Goal: Information Seeking & Learning: Learn about a topic

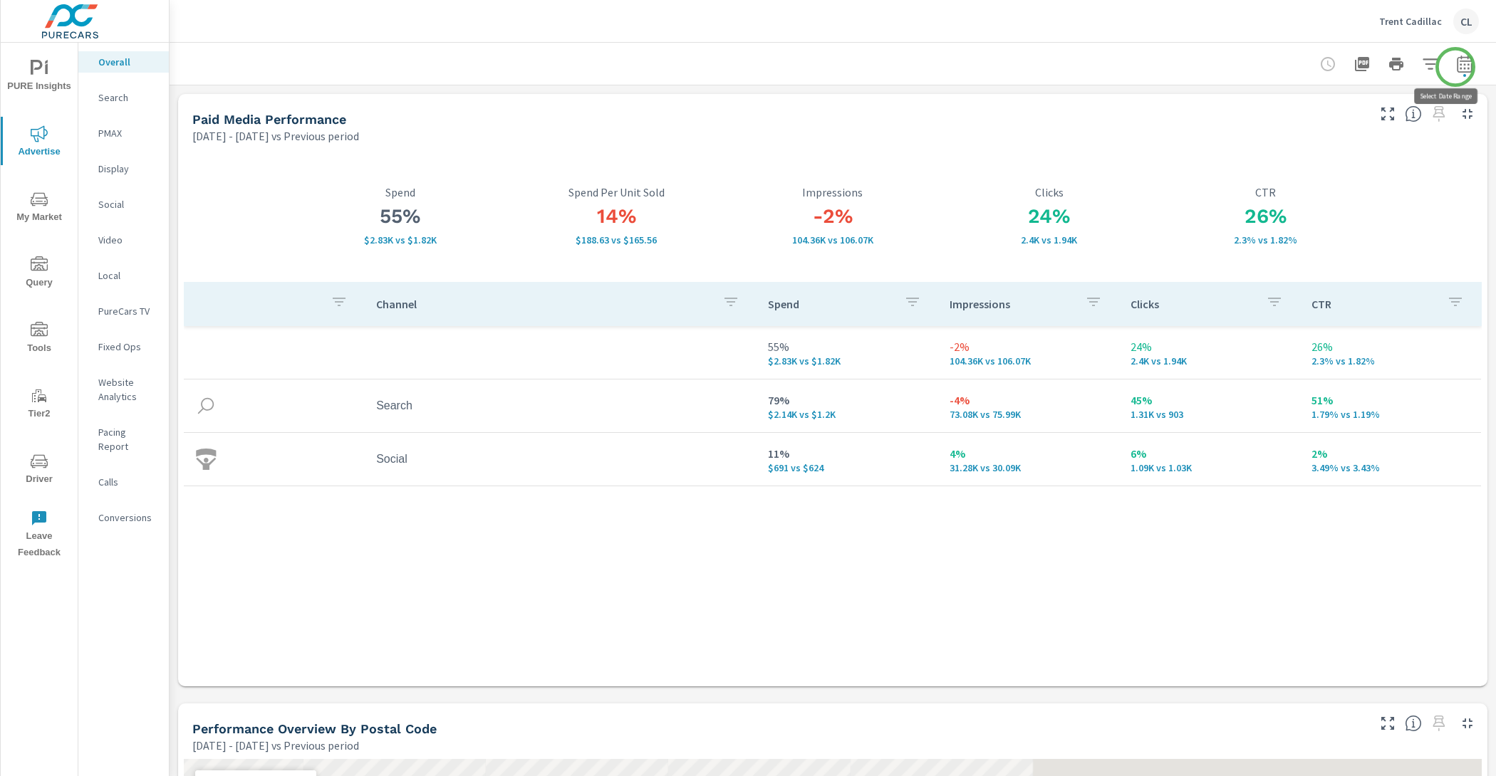
click at [1459, 68] on icon "button" at bounding box center [1463, 66] width 9 height 6
select select "Previous period"
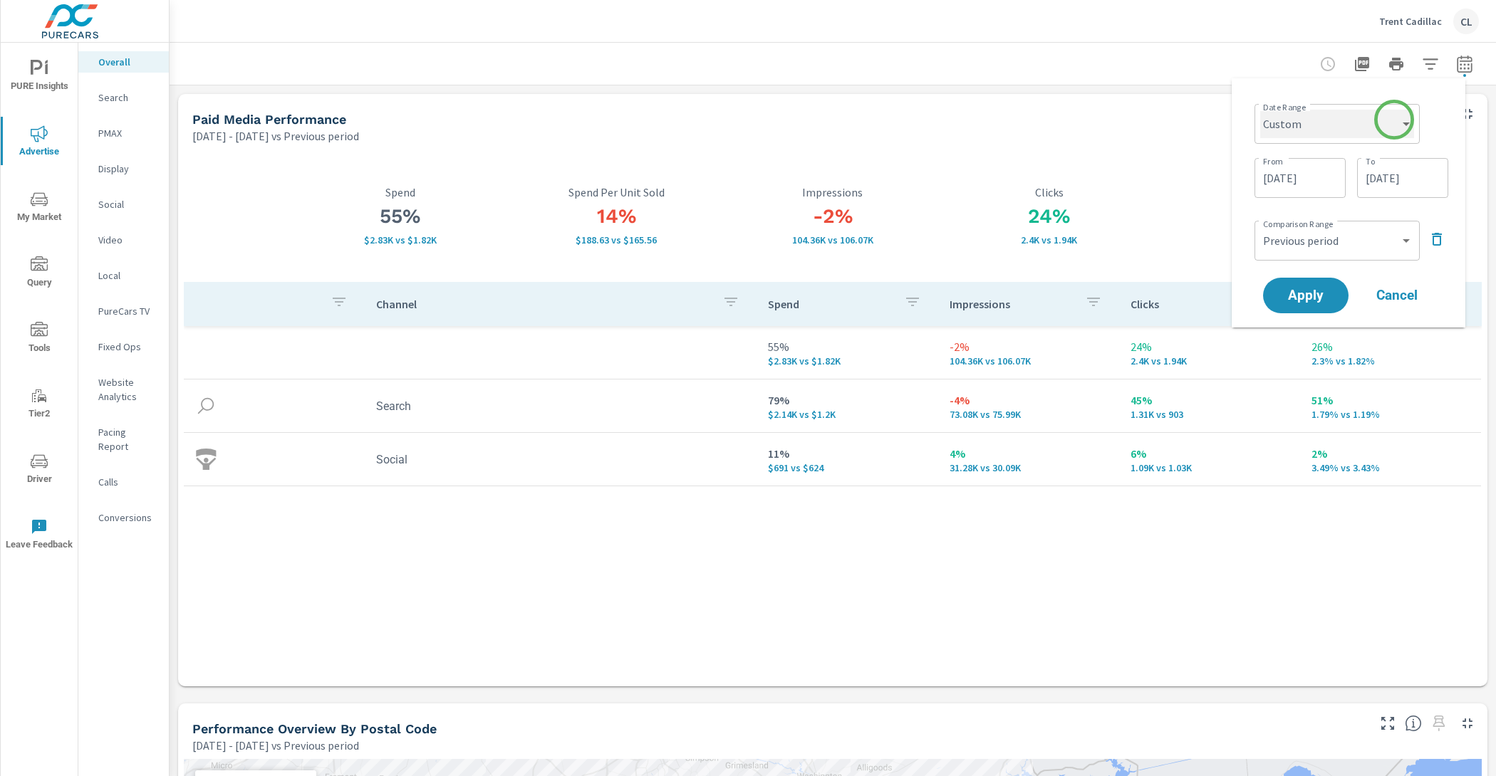
click at [1386, 122] on select "Custom [DATE] Last week Last 7 days Last 14 days Last 30 days Last 45 days Last…" at bounding box center [1337, 124] width 154 height 28
click at [1260, 110] on select "Custom [DATE] Last week Last 7 days Last 14 days Last 30 days Last 45 days Last…" at bounding box center [1337, 124] width 154 height 28
select select "Month to date"
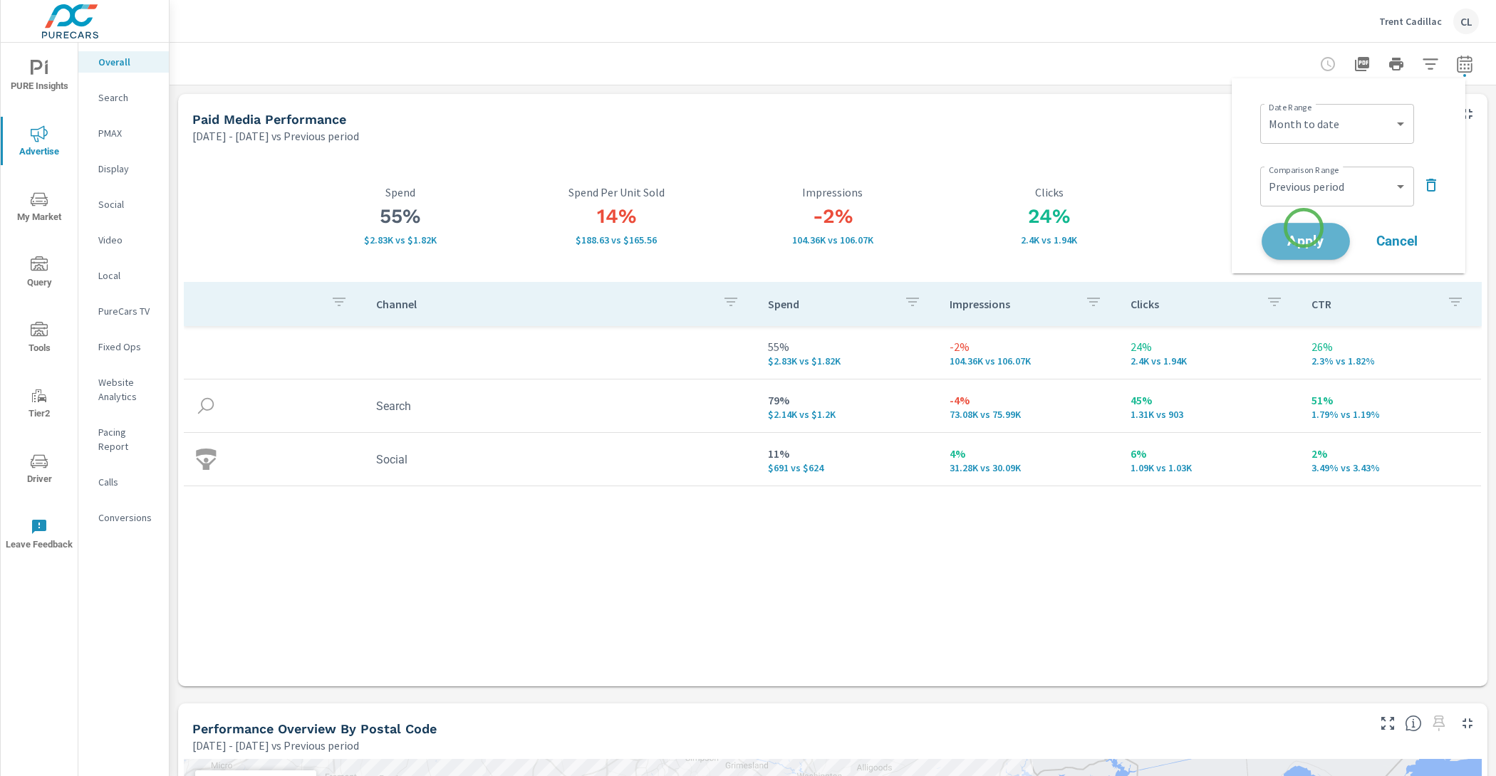
click at [1303, 228] on button "Apply" at bounding box center [1305, 241] width 88 height 37
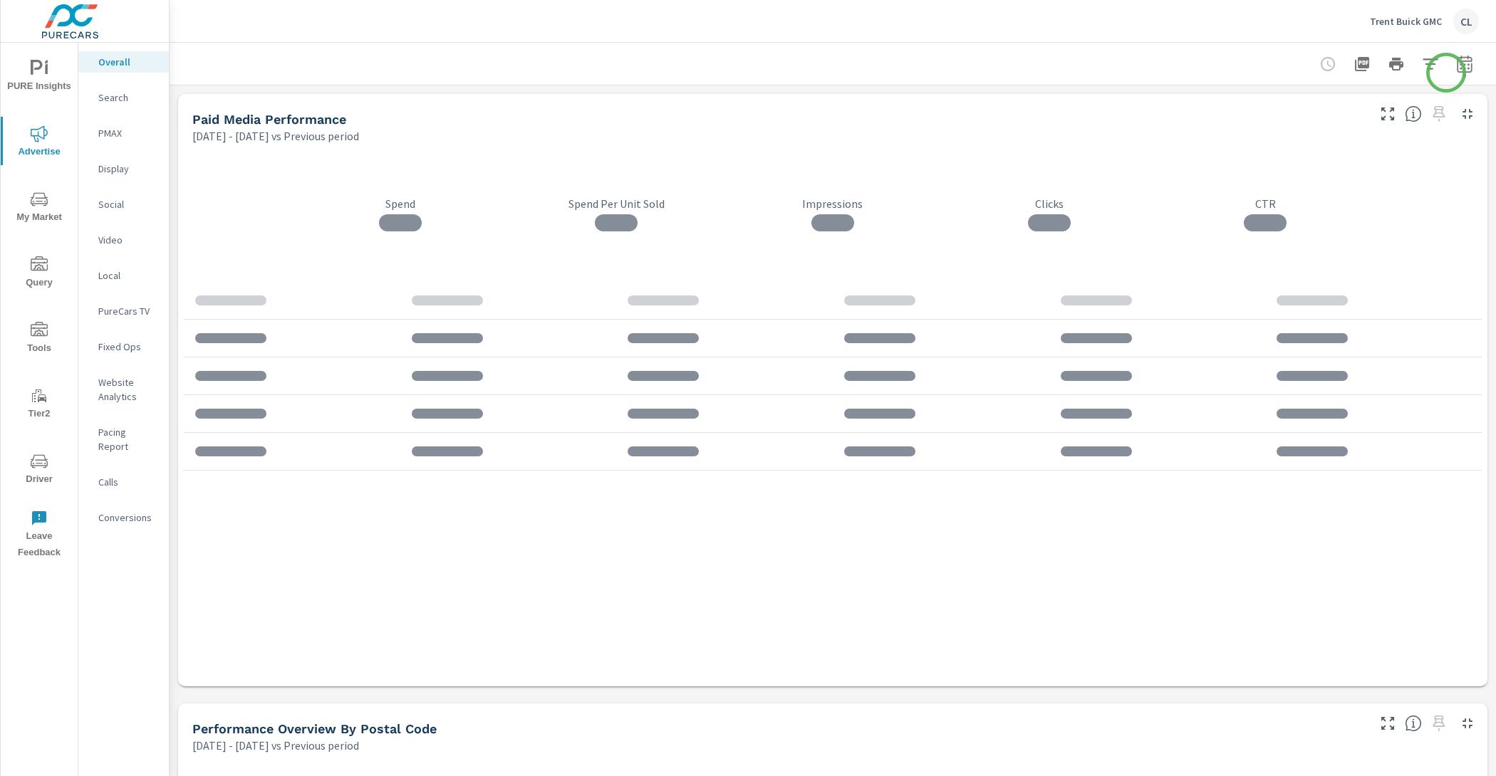
click at [1456, 66] on icon "button" at bounding box center [1464, 64] width 17 height 17
select select "Previous period"
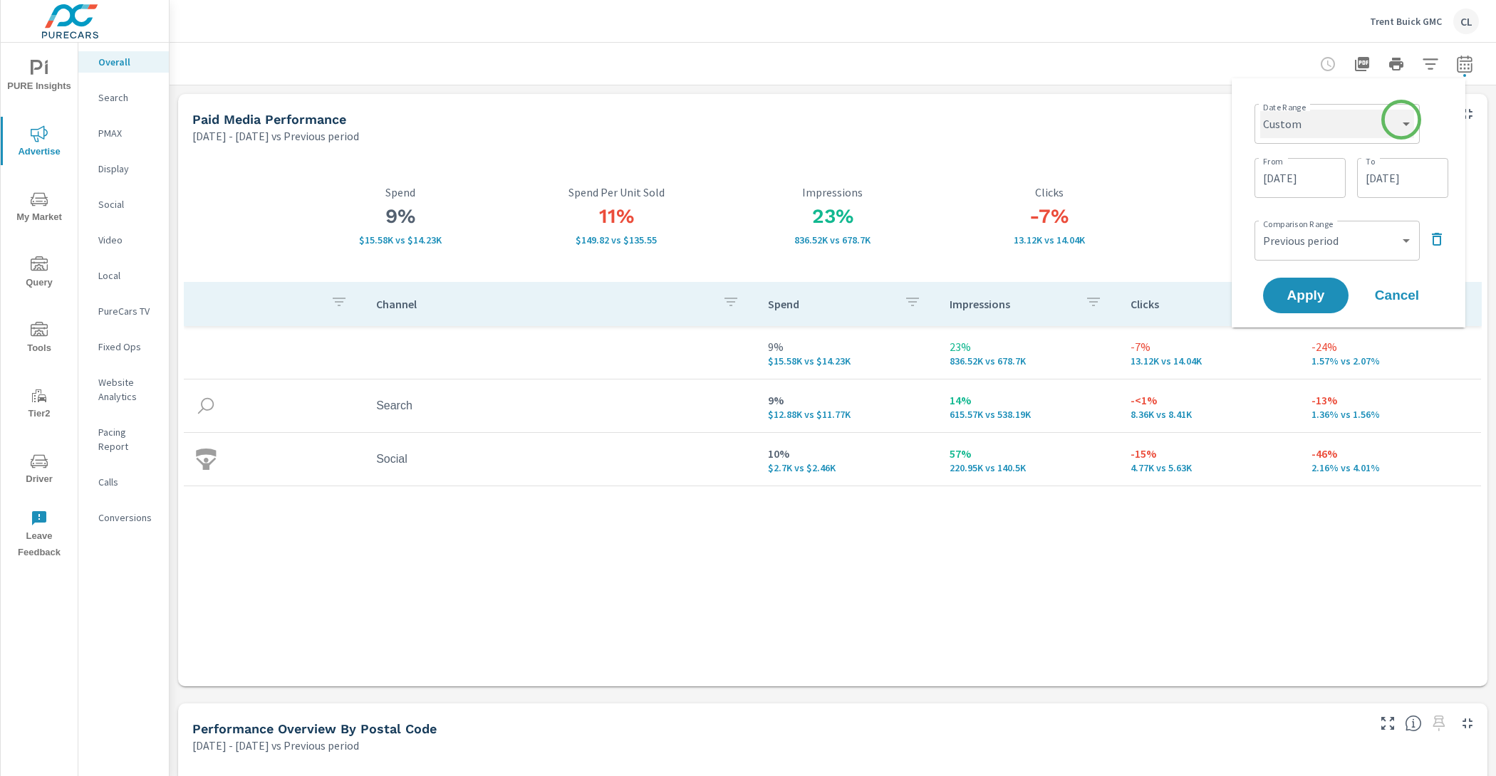
click at [1394, 121] on select "Custom [DATE] Last week Last 7 days Last 14 days Last 30 days Last 45 days Last…" at bounding box center [1337, 124] width 154 height 28
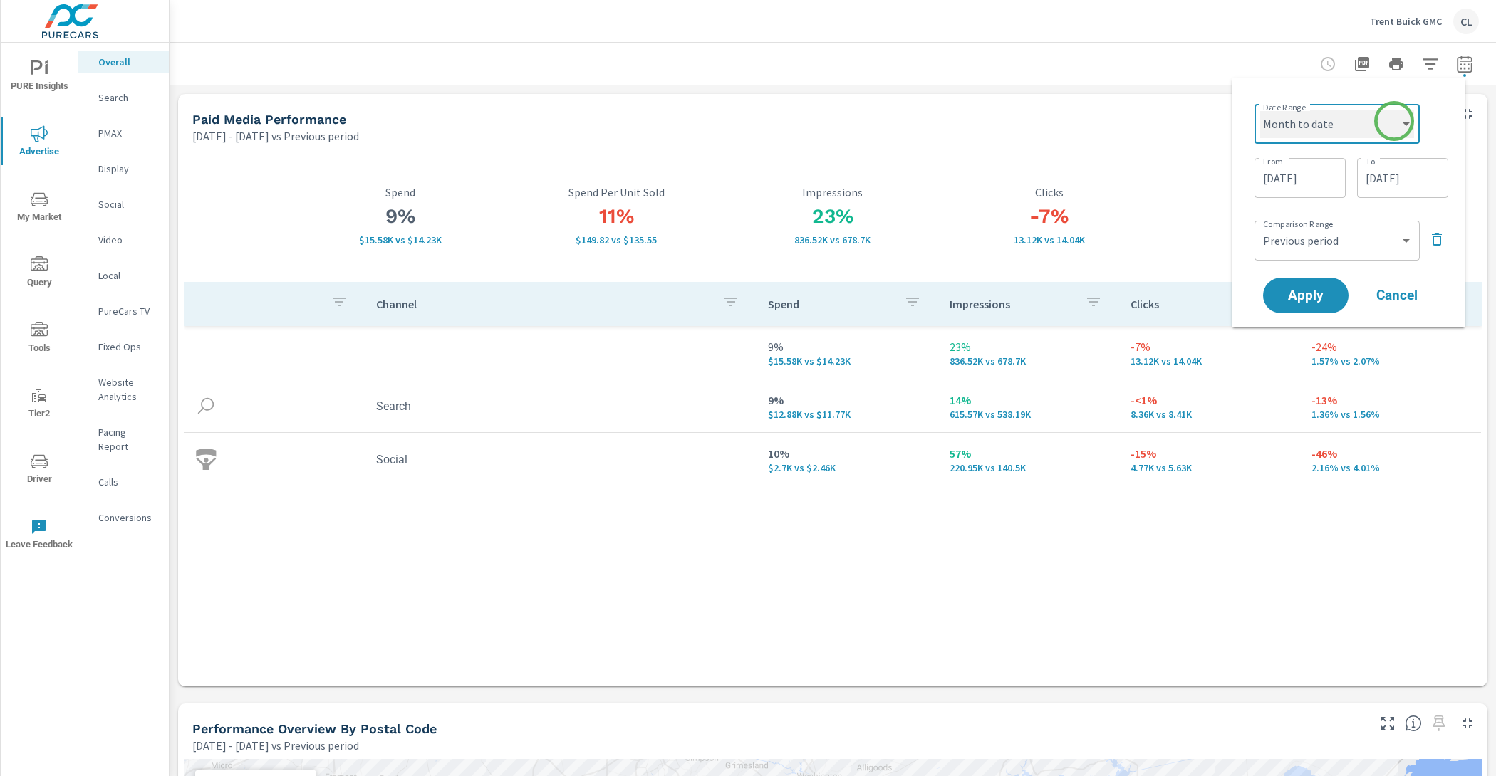
click at [1260, 110] on select "Custom [DATE] Last week Last 7 days Last 14 days Last 30 days Last 45 days Last…" at bounding box center [1337, 124] width 154 height 28
select select "Month to date"
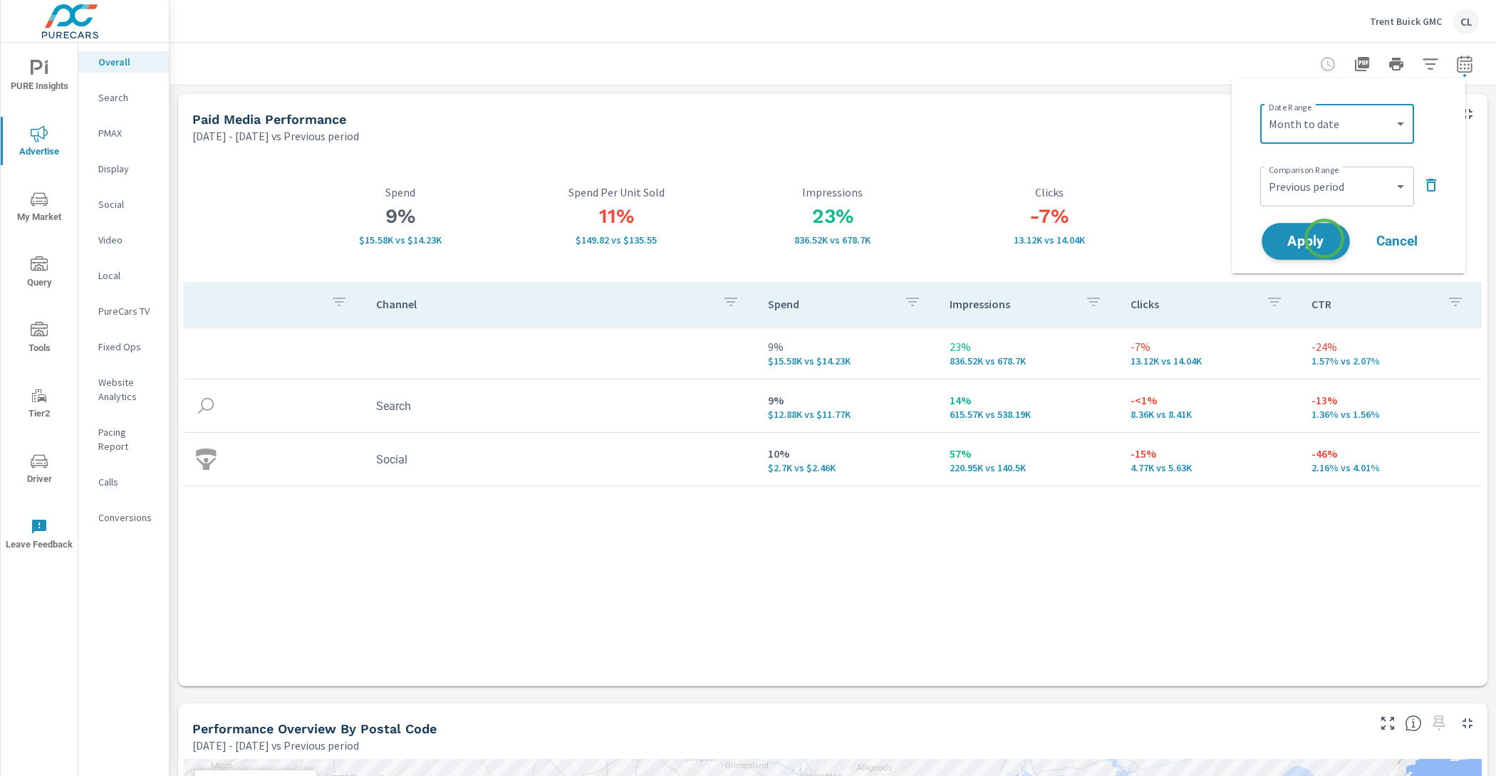
click at [1324, 238] on span "Apply" at bounding box center [1305, 242] width 58 height 14
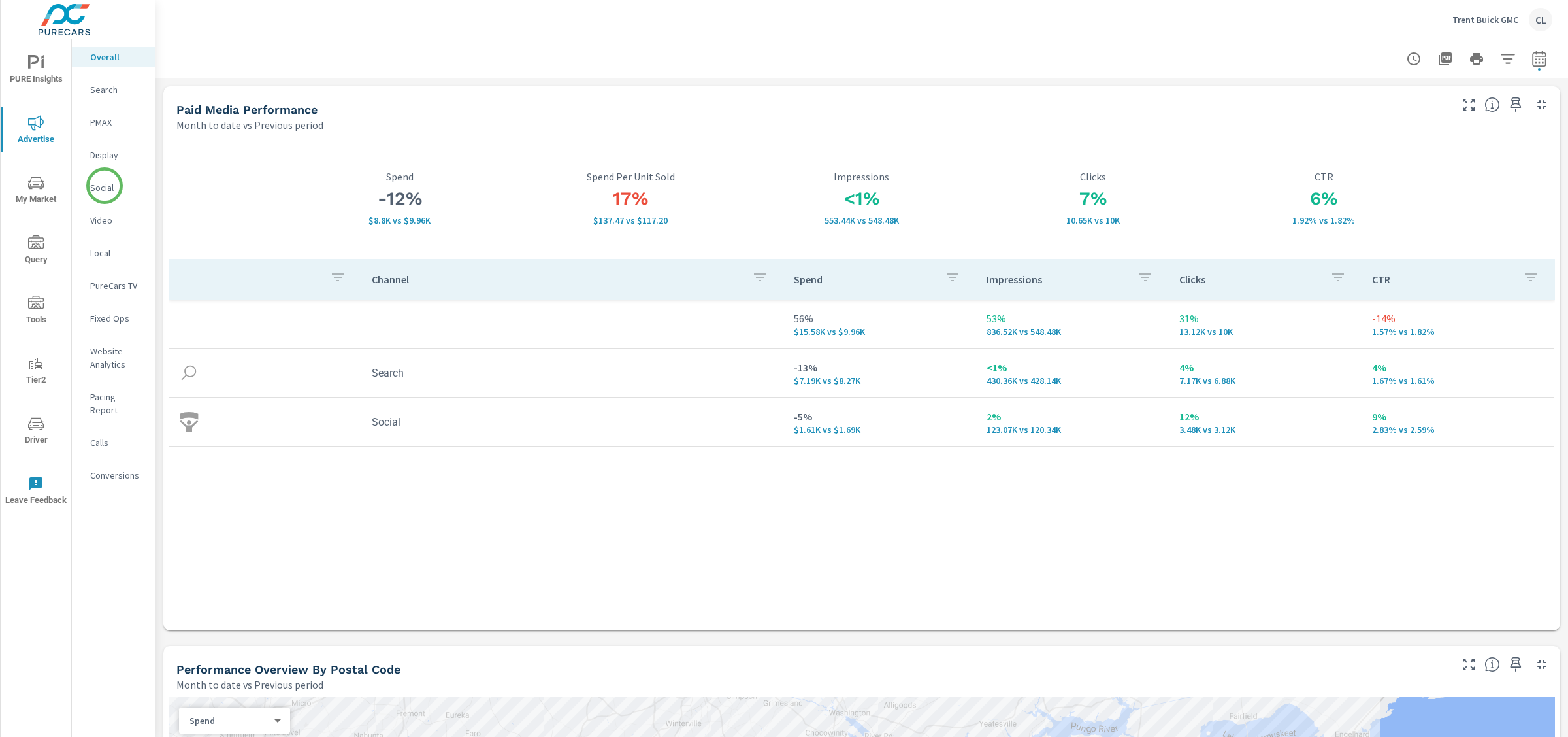
click at [105, 185] on p "Social" at bounding box center [117, 187] width 54 height 13
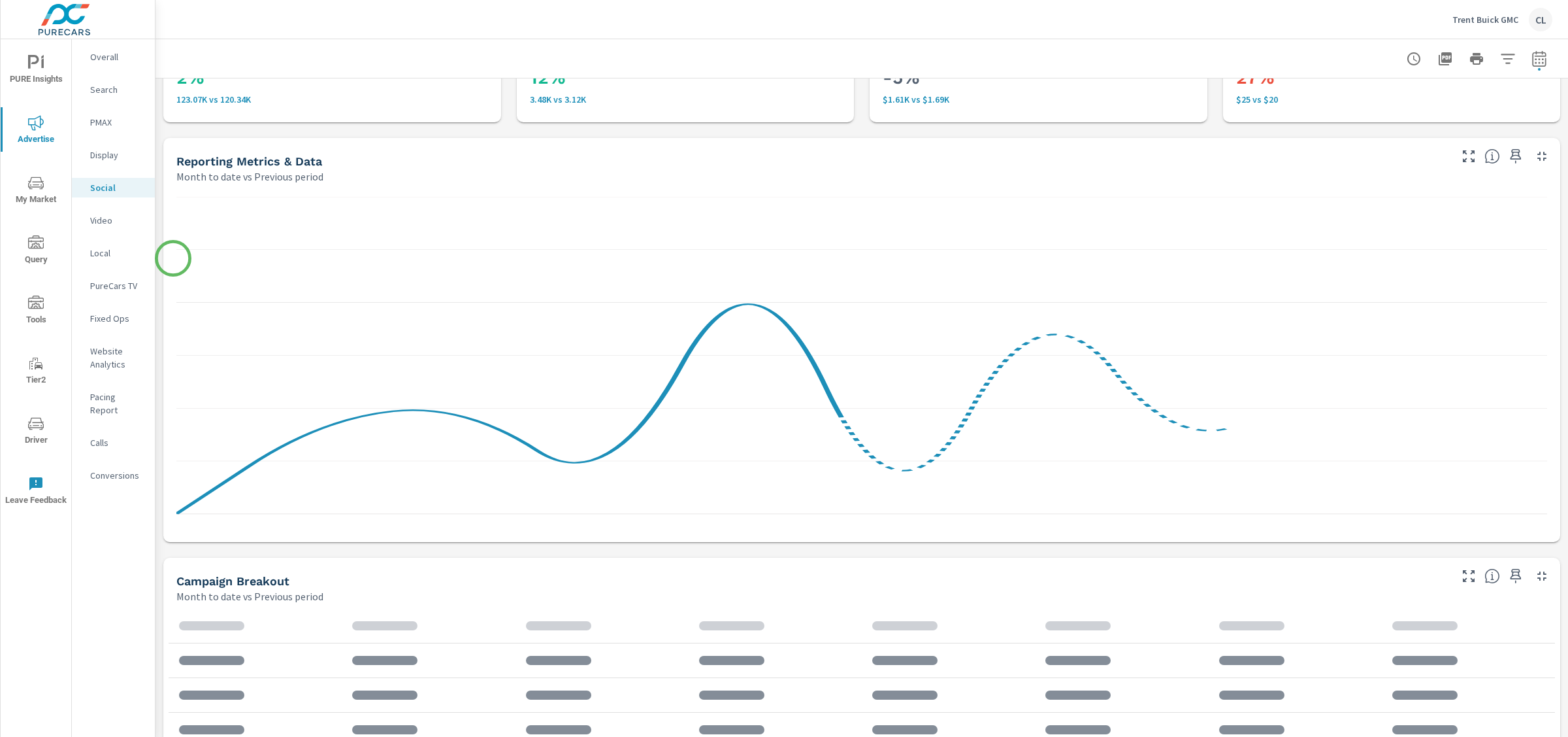
scroll to position [461, 0]
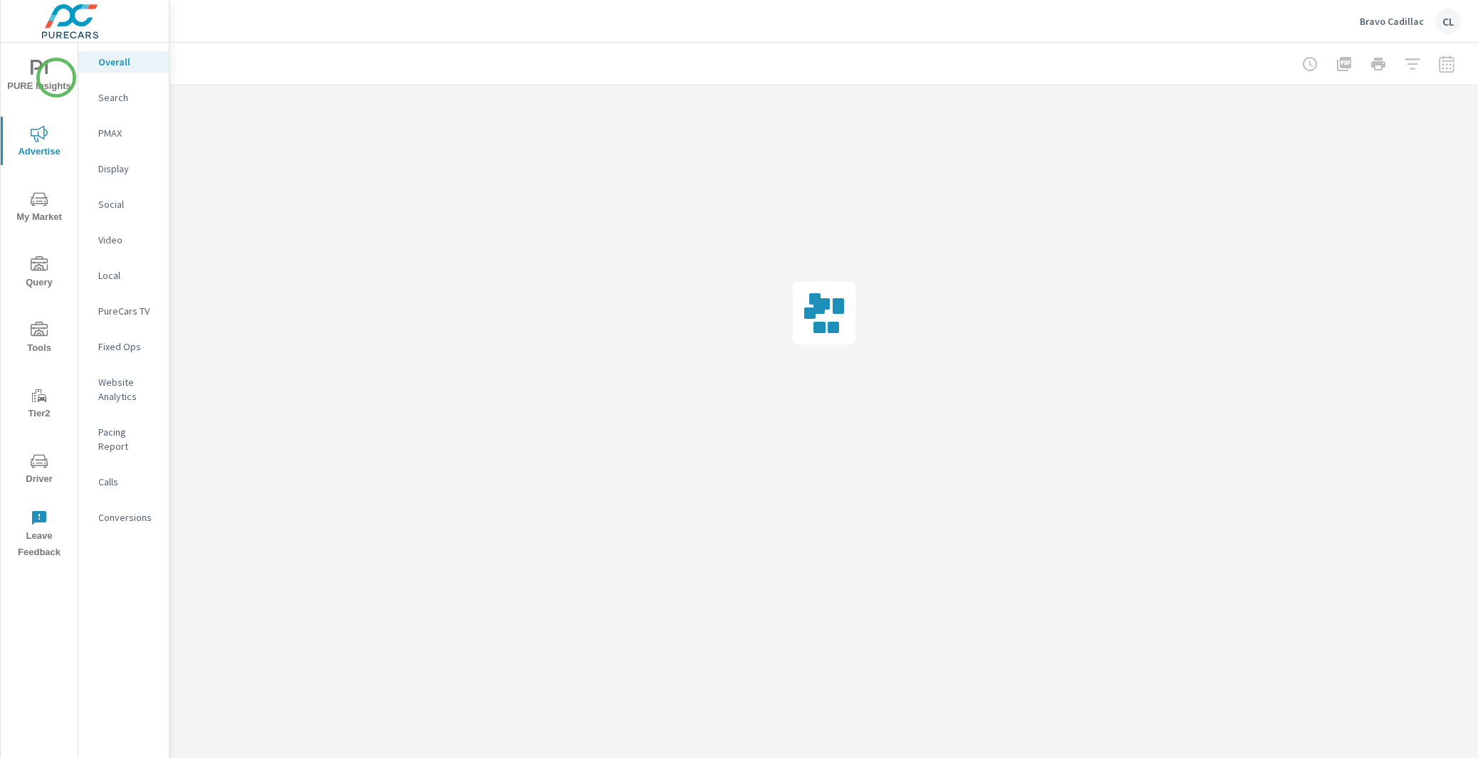
click at [37, 73] on icon "nav menu" at bounding box center [39, 68] width 17 height 17
click at [120, 271] on p "My Report" at bounding box center [127, 275] width 59 height 14
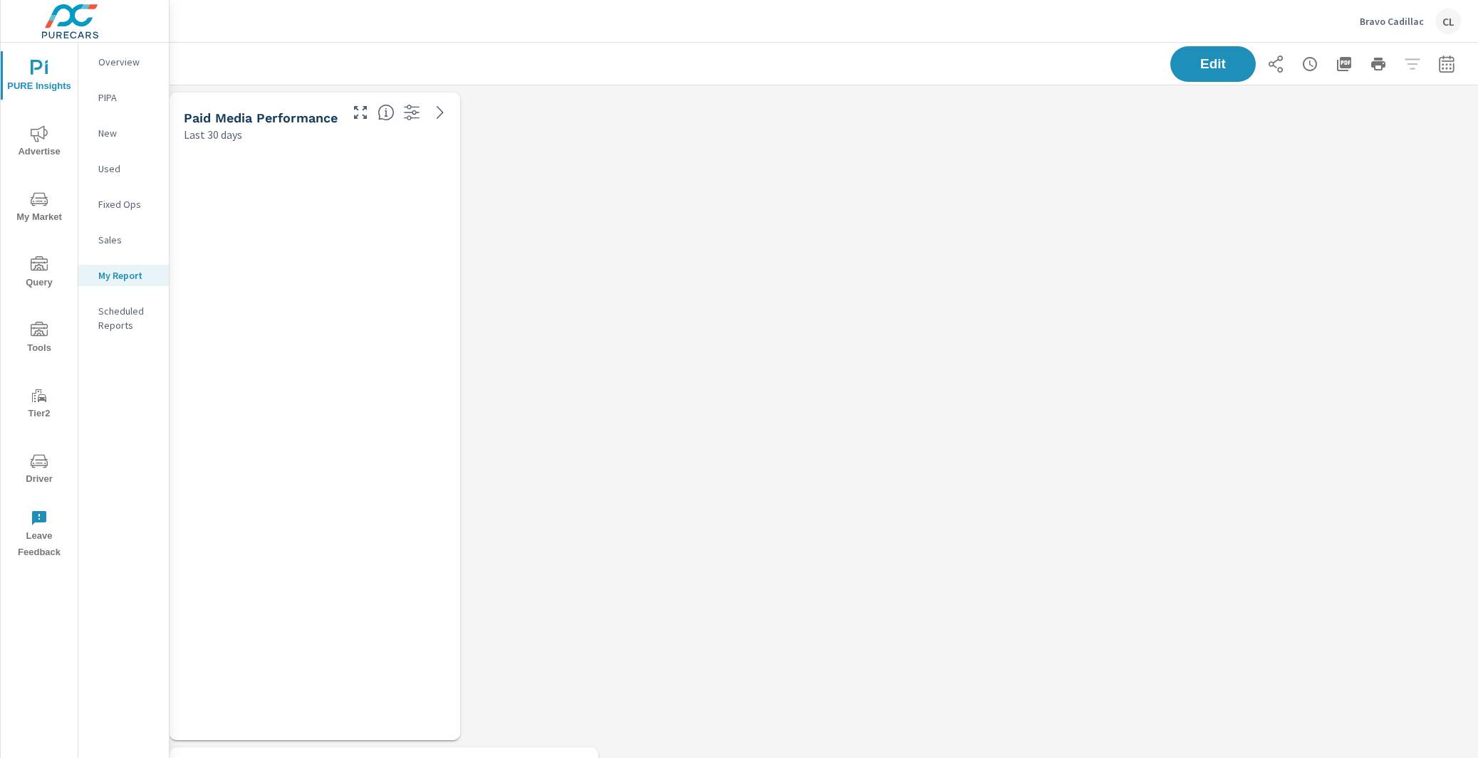
scroll to position [2983, 1322]
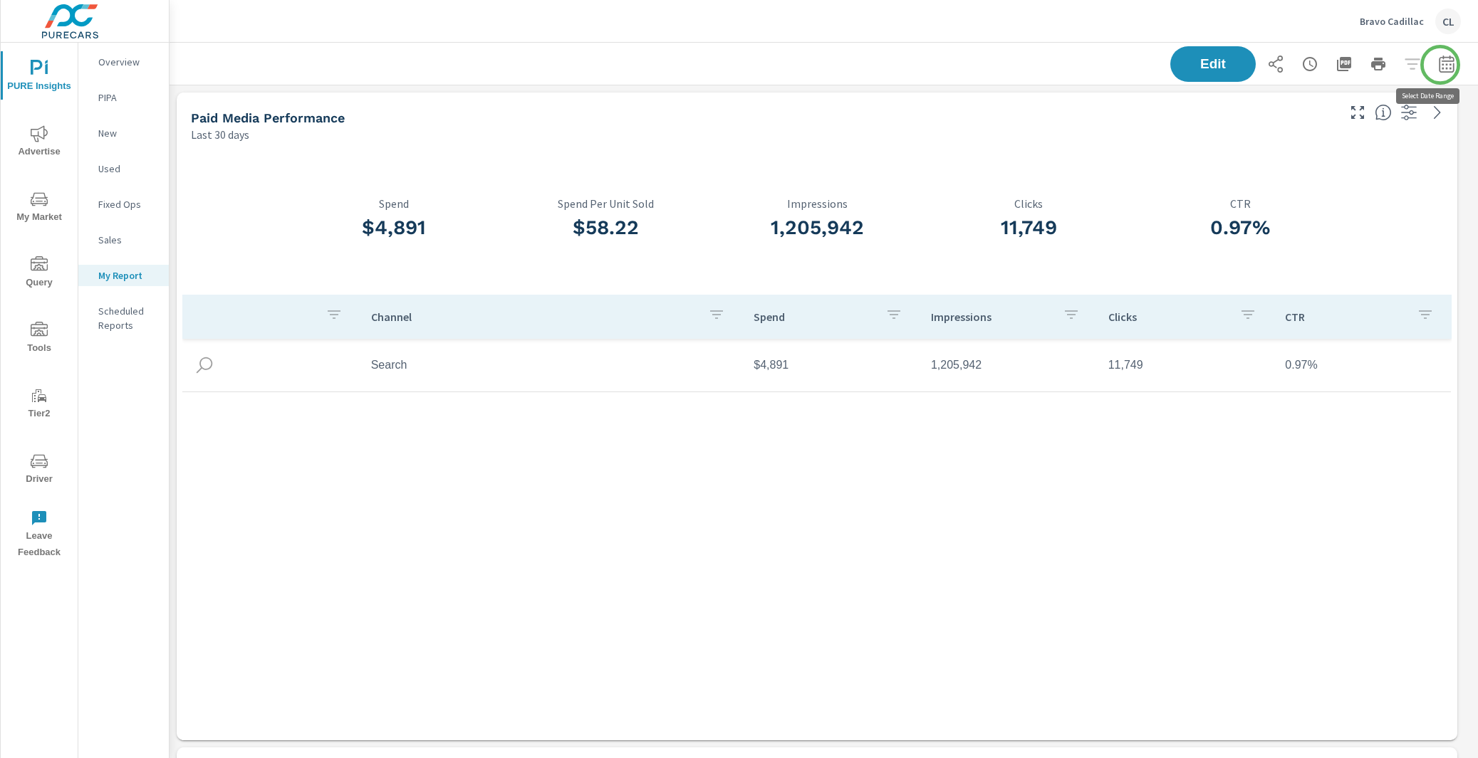
click at [1440, 65] on icon "button" at bounding box center [1446, 63] width 15 height 17
select select "Last 30 days"
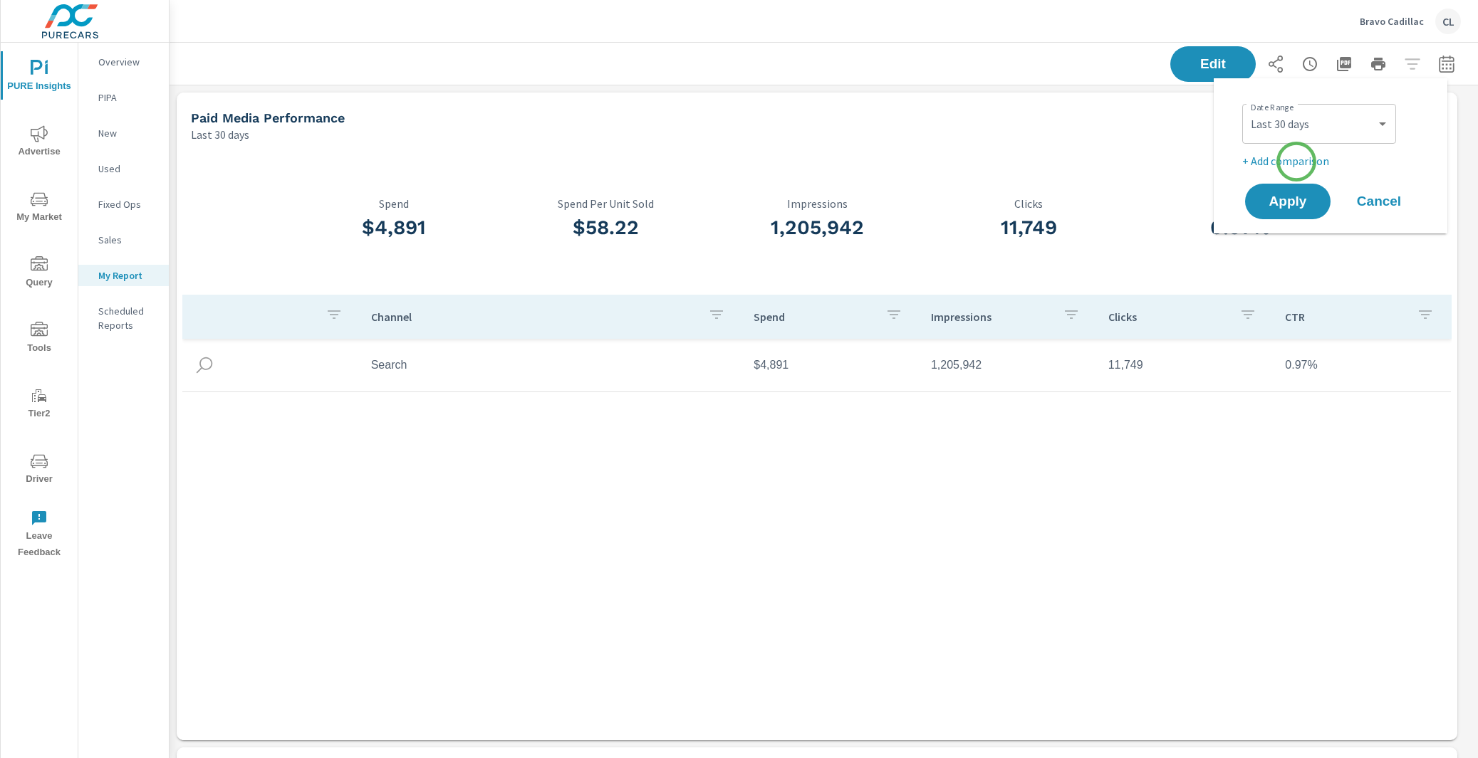
click at [1296, 162] on p "+ Add comparison" at bounding box center [1333, 160] width 182 height 17
select select "Previous period"
click at [1280, 246] on span "Apply" at bounding box center [1287, 242] width 58 height 14
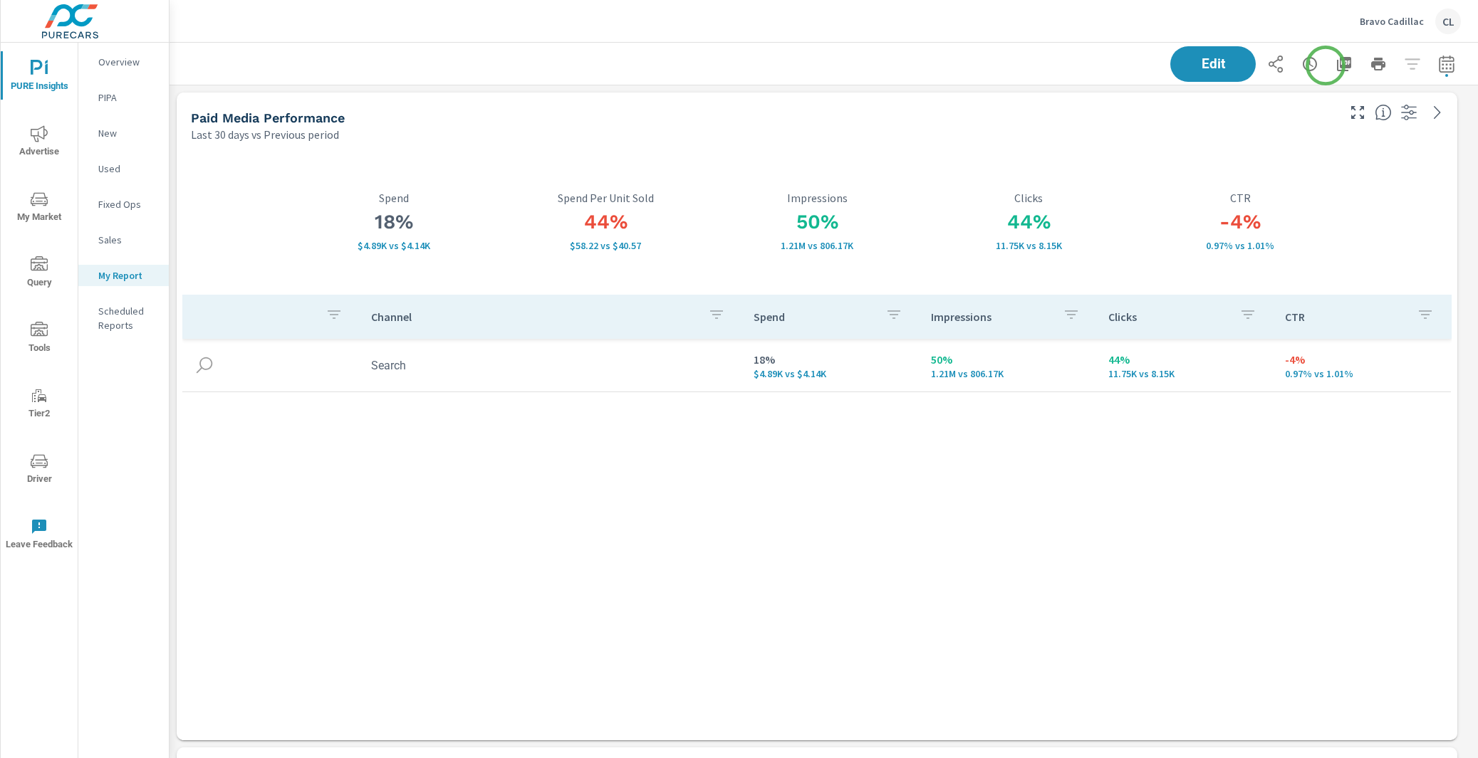
scroll to position [2983, 1322]
click at [1337, 64] on icon "button" at bounding box center [1344, 64] width 14 height 14
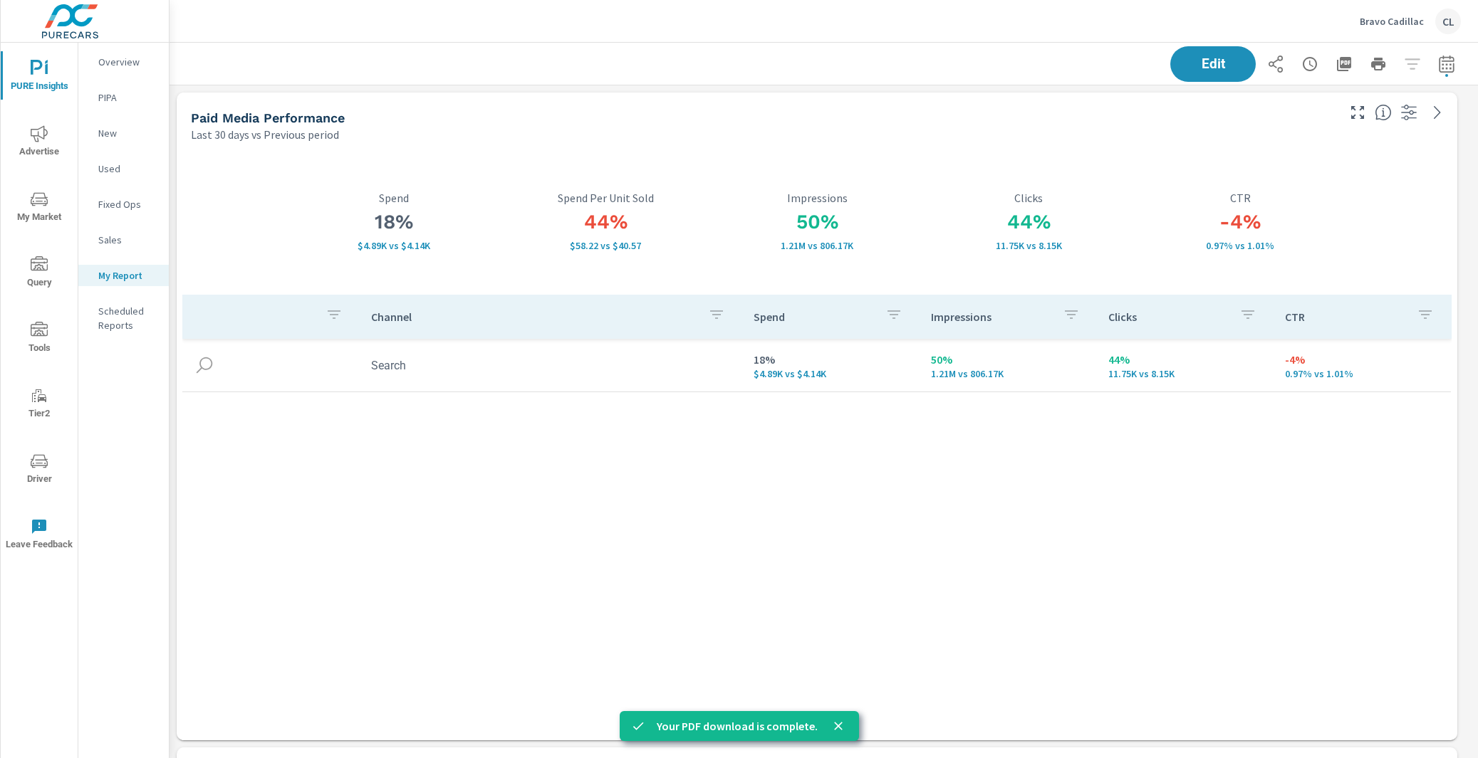
scroll to position [2983, 1322]
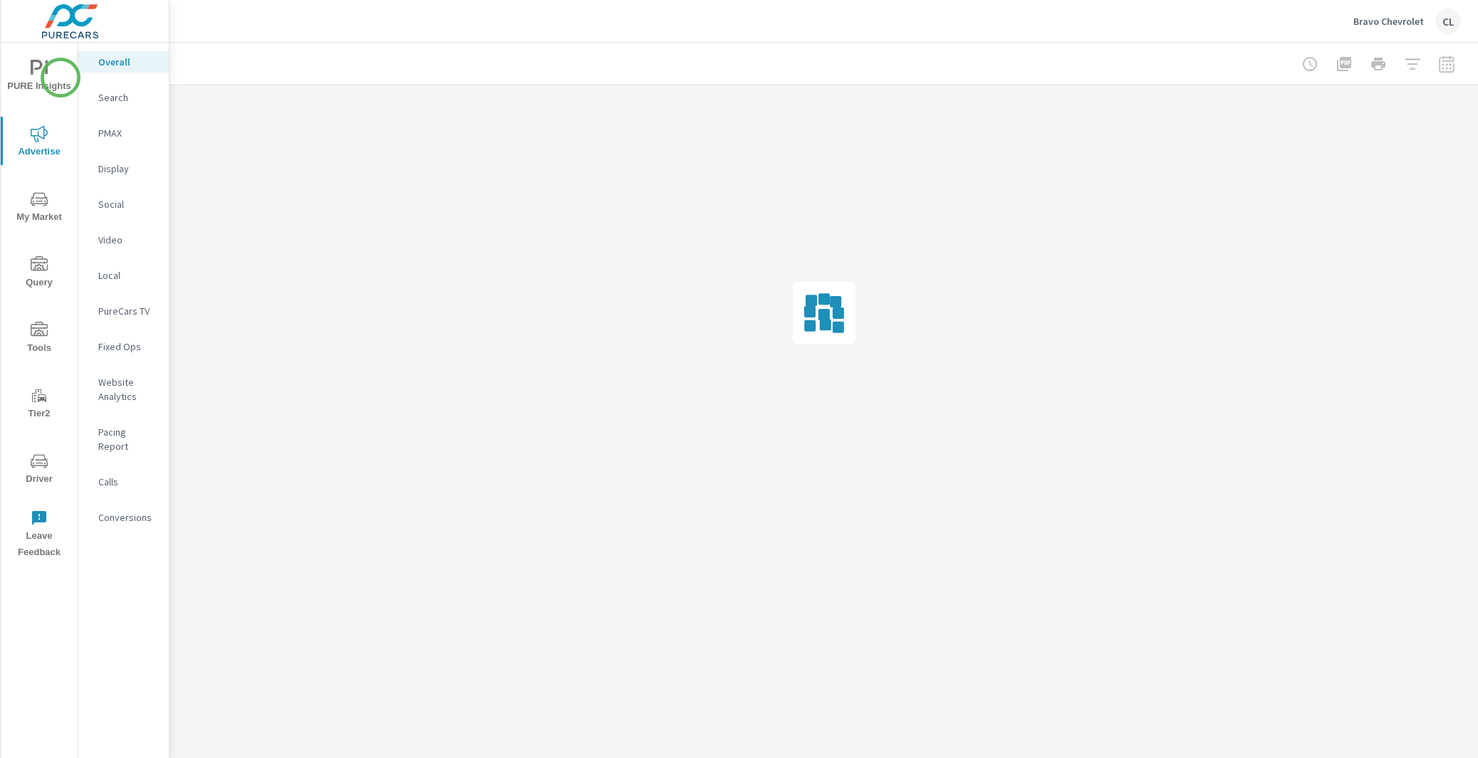
click at [56, 73] on span "PURE Insights" at bounding box center [39, 77] width 68 height 35
click at [113, 284] on div "My Report" at bounding box center [123, 275] width 90 height 21
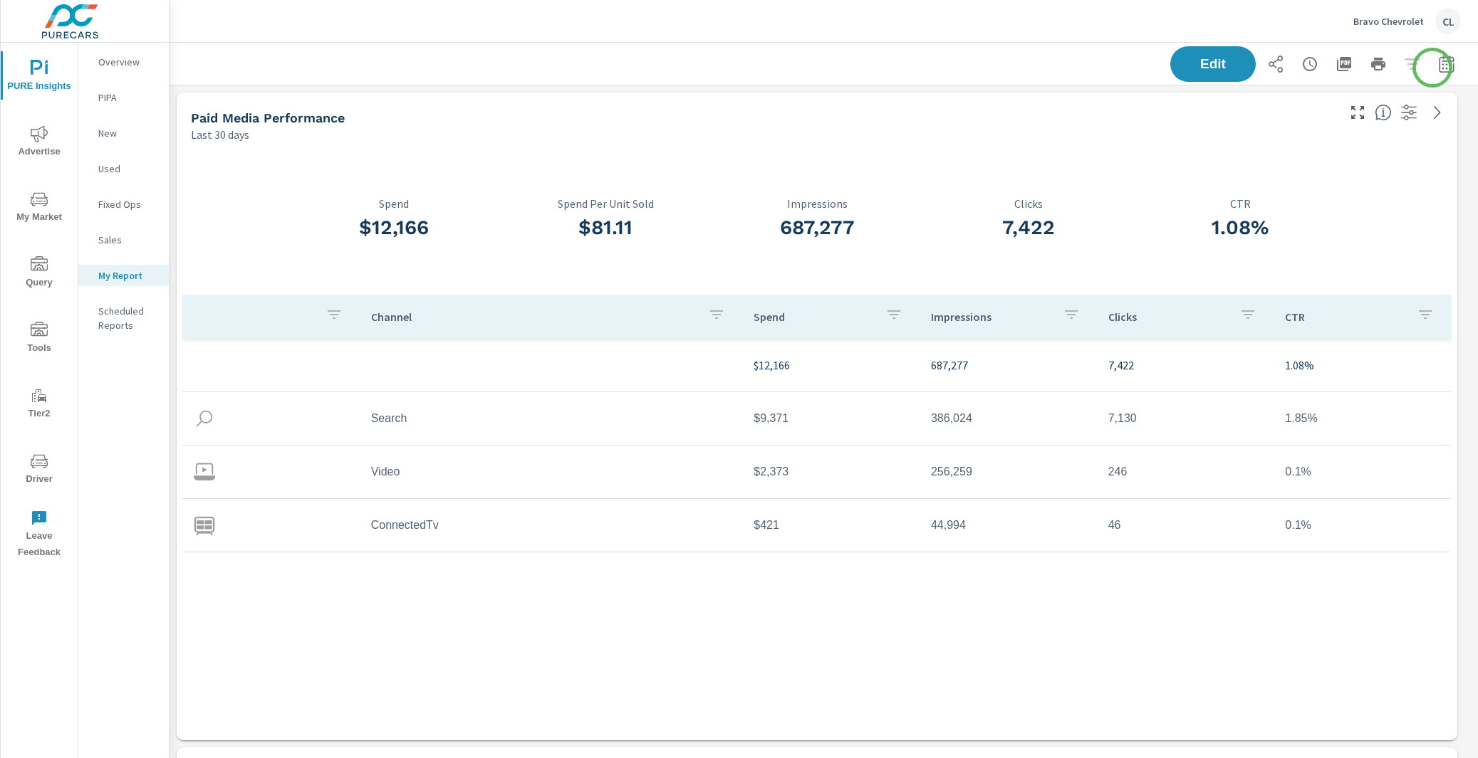
scroll to position [2983, 1322]
click at [1438, 66] on icon "button" at bounding box center [1446, 64] width 17 height 17
select select "Last 30 days"
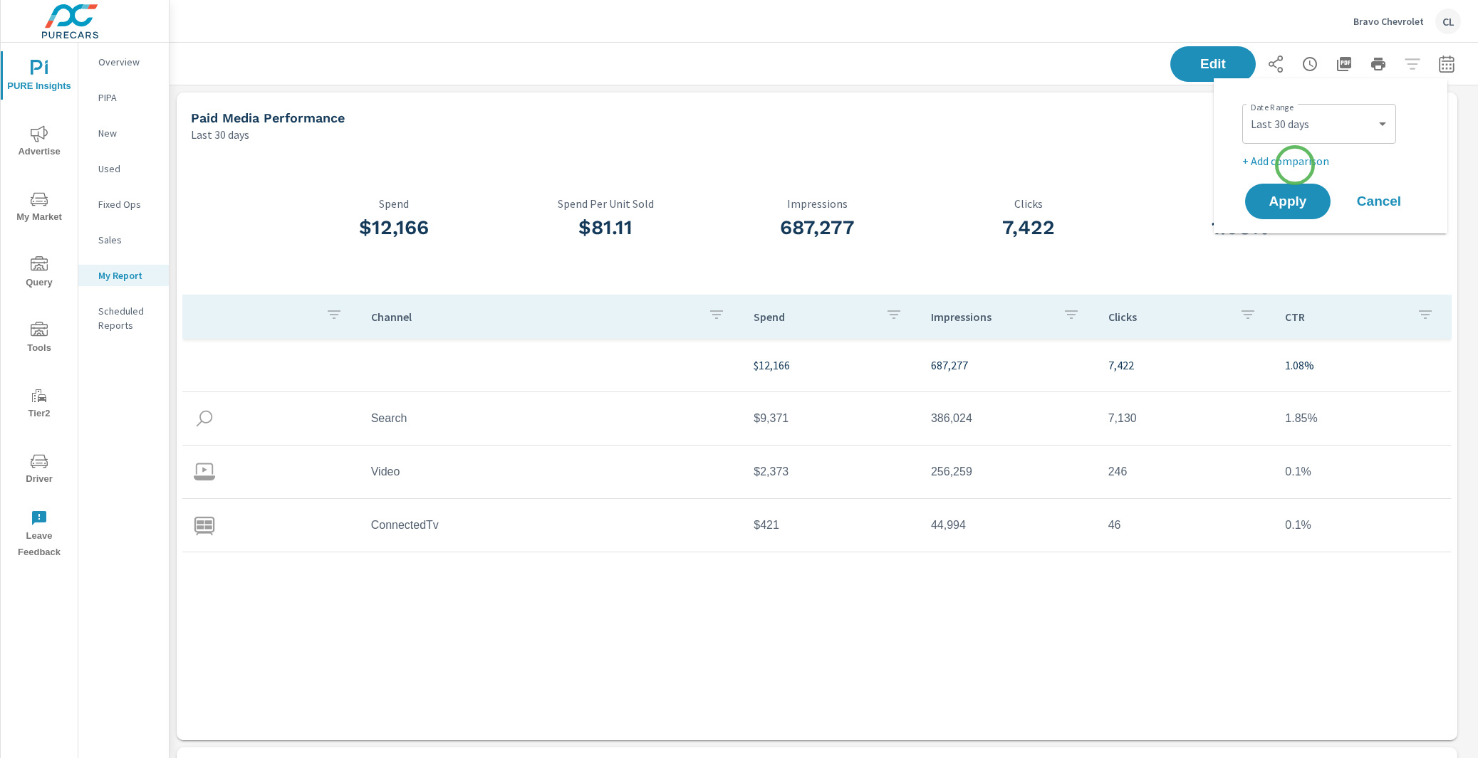
click at [1295, 165] on p "+ Add comparison" at bounding box center [1333, 160] width 182 height 17
select select "Previous period"
click at [1289, 244] on span "Apply" at bounding box center [1287, 242] width 58 height 14
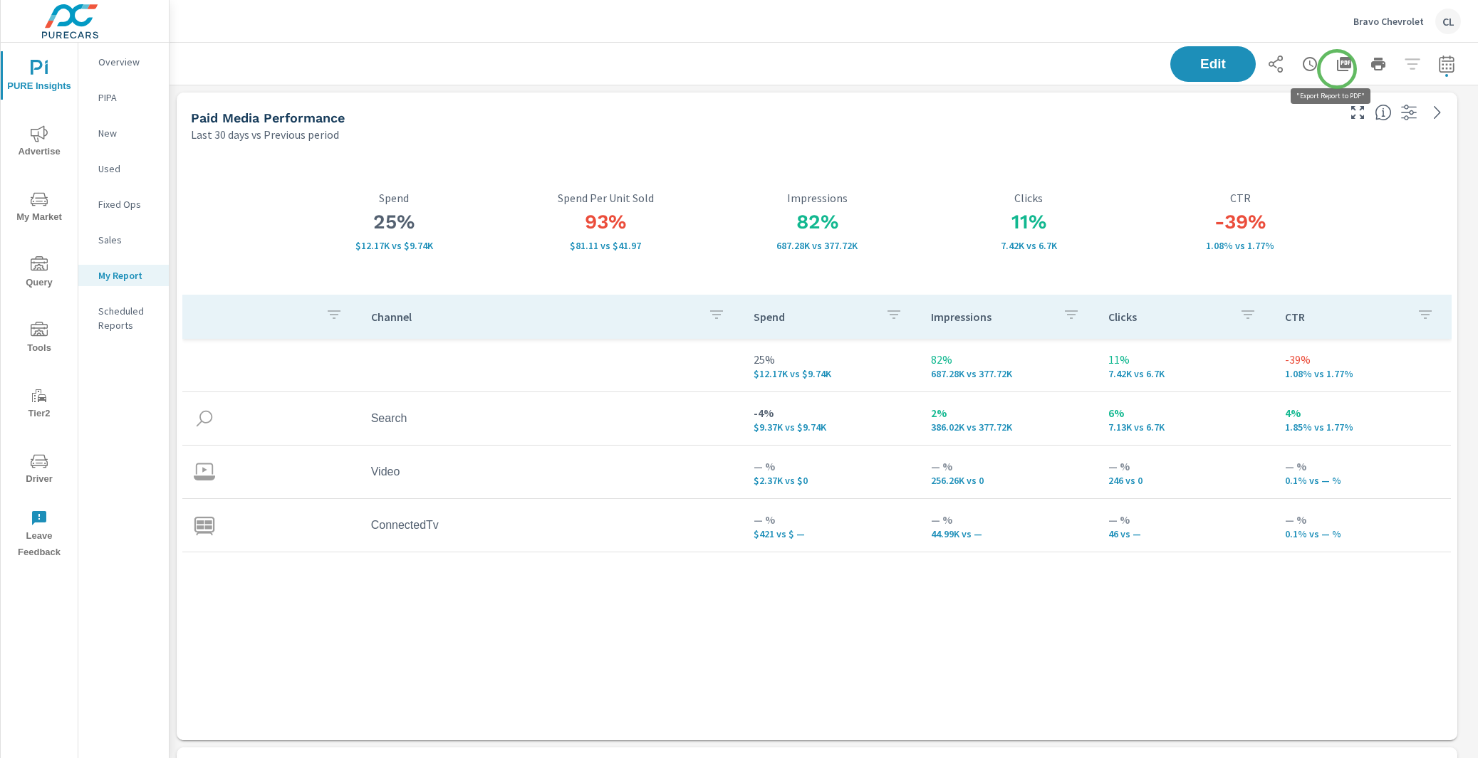
scroll to position [2983, 1322]
click at [1337, 66] on icon "button" at bounding box center [1344, 64] width 14 height 14
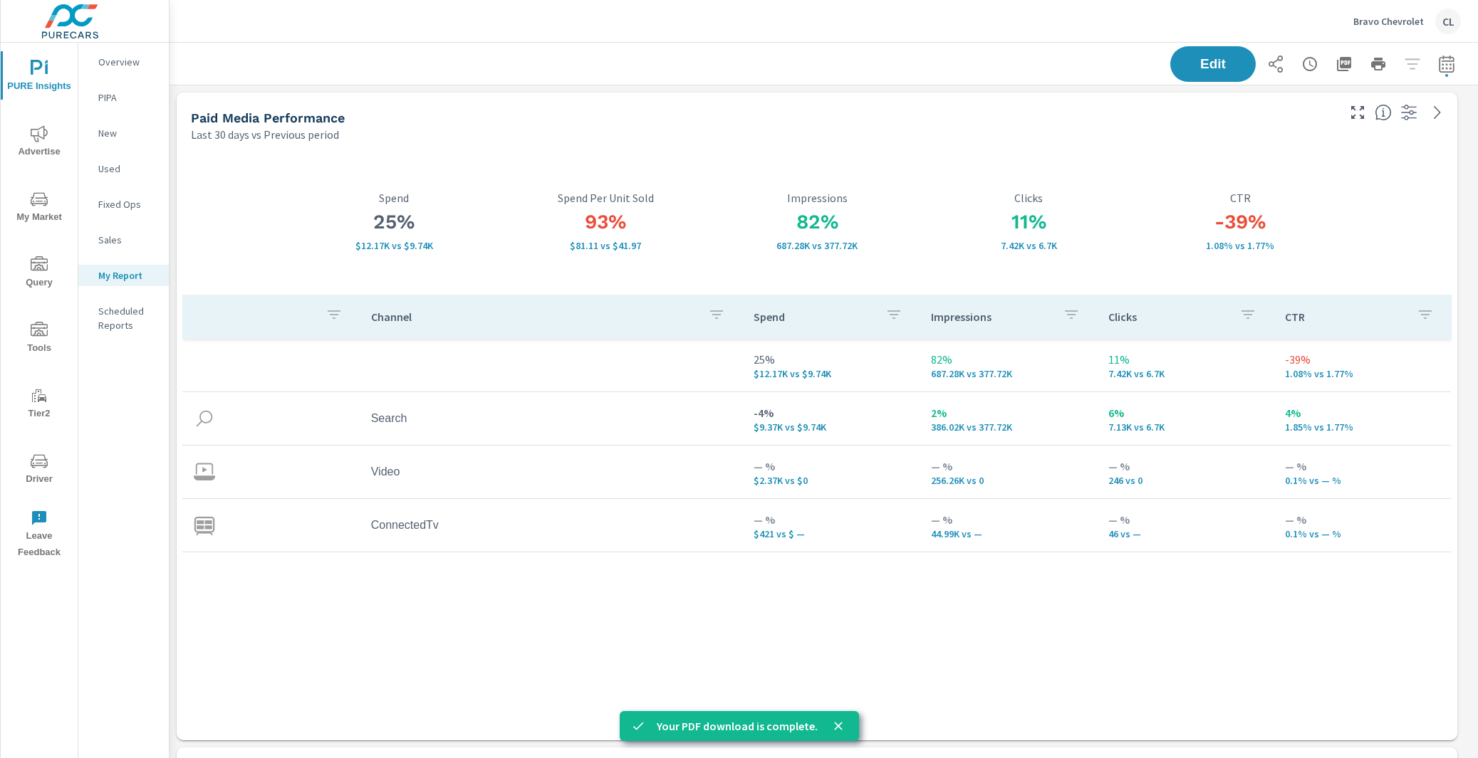
scroll to position [2983, 1322]
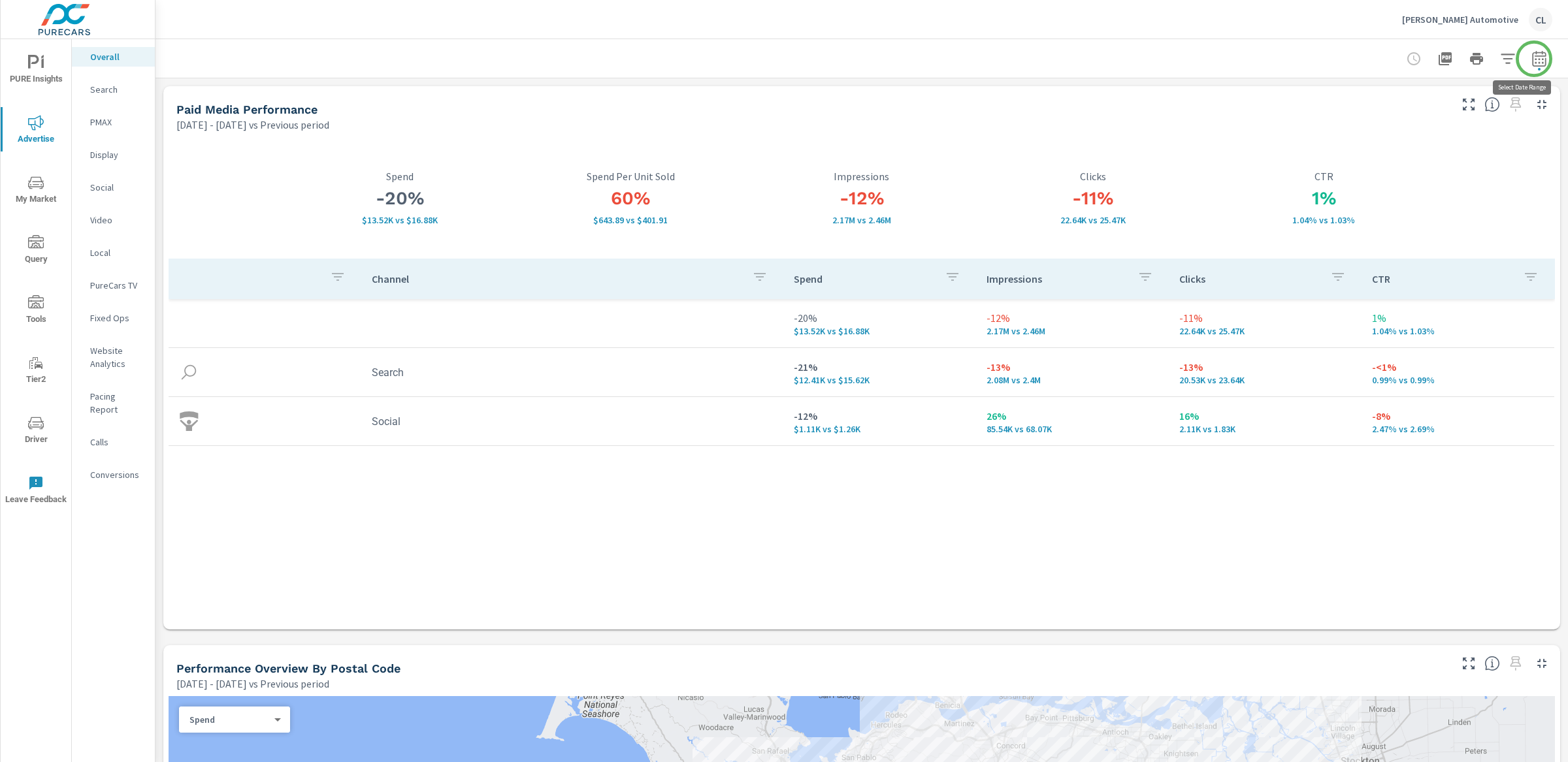
click at [1355, 58] on icon "button" at bounding box center [1539, 58] width 14 height 16
select select "Previous period"
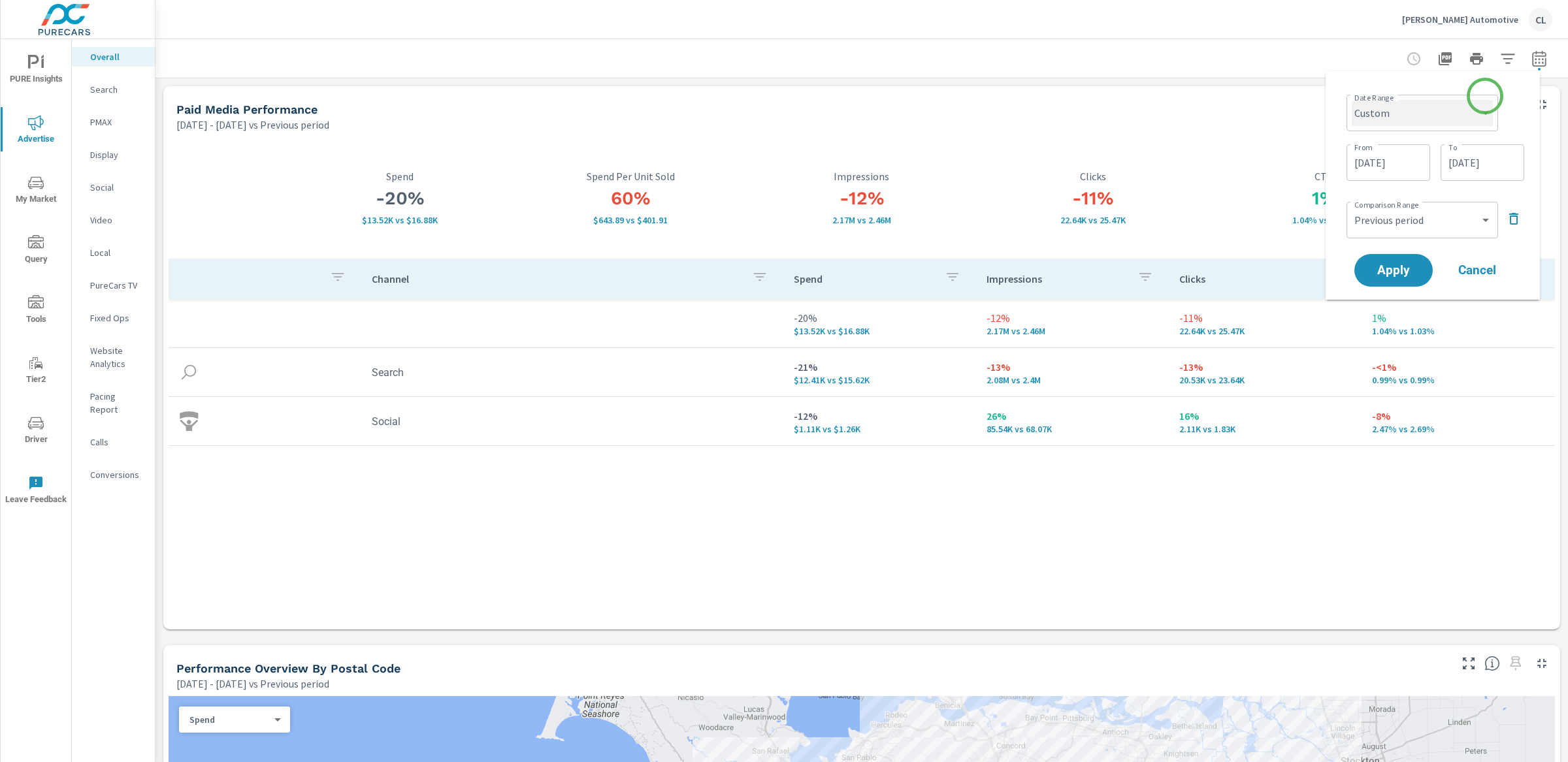
click at [1355, 109] on select "Custom [DATE] Last week Last 7 days Last 14 days Last 30 days Last 45 days Last…" at bounding box center [1422, 113] width 141 height 26
click at [1351, 100] on select "Custom [DATE] Last week Last 7 days Last 14 days Last 30 days Last 45 days Last…" at bounding box center [1422, 113] width 141 height 26
select select "Last 90 days"
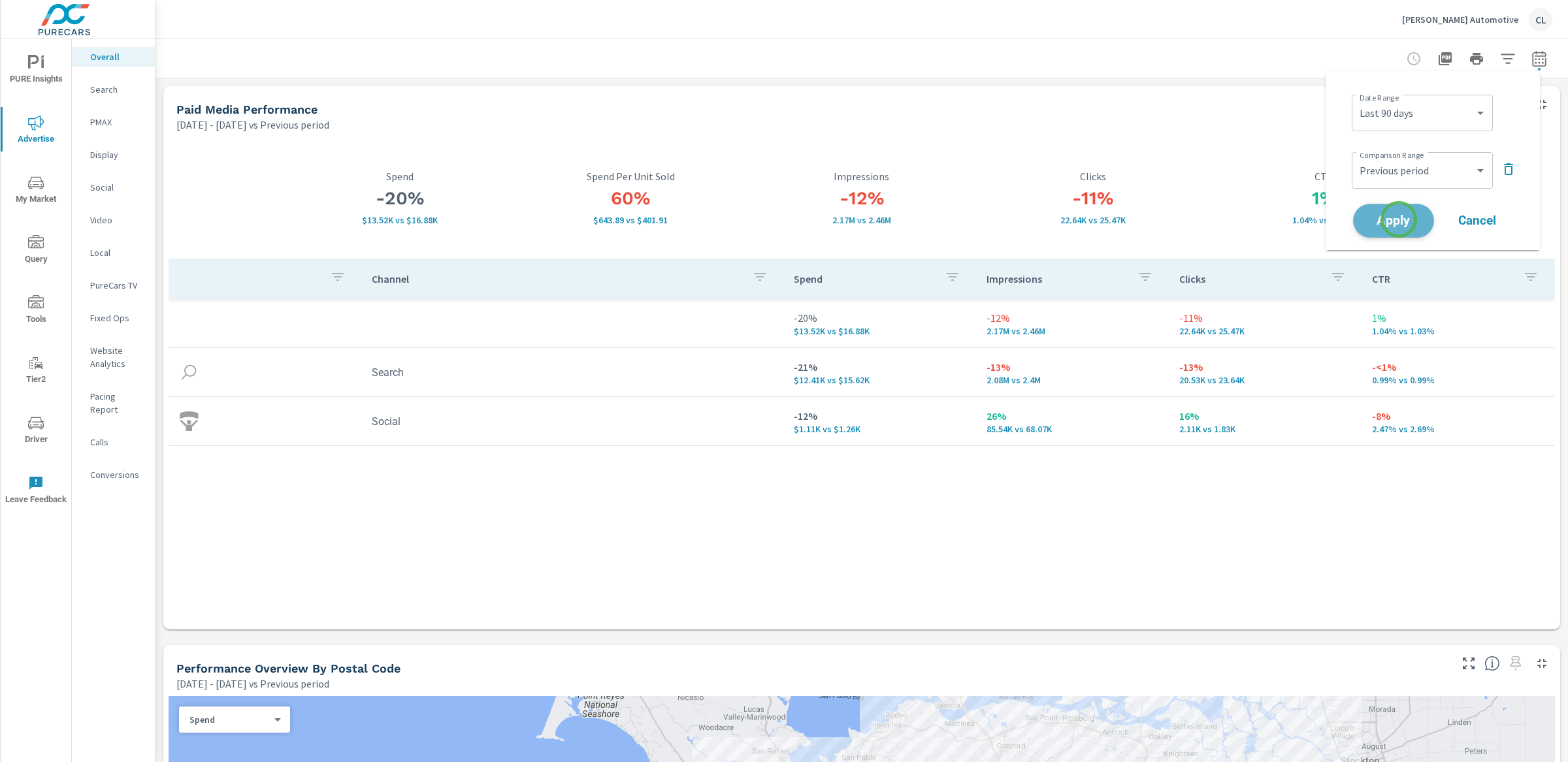
click at [1355, 219] on span "Apply" at bounding box center [1394, 221] width 53 height 13
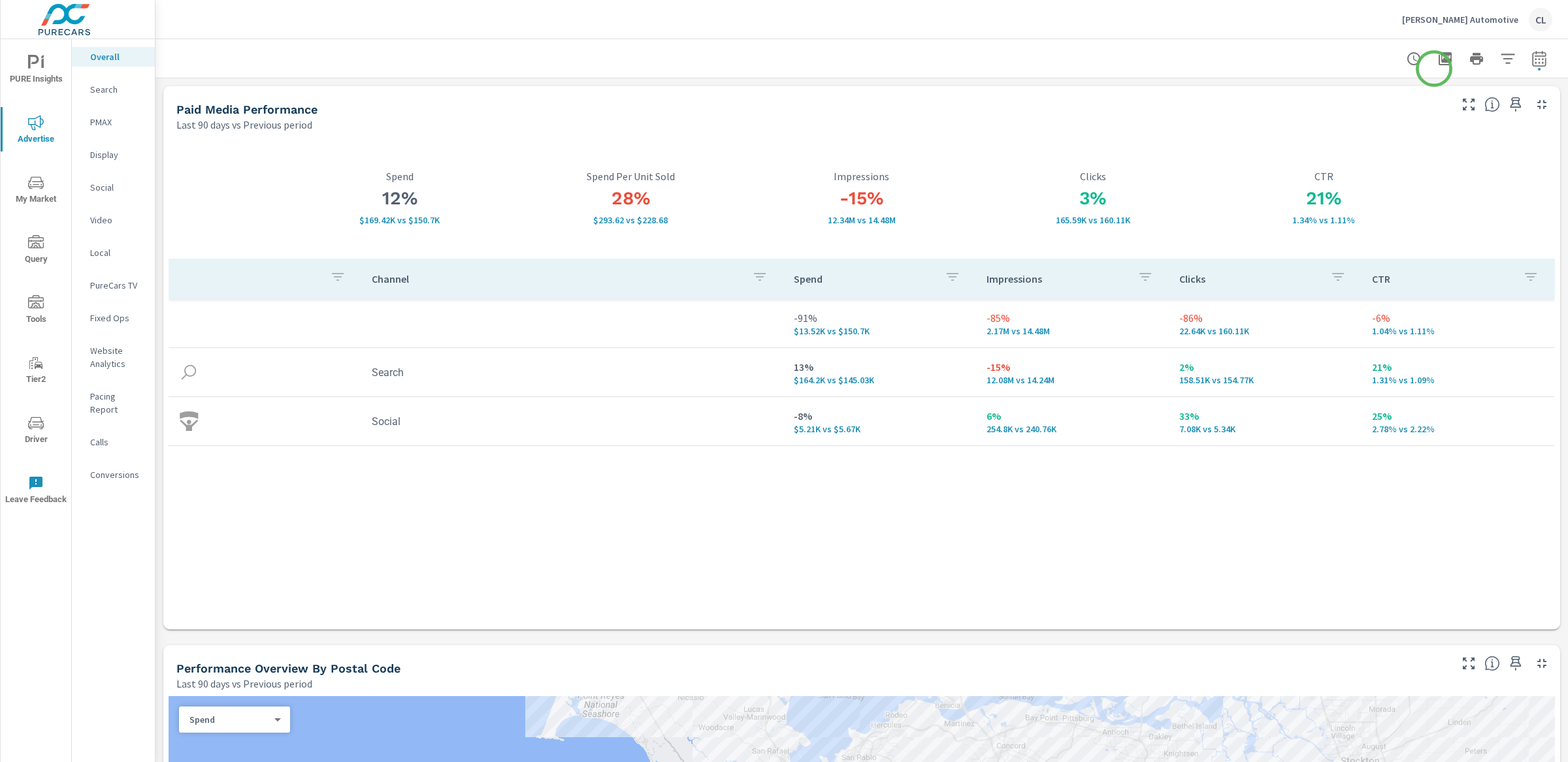
click at [1355, 62] on icon "button" at bounding box center [1445, 59] width 16 height 16
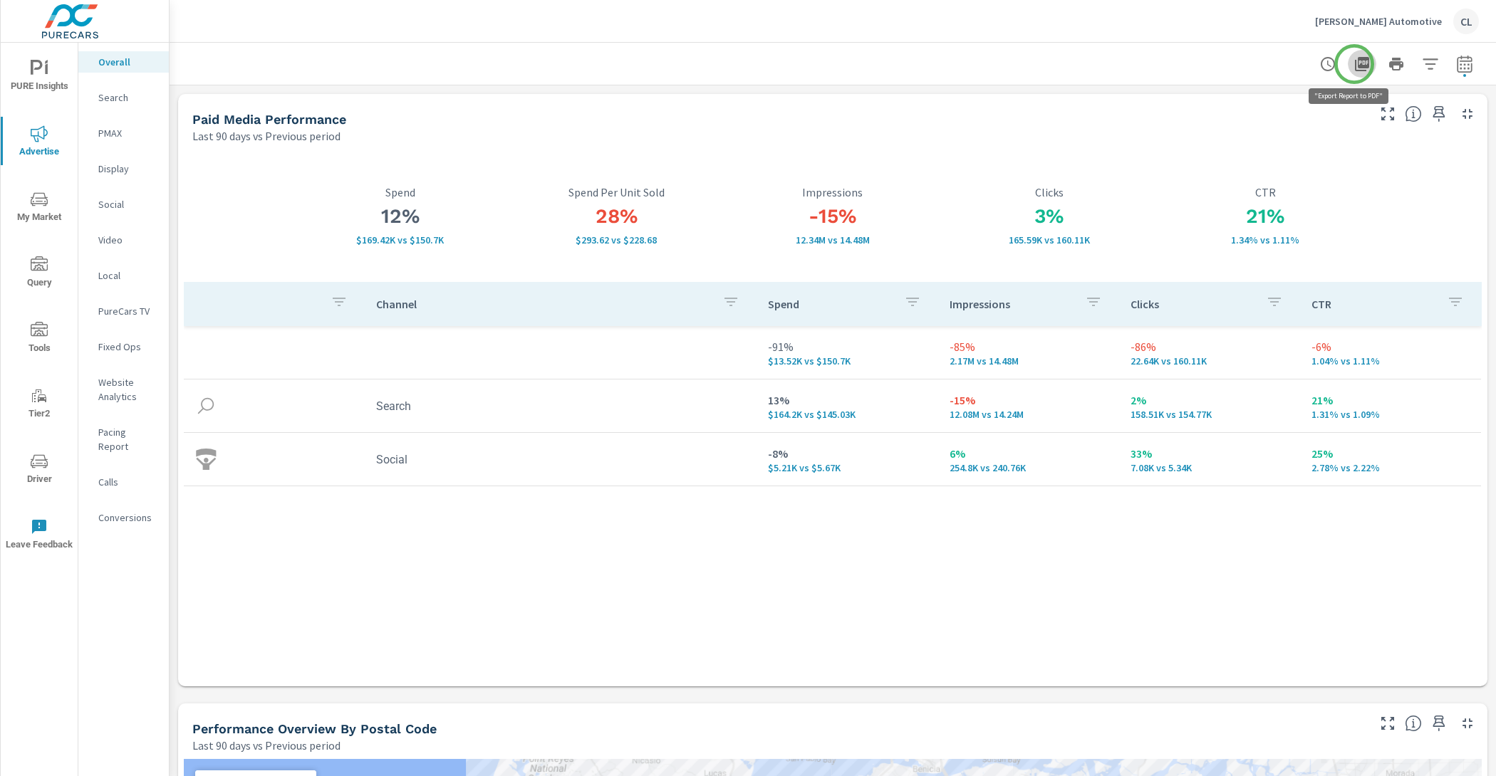
click at [1355, 64] on icon "button" at bounding box center [1362, 64] width 14 height 14
click at [1355, 67] on icon "button" at bounding box center [1362, 64] width 14 height 14
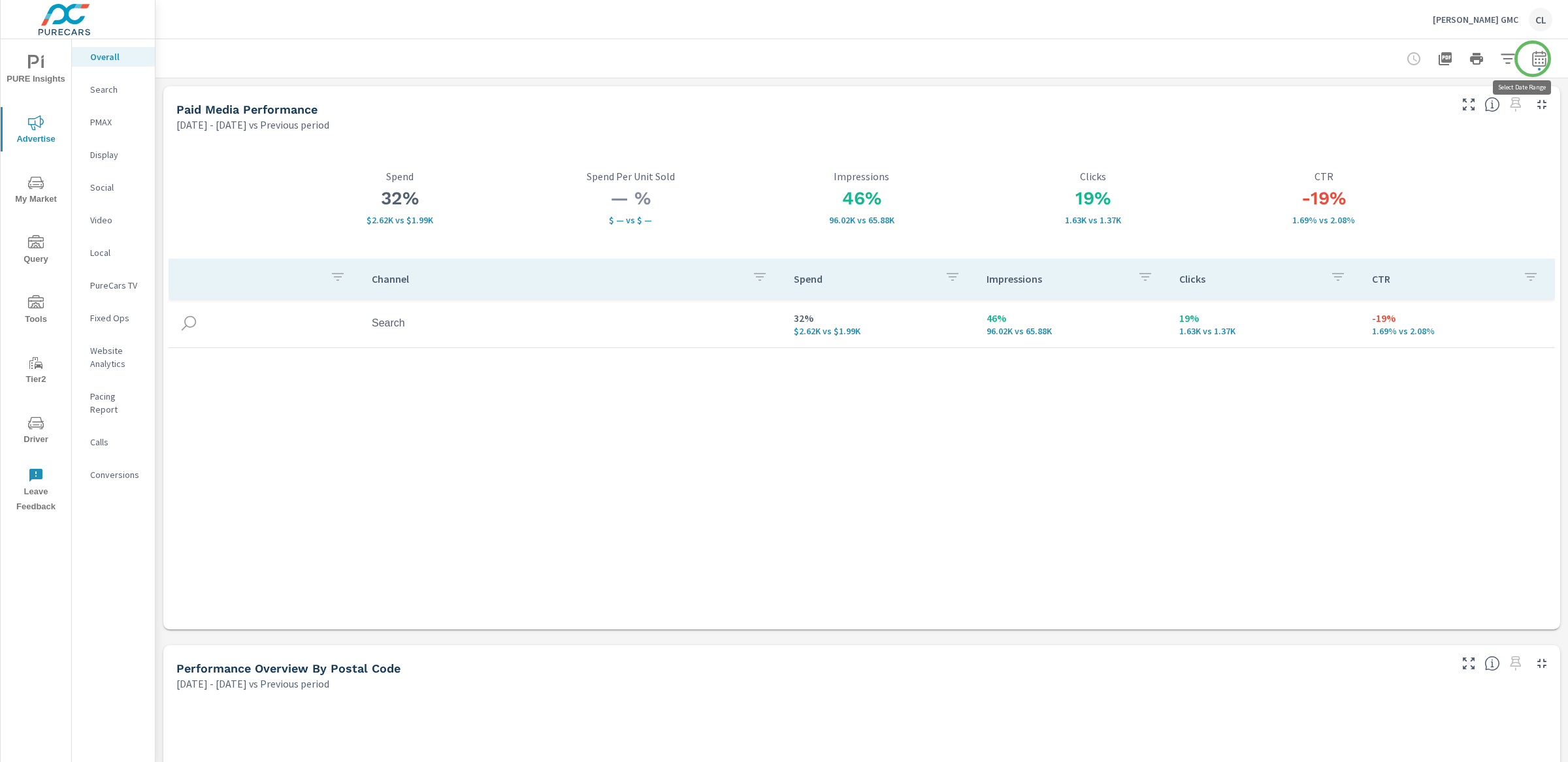
click at [1355, 56] on icon "button" at bounding box center [1539, 59] width 16 height 16
select select "Previous period"
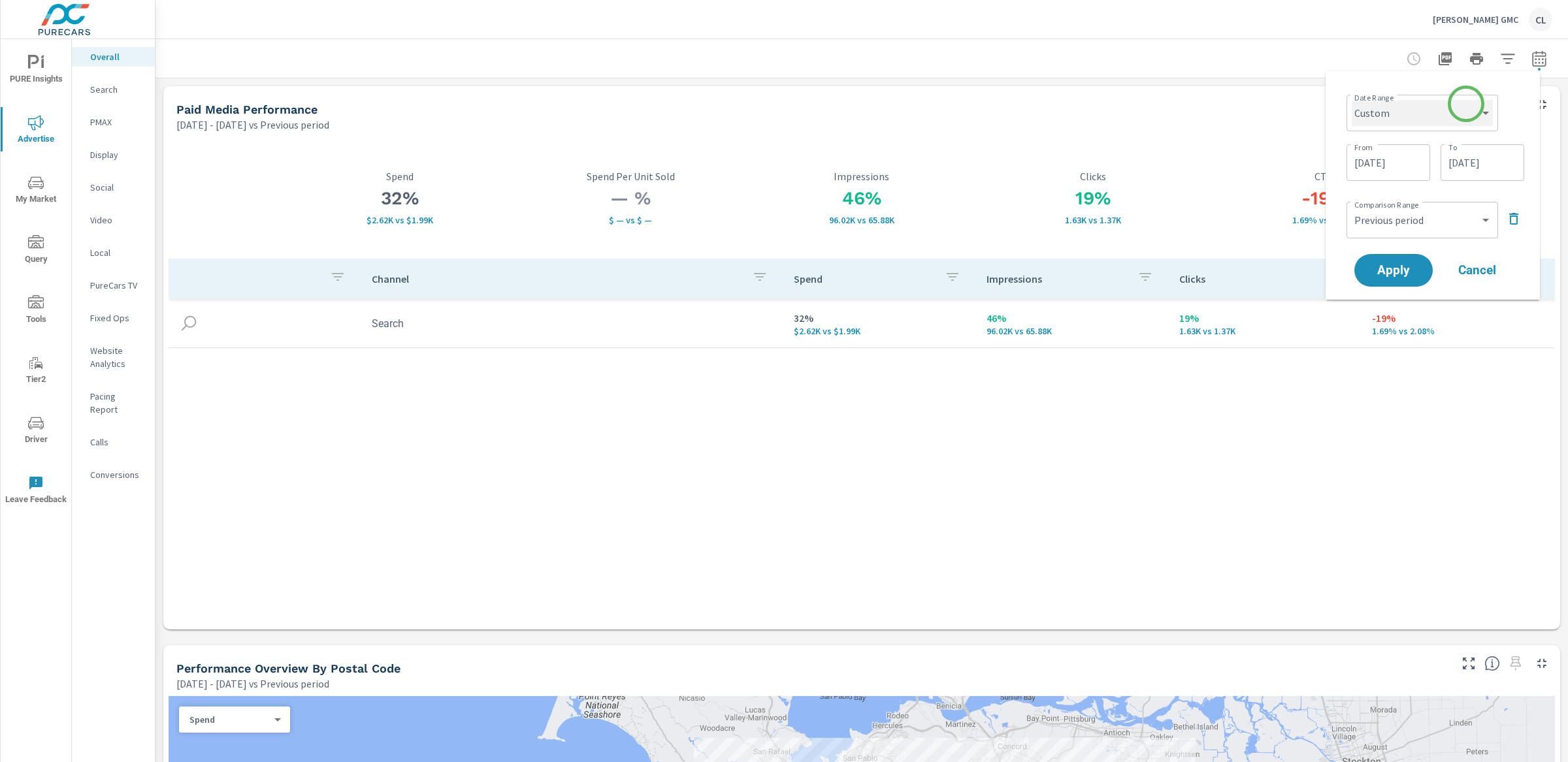
click at [1355, 104] on select "Custom [DATE] Last week Last 7 days Last 14 days Last 30 days Last 45 days Last…" at bounding box center [1422, 113] width 141 height 26
click at [1351, 100] on select "Custom [DATE] Last week Last 7 days Last 14 days Last 30 days Last 45 days Last…" at bounding box center [1422, 113] width 141 height 26
select select "Last 90 days"
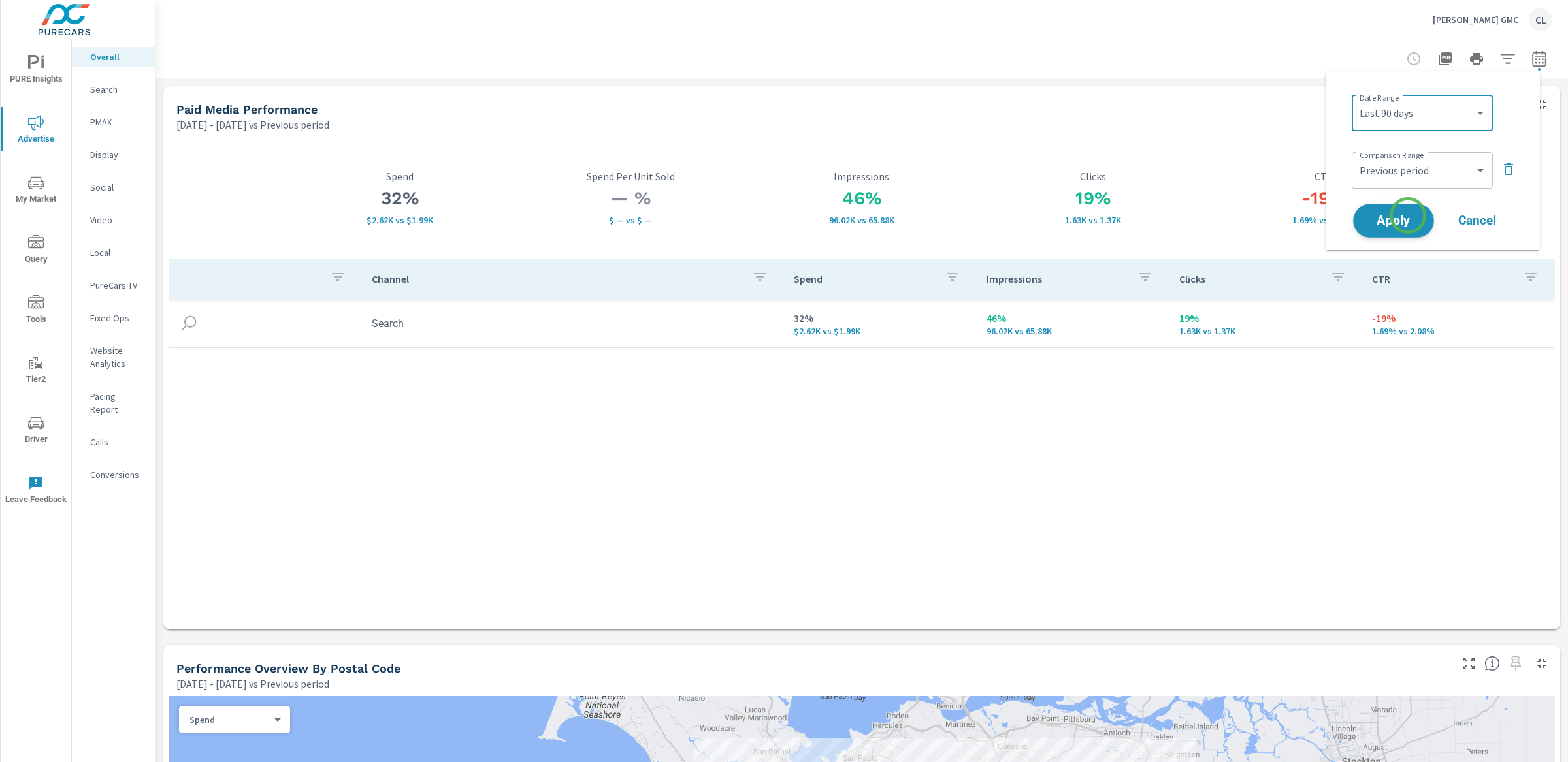
click at [1355, 215] on span "Apply" at bounding box center [1394, 221] width 53 height 13
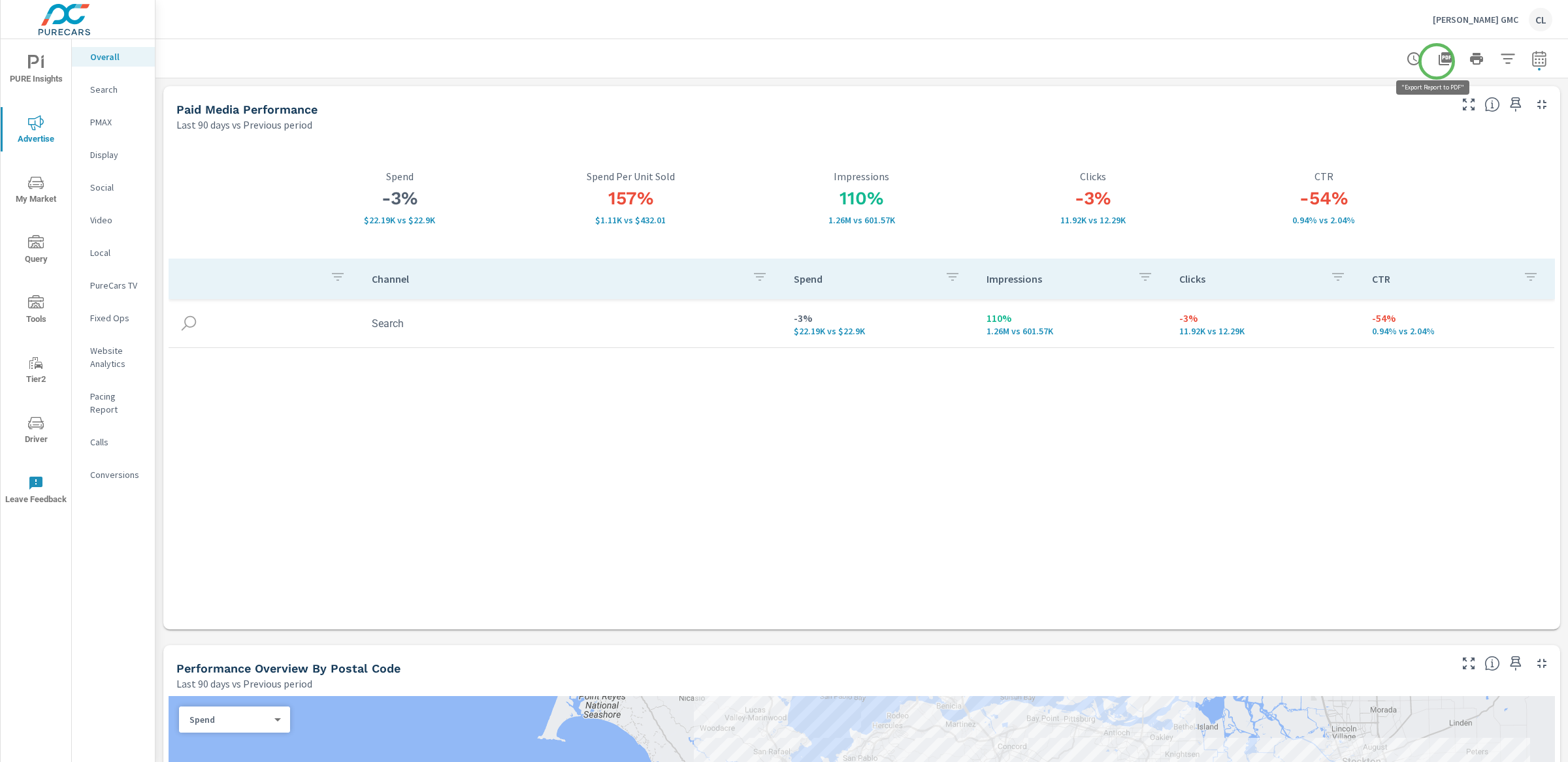
click at [1355, 61] on icon "button" at bounding box center [1445, 59] width 13 height 13
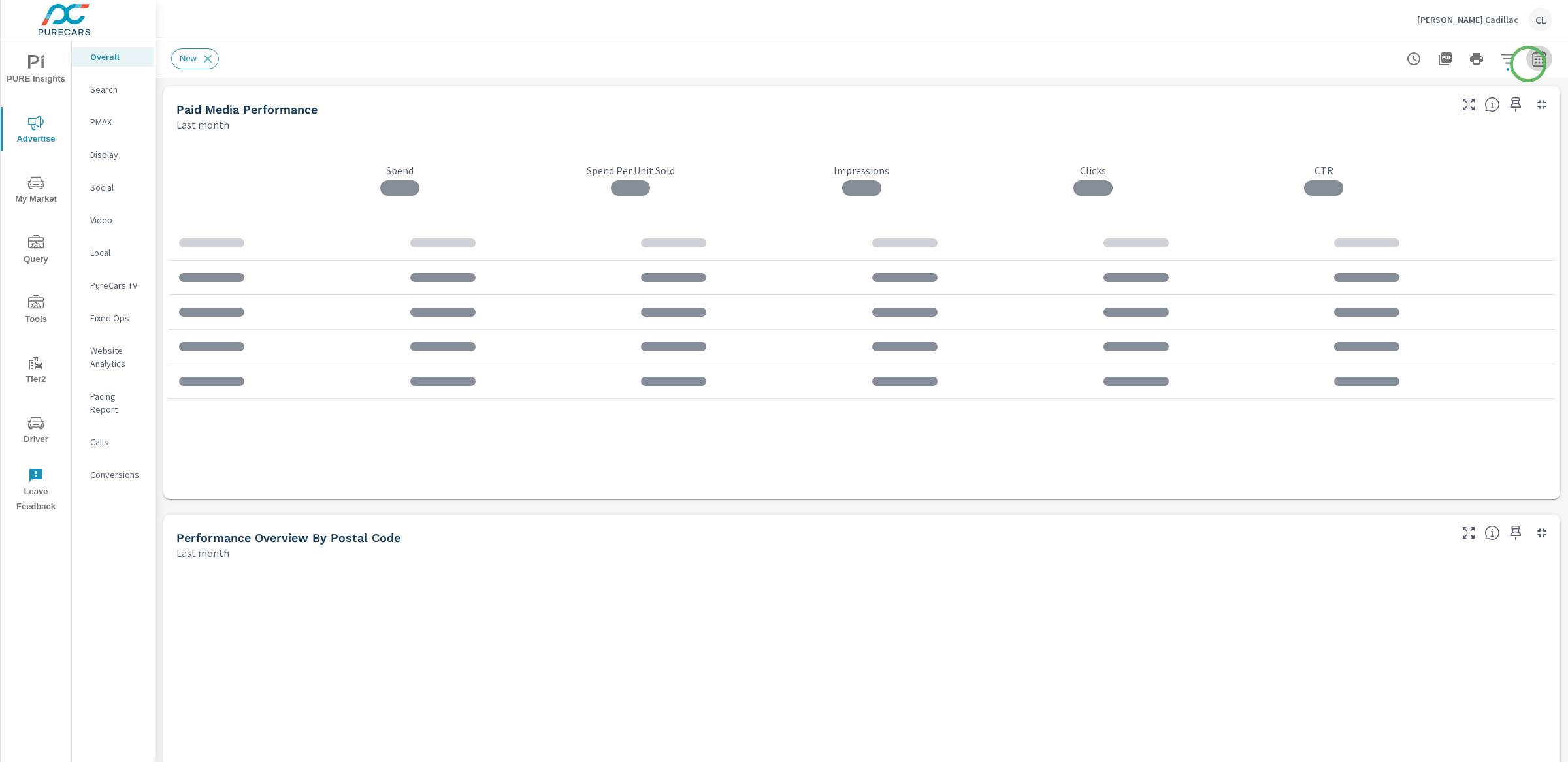
click at [1355, 64] on icon "button" at bounding box center [1539, 59] width 16 height 16
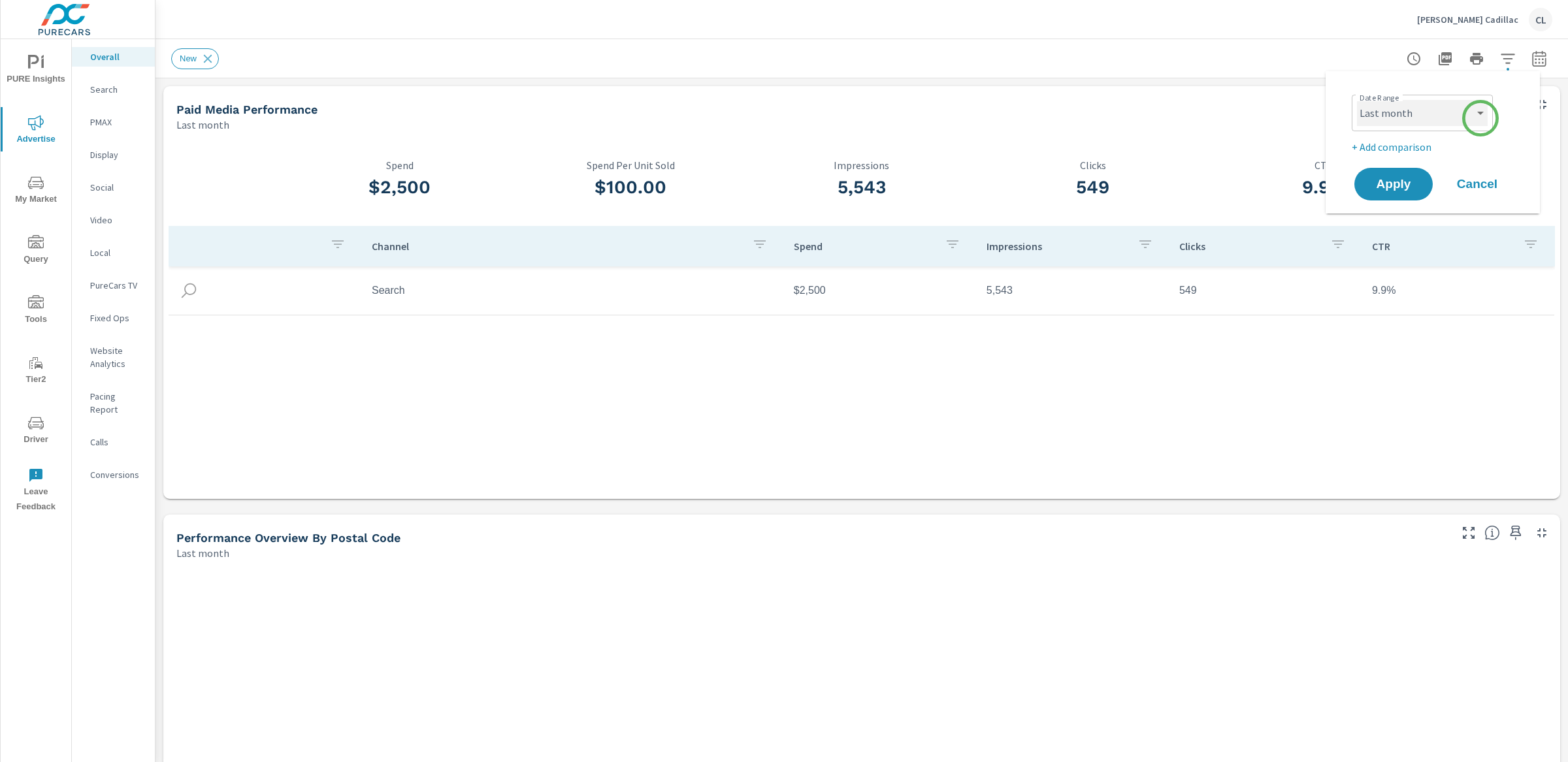
click at [1355, 116] on select "Custom [DATE] Last week Last 7 days Last 14 days Last 30 days Last 45 days Last…" at bounding box center [1422, 113] width 130 height 26
click at [1355, 100] on select "Custom [DATE] Last week Last 7 days Last 14 days Last 30 days Last 45 days Last…" at bounding box center [1422, 113] width 130 height 26
select select "Last 90 days"
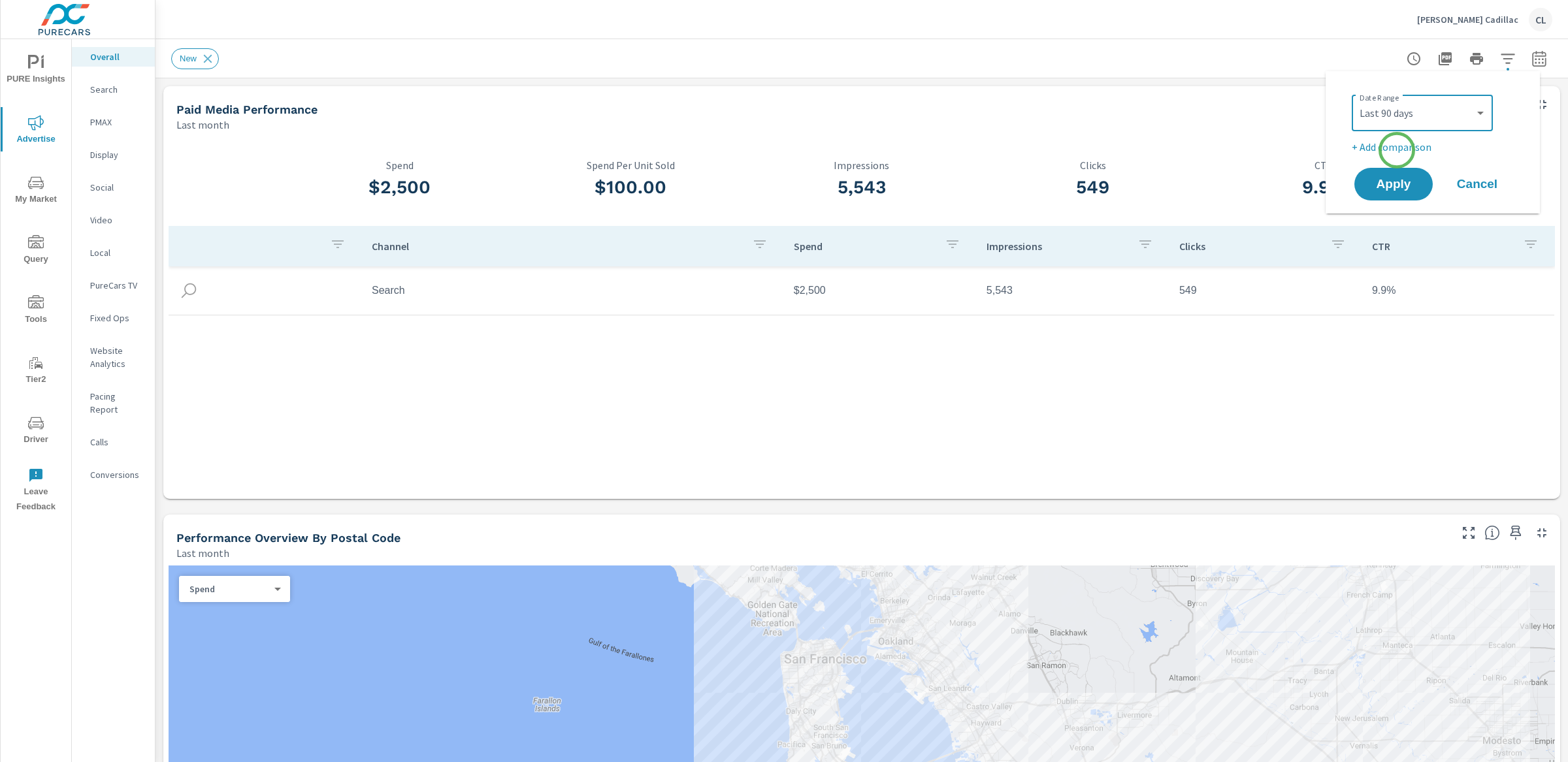
click at [1355, 154] on p "+ Add comparison" at bounding box center [1435, 147] width 167 height 16
select select "Previous period"
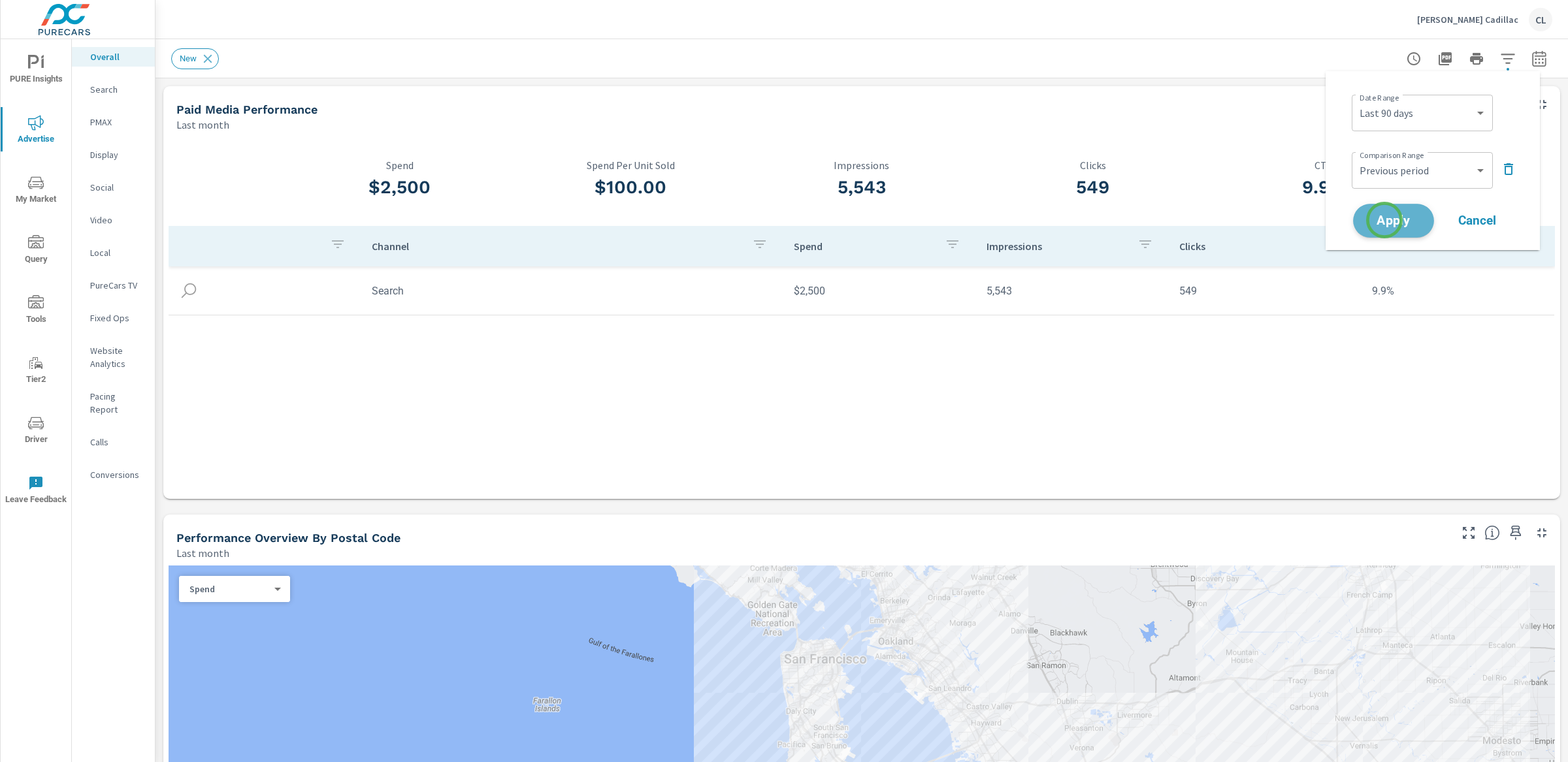
click at [1355, 220] on span "Apply" at bounding box center [1394, 221] width 53 height 13
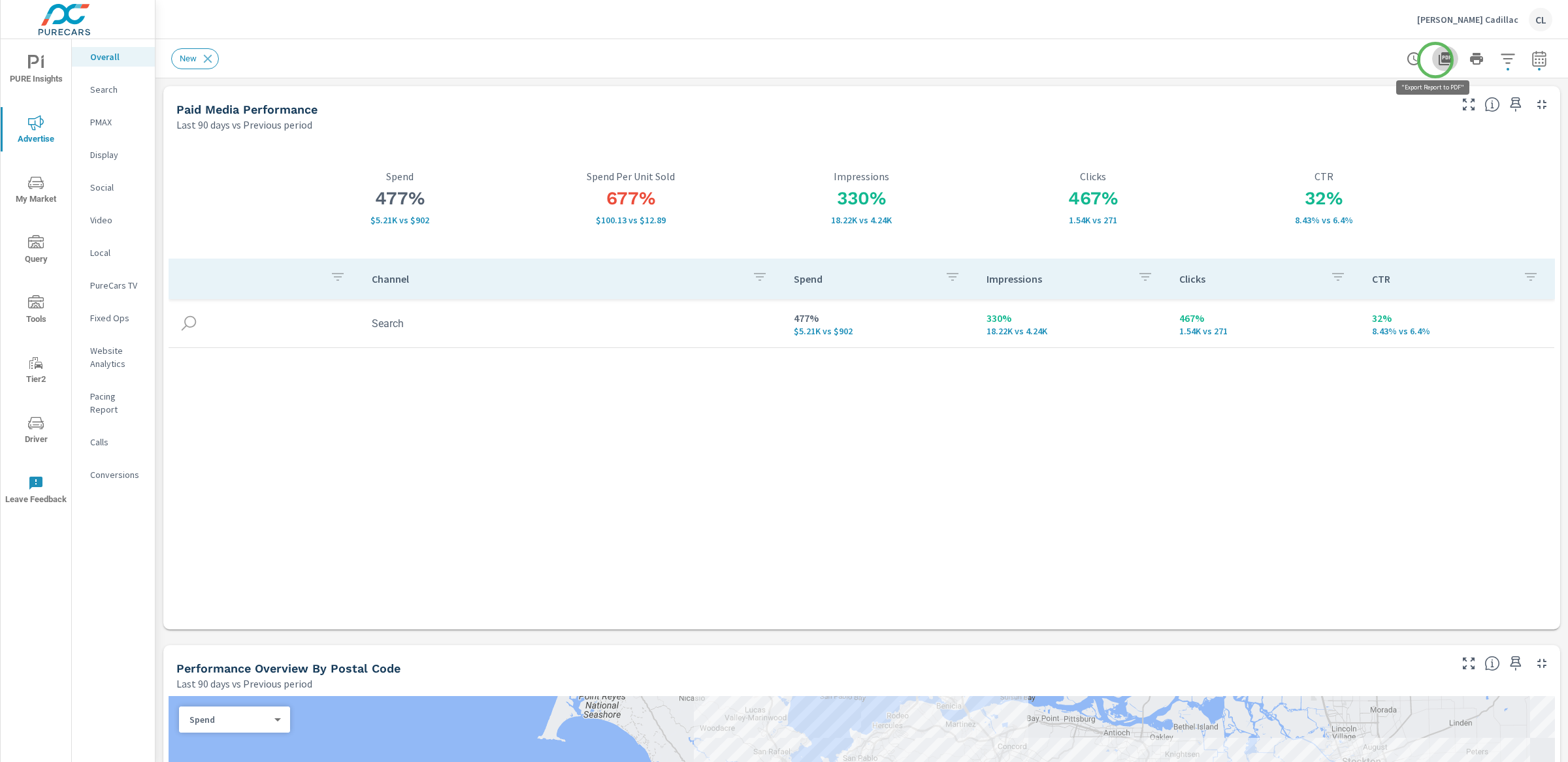
click at [1355, 61] on icon "button" at bounding box center [1445, 59] width 13 height 13
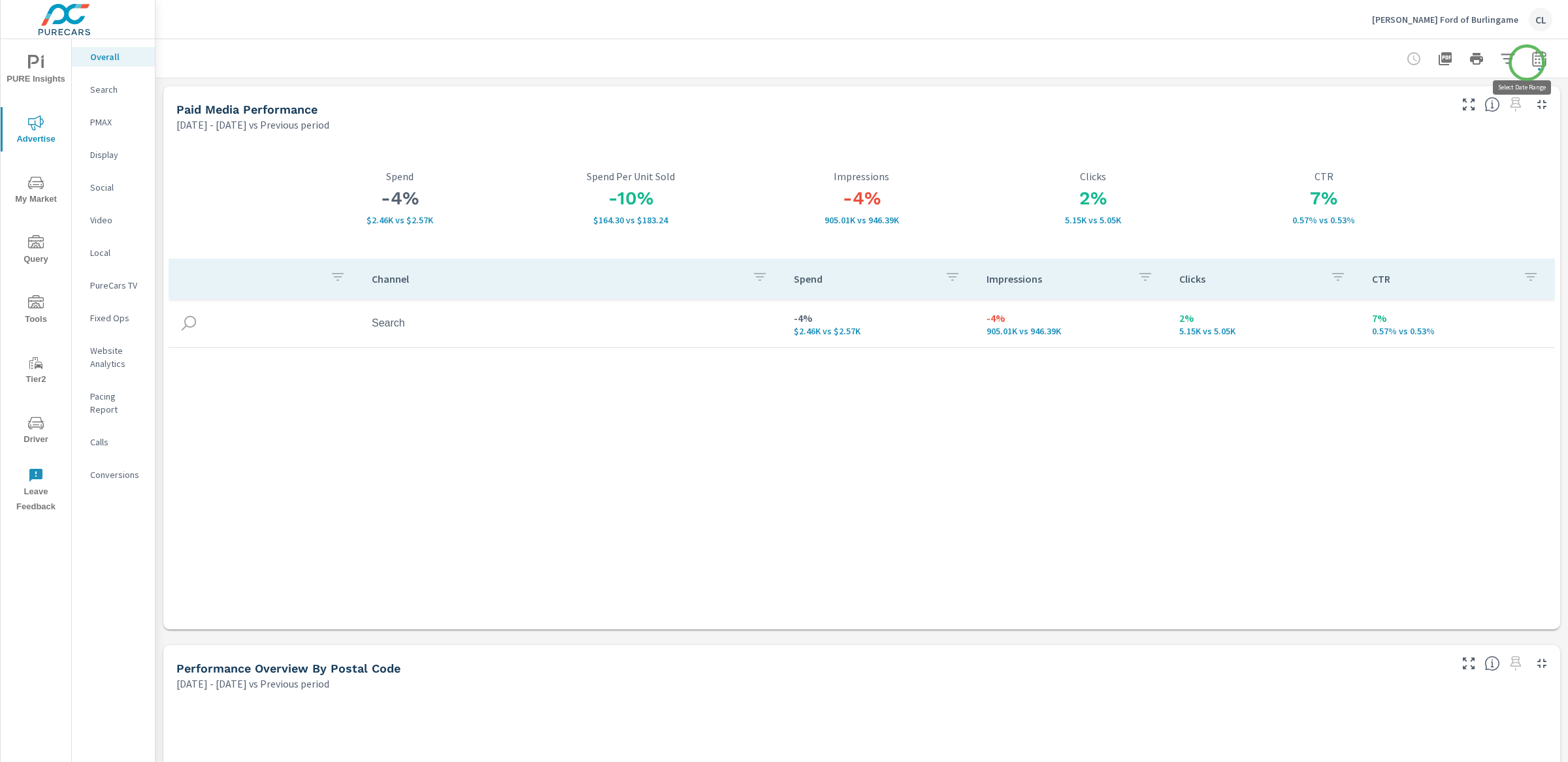
click at [1355, 62] on icon "button" at bounding box center [1539, 61] width 8 height 6
select select "Previous period"
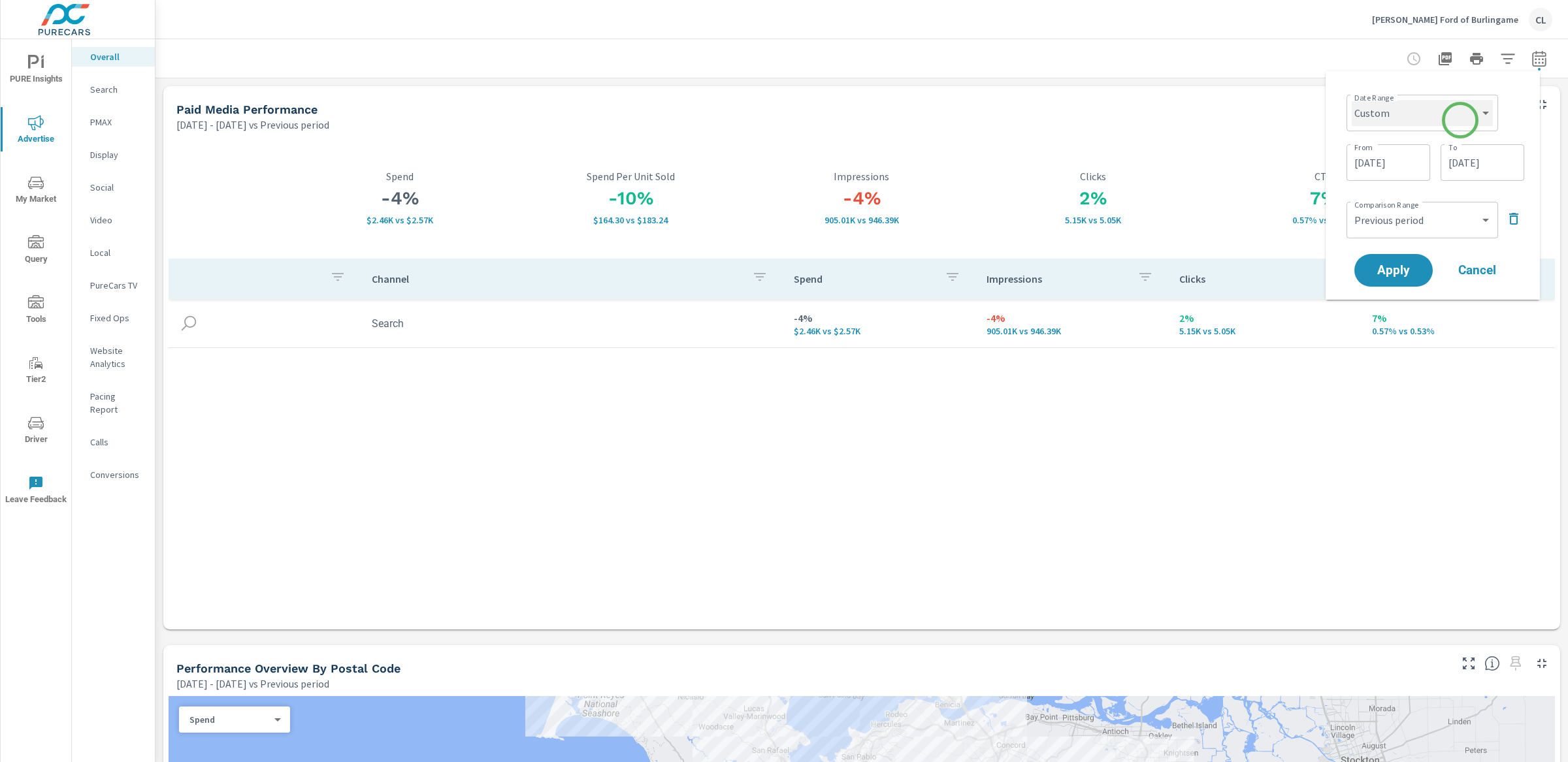
click at [1355, 119] on select "Custom [DATE] Last week Last 7 days Last 14 days Last 30 days Last 45 days Last…" at bounding box center [1422, 113] width 141 height 26
click at [1351, 100] on select "Custom [DATE] Last week Last 7 days Last 14 days Last 30 days Last 45 days Last…" at bounding box center [1422, 113] width 141 height 26
select select "Last 90 days"
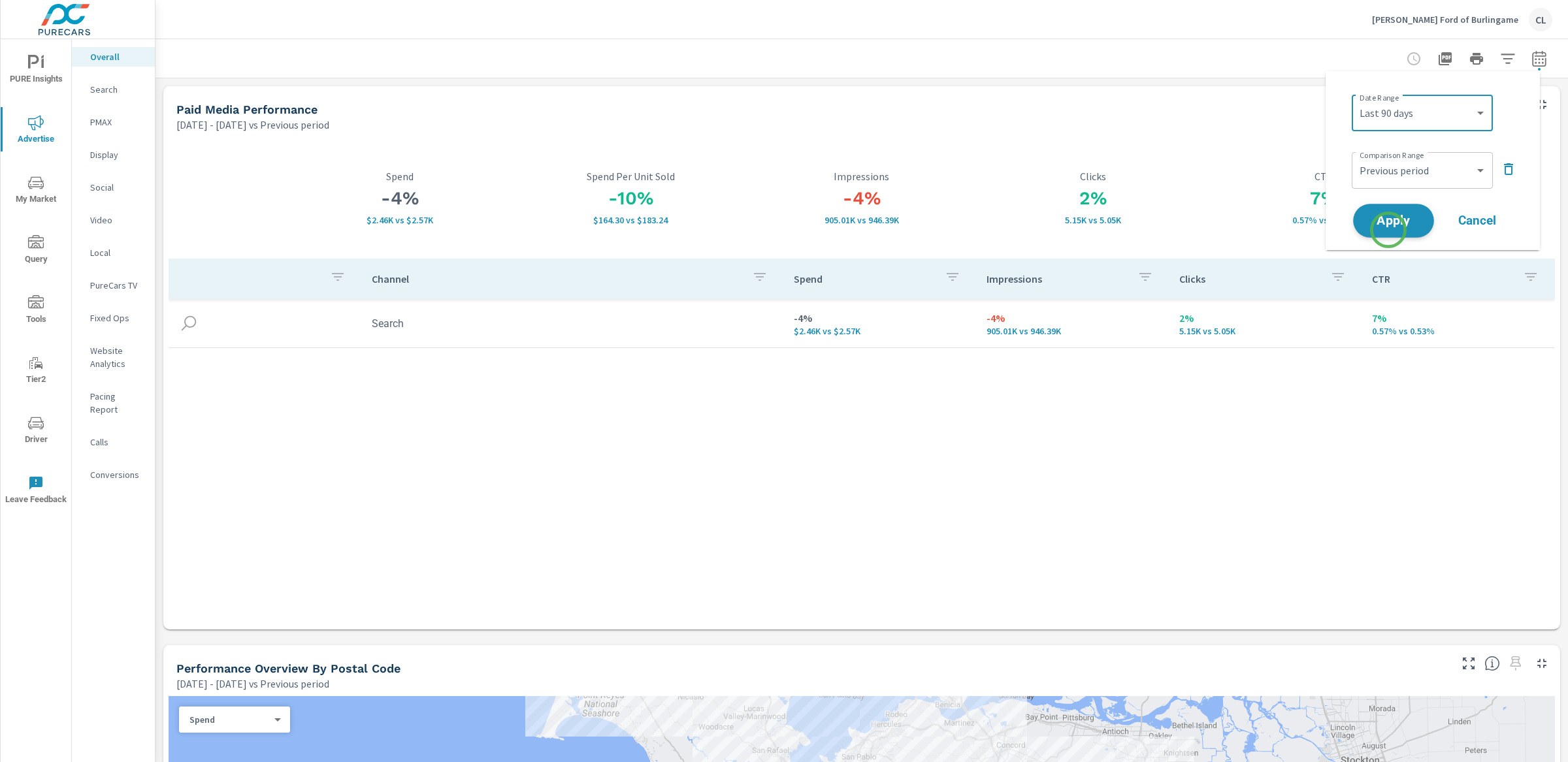
click at [1355, 230] on button "Apply" at bounding box center [1394, 220] width 81 height 34
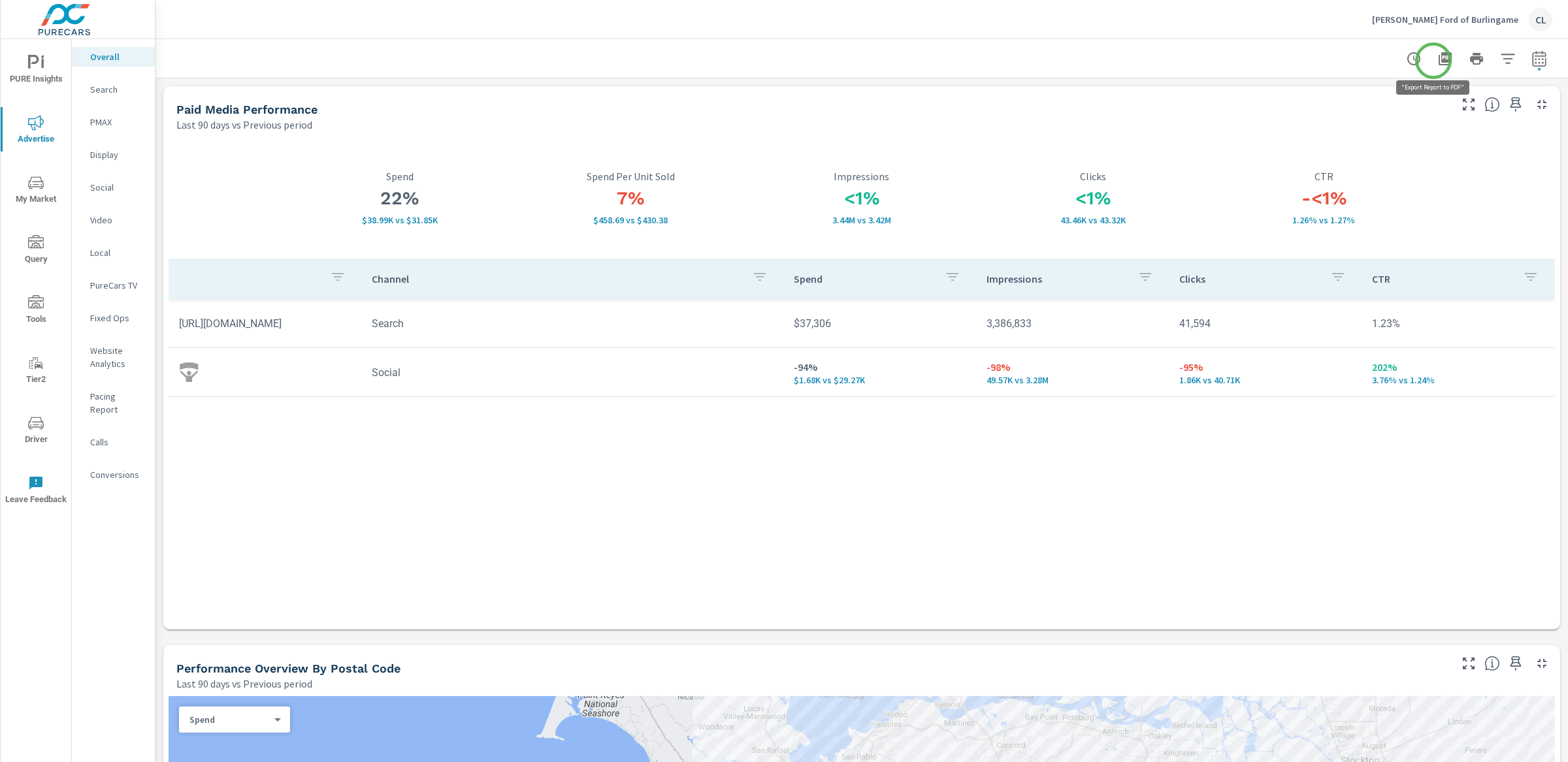
click at [1355, 61] on icon "button" at bounding box center [1445, 59] width 13 height 13
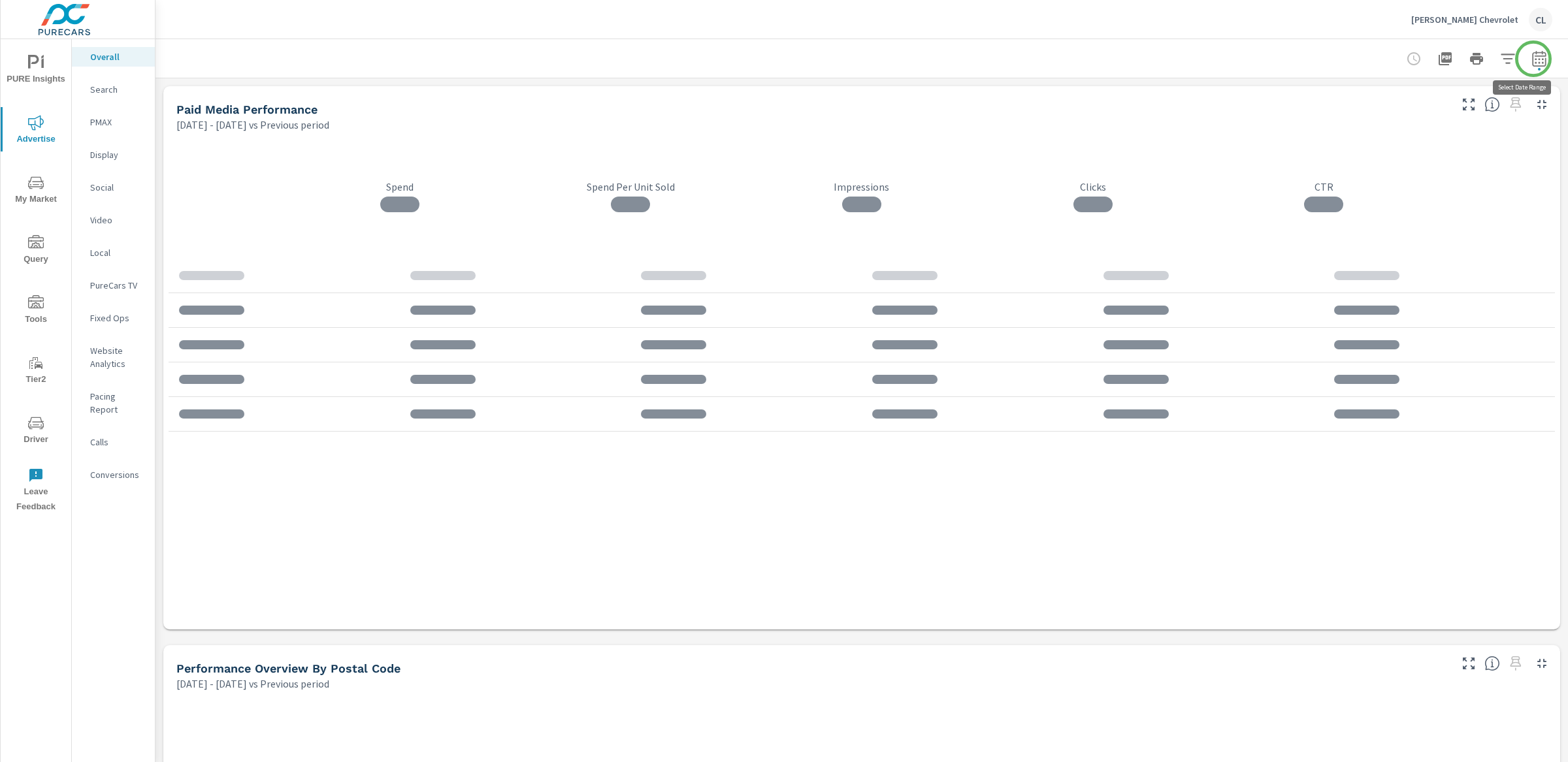
click at [1355, 59] on icon "button" at bounding box center [1539, 58] width 14 height 16
select select "Previous period"
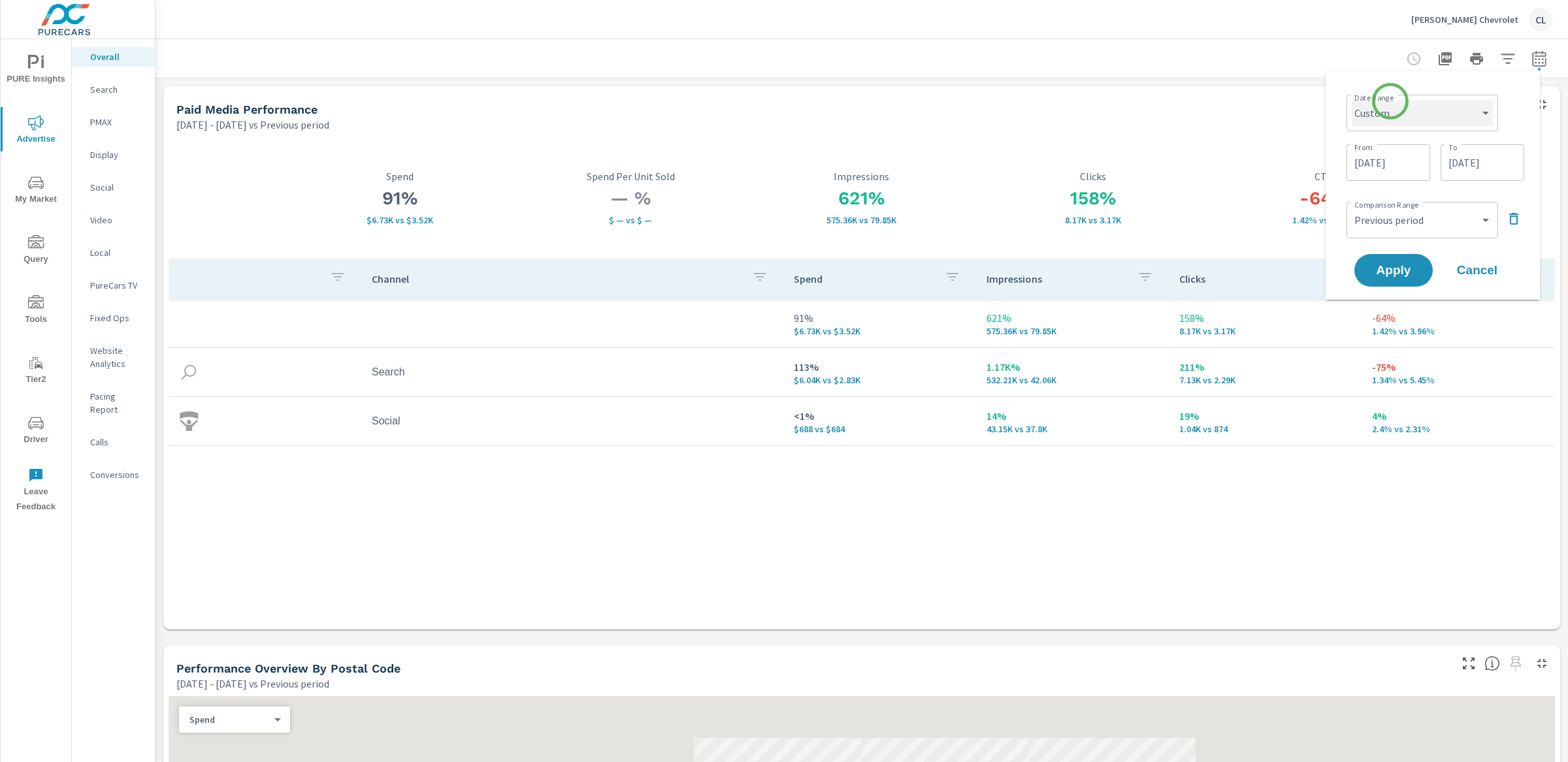
click at [1355, 101] on select "Custom [DATE] Last week Last 7 days Last 14 days Last 30 days Last 45 days Last…" at bounding box center [1422, 113] width 141 height 26
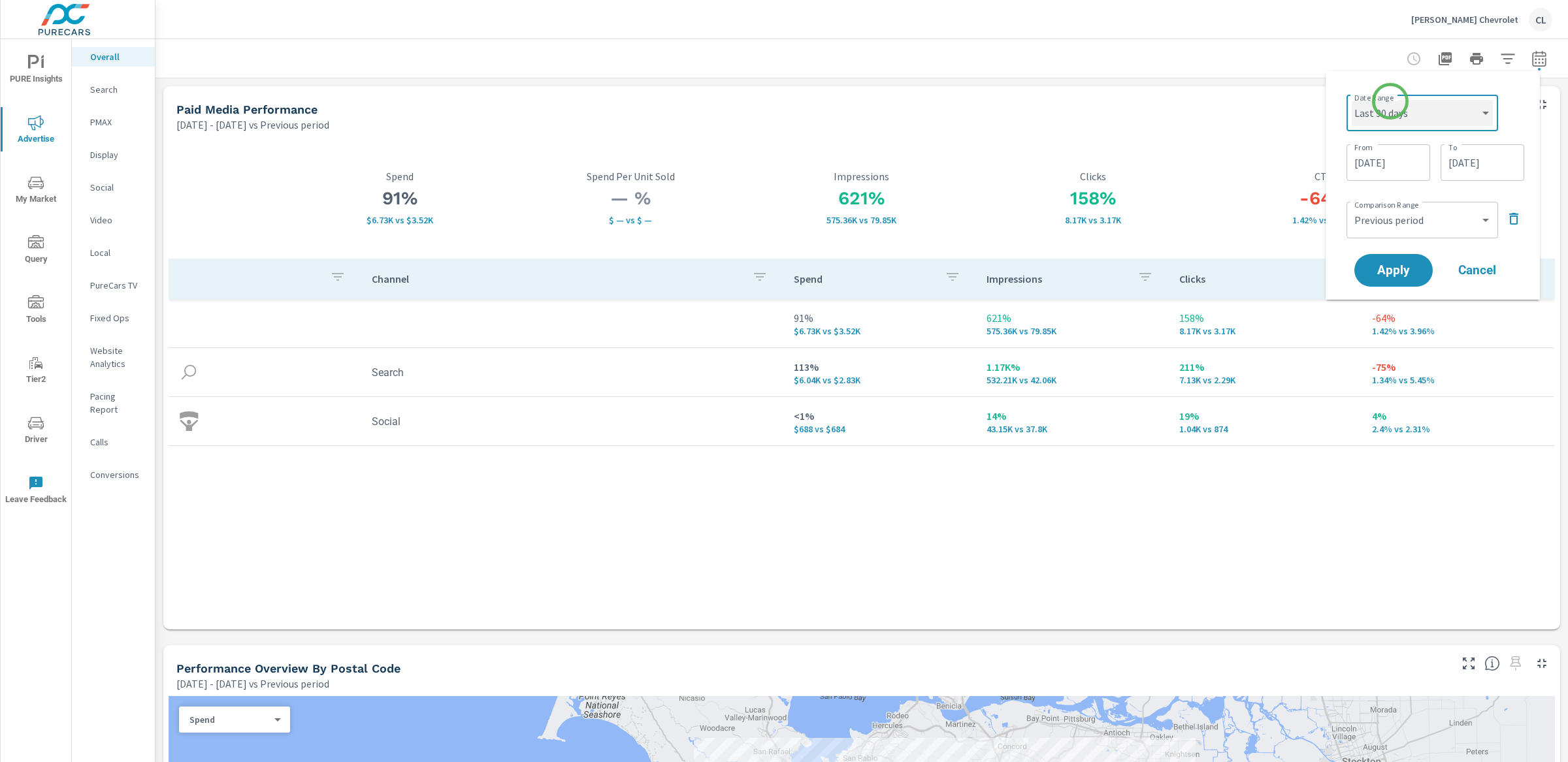
click at [1351, 100] on select "Custom [DATE] Last week Last 7 days Last 14 days Last 30 days Last 45 days Last…" at bounding box center [1422, 113] width 141 height 26
select select "Last 90 days"
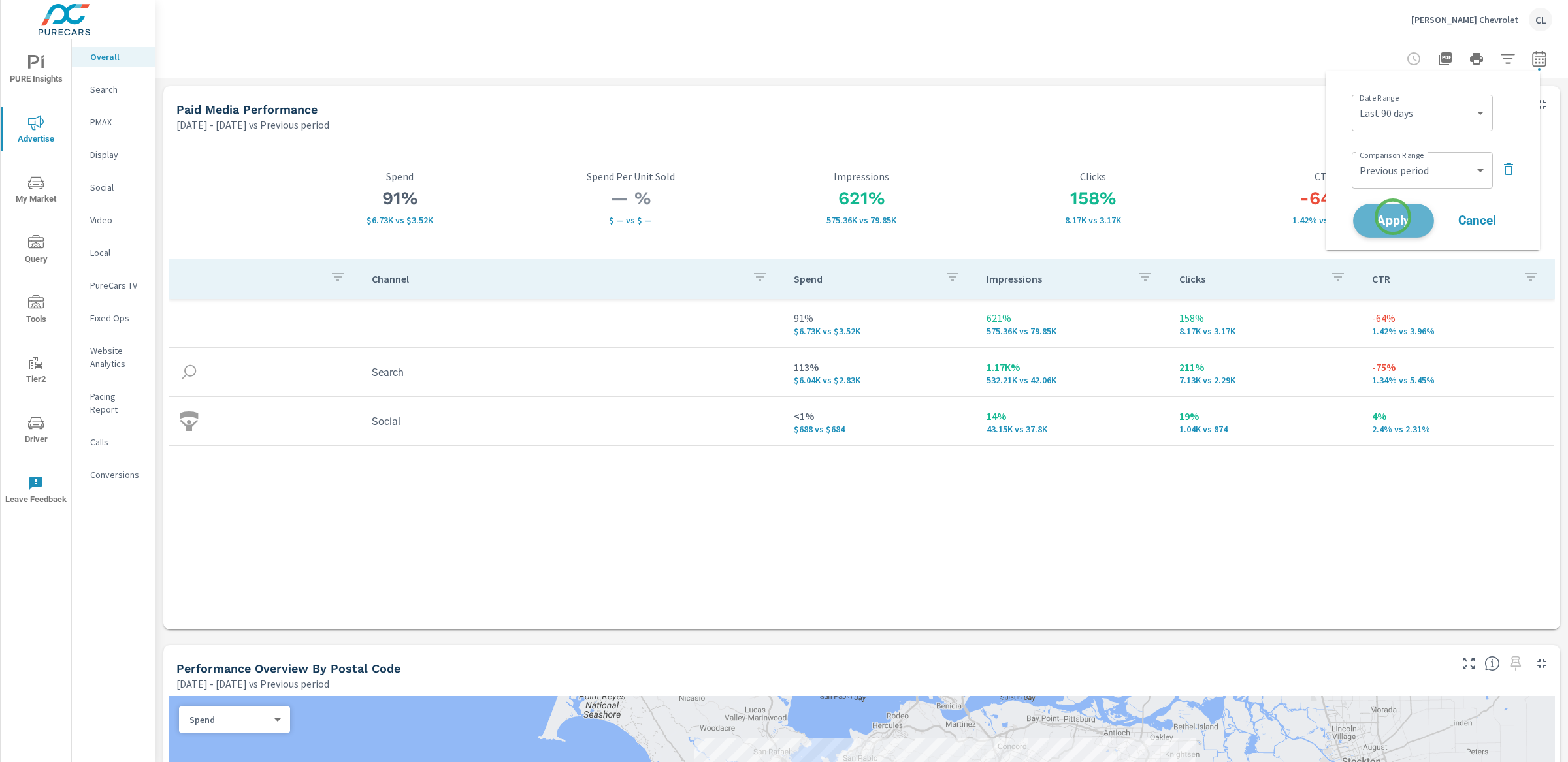
click at [1355, 216] on span "Apply" at bounding box center [1394, 221] width 53 height 13
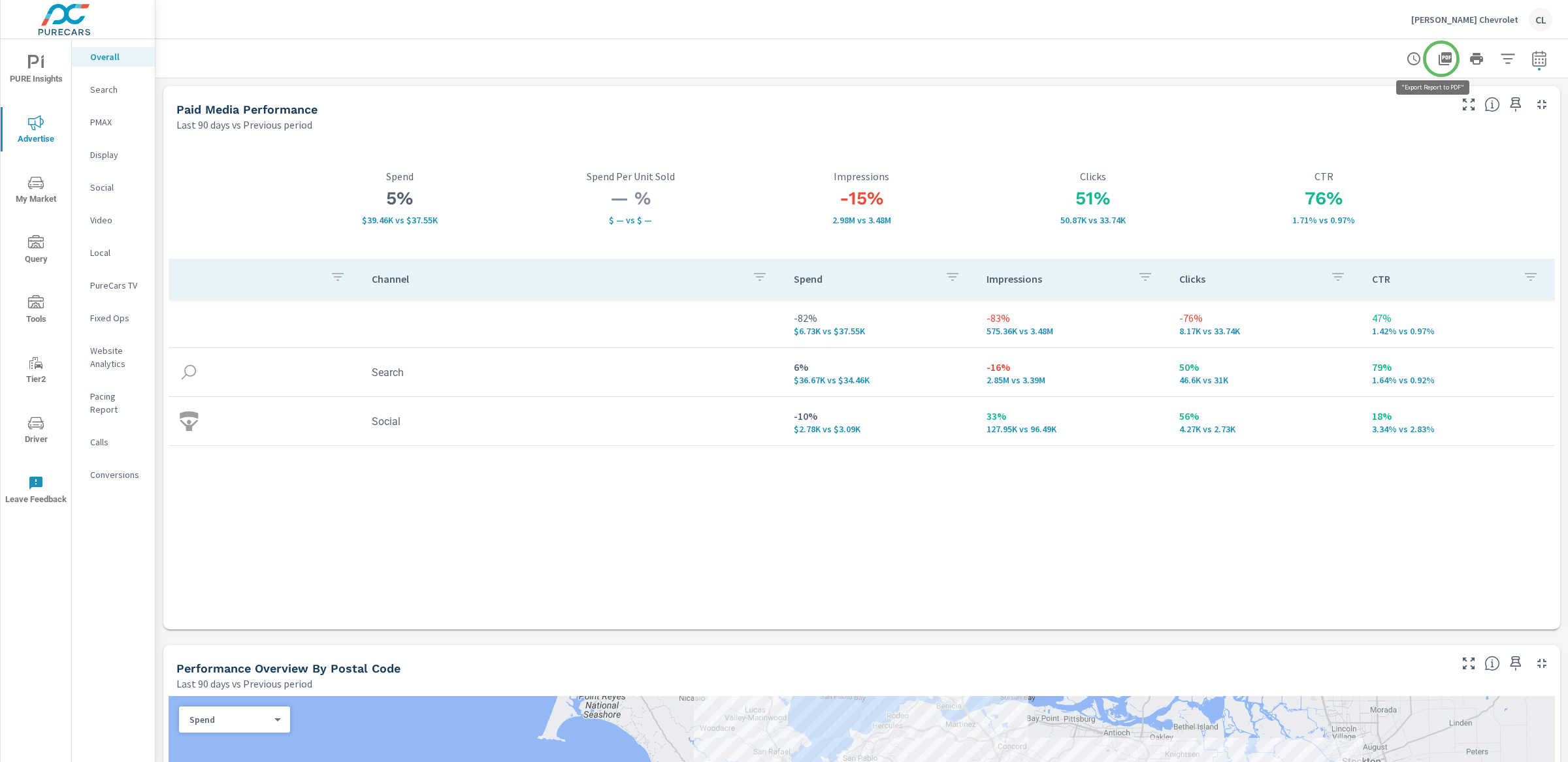
click at [1355, 61] on icon "button" at bounding box center [1445, 59] width 16 height 16
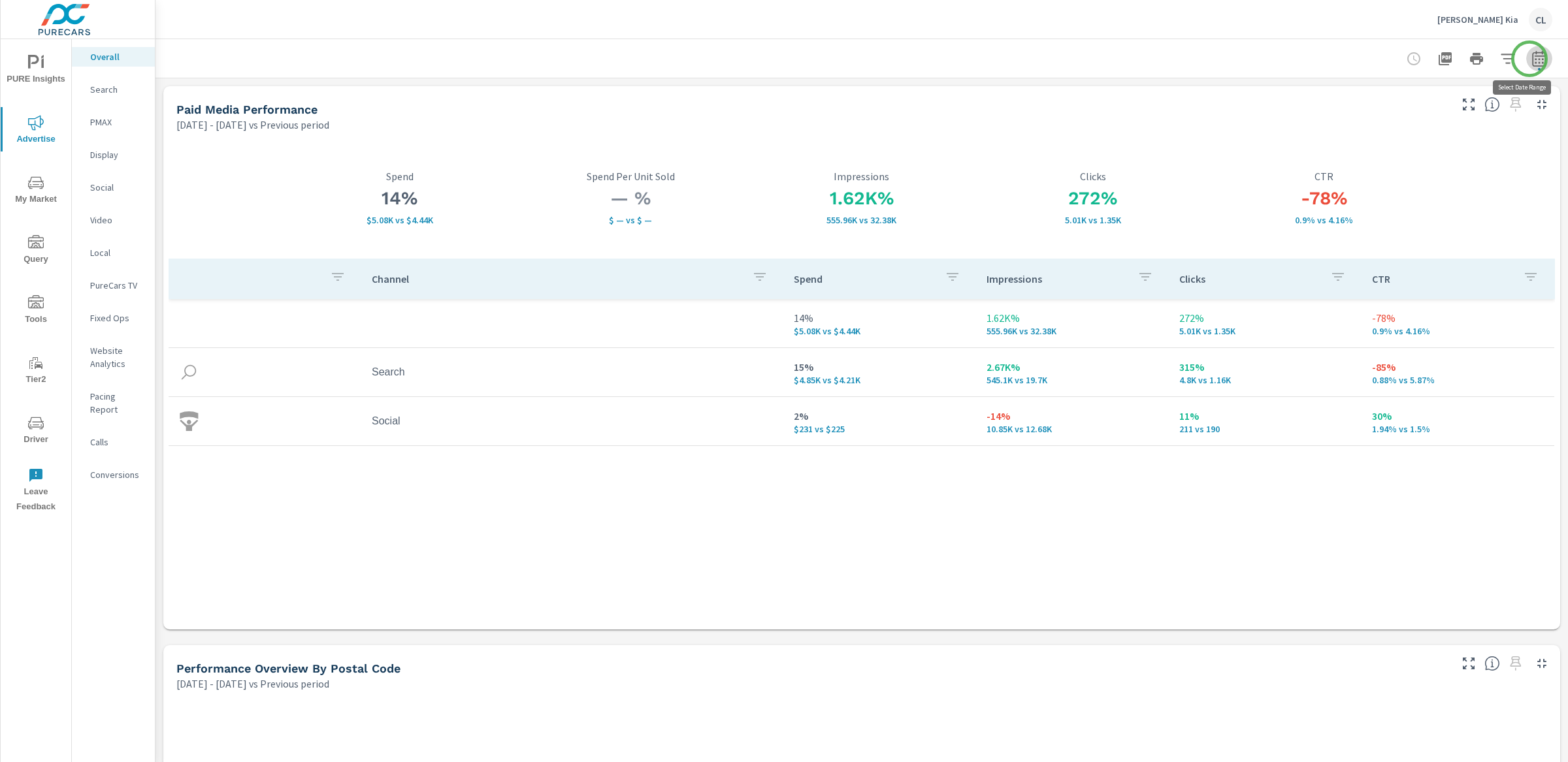
click at [1355, 59] on icon "button" at bounding box center [1539, 59] width 16 height 16
select select "Previous period"
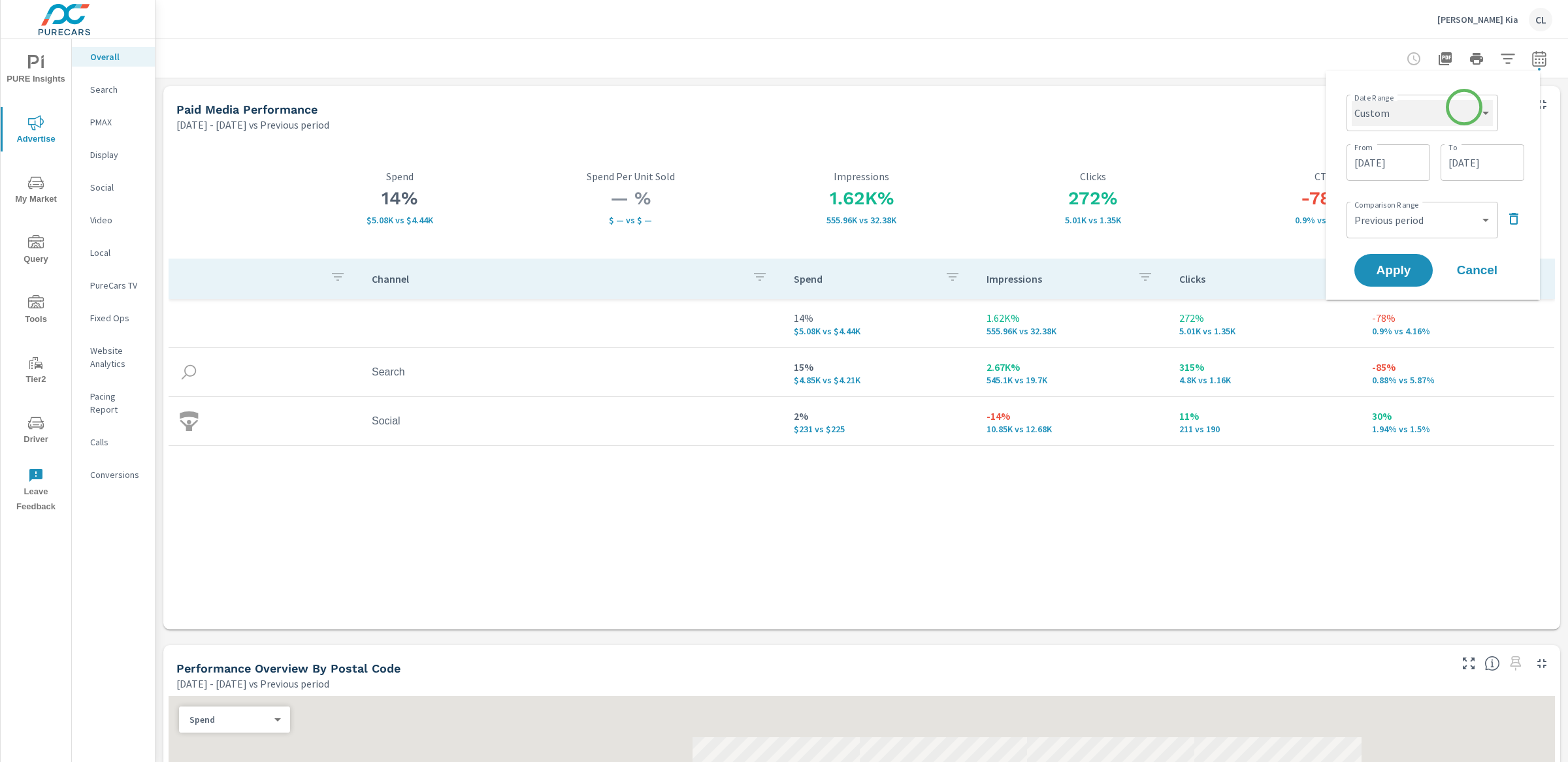
click at [1355, 107] on select "Custom [DATE] Last week Last 7 days Last 14 days Last 30 days Last 45 days Last…" at bounding box center [1422, 113] width 141 height 26
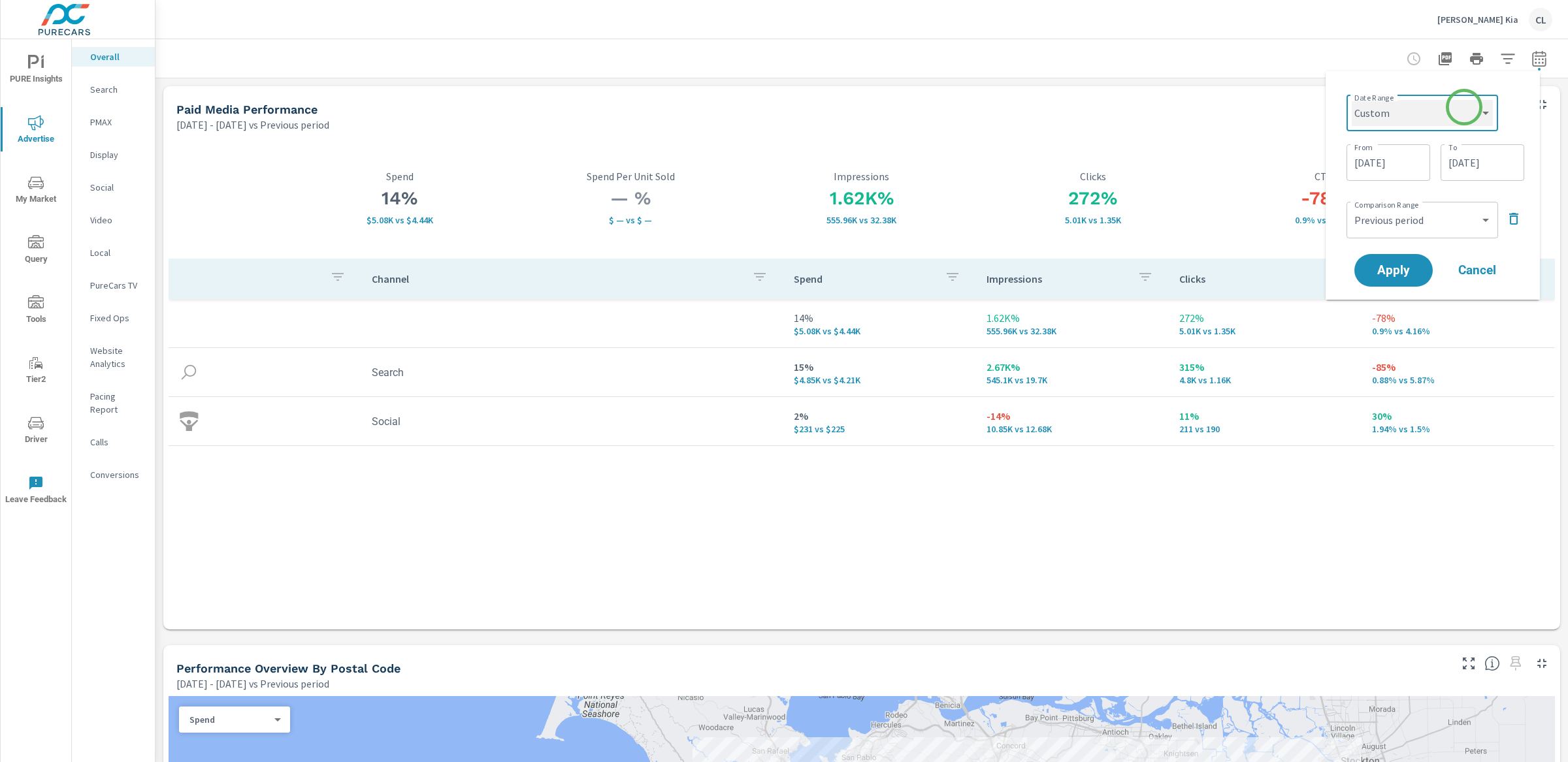
click at [1351, 100] on select "Custom [DATE] Last week Last 7 days Last 14 days Last 30 days Last 45 days Last…" at bounding box center [1422, 113] width 141 height 26
select select "Last 90 days"
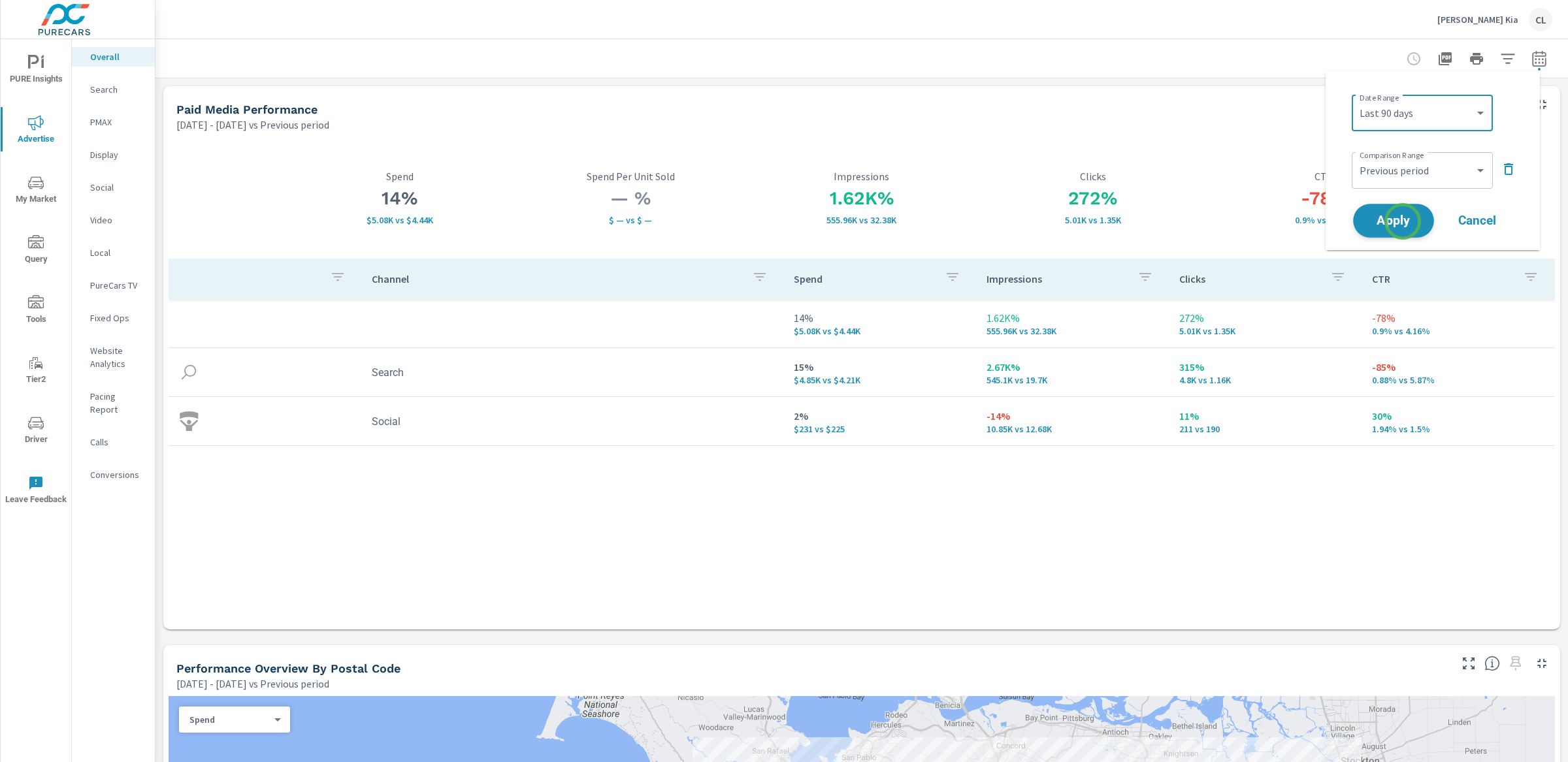
click at [1355, 221] on span "Apply" at bounding box center [1394, 221] width 53 height 13
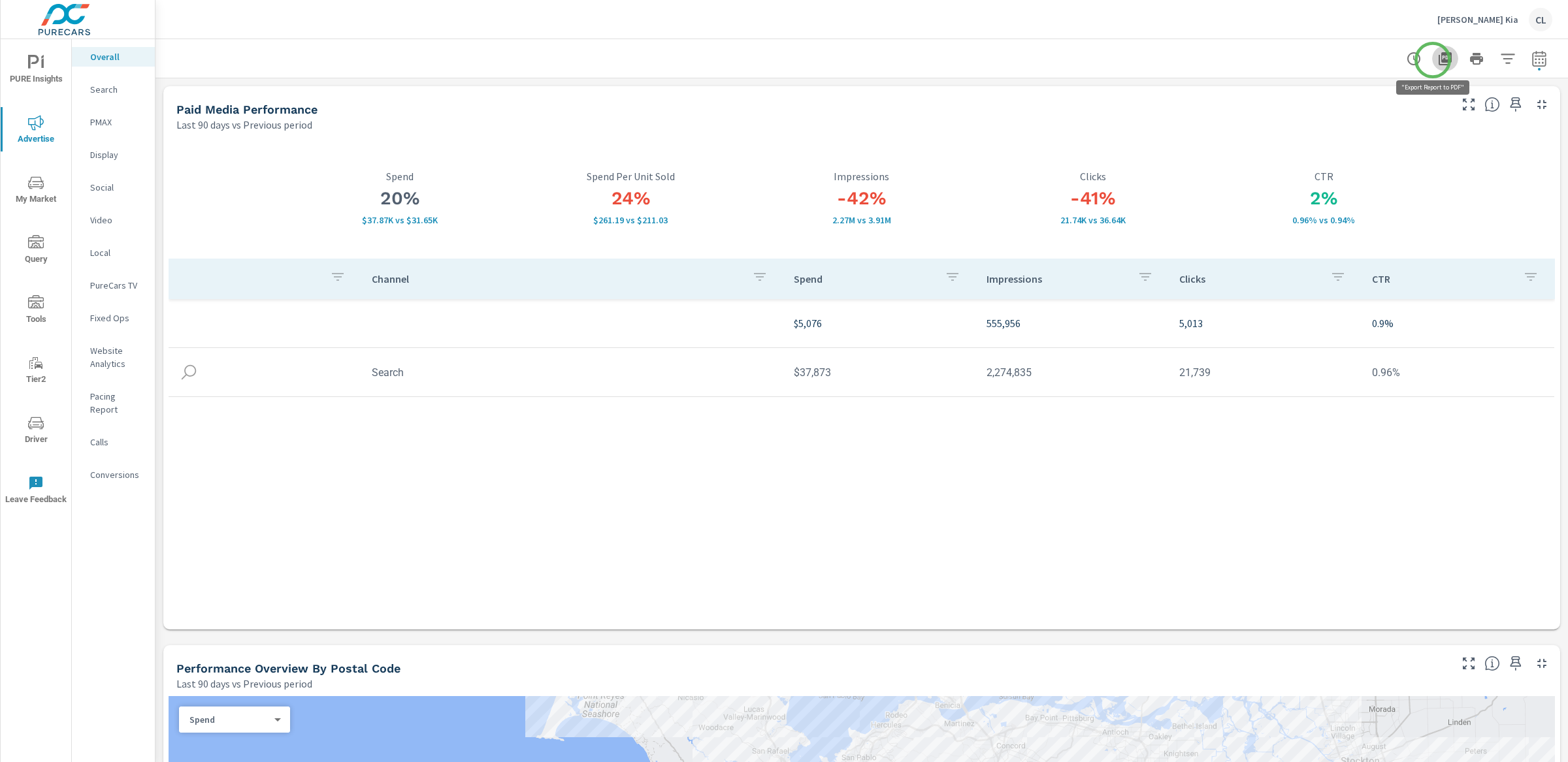
click at [1355, 61] on icon "button" at bounding box center [1445, 59] width 13 height 13
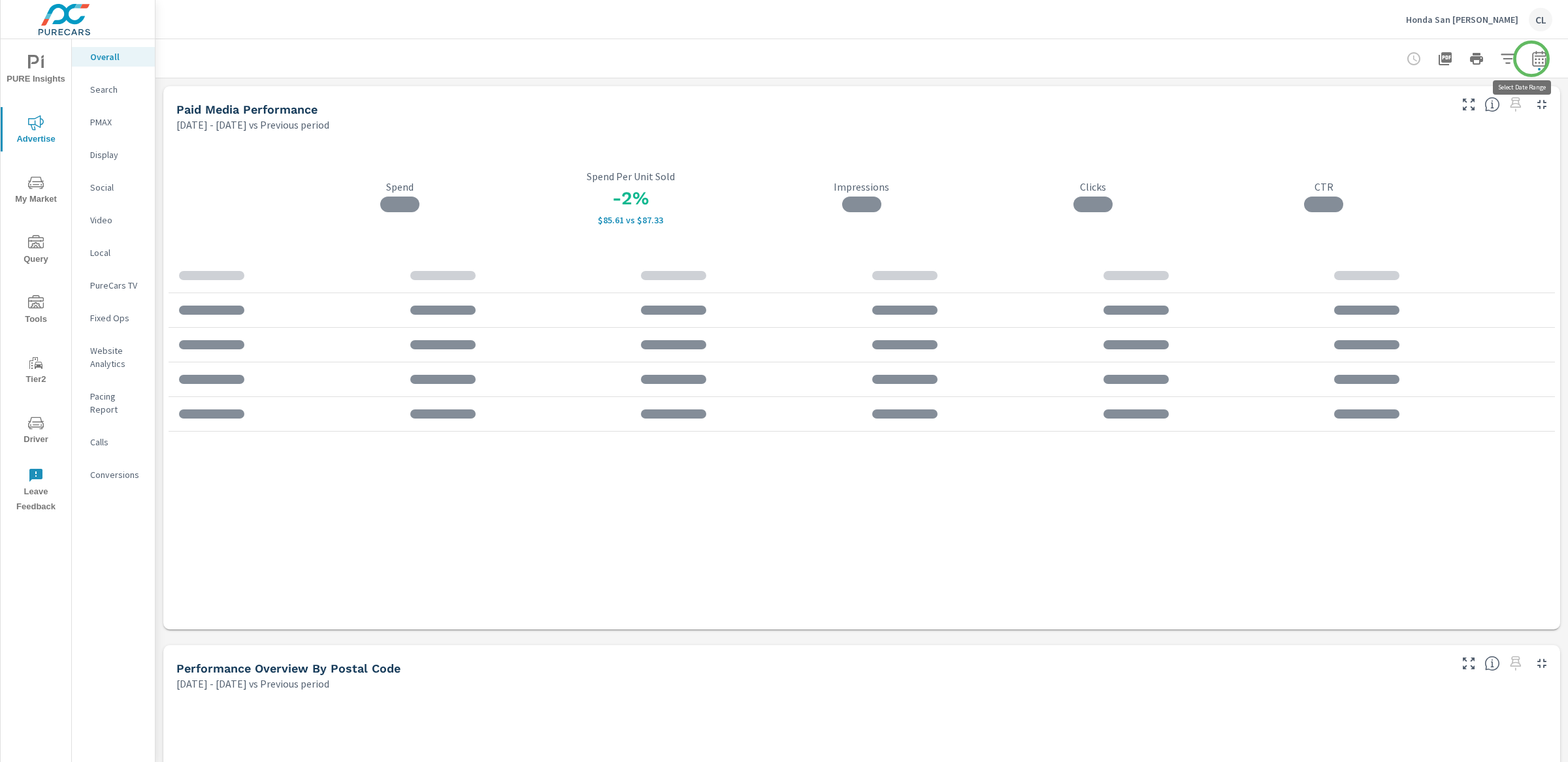
click at [1355, 59] on icon "button" at bounding box center [1539, 59] width 16 height 16
select select "Previous period"
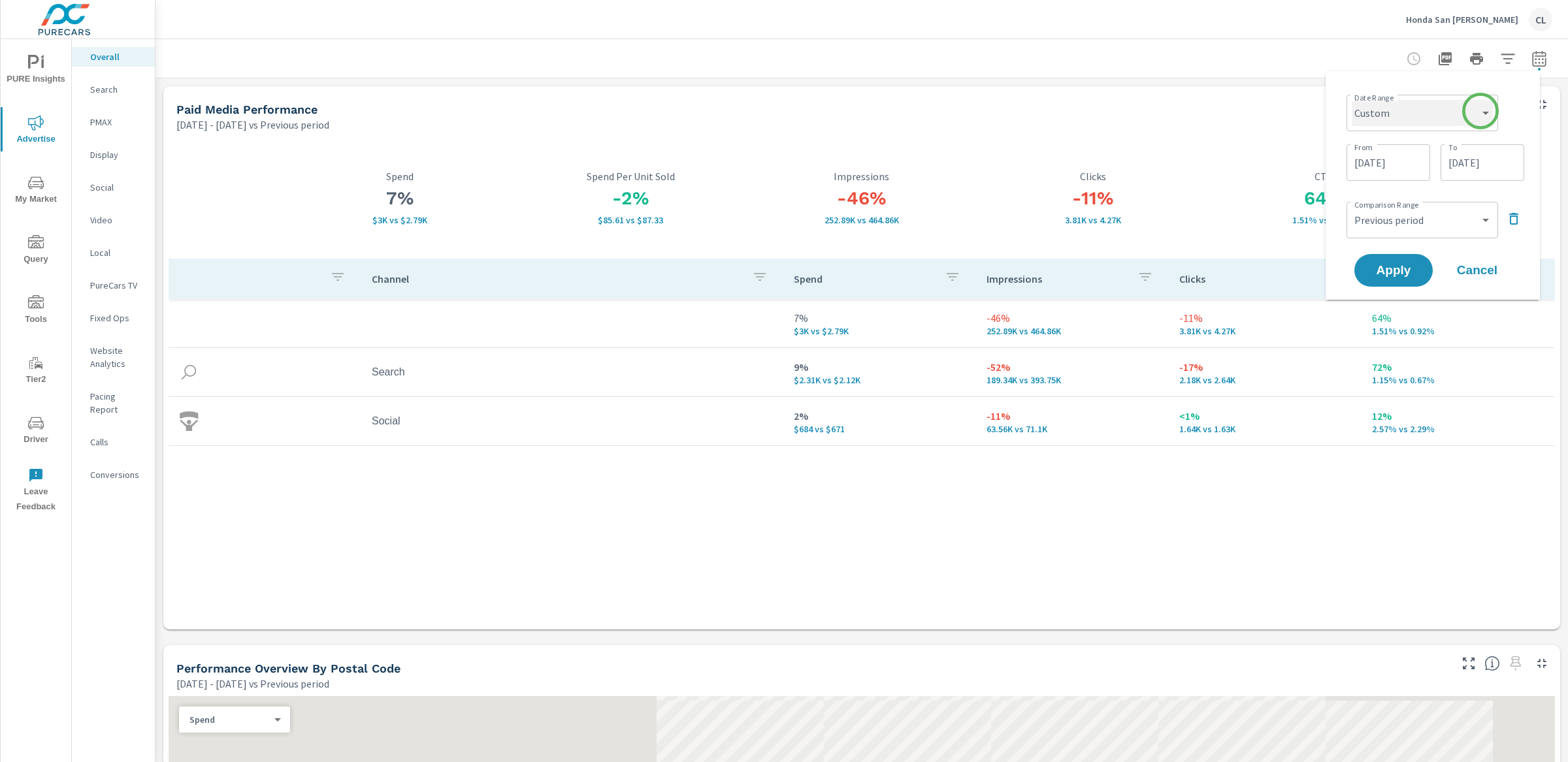
click at [1355, 112] on select "Custom [DATE] Last week Last 7 days Last 14 days Last 30 days Last 45 days Last…" at bounding box center [1422, 113] width 141 height 26
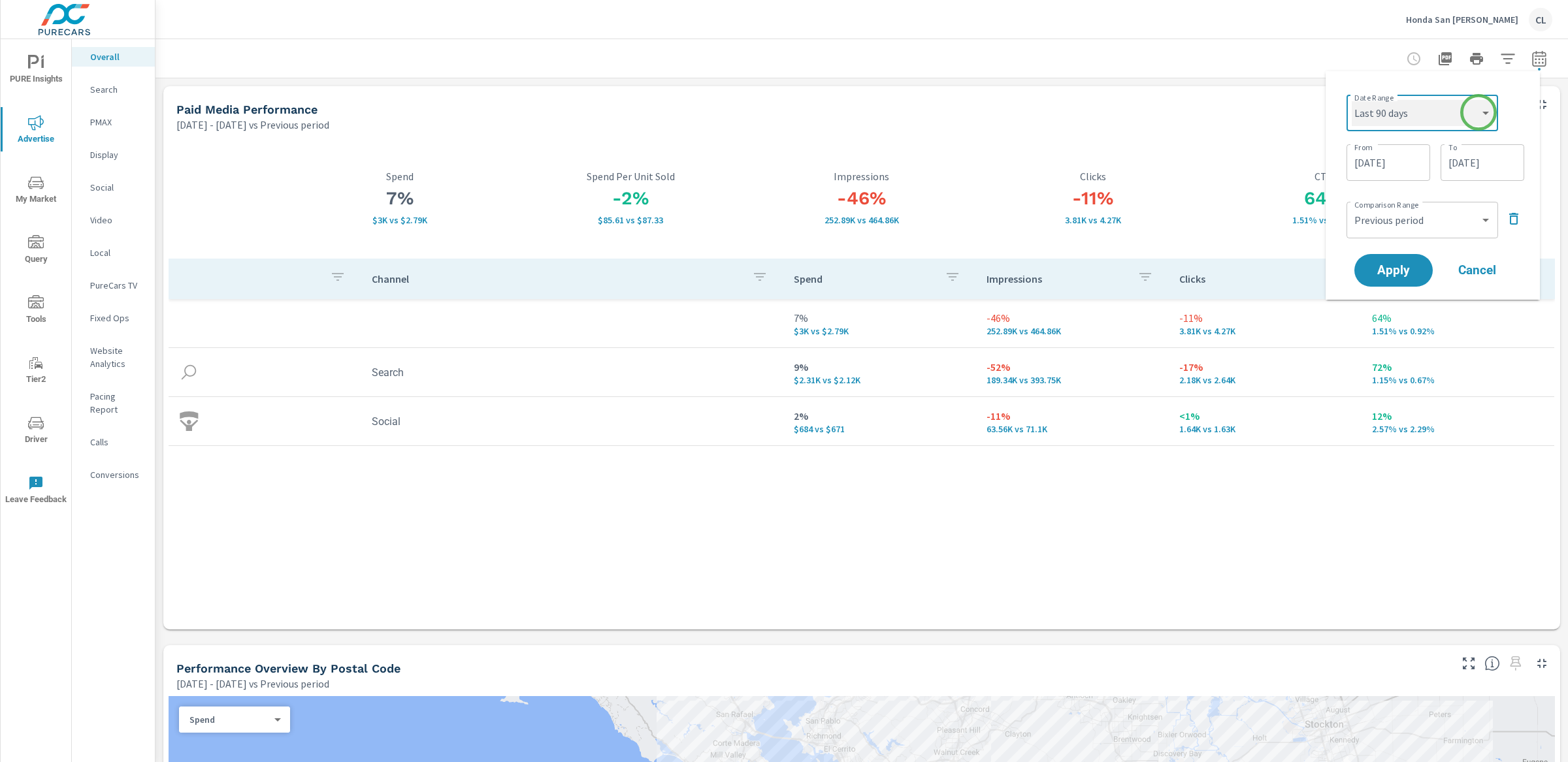
click at [1351, 100] on select "Custom [DATE] Last week Last 7 days Last 14 days Last 30 days Last 45 days Last…" at bounding box center [1422, 113] width 141 height 26
select select "Last 90 days"
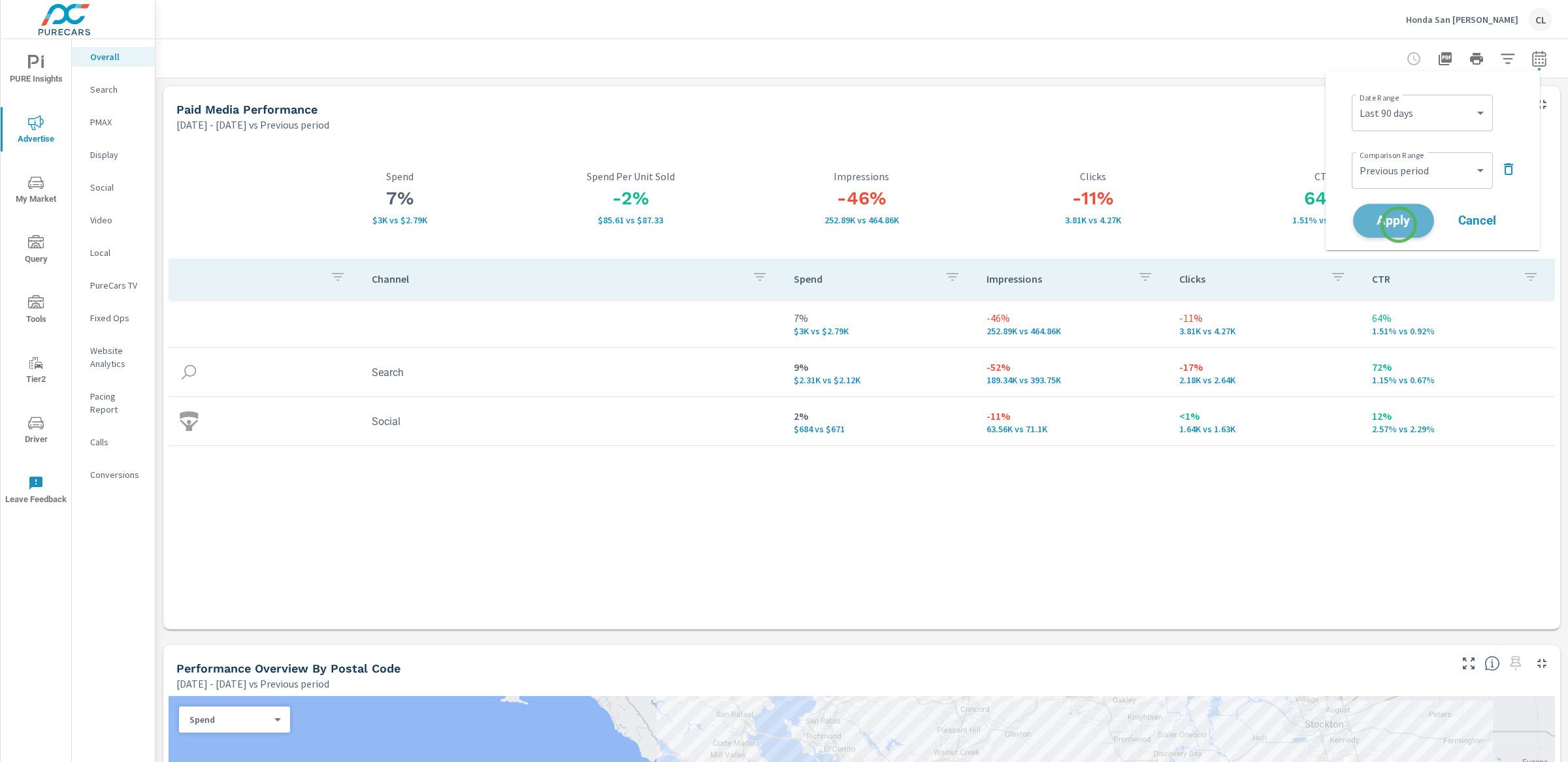
click at [1355, 225] on span "Apply" at bounding box center [1394, 221] width 53 height 13
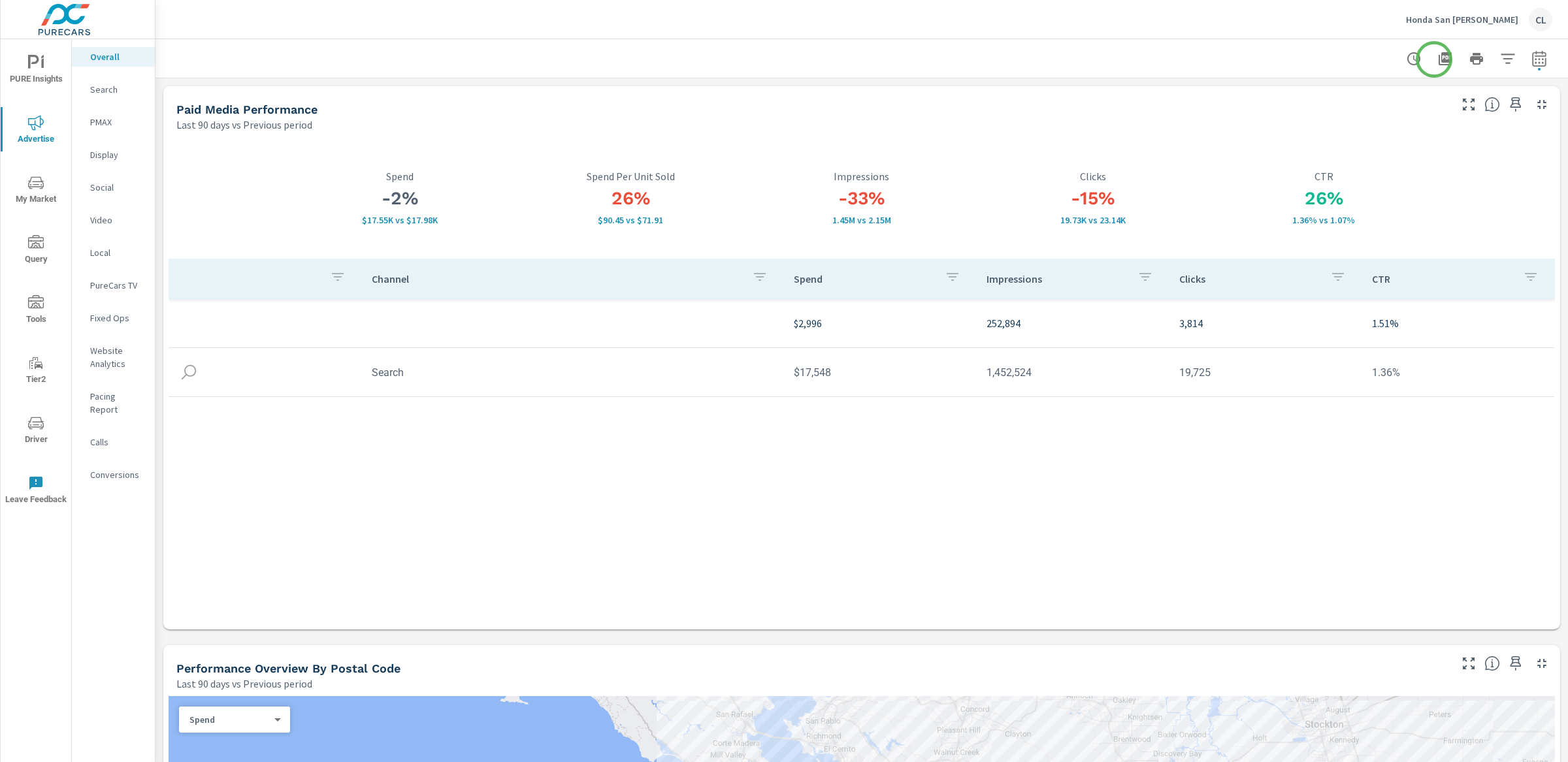
click at [1355, 58] on icon "button" at bounding box center [1445, 59] width 13 height 13
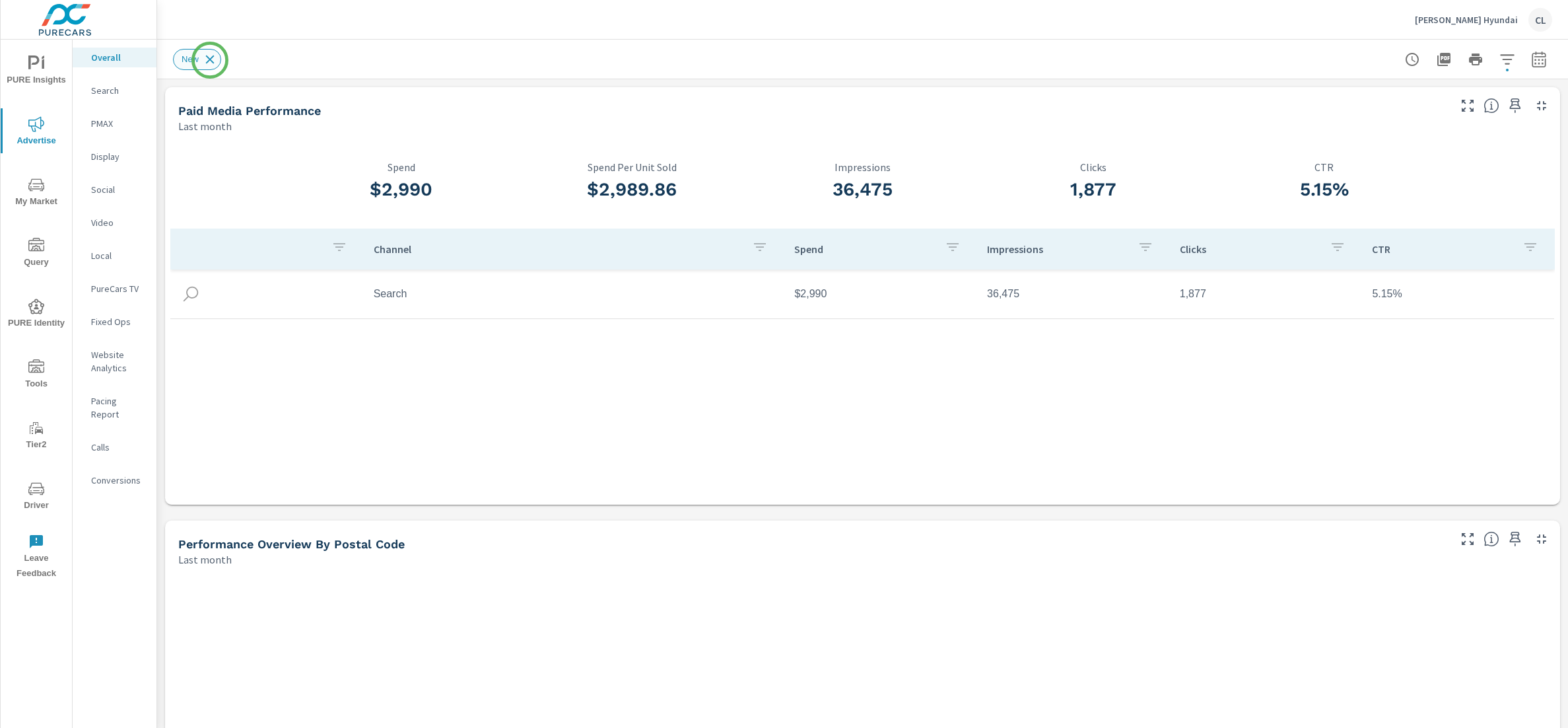
click at [210, 60] on icon at bounding box center [210, 59] width 15 height 15
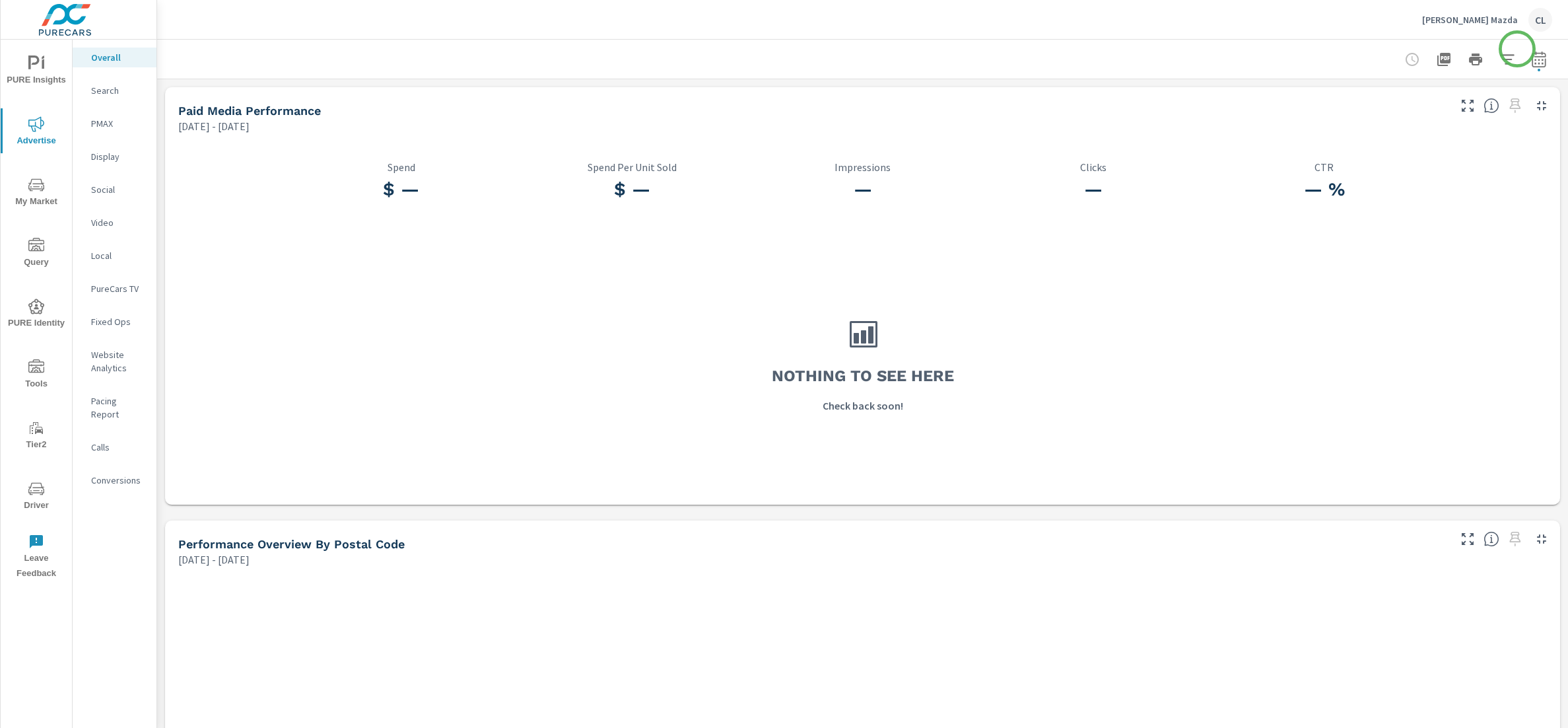
click at [1386, 49] on button "button" at bounding box center [1539, 59] width 26 height 26
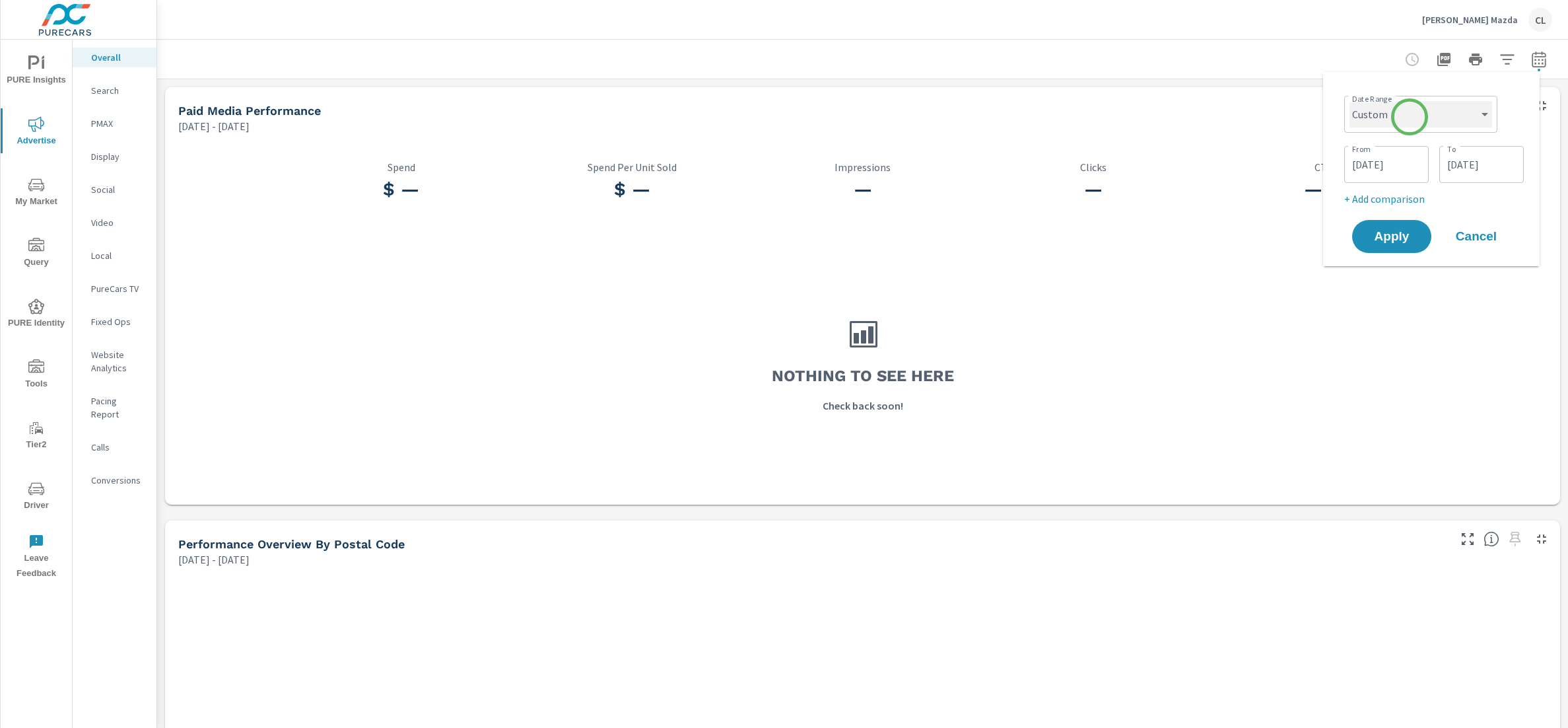
click at [1386, 117] on select "Custom [DATE] Last week Last 7 days Last 14 days Last 30 days Last 45 days Last…" at bounding box center [1421, 114] width 143 height 26
click at [1350, 101] on select "Custom [DATE] Last week Last 7 days Last 14 days Last 30 days Last 45 days Last…" at bounding box center [1421, 114] width 143 height 26
select select "Month to date"
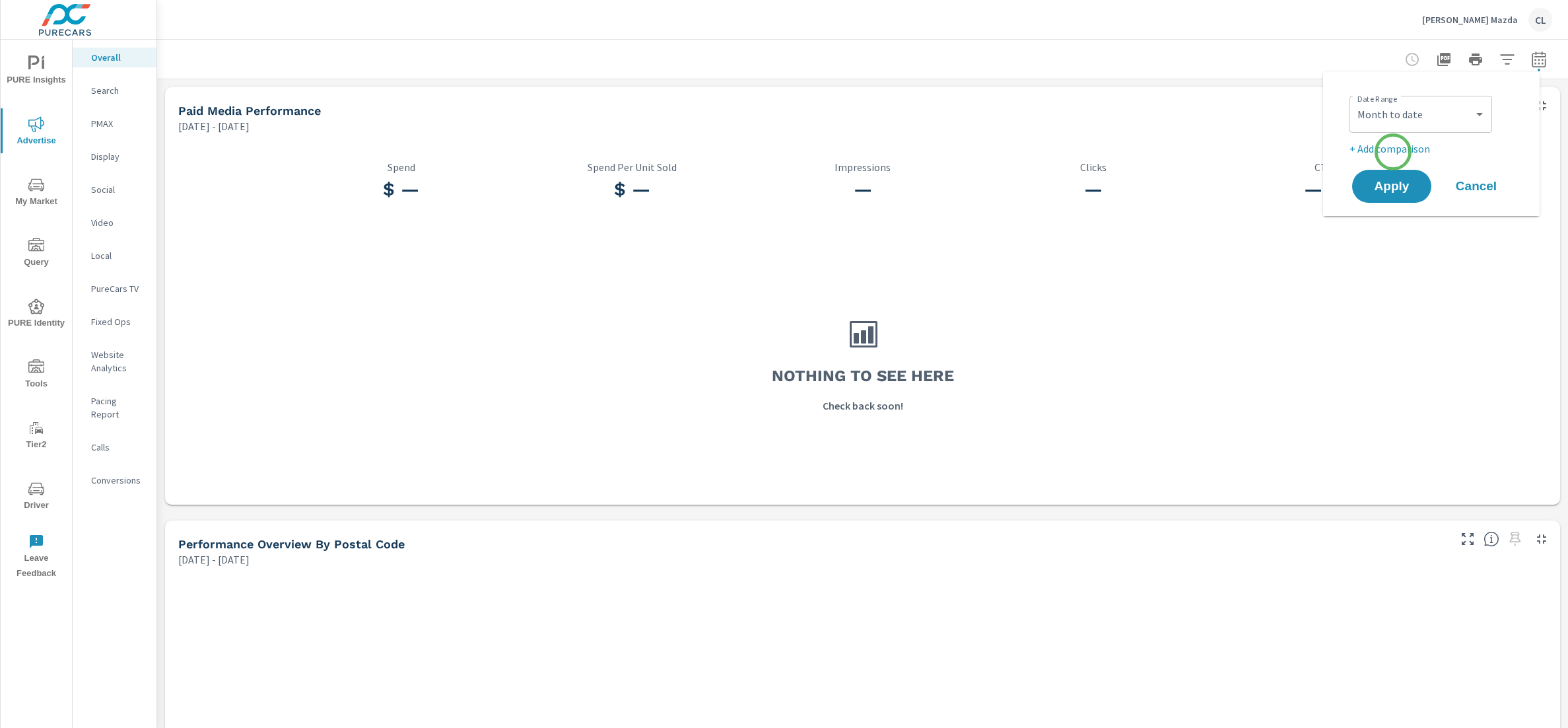
click at [1386, 152] on p "+ Add comparison" at bounding box center [1434, 148] width 169 height 16
select select "Previous period"
click at [1386, 228] on span "Apply" at bounding box center [1392, 224] width 54 height 13
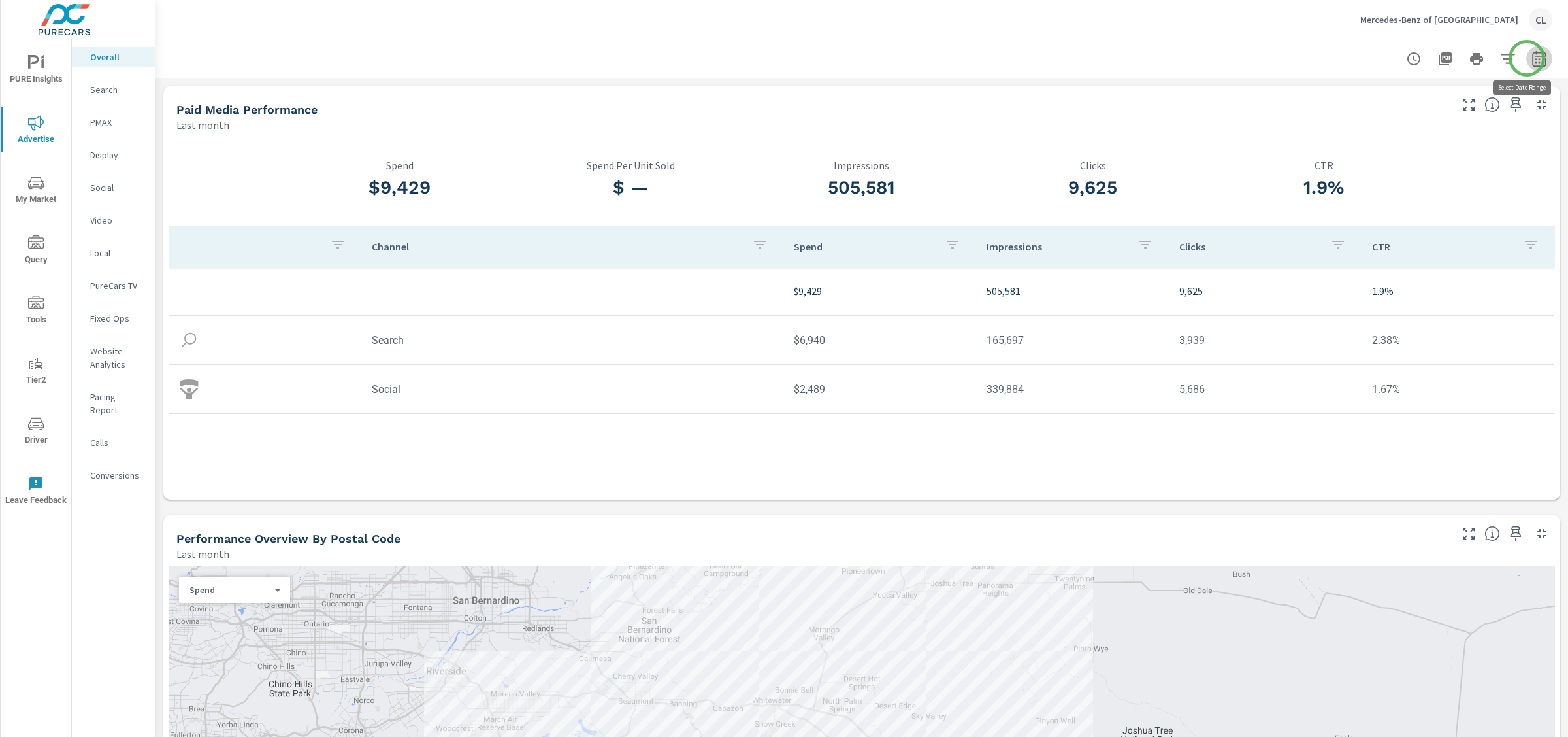
click at [1531, 58] on icon "button" at bounding box center [1539, 59] width 16 height 16
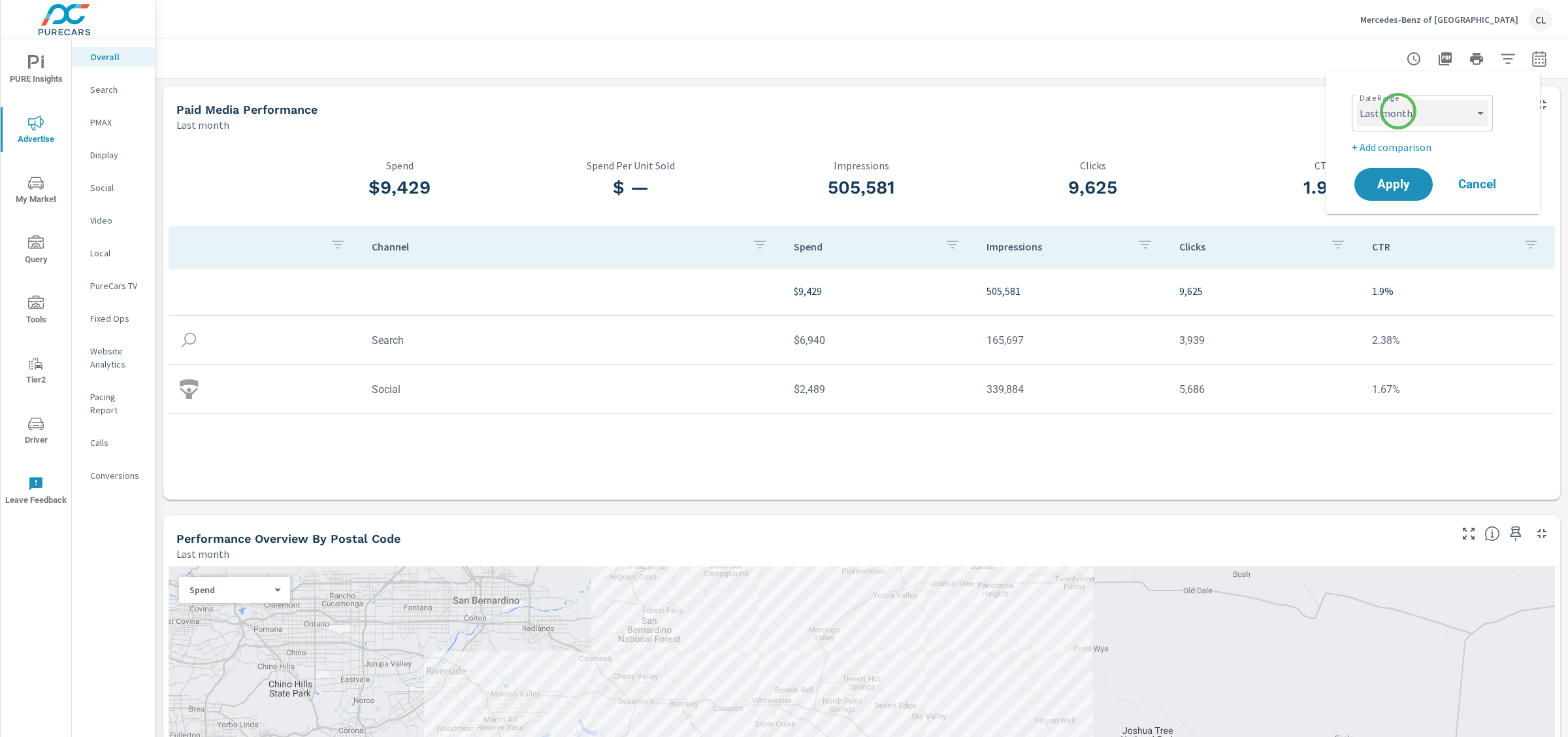
click at [1399, 104] on select "Custom [DATE] Last week Last 7 days Last 14 days Last 30 days Last 45 days Last…" at bounding box center [1422, 113] width 130 height 26
click at [1357, 100] on select "Custom Yesterday Last week Last 7 days Last 14 days Last 30 days Last 45 days L…" at bounding box center [1422, 113] width 130 height 26
select select "Month to date"
click at [1401, 149] on p "+ Add comparison" at bounding box center [1435, 147] width 167 height 16
select select "Previous period"
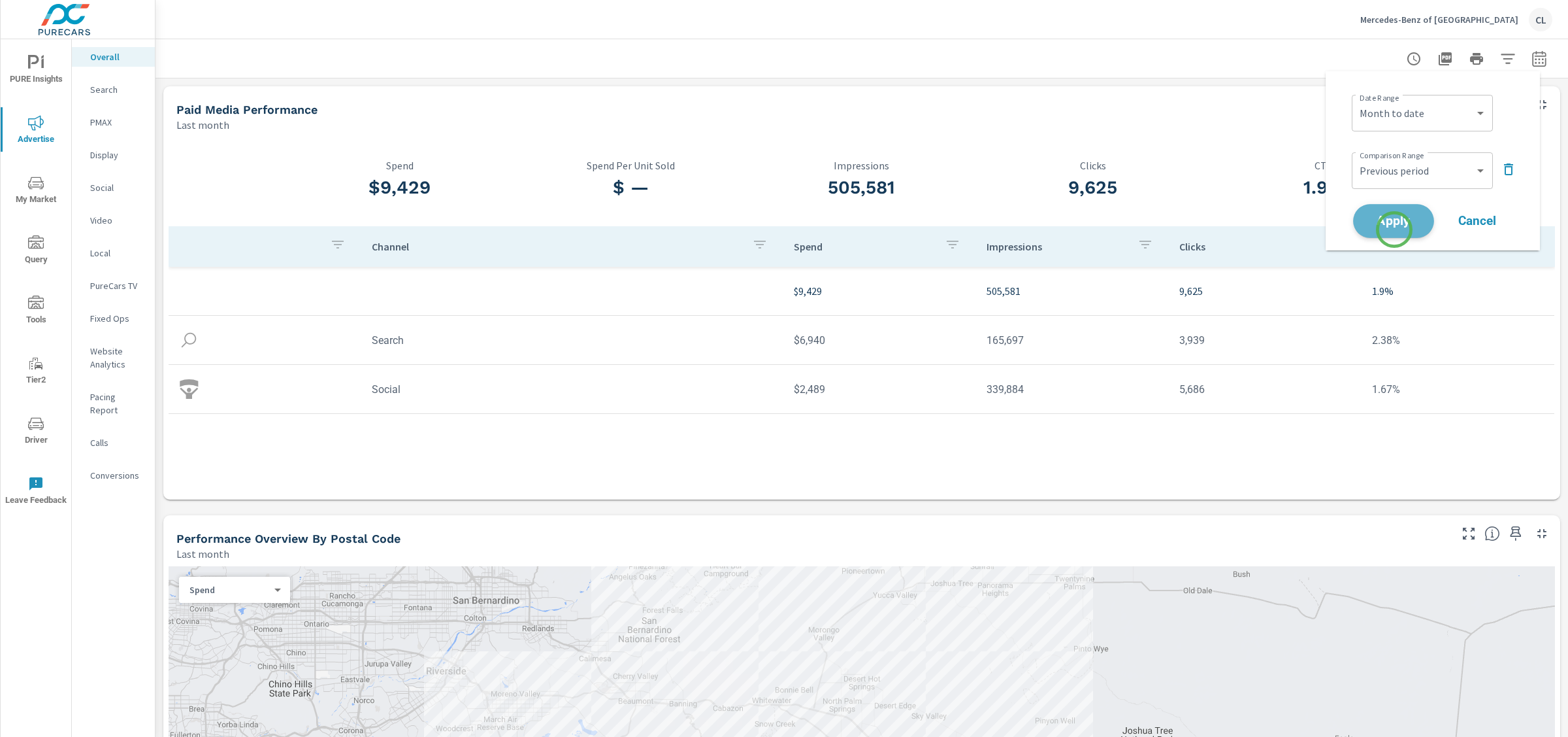
click at [1395, 229] on button "Apply" at bounding box center [1394, 220] width 81 height 34
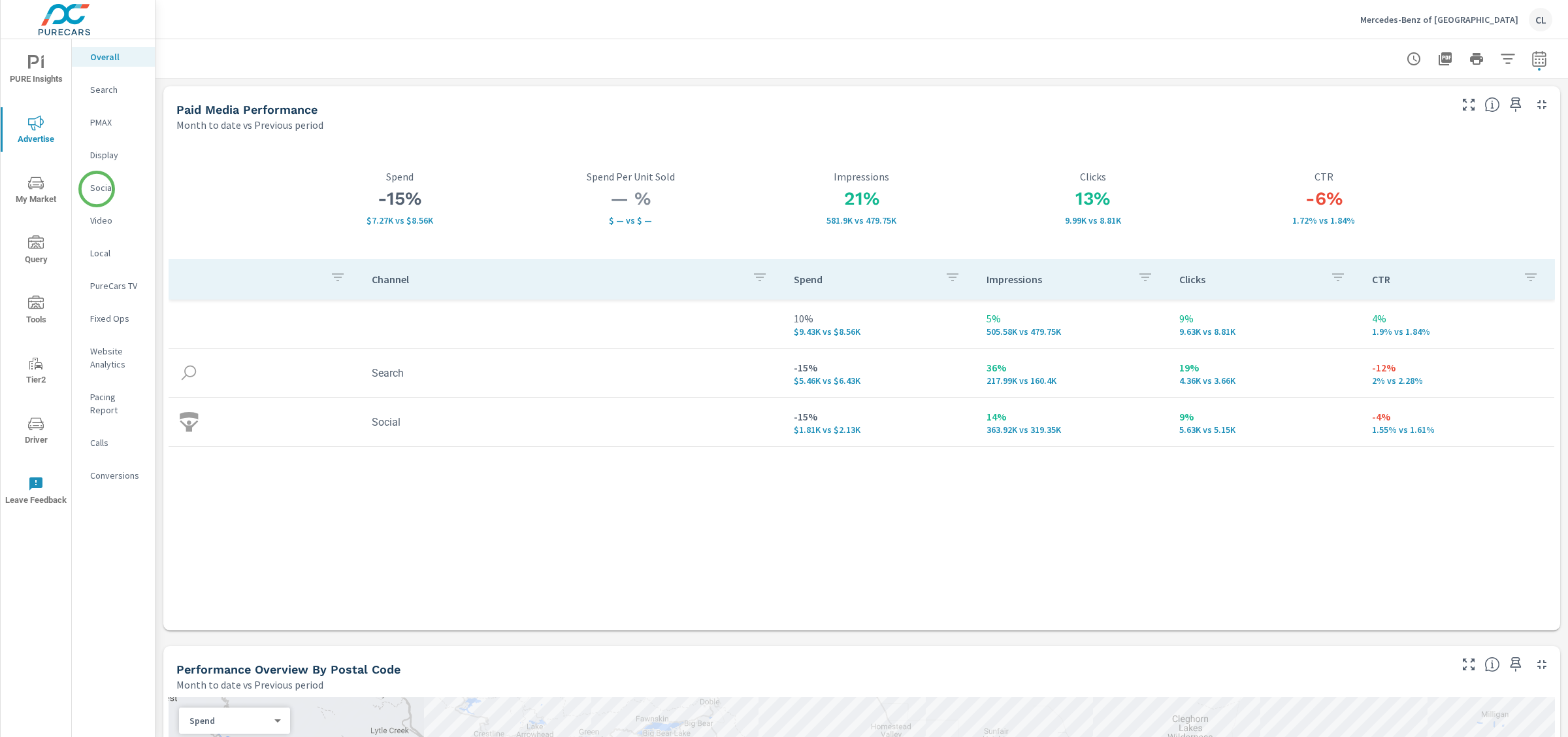
click at [96, 189] on p "Social" at bounding box center [117, 187] width 54 height 13
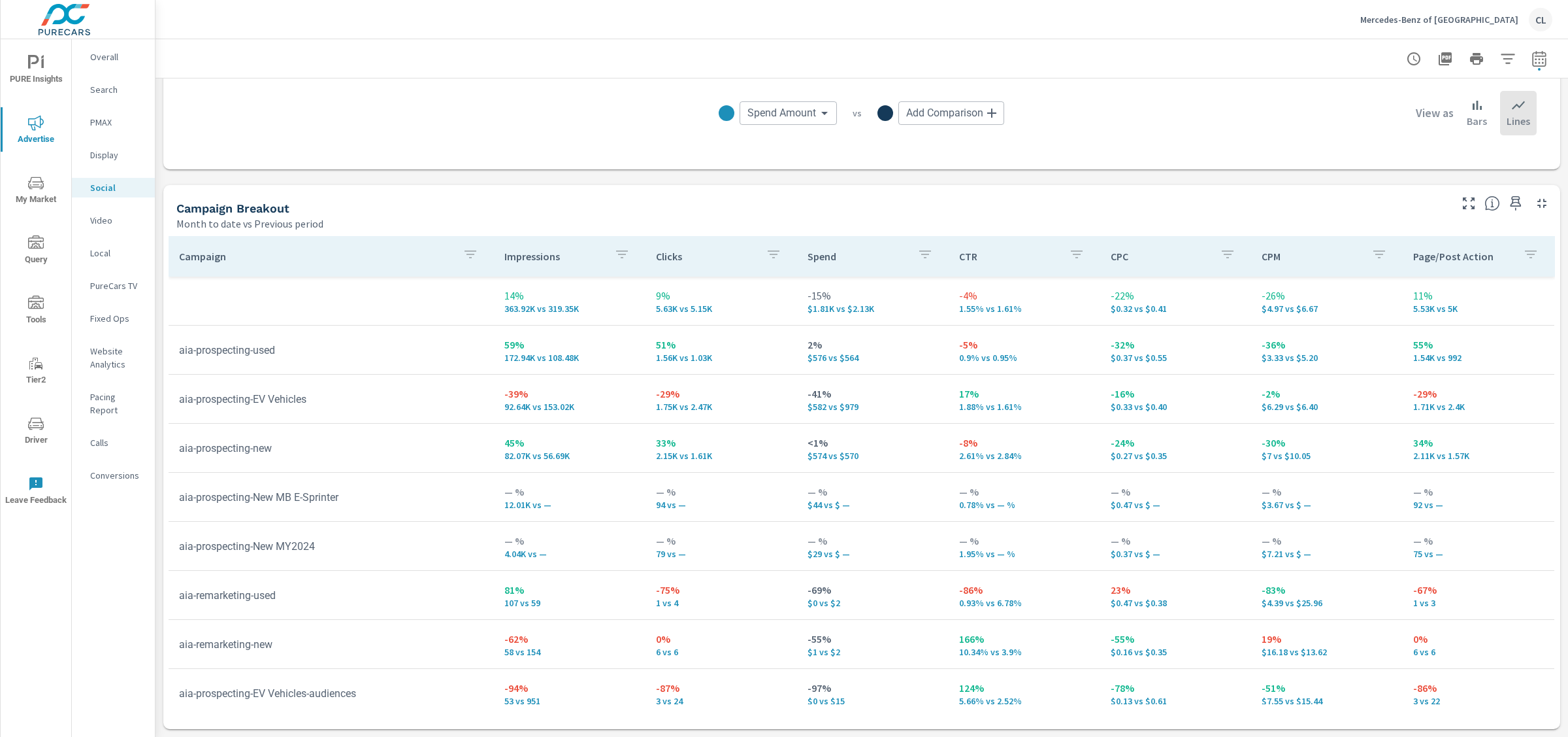
scroll to position [13, 0]
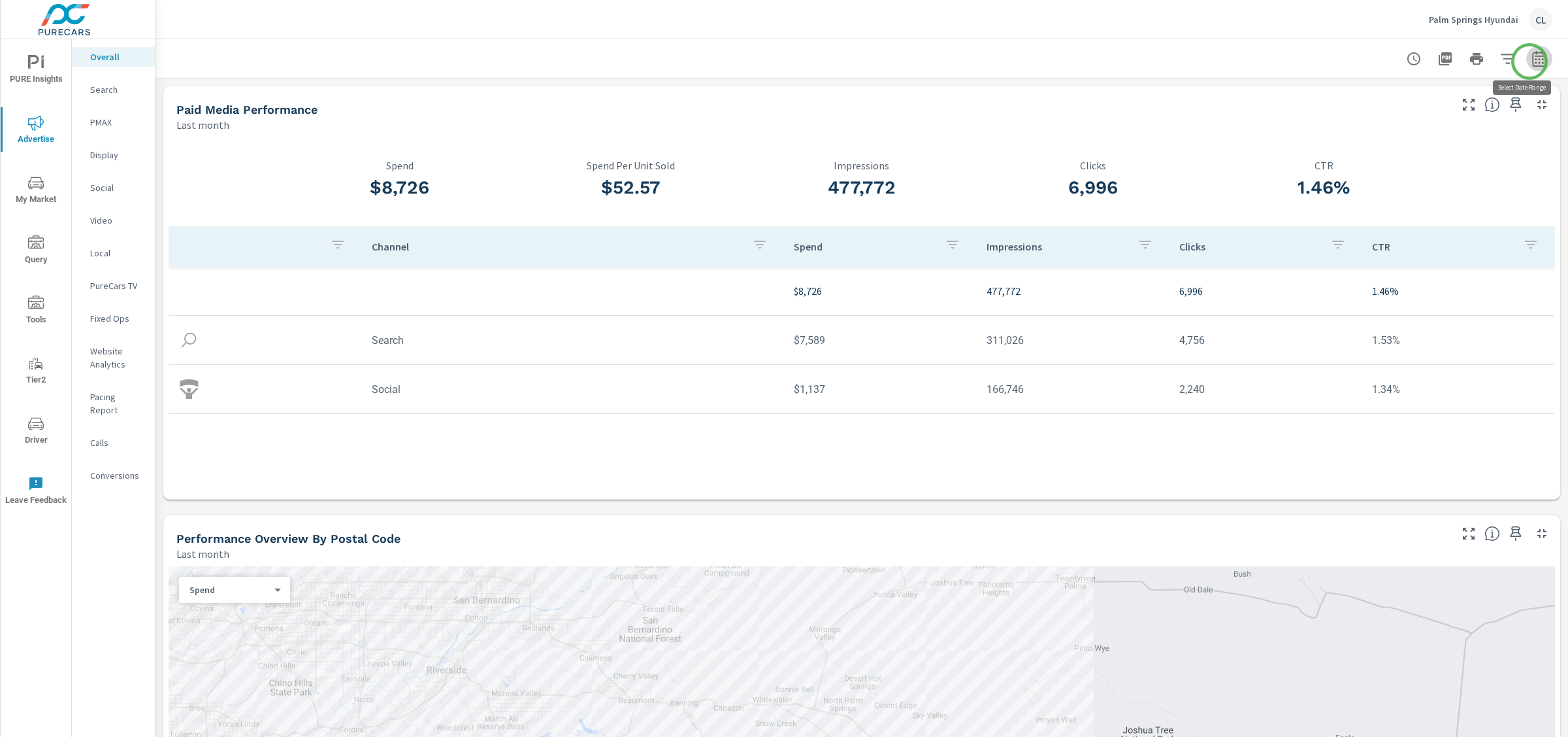
click at [1535, 61] on icon "button" at bounding box center [1539, 61] width 8 height 6
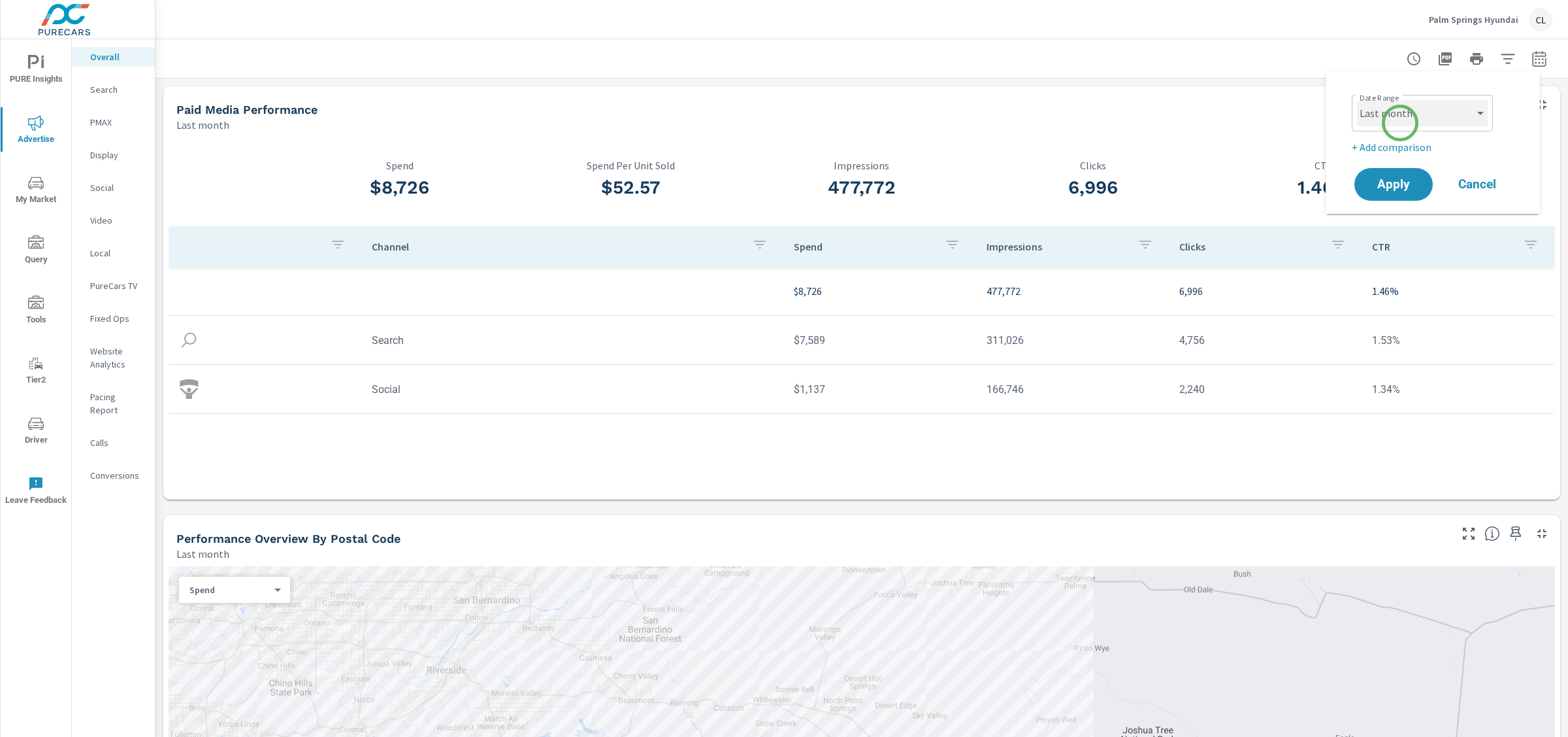
click at [1400, 117] on select "Custom [DATE] Last week Last 7 days Last 14 days Last 30 days Last 45 days Last…" at bounding box center [1422, 113] width 130 height 26
click at [1357, 100] on select "Custom [DATE] Last week Last 7 days Last 14 days Last 30 days Last 45 days Last…" at bounding box center [1422, 113] width 130 height 26
select select "Month to date"
click at [1397, 144] on p "+ Add comparison" at bounding box center [1435, 147] width 167 height 16
select select "Previous period"
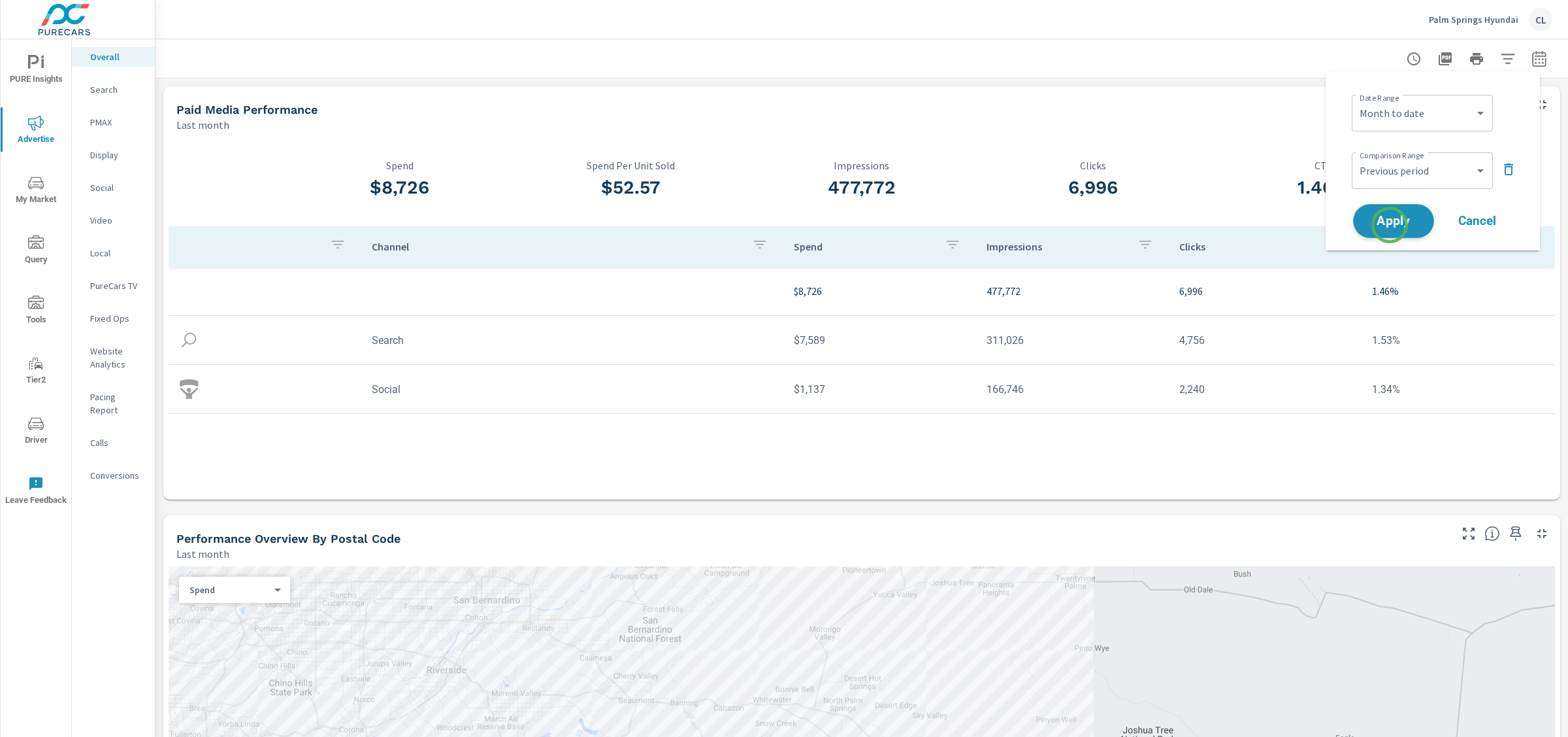
click at [1390, 225] on span "Apply" at bounding box center [1394, 221] width 53 height 13
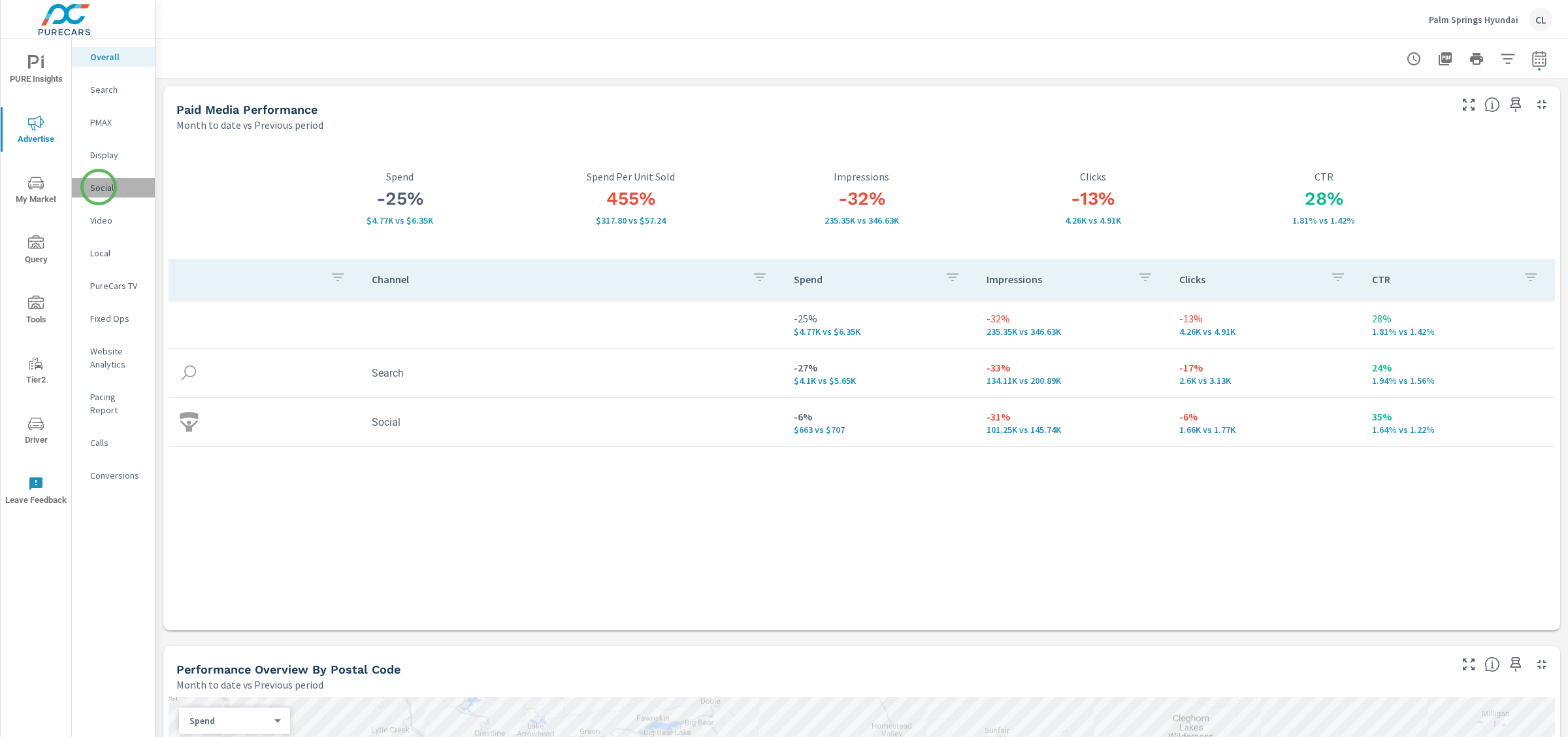
click at [99, 187] on p "Social" at bounding box center [117, 187] width 54 height 13
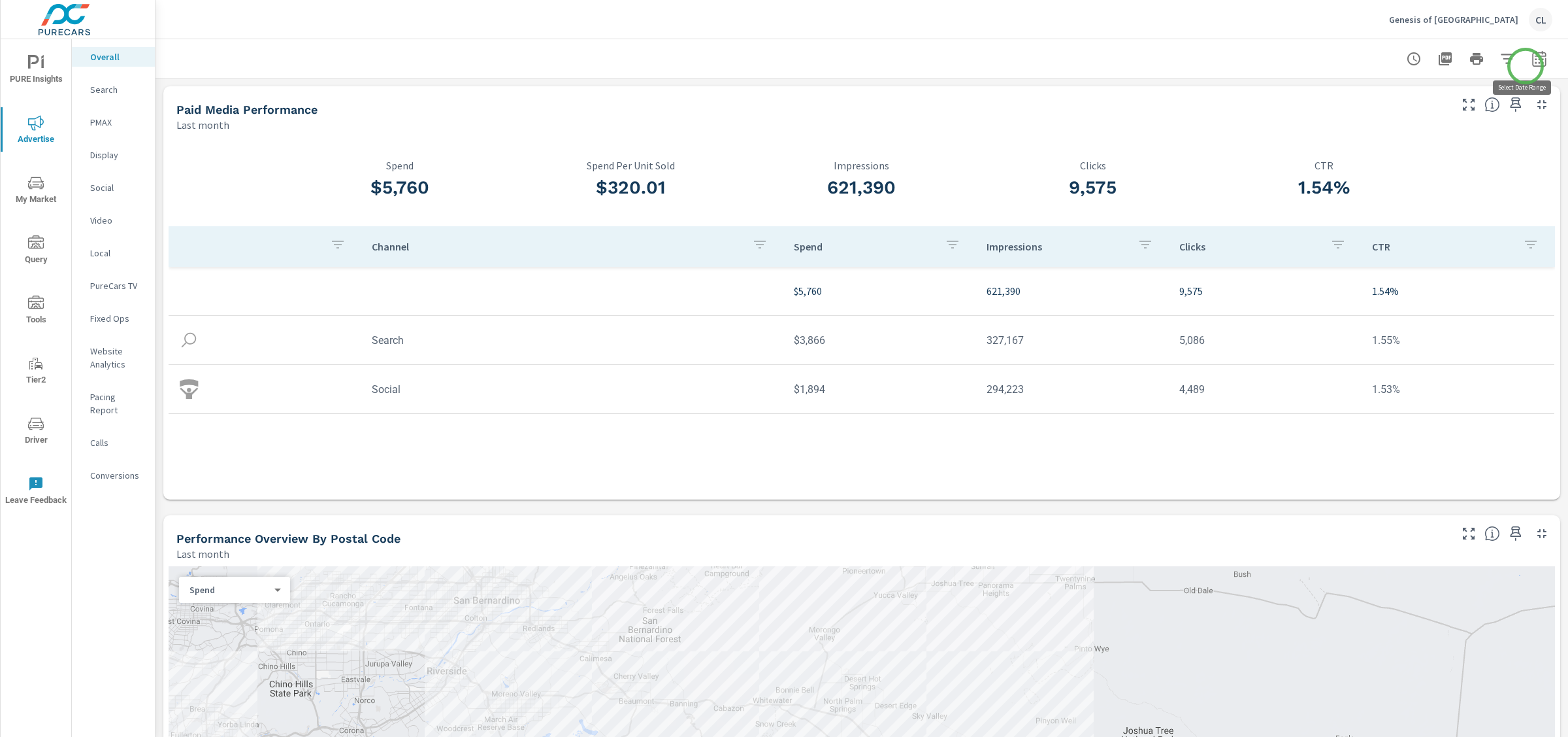
click at [1531, 64] on icon "button" at bounding box center [1539, 59] width 16 height 16
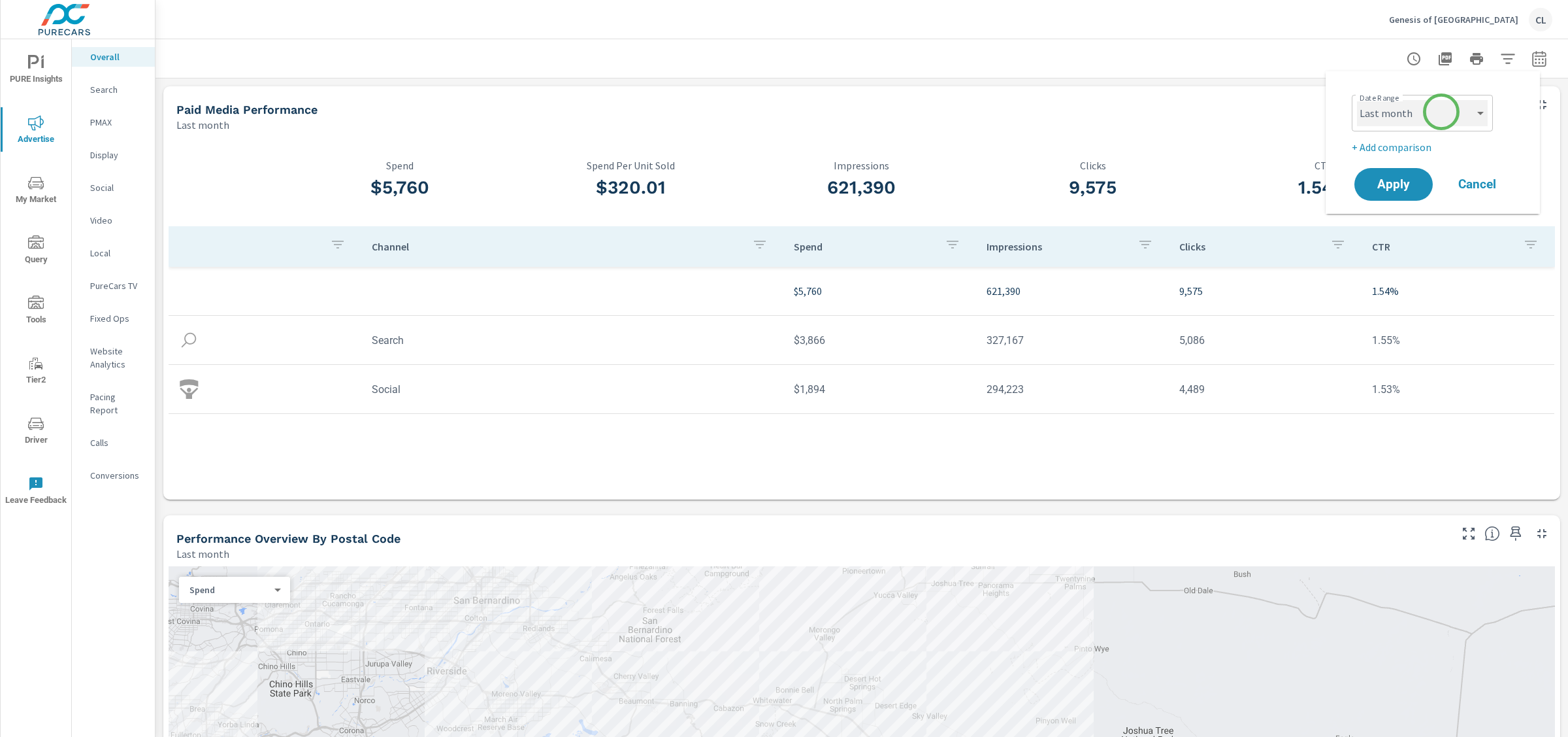
click at [1438, 113] on select "Custom [DATE] Last week Last 7 days Last 14 days Last 30 days Last 45 days Last…" at bounding box center [1422, 113] width 130 height 26
click at [1357, 100] on select "Custom [DATE] Last week Last 7 days Last 14 days Last 30 days Last 45 days Last…" at bounding box center [1422, 113] width 130 height 26
select select "Month to date"
click at [1393, 150] on p "+ Add comparison" at bounding box center [1435, 147] width 167 height 16
select select "Previous period"
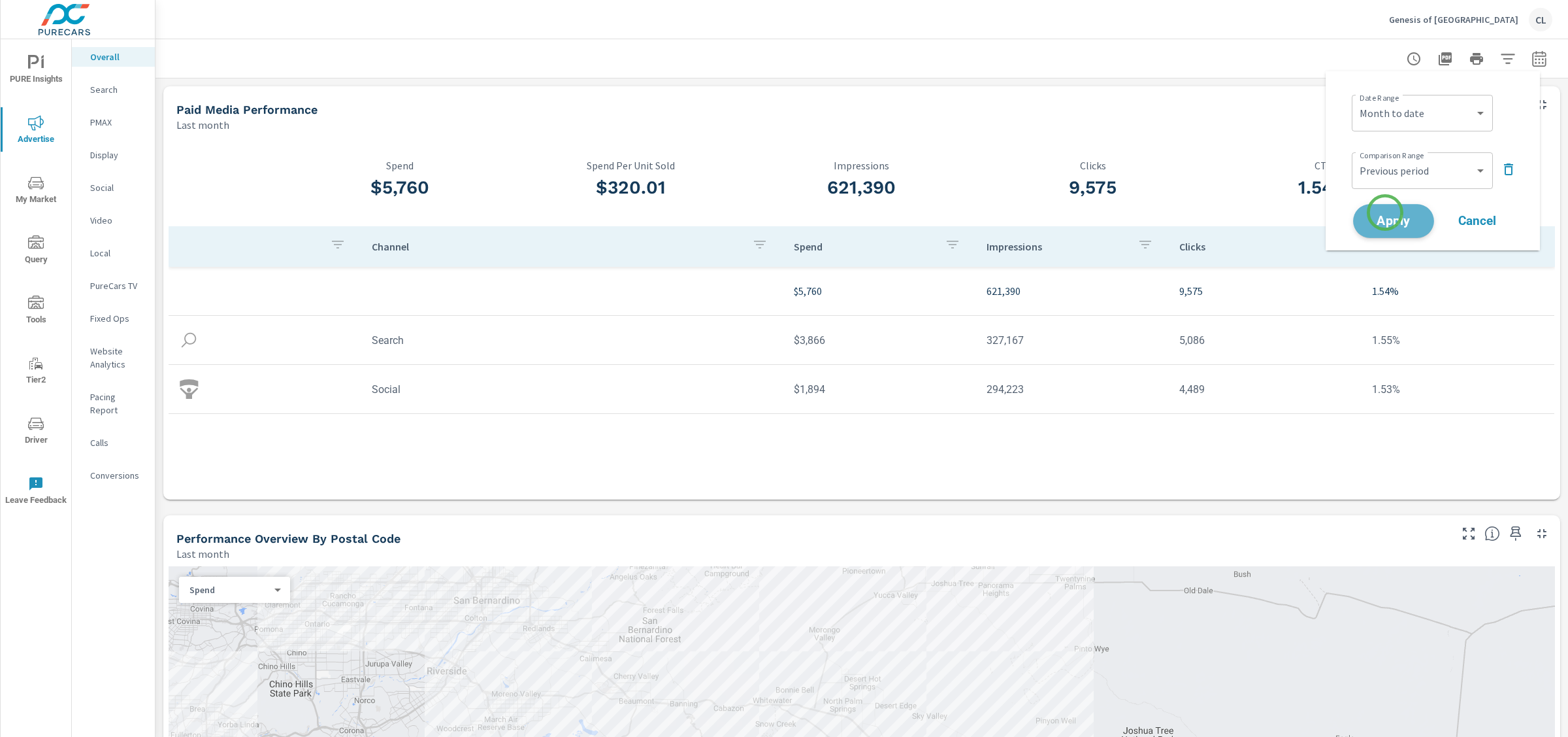
click at [1385, 215] on span "Apply" at bounding box center [1394, 221] width 53 height 13
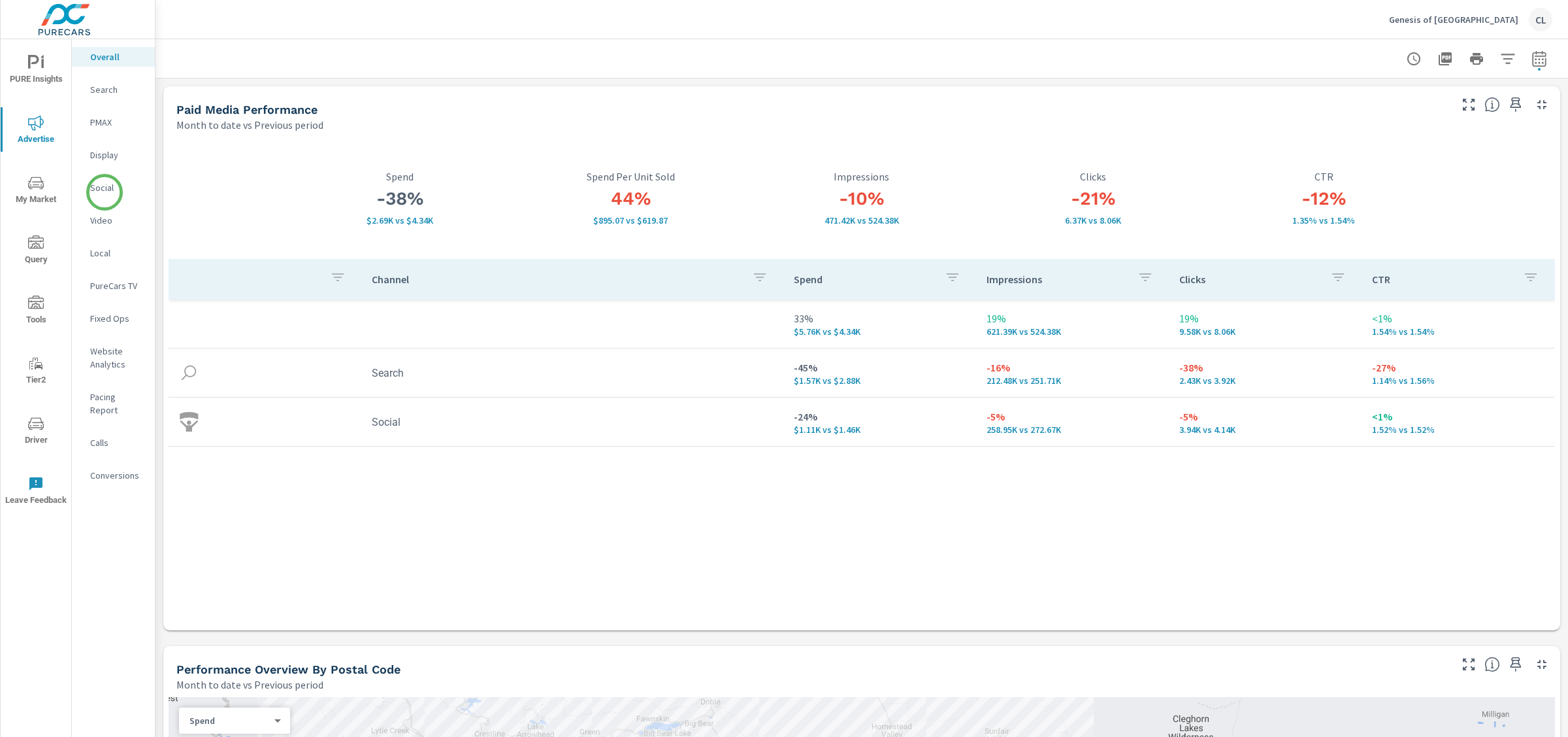
click at [104, 186] on p "Social" at bounding box center [117, 187] width 54 height 13
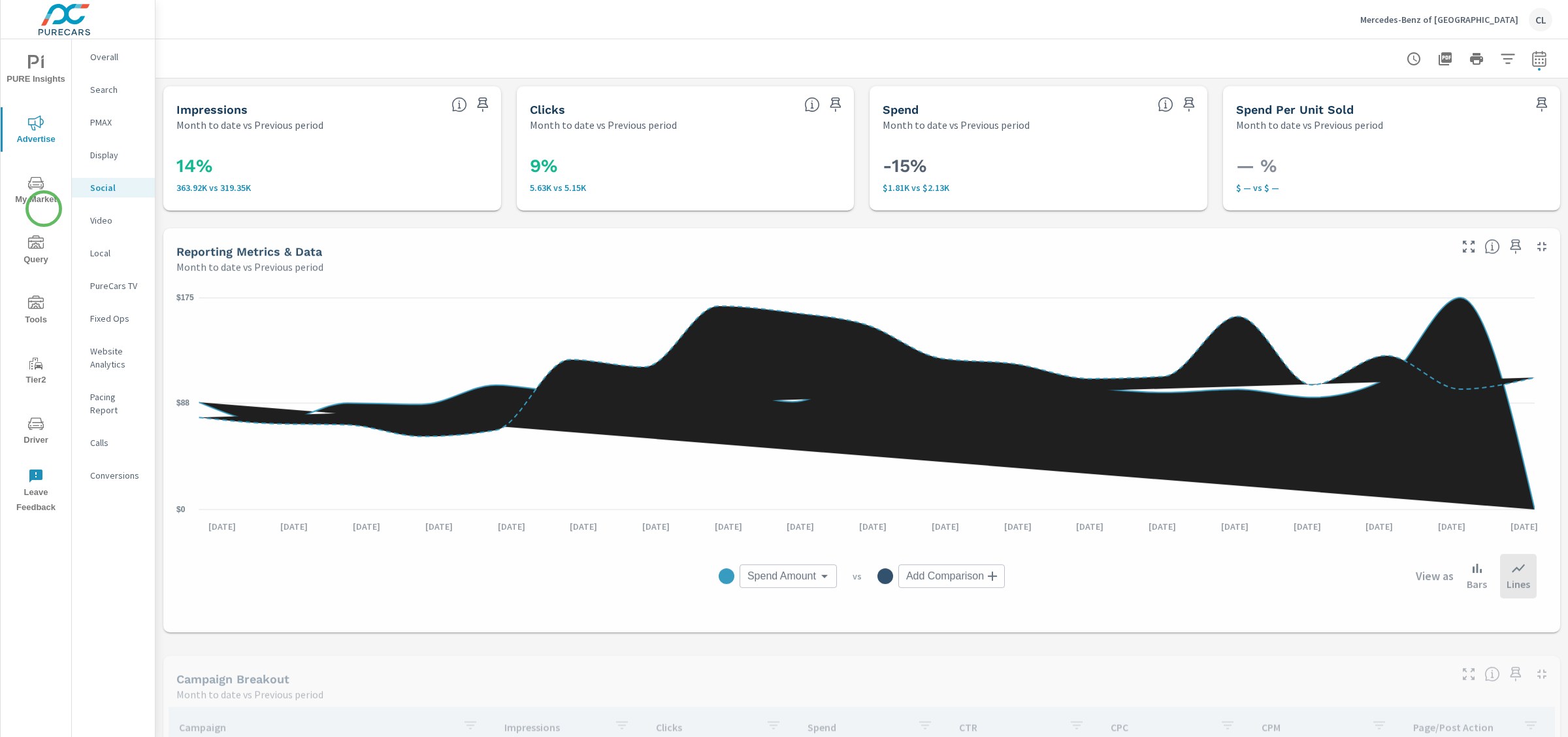
click at [41, 196] on span "My Market" at bounding box center [36, 191] width 62 height 32
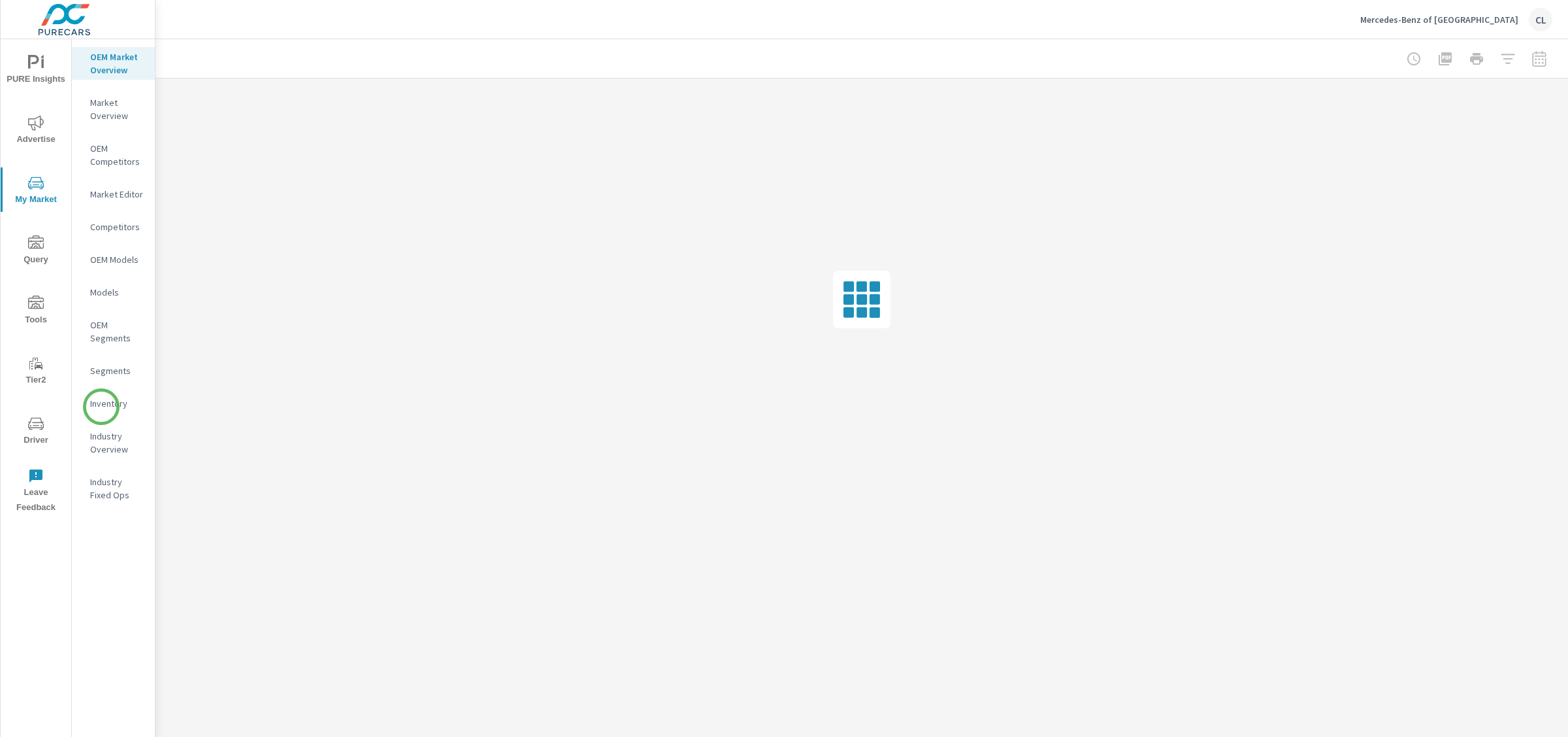
click at [101, 408] on p "Inventory" at bounding box center [117, 403] width 54 height 13
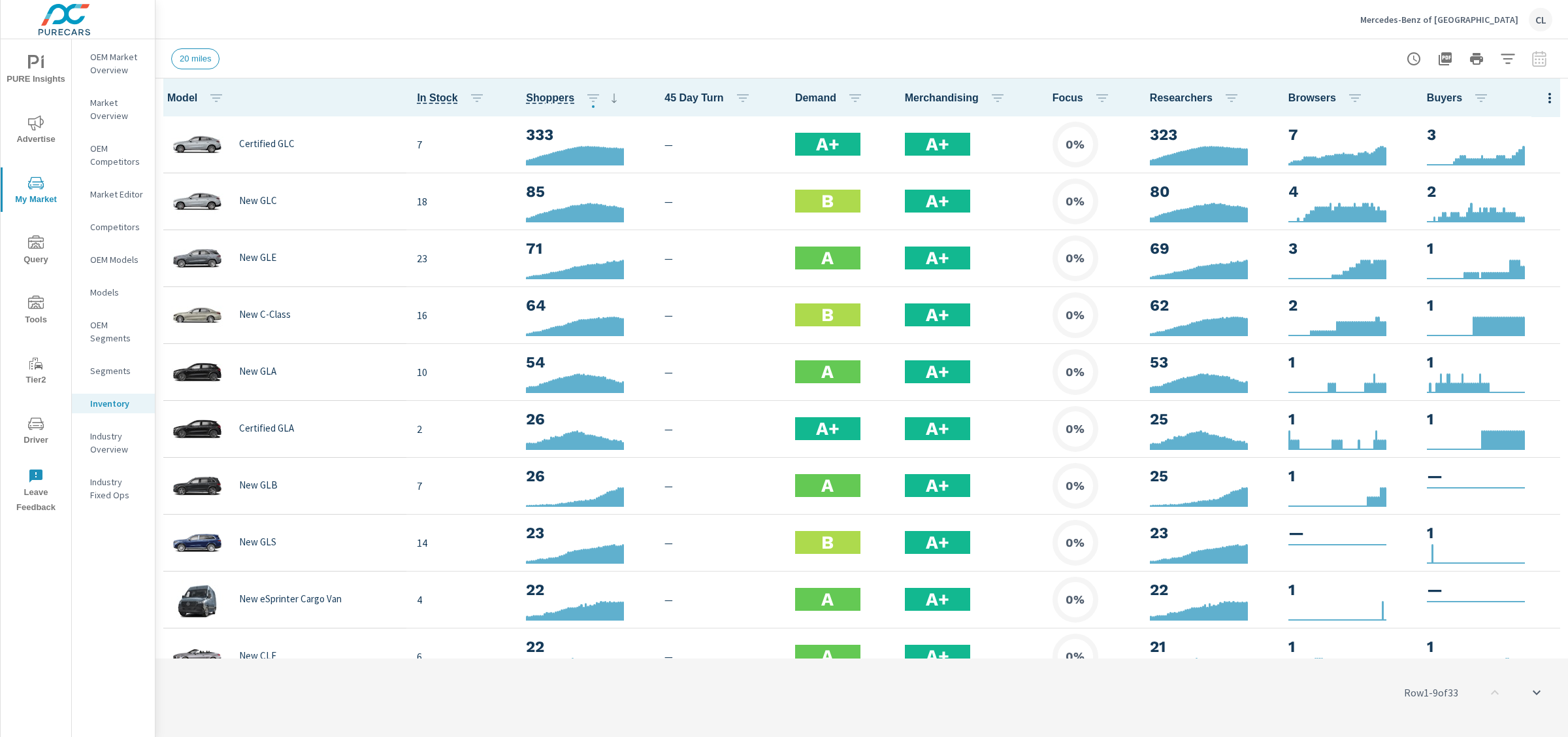
scroll to position [1, 0]
click at [1515, 57] on icon "button" at bounding box center [1507, 59] width 16 height 16
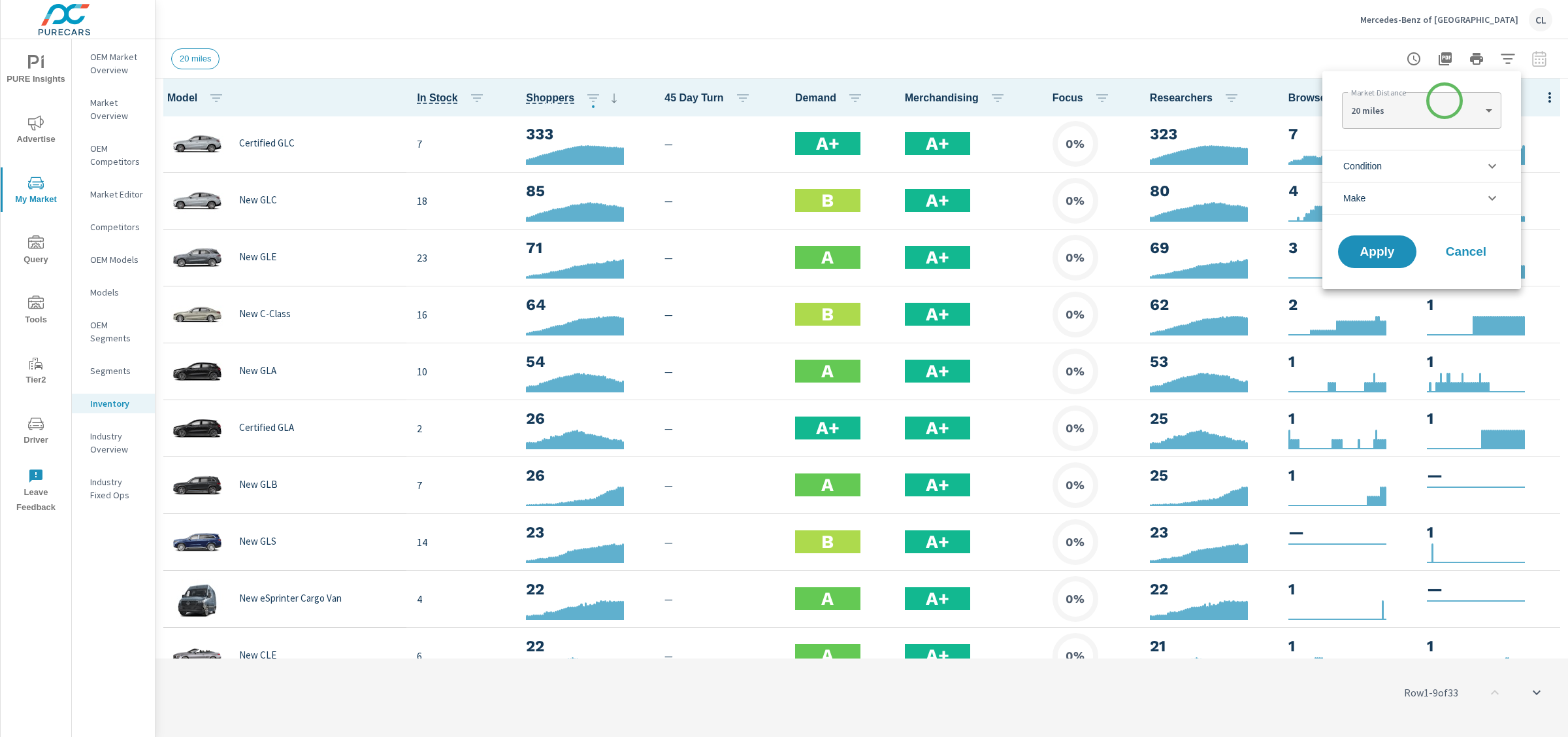
click at [1444, 101] on body "PURE Insights Advertise My Market Query Tools Tier2 Driver Leave Feedback OEM M…" at bounding box center [784, 368] width 1568 height 737
click at [1335, 96] on div at bounding box center [784, 368] width 1568 height 737
click at [1357, 164] on span "Condition" at bounding box center [1362, 166] width 39 height 31
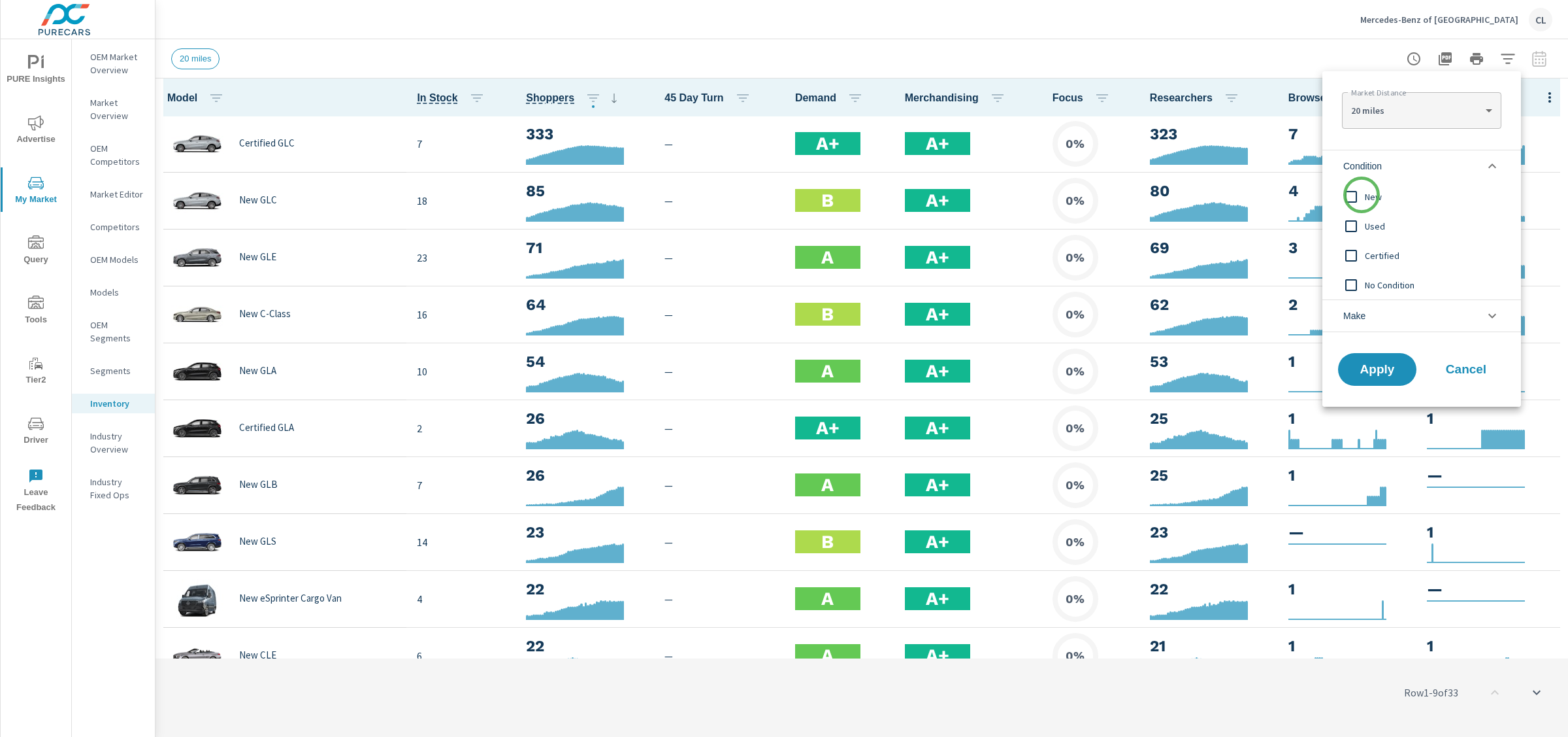
click at [1362, 195] on input "filter options" at bounding box center [1351, 196] width 28 height 28
click at [1383, 369] on span "Apply" at bounding box center [1377, 370] width 53 height 13
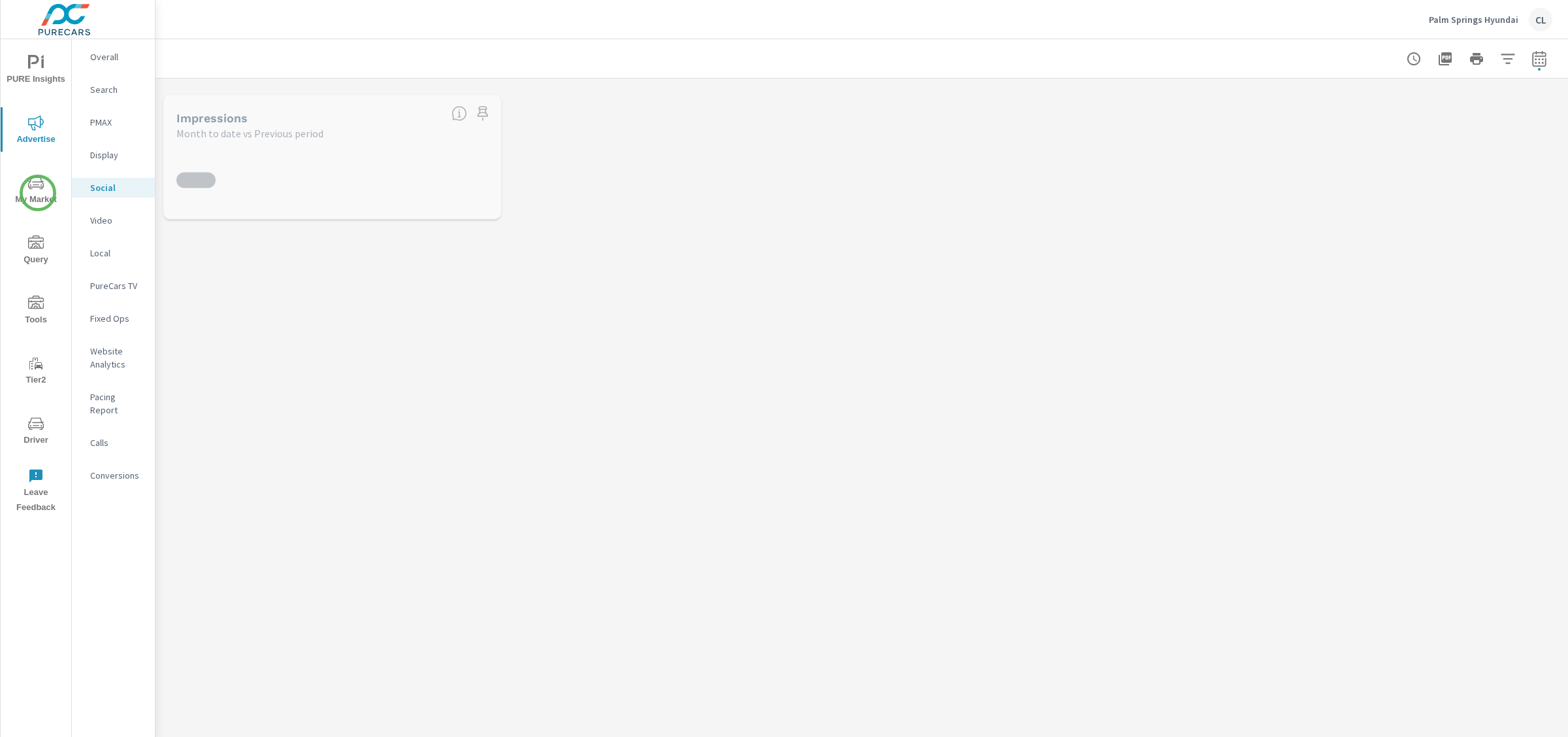
click at [38, 193] on span "My Market" at bounding box center [36, 191] width 62 height 32
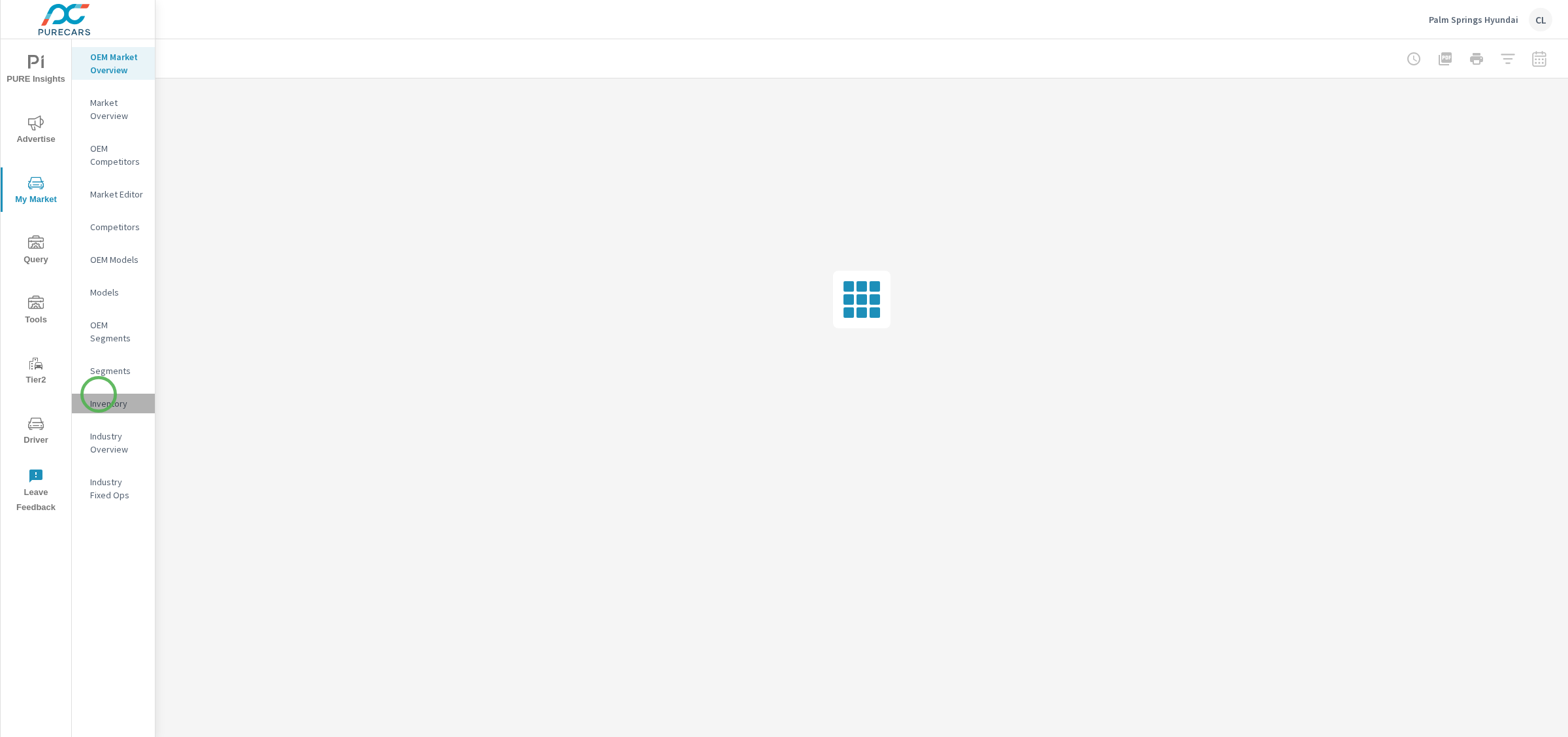
click at [99, 394] on div "Inventory" at bounding box center [113, 403] width 83 height 19
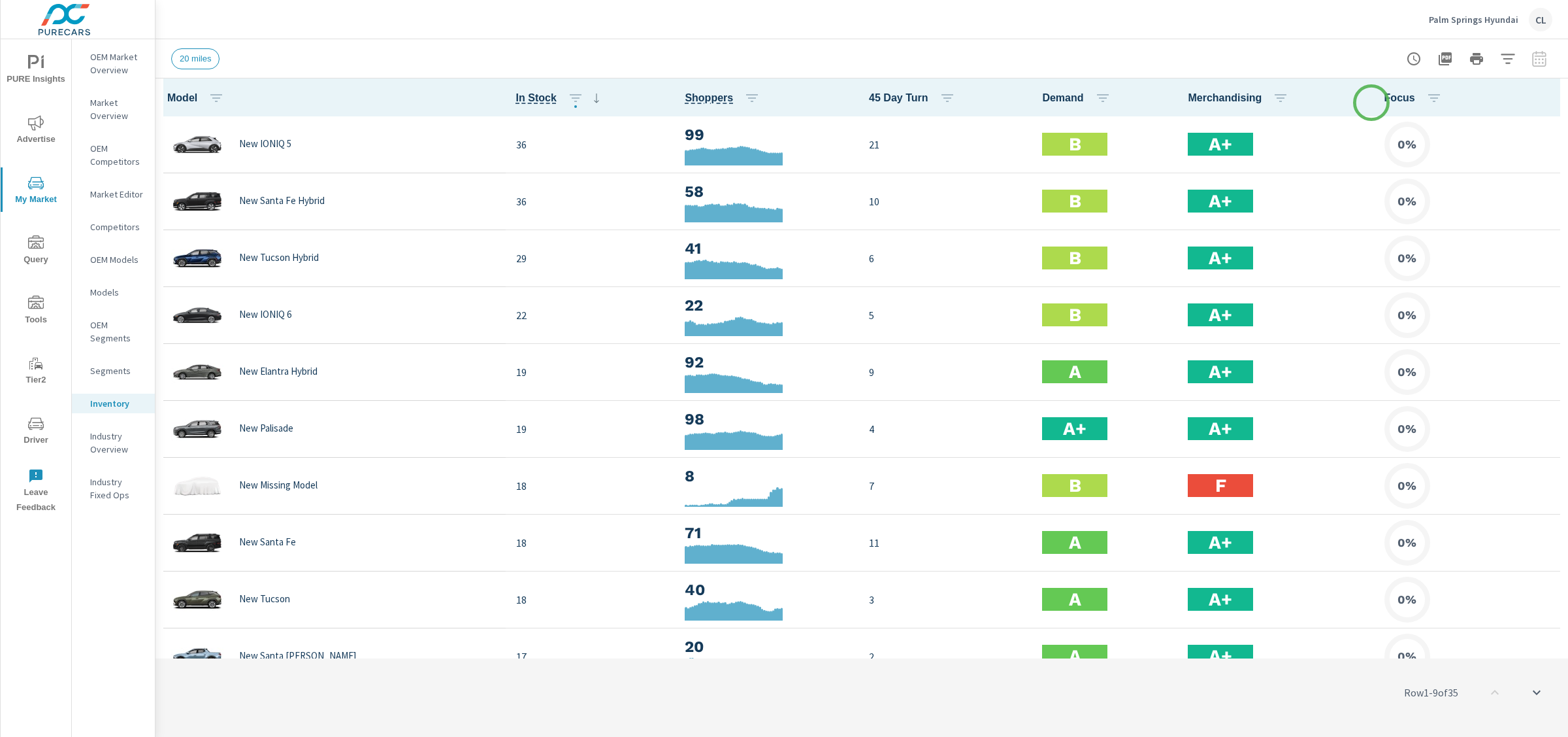
scroll to position [1, 0]
click at [1509, 56] on icon "button" at bounding box center [1507, 59] width 16 height 16
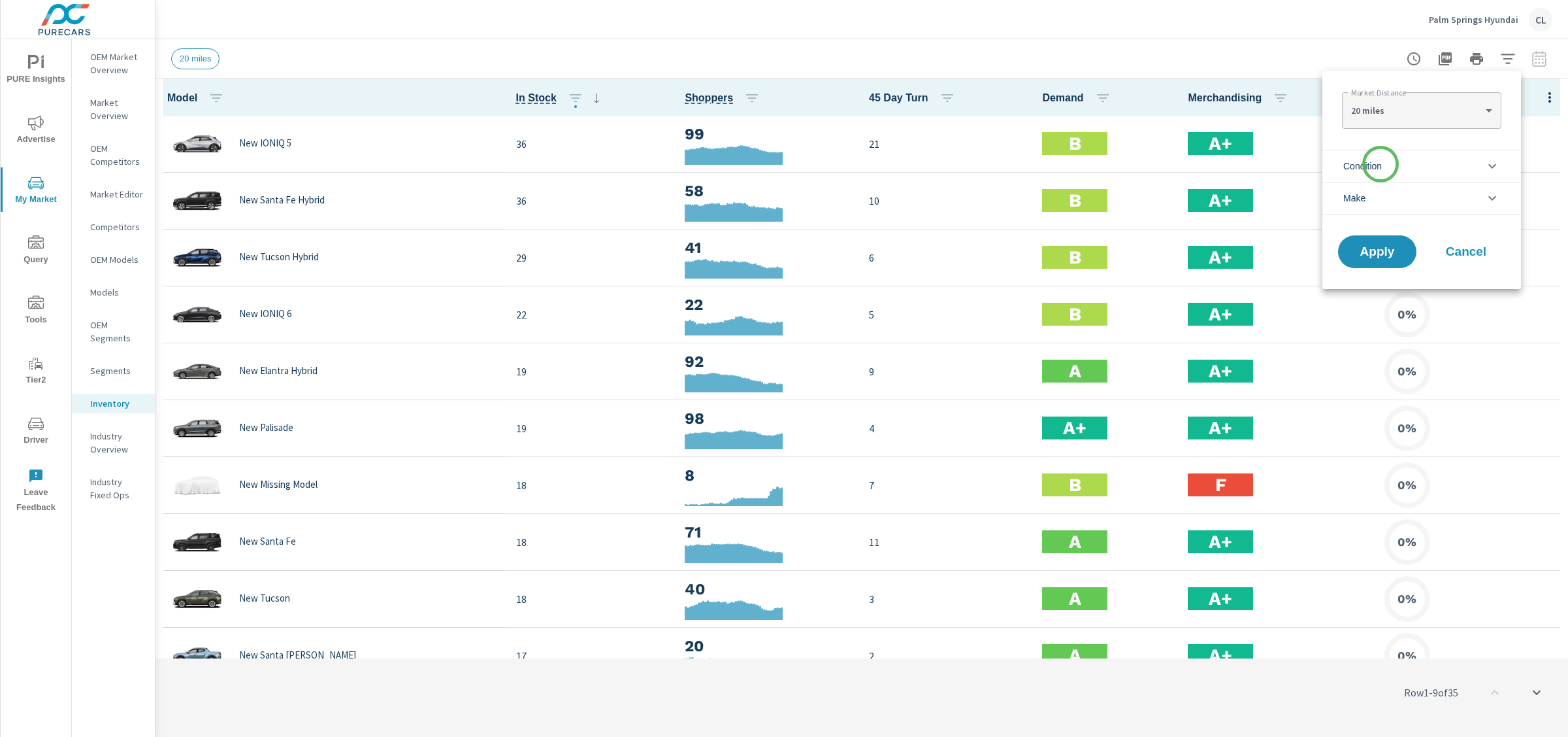
click at [1381, 164] on span "Condition" at bounding box center [1362, 166] width 39 height 31
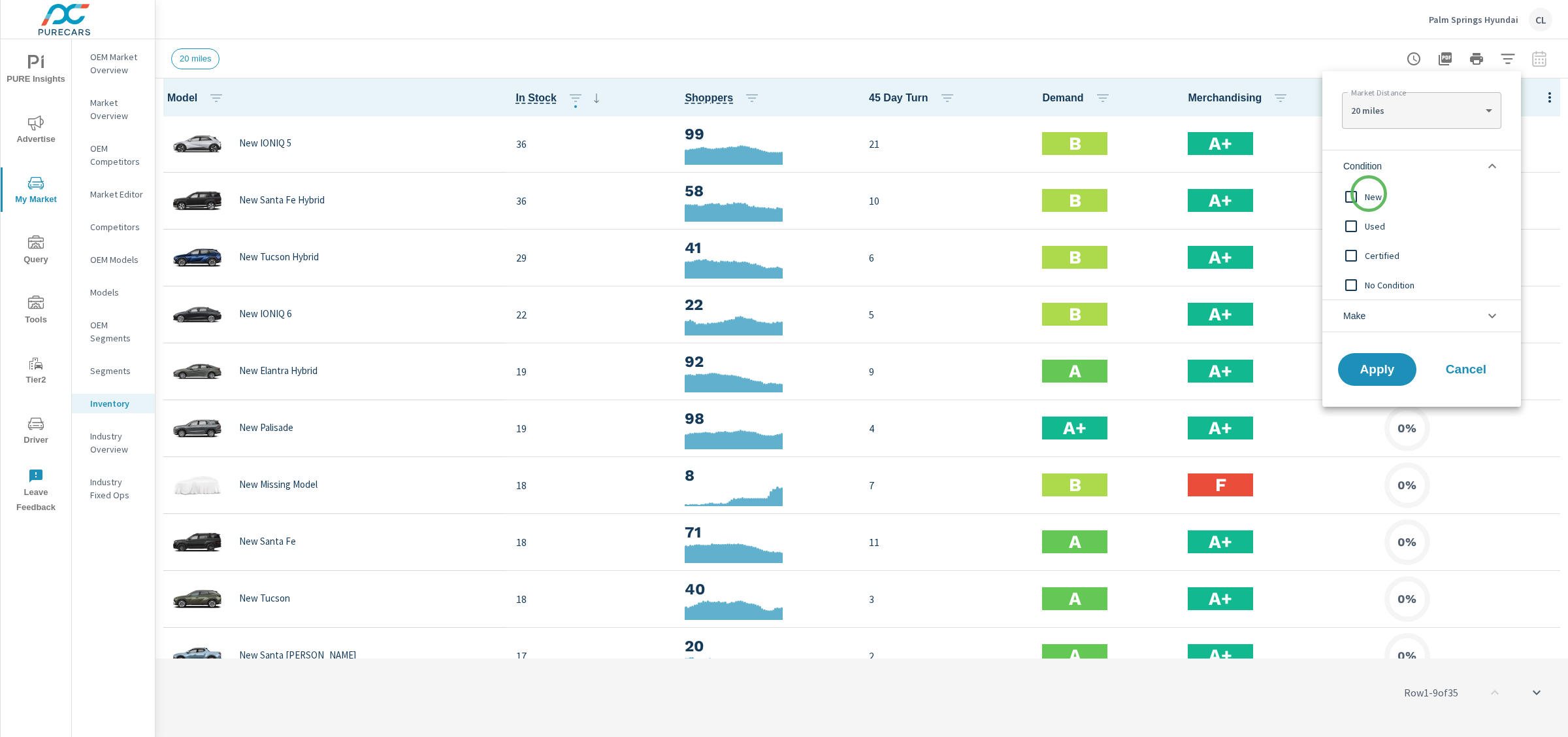
click at [1369, 194] on span "New" at bounding box center [1437, 196] width 143 height 16
click at [1381, 363] on span "Apply" at bounding box center [1377, 370] width 53 height 13
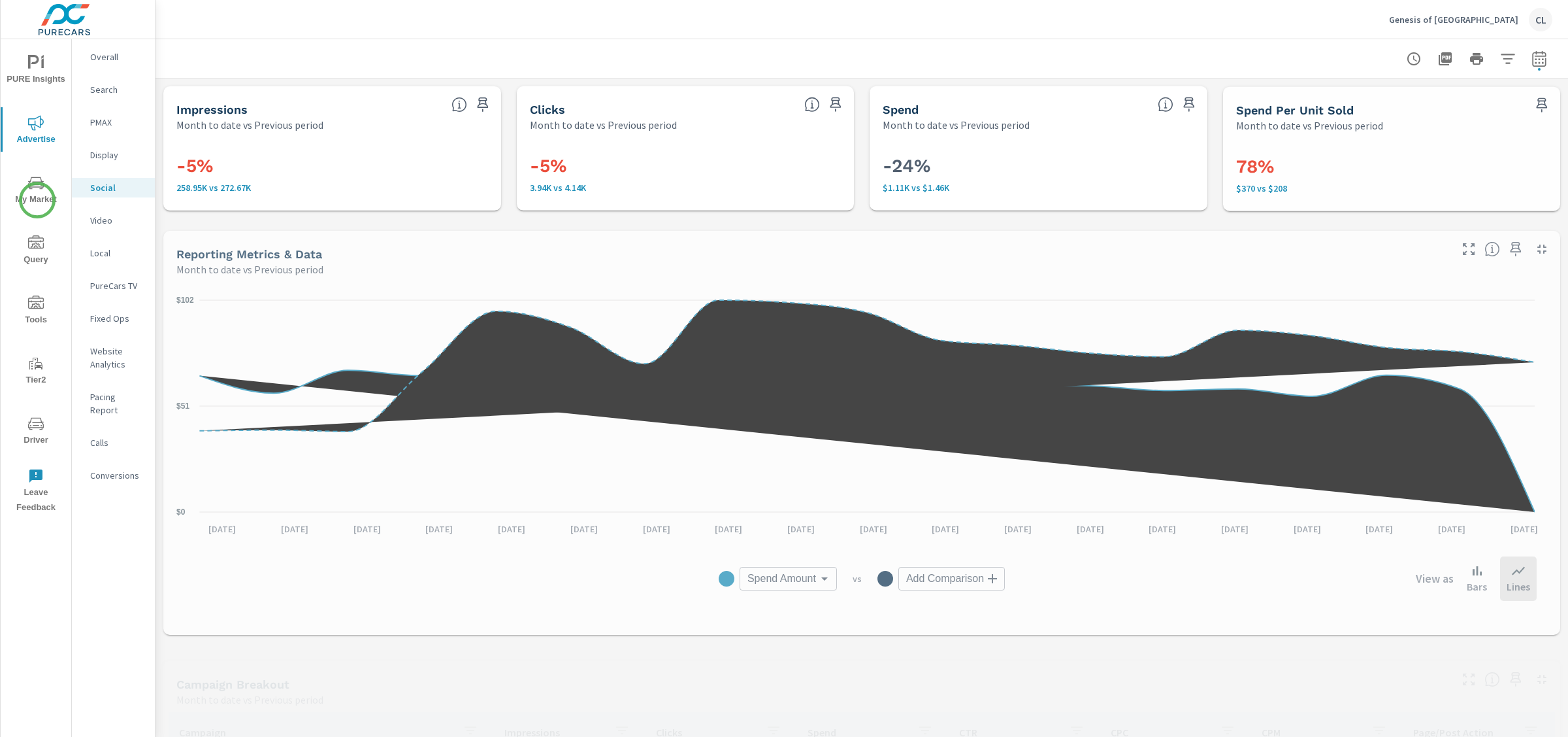
click at [38, 190] on span "My Market" at bounding box center [36, 191] width 62 height 32
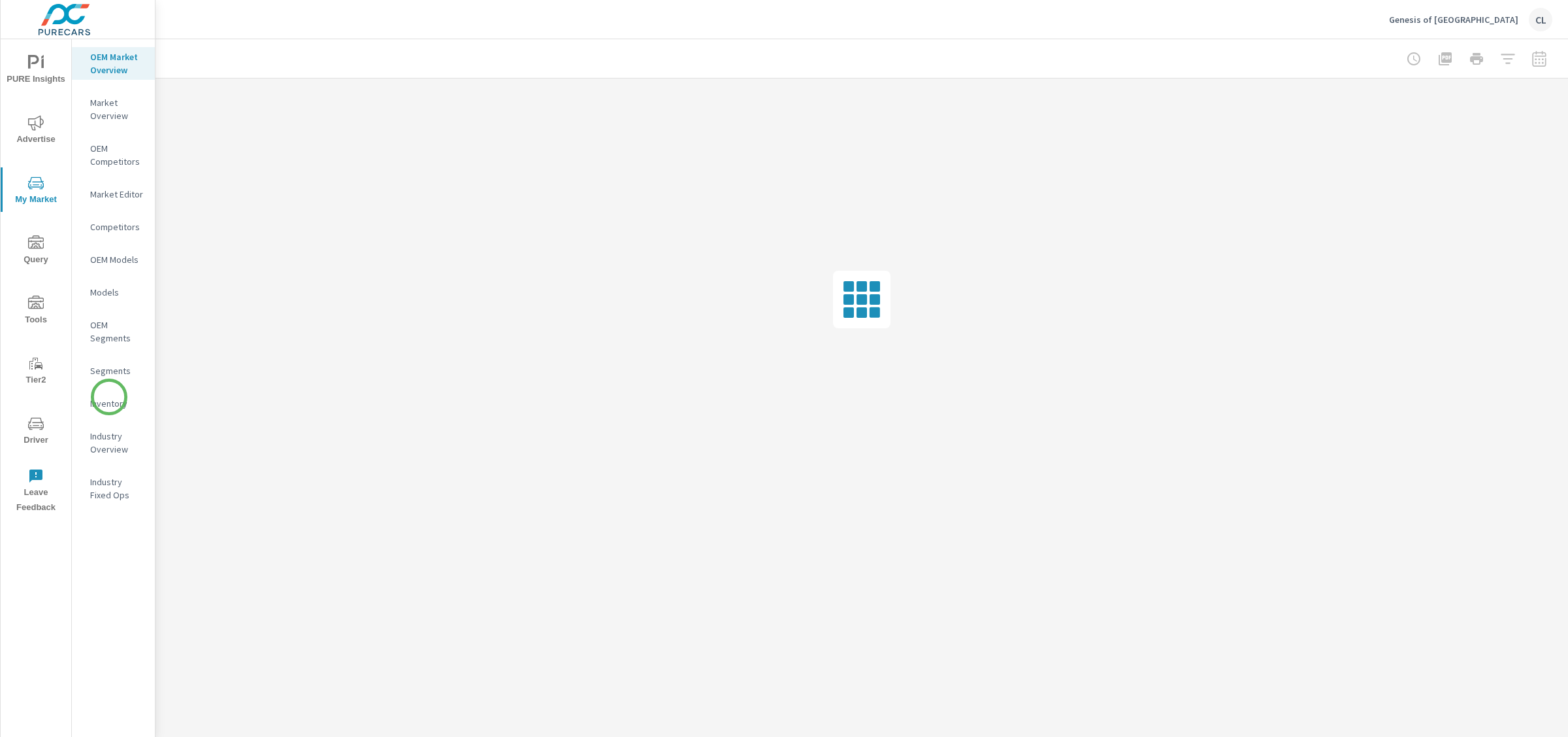
click at [109, 398] on p "Inventory" at bounding box center [117, 403] width 54 height 13
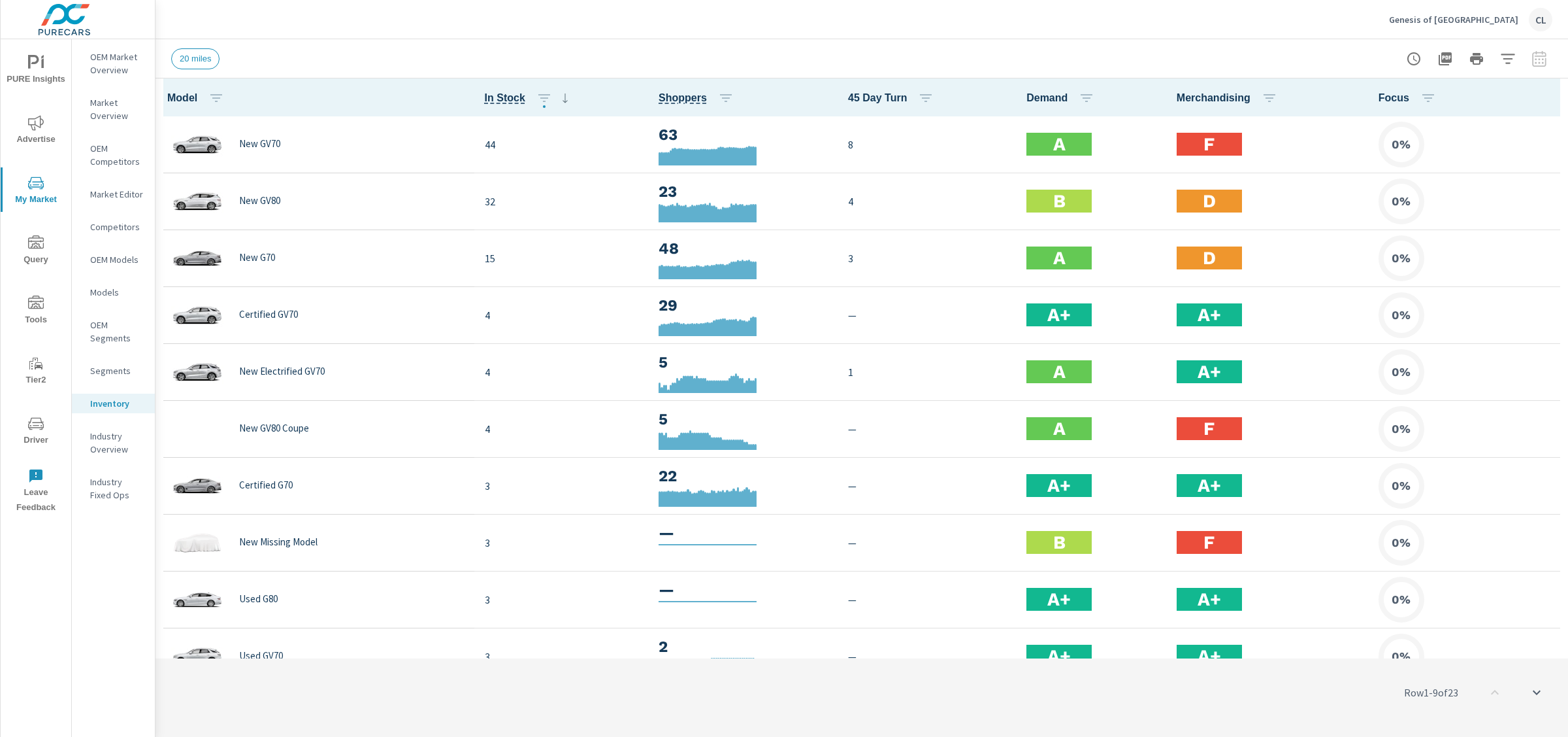
scroll to position [1, 0]
click at [1507, 57] on icon "button" at bounding box center [1507, 59] width 16 height 16
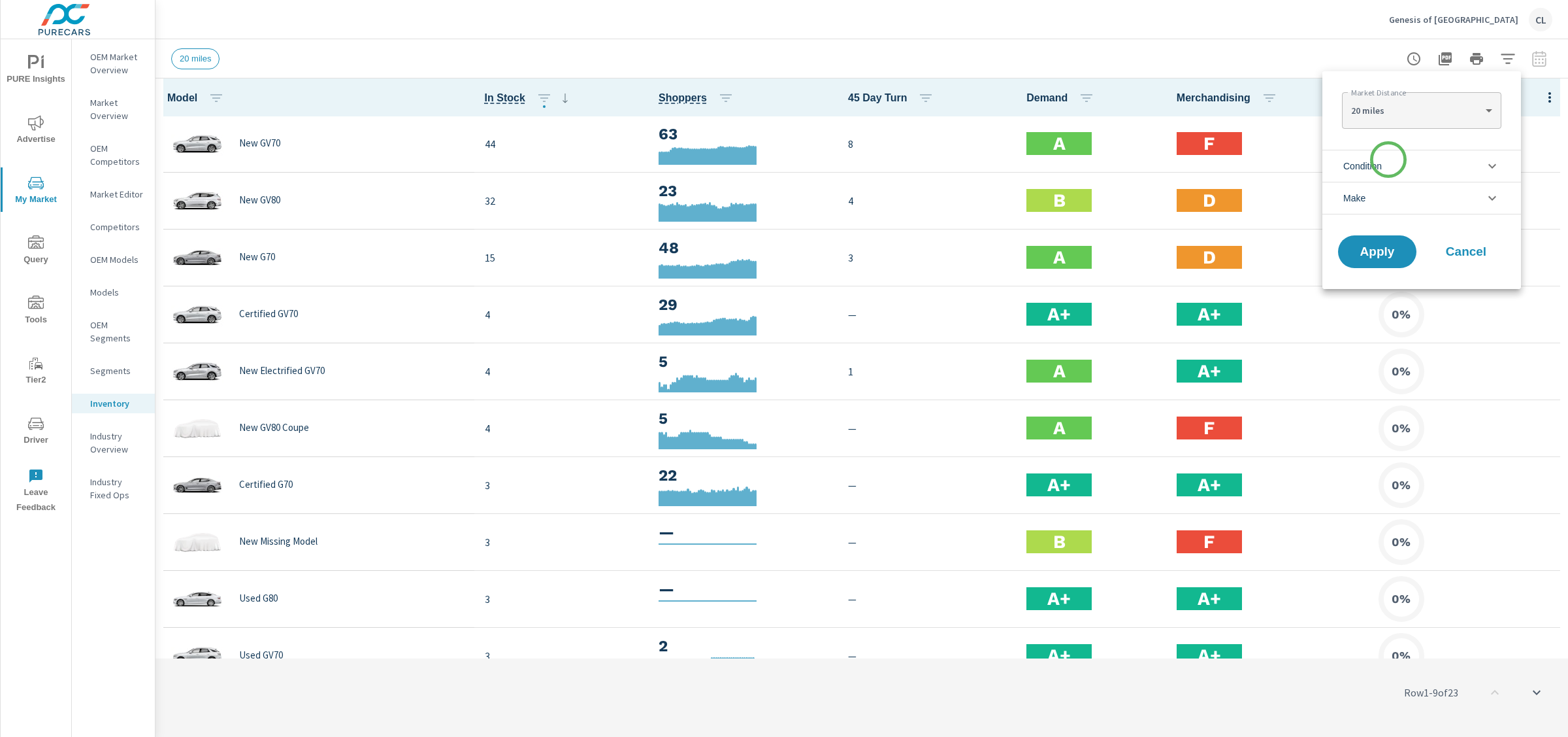
click at [1387, 164] on li "Condition" at bounding box center [1421, 165] width 198 height 32
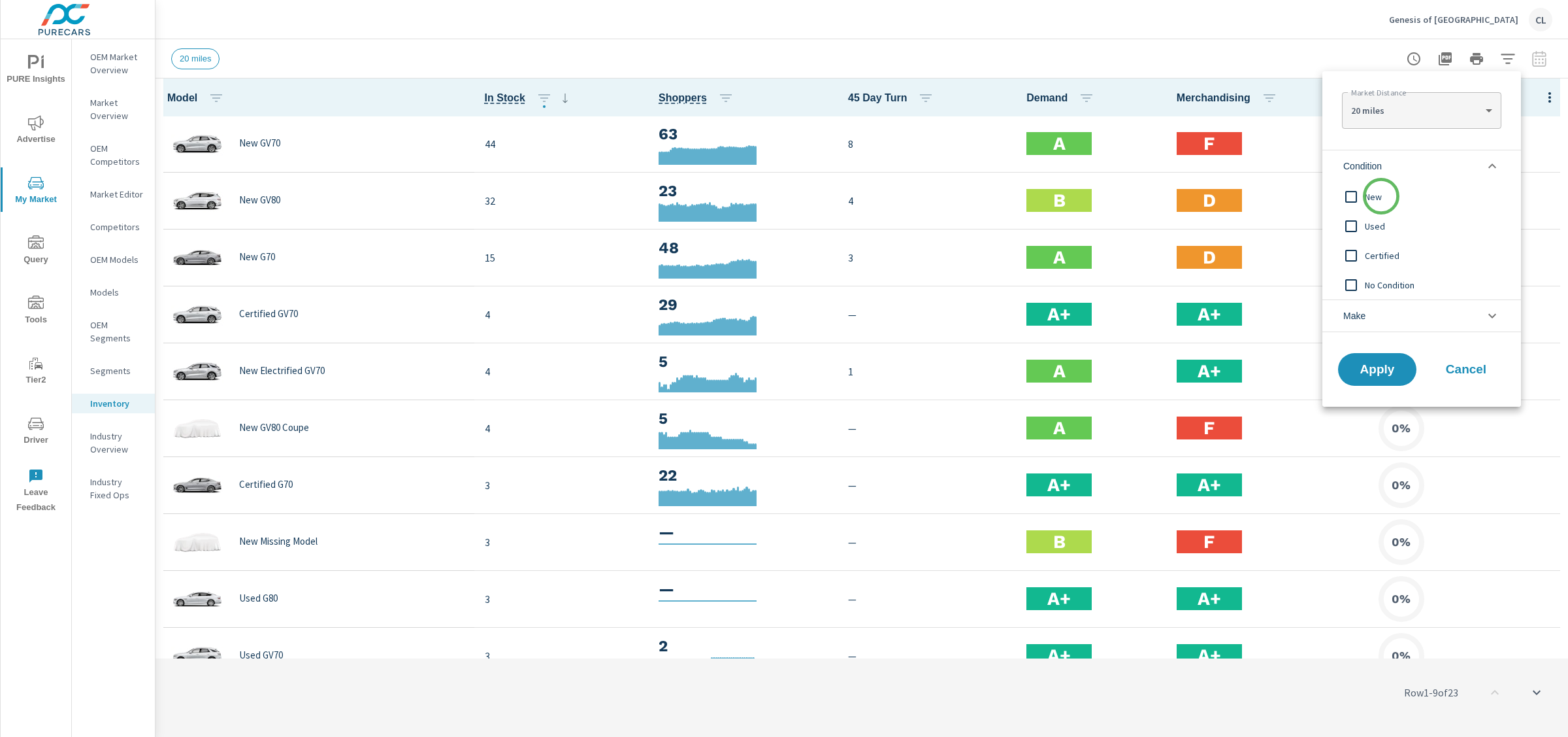
click at [1382, 197] on span "New" at bounding box center [1437, 196] width 143 height 16
click at [1382, 367] on span "Apply" at bounding box center [1377, 370] width 53 height 13
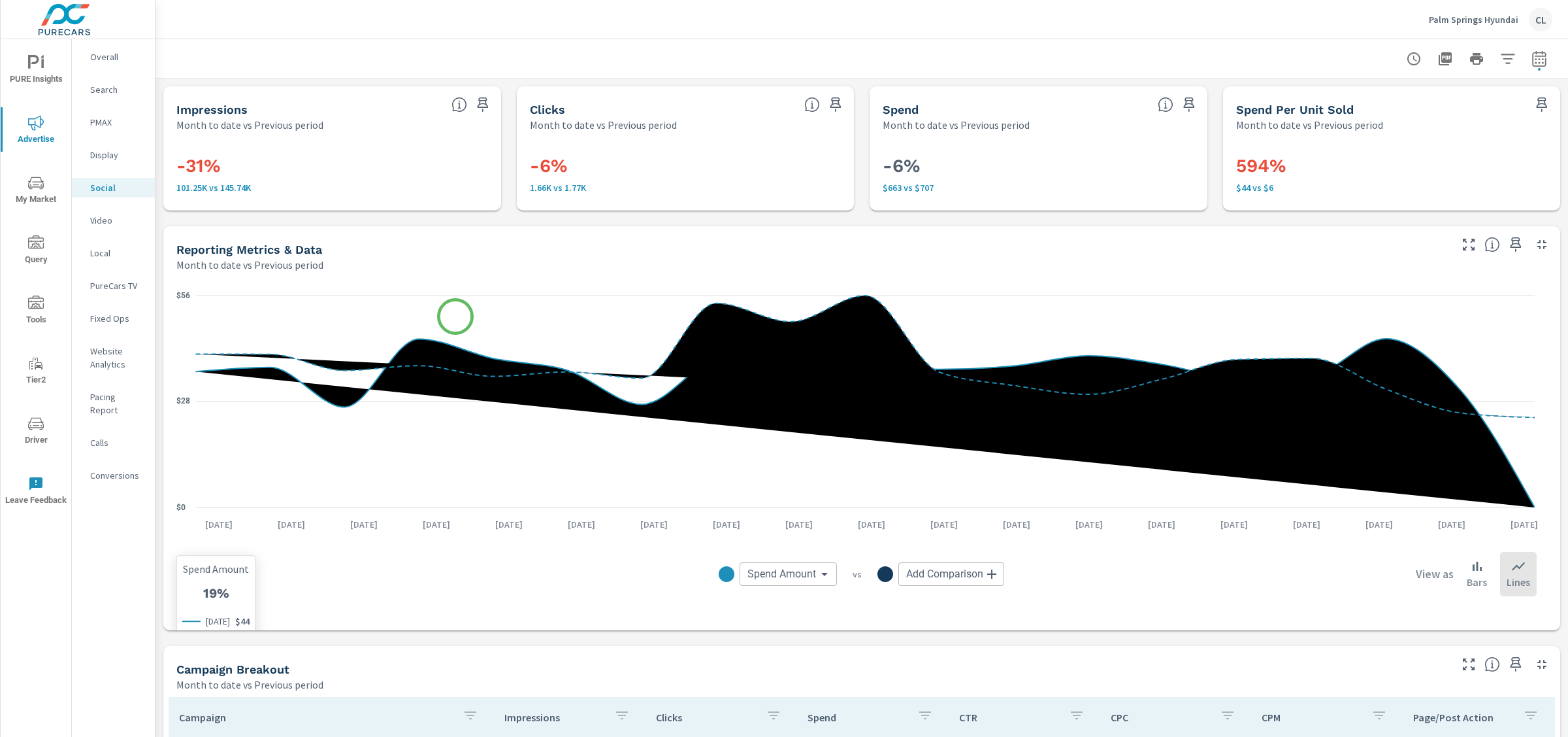
scroll to position [438, 0]
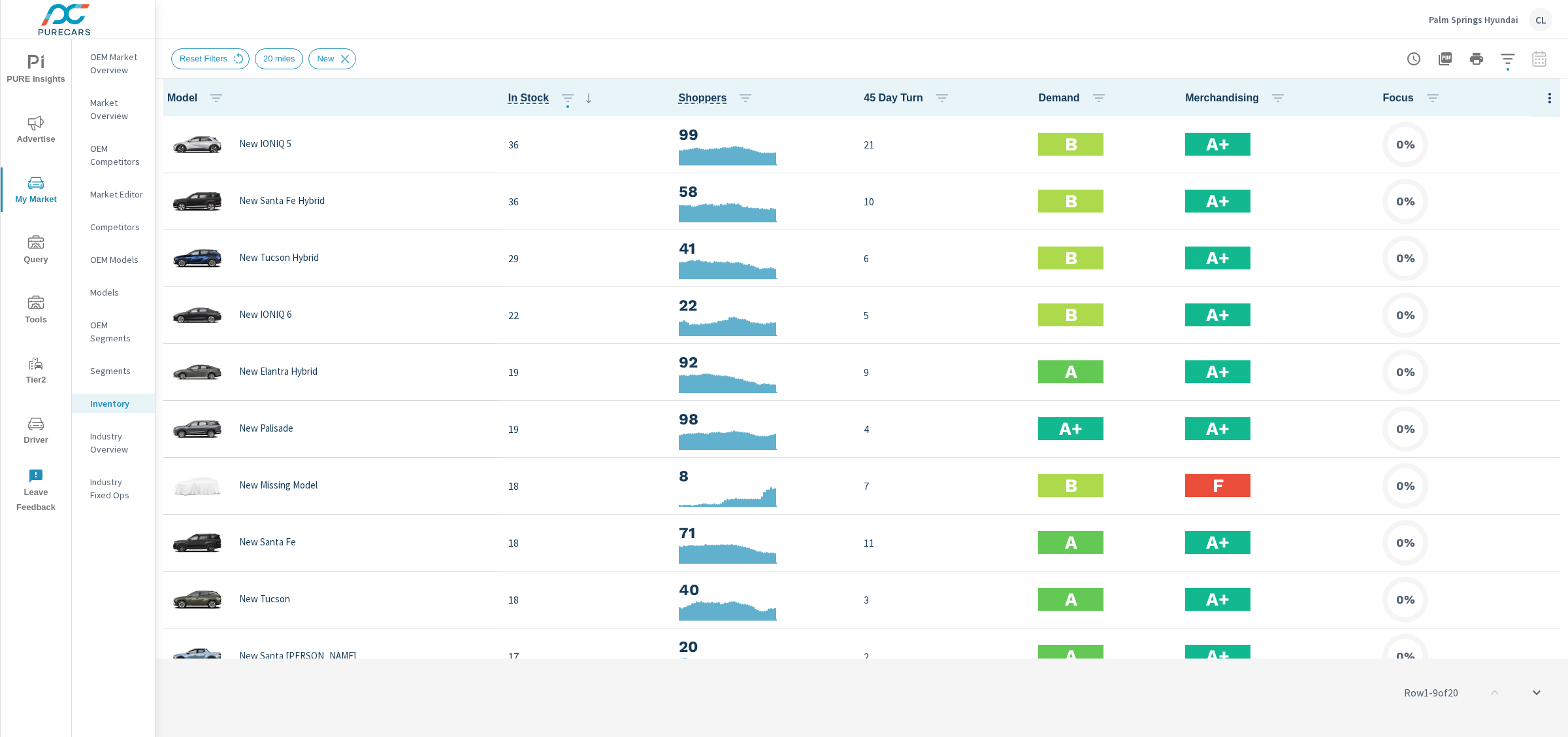
scroll to position [1, 0]
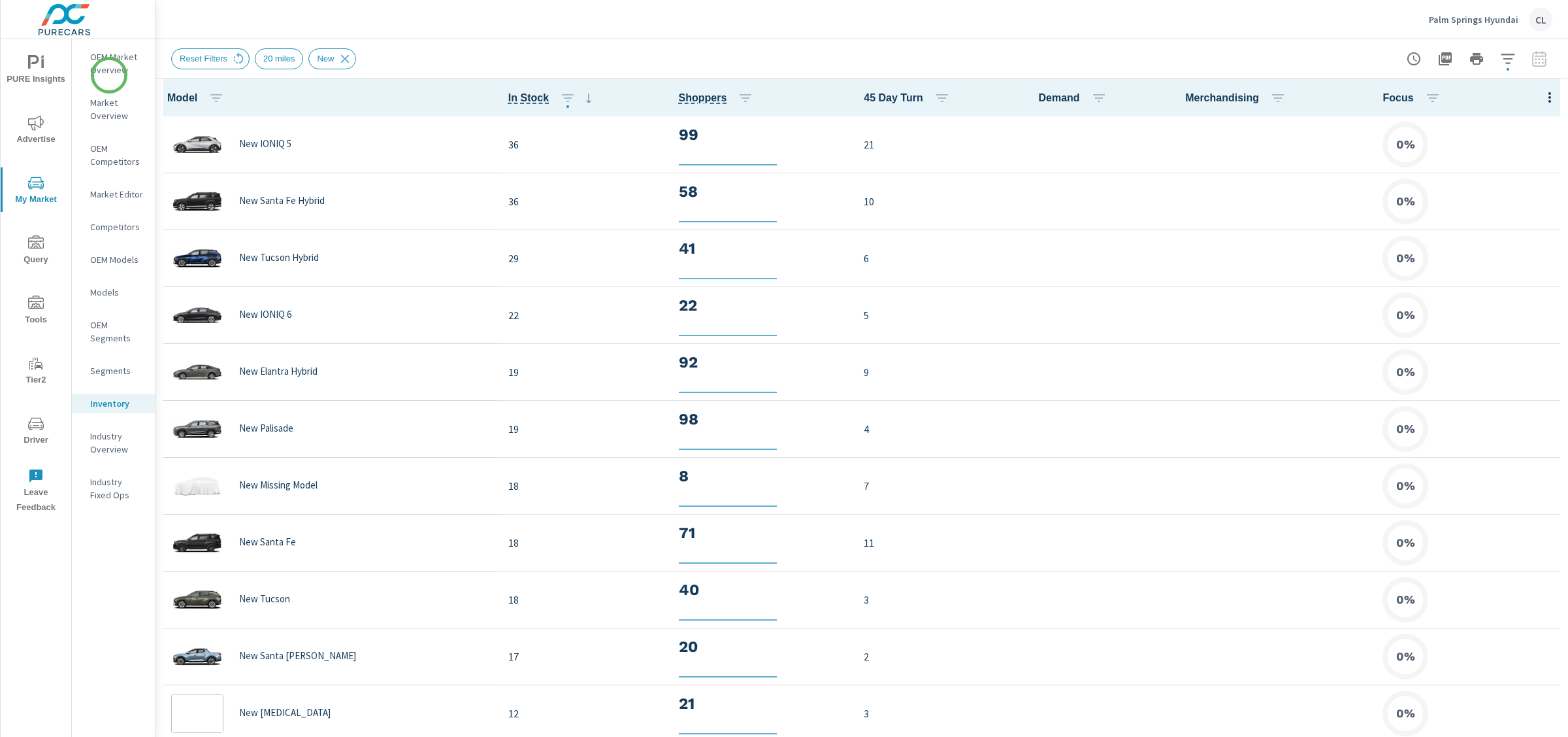
click at [109, 70] on p "OEM Market Overview" at bounding box center [117, 63] width 54 height 26
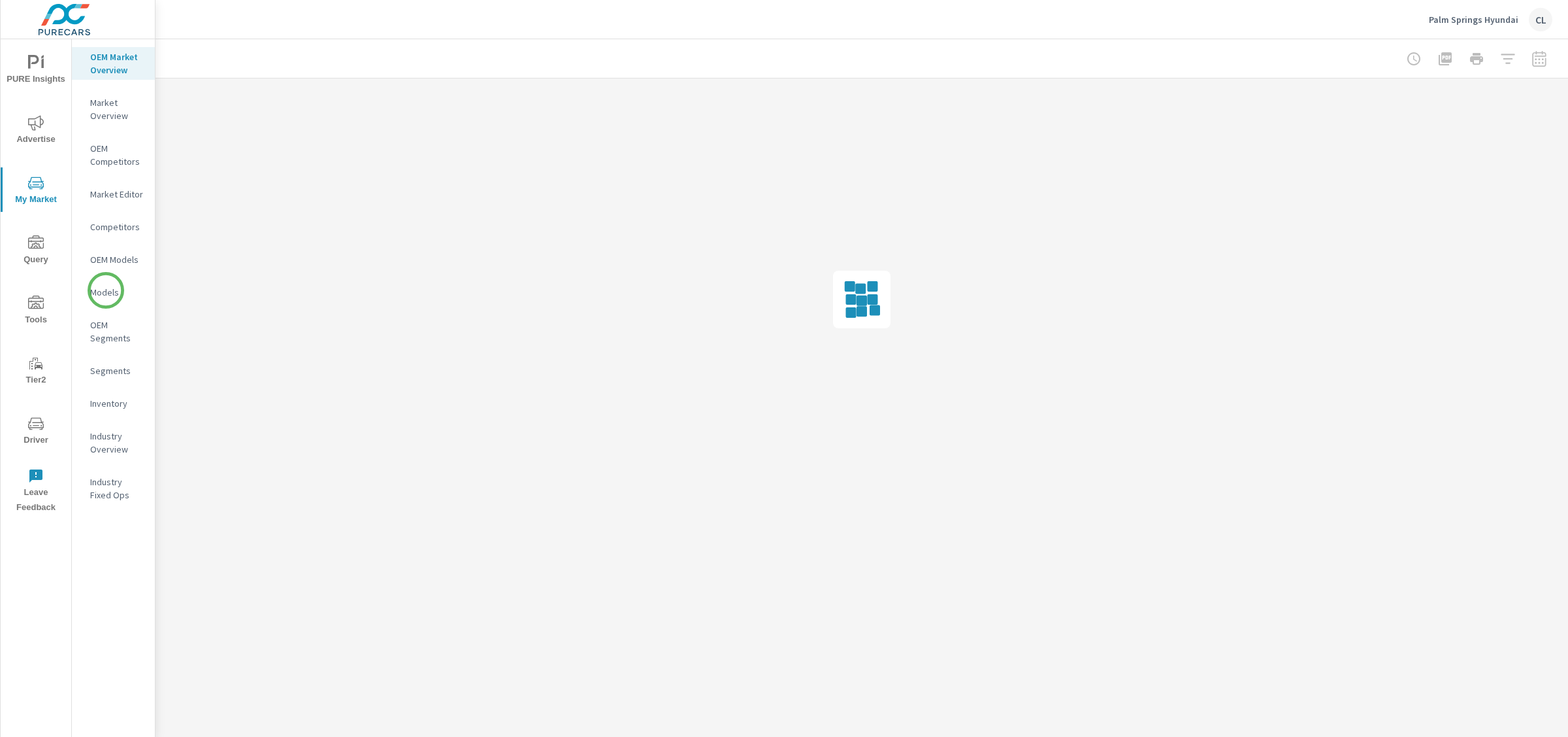
click at [106, 290] on p "Models" at bounding box center [117, 292] width 54 height 13
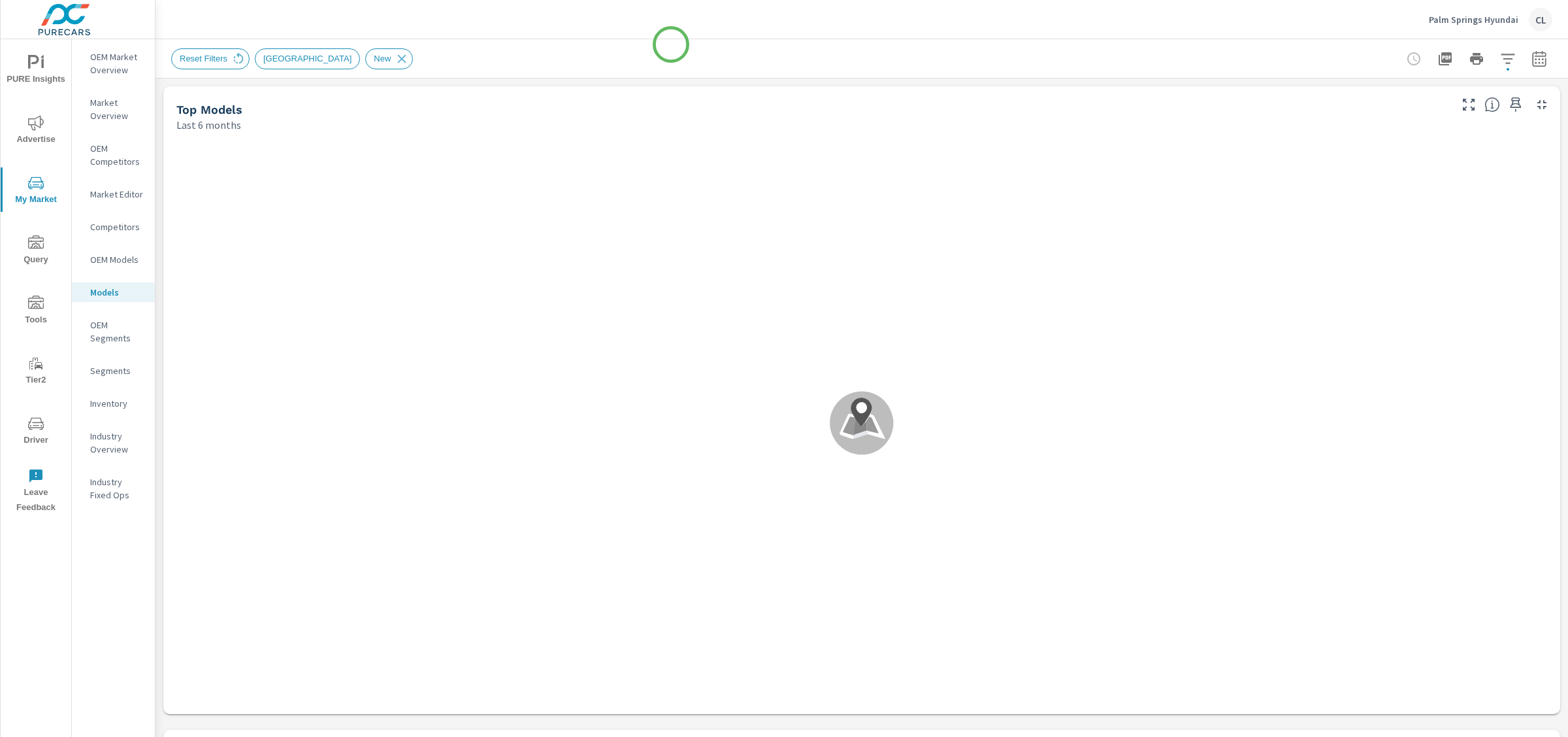
scroll to position [1, 0]
click at [1502, 58] on icon "button" at bounding box center [1507, 59] width 16 height 16
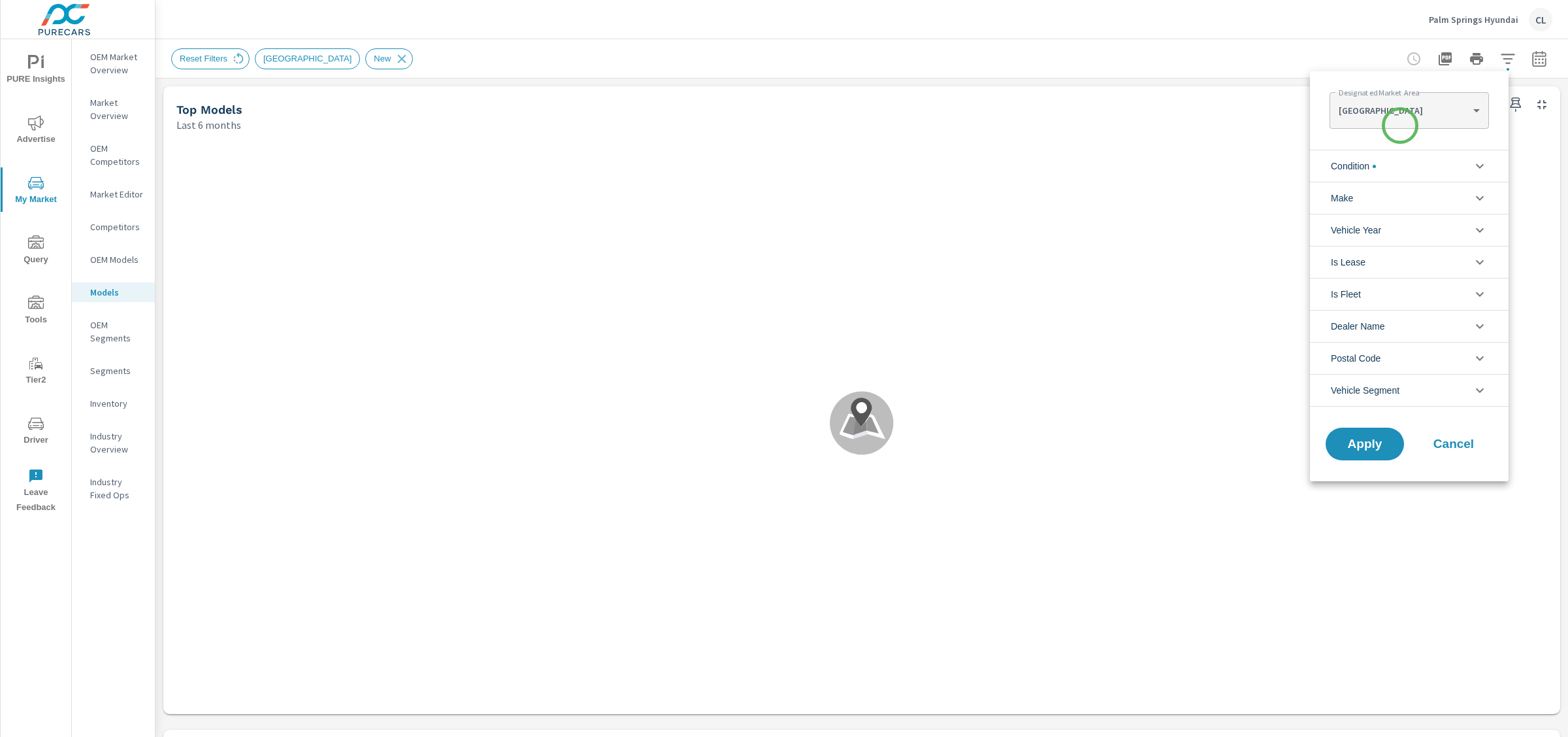
click at [1400, 126] on div "LOS ANGELES LOS ANGELES ​" at bounding box center [1408, 110] width 159 height 37
click at [1400, 106] on body "PURE Insights Advertise My Market Query Tools Tier2 Driver Leave Feedback OEM M…" at bounding box center [784, 368] width 1568 height 737
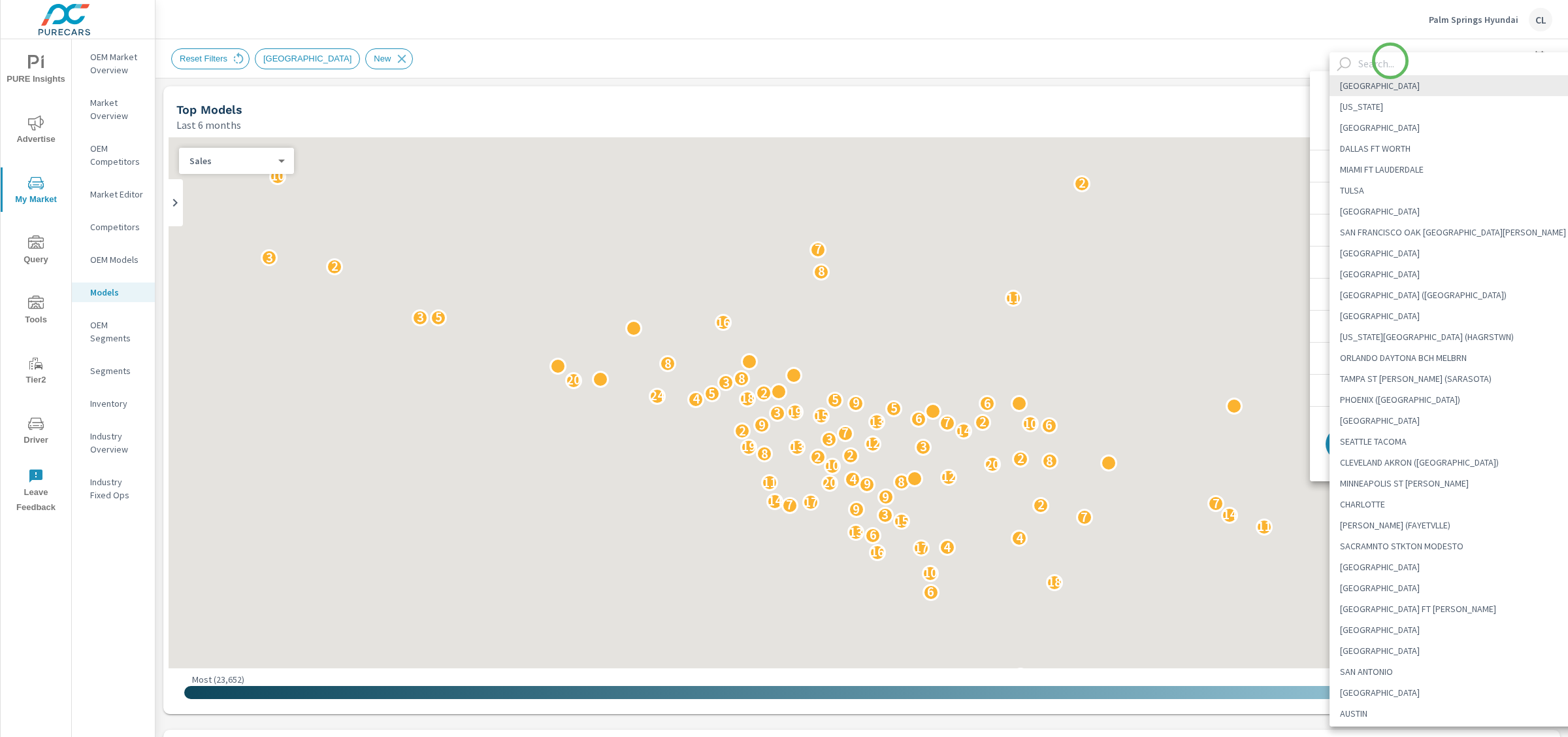
click at [1390, 61] on input "text" at bounding box center [1471, 63] width 236 height 23
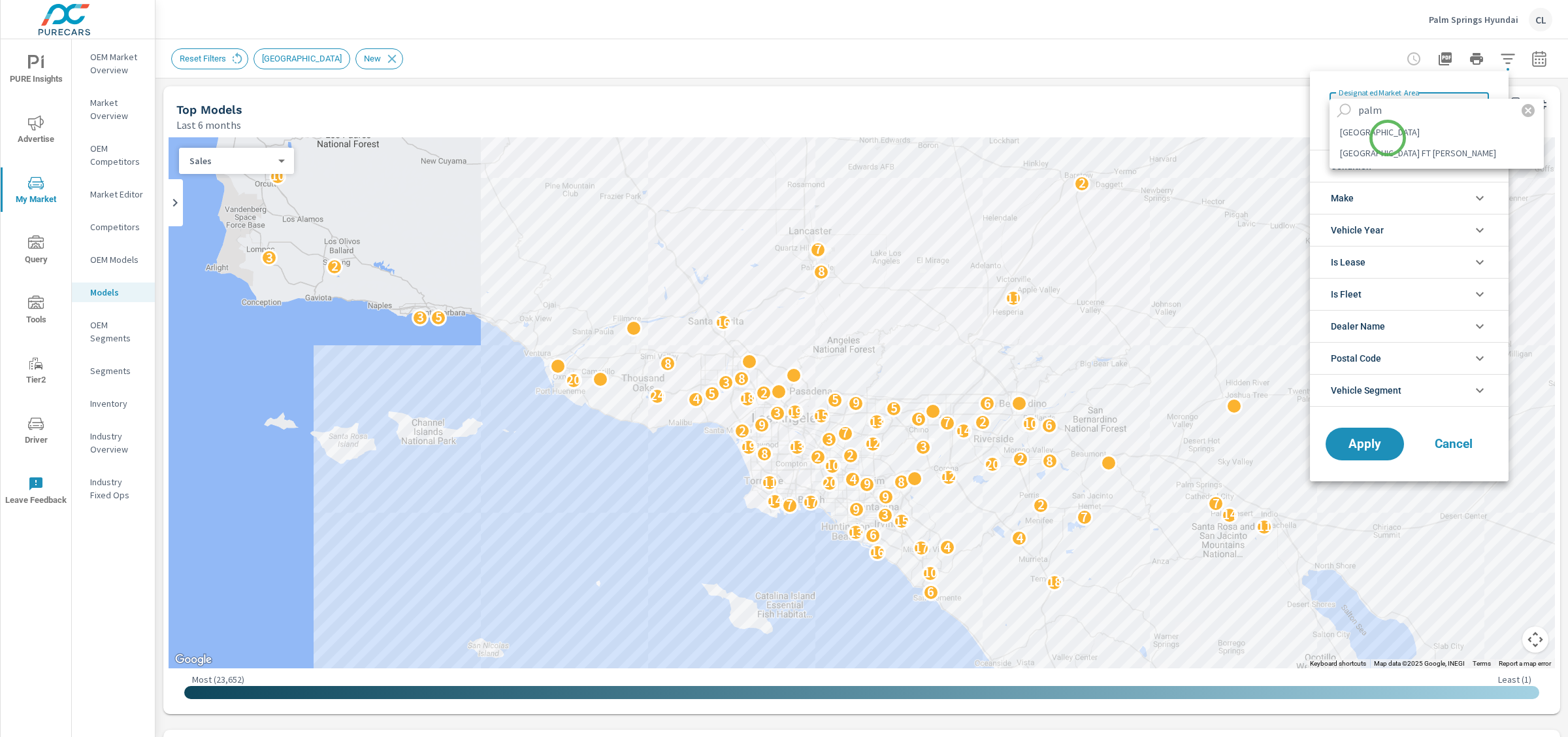
type input "palm"
click at [1387, 135] on li "PALM SPRINGS" at bounding box center [1437, 131] width 215 height 21
type Area "PALM SPRINGS"
click at [1365, 453] on button "Apply" at bounding box center [1365, 443] width 81 height 34
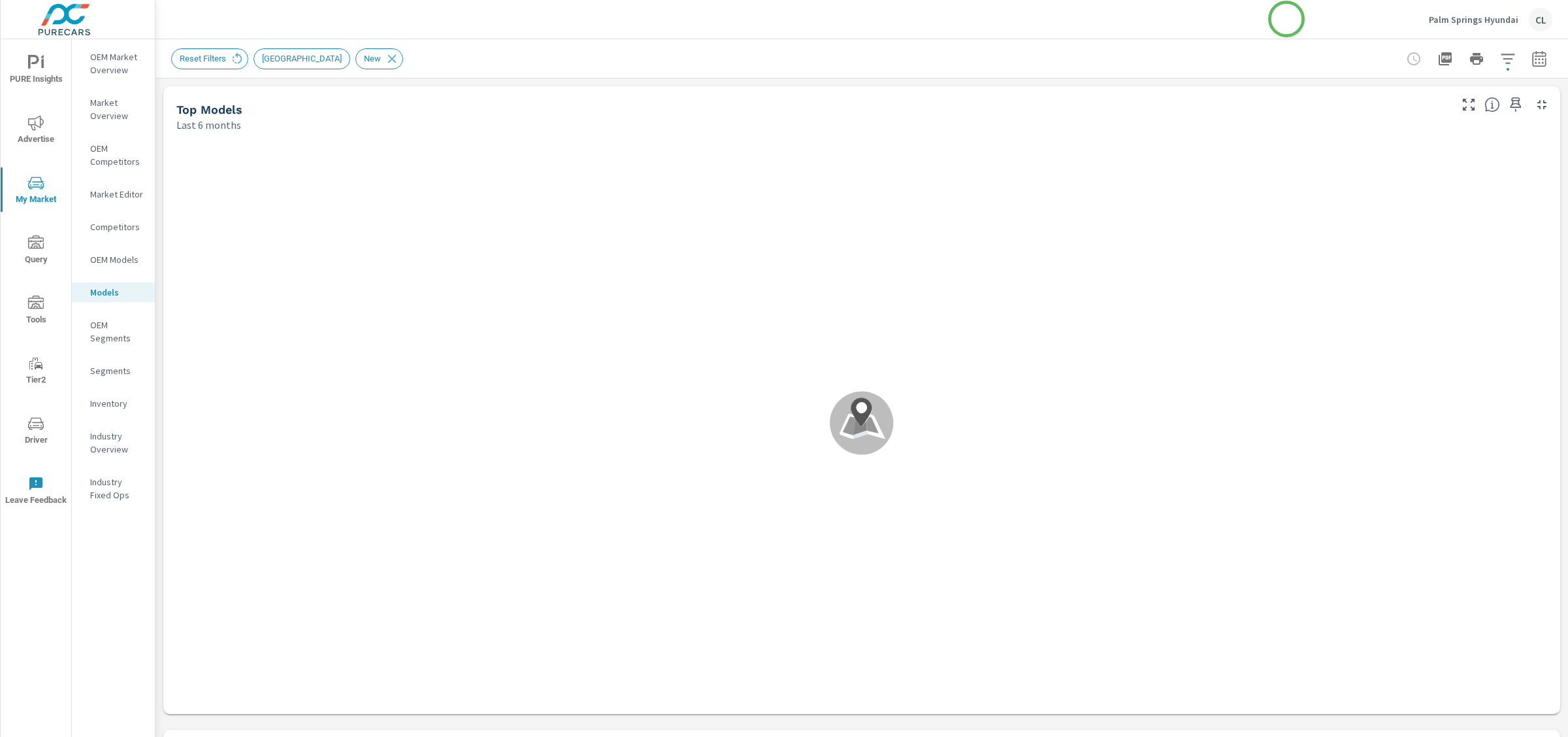
scroll to position [1, 0]
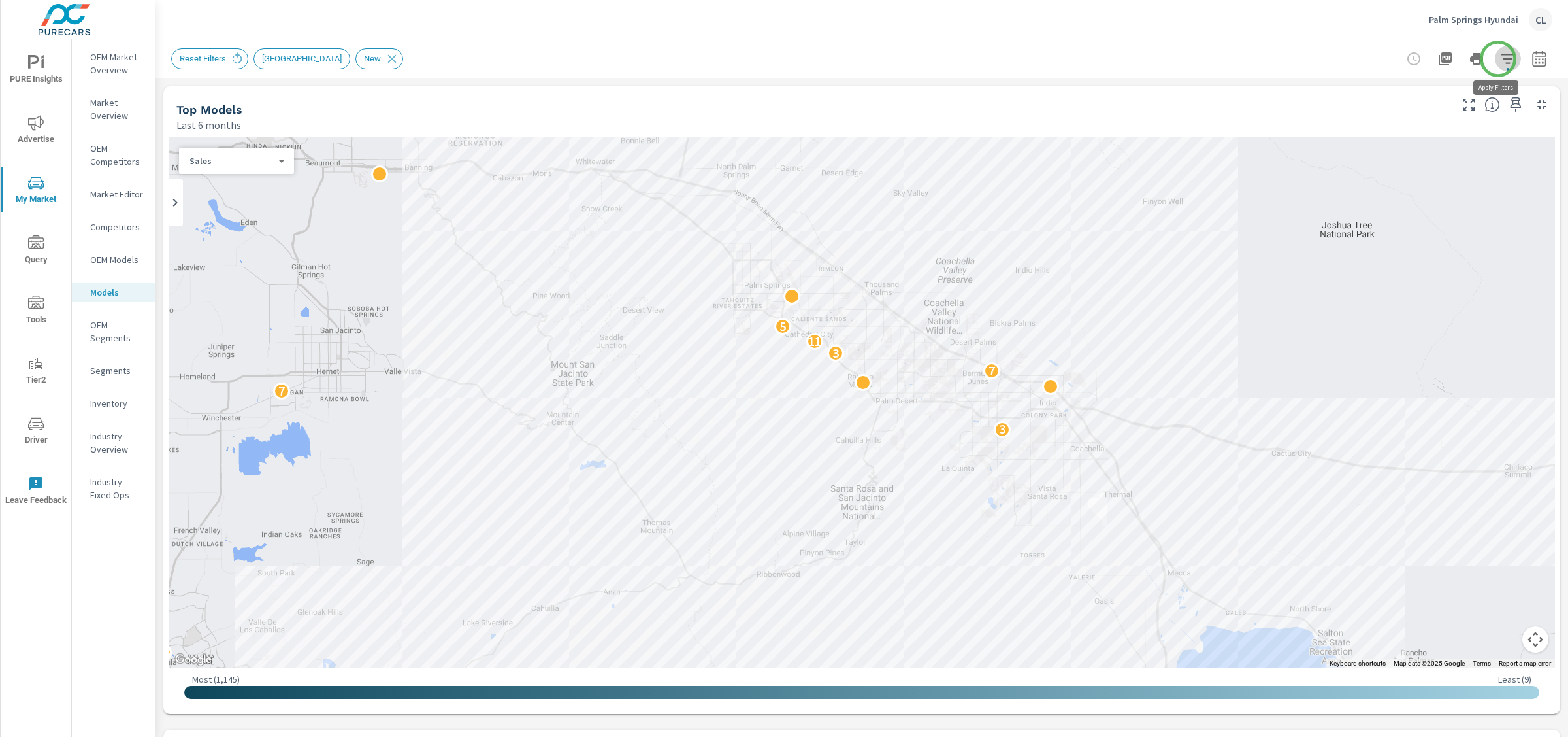
click at [1501, 59] on icon "button" at bounding box center [1507, 58] width 14 height 10
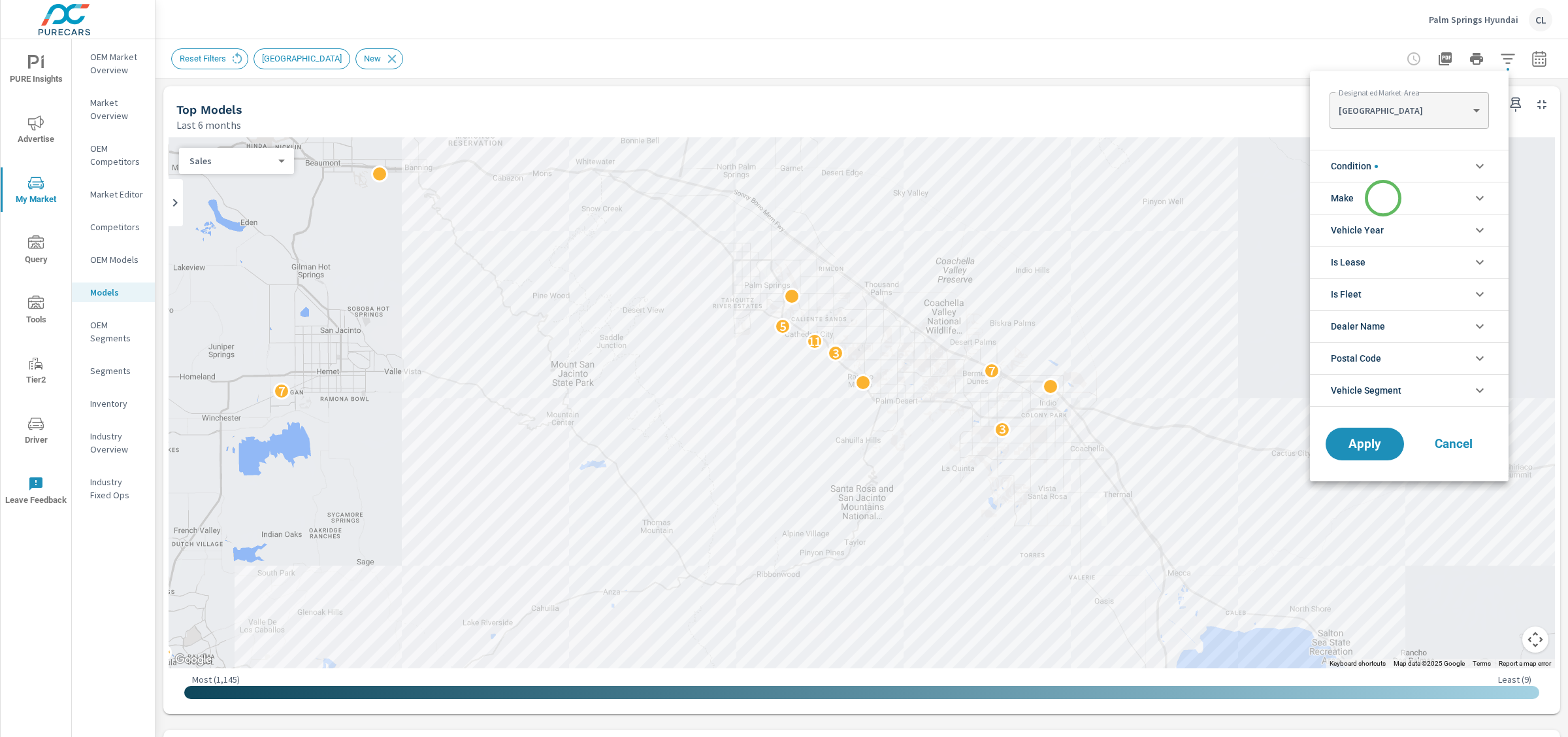
click at [1384, 198] on li "Make" at bounding box center [1409, 197] width 198 height 32
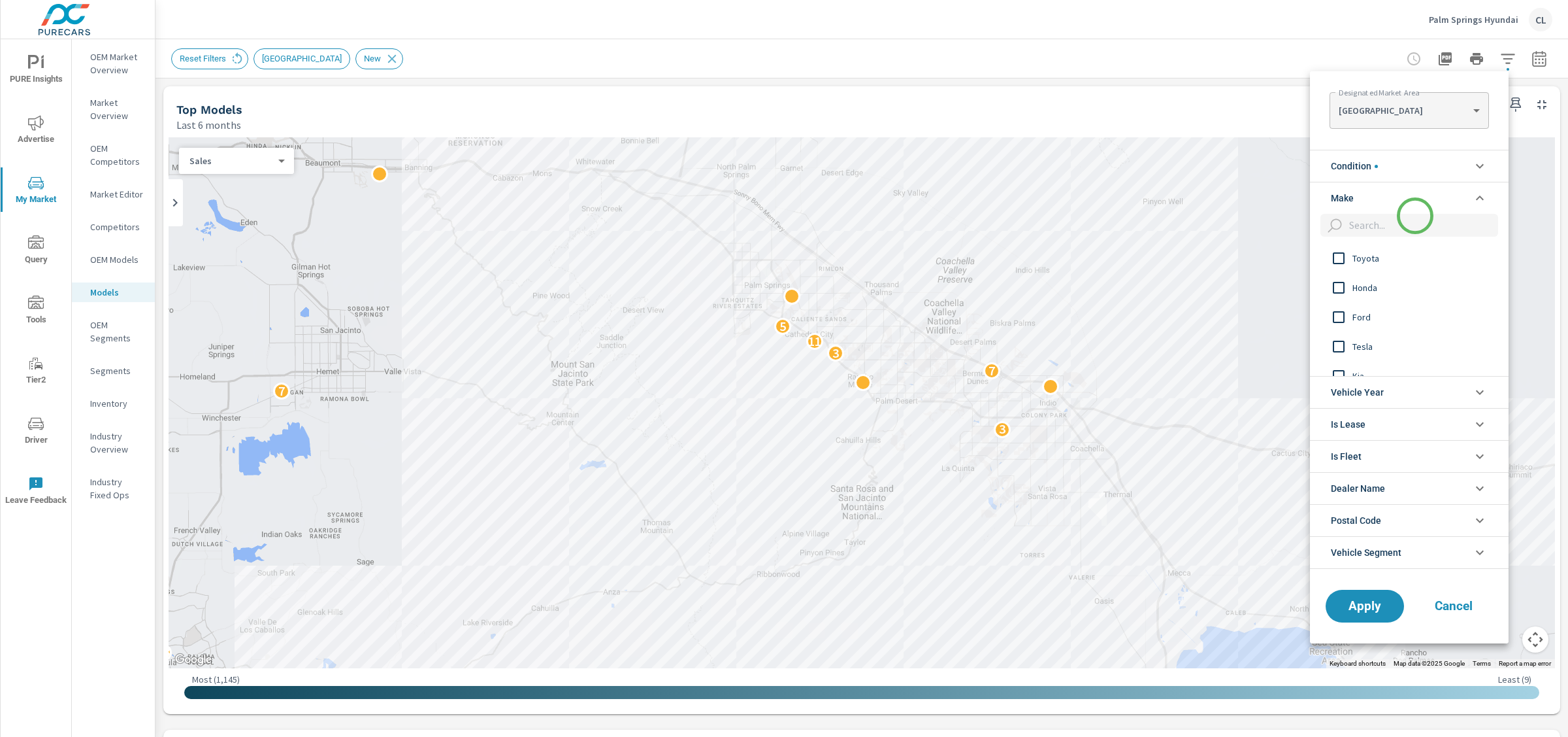
click at [1416, 216] on input "filter options" at bounding box center [1421, 225] width 154 height 23
click at [1417, 197] on li "Make" at bounding box center [1409, 197] width 198 height 32
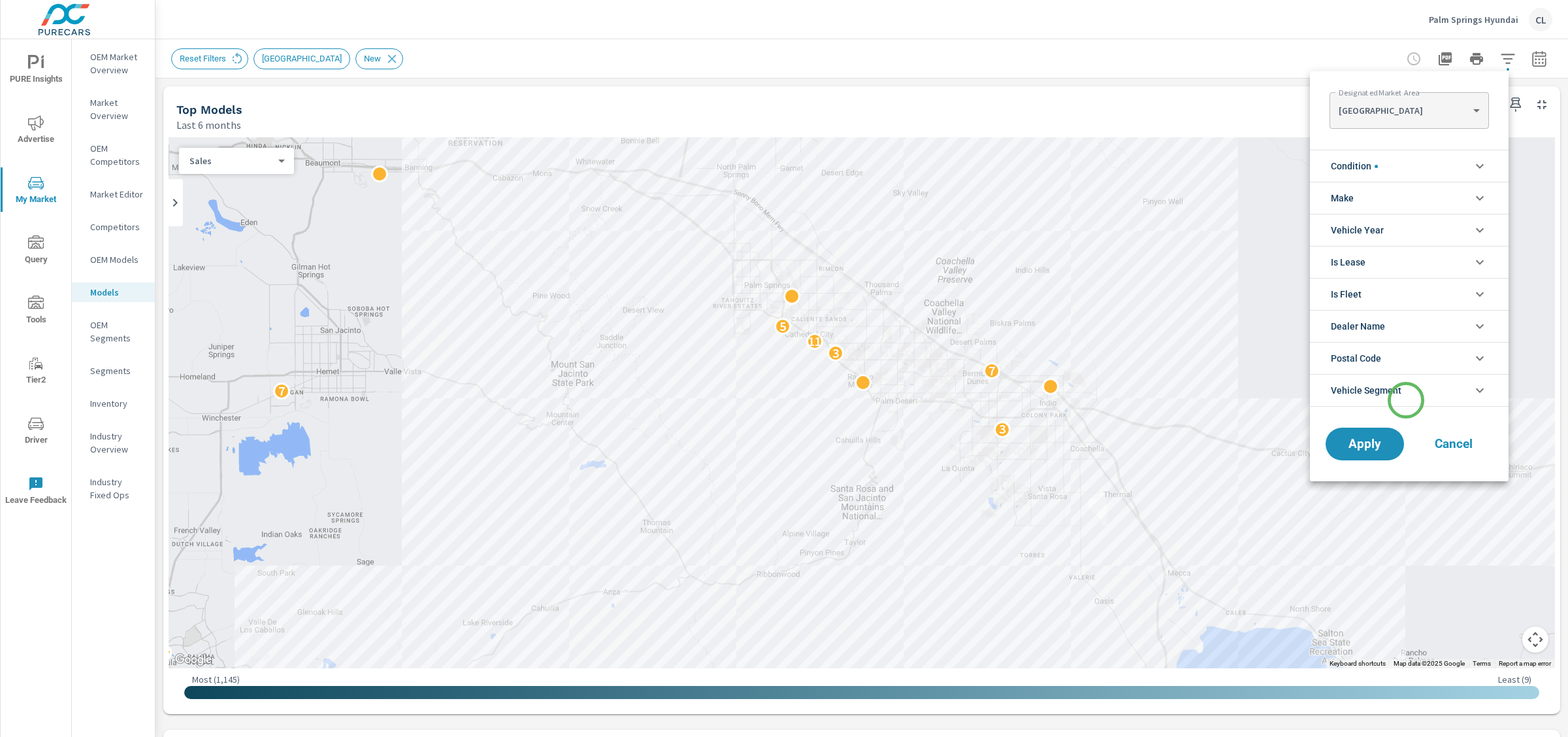
click at [1407, 400] on li "Vehicle Segment" at bounding box center [1409, 390] width 198 height 33
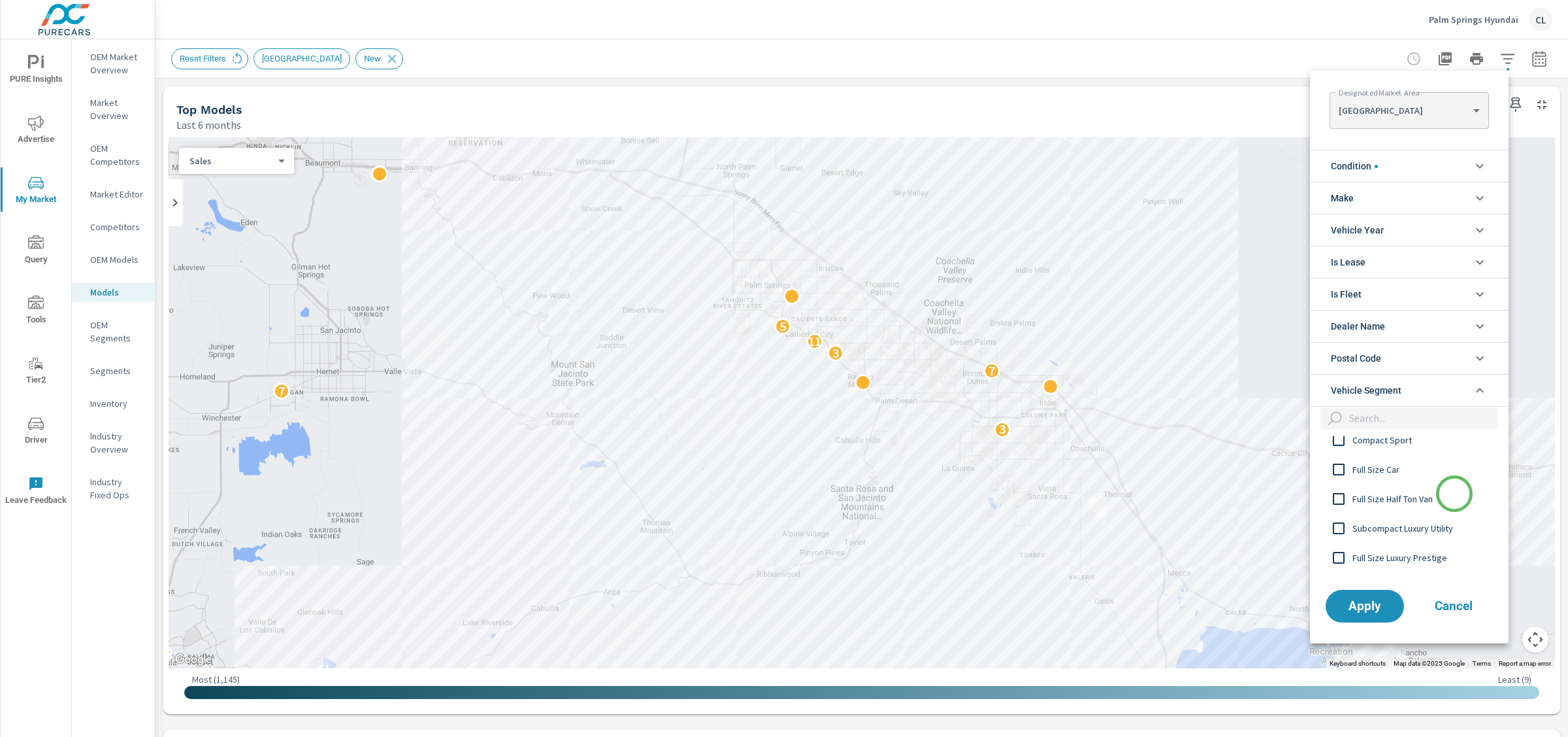
scroll to position [897, 0]
click at [113, 372] on div at bounding box center [784, 368] width 1568 height 737
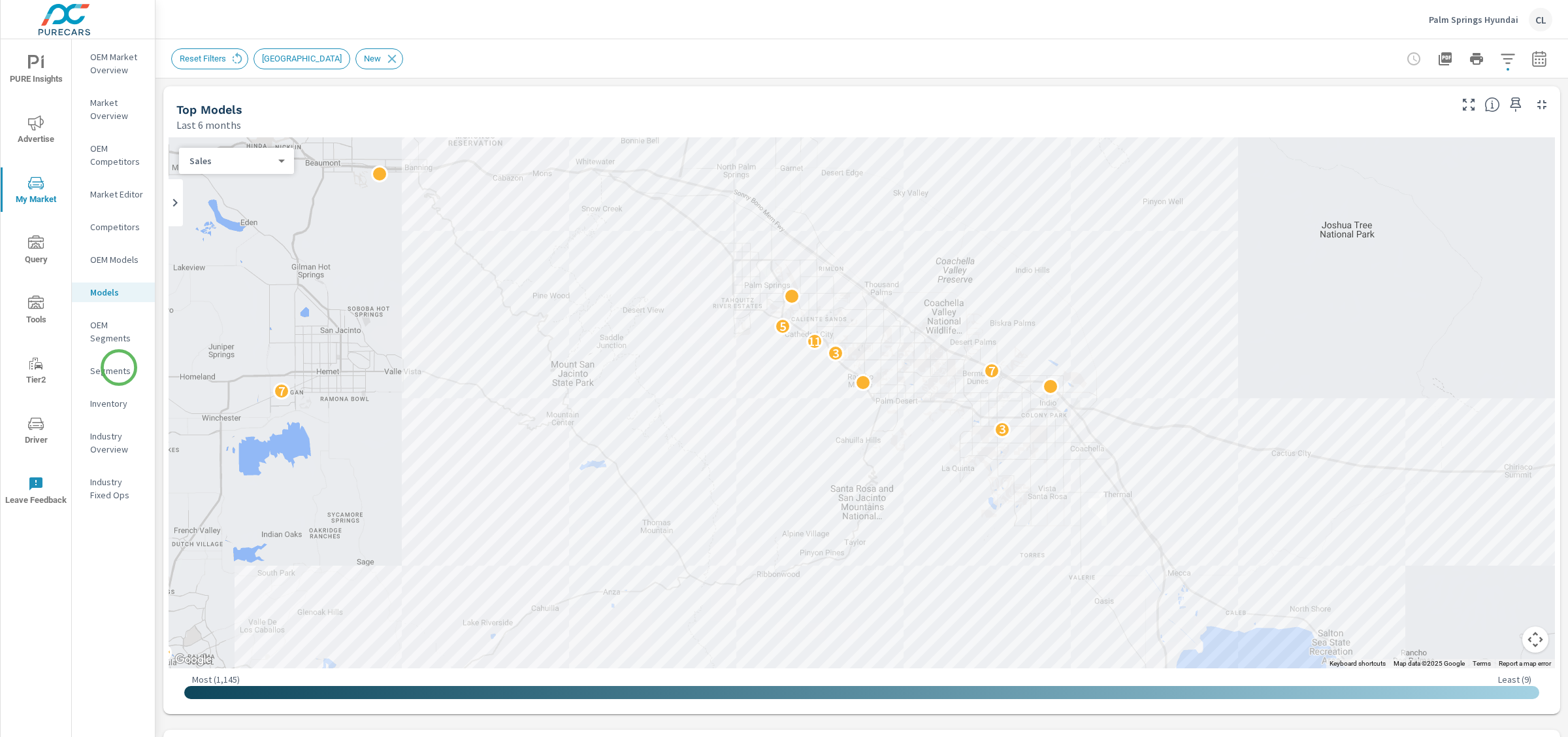
click at [119, 367] on p "Segments" at bounding box center [117, 371] width 54 height 13
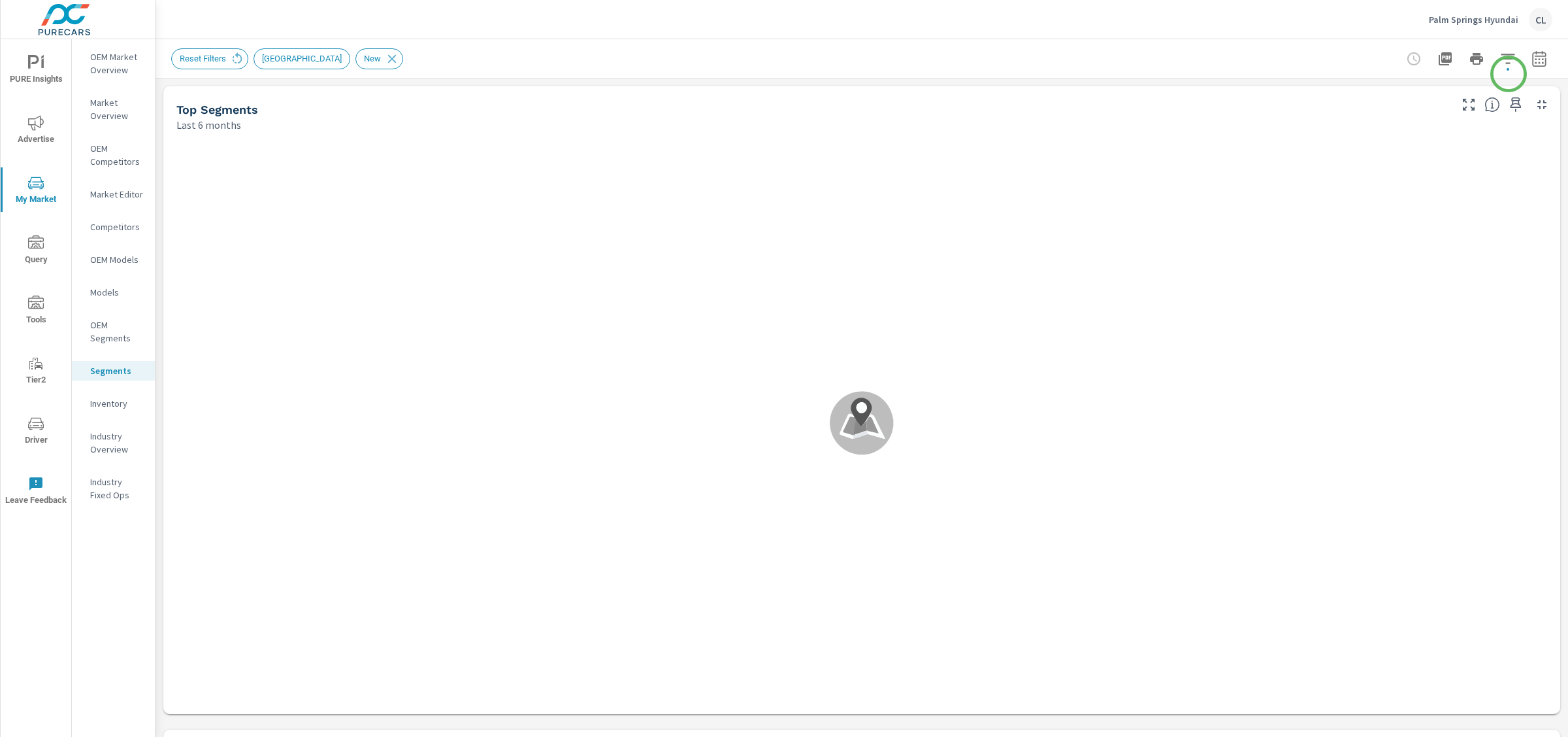
scroll to position [1, 0]
click at [1500, 62] on icon "button" at bounding box center [1507, 59] width 16 height 16
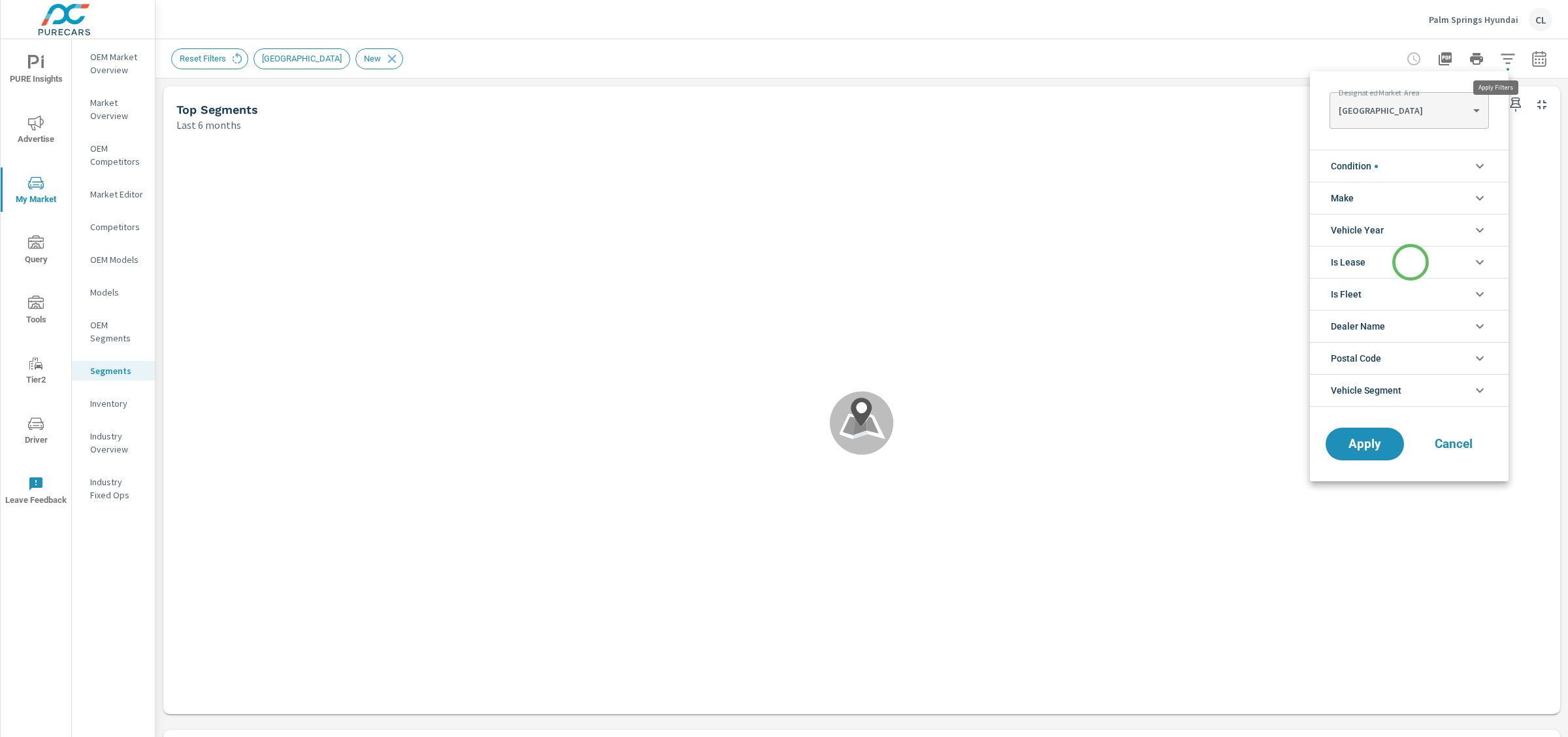
scroll to position [1, 0]
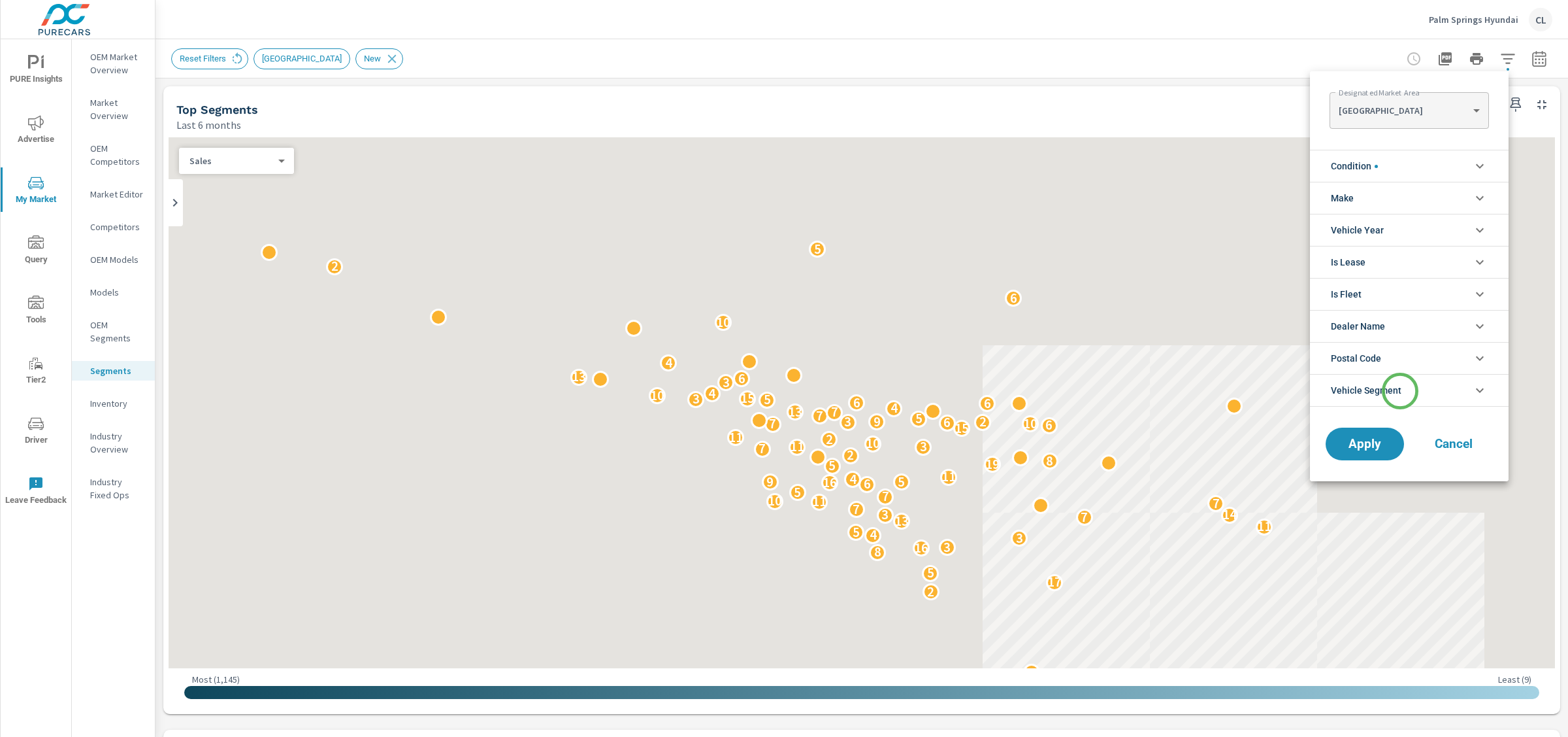
click at [1400, 391] on span "Vehicle Segment" at bounding box center [1366, 390] width 71 height 31
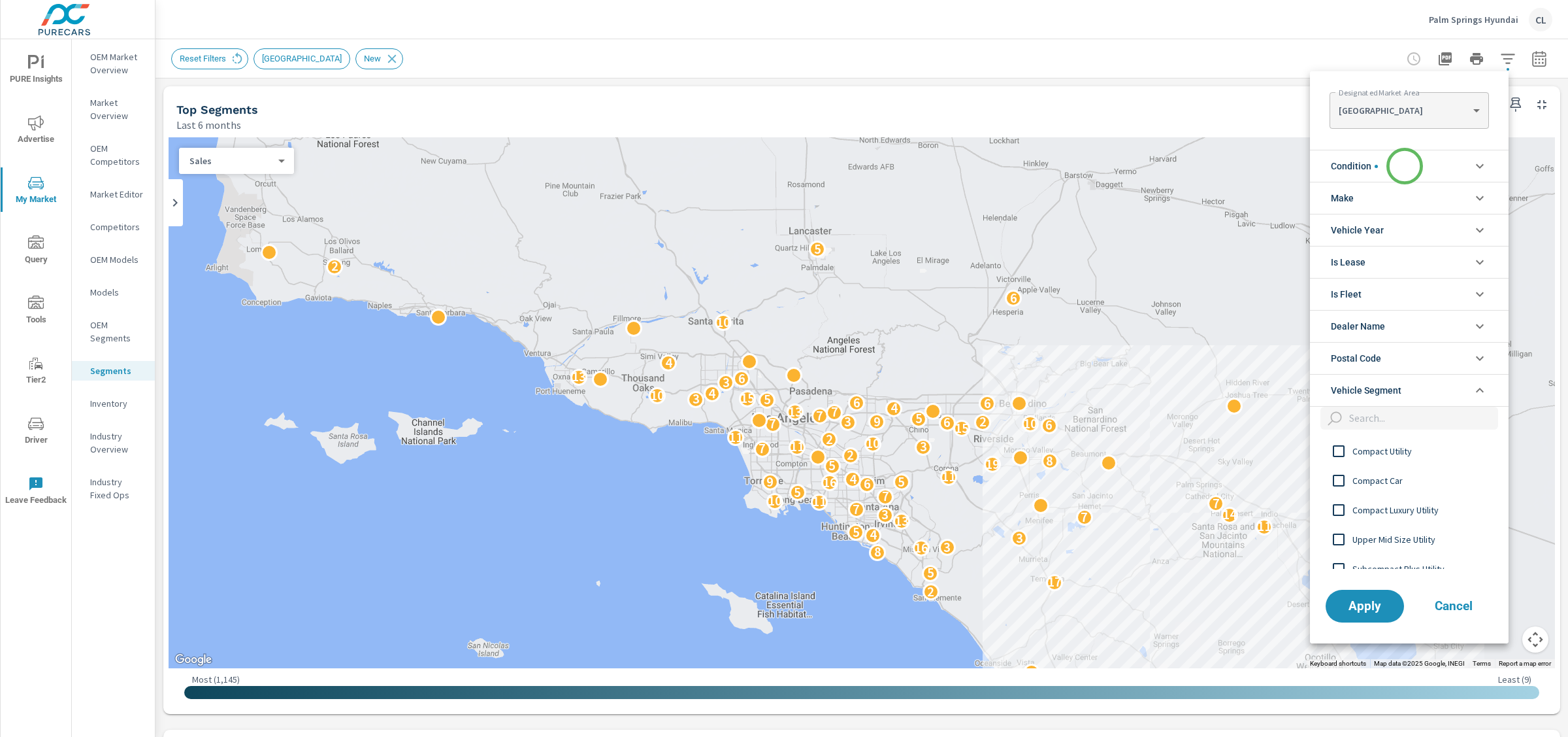
click at [1405, 166] on li "Condition" at bounding box center [1409, 165] width 198 height 32
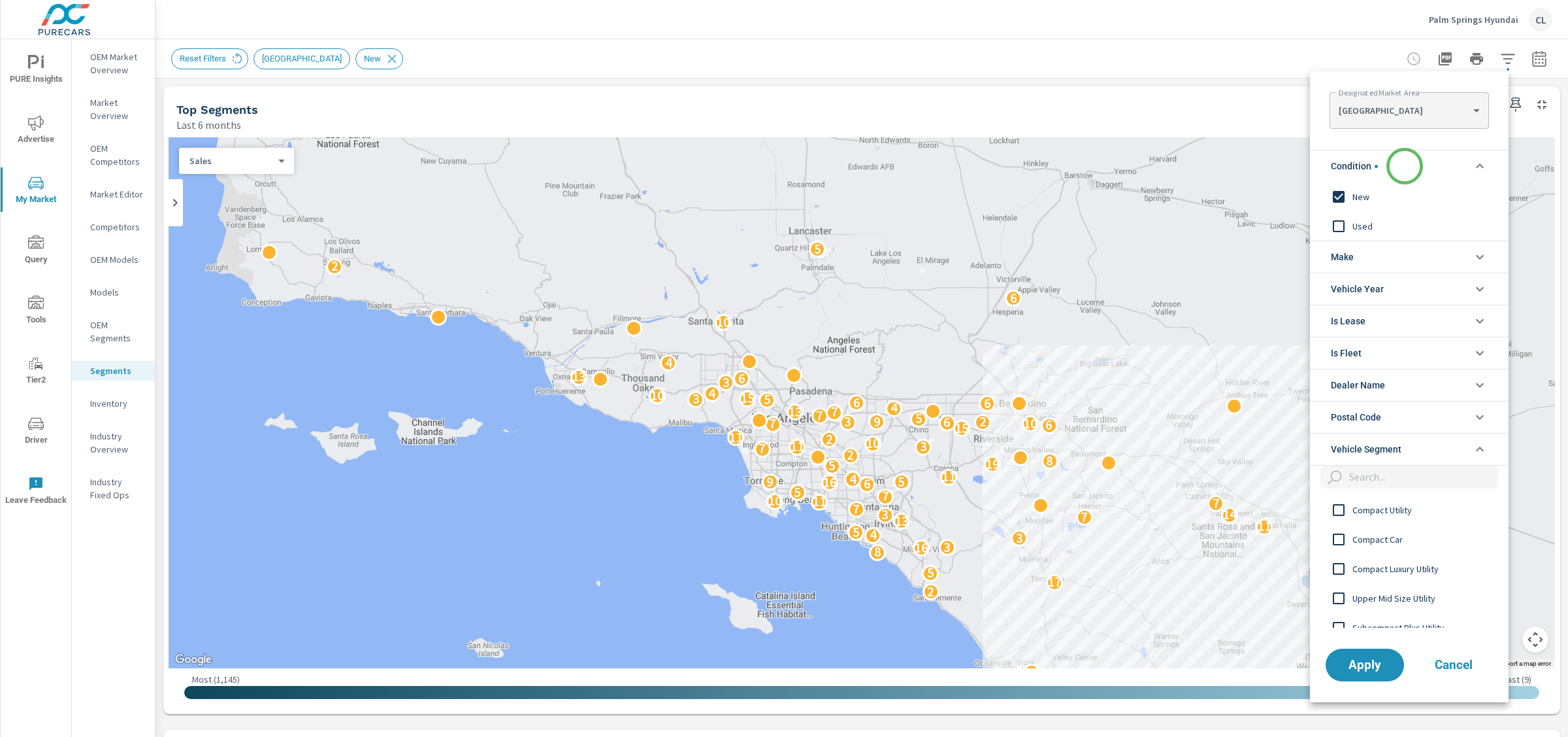
click at [1405, 166] on li "Condition" at bounding box center [1409, 165] width 198 height 32
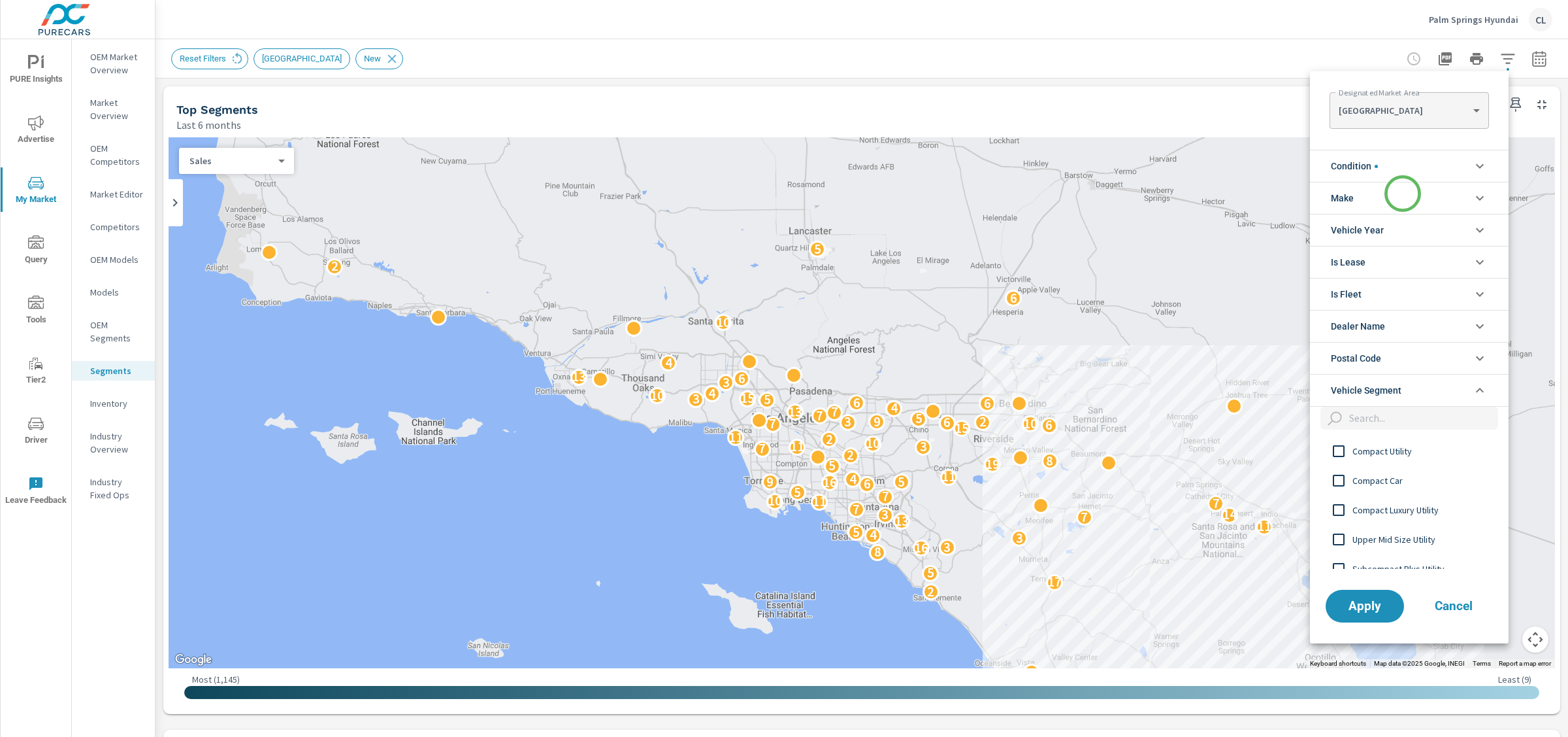
click at [1403, 194] on li "Make" at bounding box center [1409, 197] width 198 height 32
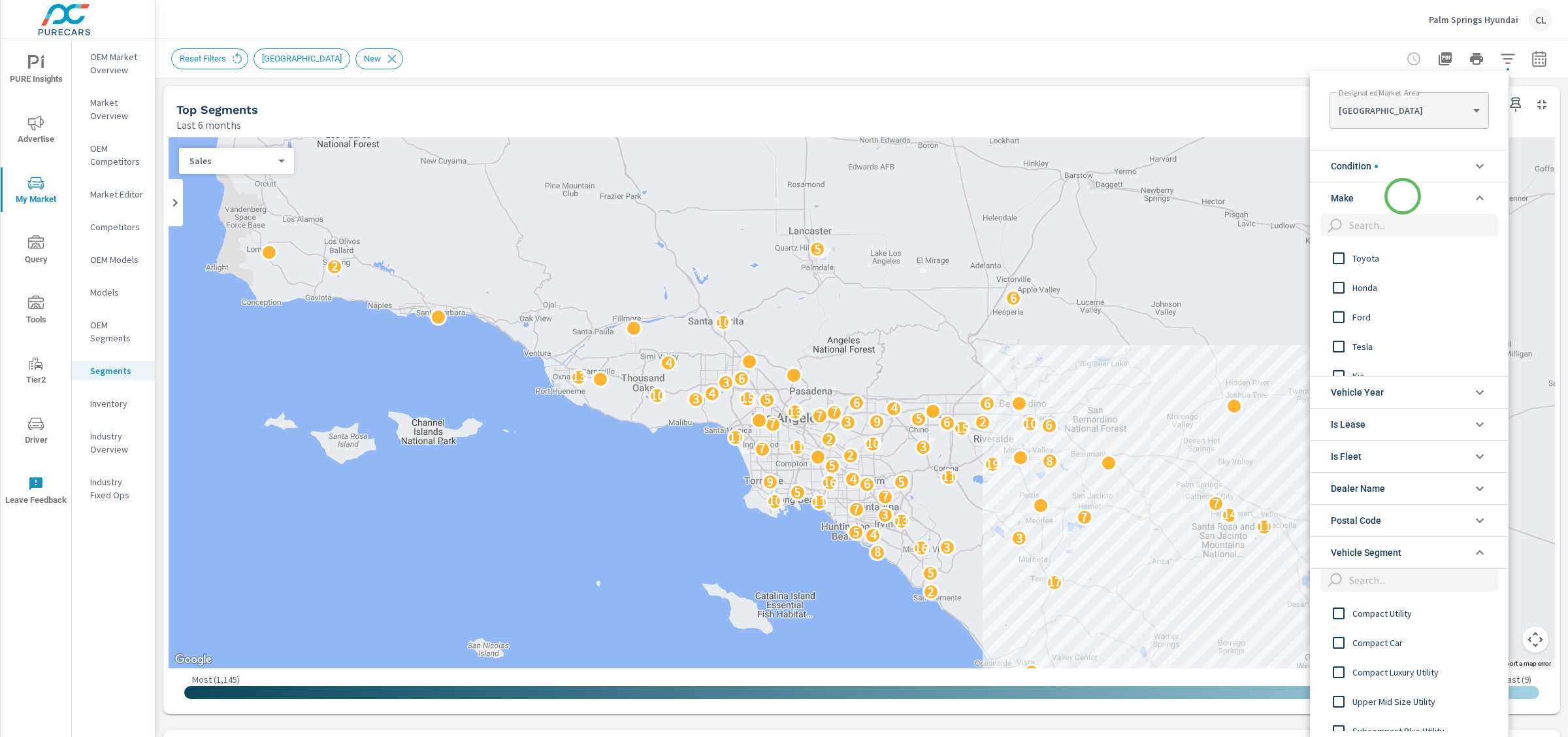
click at [1403, 196] on li "Make" at bounding box center [1409, 197] width 198 height 32
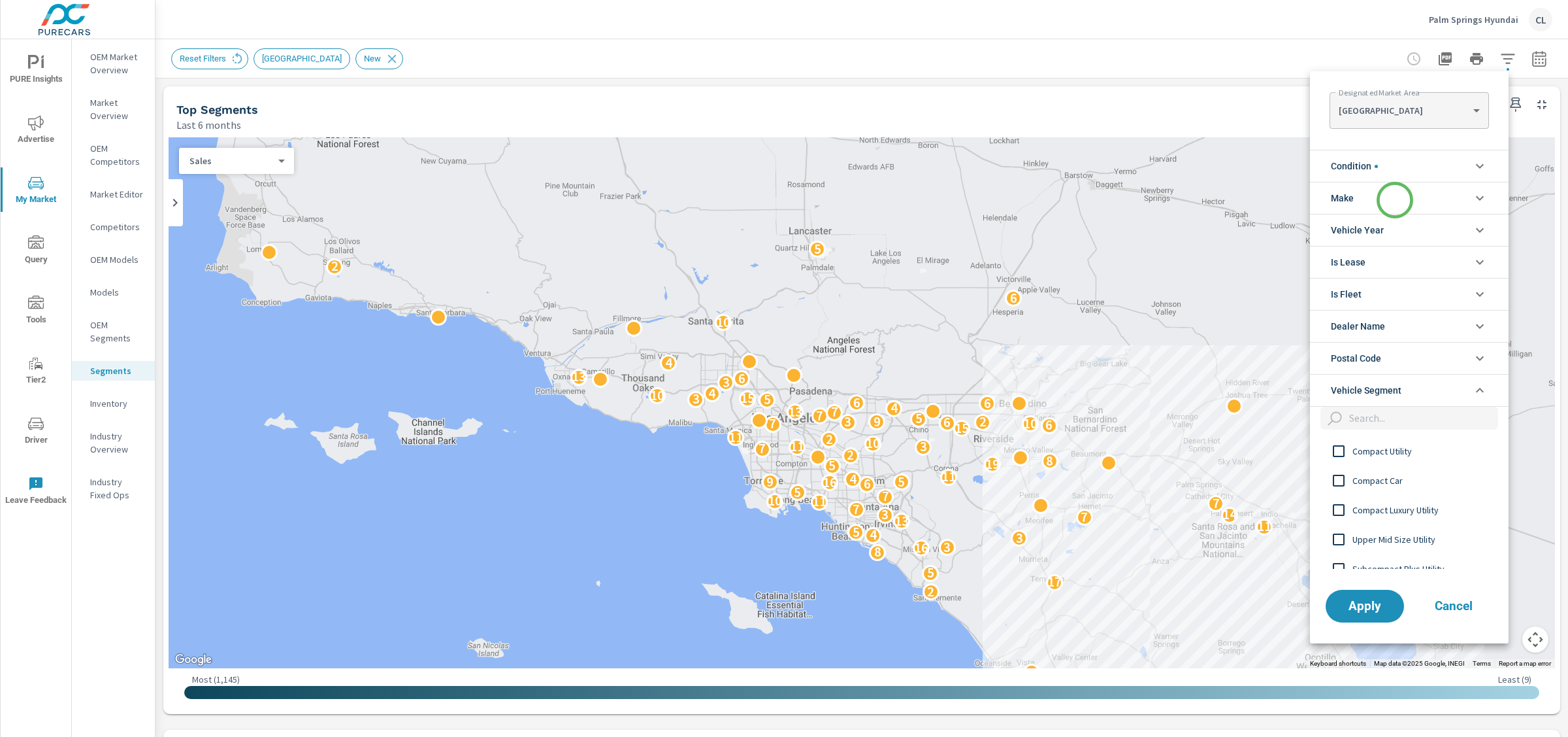
click at [1395, 198] on li "Make" at bounding box center [1409, 197] width 198 height 32
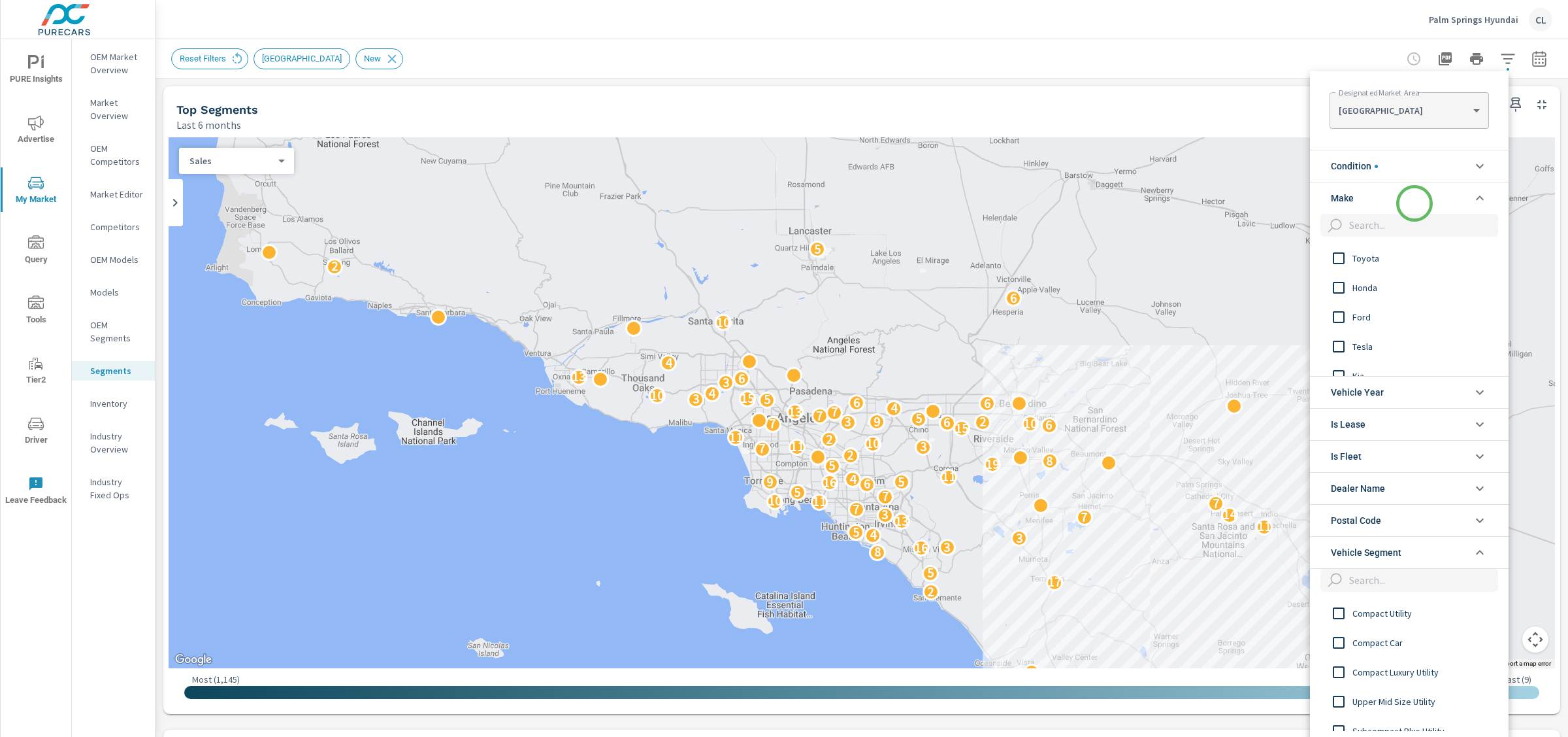
click at [1415, 203] on li "Make" at bounding box center [1409, 197] width 198 height 32
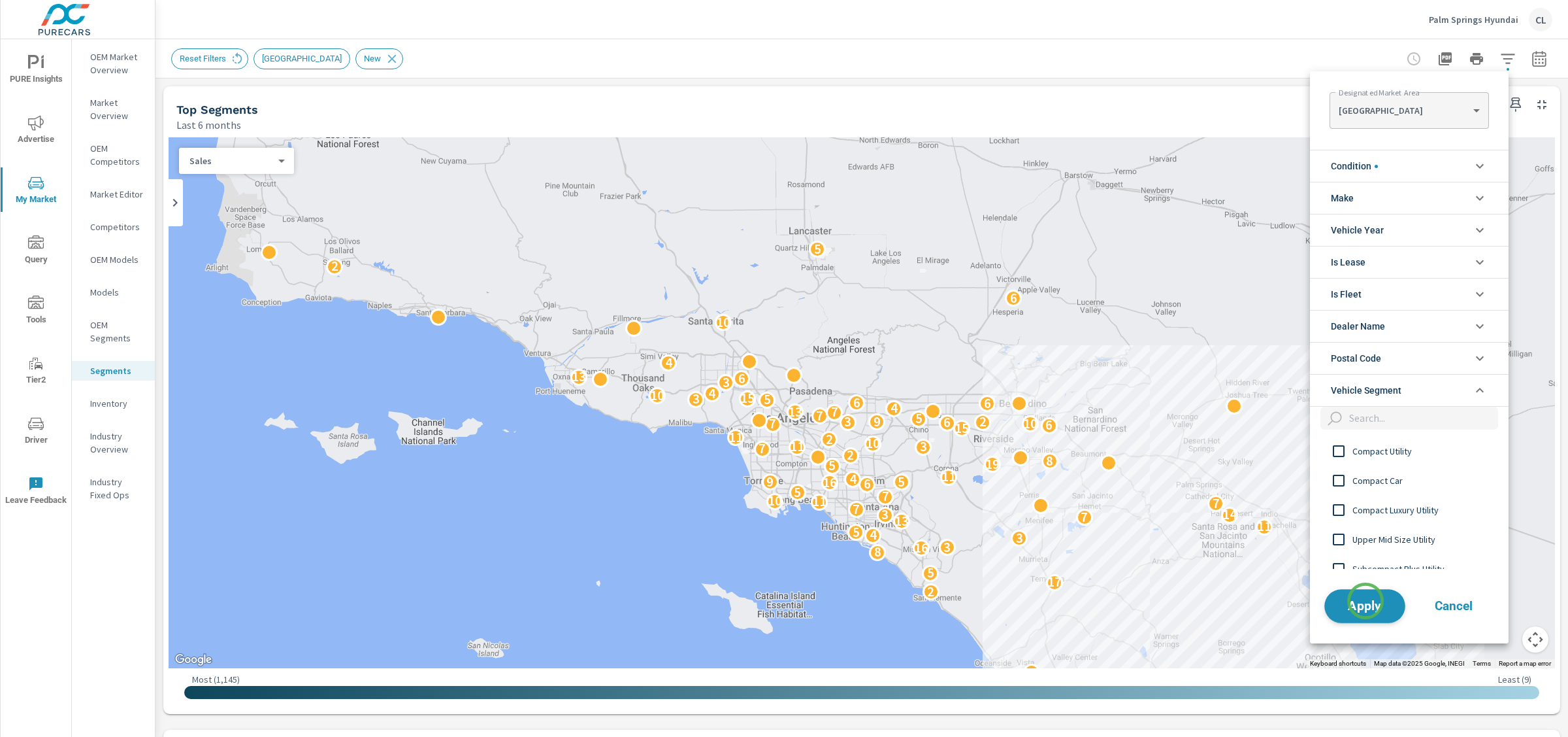
click at [1365, 600] on span "Apply" at bounding box center [1365, 606] width 53 height 13
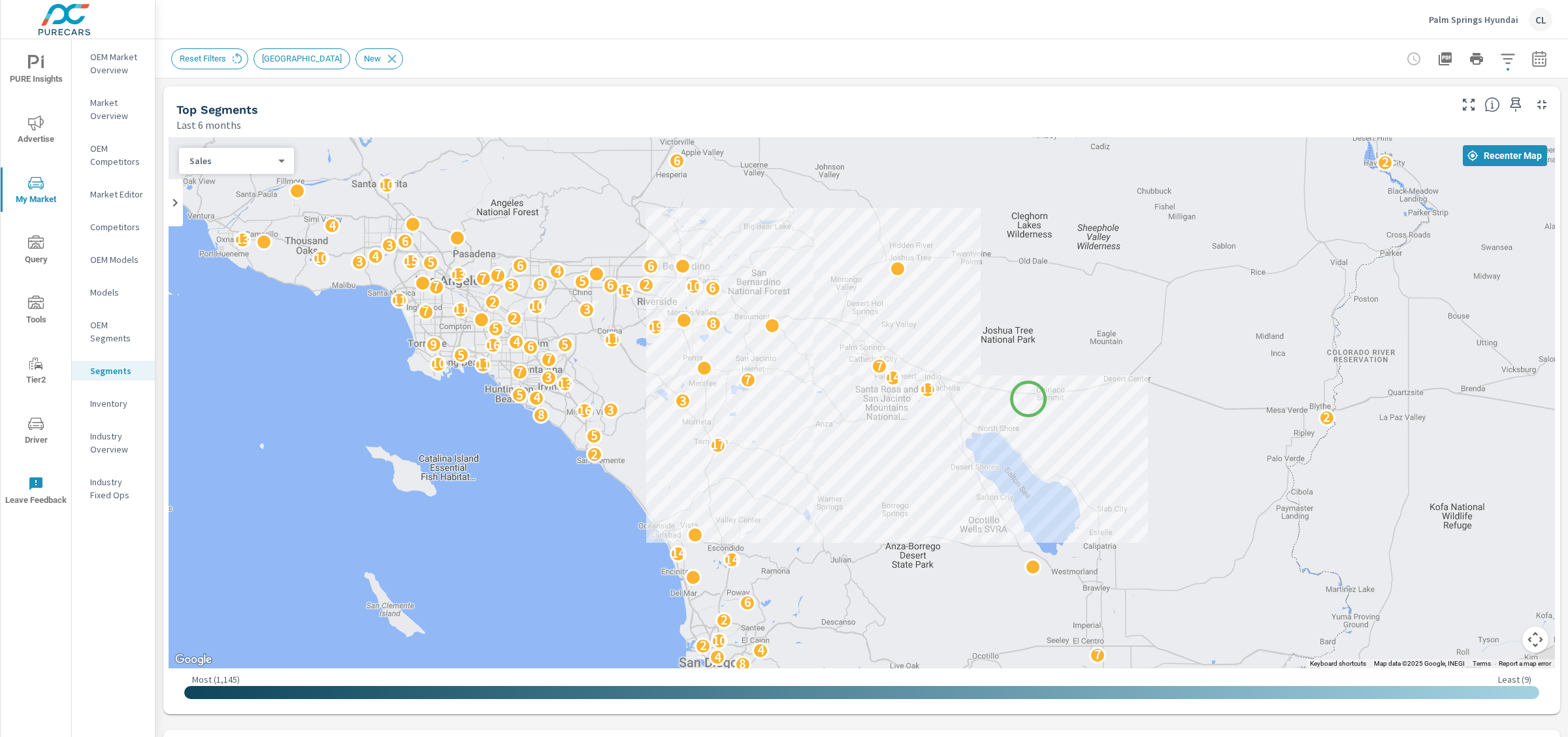
drag, startPoint x: 1365, startPoint y: 538, endPoint x: 1029, endPoint y: 398, distance: 364.0
click at [1029, 398] on div "6 7 3 8 4 7 4 2 10 2 6 14 14 2 17 5 2 8 16 3 3 4 5 11 13 7 3 14 7 7 11 10 7 5 6…" at bounding box center [1152, 618] width 1254 height 706
click at [1525, 642] on button "Map camera controls" at bounding box center [1535, 639] width 26 height 26
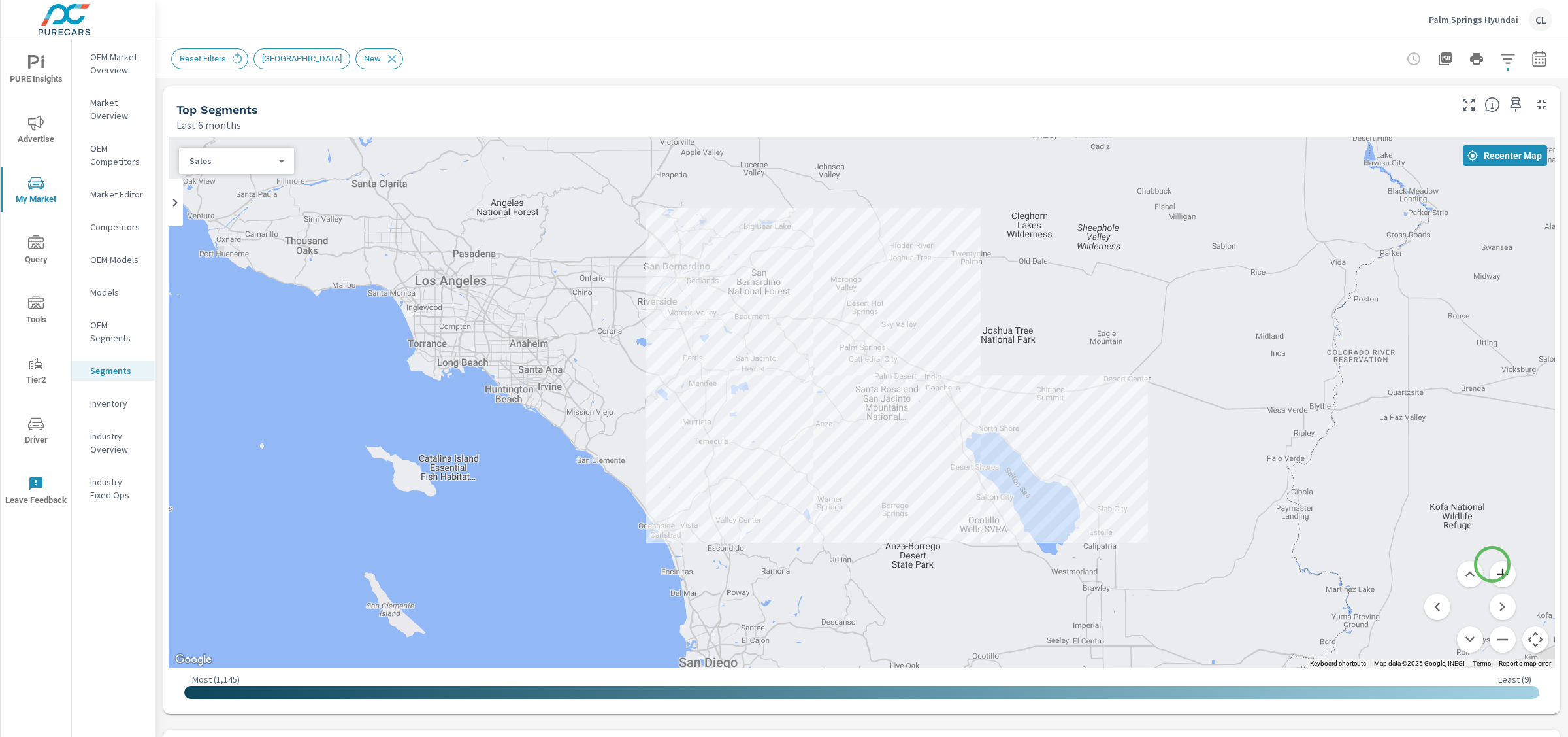
click at [1493, 564] on button "Zoom in" at bounding box center [1503, 574] width 26 height 26
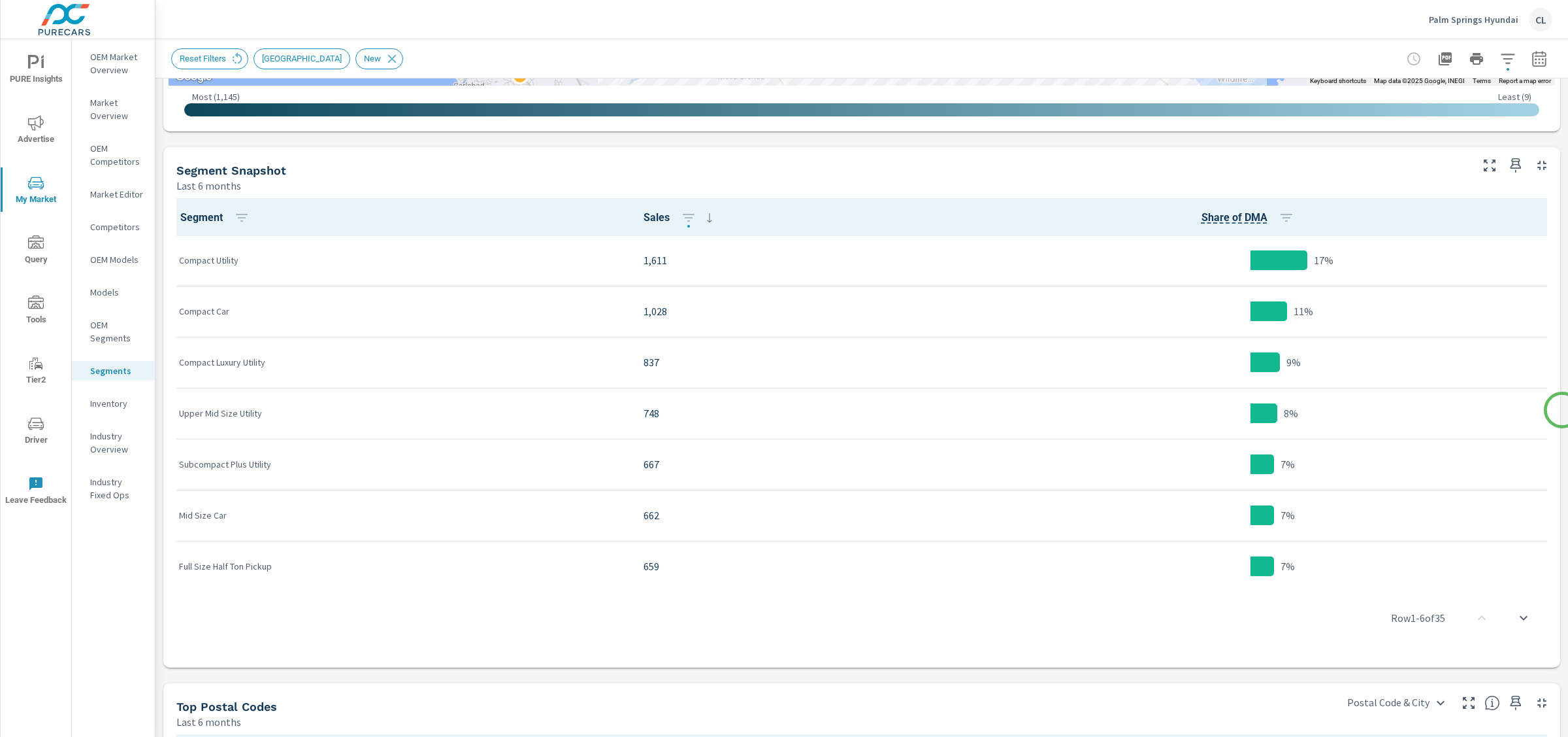
scroll to position [590, 0]
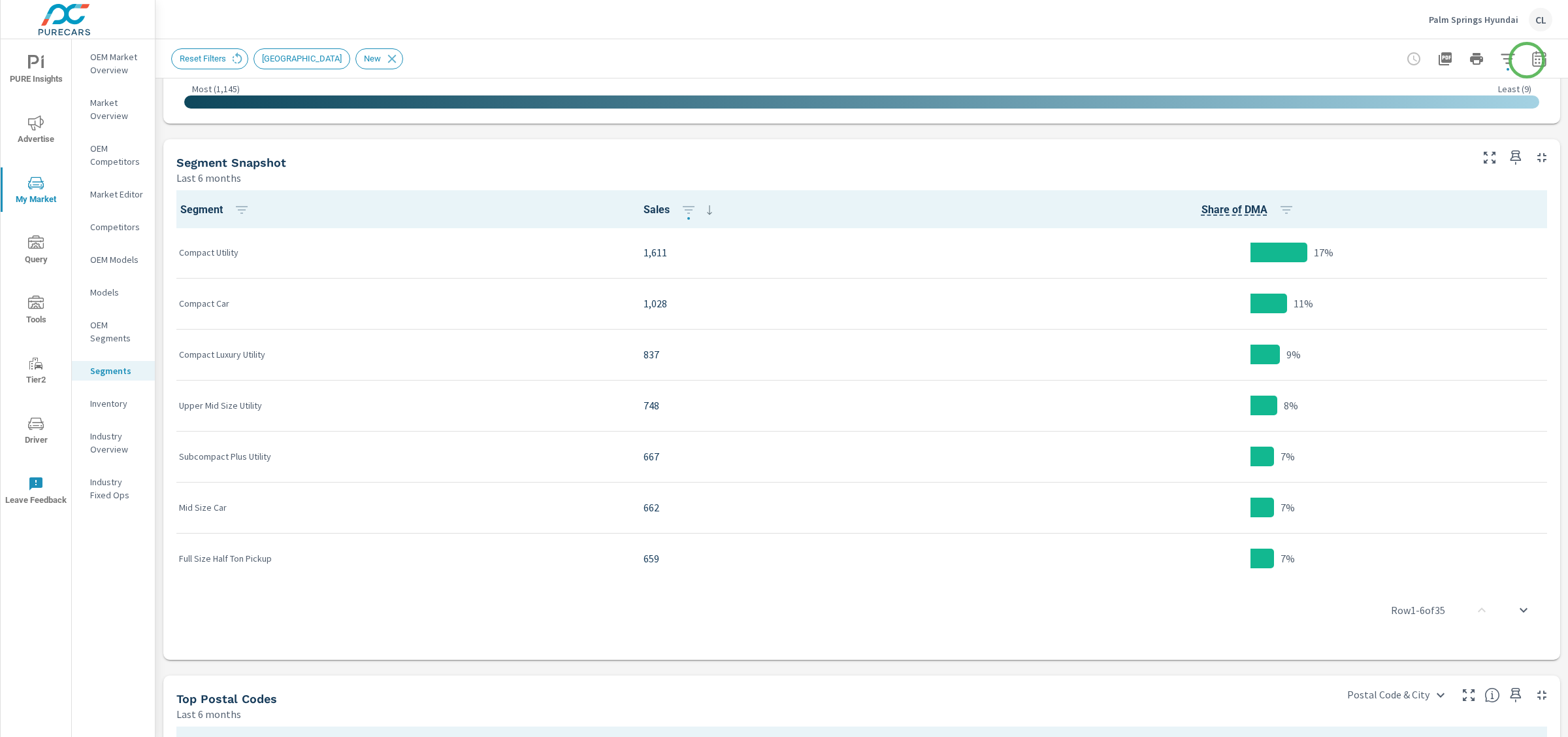
click at [1531, 61] on icon "button" at bounding box center [1539, 59] width 16 height 16
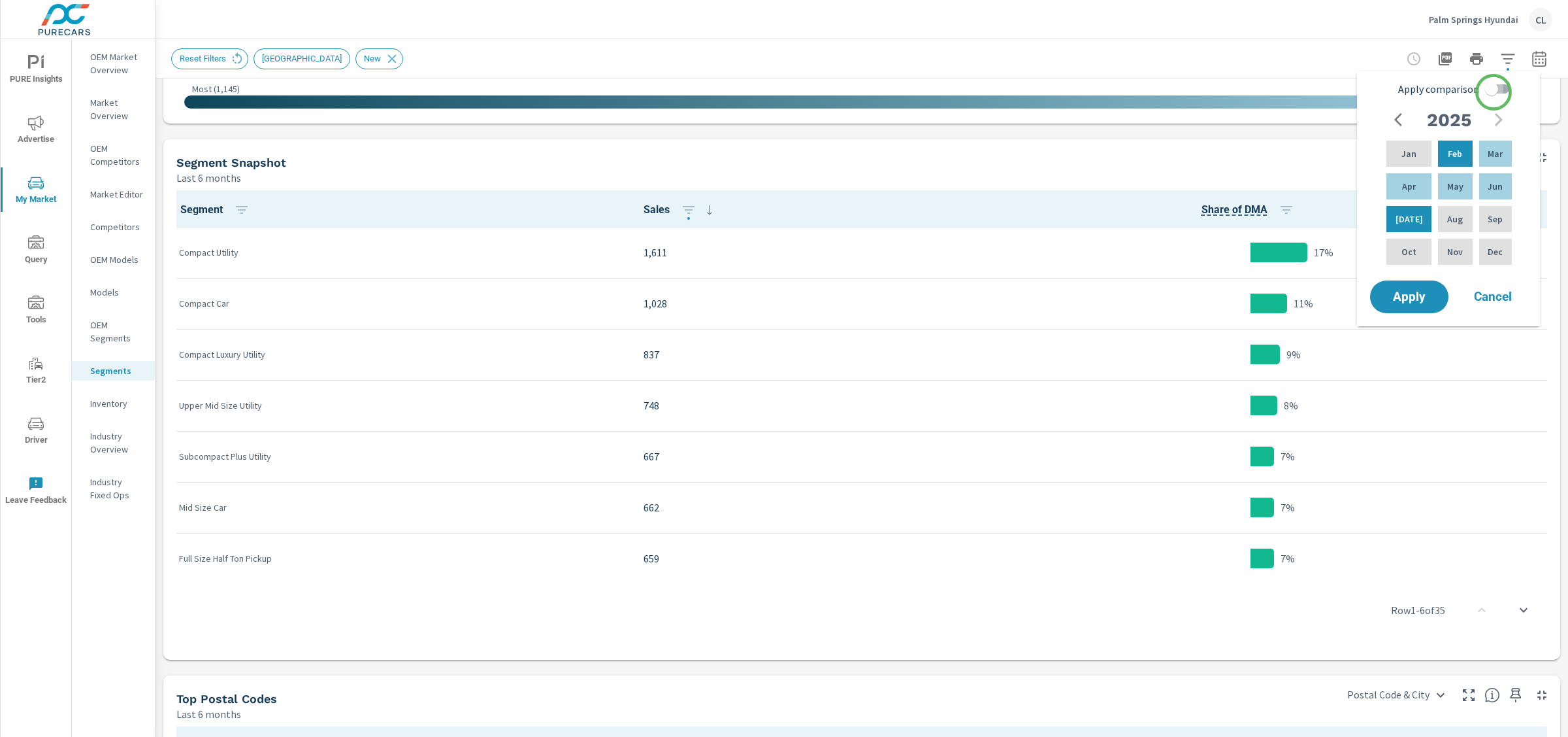
click at [1494, 92] on input "Apply comparison" at bounding box center [1491, 88] width 74 height 25
checkbox input "true"
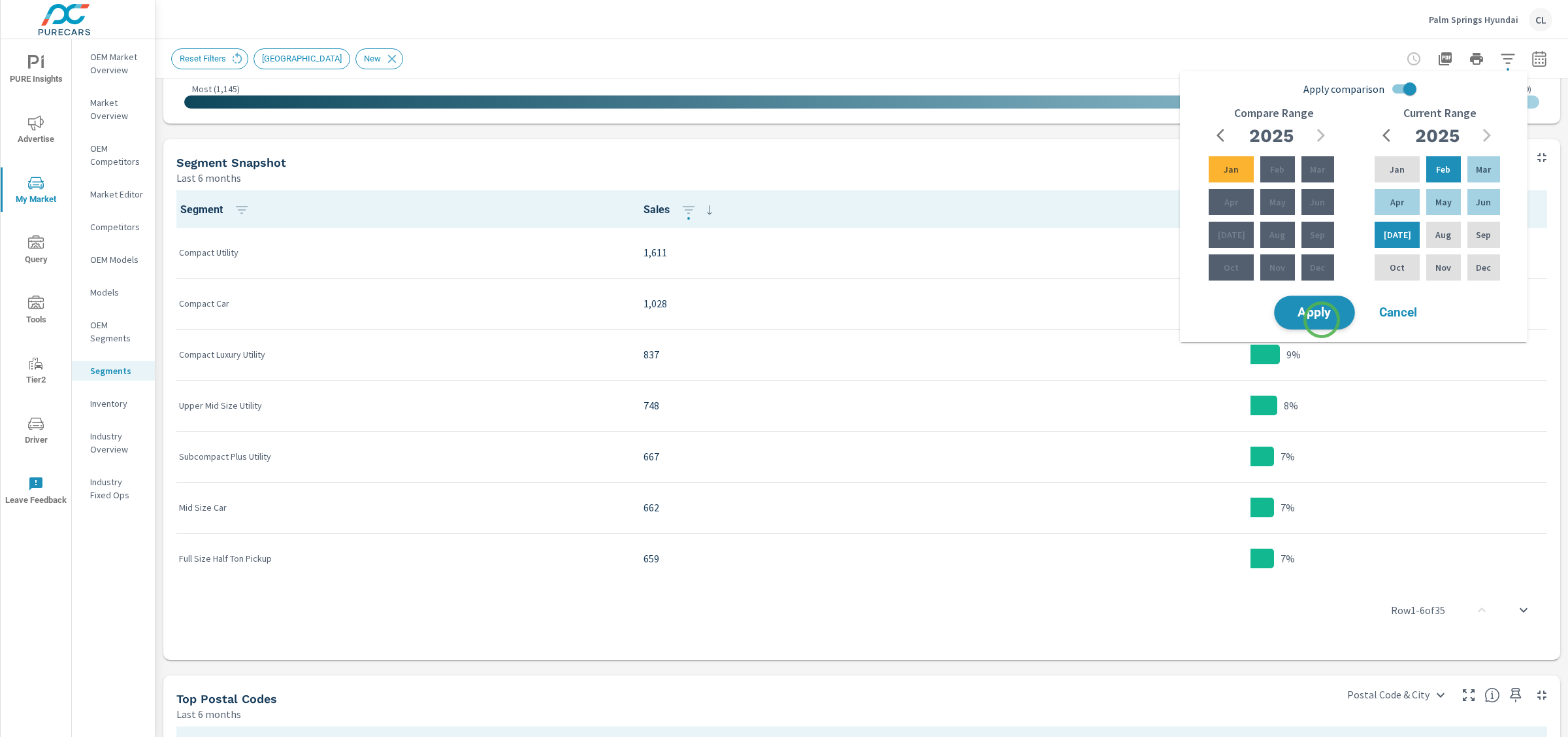
click at [1322, 319] on button "Apply" at bounding box center [1315, 312] width 81 height 34
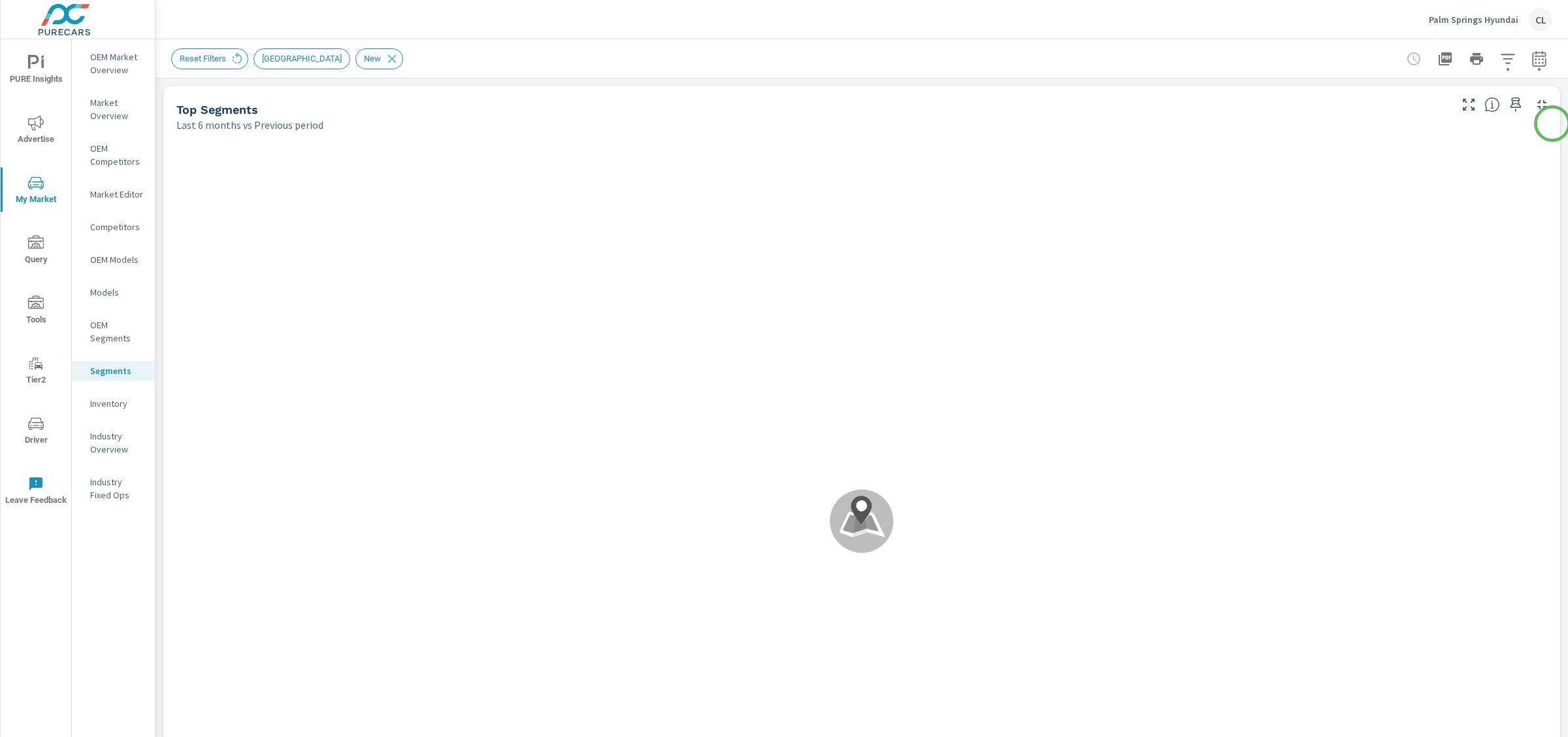
scroll to position [1, 0]
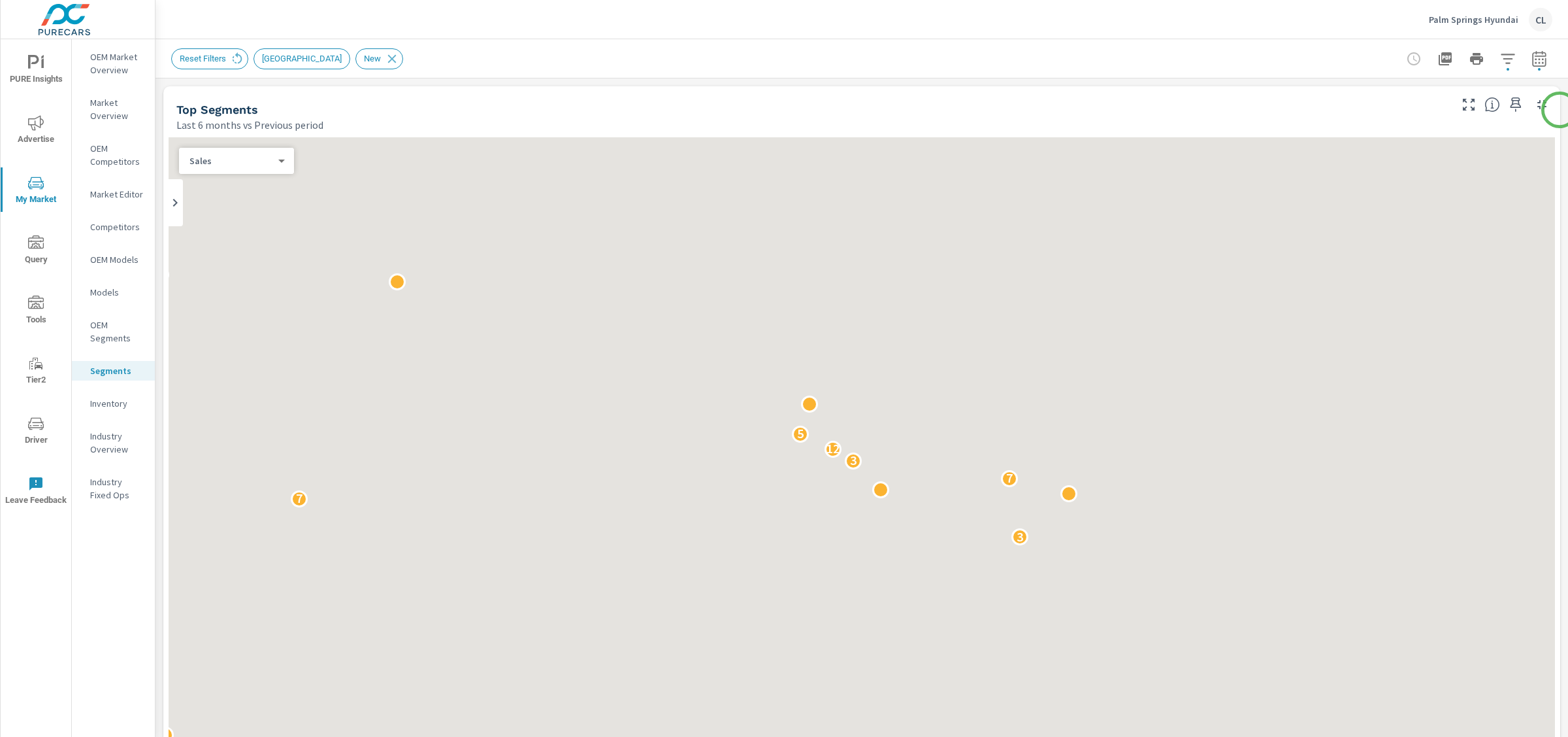
scroll to position [1, 0]
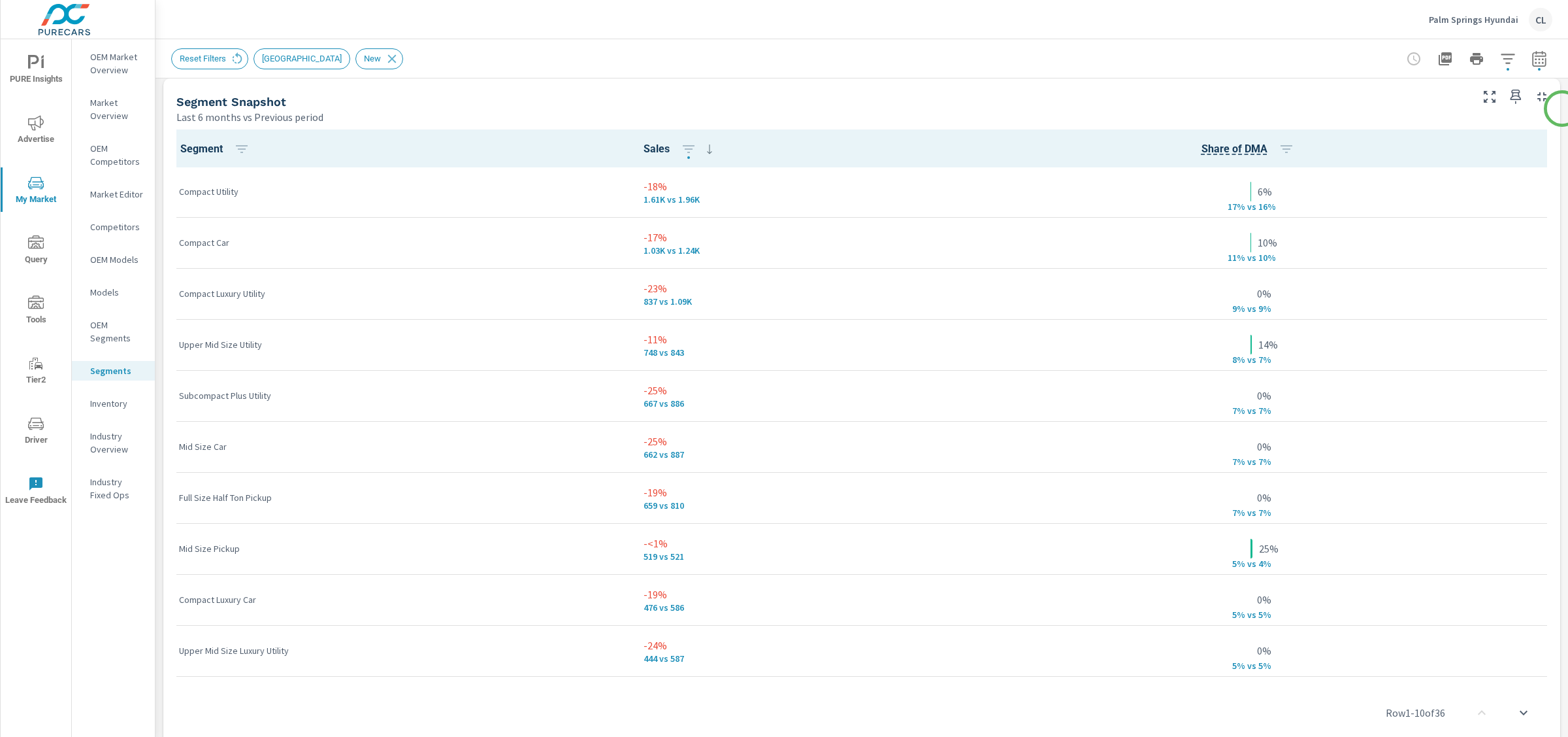
scroll to position [844, 0]
click at [1279, 151] on icon "button" at bounding box center [1286, 151] width 16 height 16
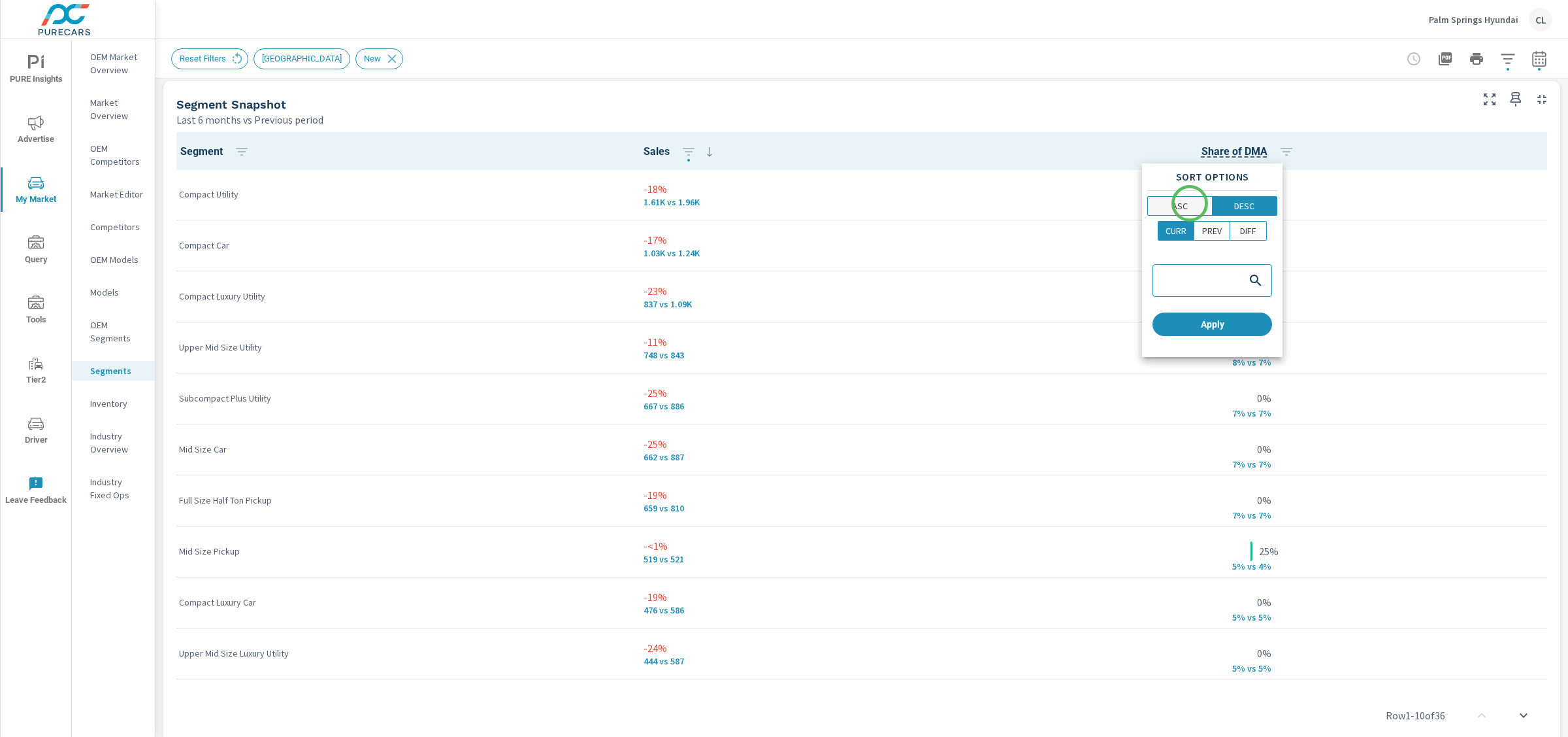
click at [1190, 203] on span "ASC" at bounding box center [1180, 206] width 56 height 13
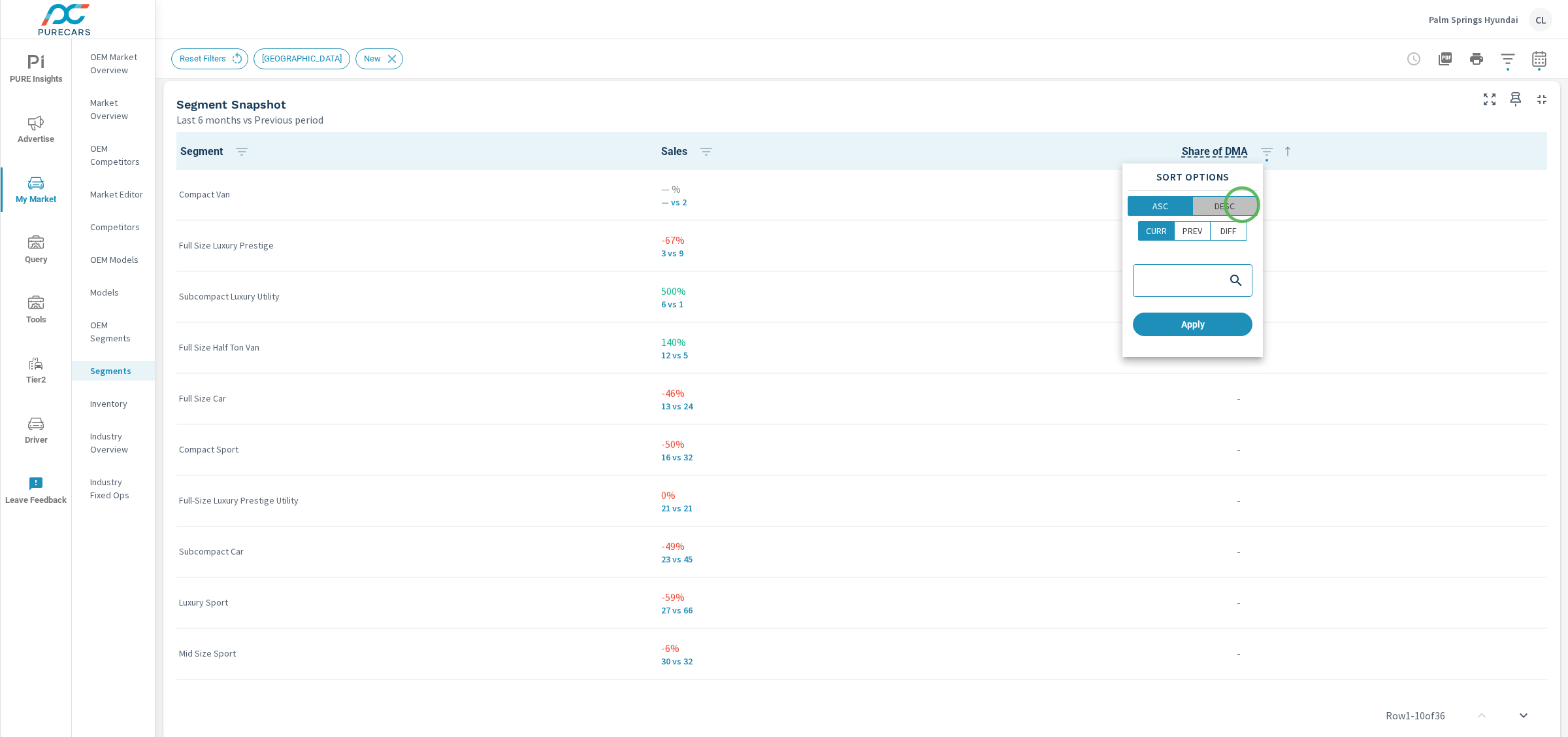
click at [1242, 205] on span "DESC" at bounding box center [1226, 206] width 57 height 13
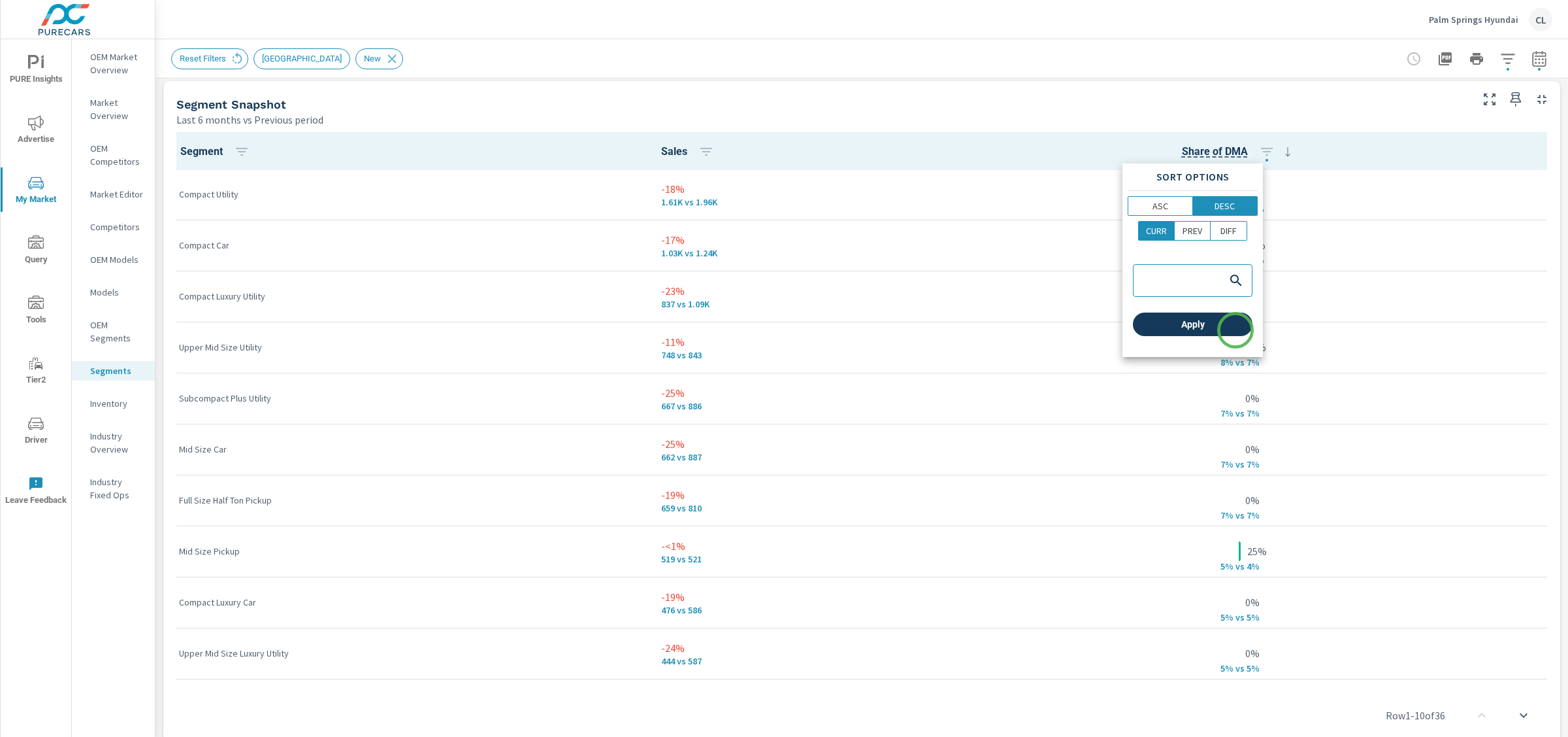
click at [1236, 329] on span "Apply" at bounding box center [1193, 324] width 109 height 12
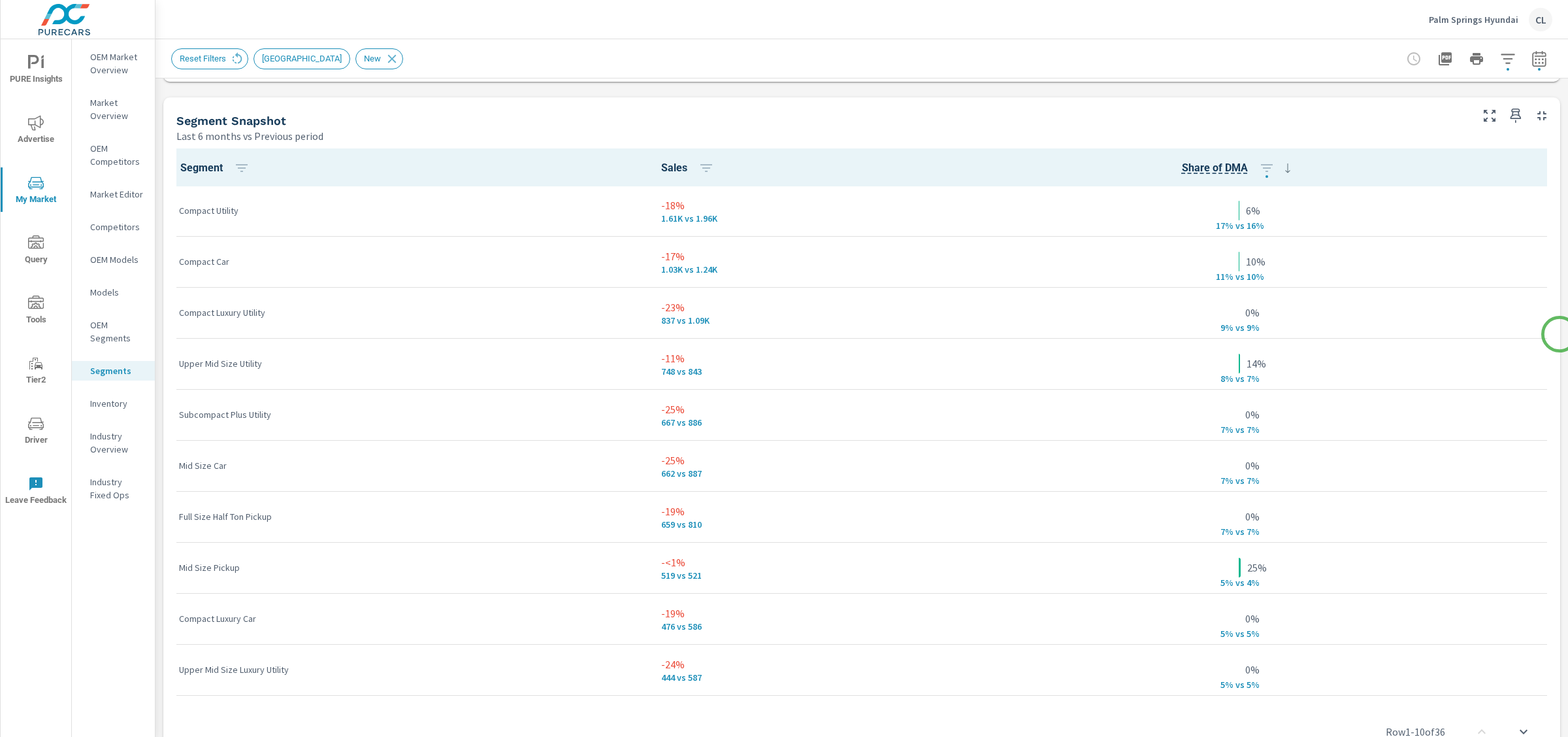
scroll to position [825, 0]
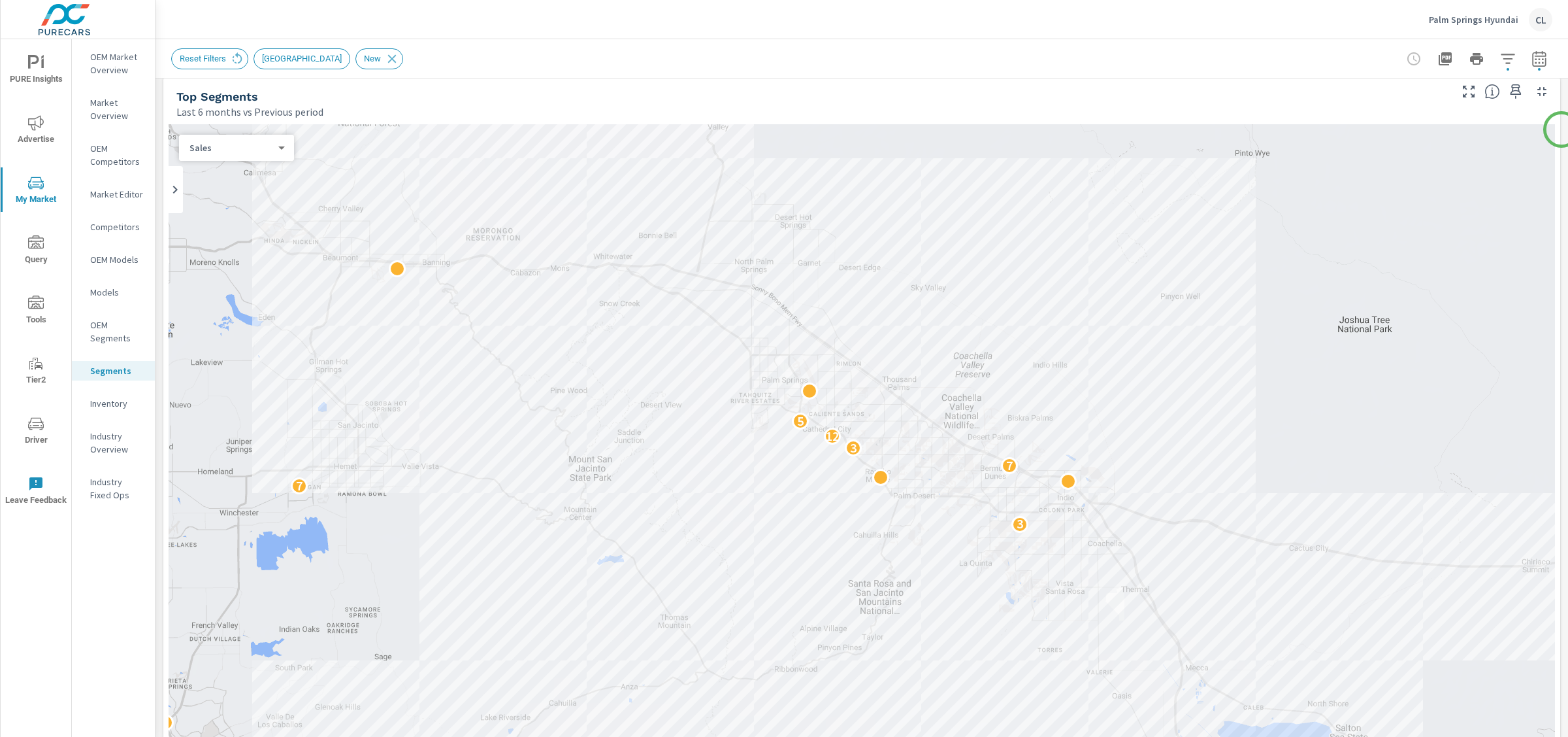
scroll to position [10, 0]
click at [107, 262] on p "OEM Models" at bounding box center [117, 260] width 54 height 13
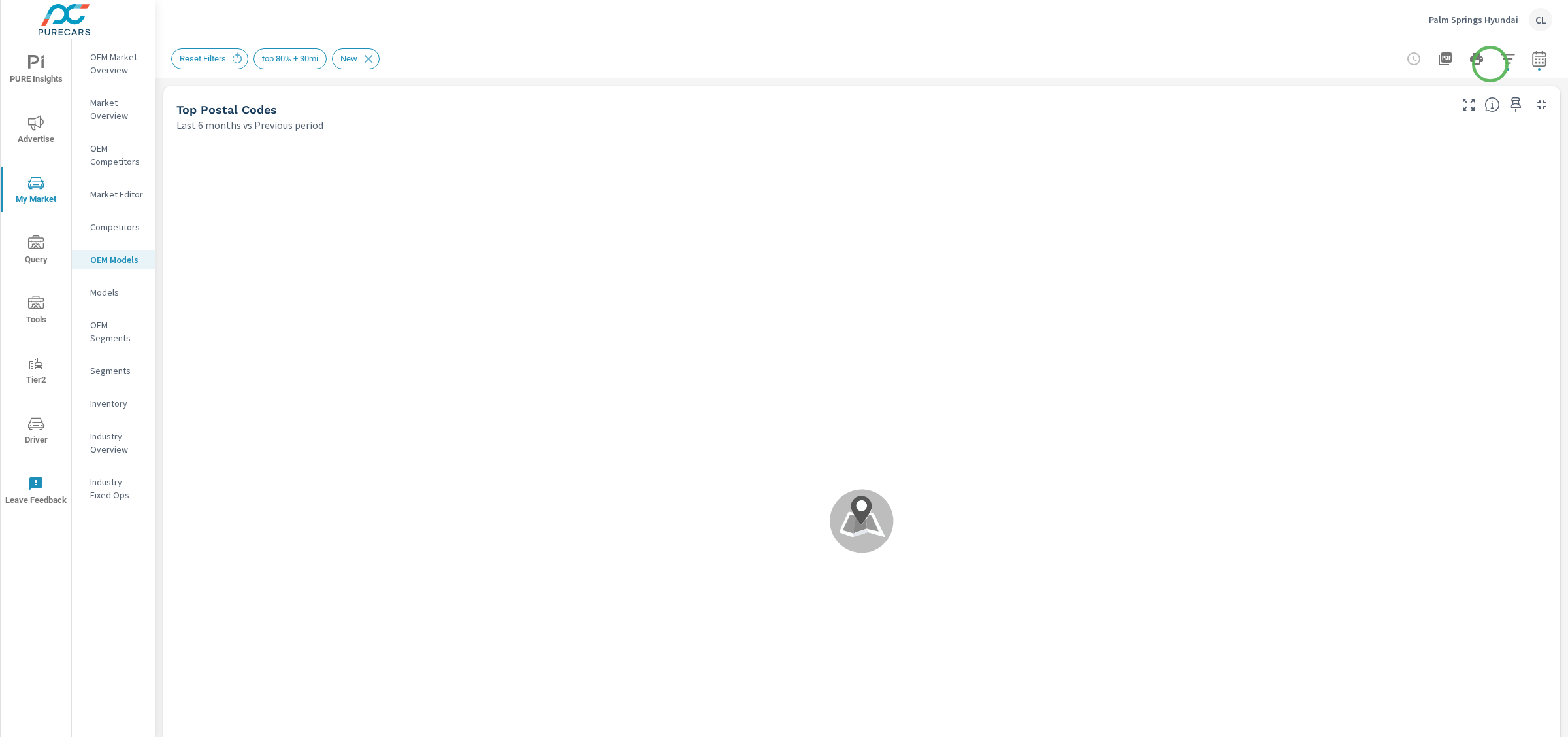
click at [1501, 58] on icon "button" at bounding box center [1507, 58] width 14 height 10
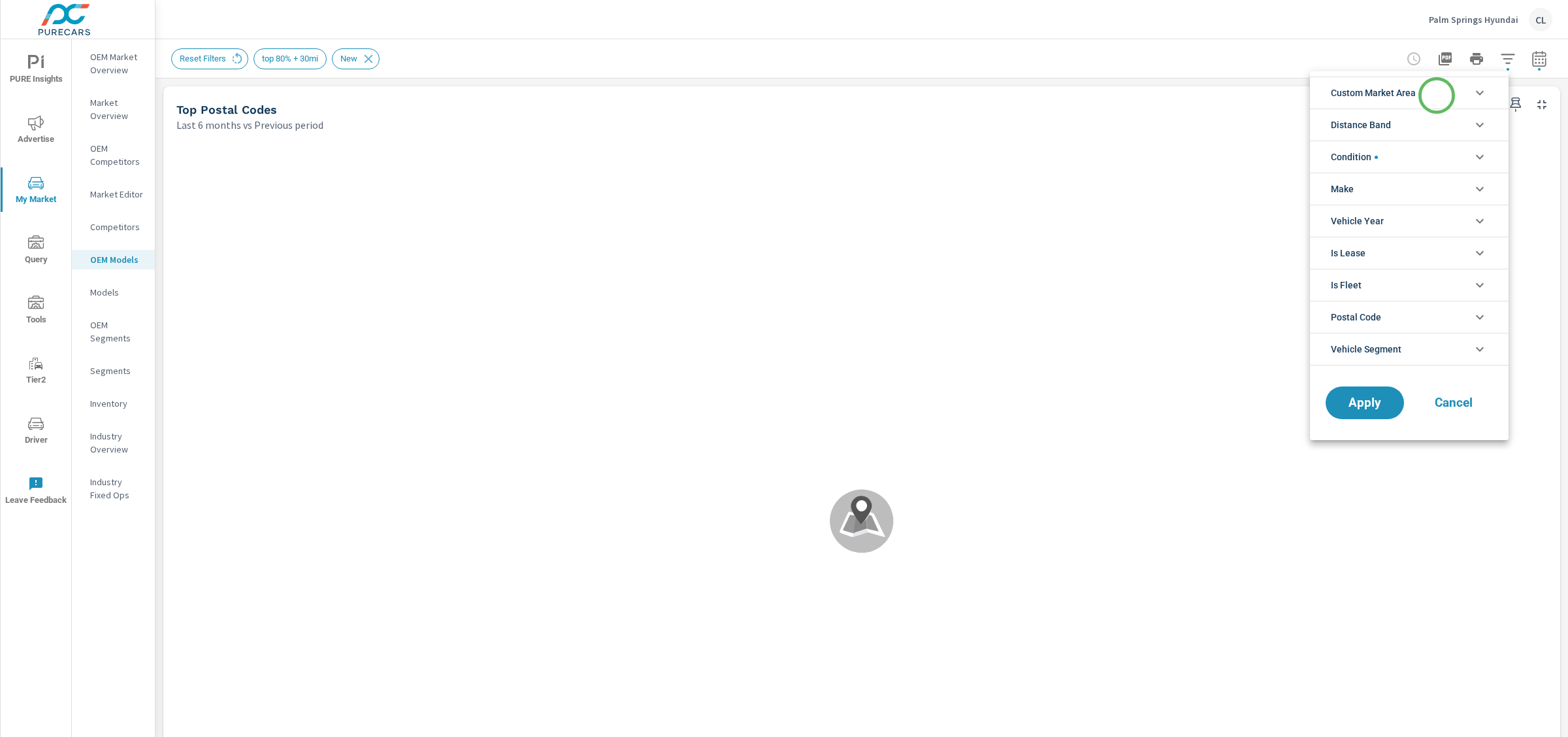
click at [1437, 95] on li "Custom Market Area" at bounding box center [1409, 92] width 198 height 32
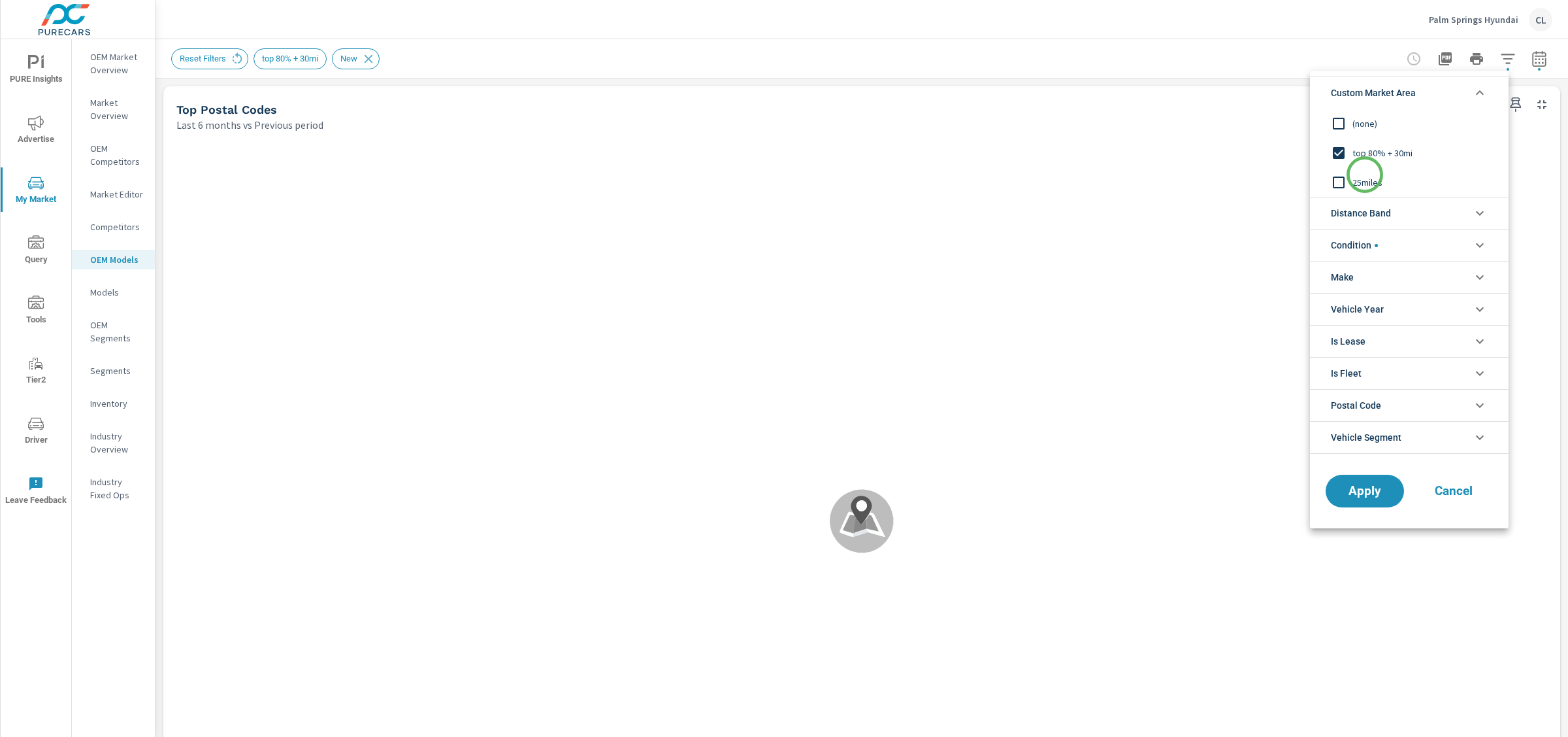
click at [1365, 176] on span "25miles" at bounding box center [1424, 182] width 143 height 16
click at [1369, 490] on span "Apply" at bounding box center [1365, 491] width 53 height 13
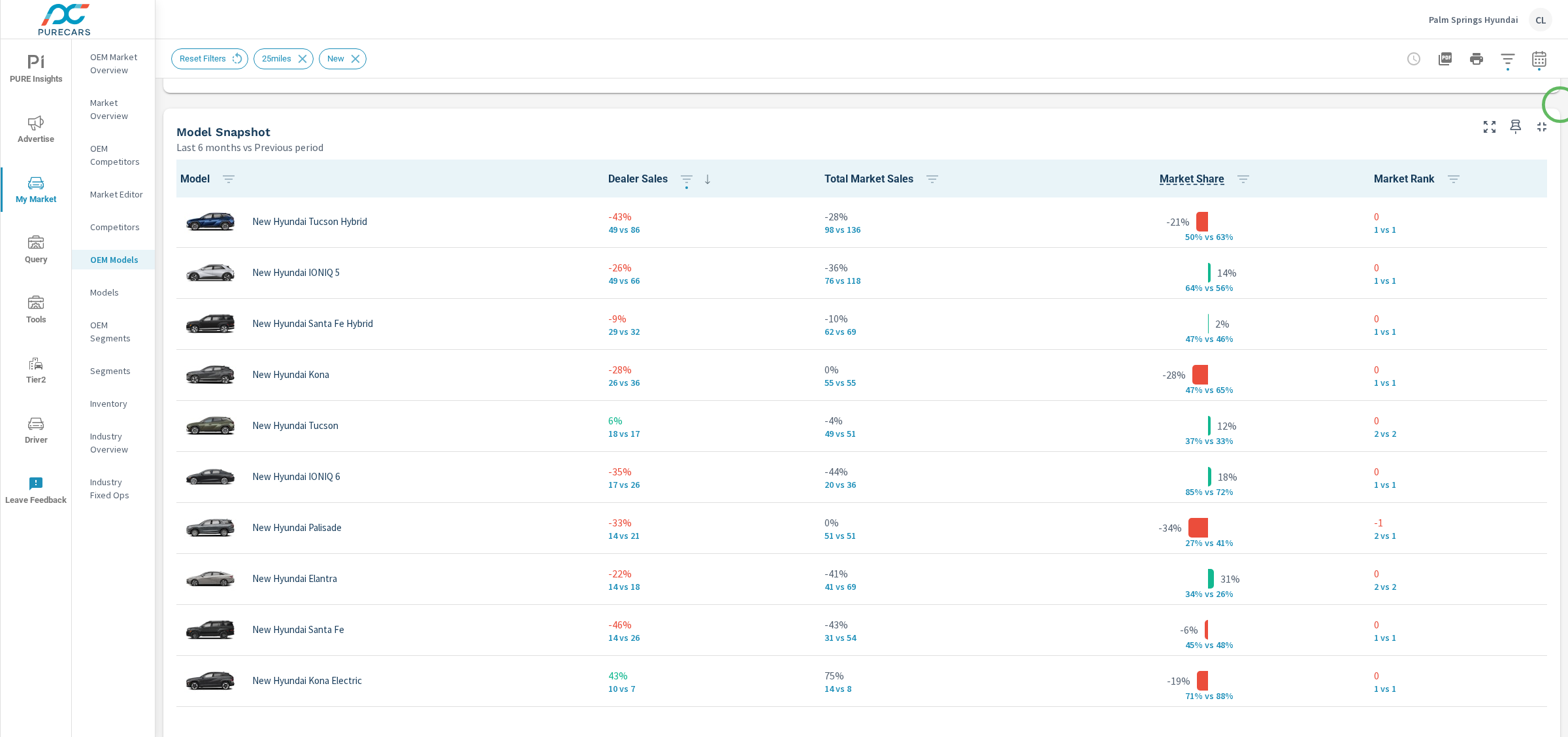
scroll to position [822, 0]
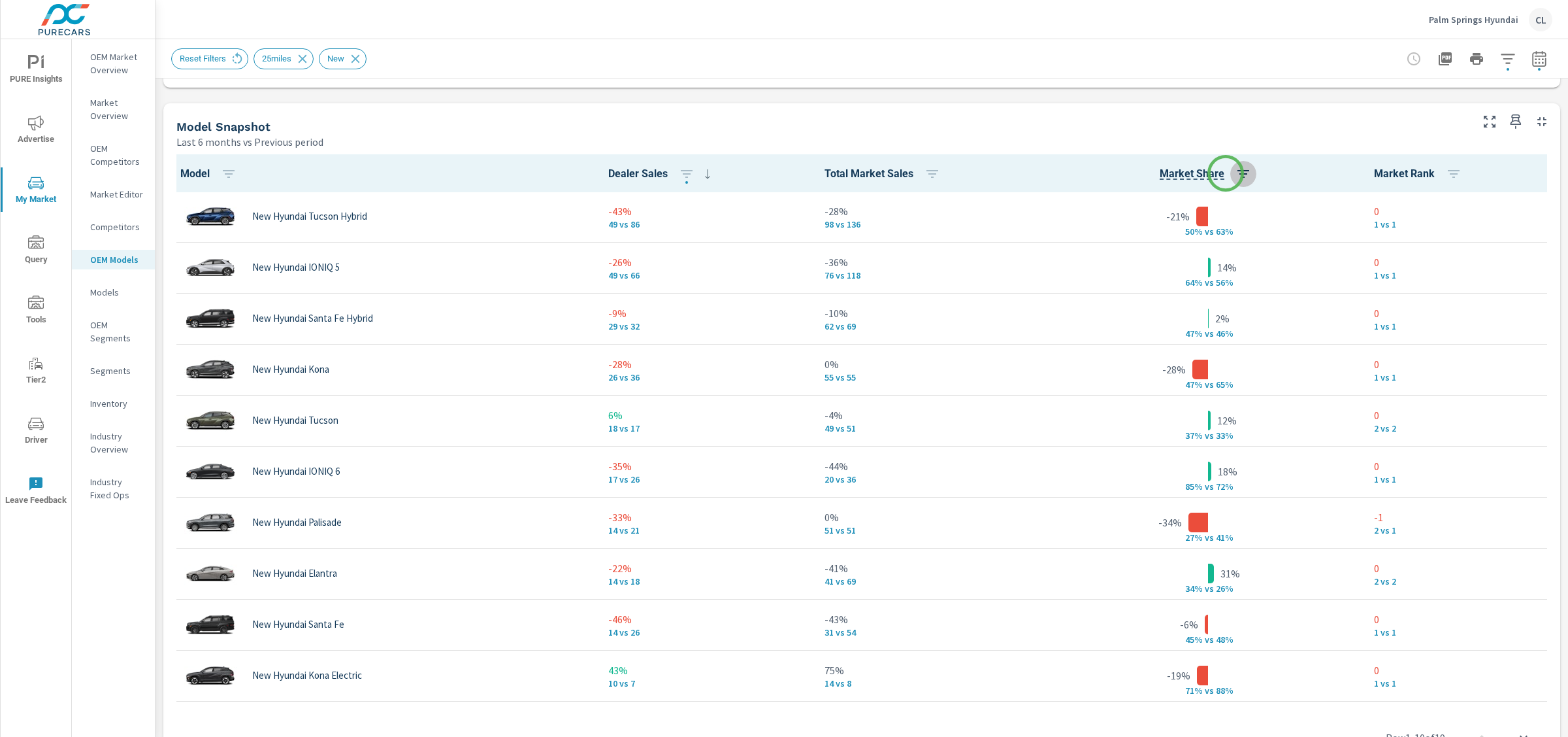
click at [1236, 173] on icon "button" at bounding box center [1243, 173] width 16 height 16
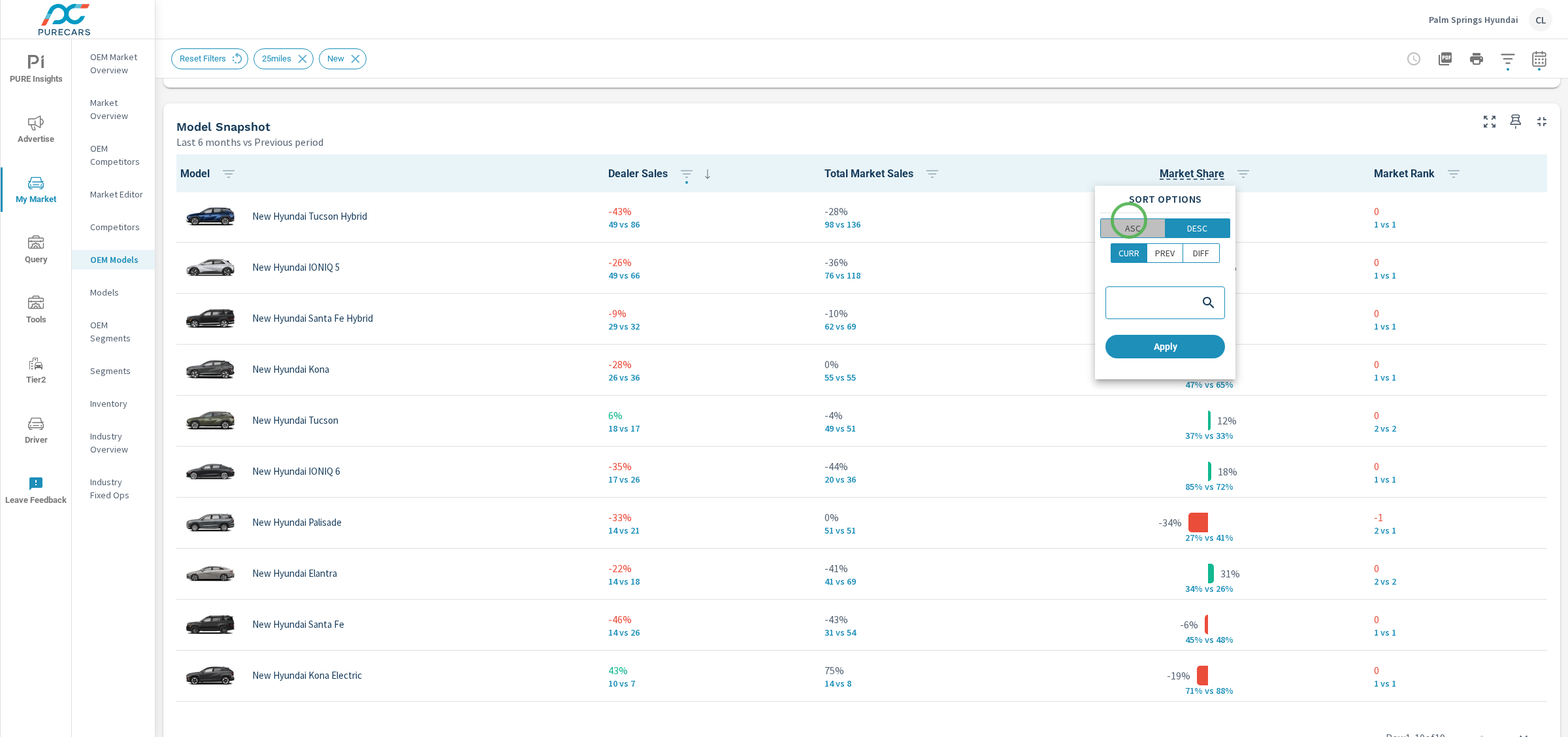
click at [1129, 220] on button "ASC" at bounding box center [1132, 228] width 65 height 19
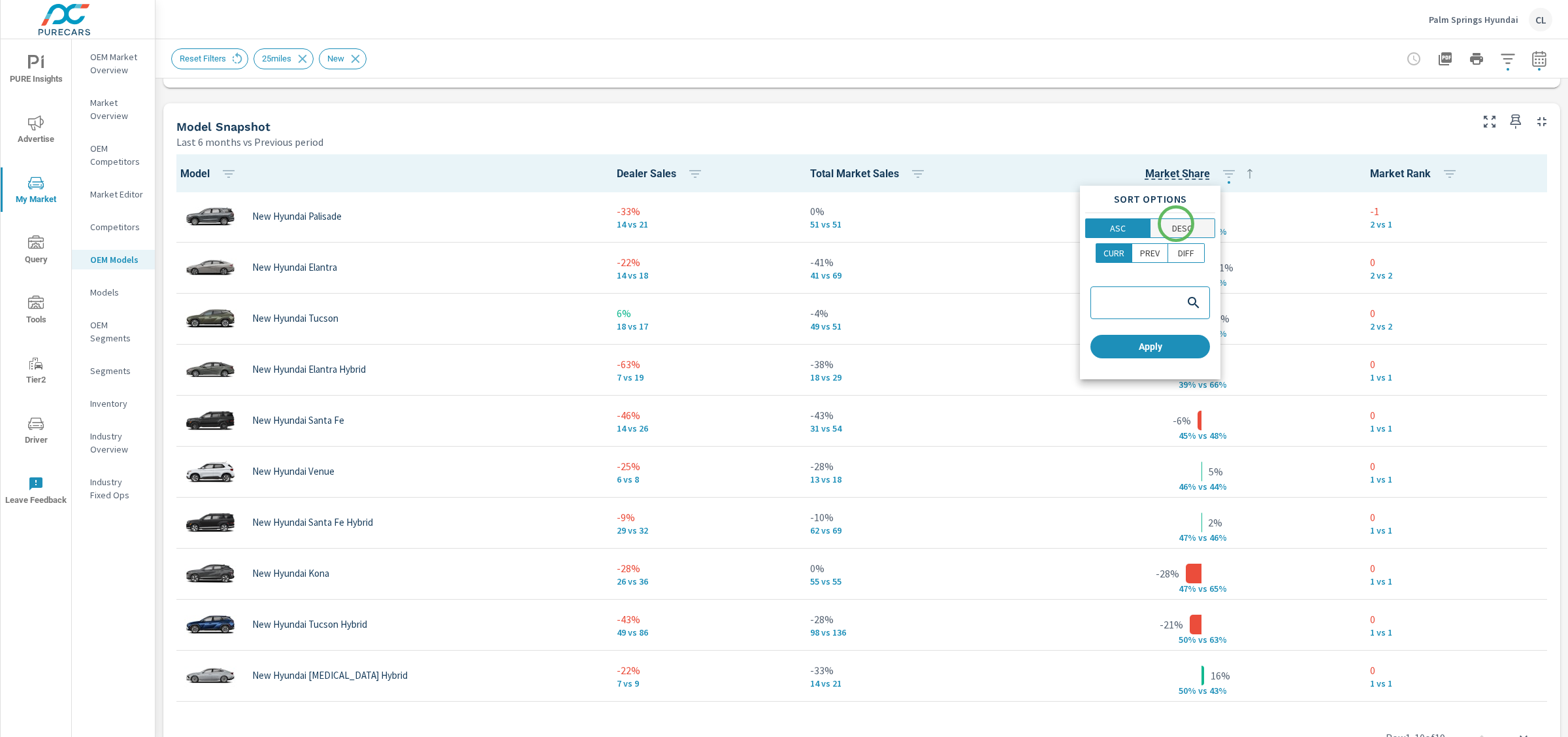
click at [1179, 224] on p "DESC" at bounding box center [1183, 228] width 20 height 13
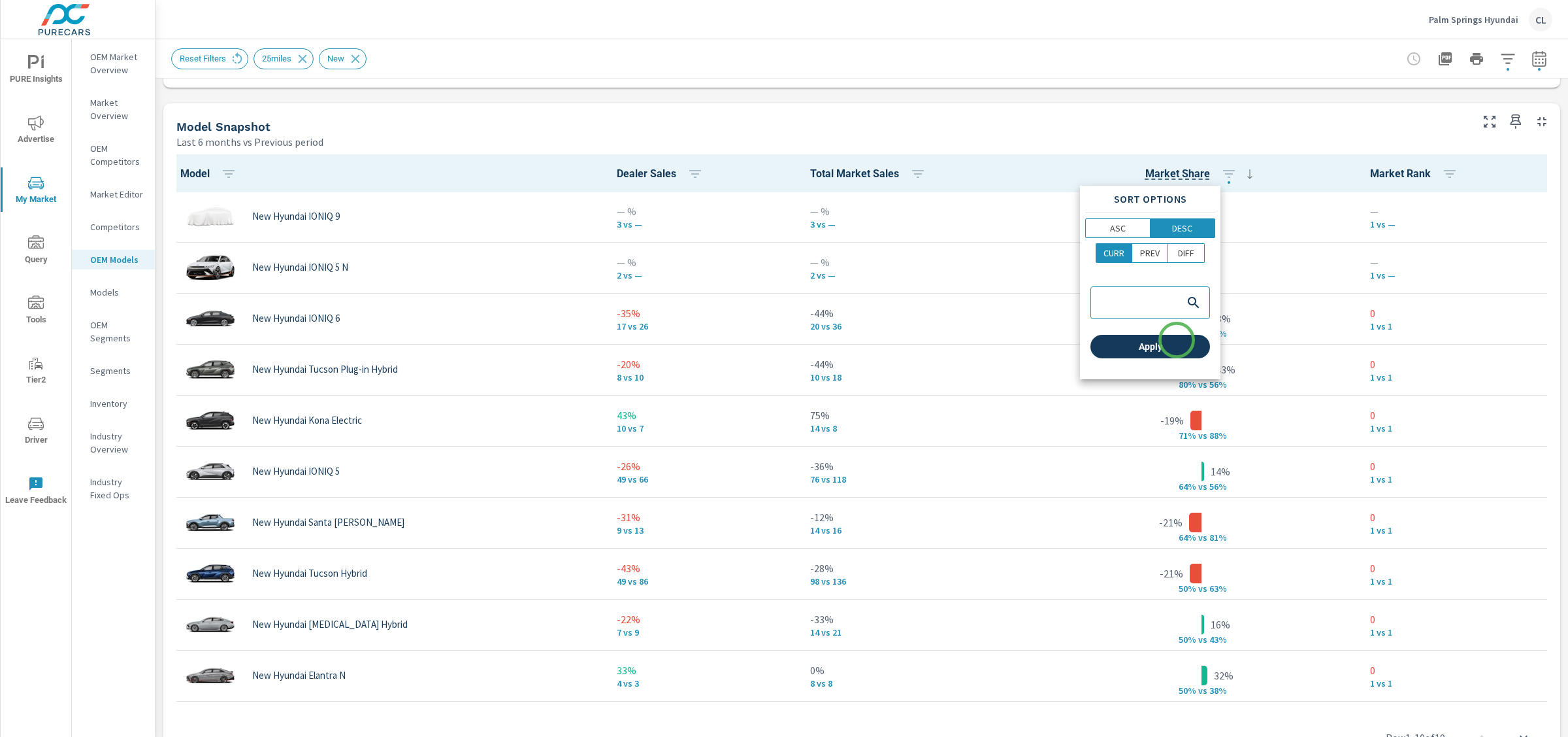
click at [1176, 344] on span "Apply" at bounding box center [1150, 346] width 109 height 12
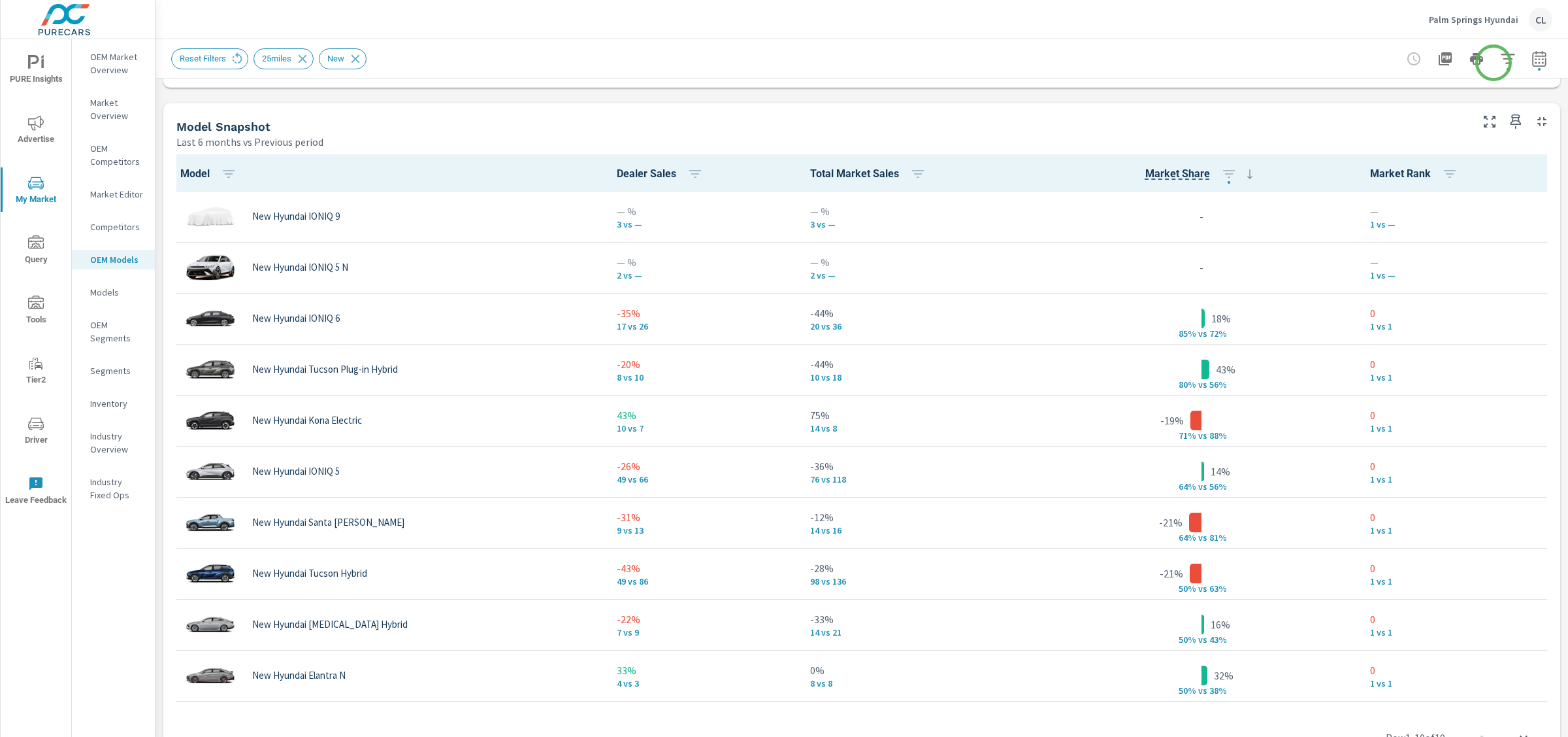
click at [1500, 61] on icon "button" at bounding box center [1507, 59] width 16 height 16
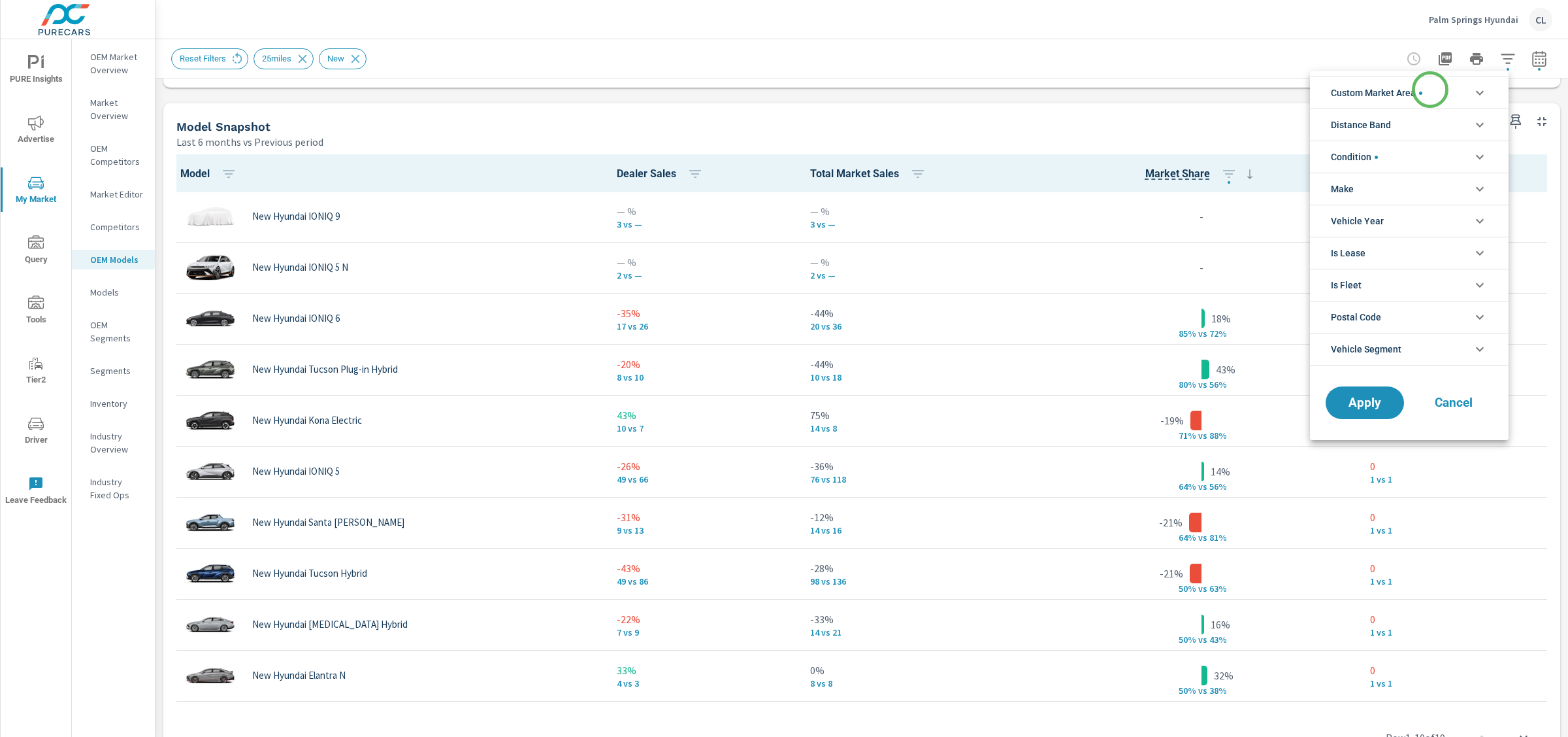
click at [1429, 88] on li "Custom Market Area" at bounding box center [1409, 92] width 198 height 32
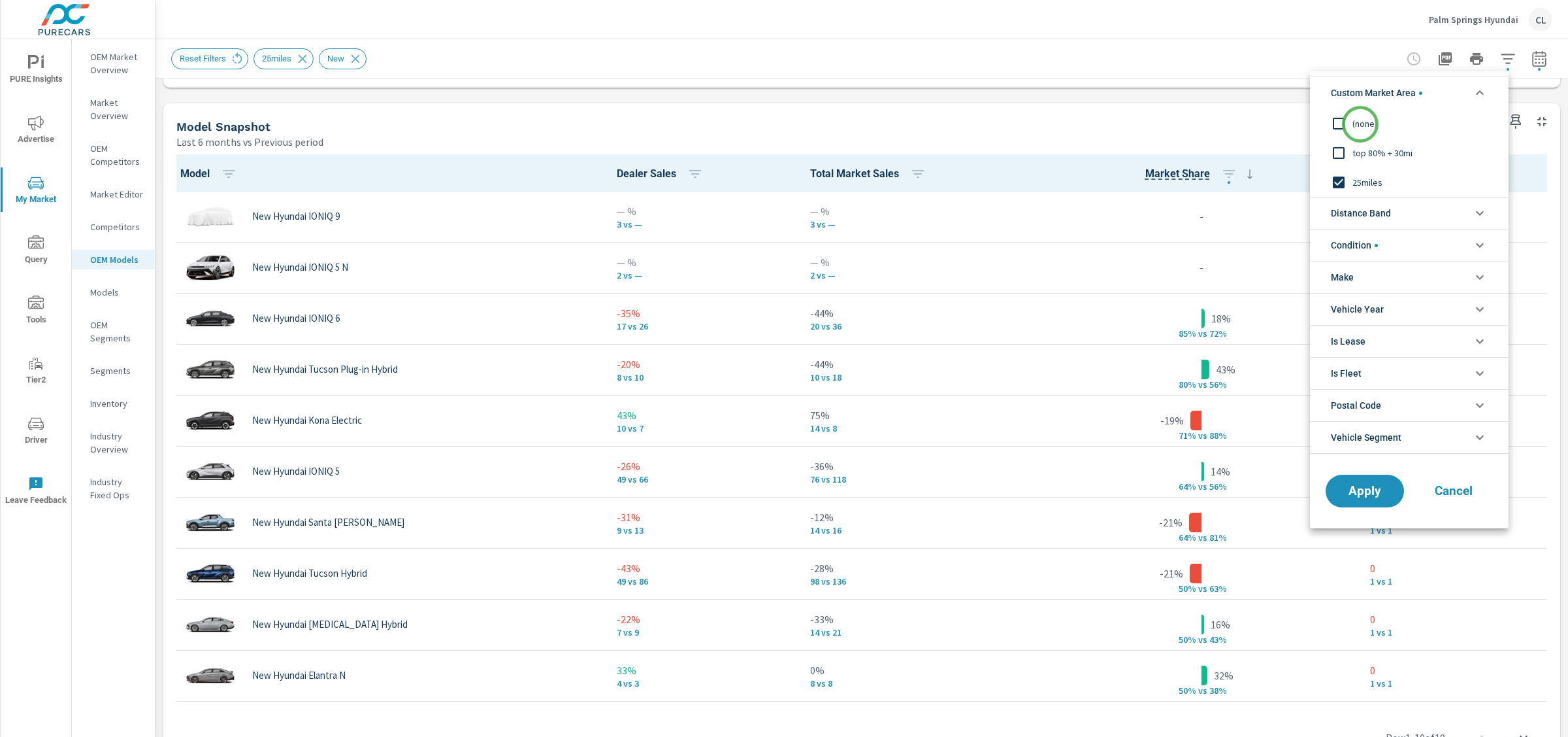
click at [1356, 126] on span "(none)" at bounding box center [1424, 123] width 143 height 16
click at [1374, 211] on span "Distance Band" at bounding box center [1362, 213] width 61 height 31
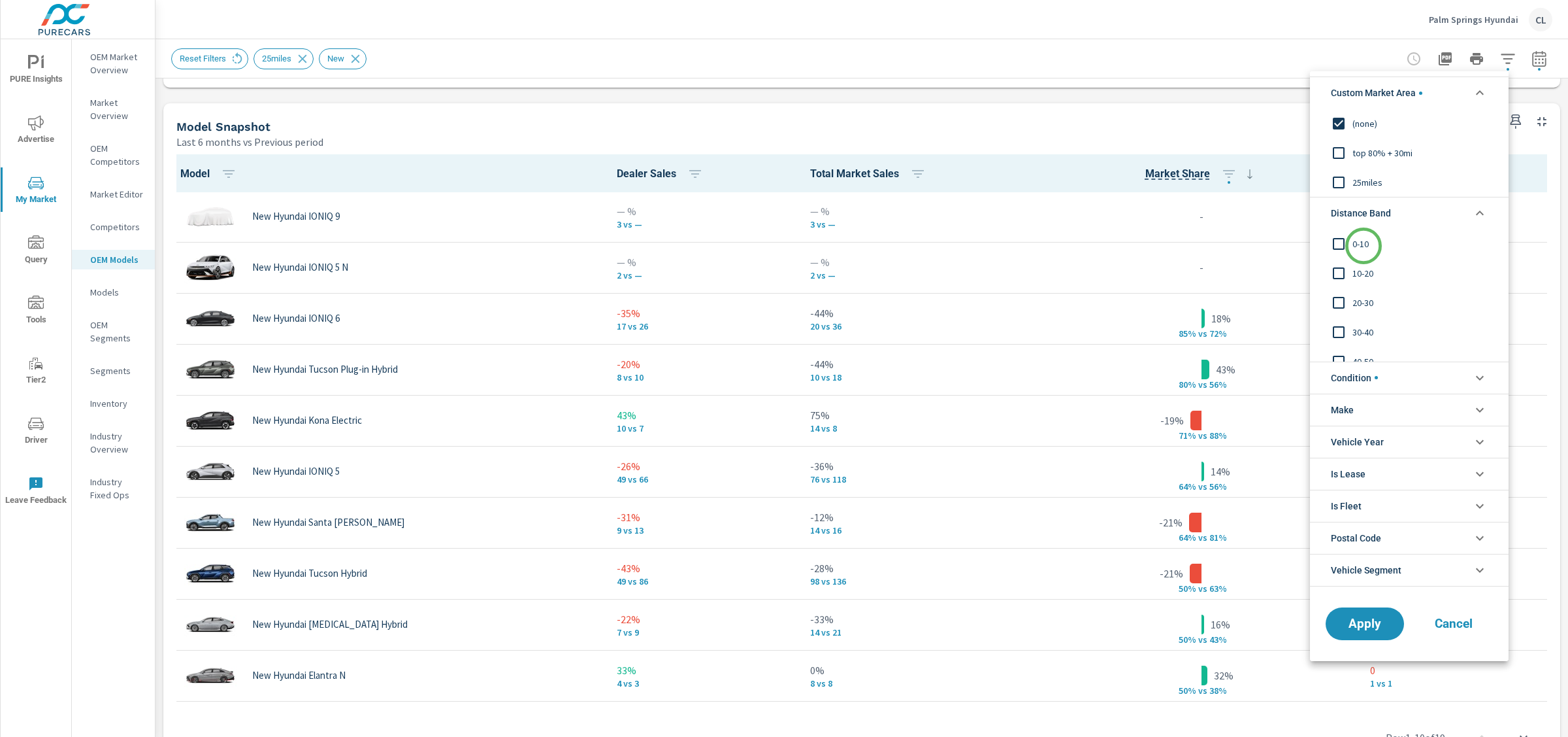
click at [1363, 246] on span "0-10" at bounding box center [1424, 243] width 143 height 16
click at [1364, 265] on span "10-20" at bounding box center [1424, 273] width 143 height 16
click at [1363, 301] on span "20-30" at bounding box center [1424, 302] width 143 height 16
click at [1362, 330] on span "30-40" at bounding box center [1424, 331] width 143 height 16
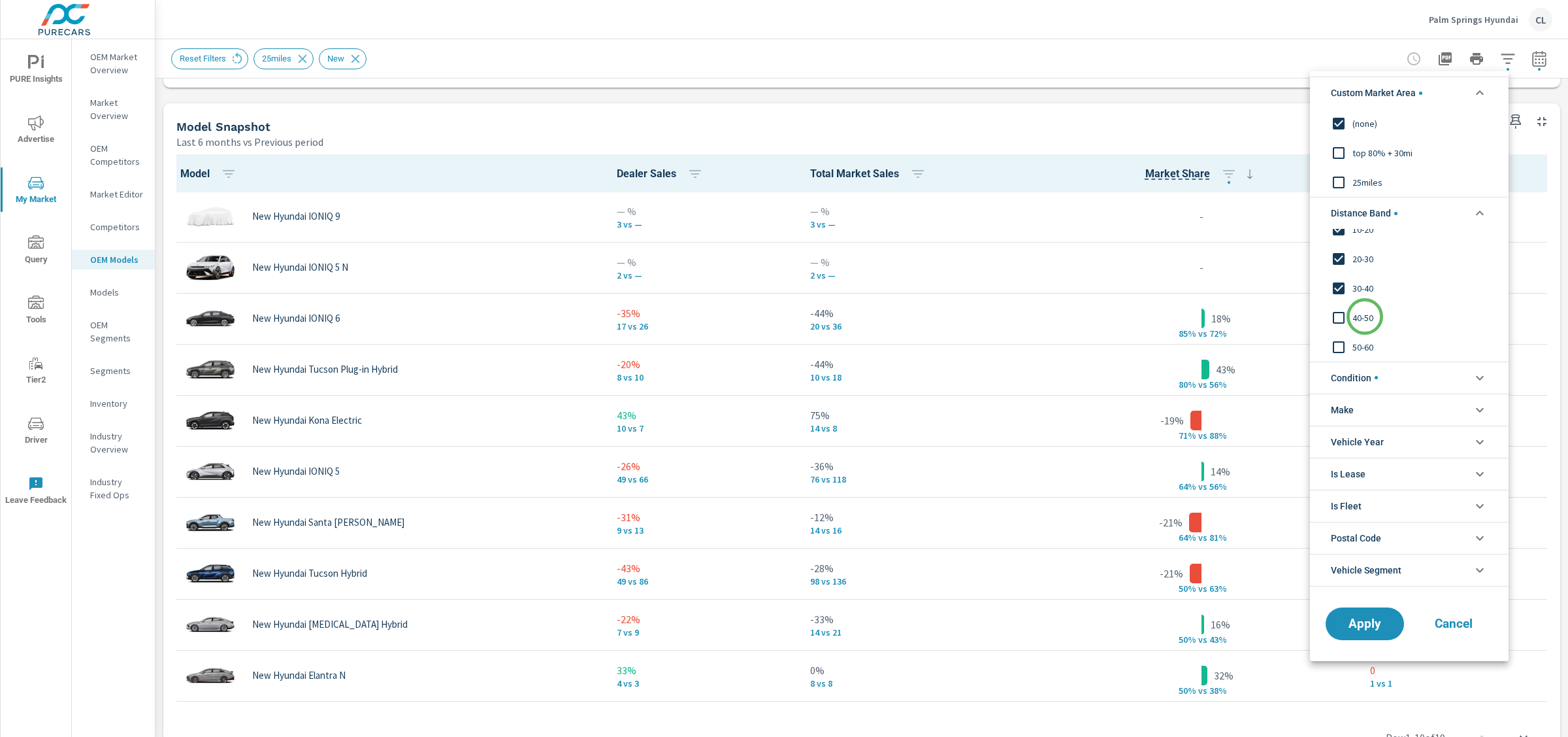
click at [1365, 315] on span "40-50" at bounding box center [1424, 318] width 143 height 16
click at [1363, 341] on span "50-60" at bounding box center [1424, 347] width 143 height 16
click at [1363, 626] on span "Apply" at bounding box center [1365, 623] width 53 height 13
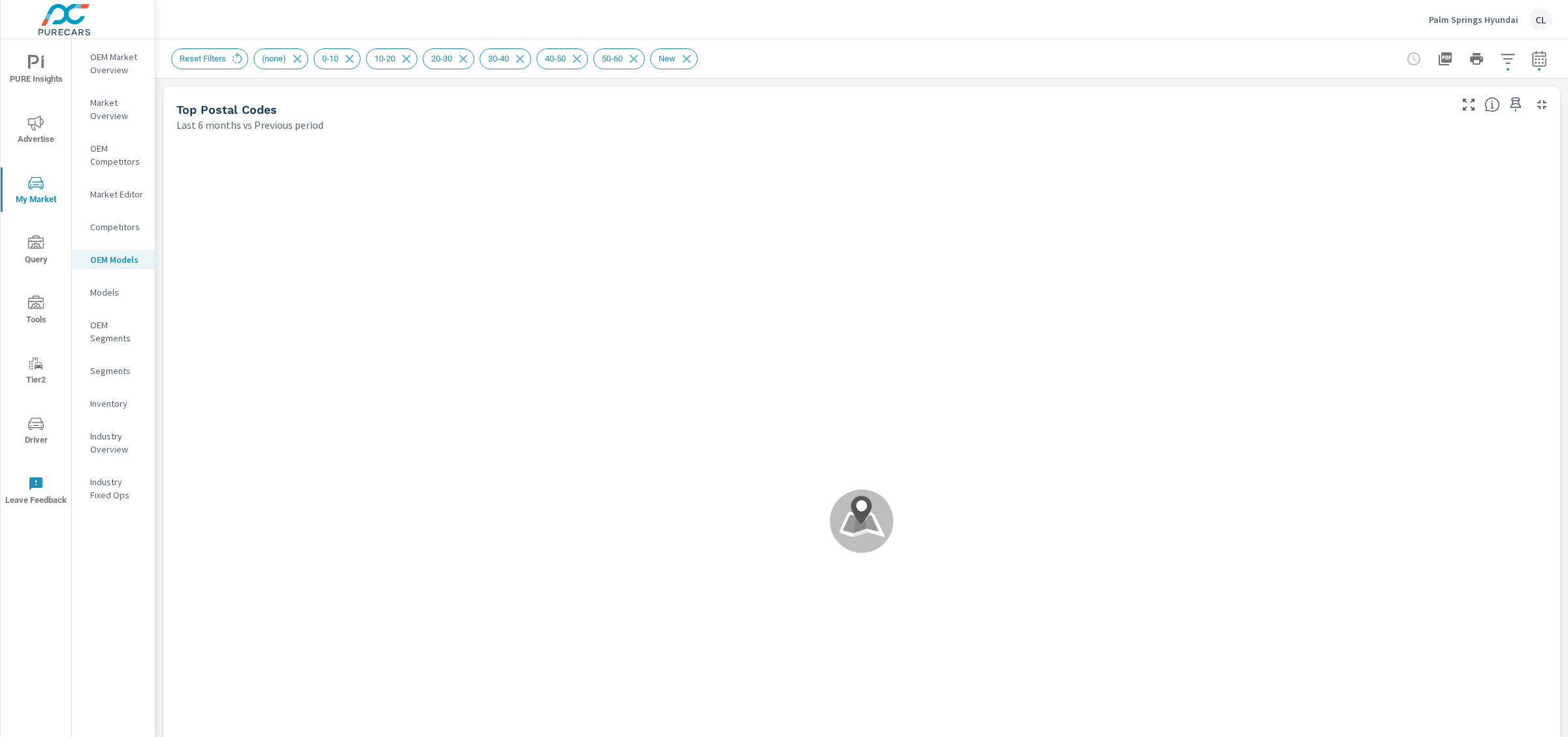
scroll to position [1, 0]
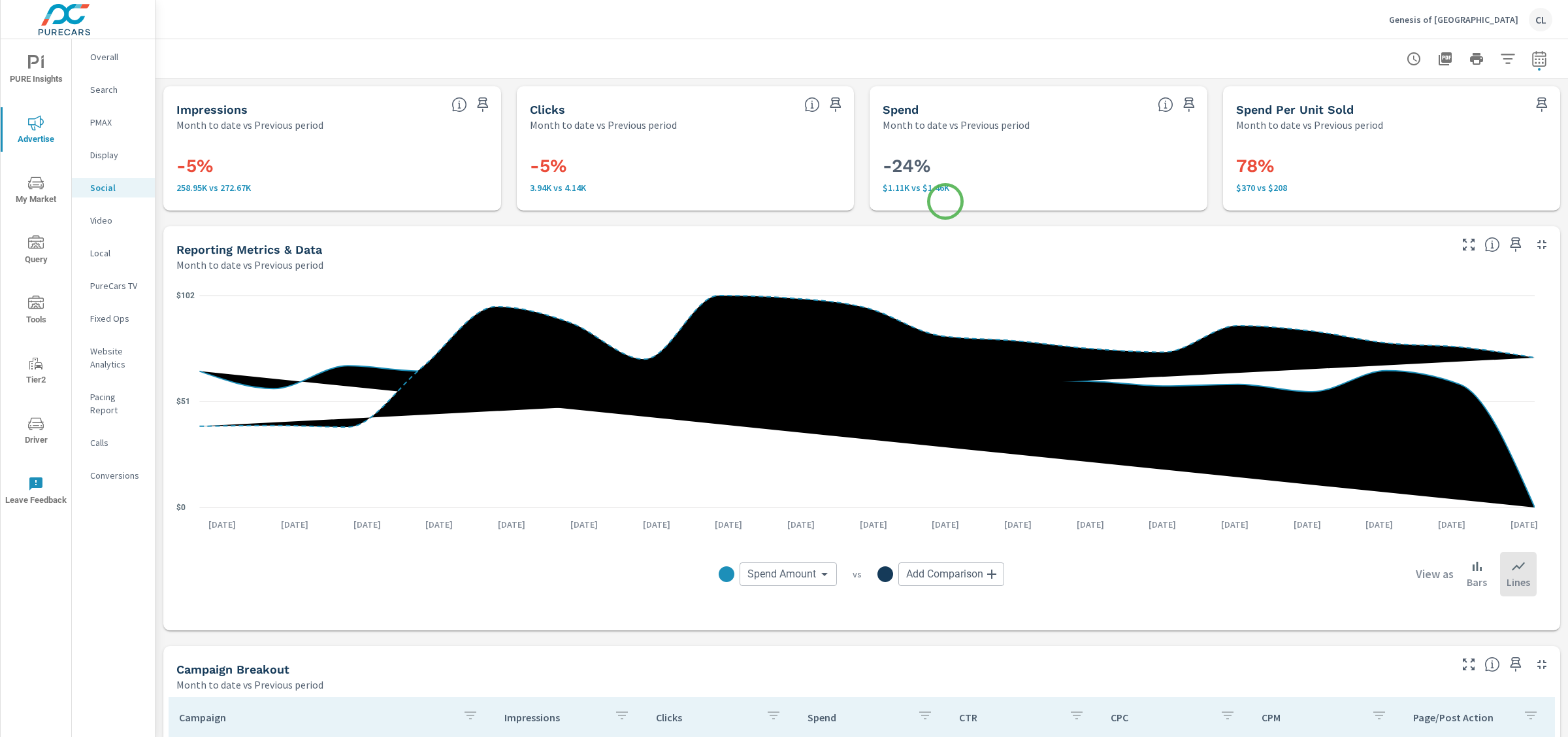
scroll to position [461, 0]
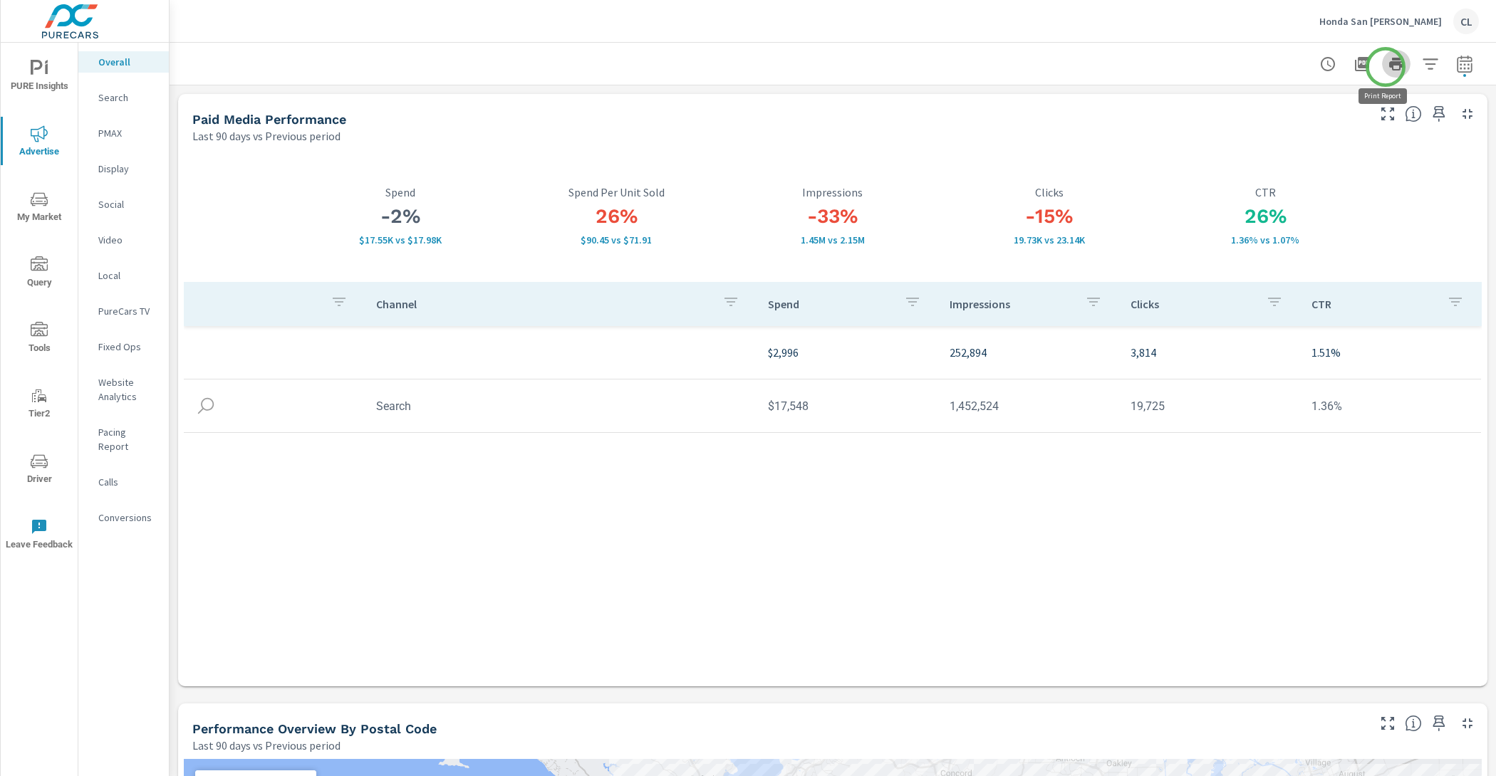
click at [1387, 67] on icon "button" at bounding box center [1395, 64] width 17 height 17
click at [127, 397] on p "Website Analytics" at bounding box center [127, 389] width 59 height 28
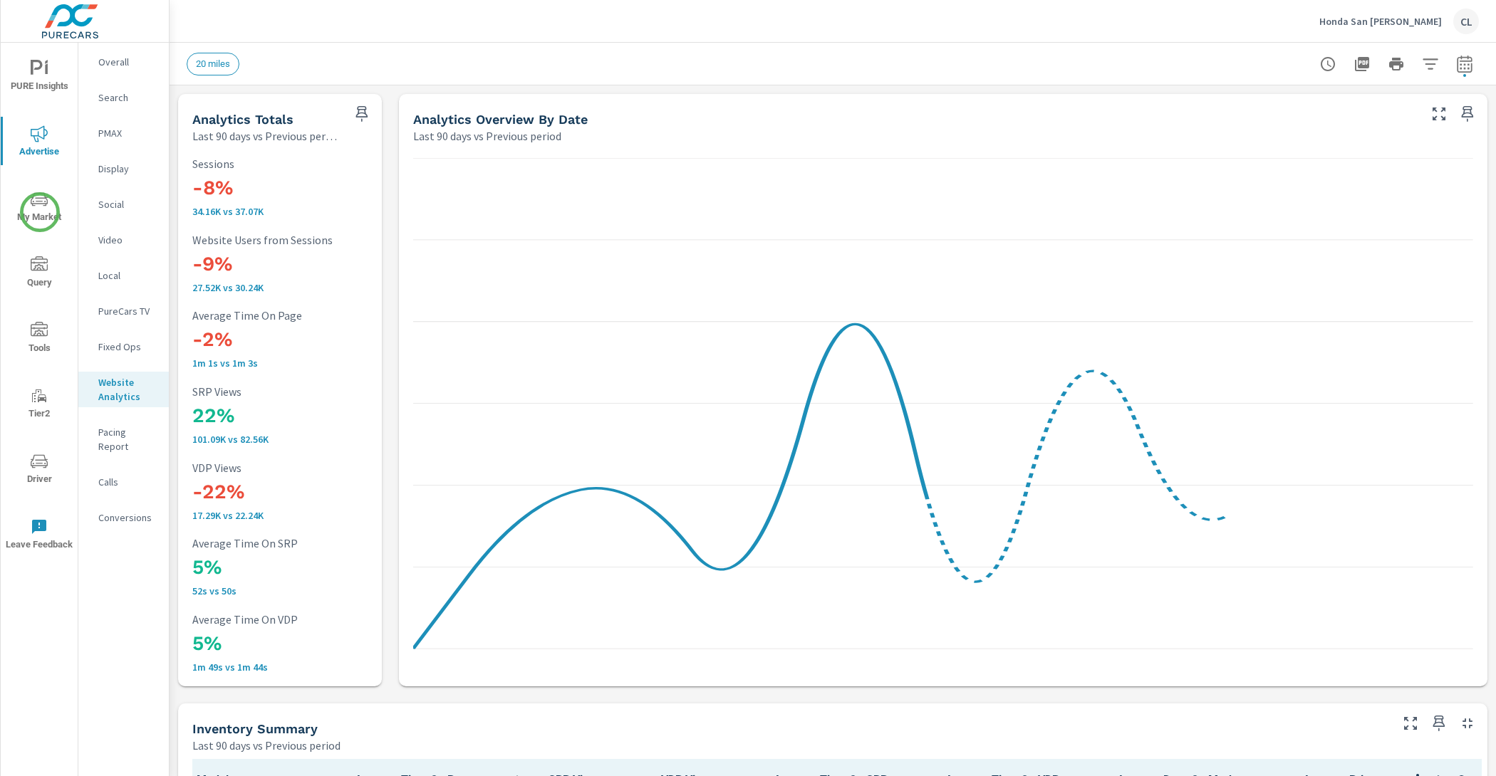
click at [40, 212] on span "My Market" at bounding box center [39, 208] width 68 height 35
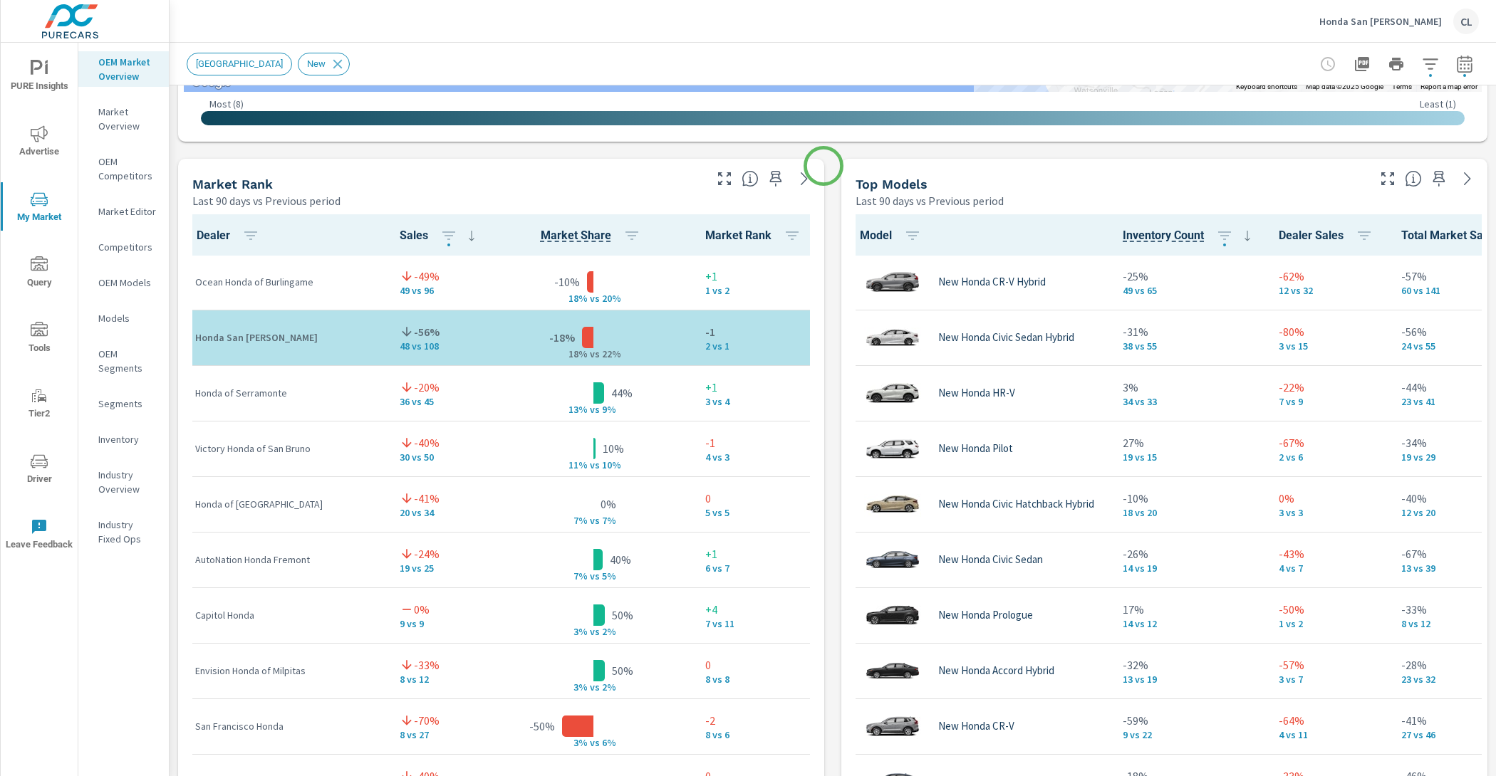
scroll to position [850, 0]
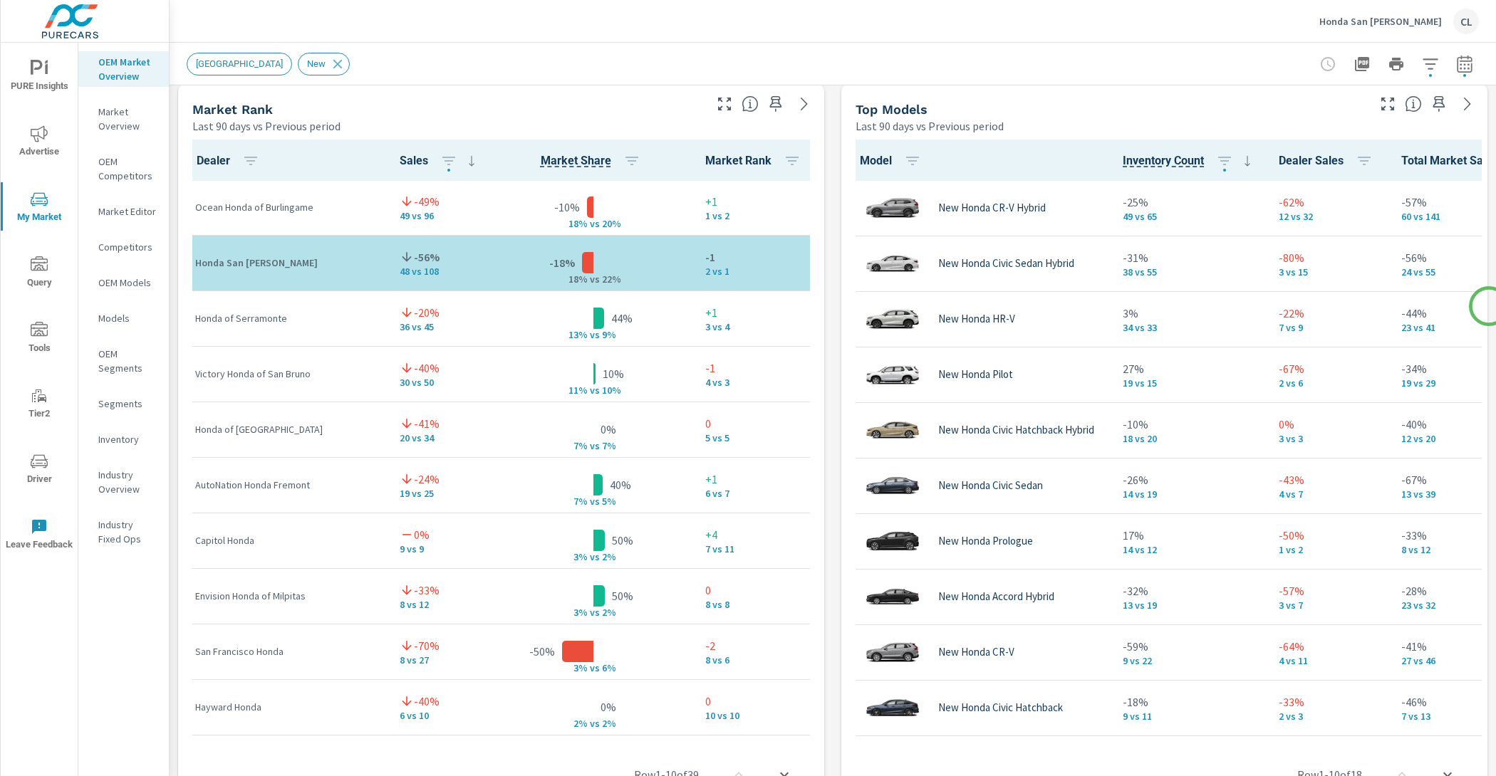
scroll to position [929, 0]
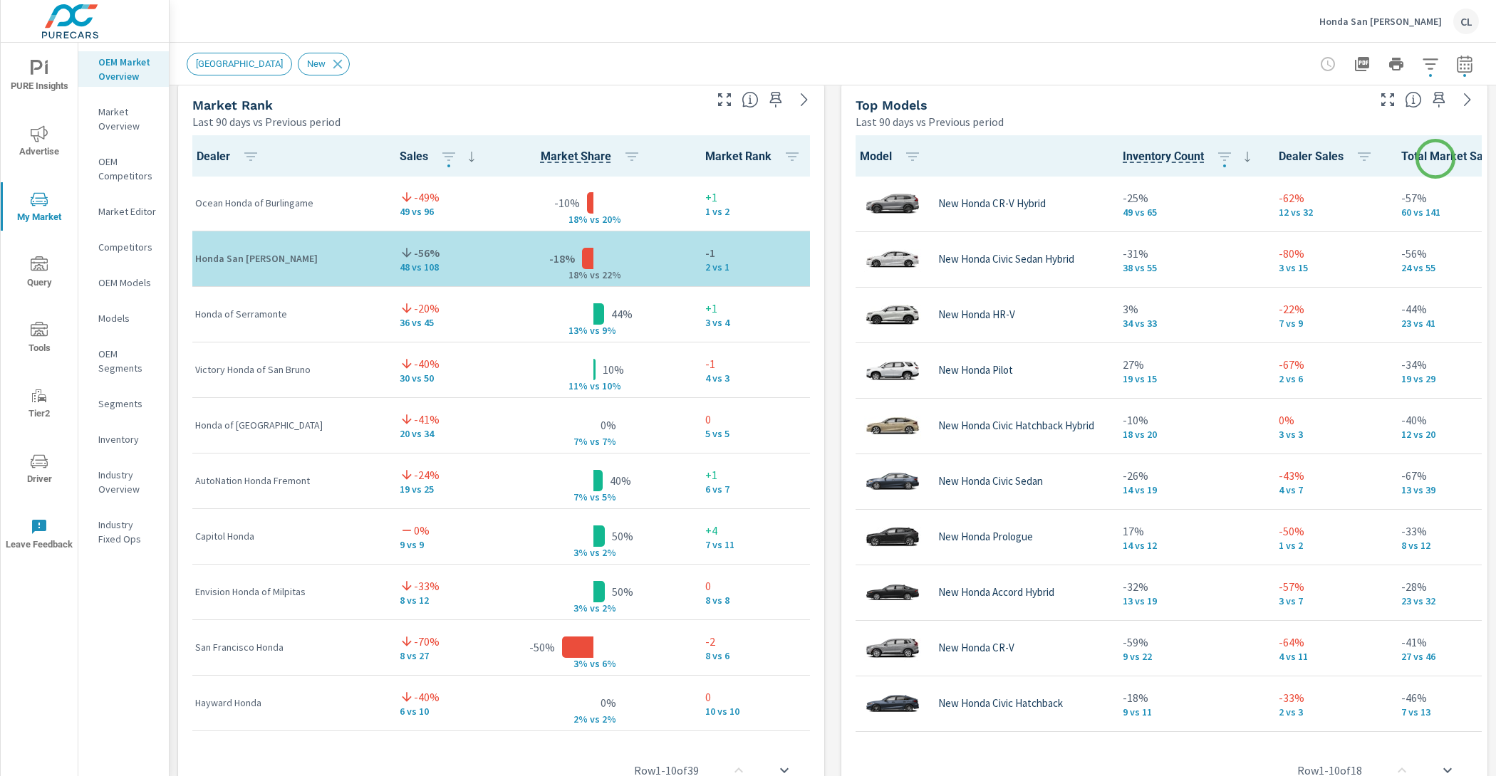
click at [1435, 159] on span "Total Market Sales" at bounding box center [1467, 156] width 132 height 17
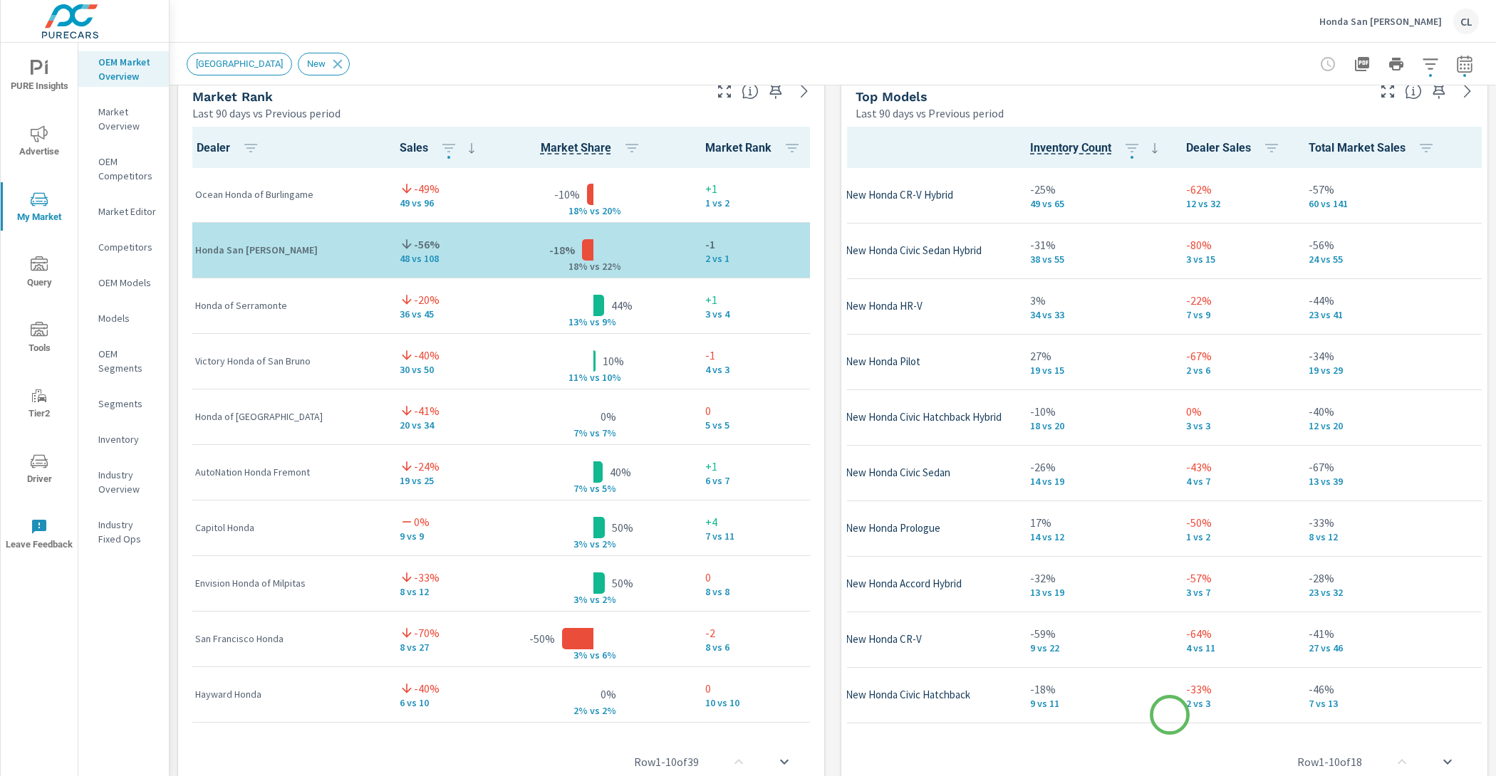
scroll to position [0, 91]
click at [1433, 145] on icon "button" at bounding box center [1427, 148] width 17 height 17
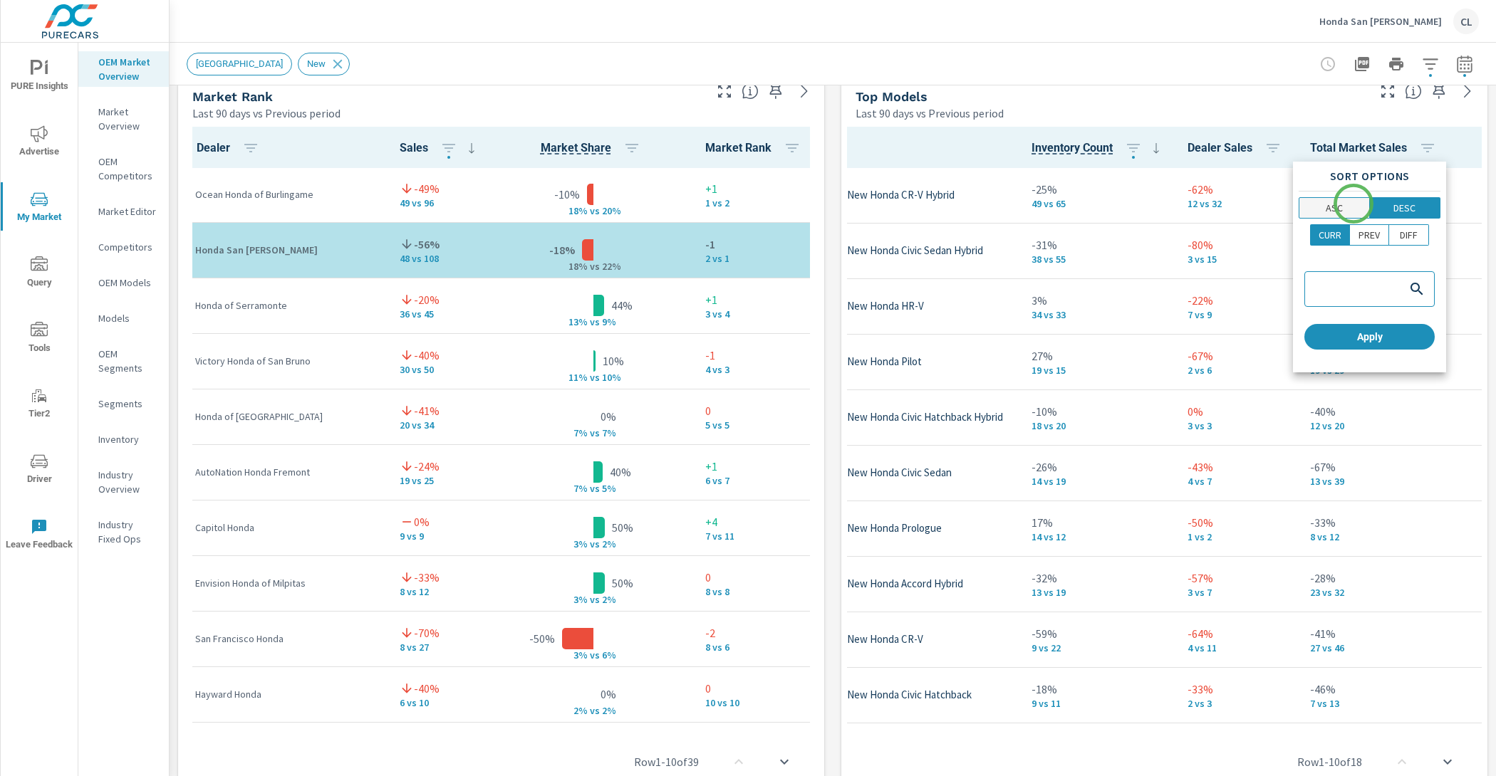
click at [1342, 212] on p "ASC" at bounding box center [1333, 208] width 17 height 14
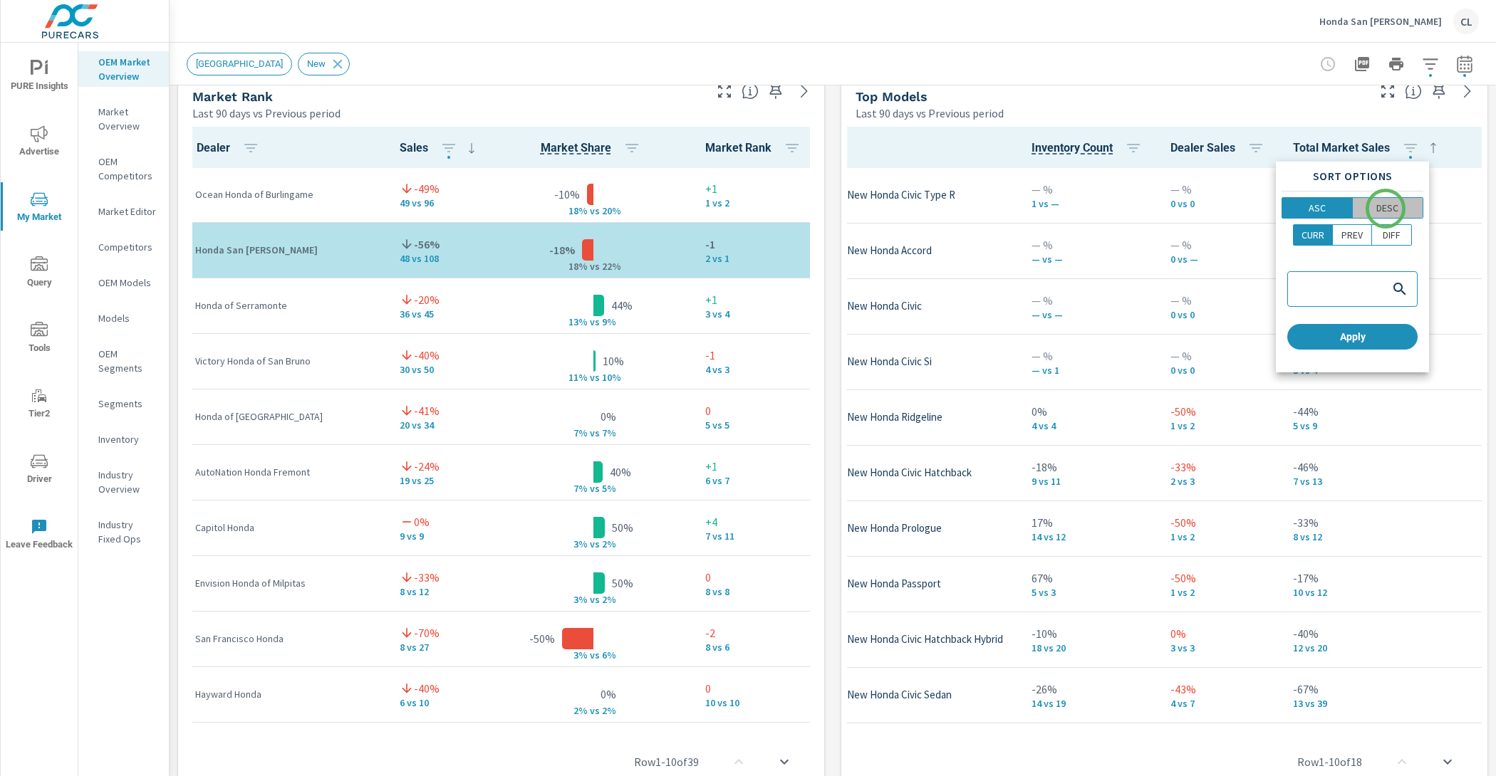
click at [1385, 209] on p "DESC" at bounding box center [1387, 208] width 22 height 14
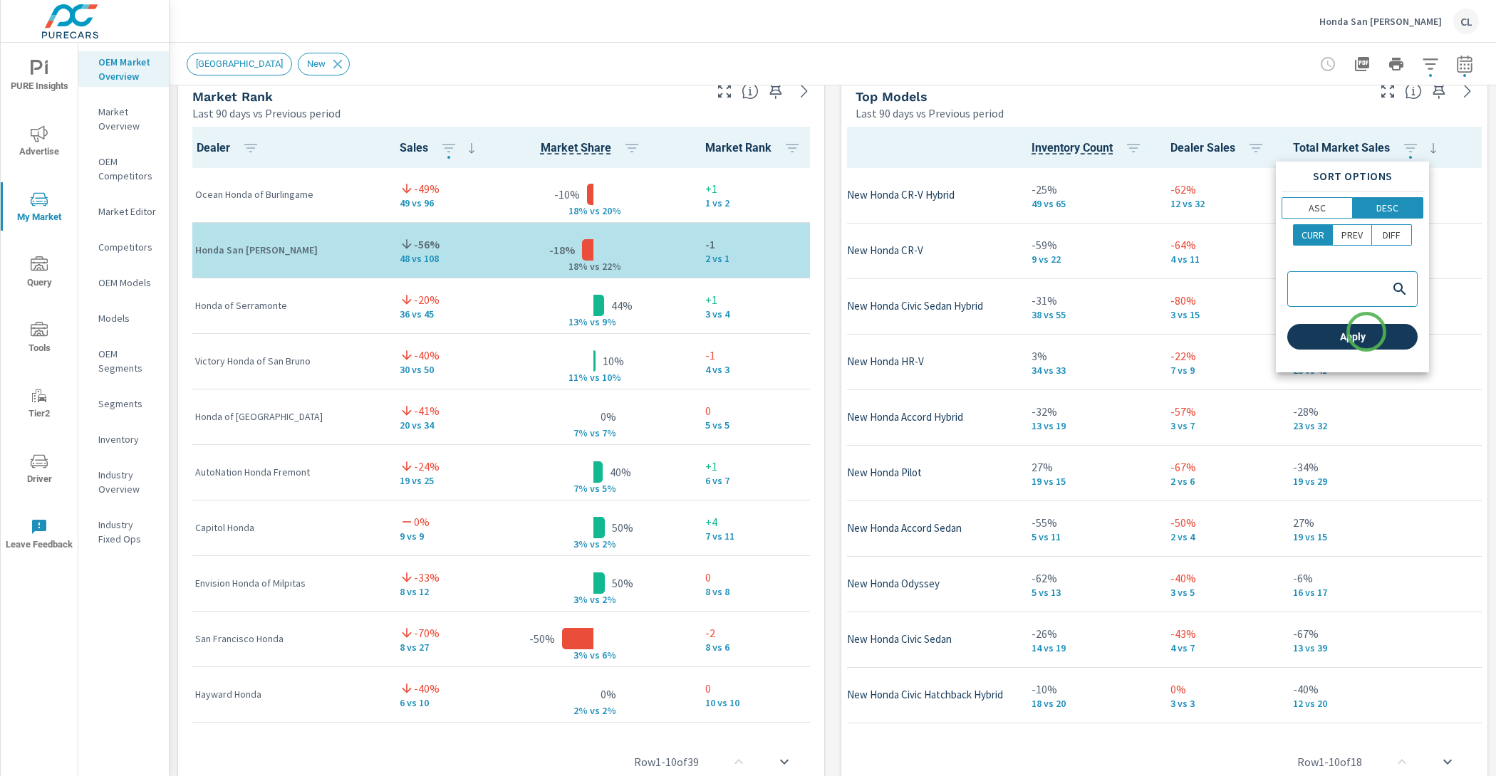
click at [1366, 333] on span "Apply" at bounding box center [1352, 336] width 119 height 13
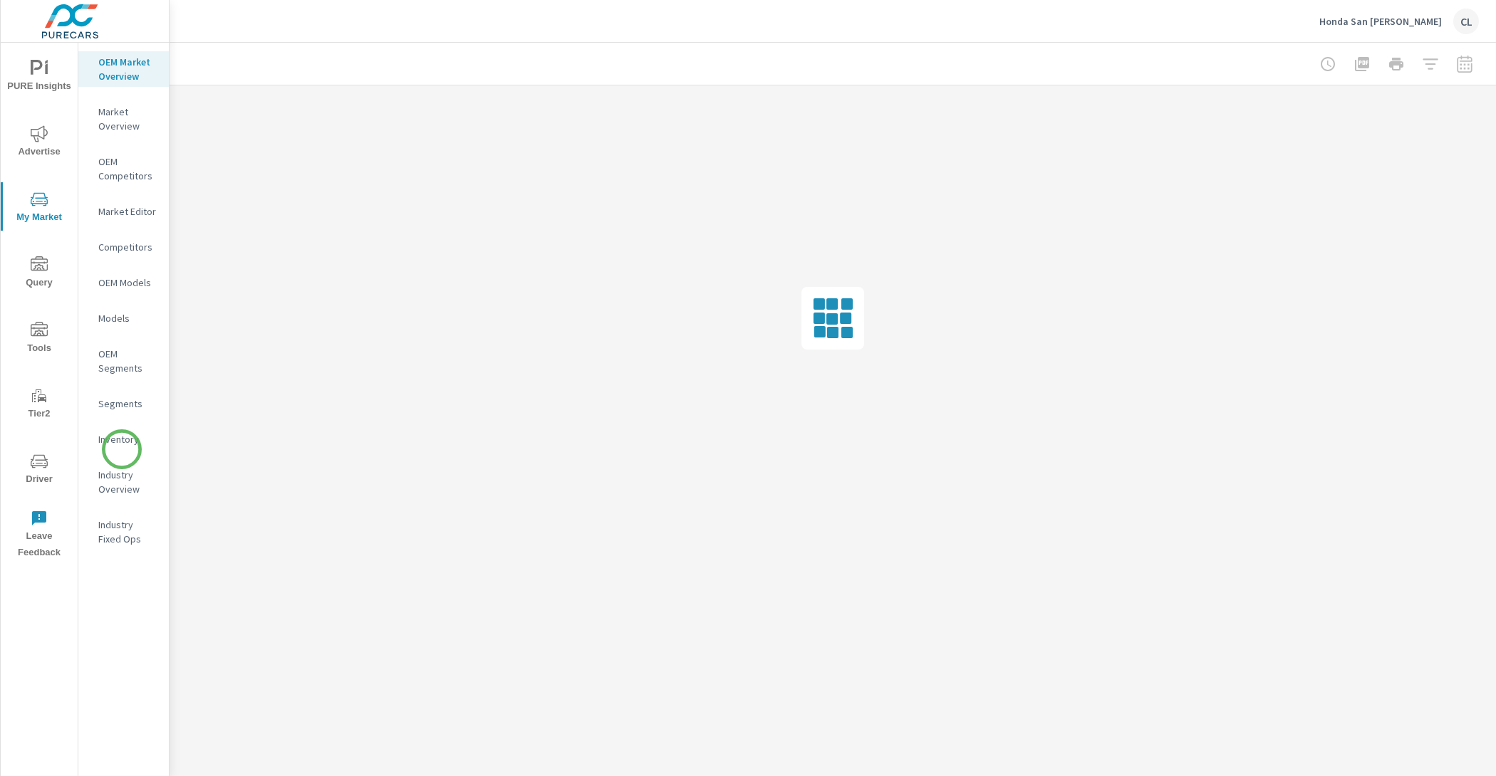
click at [122, 449] on div "Inventory" at bounding box center [123, 439] width 90 height 21
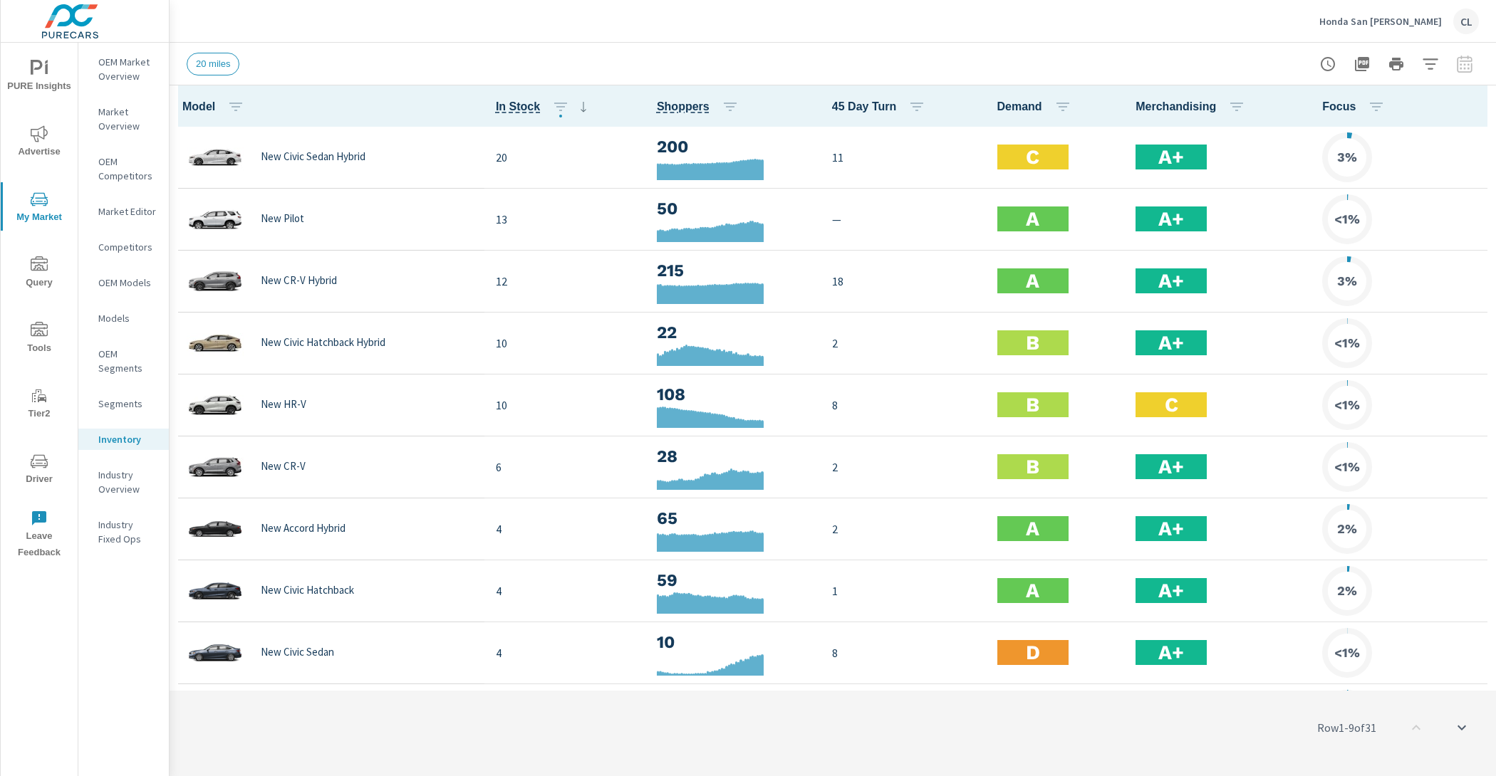
scroll to position [1, 0]
click at [1467, 108] on icon "button" at bounding box center [1475, 106] width 17 height 17
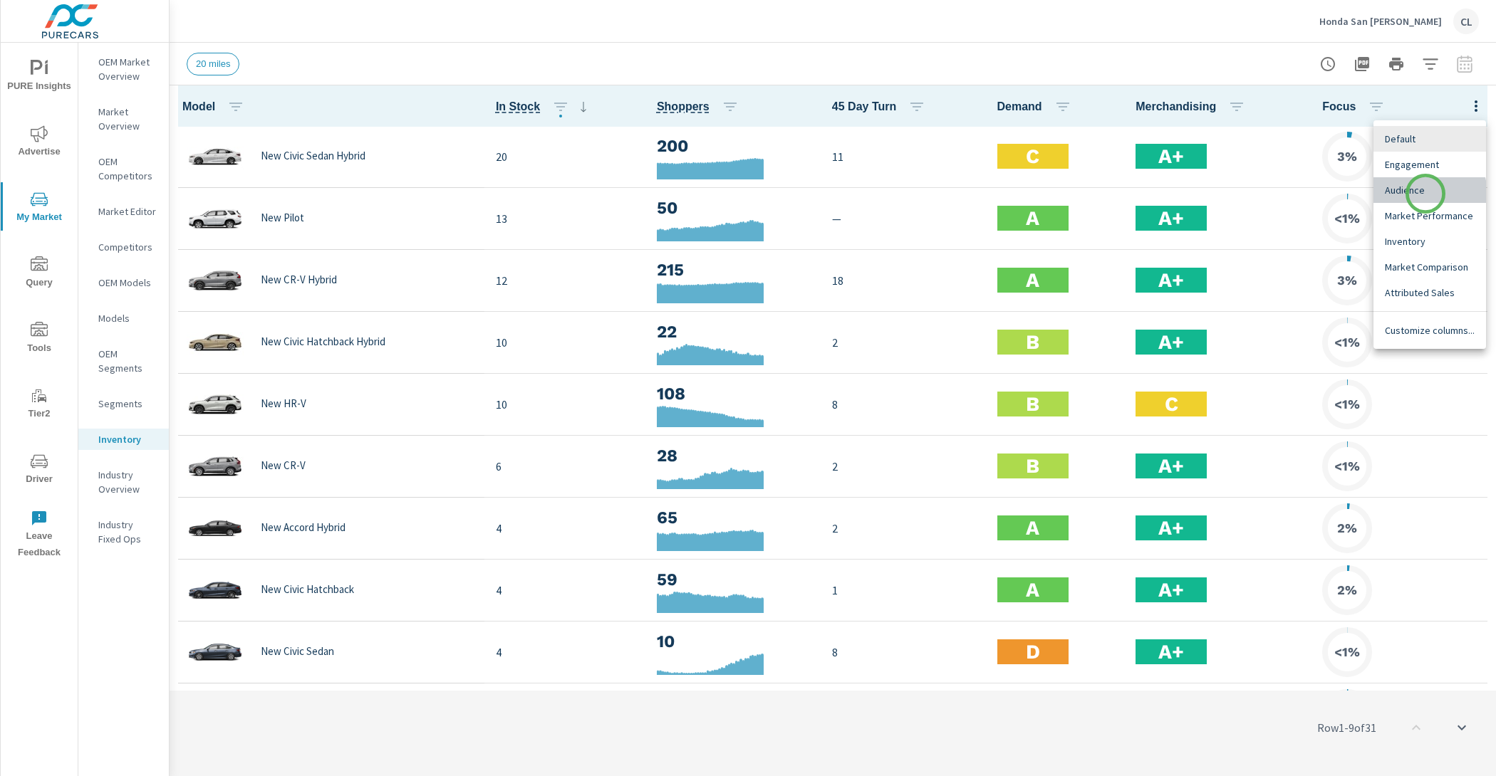
click at [1425, 194] on span "Audience" at bounding box center [1429, 190] width 90 height 14
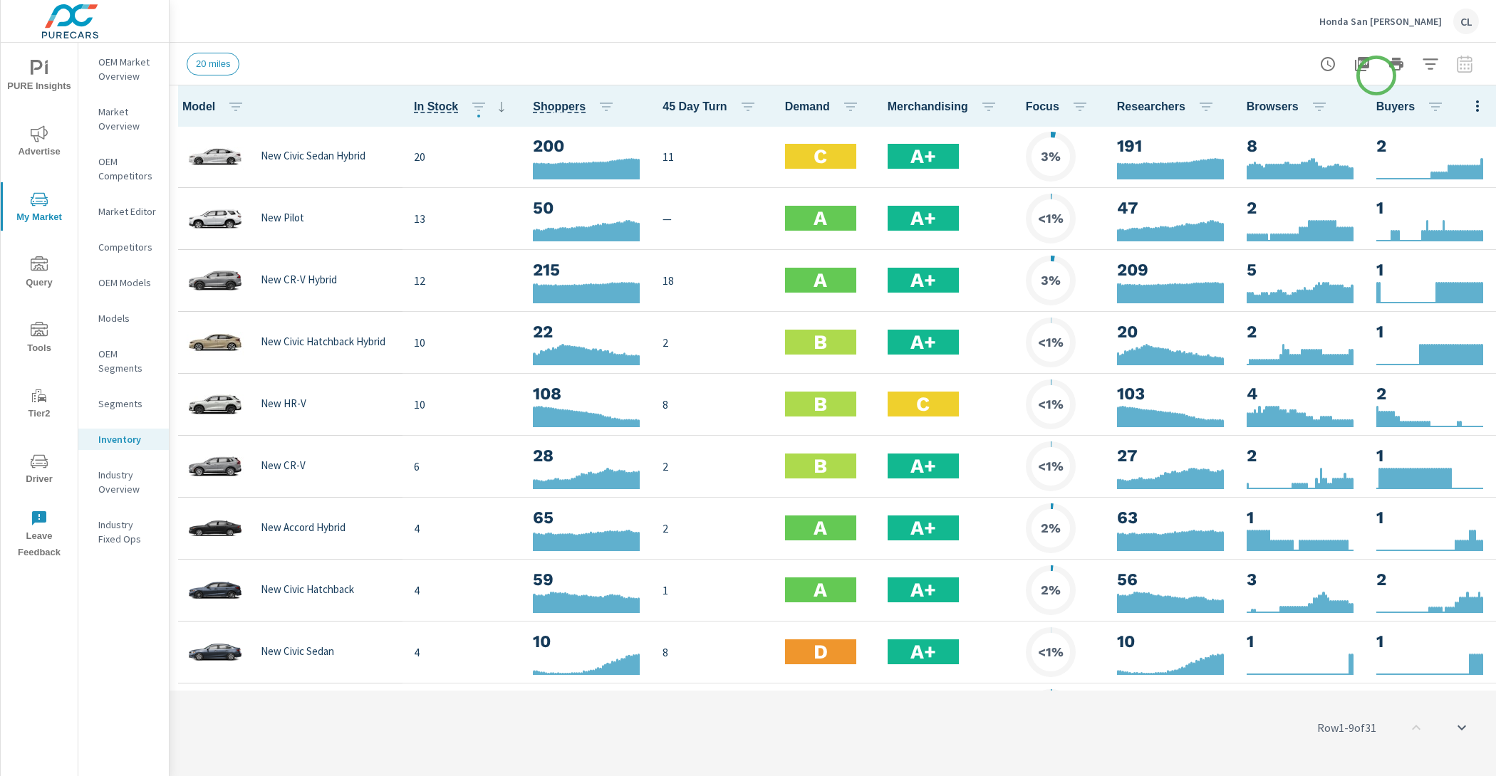
click at [1426, 63] on div "Default Engagement Audience Market Performance Inventory Market Comparison Attr…" at bounding box center [748, 388] width 1496 height 776
click at [1429, 63] on div "Default Engagement Audience Market Performance Inventory Market Comparison Attr…" at bounding box center [748, 388] width 1496 height 776
click at [1430, 59] on icon "button" at bounding box center [1429, 63] width 15 height 11
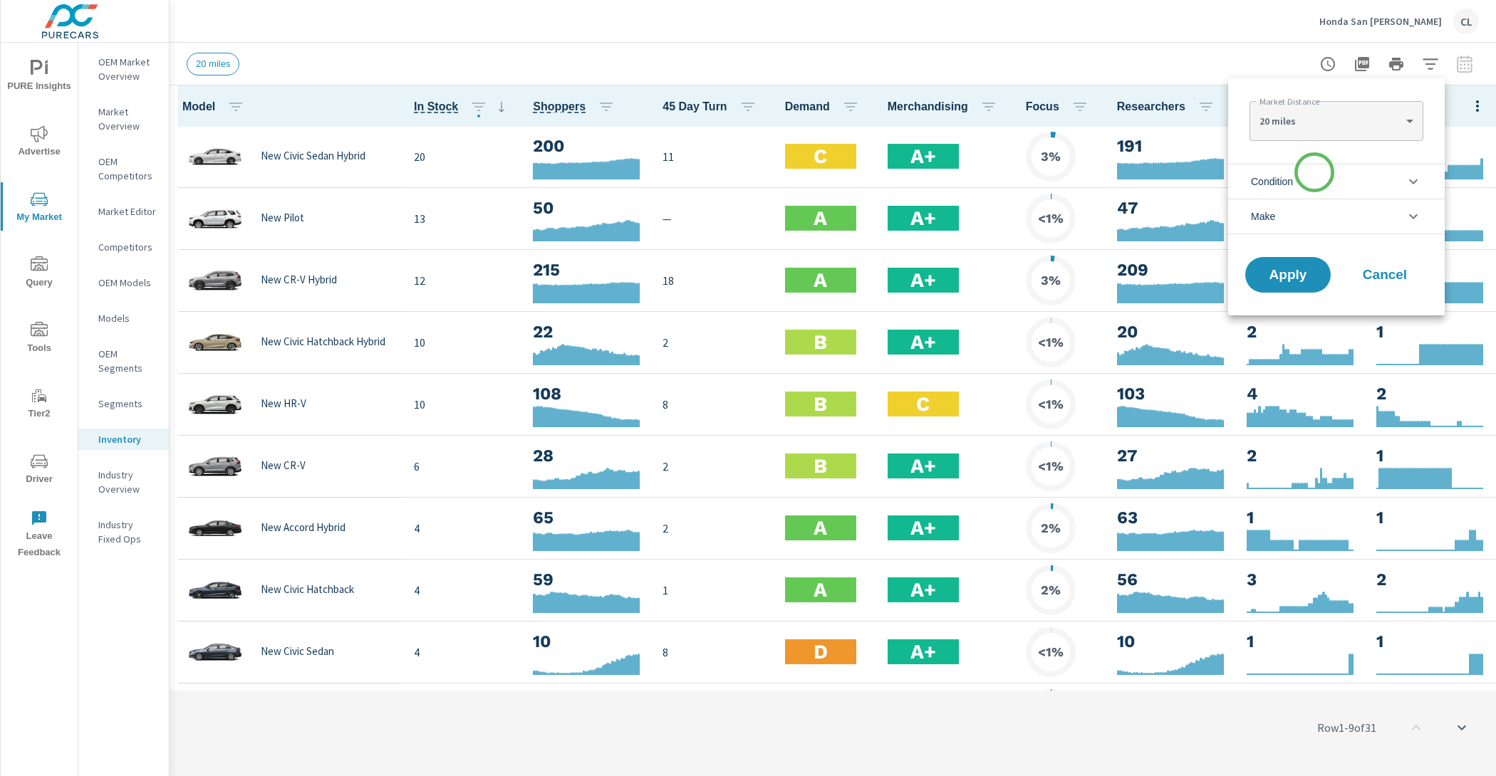
click at [1313, 175] on li "Condition" at bounding box center [1336, 181] width 216 height 35
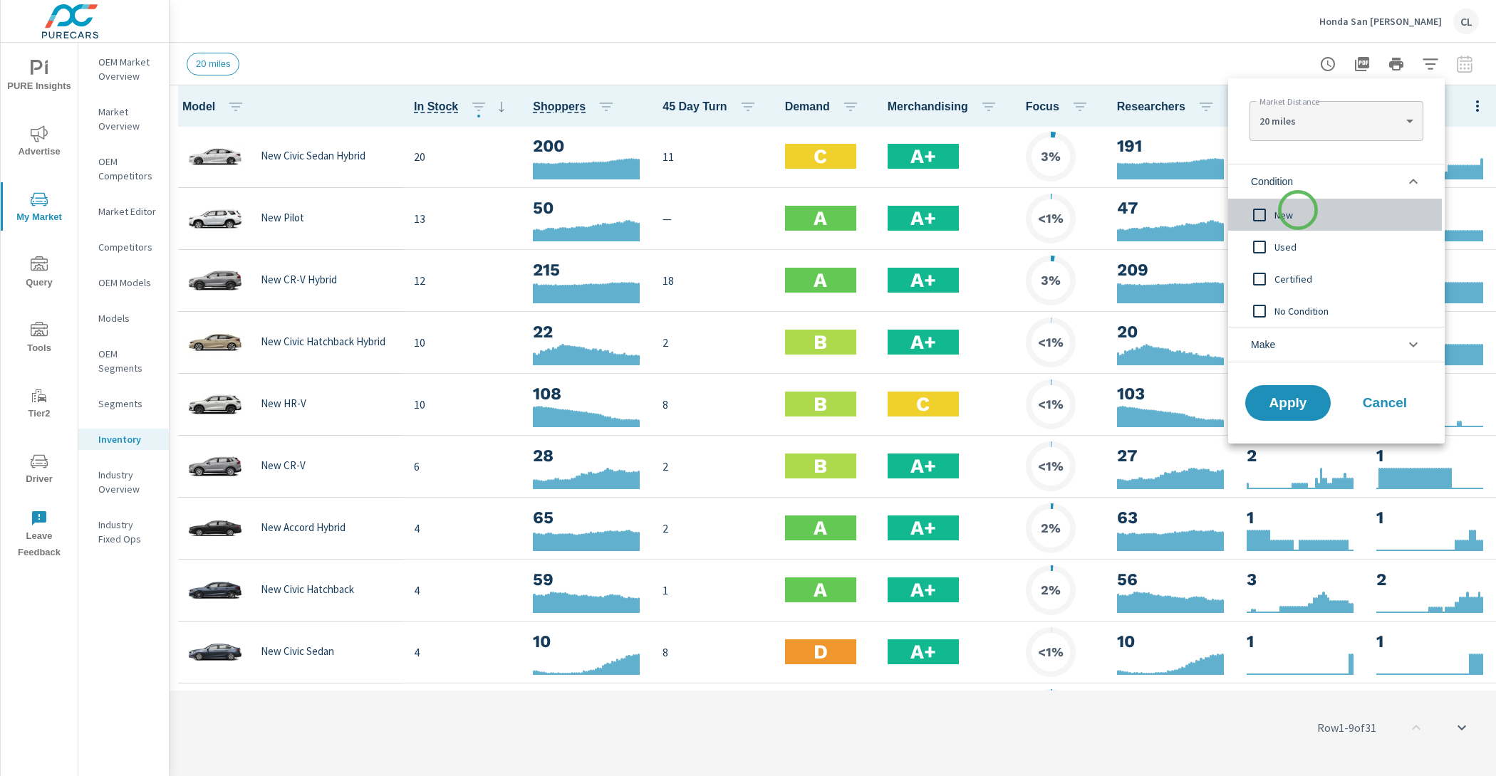
click at [1298, 210] on span "New" at bounding box center [1352, 215] width 156 height 17
click at [1279, 400] on span "Apply" at bounding box center [1287, 404] width 58 height 14
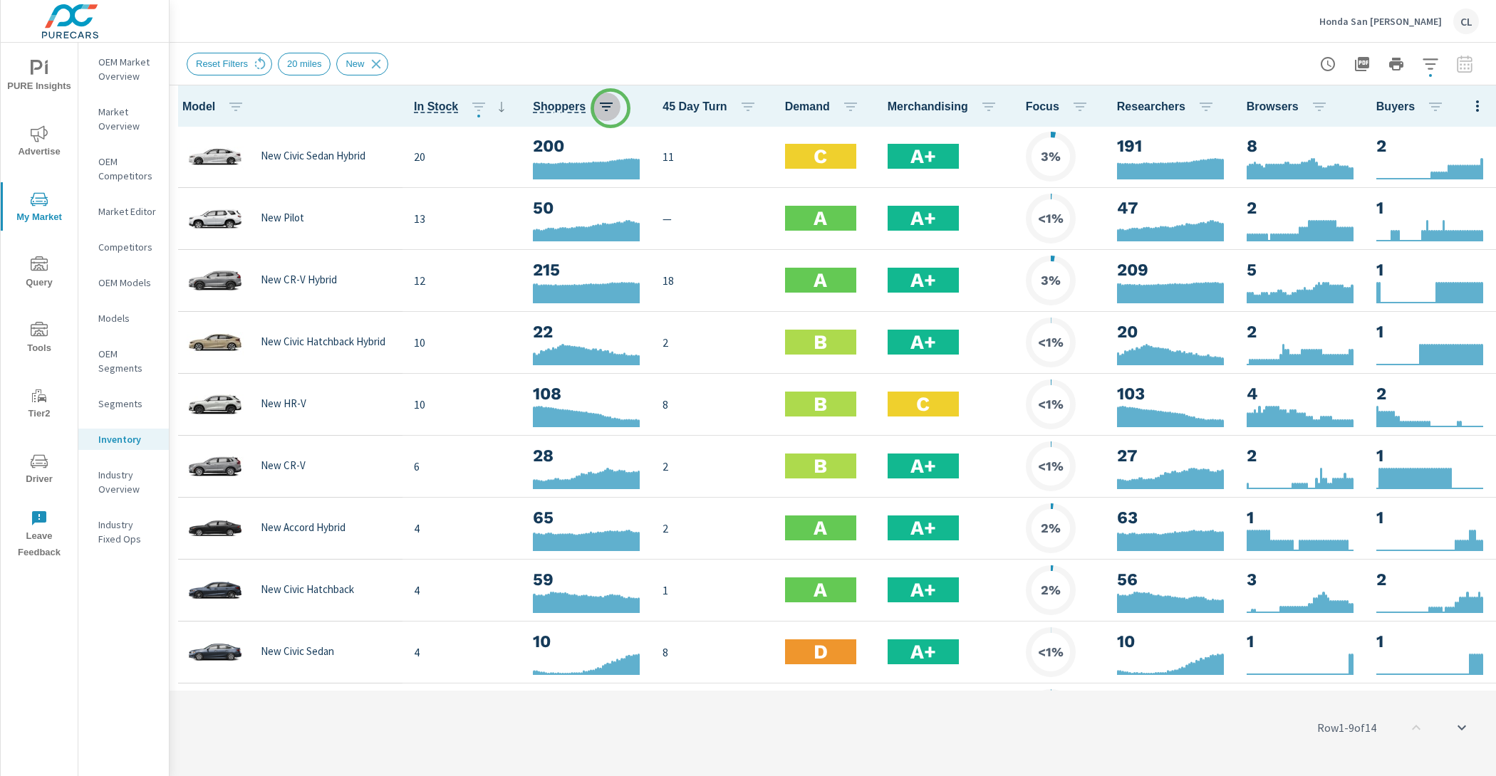
click at [610, 108] on icon "button" at bounding box center [606, 106] width 17 height 17
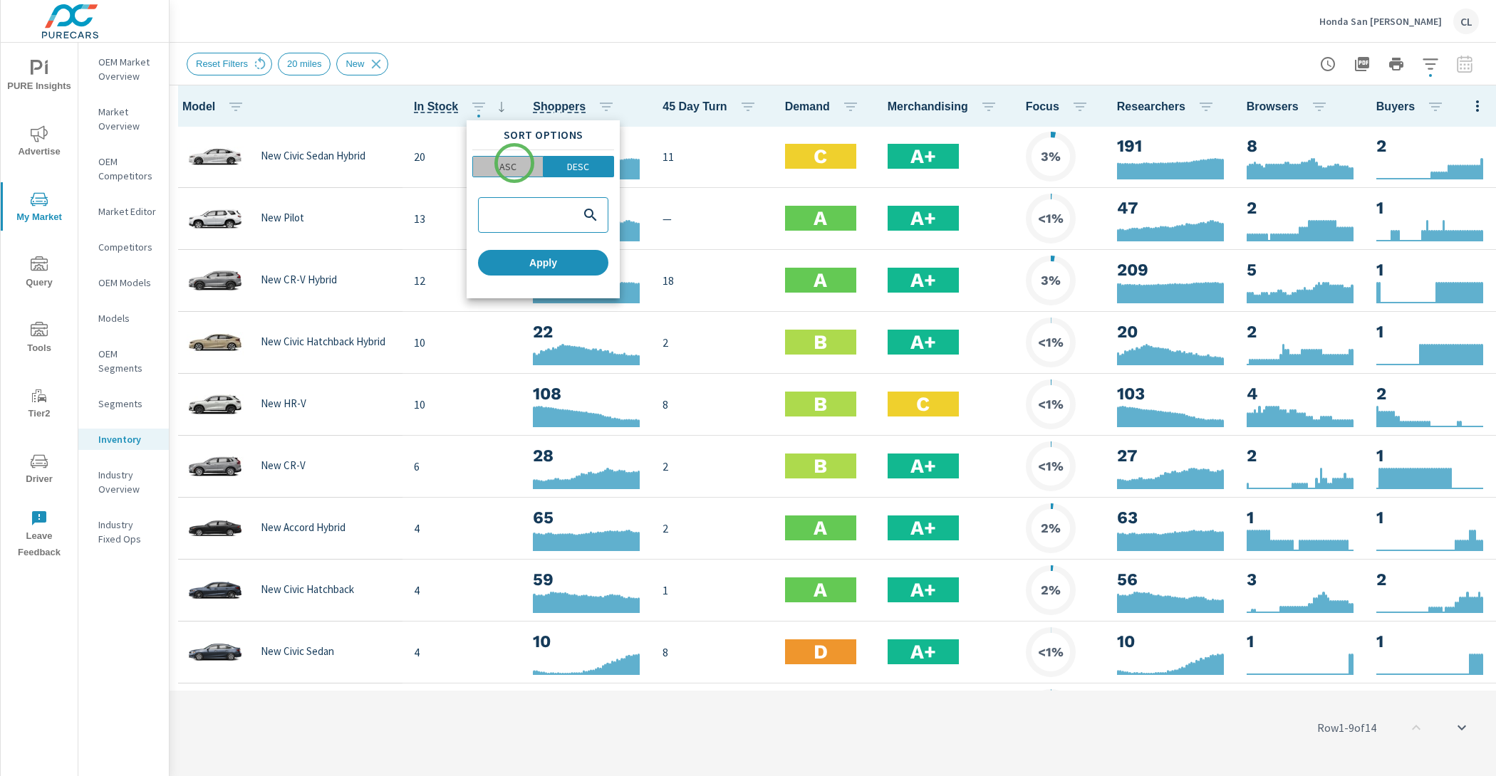
click at [514, 163] on p "ASC" at bounding box center [507, 167] width 17 height 14
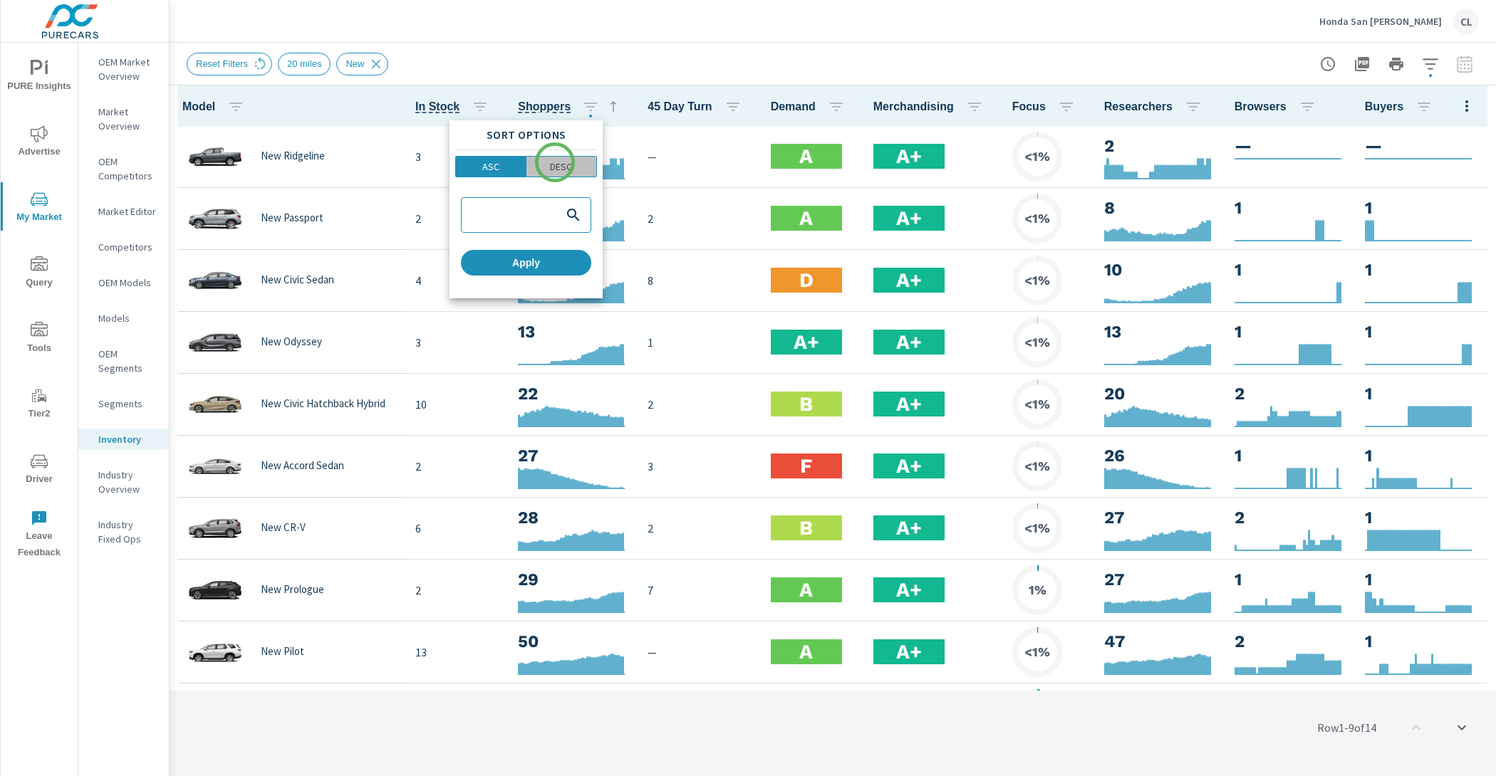
click at [555, 162] on p "DESC" at bounding box center [561, 167] width 22 height 14
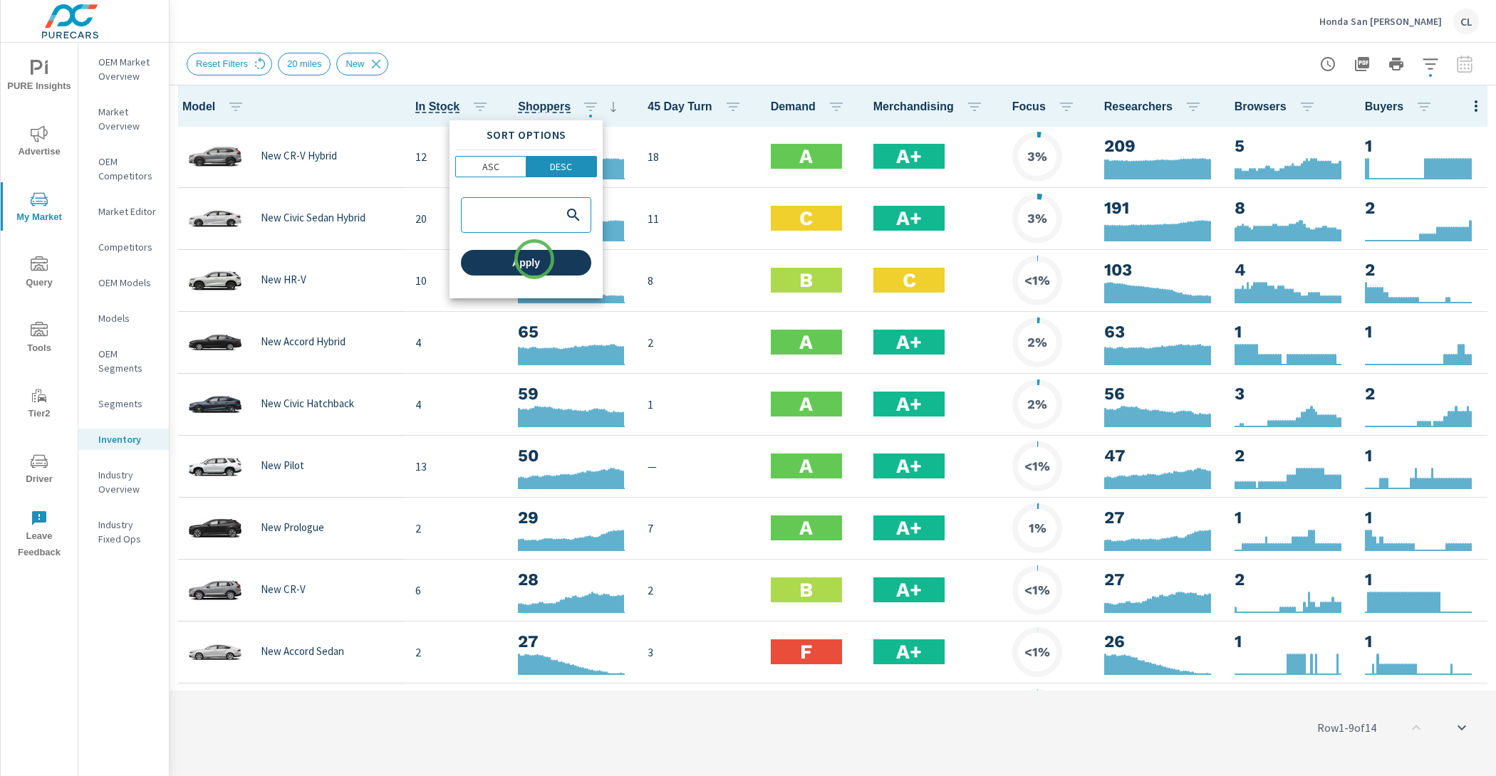
click at [533, 261] on span "Apply" at bounding box center [525, 262] width 119 height 13
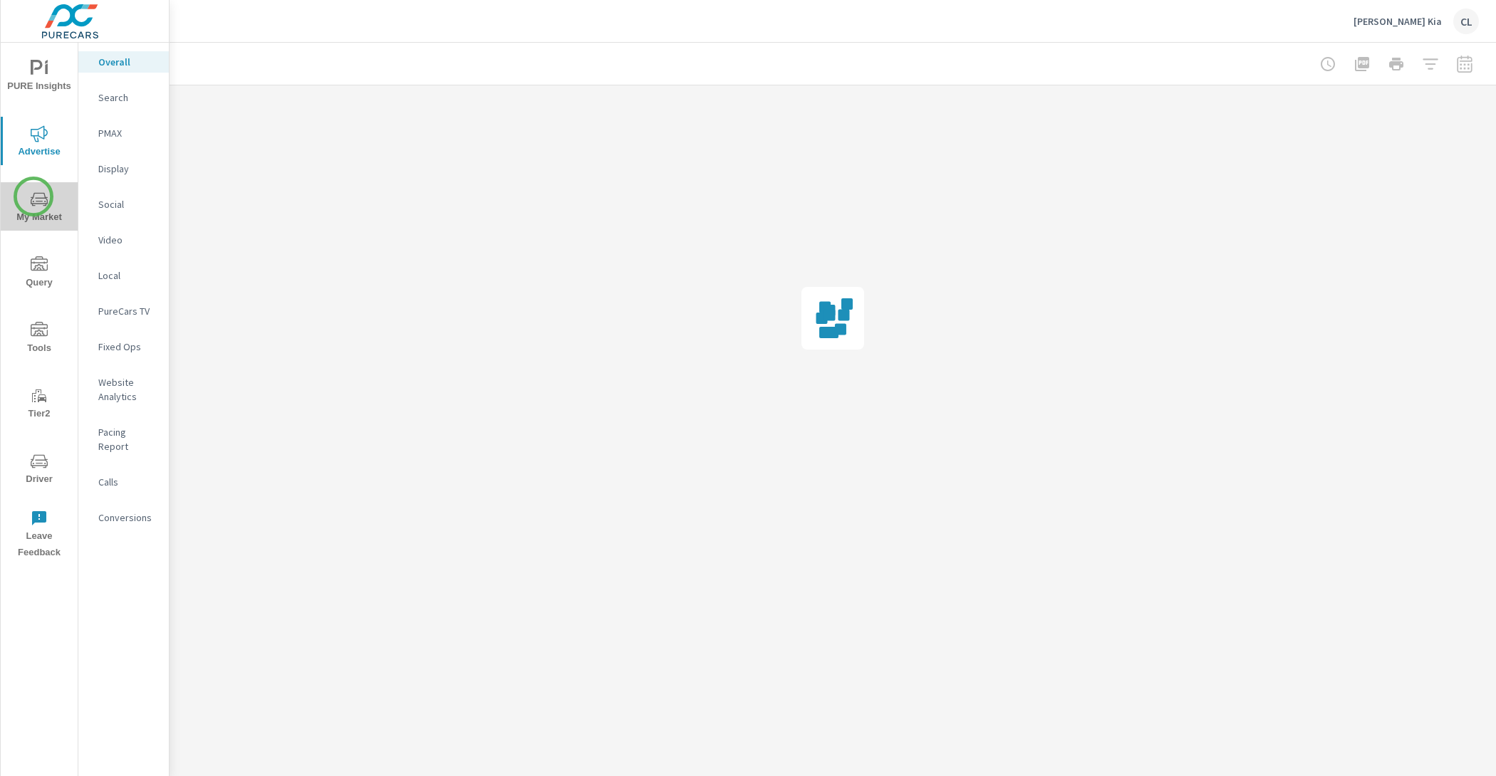
click at [33, 197] on icon "nav menu" at bounding box center [39, 199] width 17 height 14
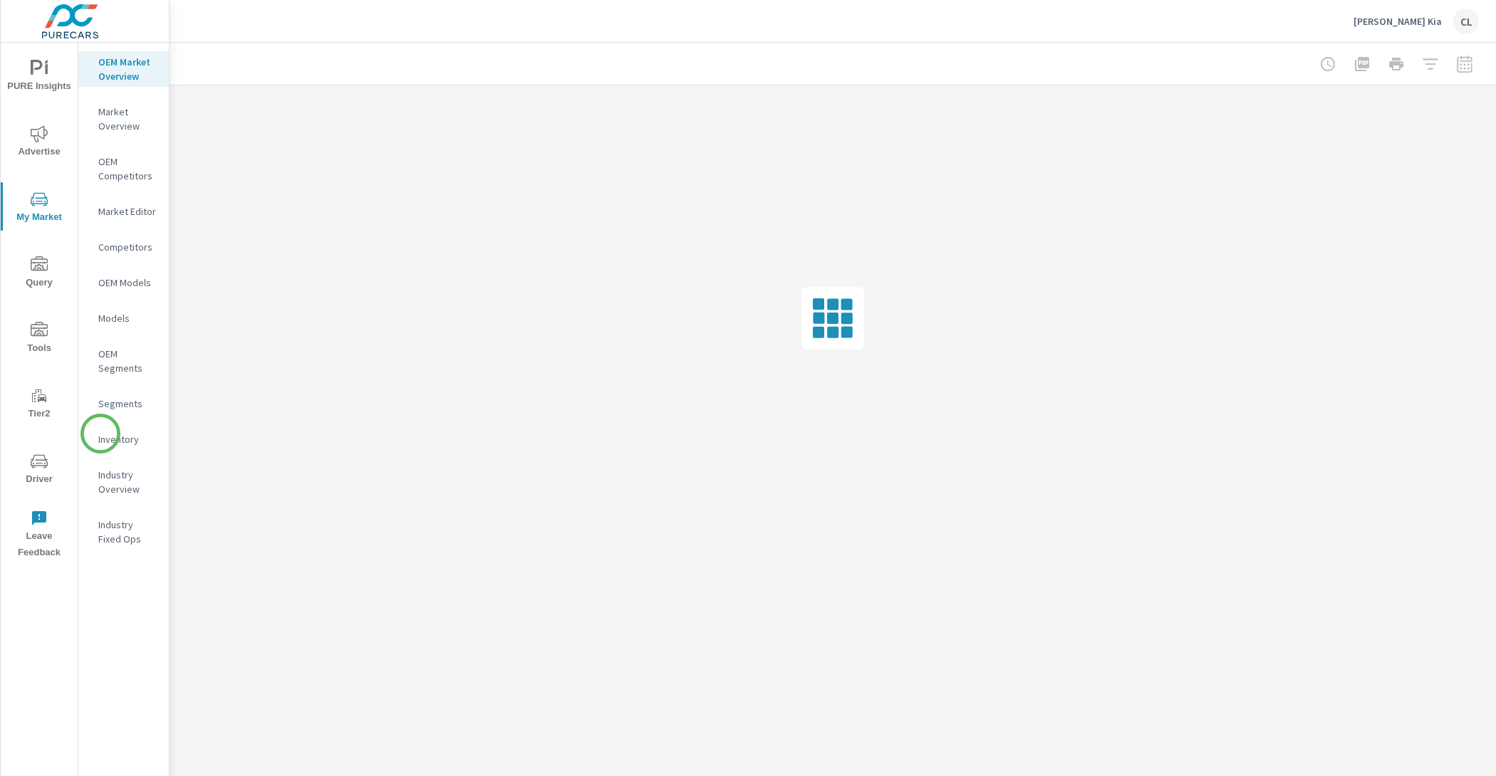
click at [103, 437] on p "Inventory" at bounding box center [127, 439] width 59 height 14
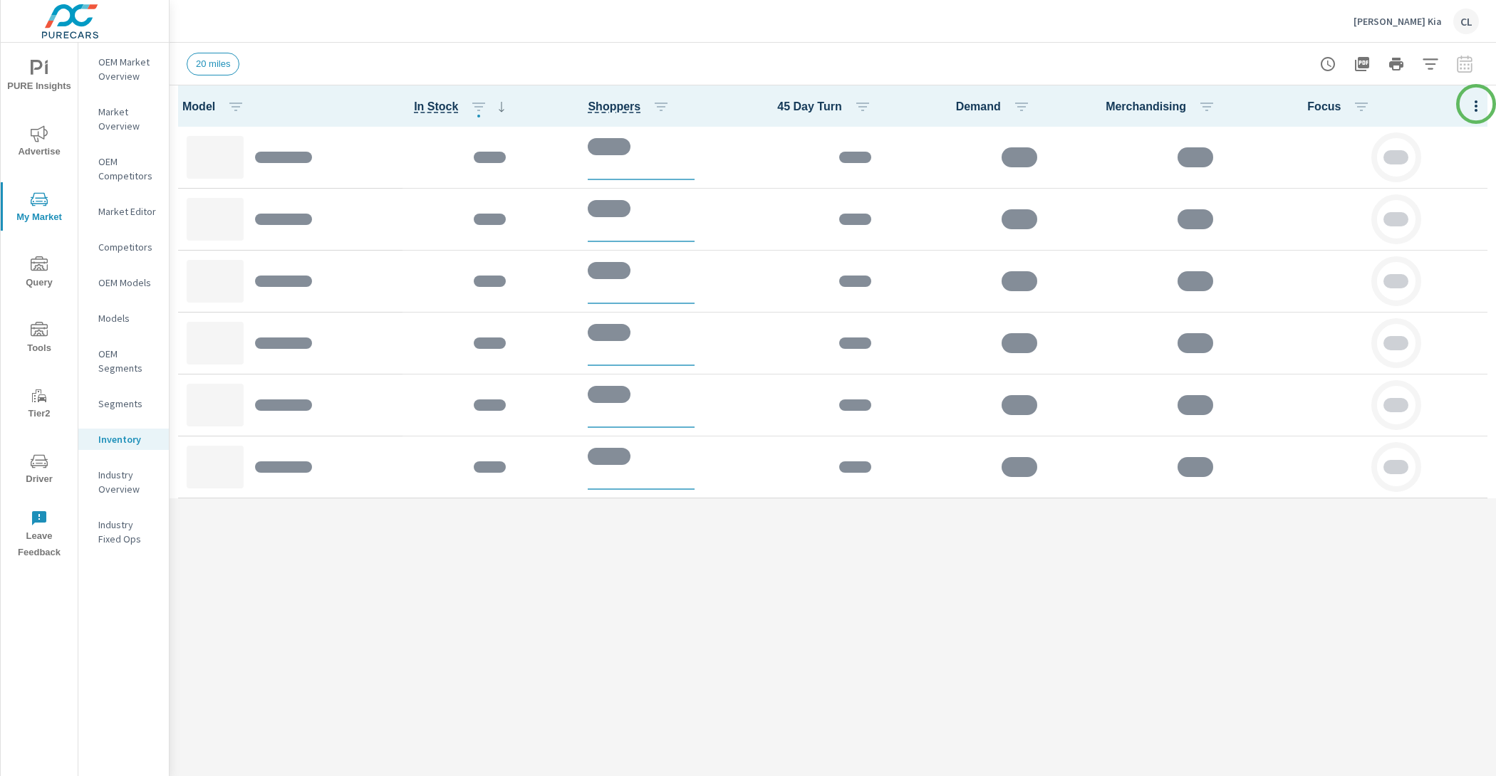
click at [1476, 104] on div at bounding box center [1476, 105] width 40 height 41
click at [1429, 64] on icon "button" at bounding box center [1429, 63] width 15 height 11
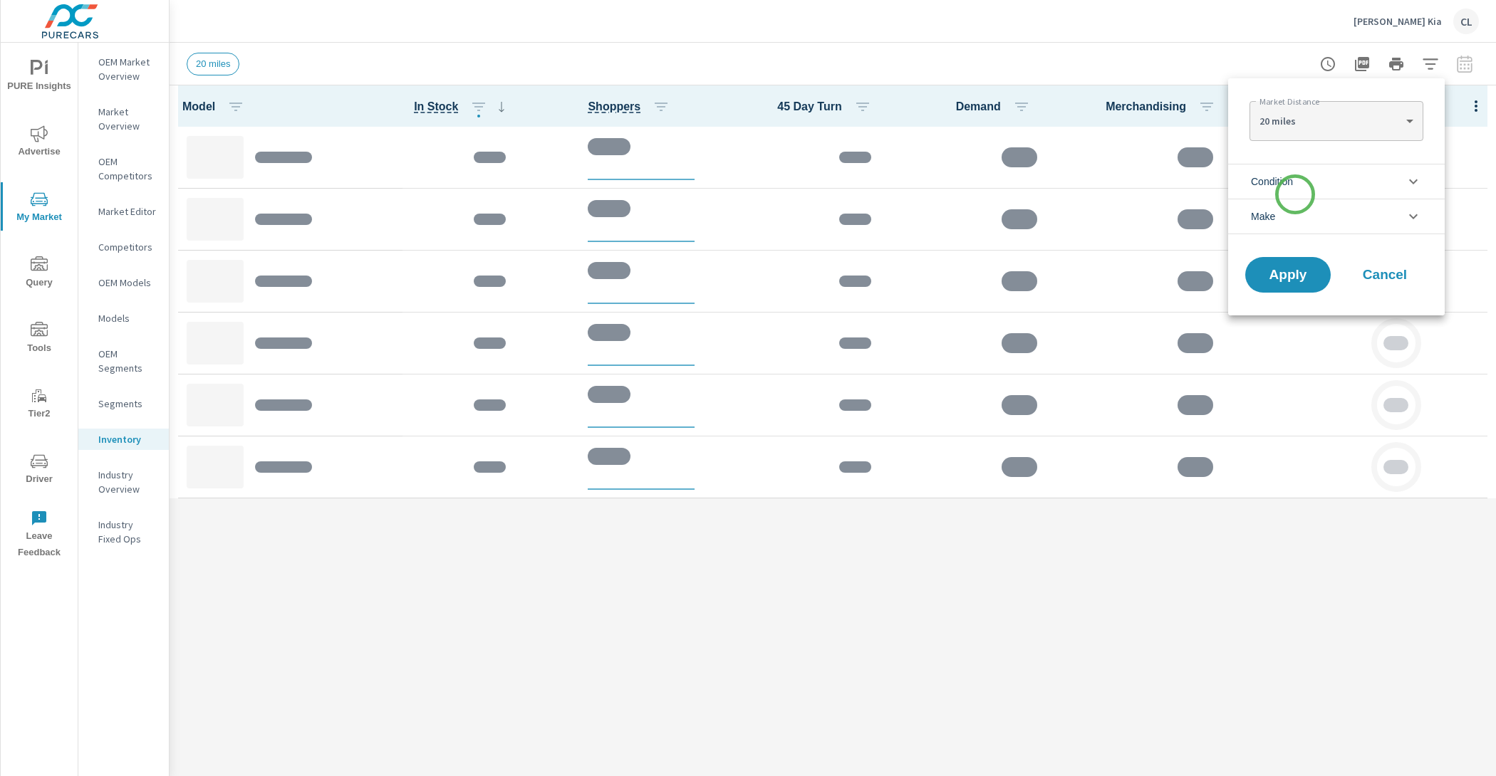
click at [1293, 204] on li "Make" at bounding box center [1336, 217] width 216 height 36
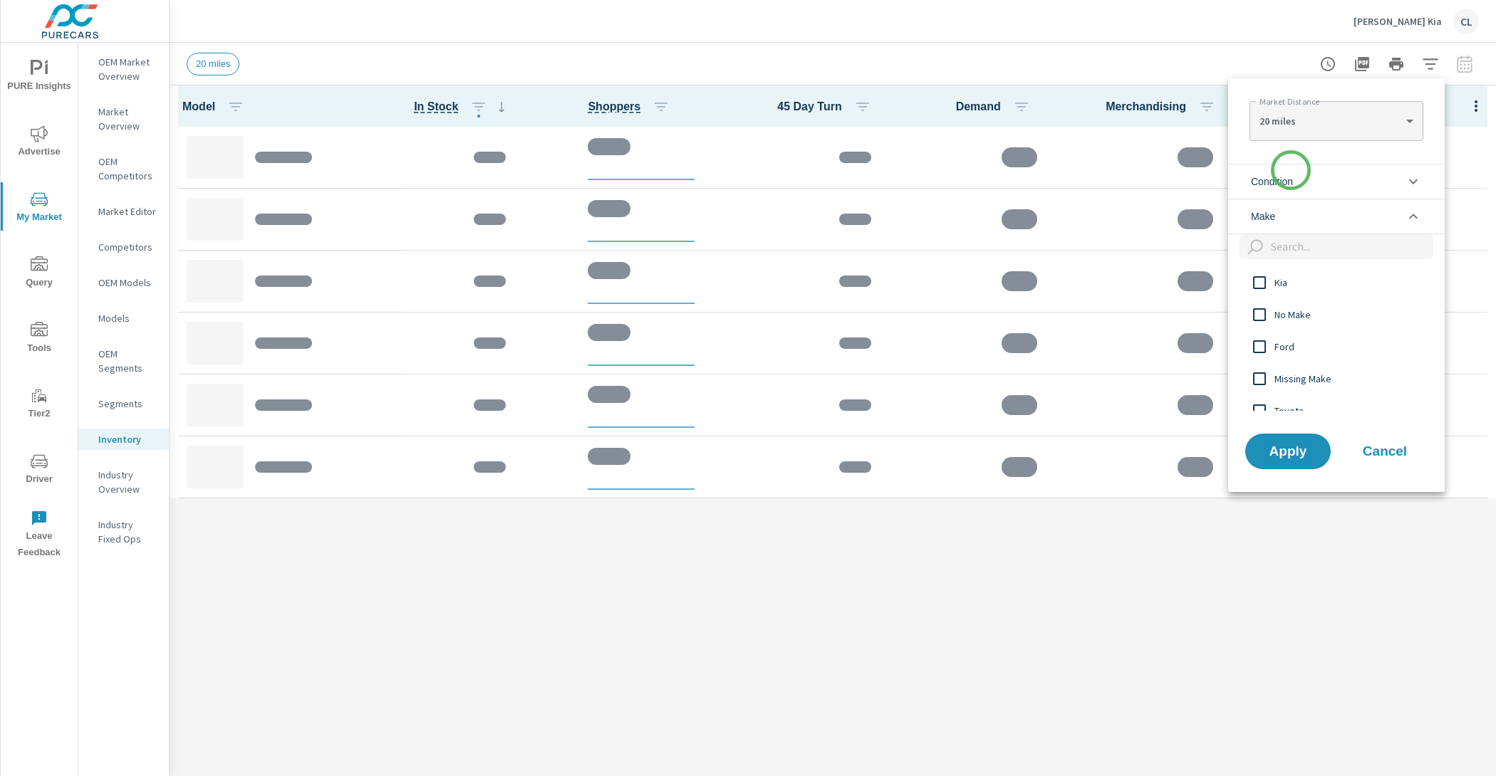
click at [1290, 170] on span "Condition" at bounding box center [1272, 182] width 42 height 34
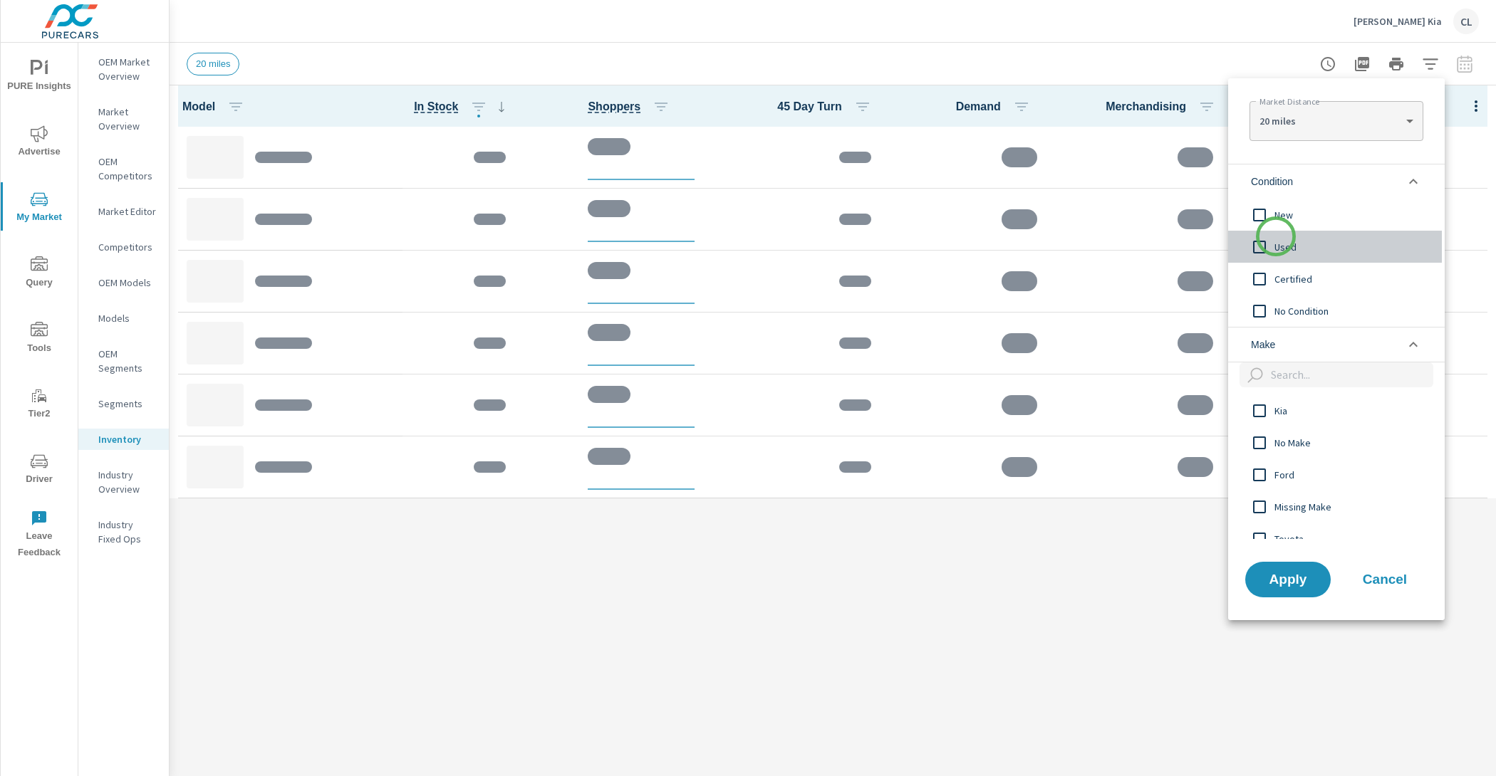
click at [1275, 236] on div "Used" at bounding box center [1335, 247] width 214 height 32
click at [1277, 243] on span "Used" at bounding box center [1352, 247] width 156 height 17
click at [1277, 214] on span "New" at bounding box center [1352, 215] width 156 height 17
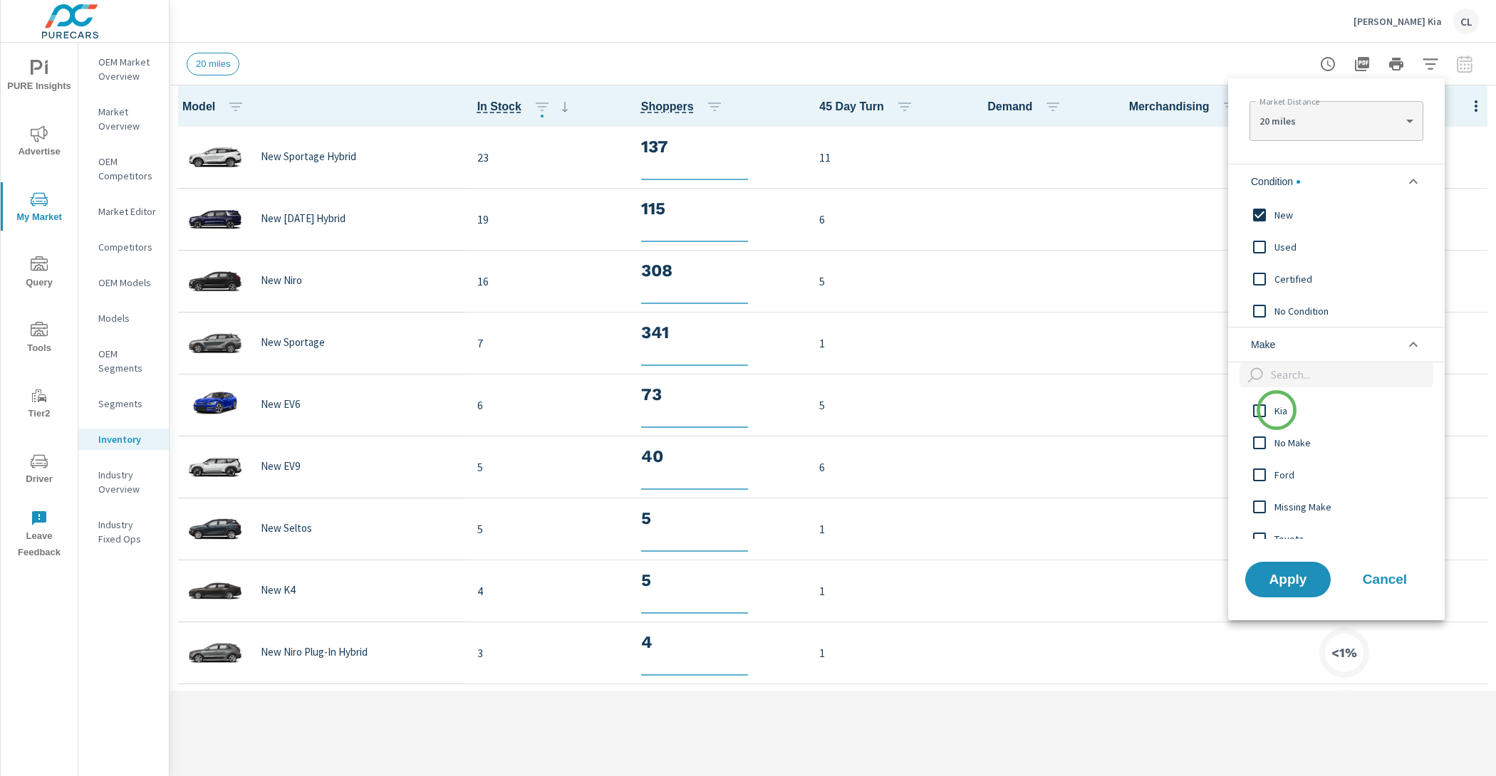
click at [1276, 410] on span "Kia" at bounding box center [1352, 410] width 156 height 17
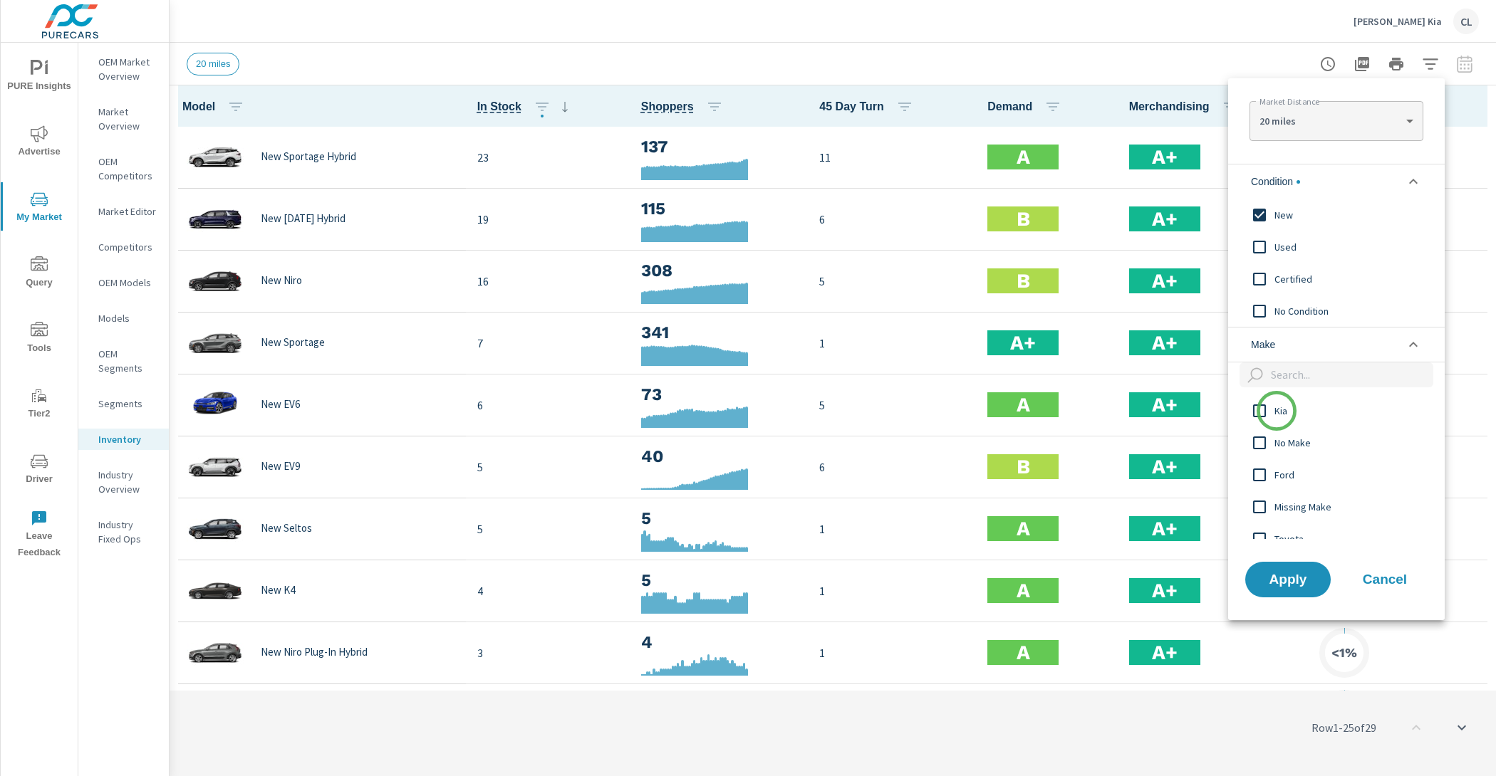
scroll to position [1, 0]
click at [1283, 583] on span "Apply" at bounding box center [1287, 580] width 58 height 14
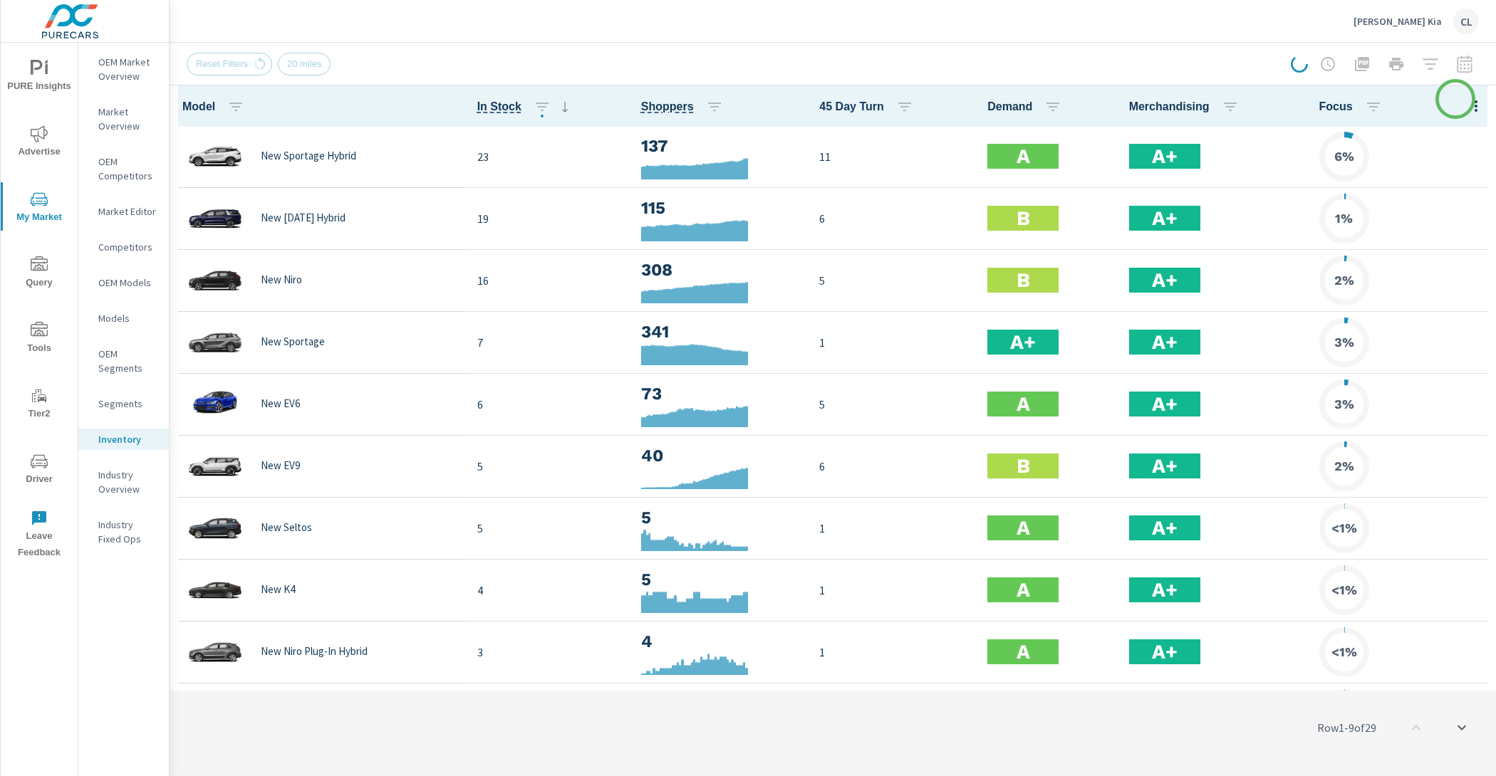
click at [1467, 99] on icon "button" at bounding box center [1475, 106] width 17 height 17
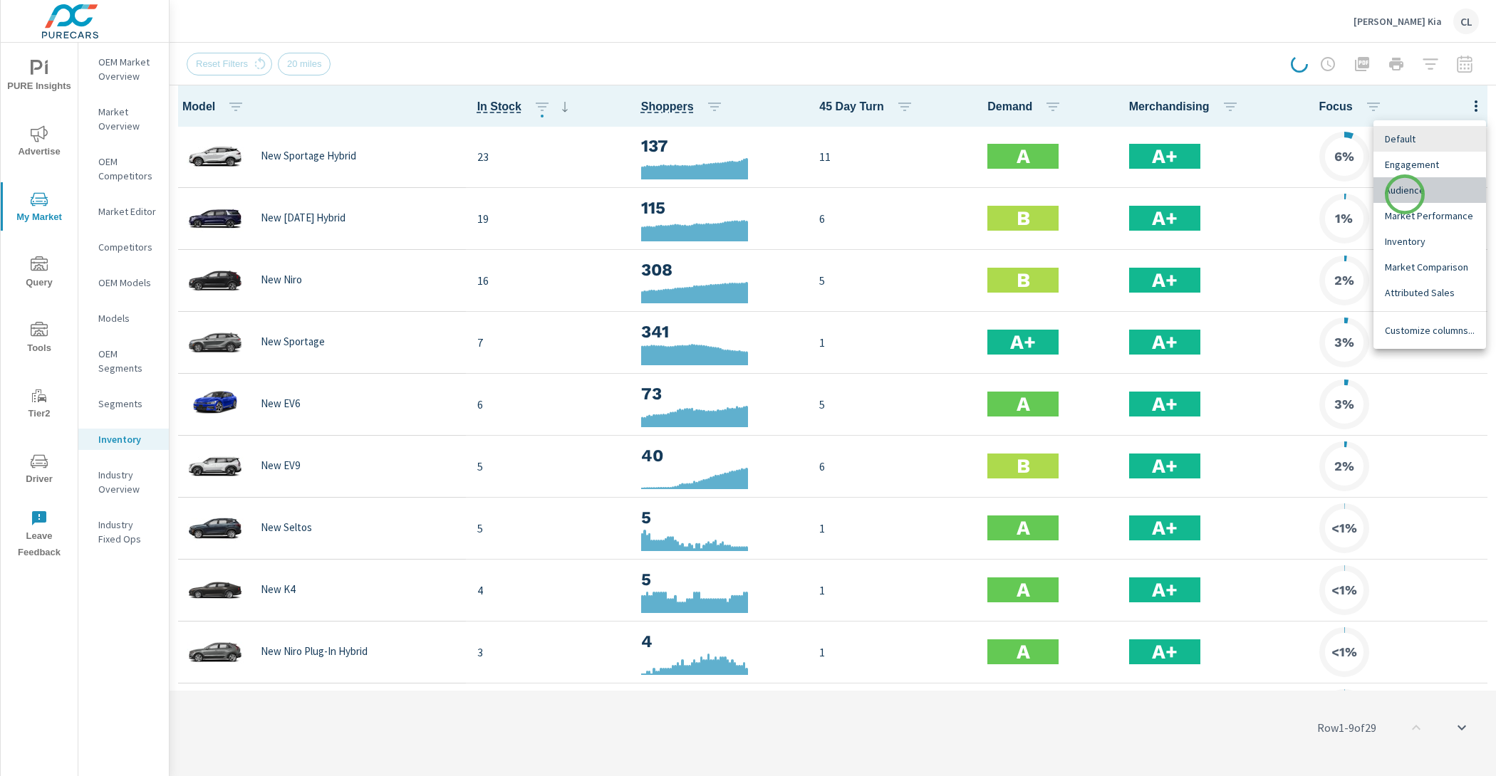
click at [1404, 194] on span "Audience" at bounding box center [1429, 190] width 90 height 14
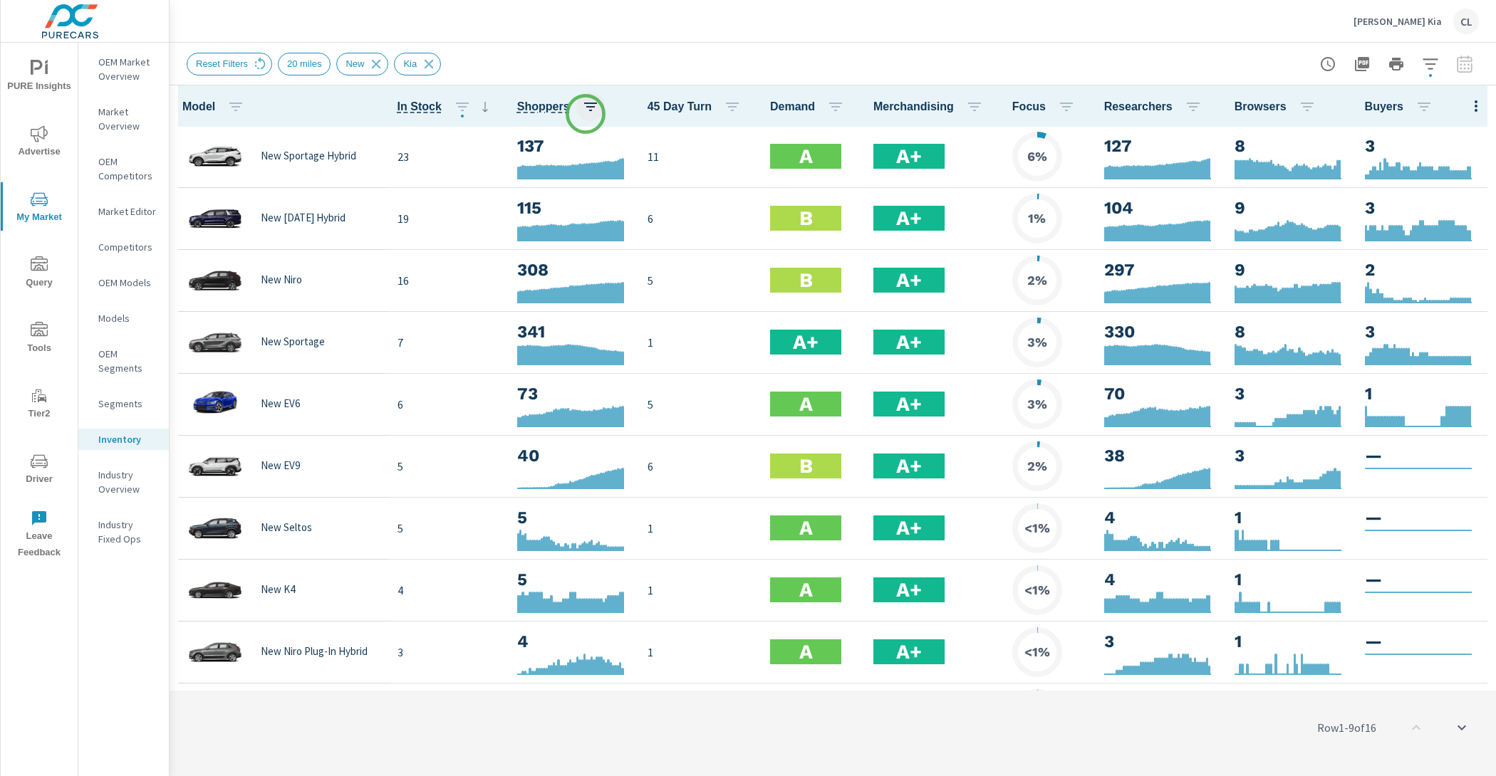
click at [586, 110] on icon "button" at bounding box center [590, 107] width 13 height 9
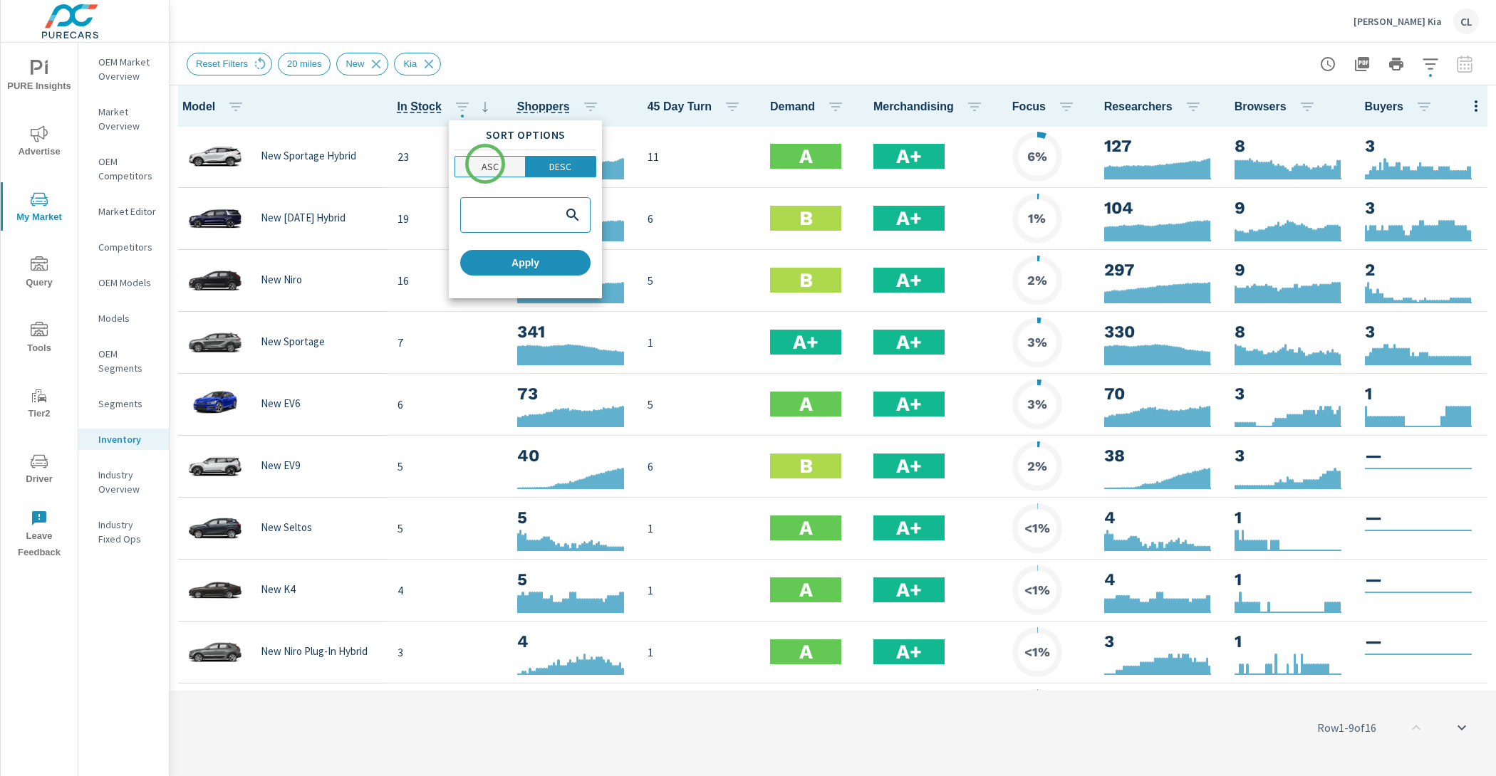
click at [485, 164] on p "ASC" at bounding box center [489, 167] width 17 height 14
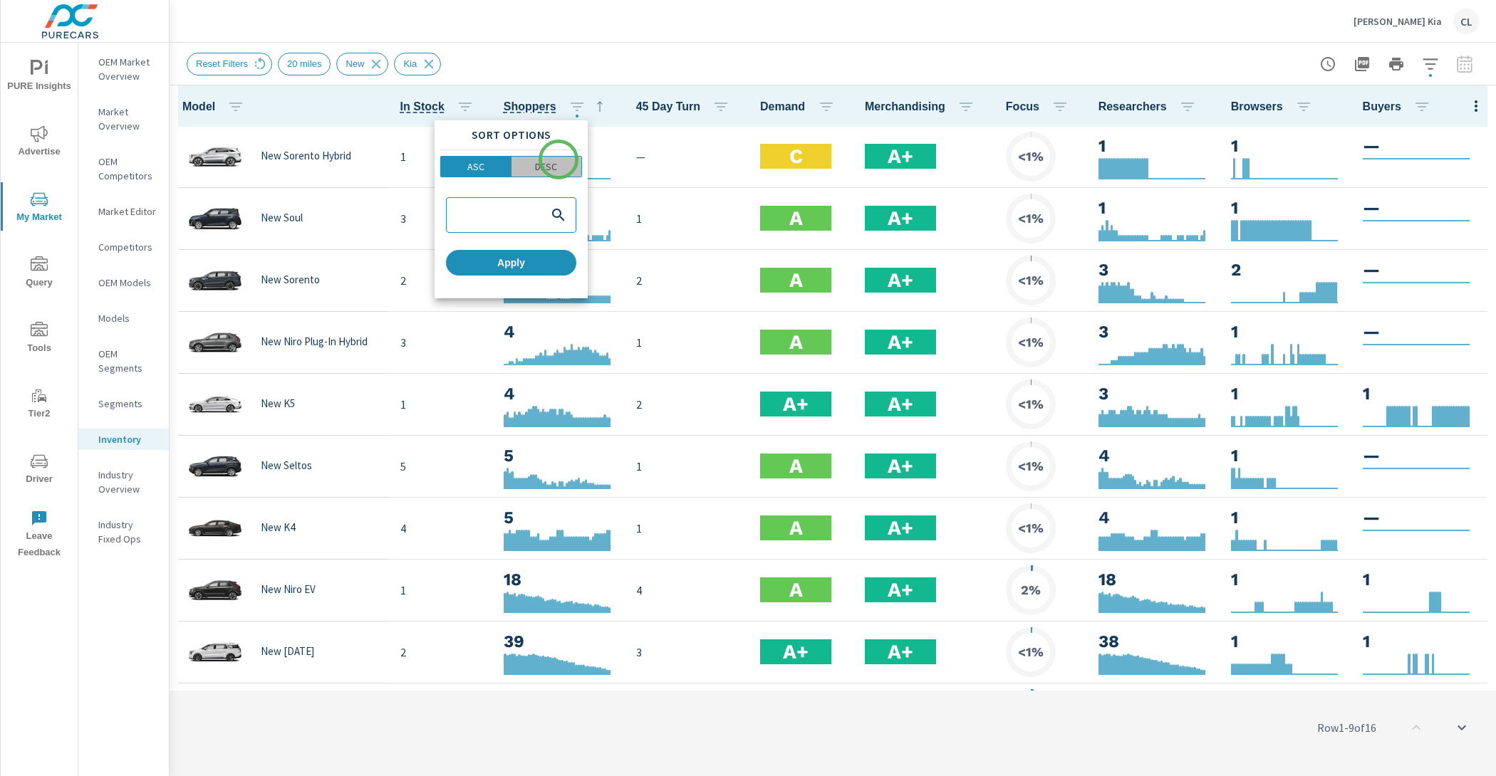
click at [558, 160] on span "DESC" at bounding box center [547, 167] width 62 height 14
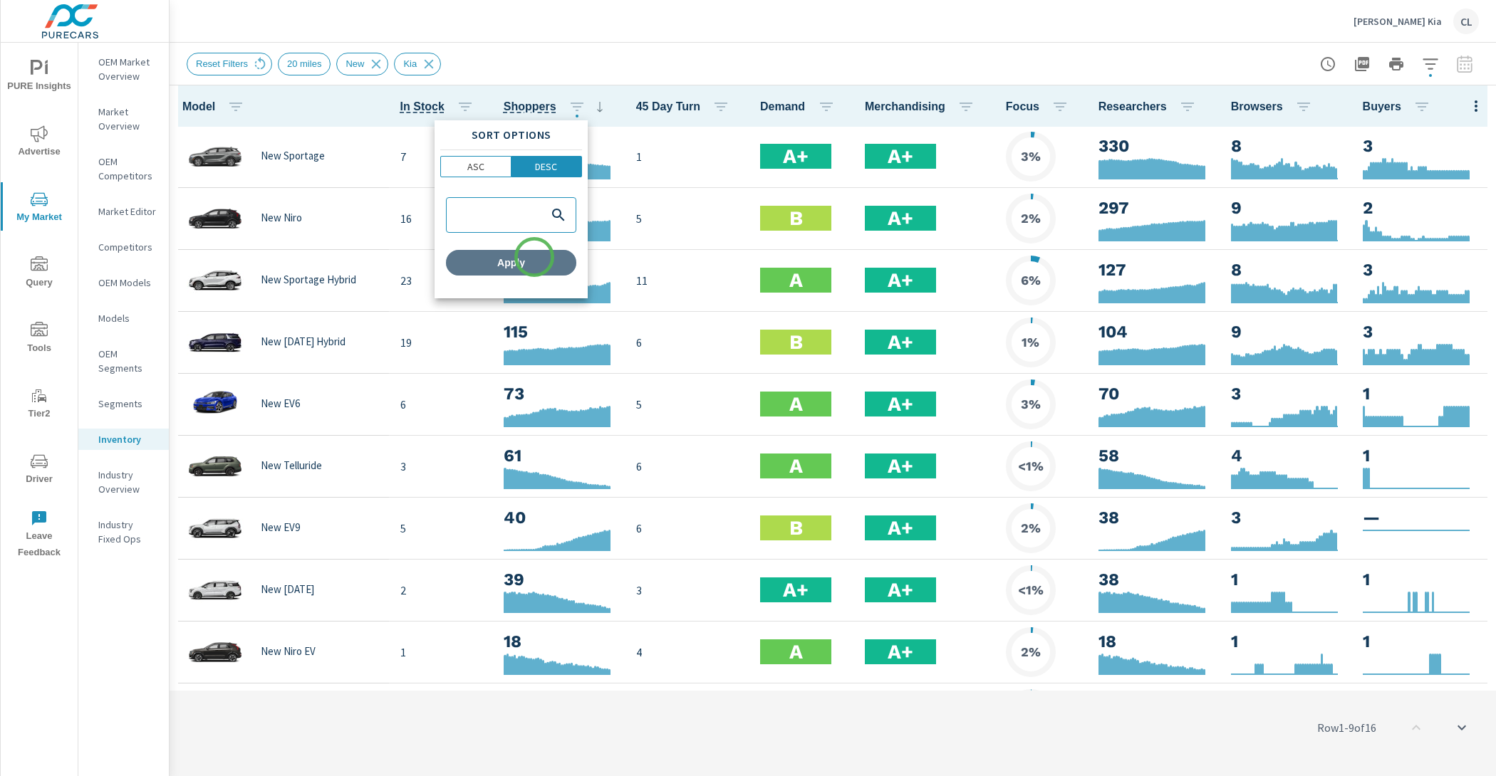
click at [534, 257] on span "Apply" at bounding box center [511, 262] width 119 height 13
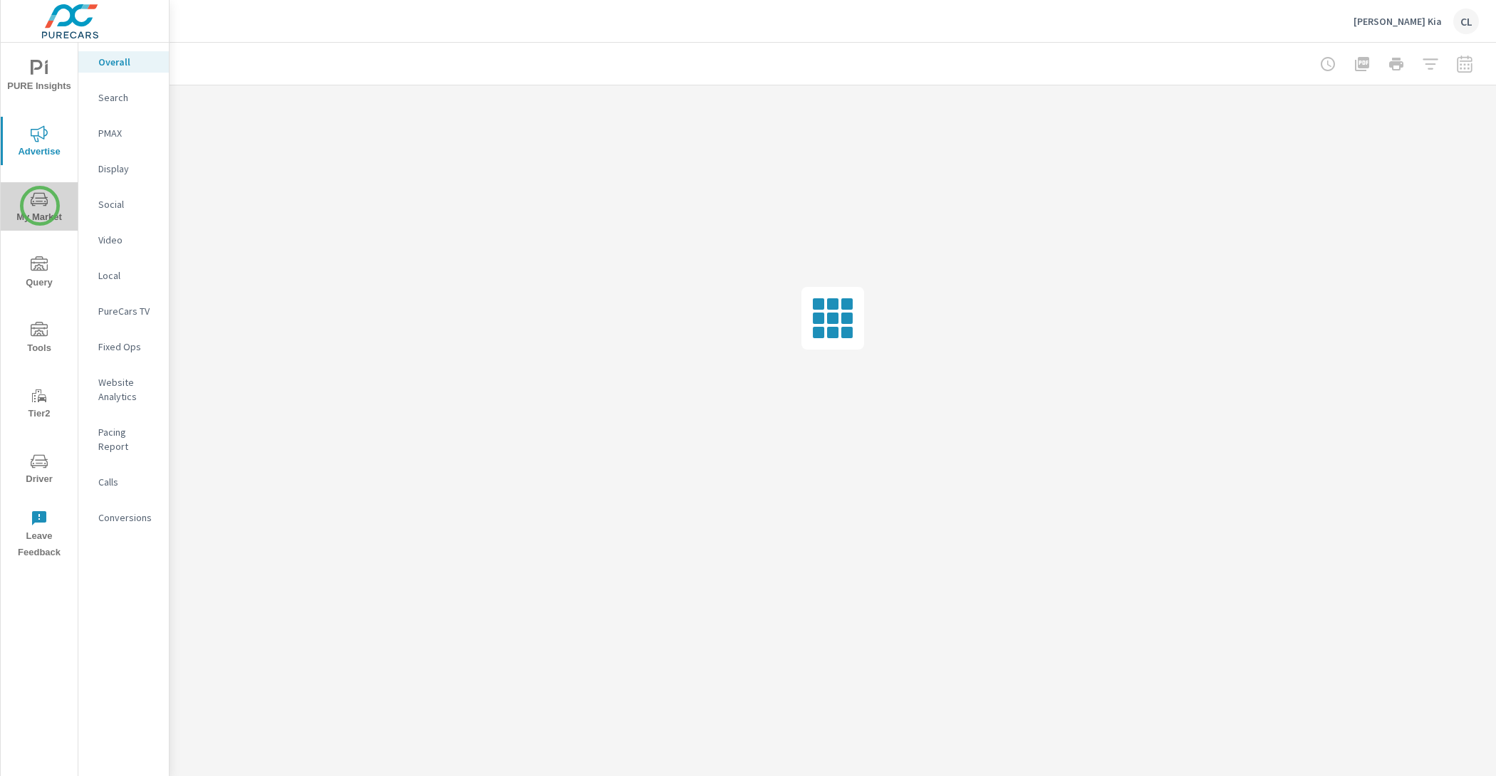
click at [40, 206] on icon "nav menu" at bounding box center [39, 199] width 17 height 17
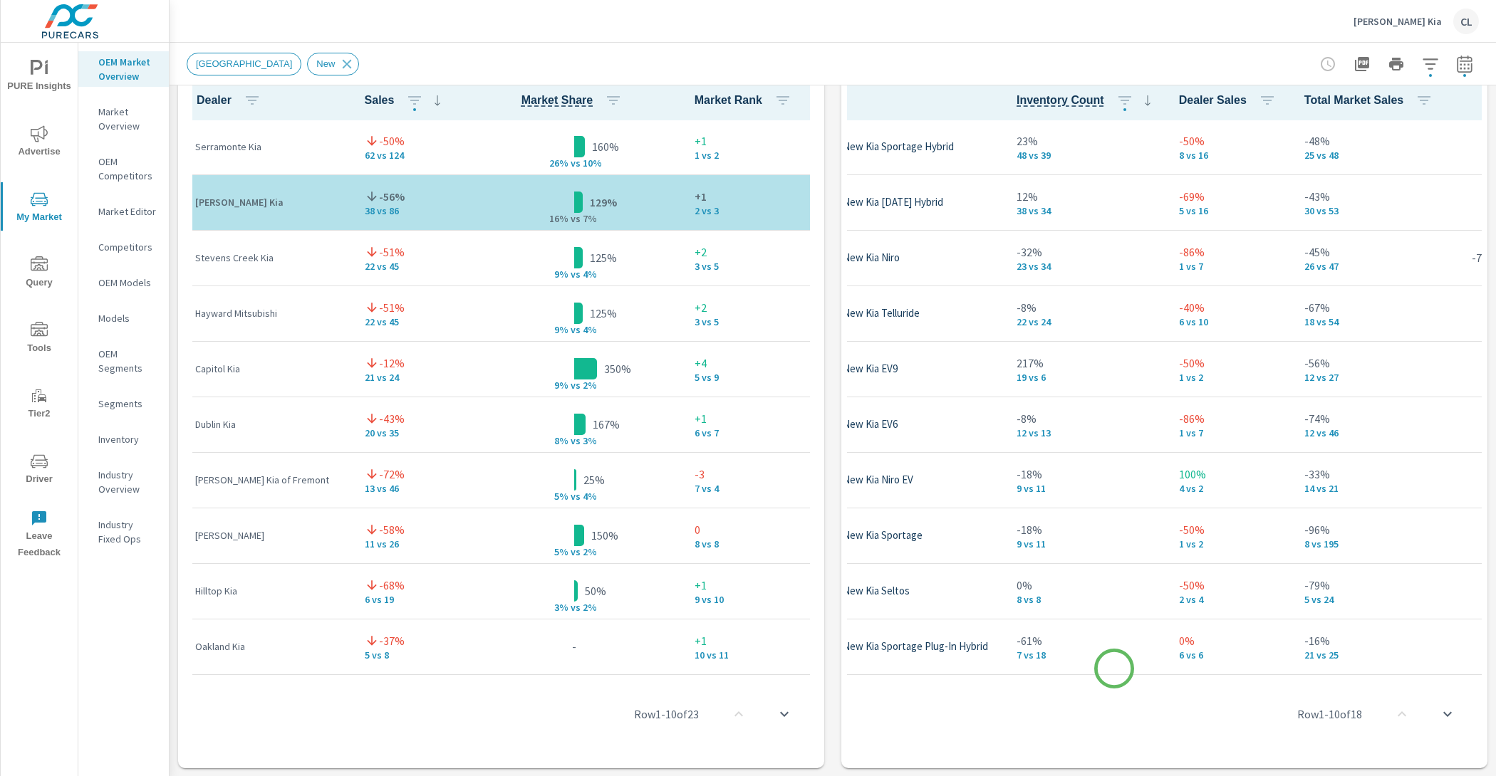
scroll to position [1, 96]
click at [1416, 99] on icon "button" at bounding box center [1422, 100] width 13 height 9
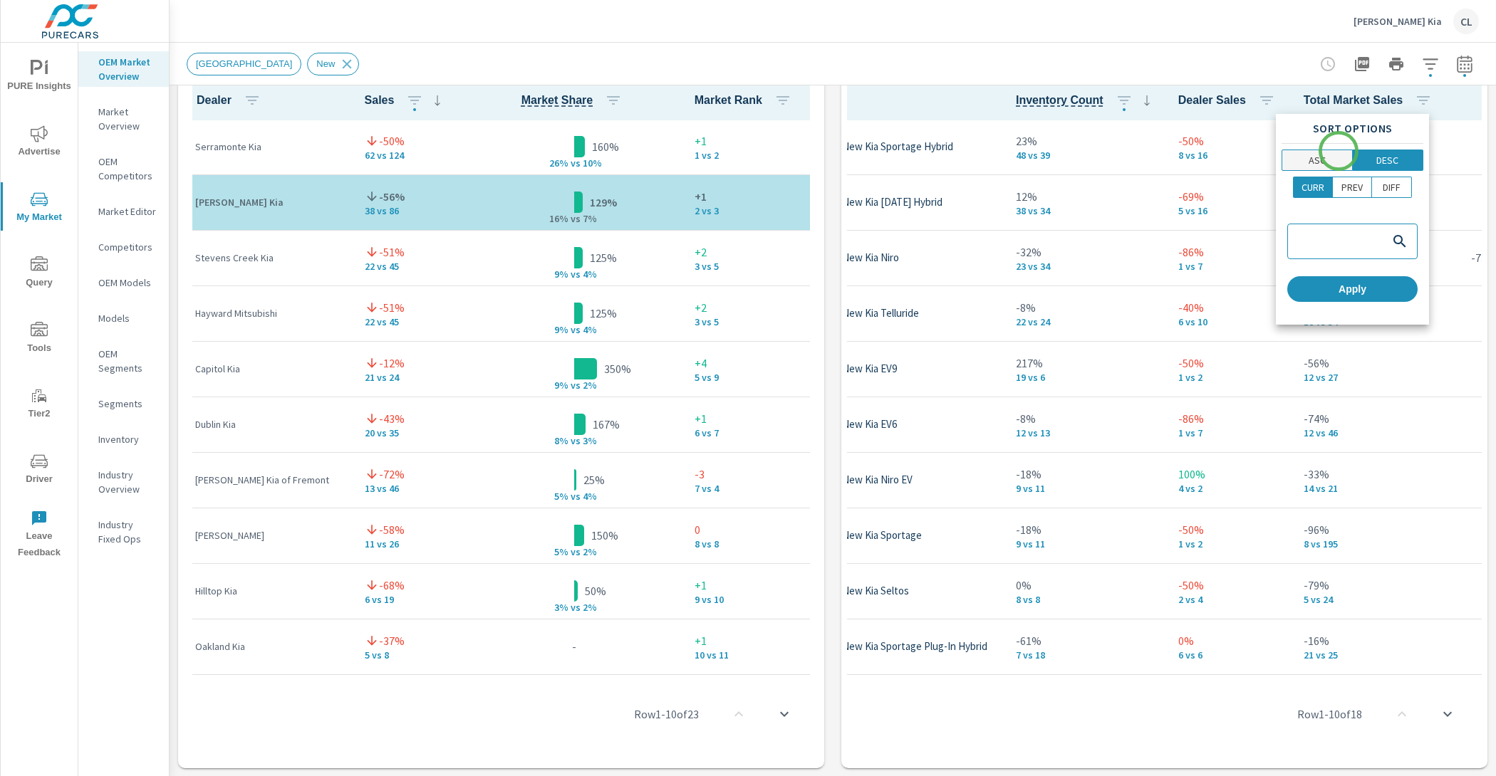
click at [1334, 153] on span "ASC" at bounding box center [1316, 160] width 61 height 14
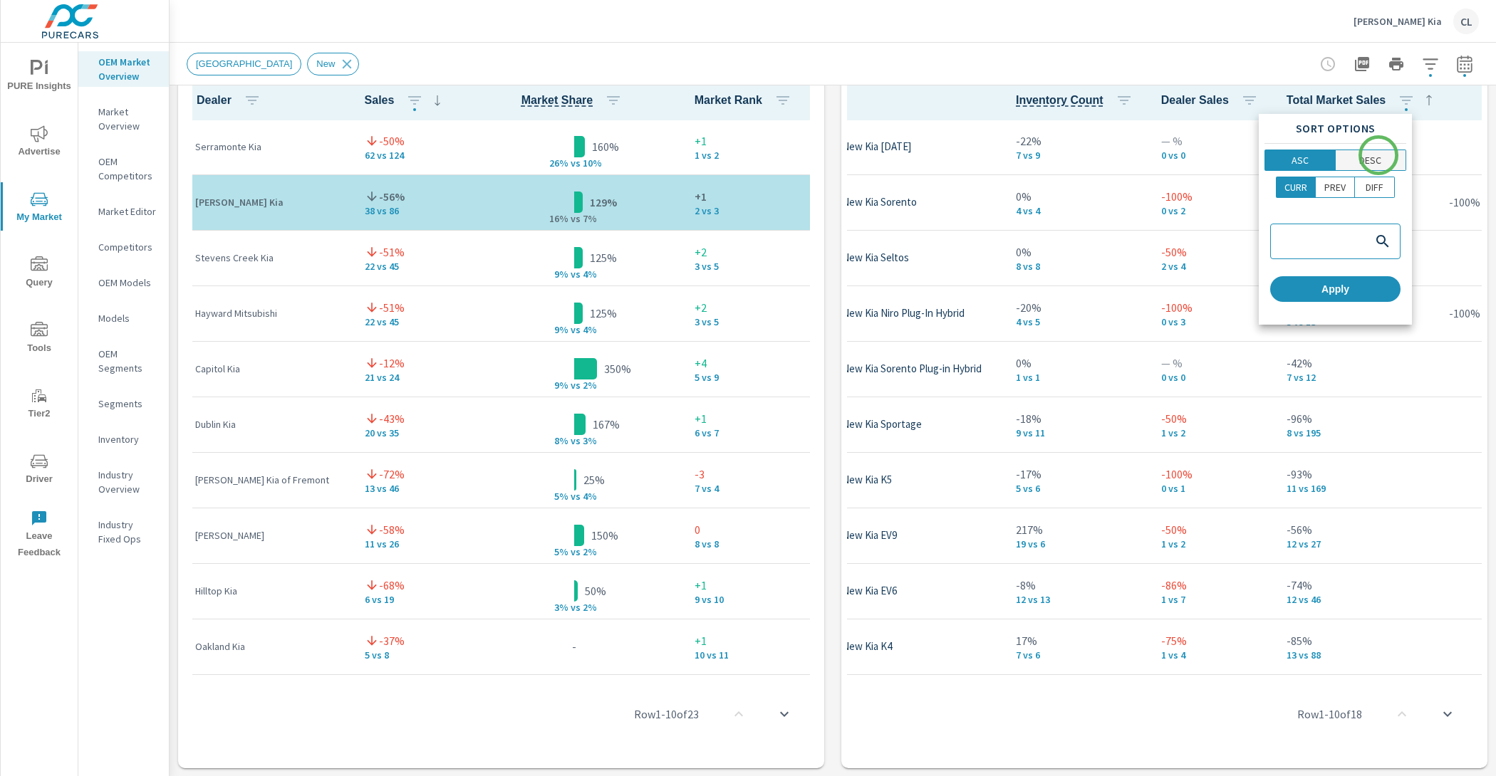
click at [1379, 156] on p "DESC" at bounding box center [1370, 160] width 22 height 14
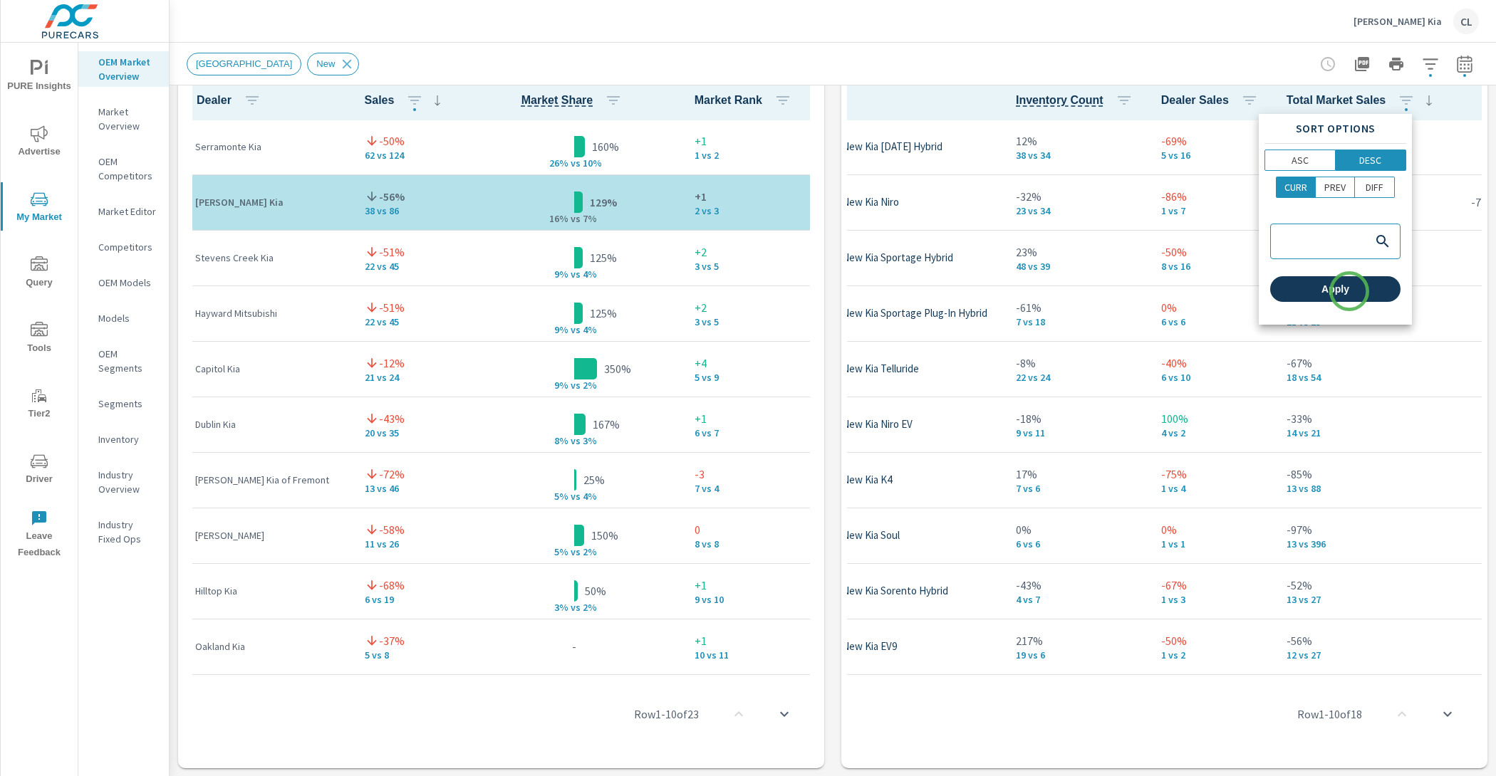
click at [1348, 290] on span "Apply" at bounding box center [1334, 289] width 119 height 13
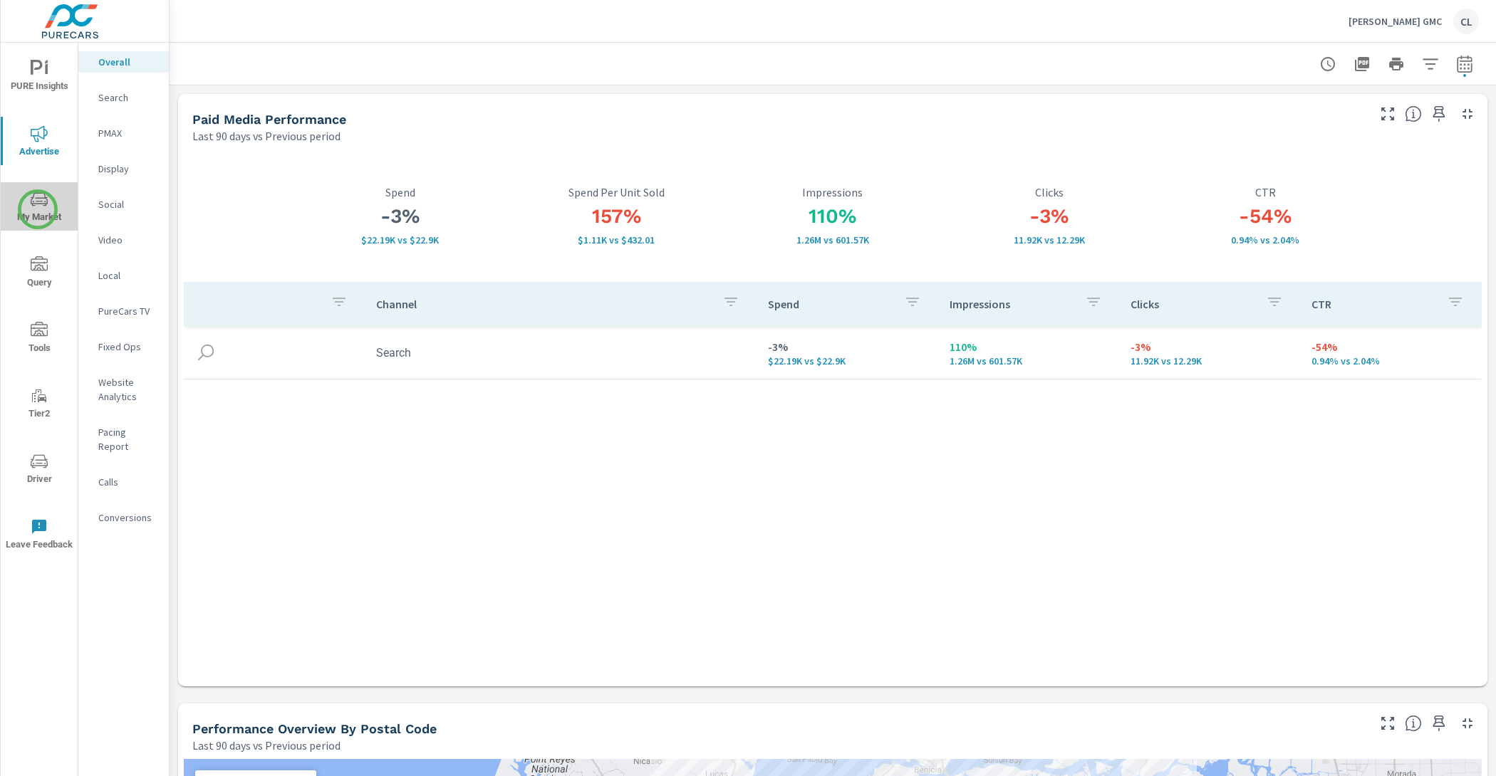
click at [38, 209] on span "My Market" at bounding box center [39, 208] width 68 height 35
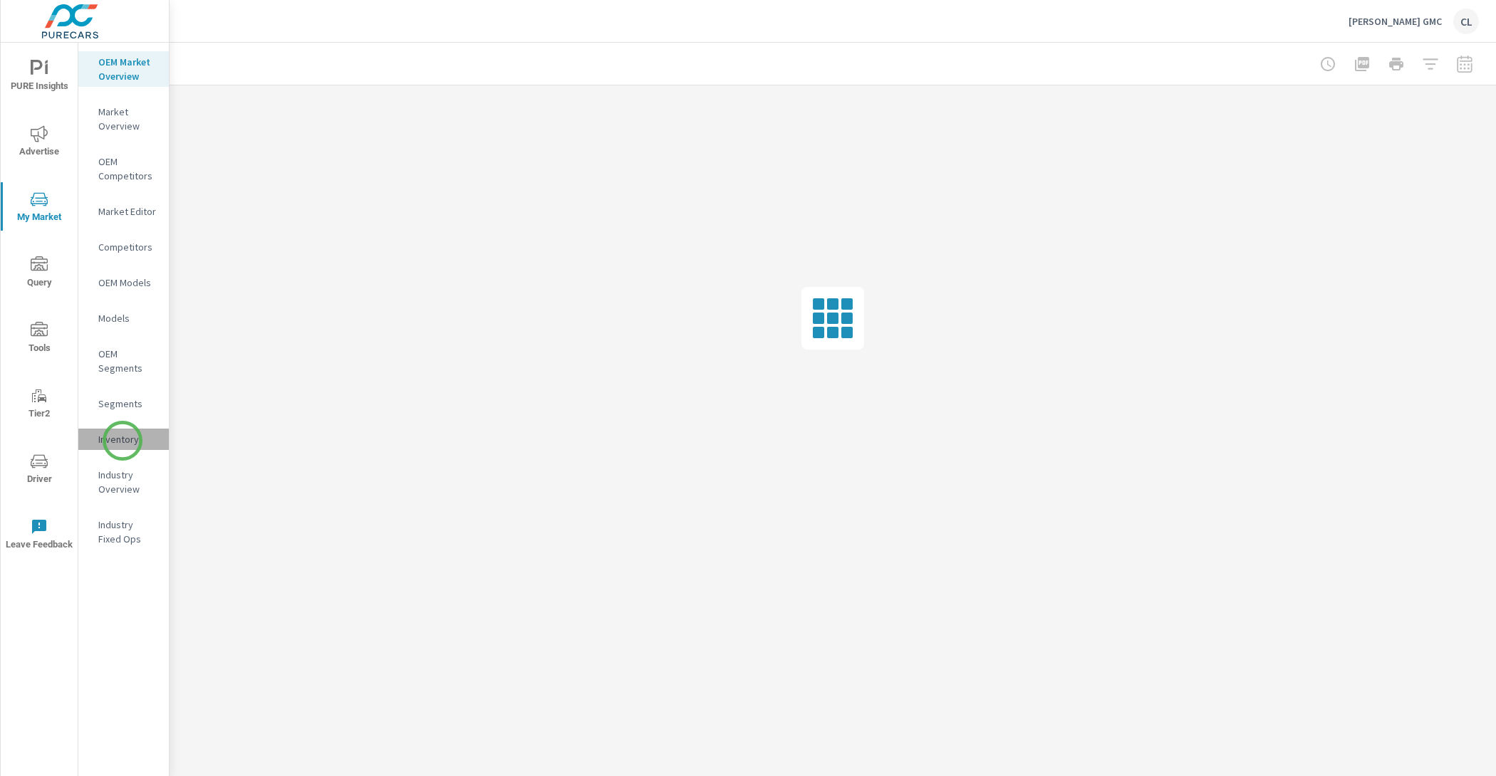
click at [122, 441] on p "Inventory" at bounding box center [127, 439] width 59 height 14
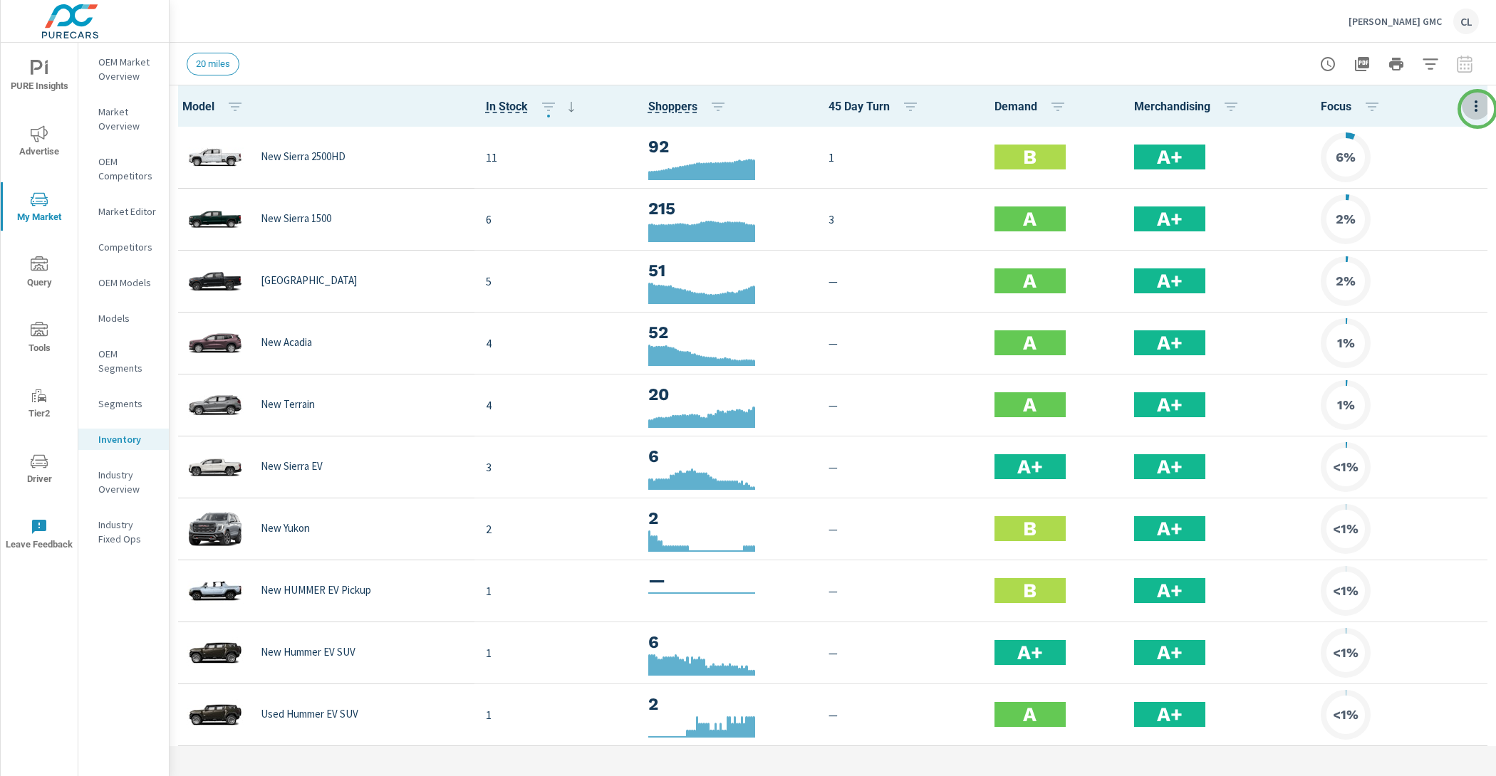
click at [1477, 109] on icon "button" at bounding box center [1475, 106] width 17 height 17
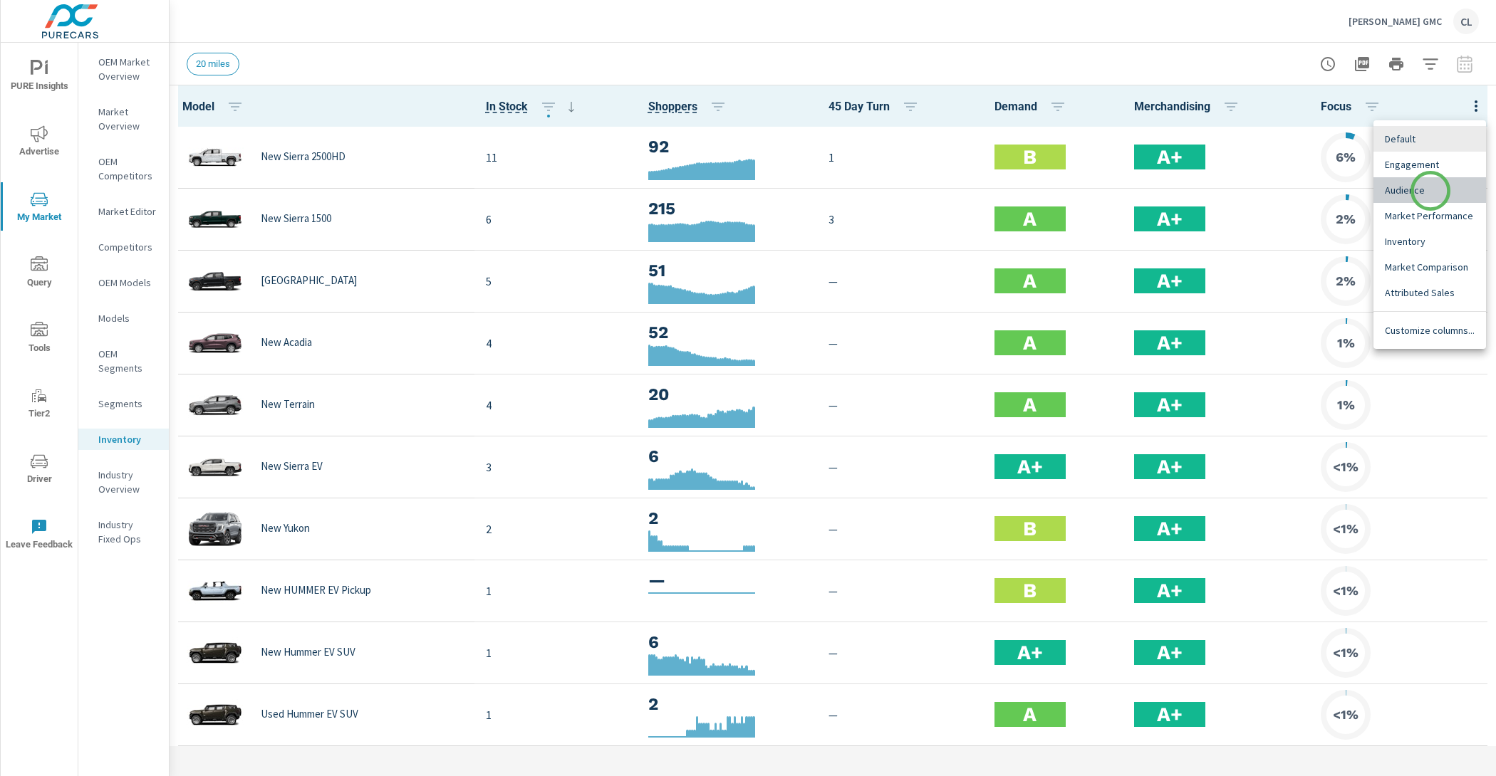
click at [1430, 191] on span "Audience" at bounding box center [1429, 190] width 90 height 14
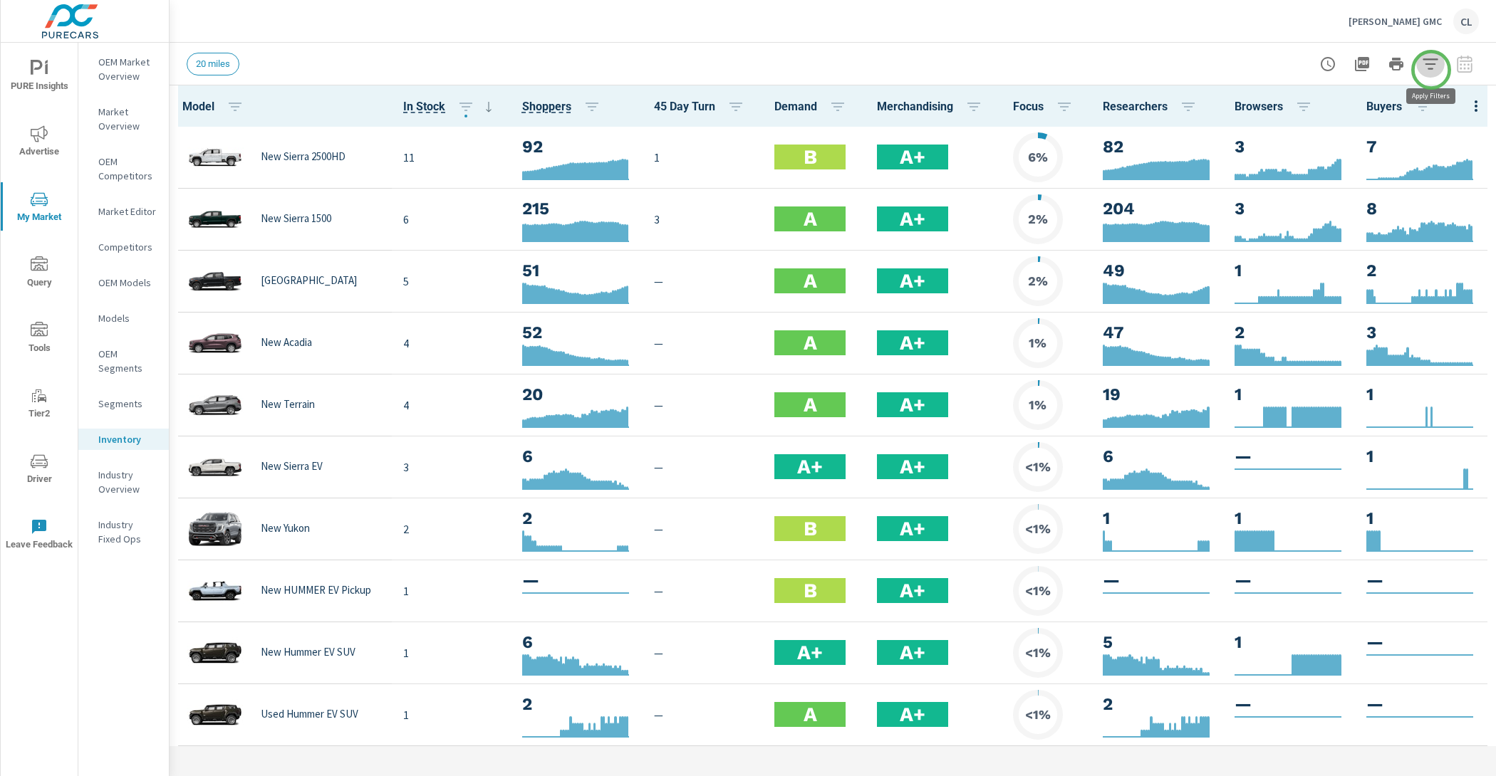
click at [1431, 70] on icon "button" at bounding box center [1429, 64] width 17 height 17
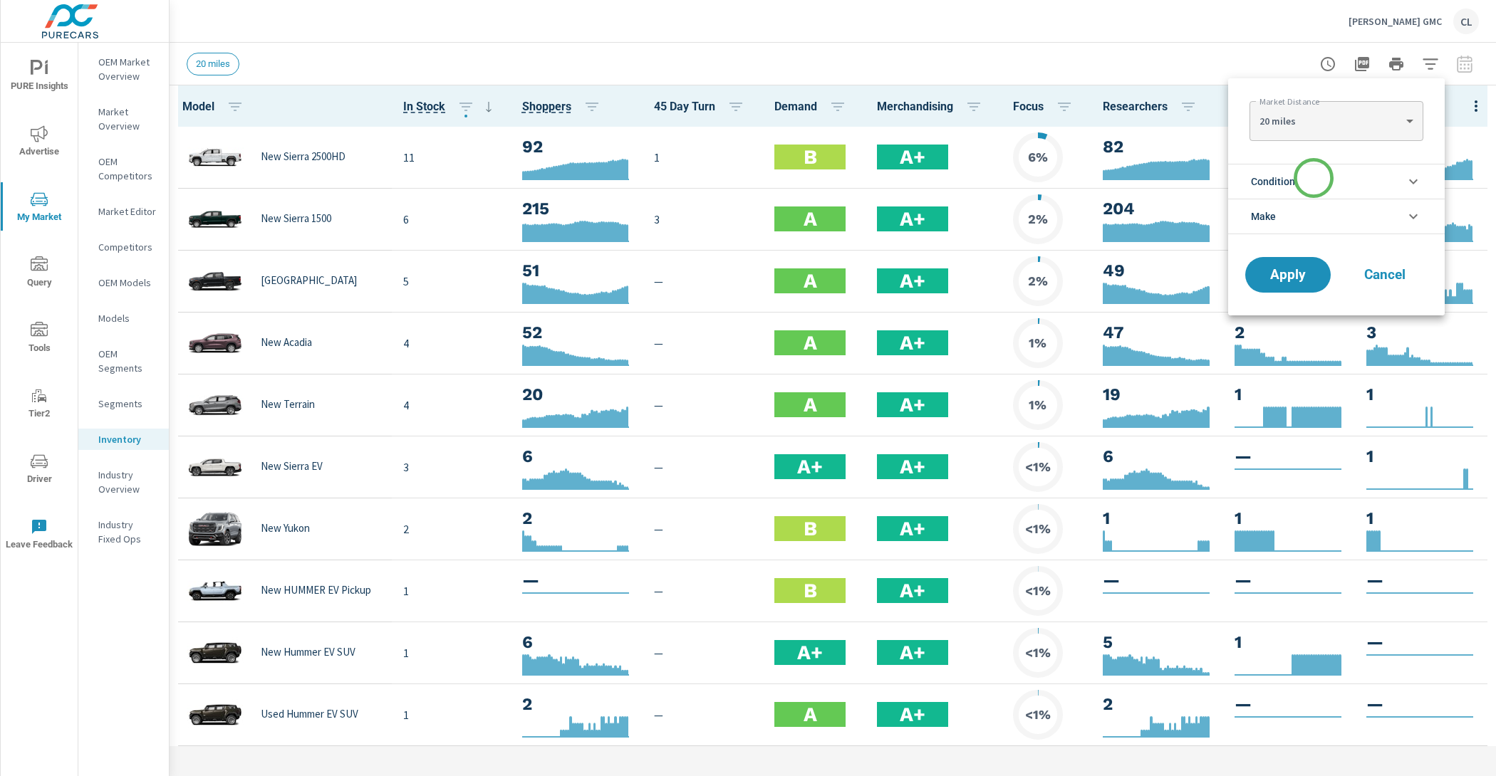
click at [1313, 178] on li "Condition" at bounding box center [1336, 181] width 216 height 35
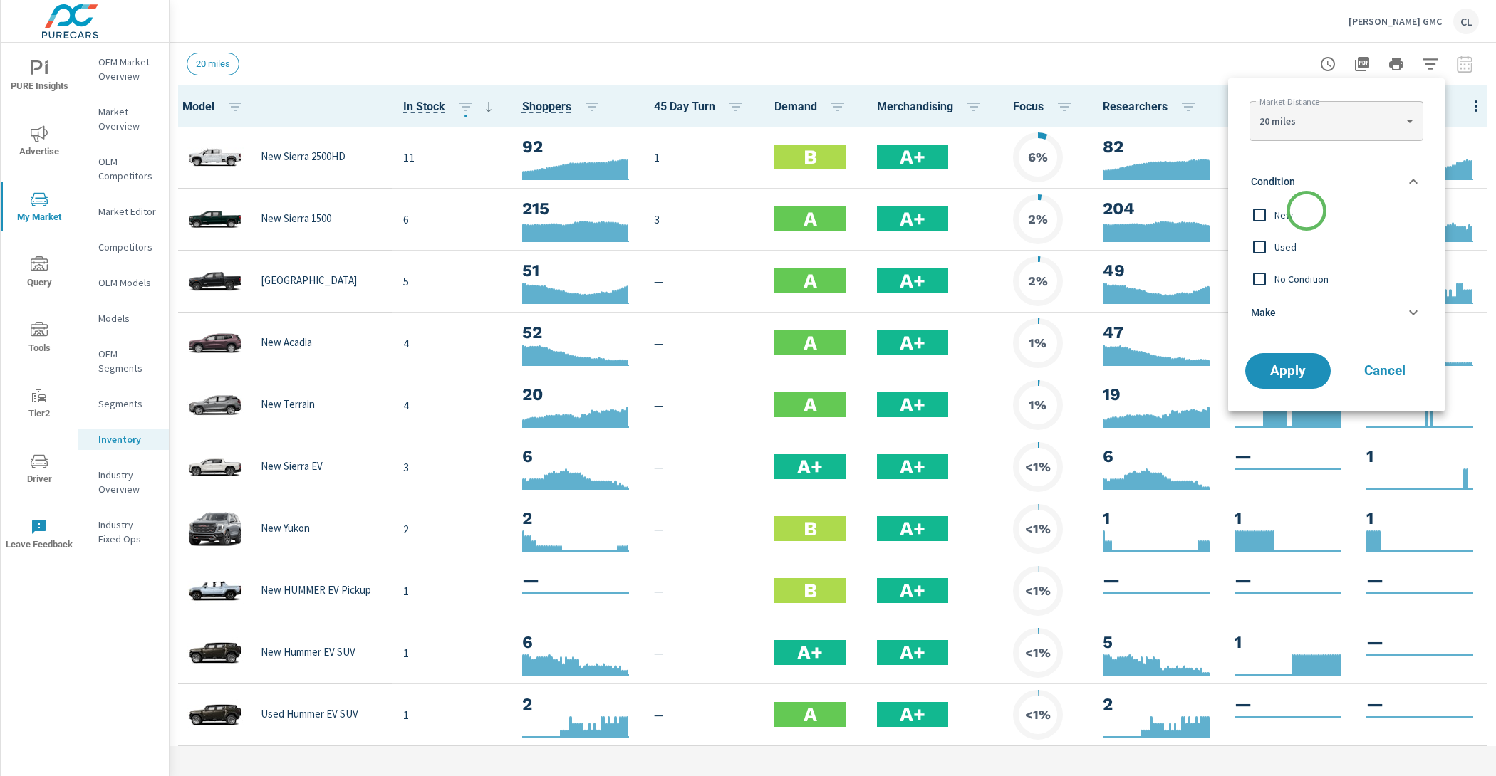
click at [1306, 212] on span "New" at bounding box center [1352, 215] width 156 height 17
click at [1300, 365] on span "Apply" at bounding box center [1287, 372] width 58 height 14
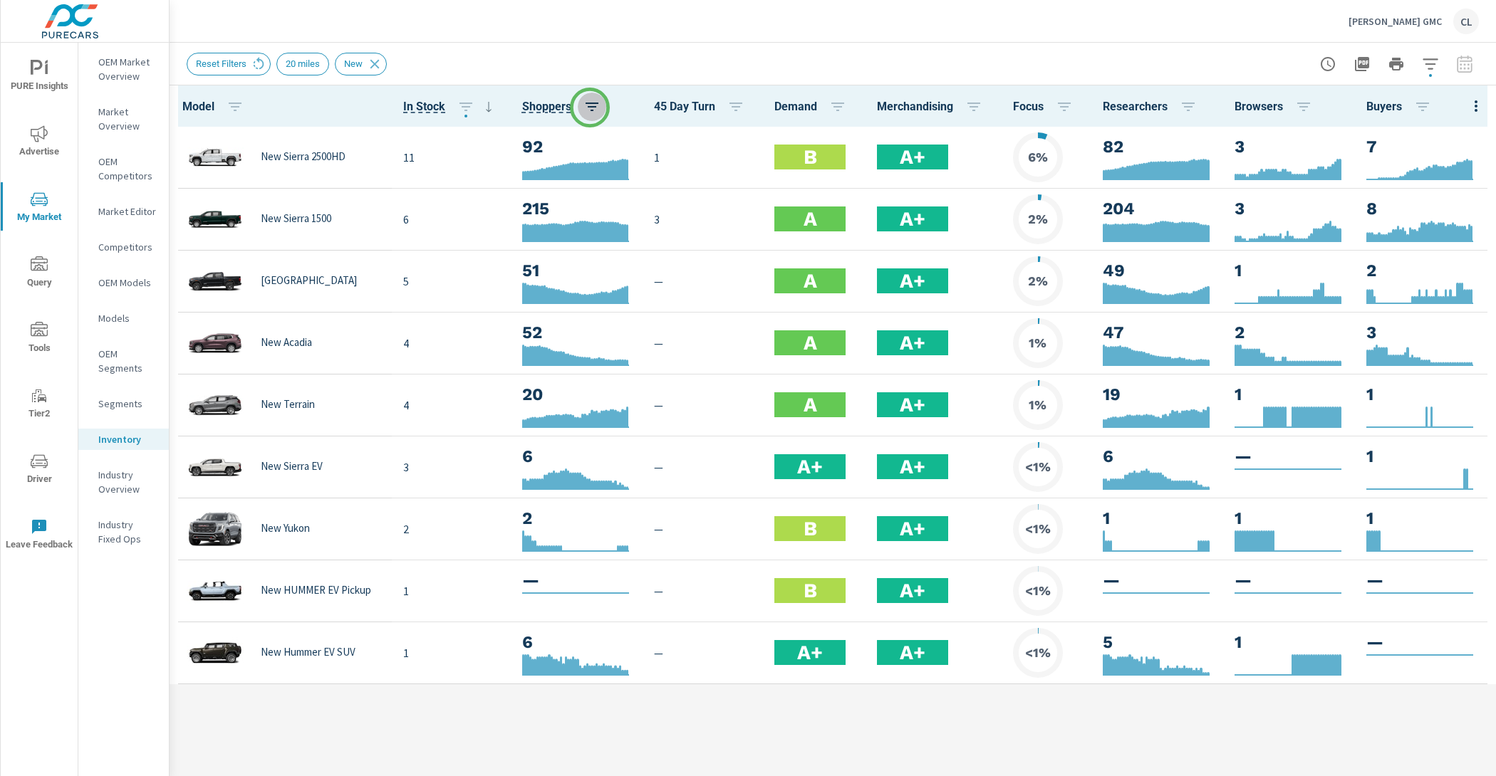
click at [590, 108] on icon "button" at bounding box center [591, 106] width 17 height 17
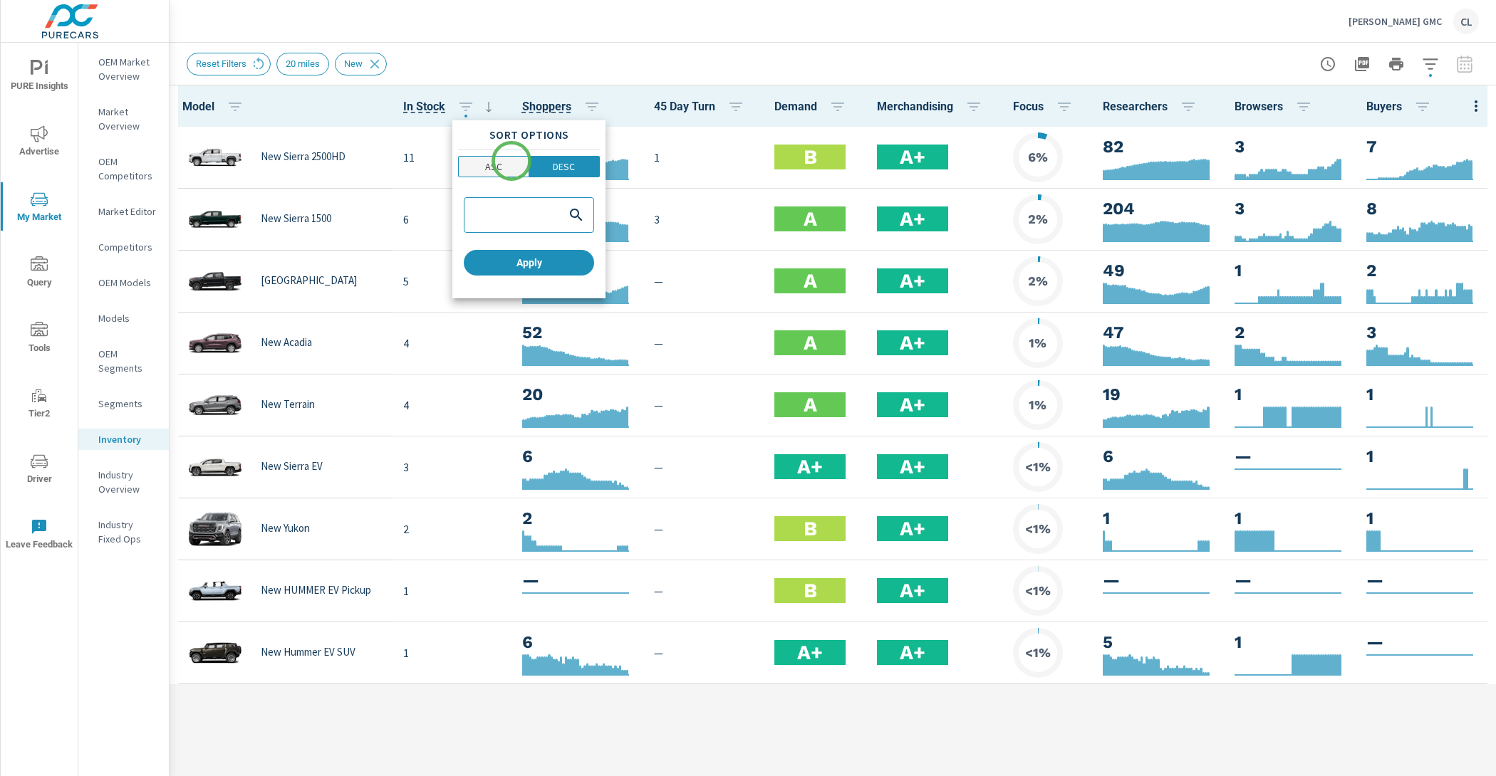
click at [510, 163] on span "ASC" at bounding box center [493, 167] width 61 height 14
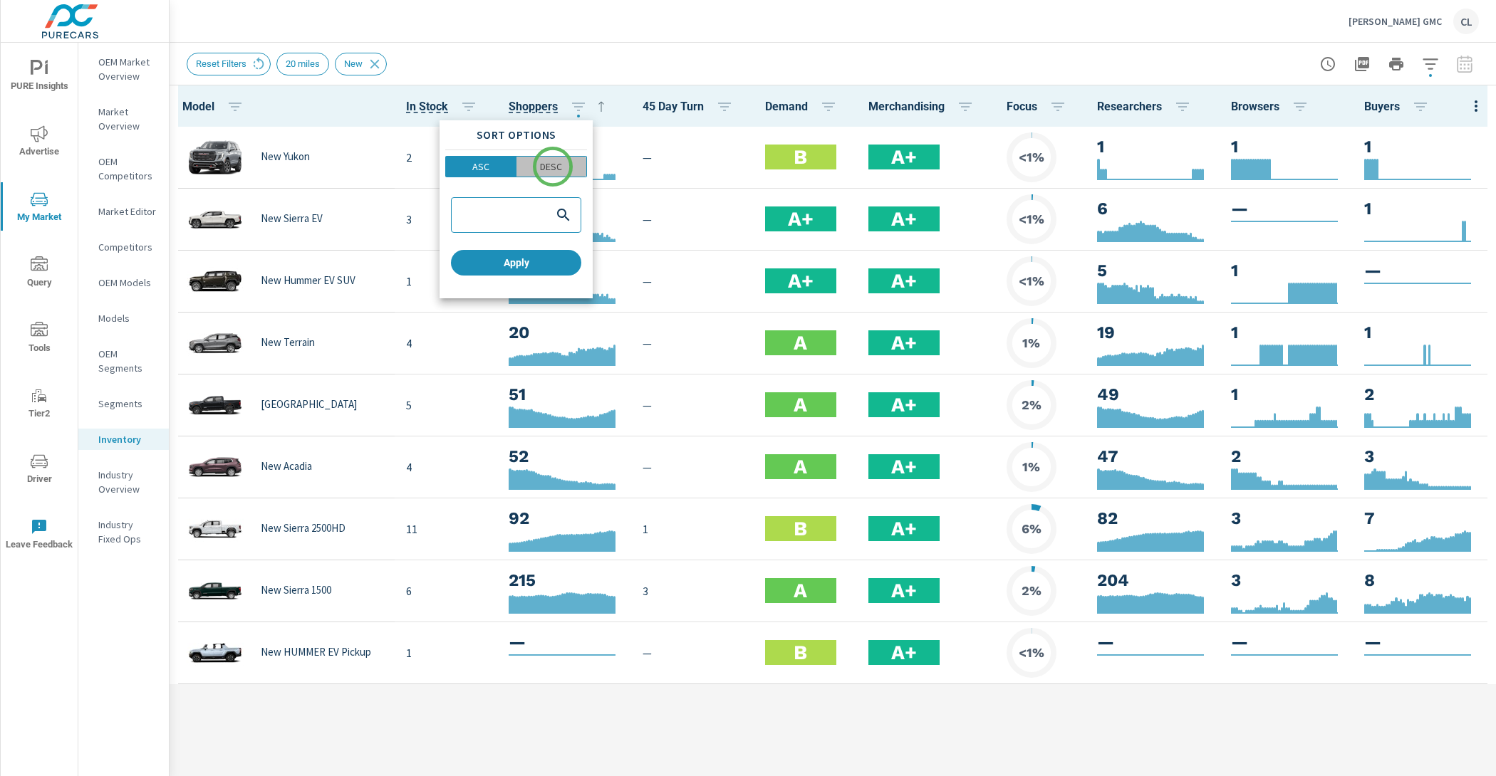
click at [553, 167] on p "DESC" at bounding box center [551, 167] width 22 height 14
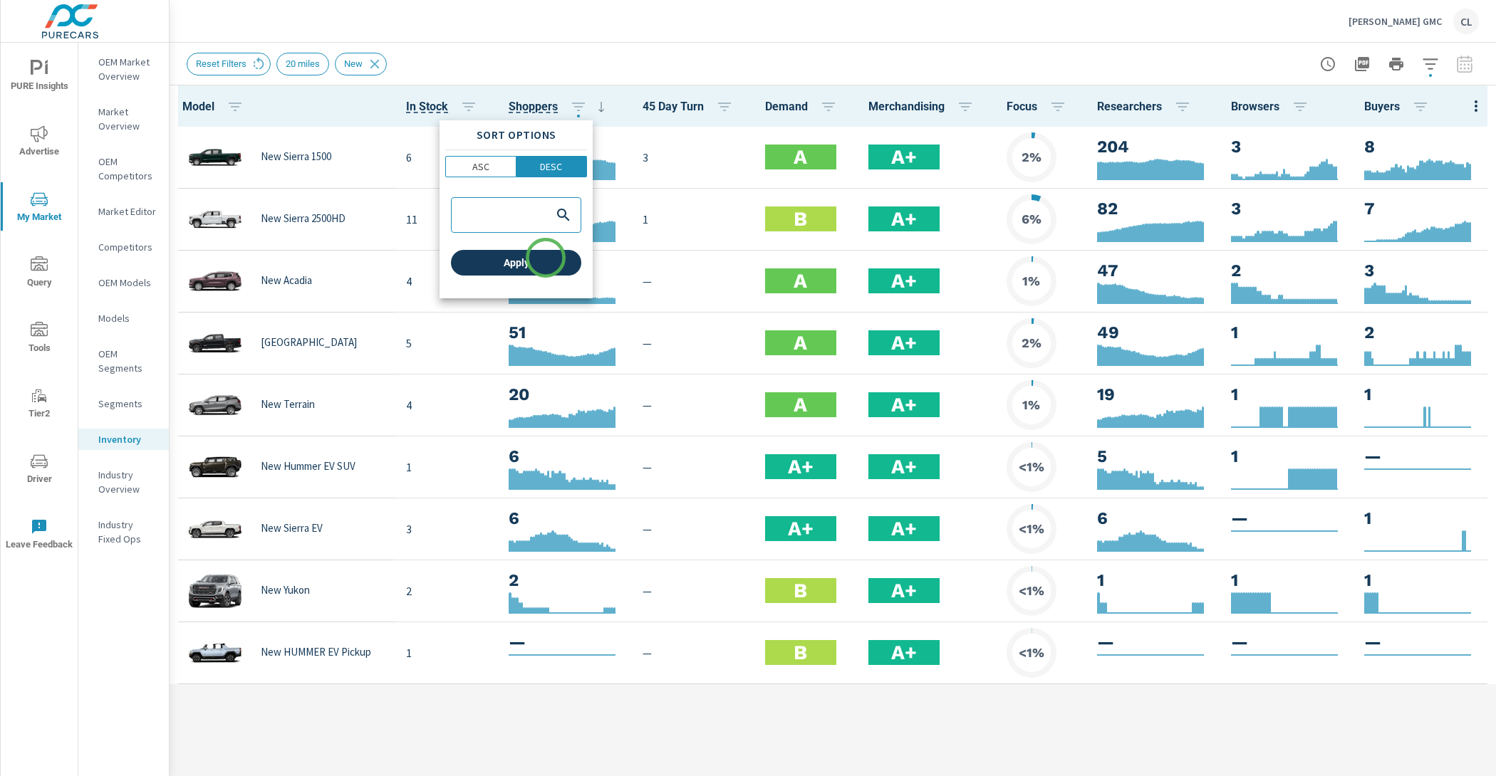
click at [546, 260] on span "Apply" at bounding box center [515, 262] width 119 height 13
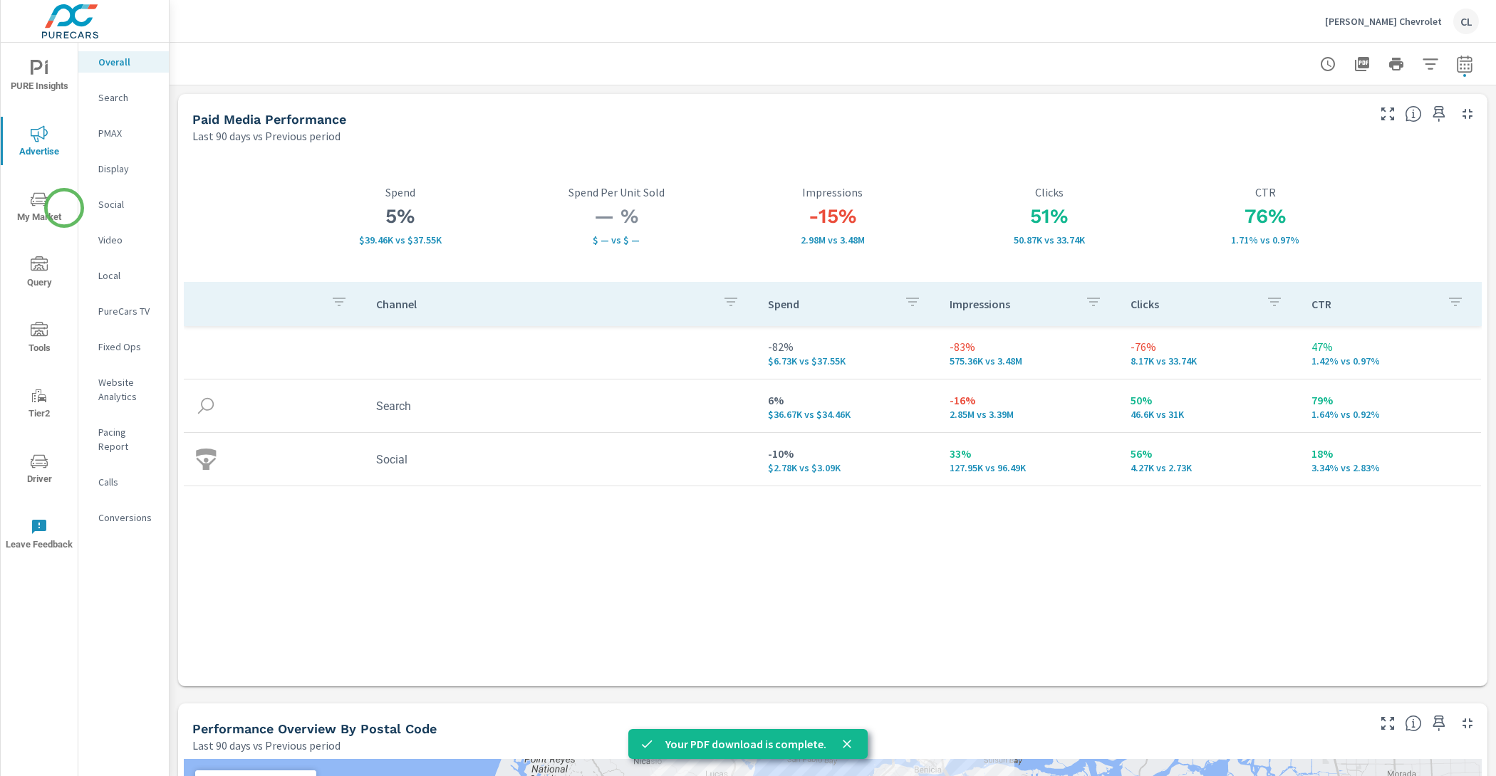
click at [28, 208] on span "My Market" at bounding box center [39, 208] width 68 height 35
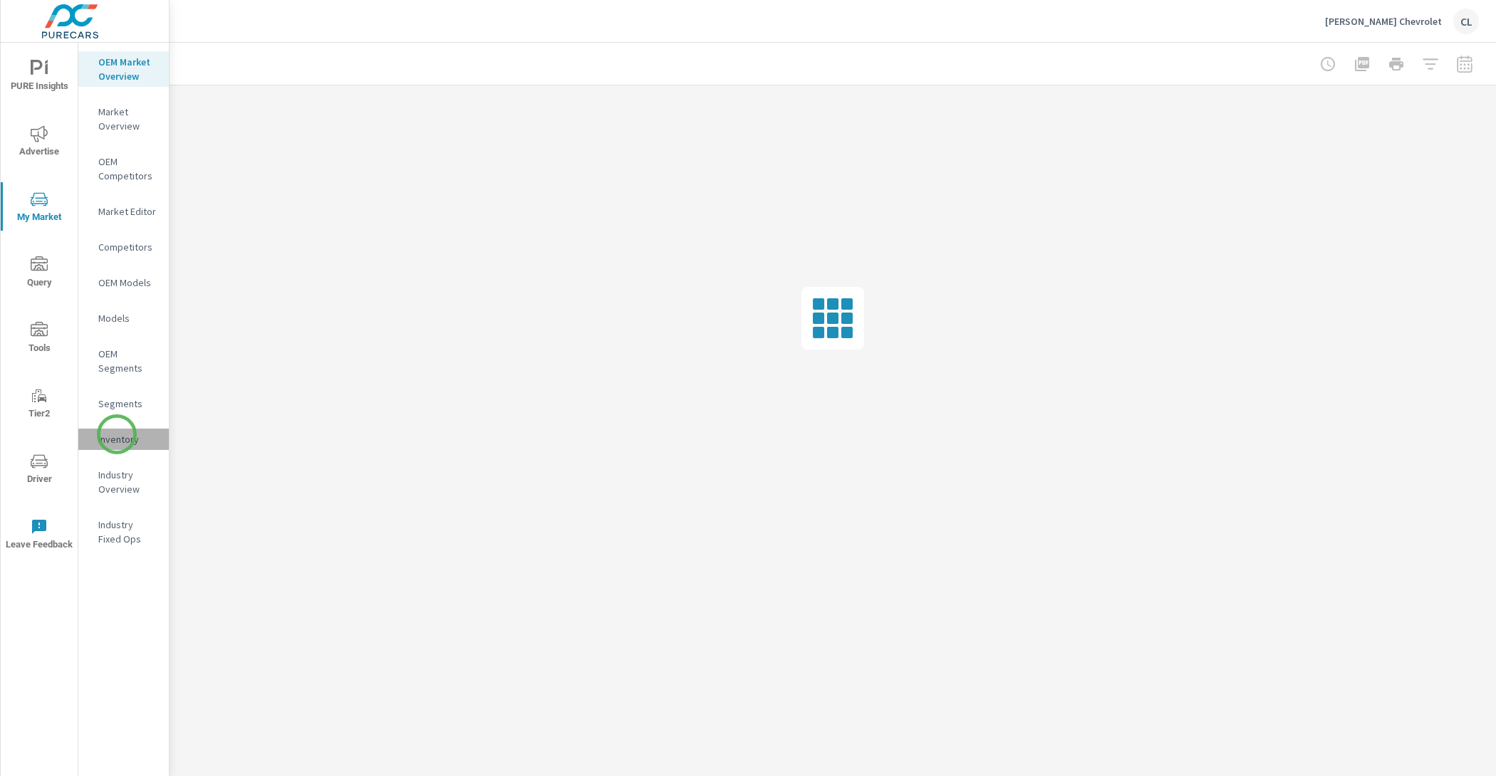
click at [117, 434] on p "Inventory" at bounding box center [127, 439] width 59 height 14
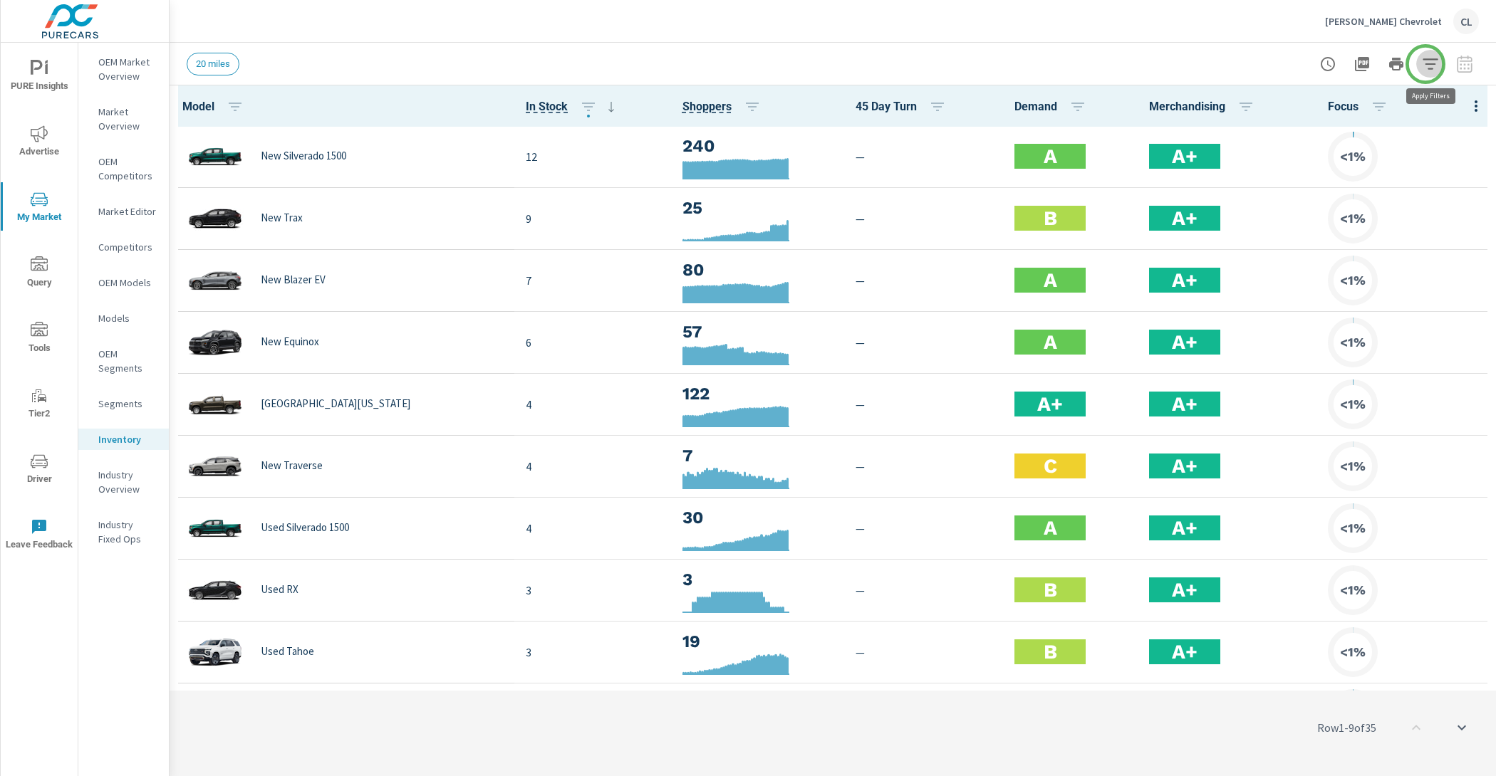
click at [1425, 64] on icon "button" at bounding box center [1429, 64] width 17 height 17
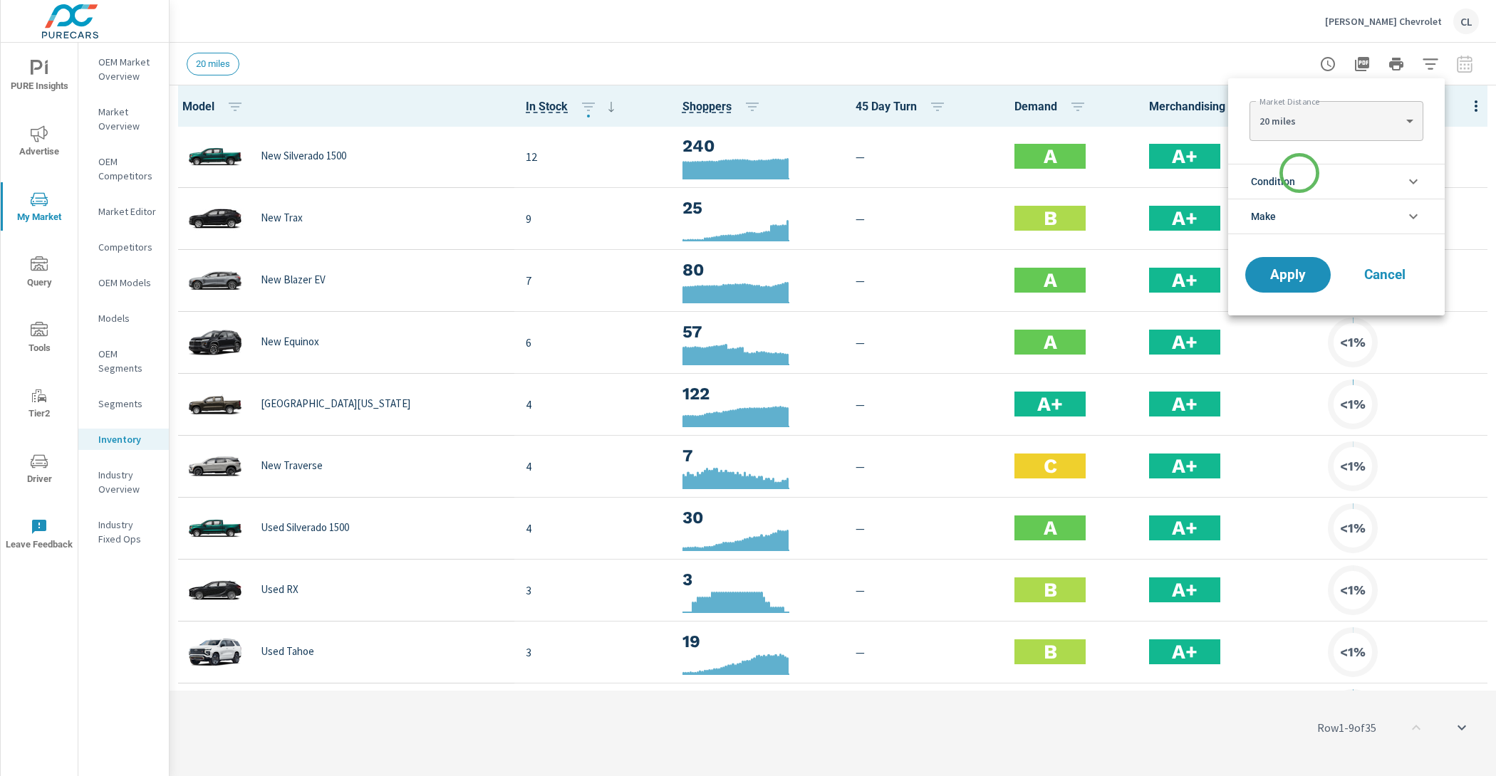
click at [1300, 175] on li "Condition" at bounding box center [1336, 181] width 216 height 35
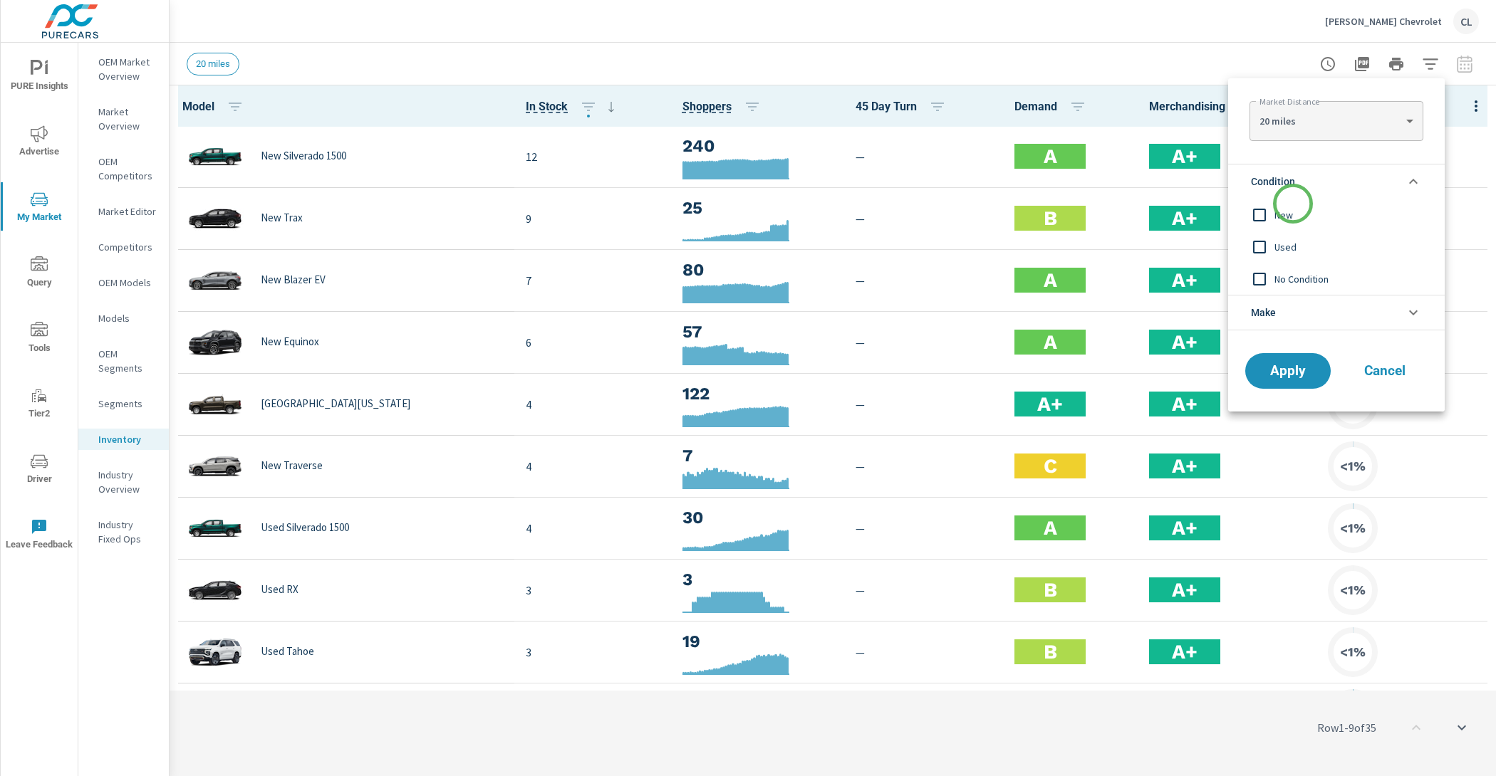
click at [1293, 205] on div "New" at bounding box center [1335, 215] width 214 height 32
click at [1310, 365] on span "Apply" at bounding box center [1287, 372] width 58 height 14
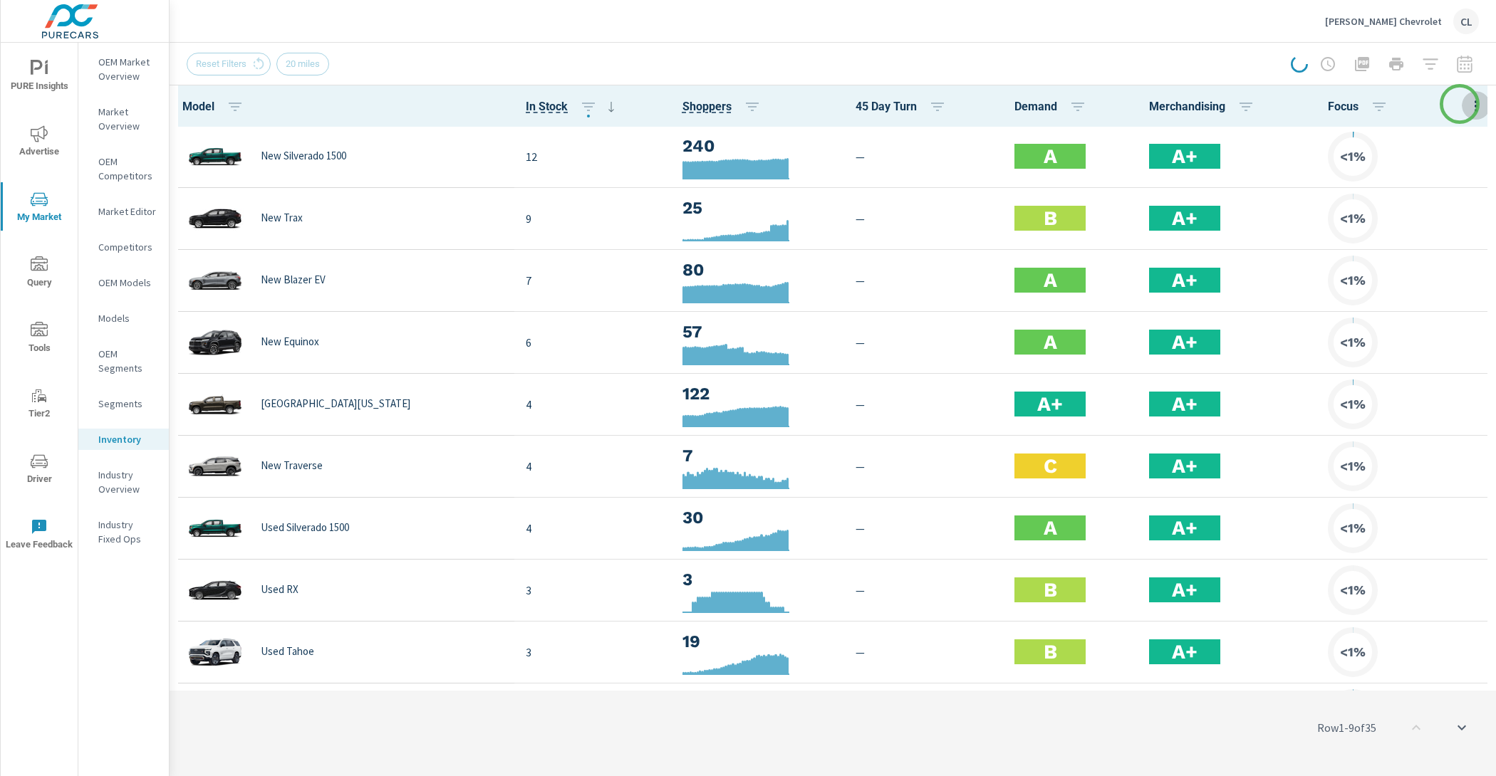
click at [1467, 104] on icon "button" at bounding box center [1475, 106] width 17 height 17
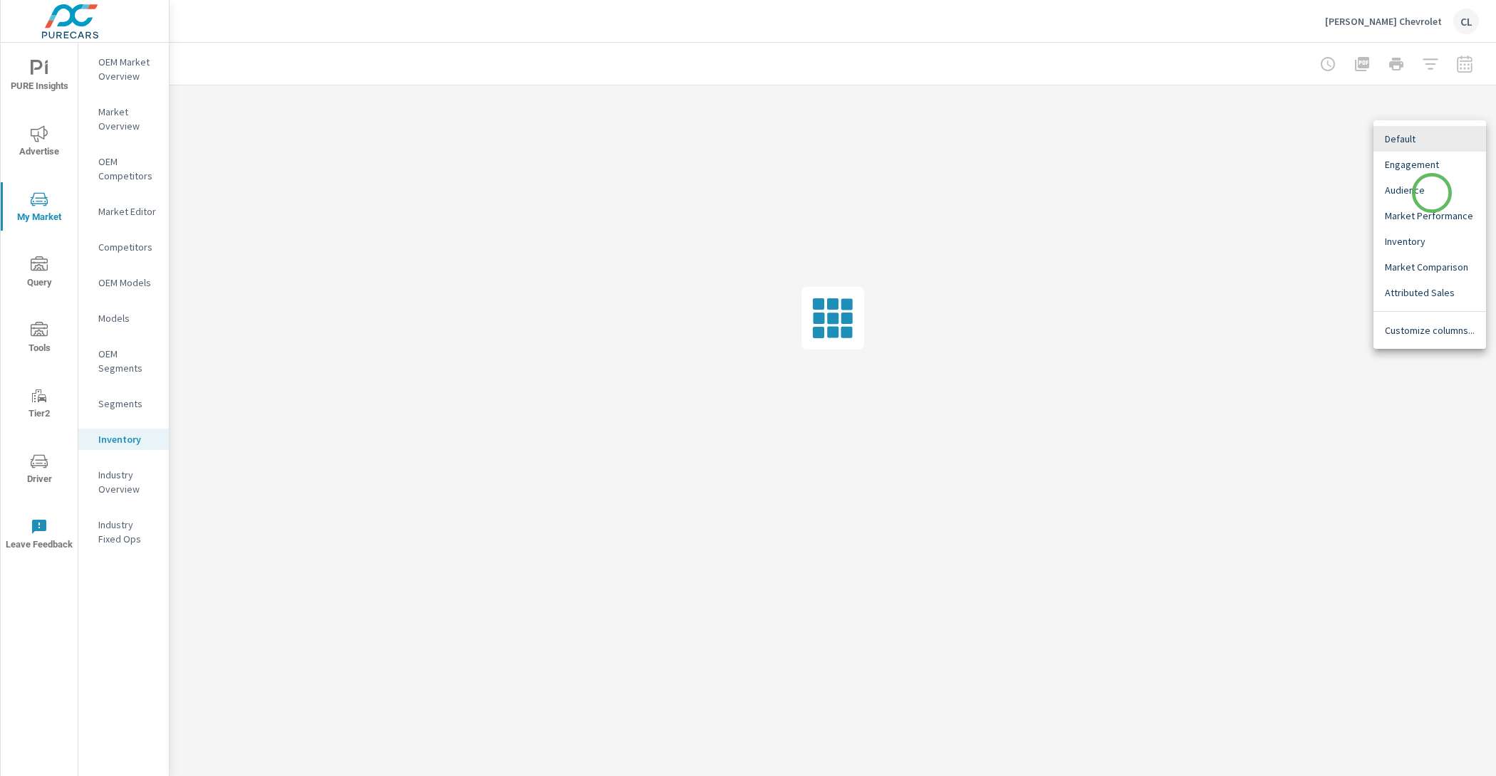
click at [1431, 193] on span "Audience" at bounding box center [1429, 190] width 90 height 14
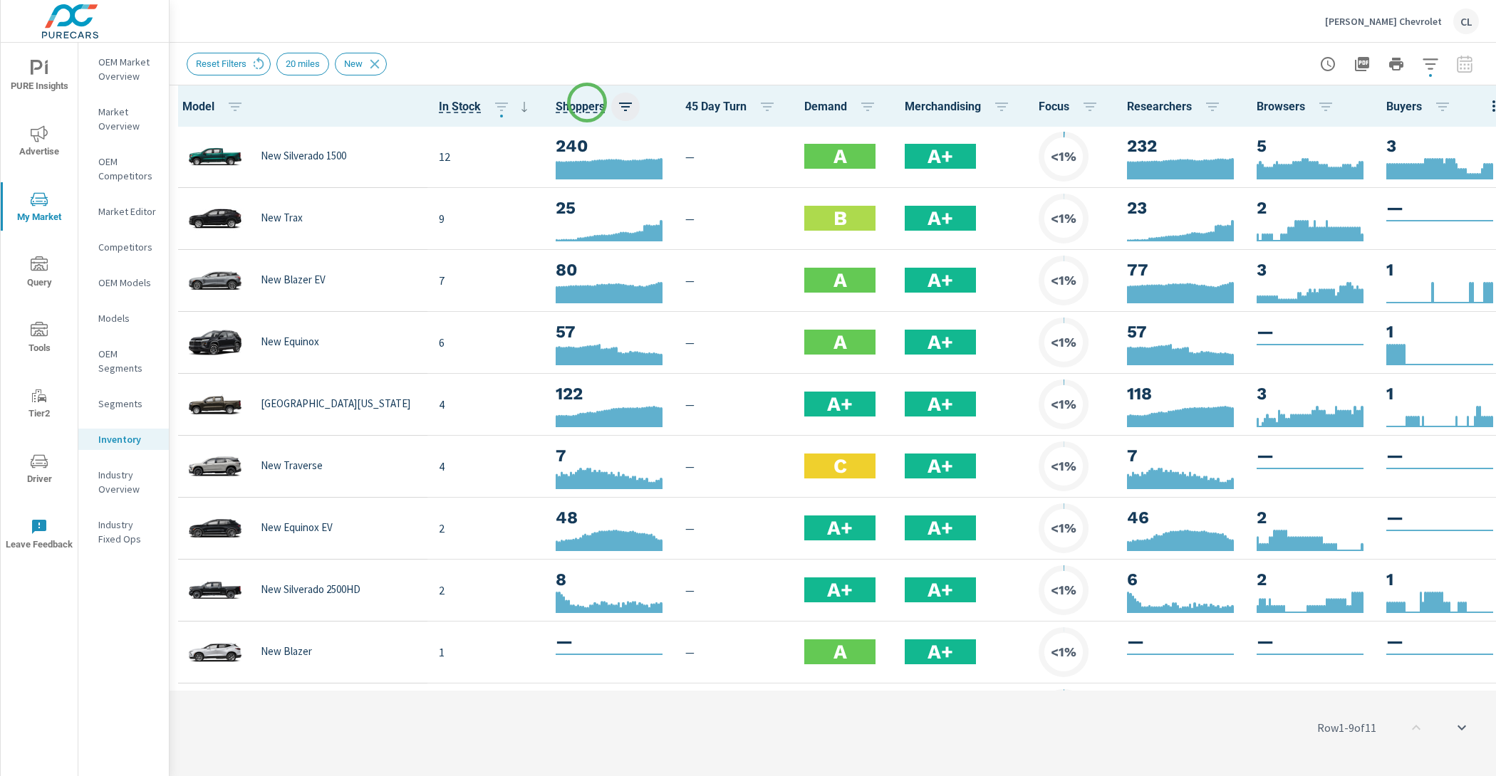
click at [617, 104] on icon "button" at bounding box center [625, 106] width 17 height 17
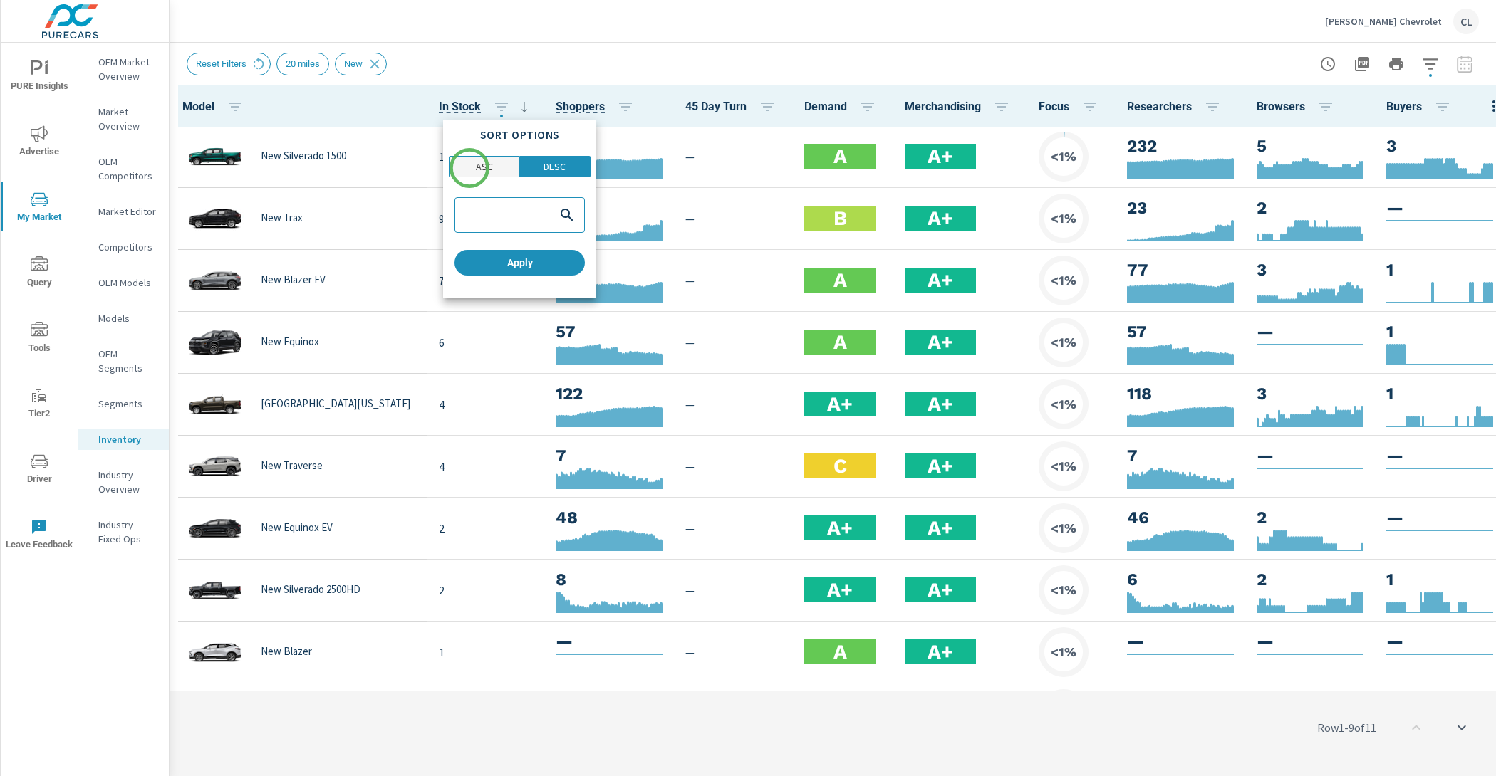
click at [462, 169] on span "ASC" at bounding box center [484, 167] width 61 height 14
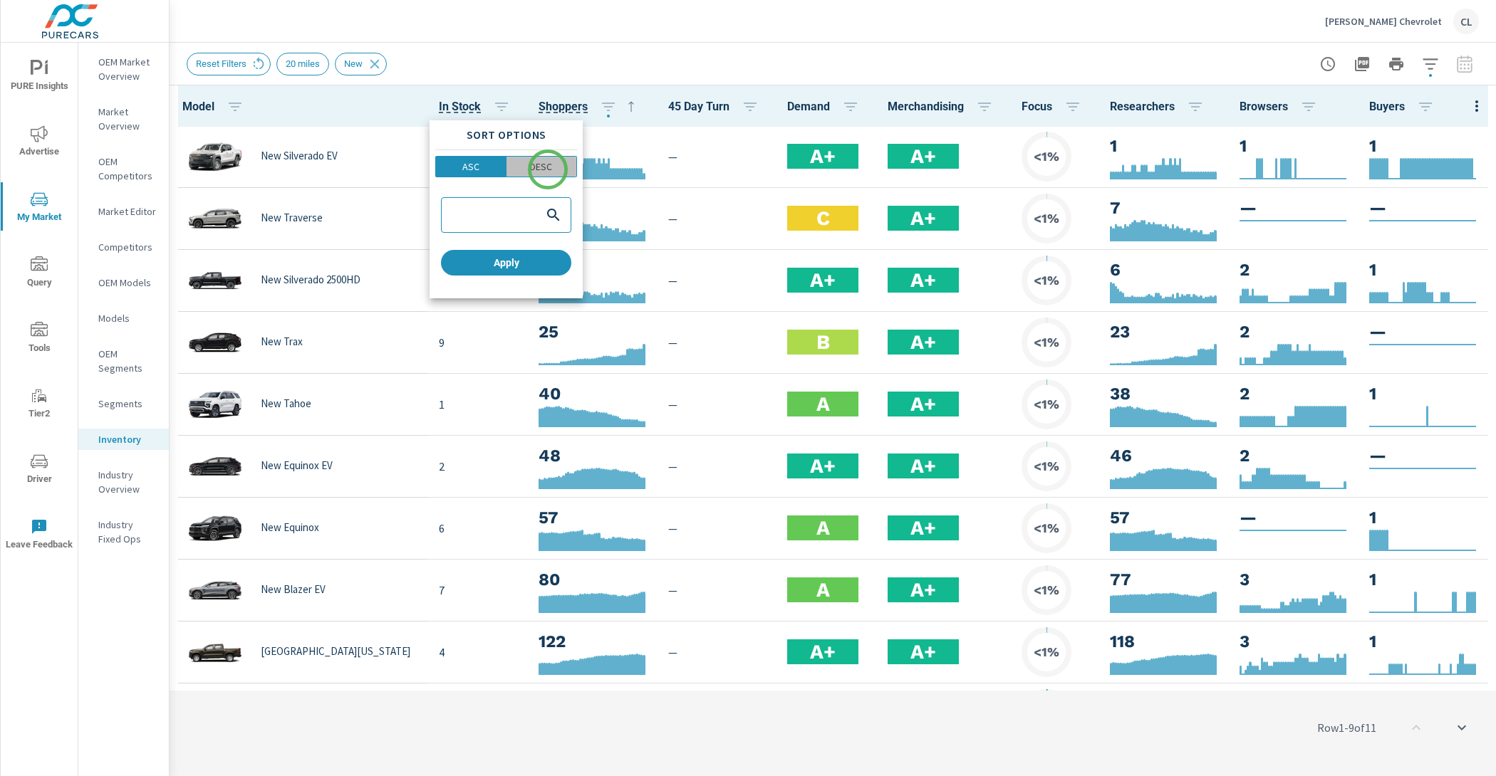
click at [548, 169] on p "DESC" at bounding box center [541, 167] width 22 height 14
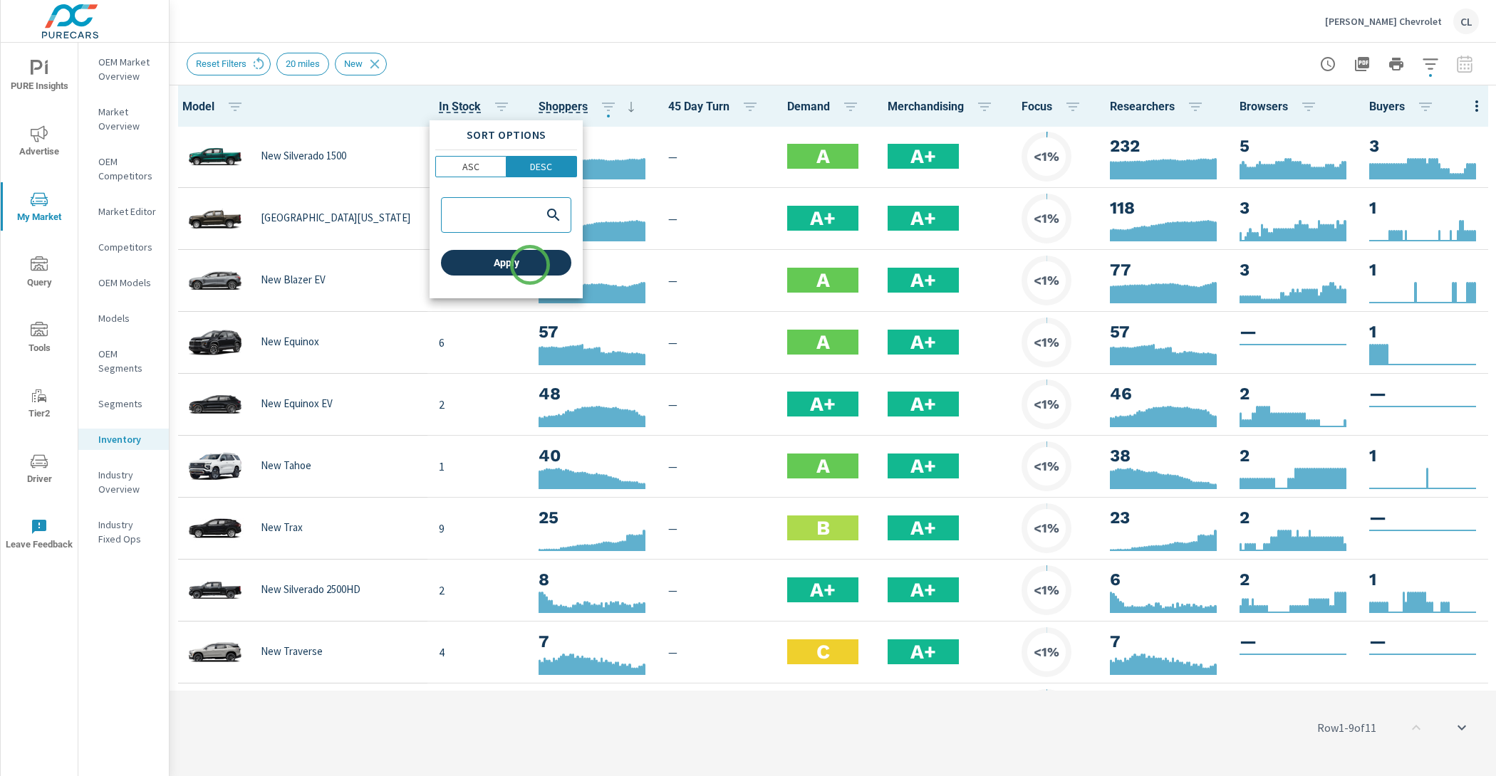
click at [530, 265] on span "Apply" at bounding box center [506, 262] width 119 height 13
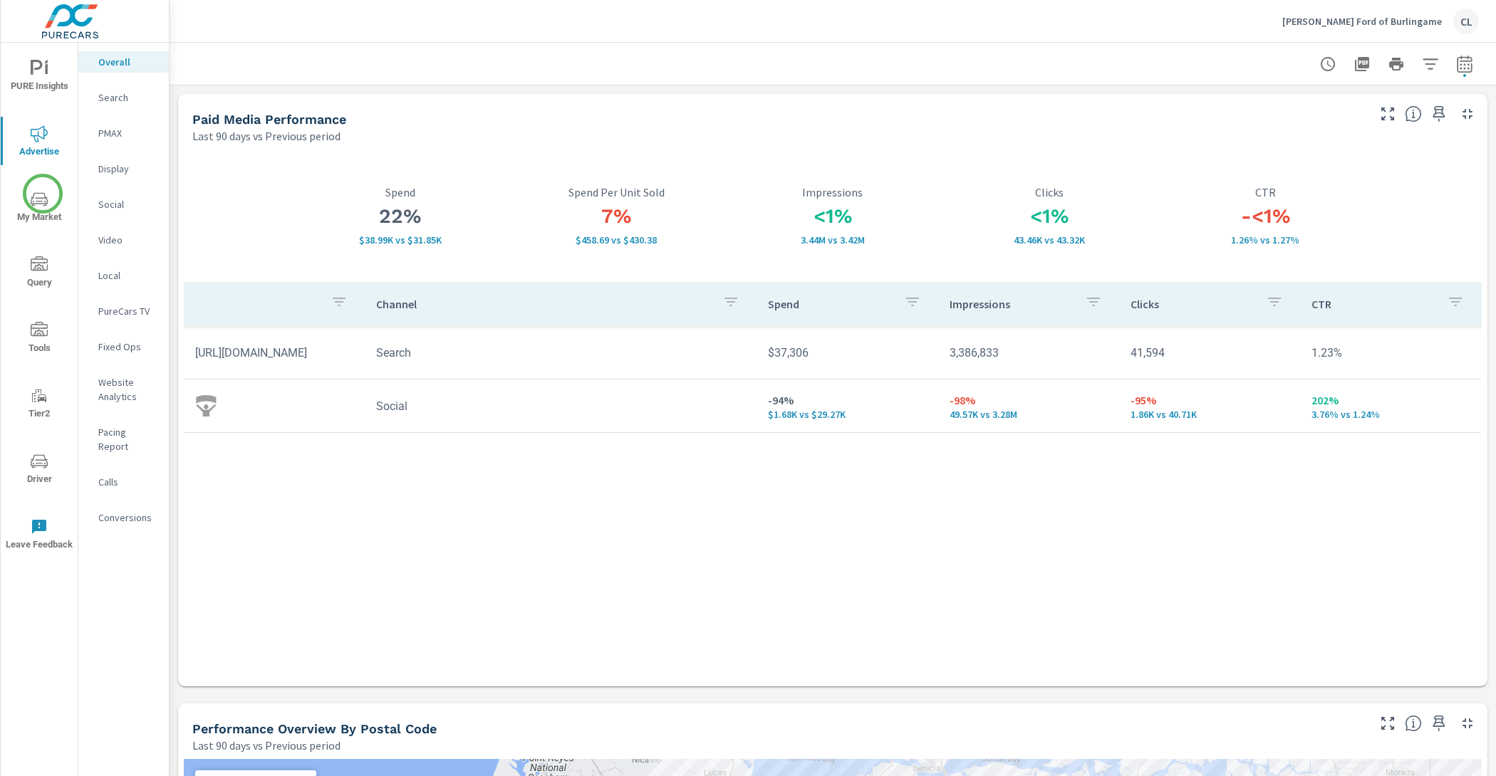
click at [43, 199] on icon "nav menu" at bounding box center [39, 199] width 17 height 17
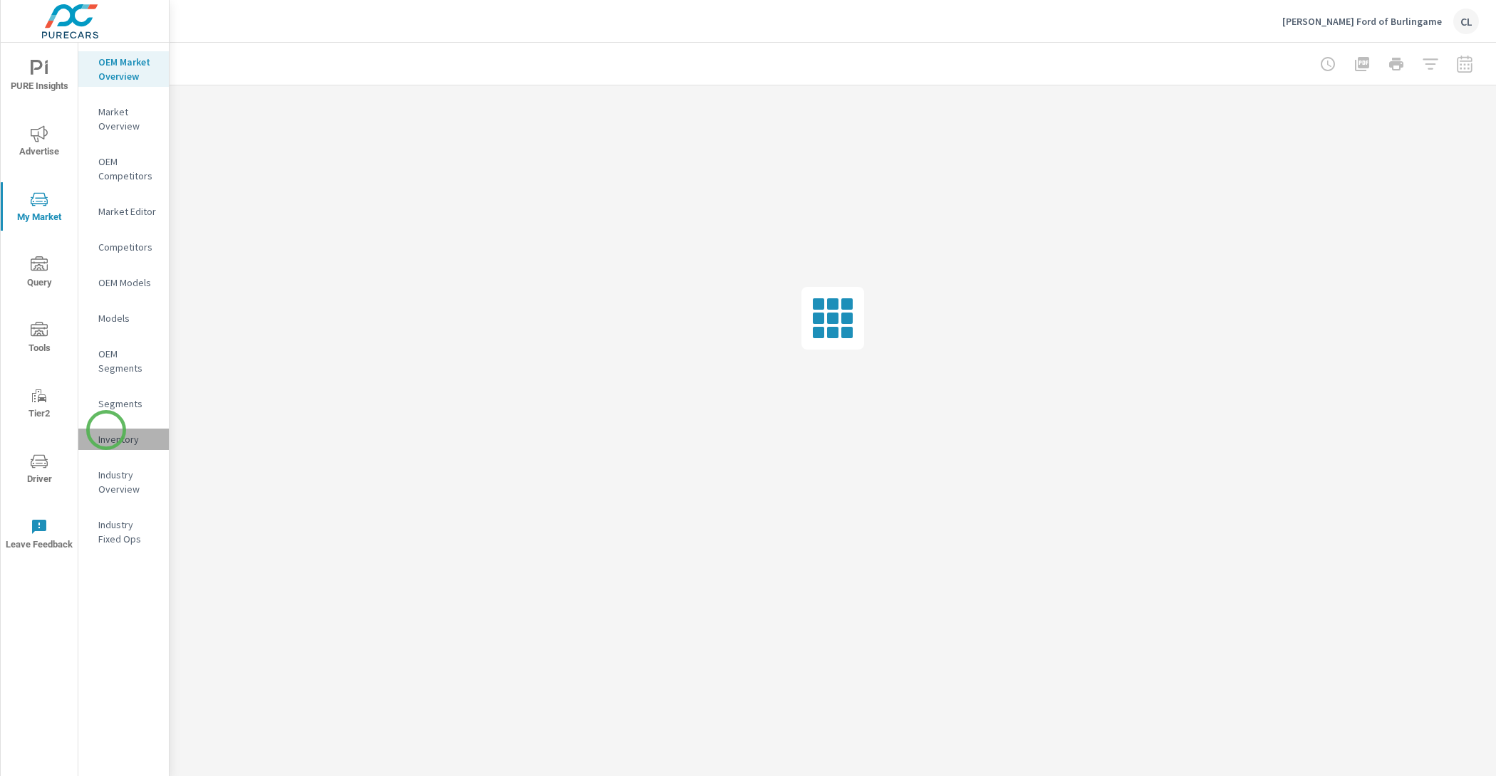
click at [106, 430] on div "Inventory" at bounding box center [123, 439] width 90 height 21
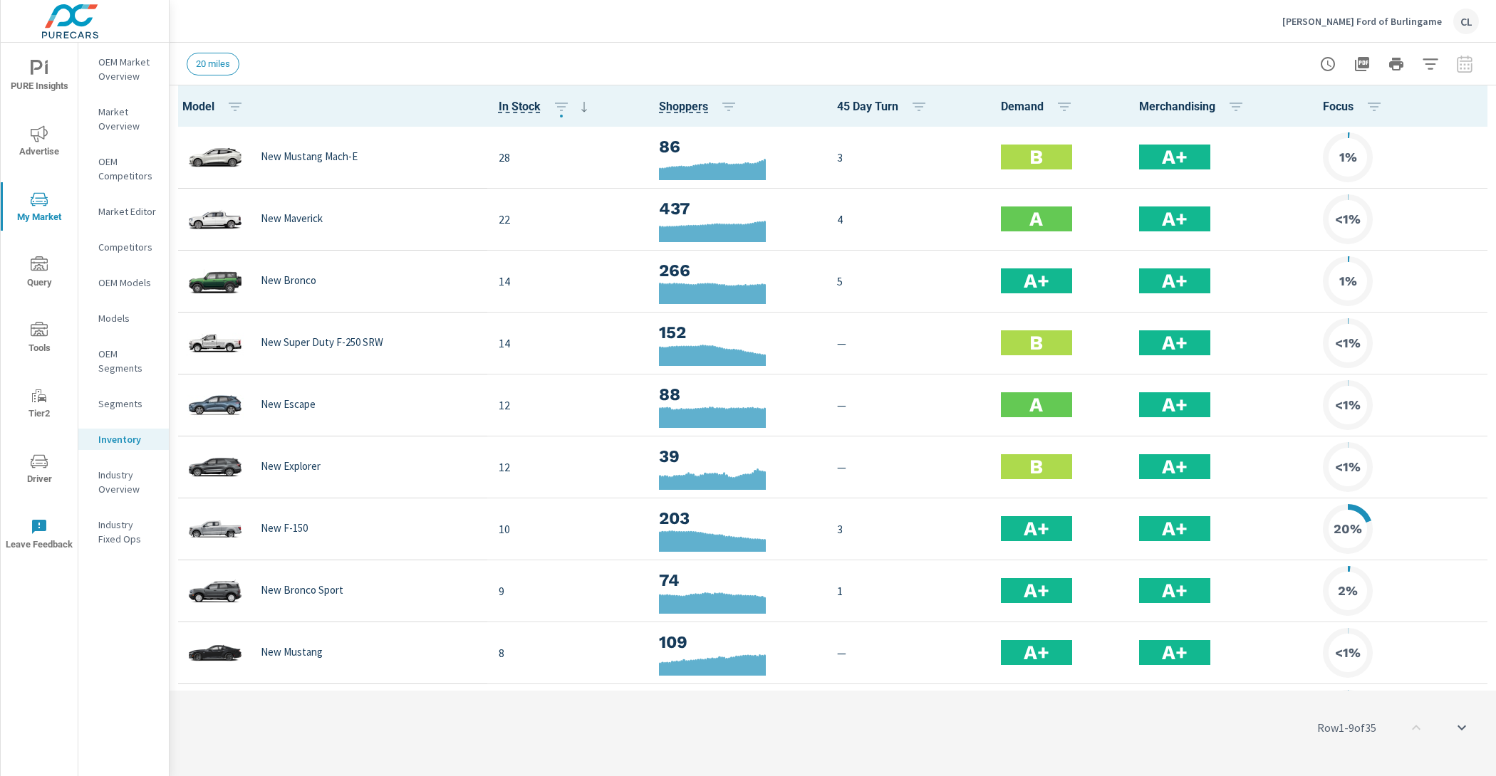
scroll to position [1, 0]
click at [722, 105] on icon "button" at bounding box center [728, 106] width 17 height 17
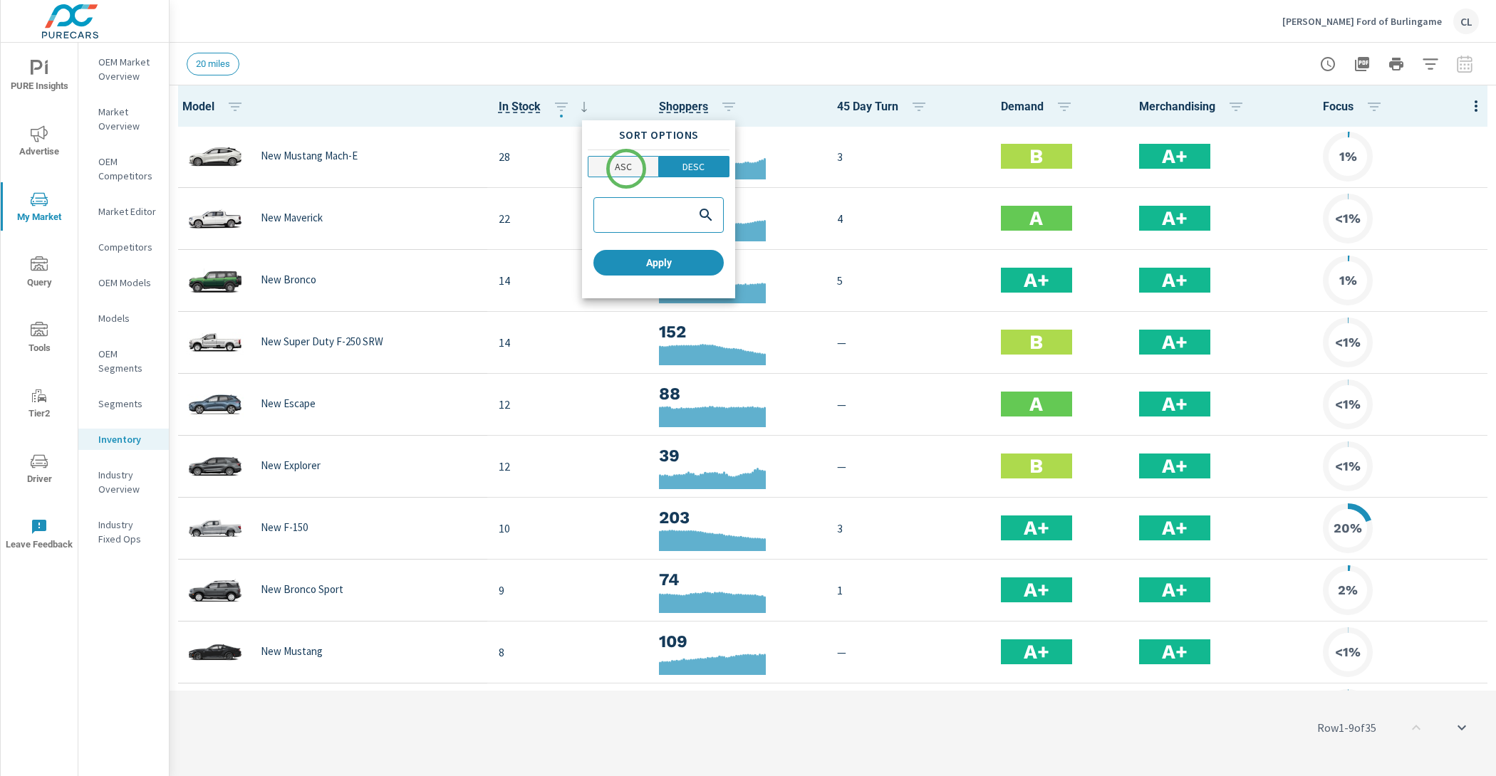
click at [626, 167] on p "ASC" at bounding box center [623, 167] width 17 height 14
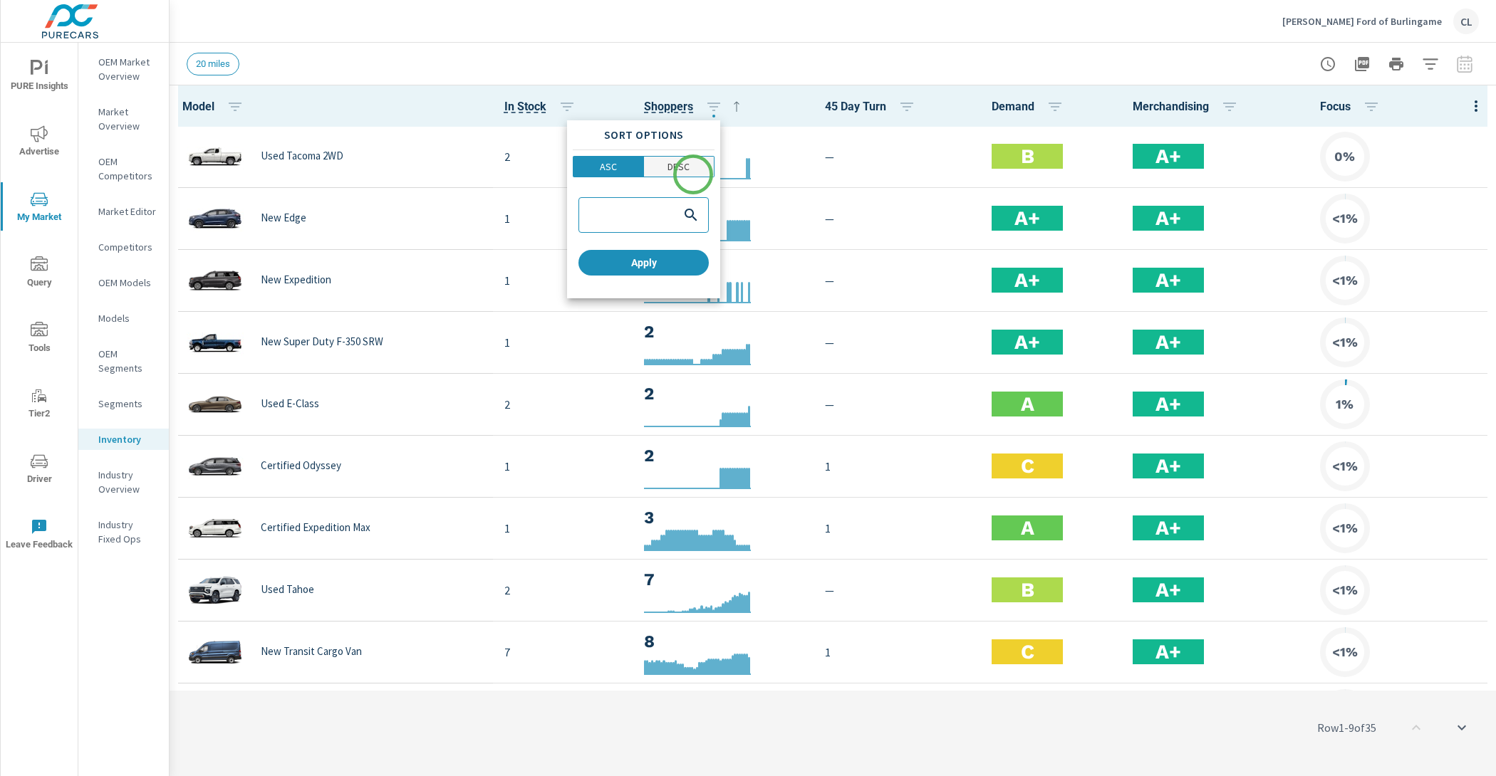
click at [693, 174] on button "DESC" at bounding box center [679, 166] width 71 height 21
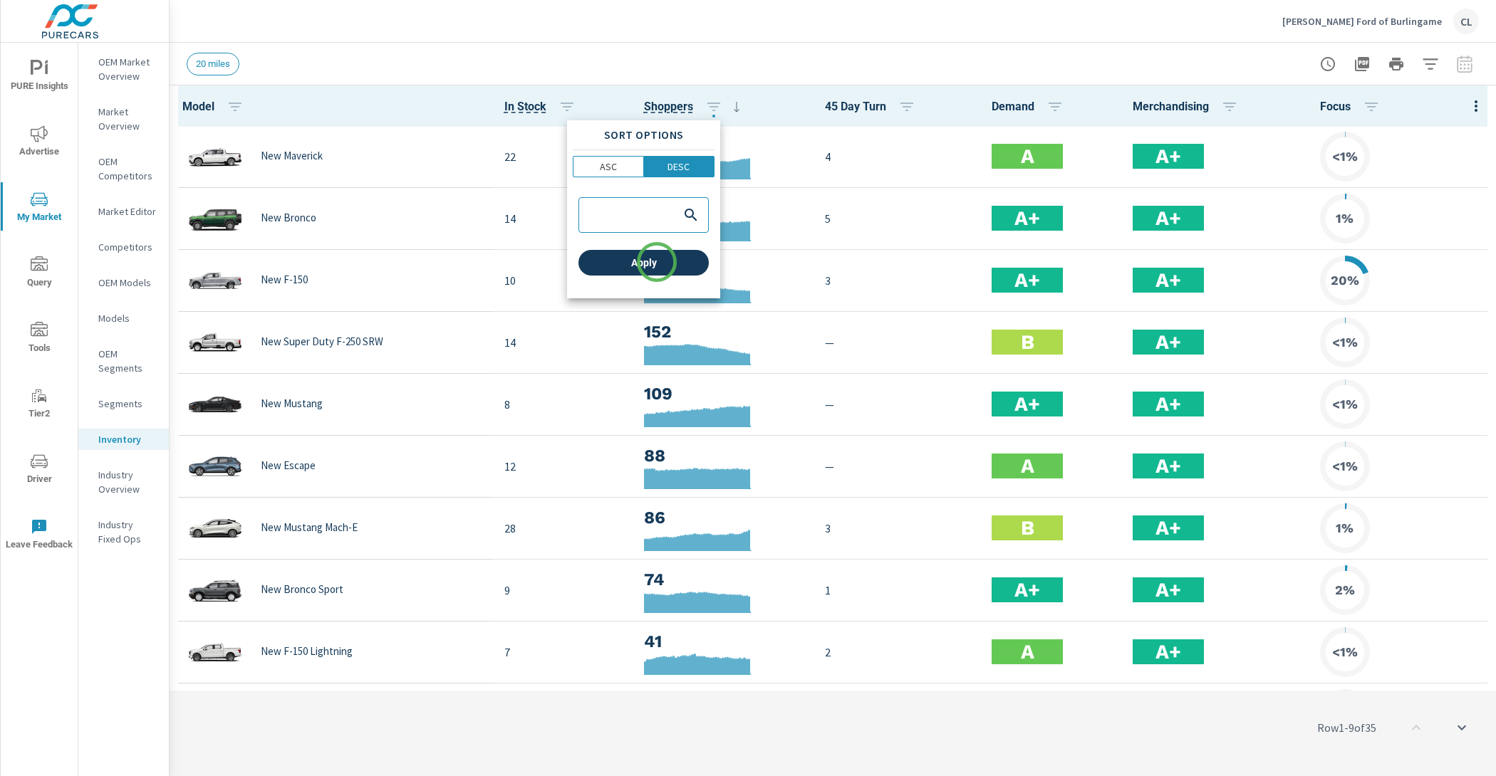
click at [656, 268] on button "Apply" at bounding box center [643, 263] width 130 height 26
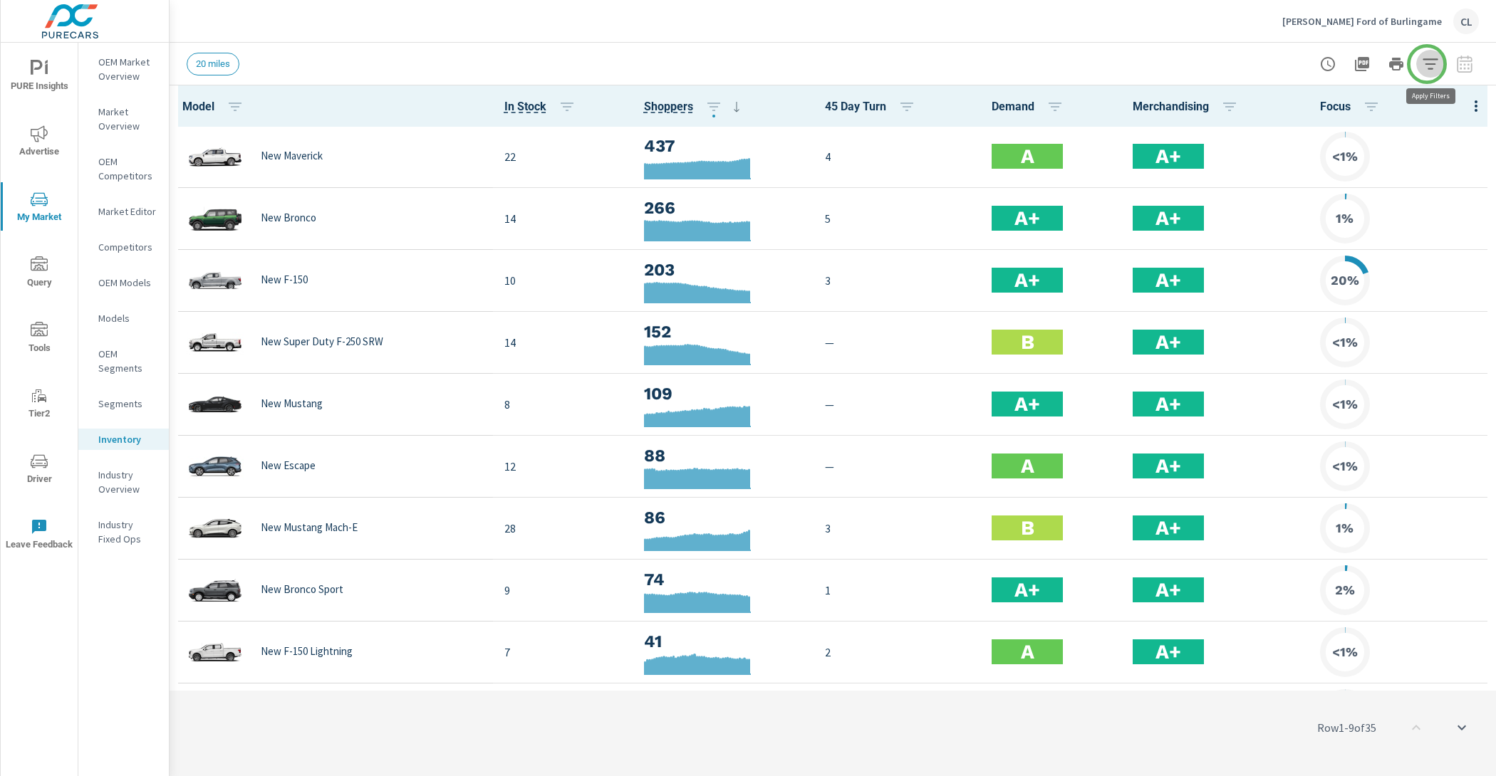
click at [1426, 63] on icon "button" at bounding box center [1429, 64] width 17 height 17
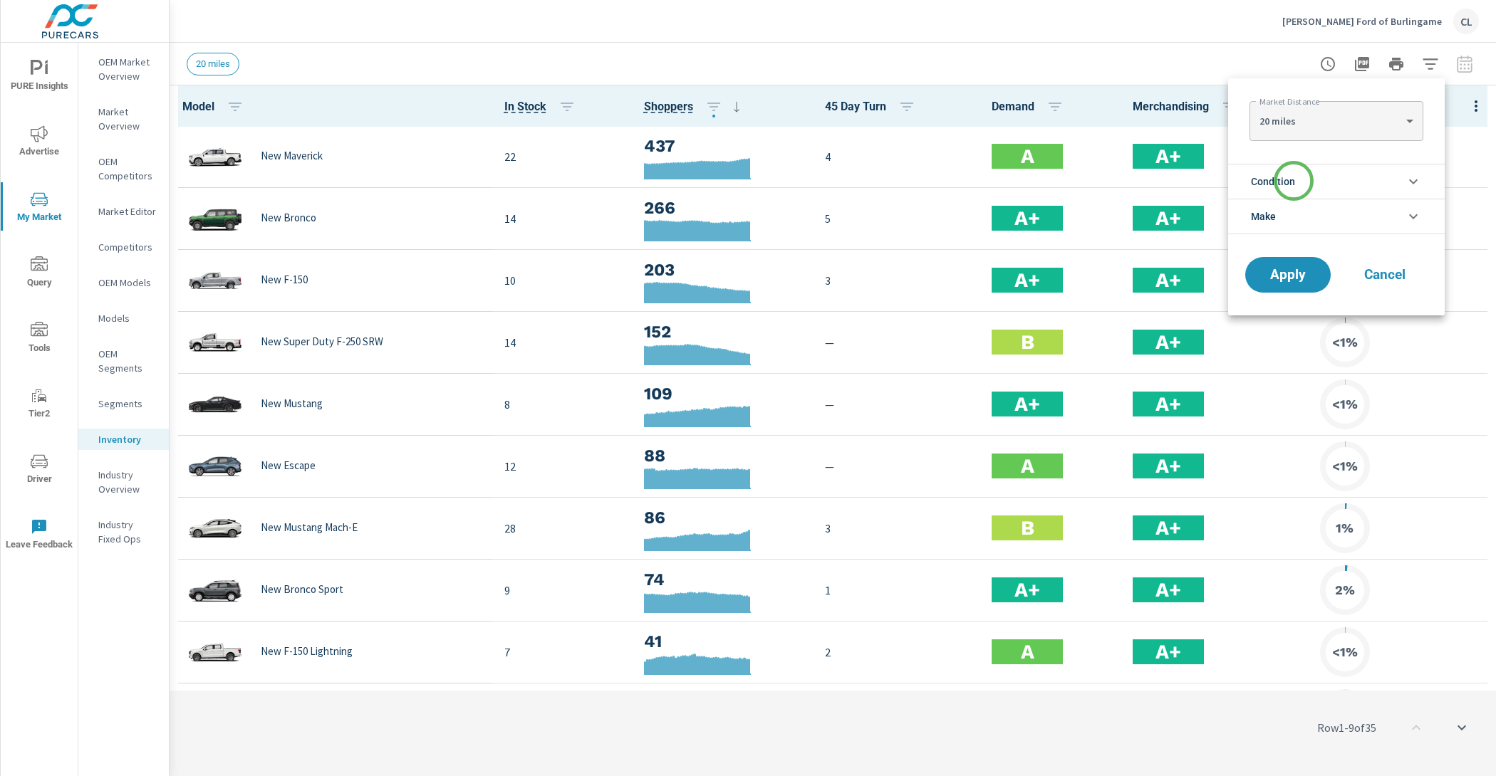
click at [1293, 184] on span "Condition" at bounding box center [1273, 182] width 44 height 34
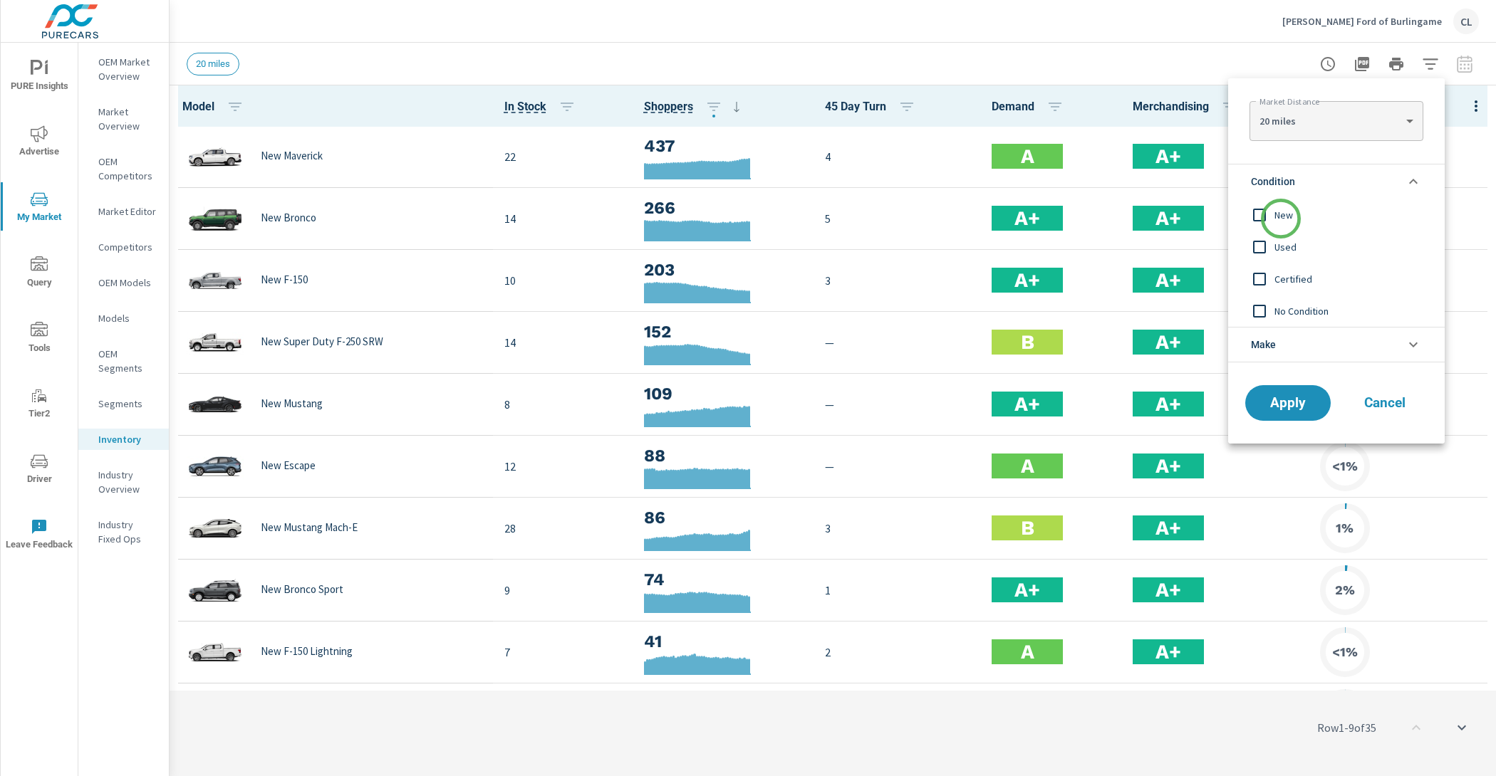
click at [1280, 219] on span "New" at bounding box center [1352, 215] width 156 height 17
click at [1293, 339] on li "Make" at bounding box center [1336, 345] width 216 height 36
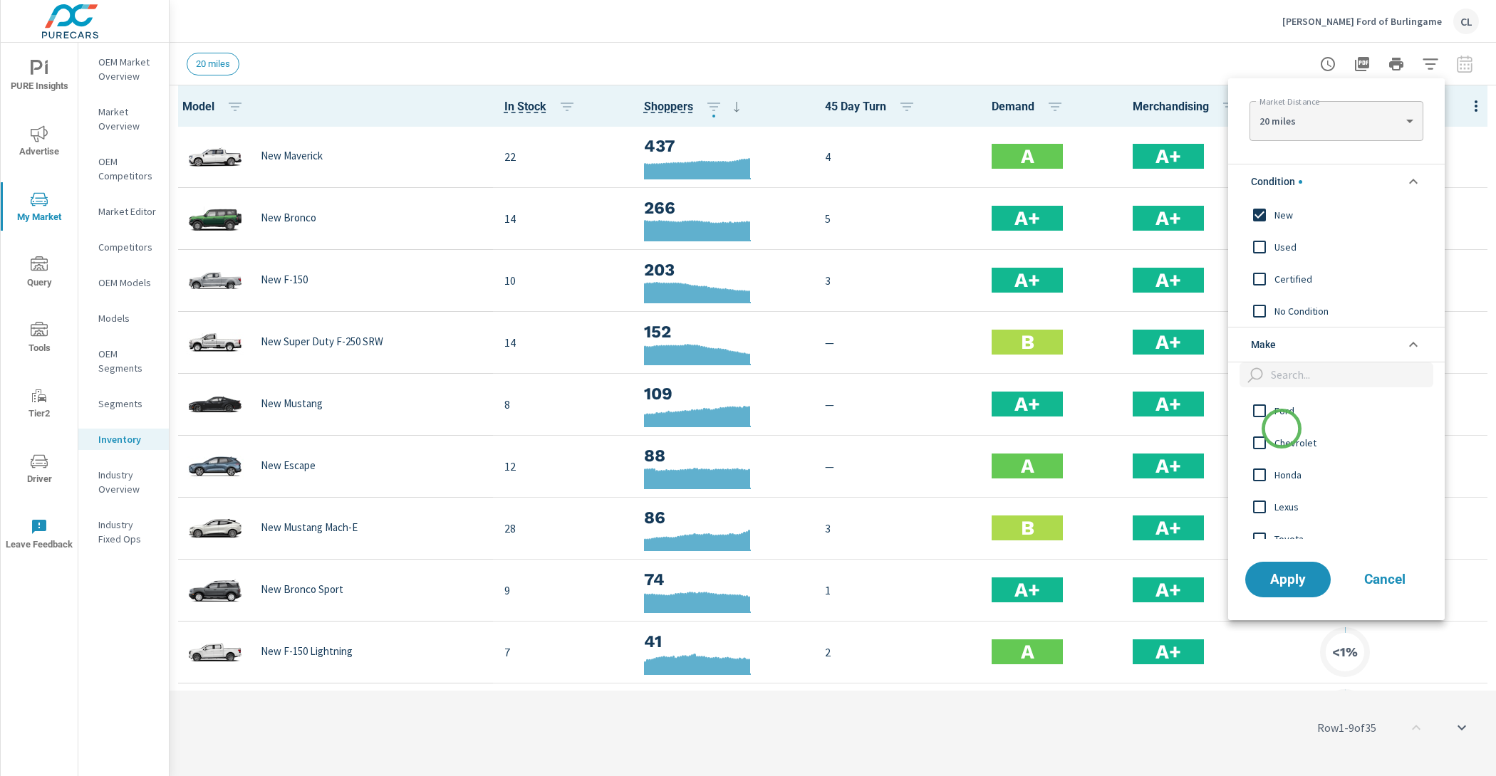
click at [1281, 429] on div "Chevrolet" at bounding box center [1335, 443] width 214 height 32
click at [1282, 409] on span "Ford" at bounding box center [1352, 410] width 156 height 17
click at [1291, 575] on span "Apply" at bounding box center [1287, 580] width 58 height 14
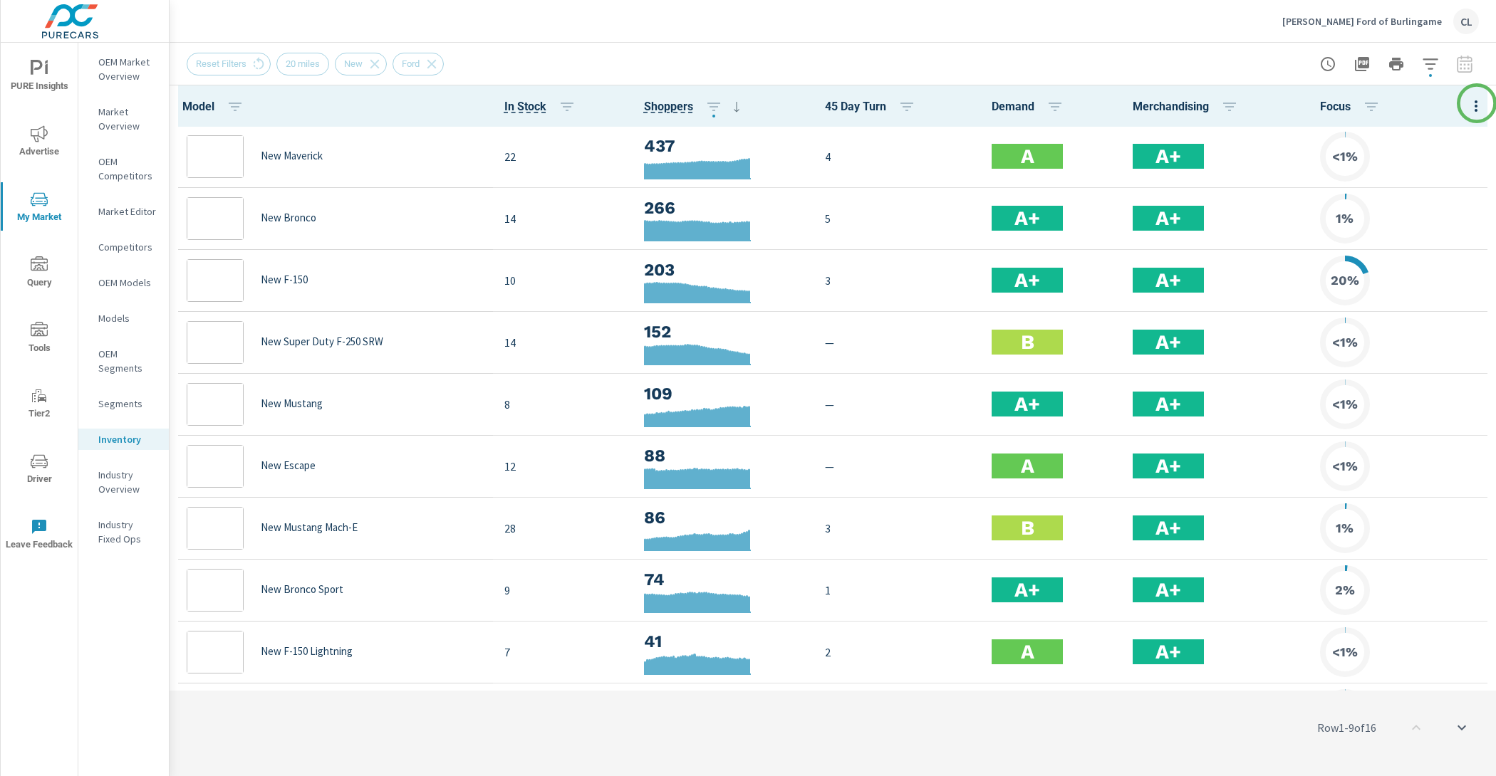
click at [1476, 126] on tbody "New Maverick 22 437 4 A A+ <1% New Bronco 14 266 5 A+ A+ 1% New F-150 10 203 3 …" at bounding box center [832, 621] width 1326 height 991
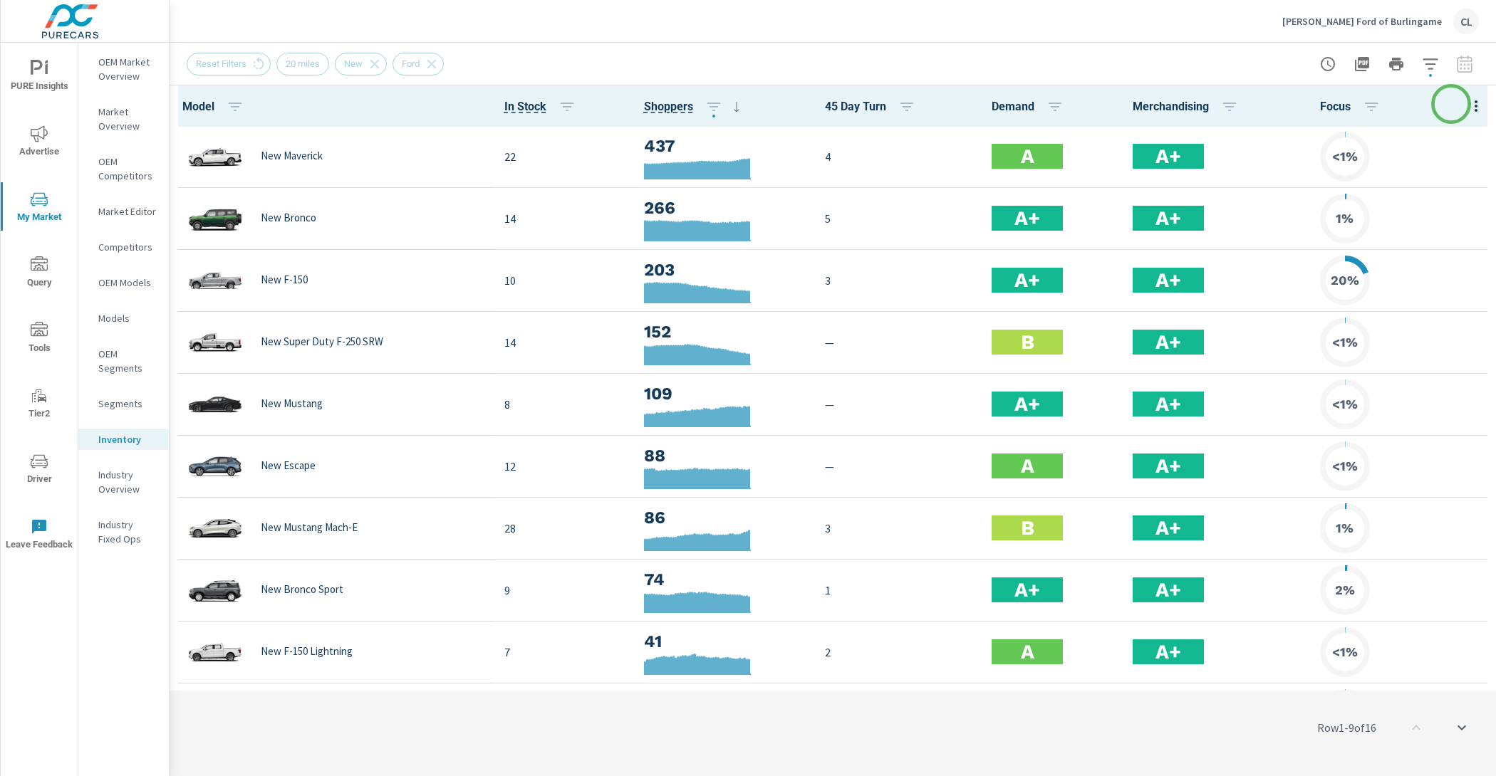
click at [1461, 105] on button "button" at bounding box center [1475, 105] width 28 height 29
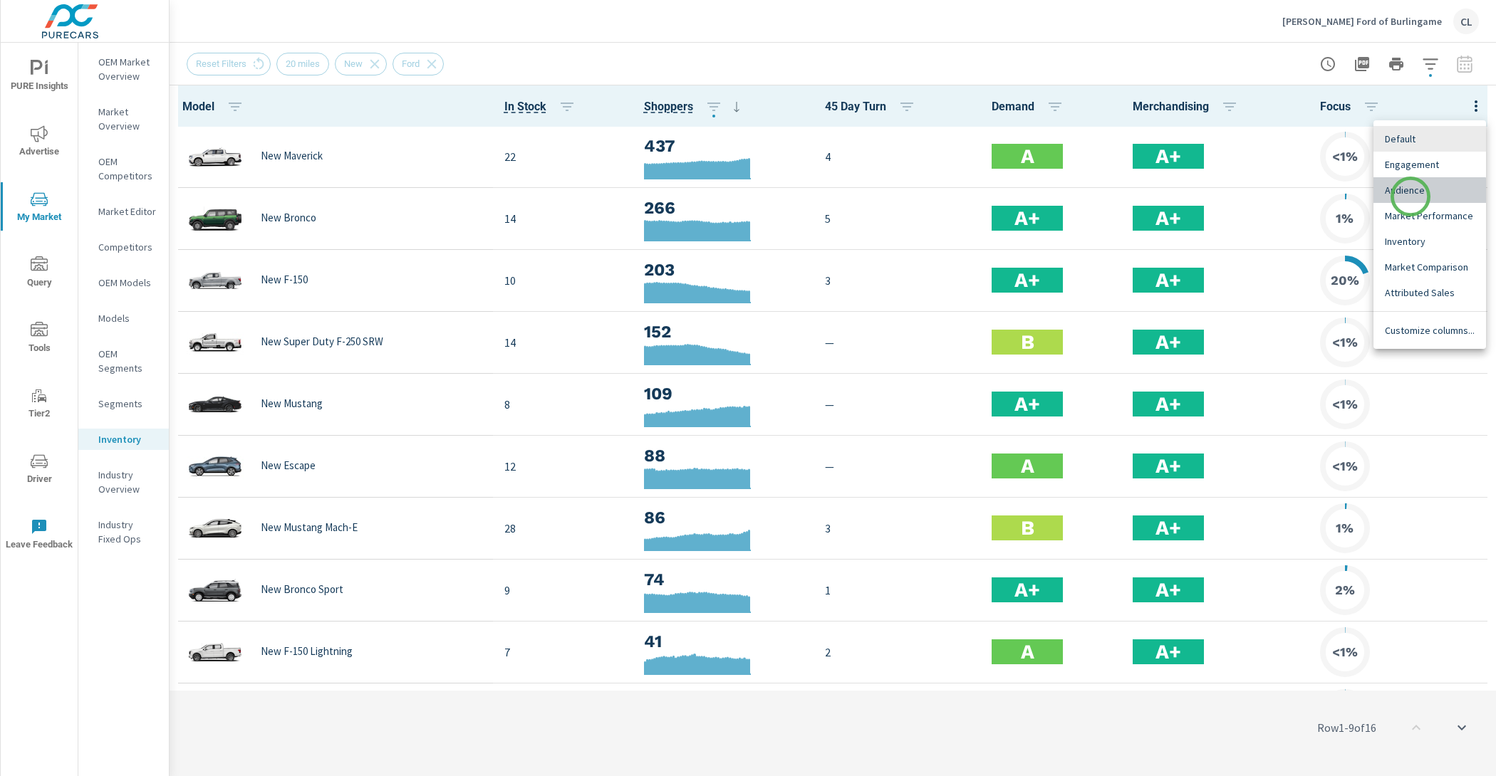
click at [1410, 197] on span "Audience" at bounding box center [1429, 190] width 90 height 14
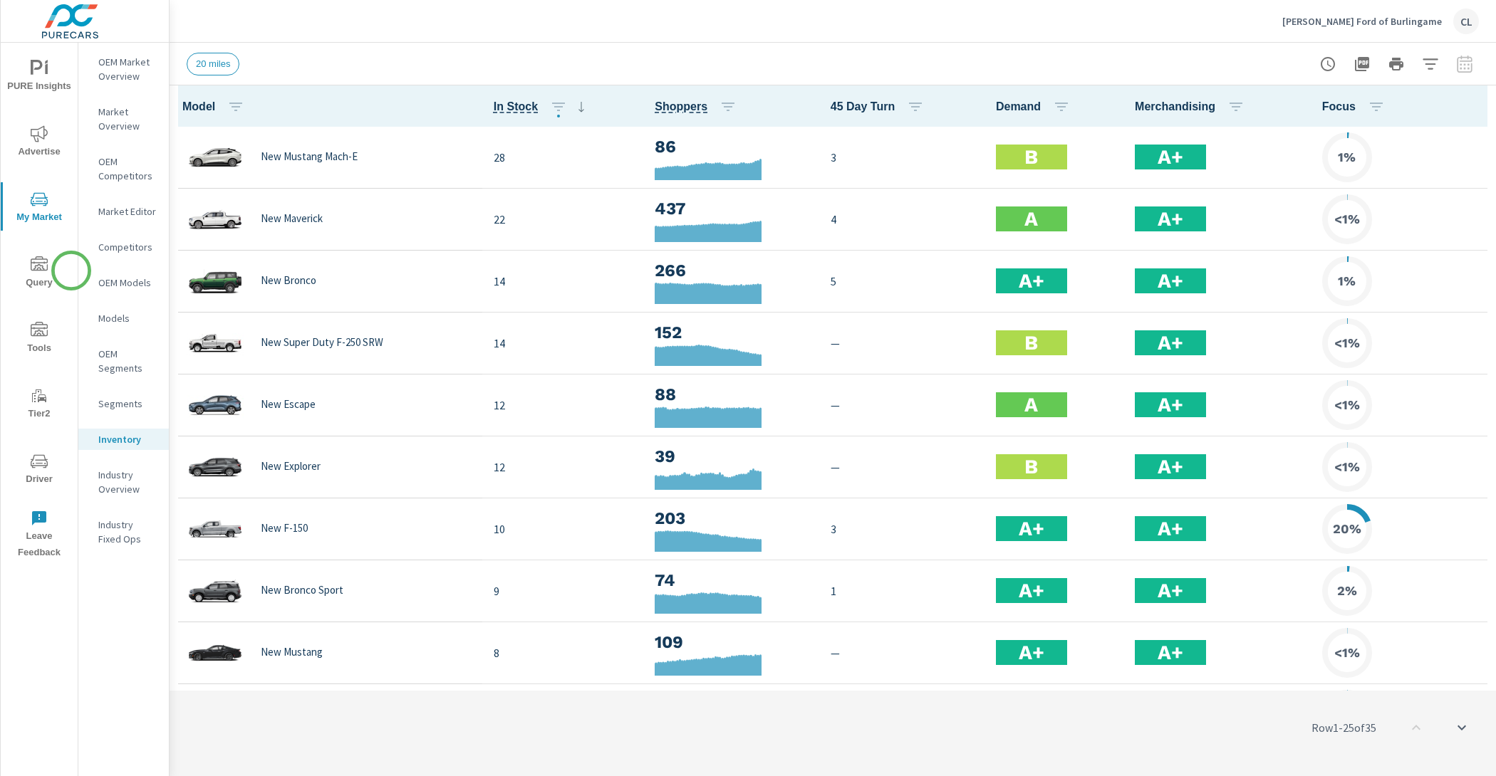
scroll to position [1, 0]
click at [125, 78] on p "OEM Market Overview" at bounding box center [127, 69] width 59 height 28
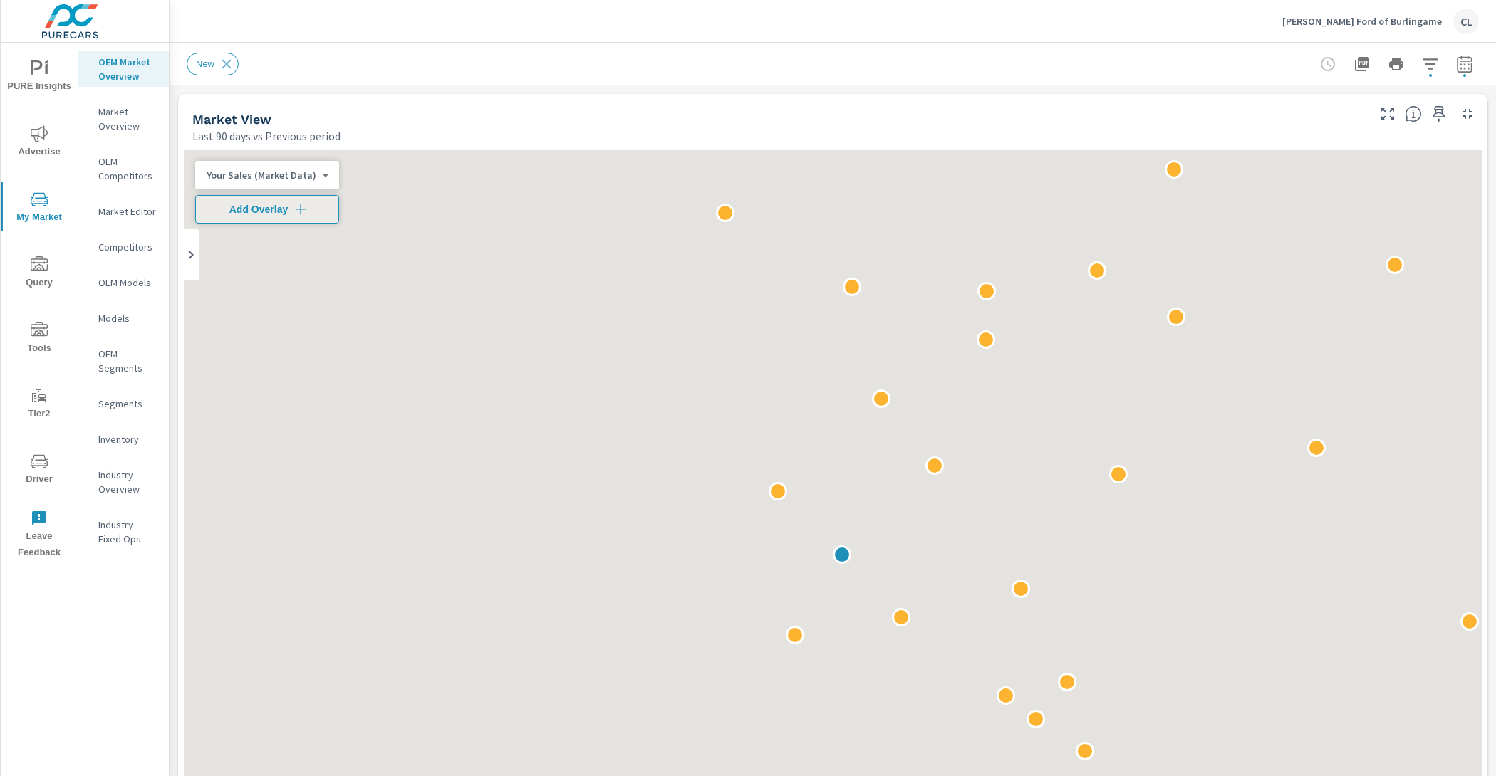
scroll to position [1, 0]
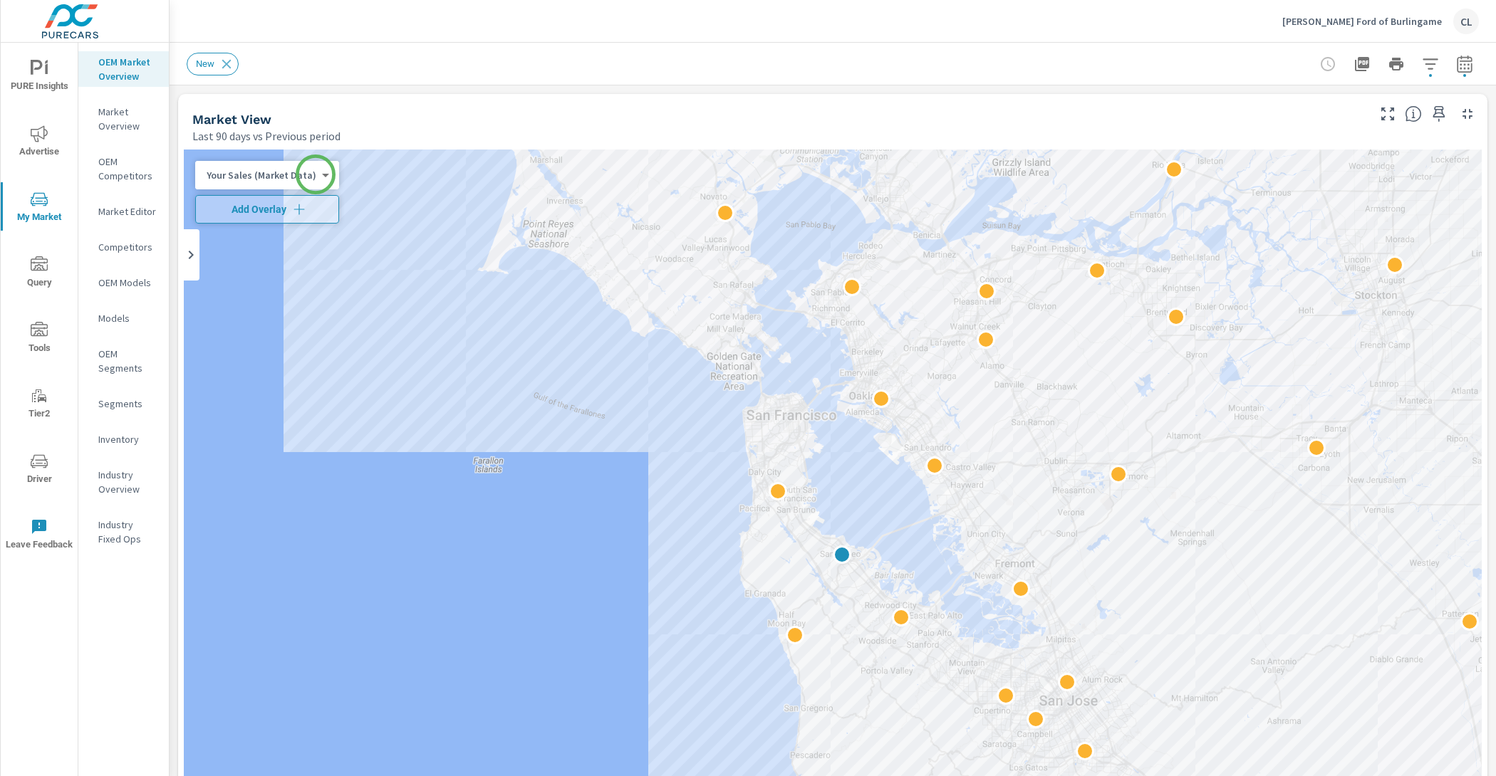
click at [302, 174] on body "PURE Insights Advertise My Market Query Tools Tier2 Driver Leave Feedback OEM M…" at bounding box center [748, 388] width 1496 height 776
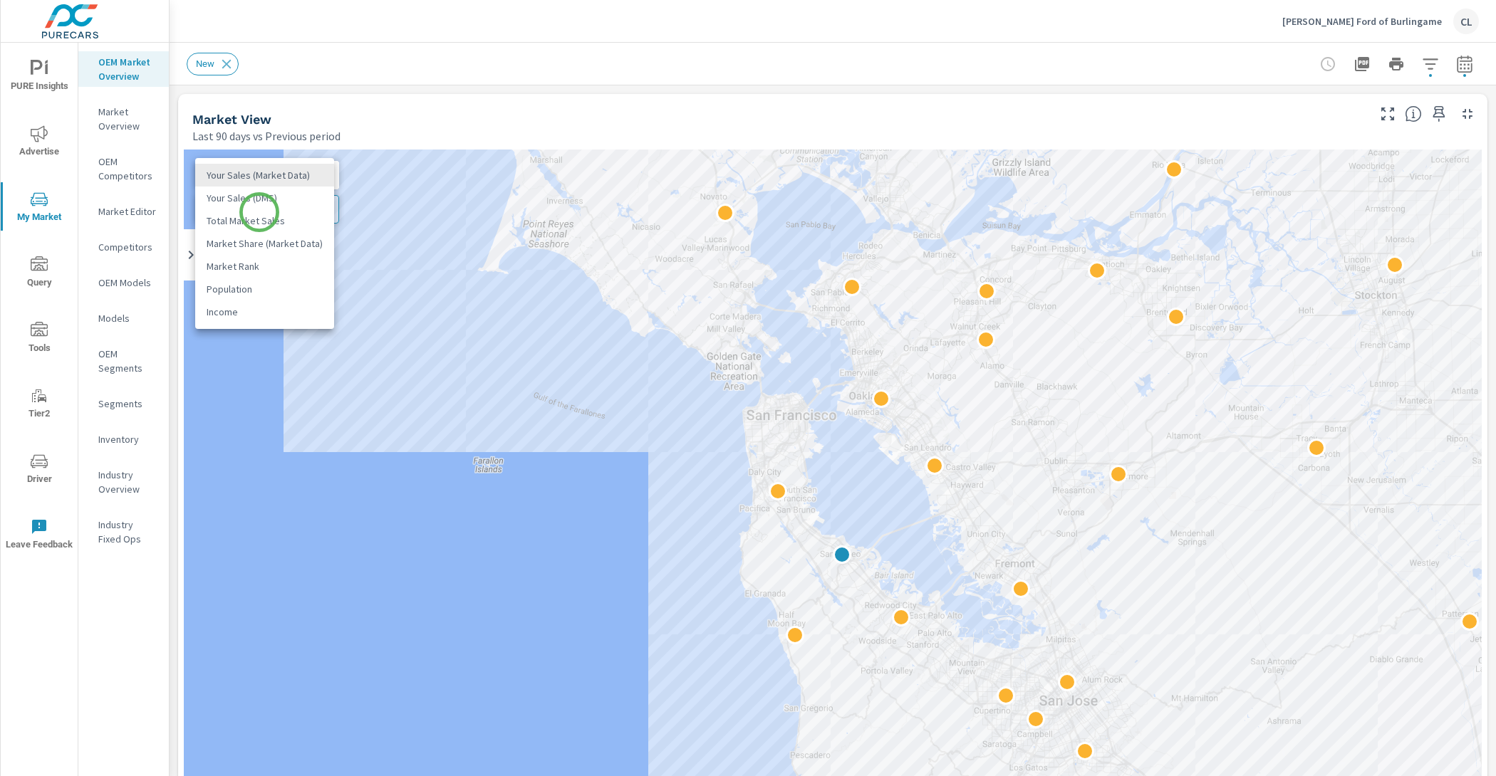
click at [259, 213] on li "Total Market Sales" at bounding box center [264, 220] width 139 height 23
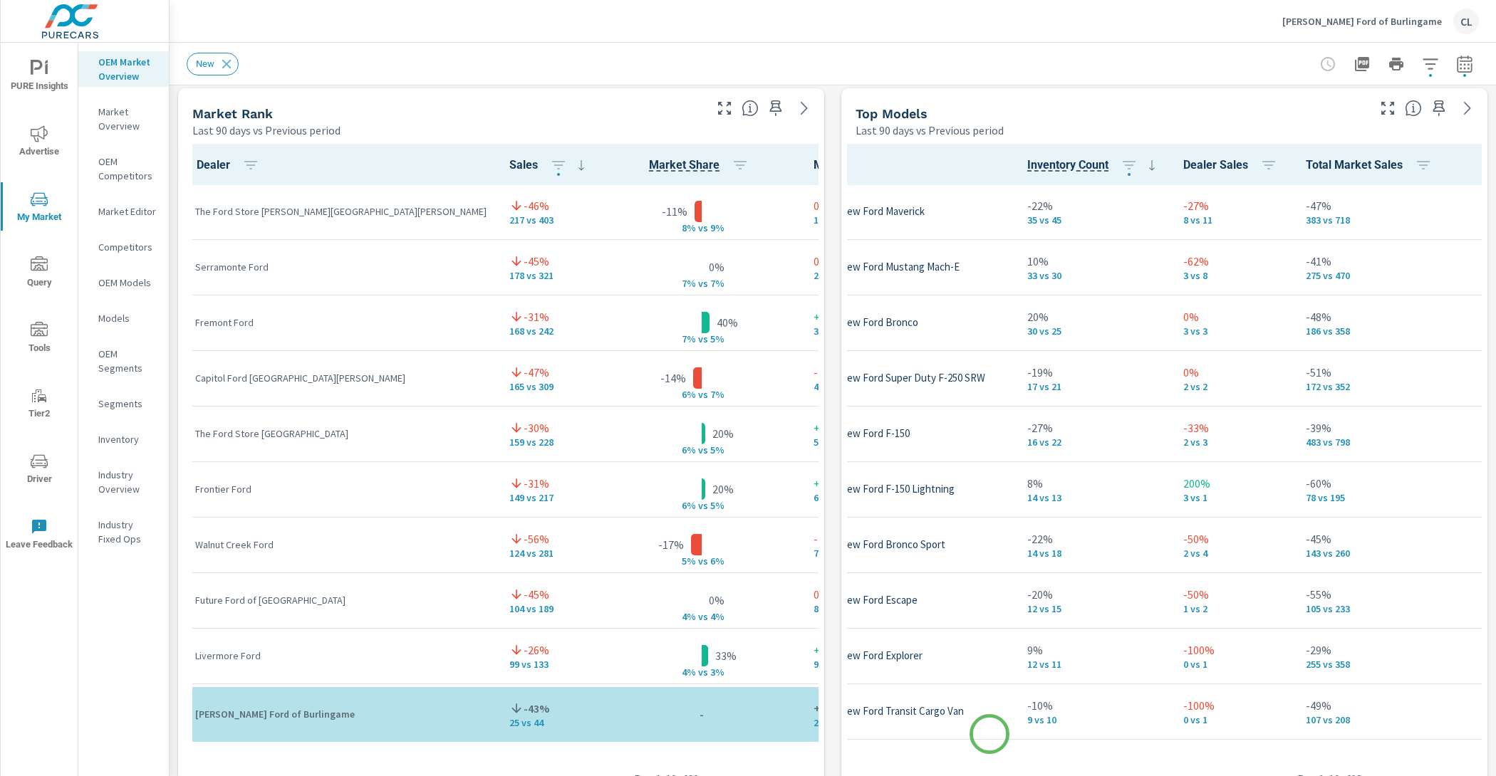
scroll to position [1, 108]
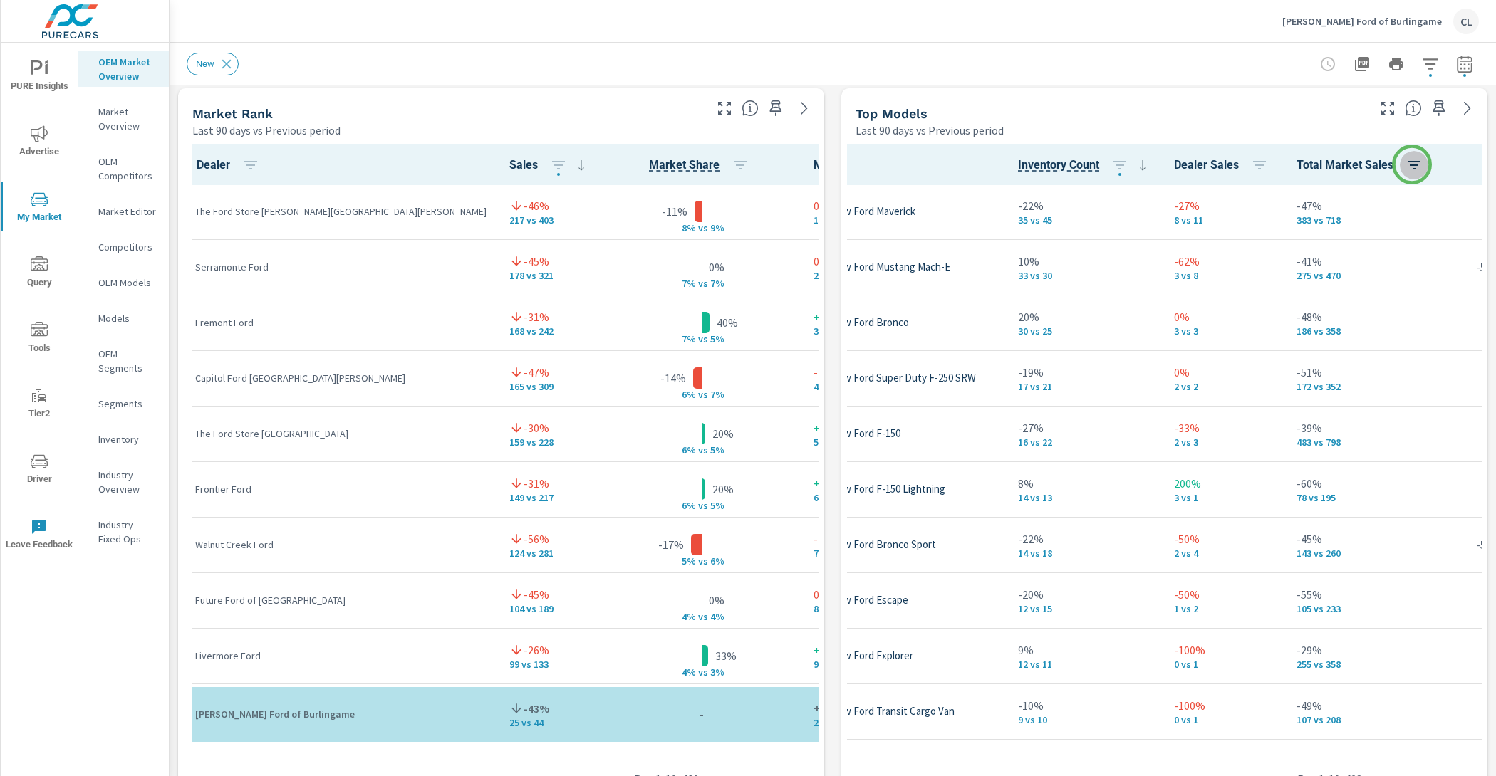
click at [1412, 164] on icon "button" at bounding box center [1413, 165] width 13 height 9
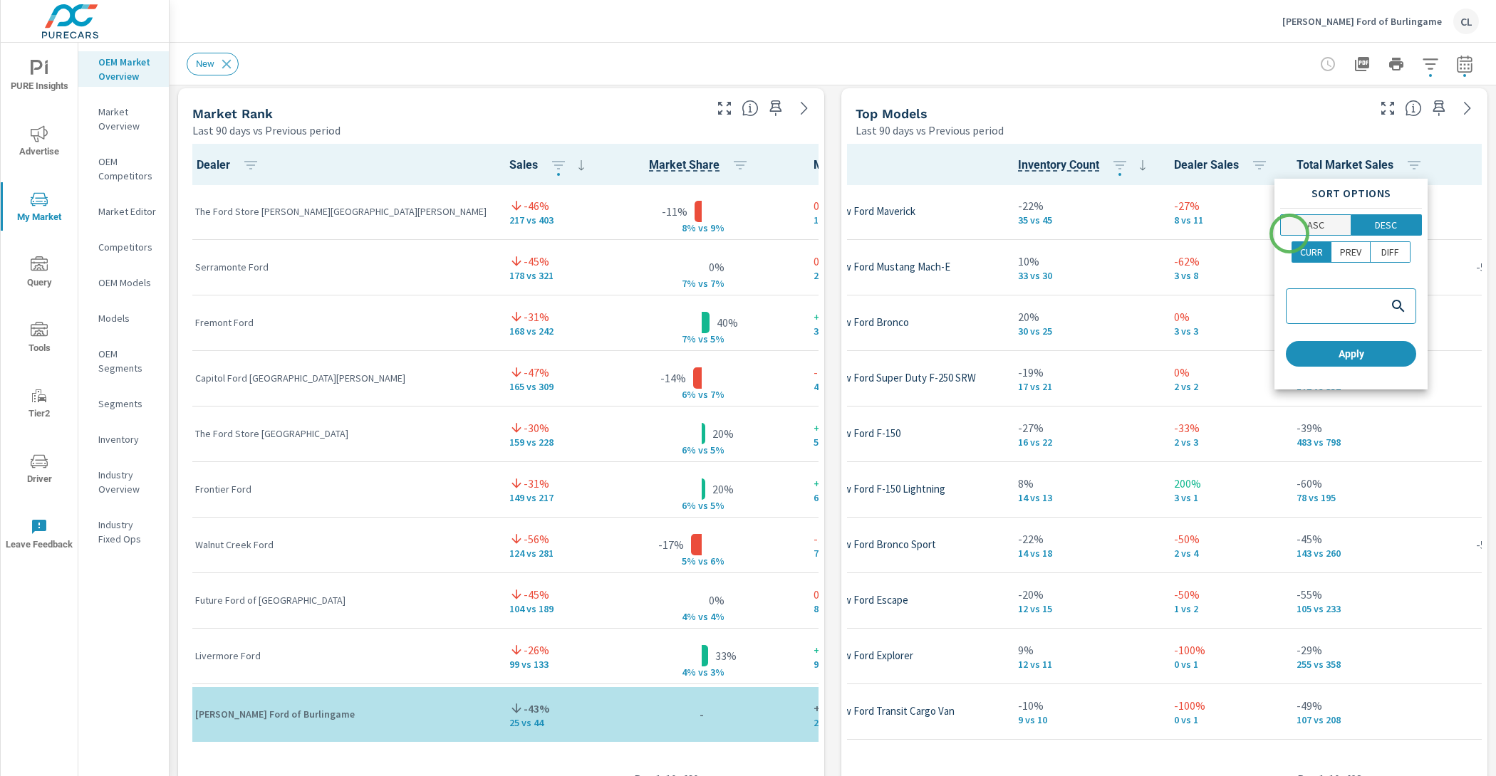
click at [1290, 233] on button "ASC" at bounding box center [1315, 224] width 71 height 21
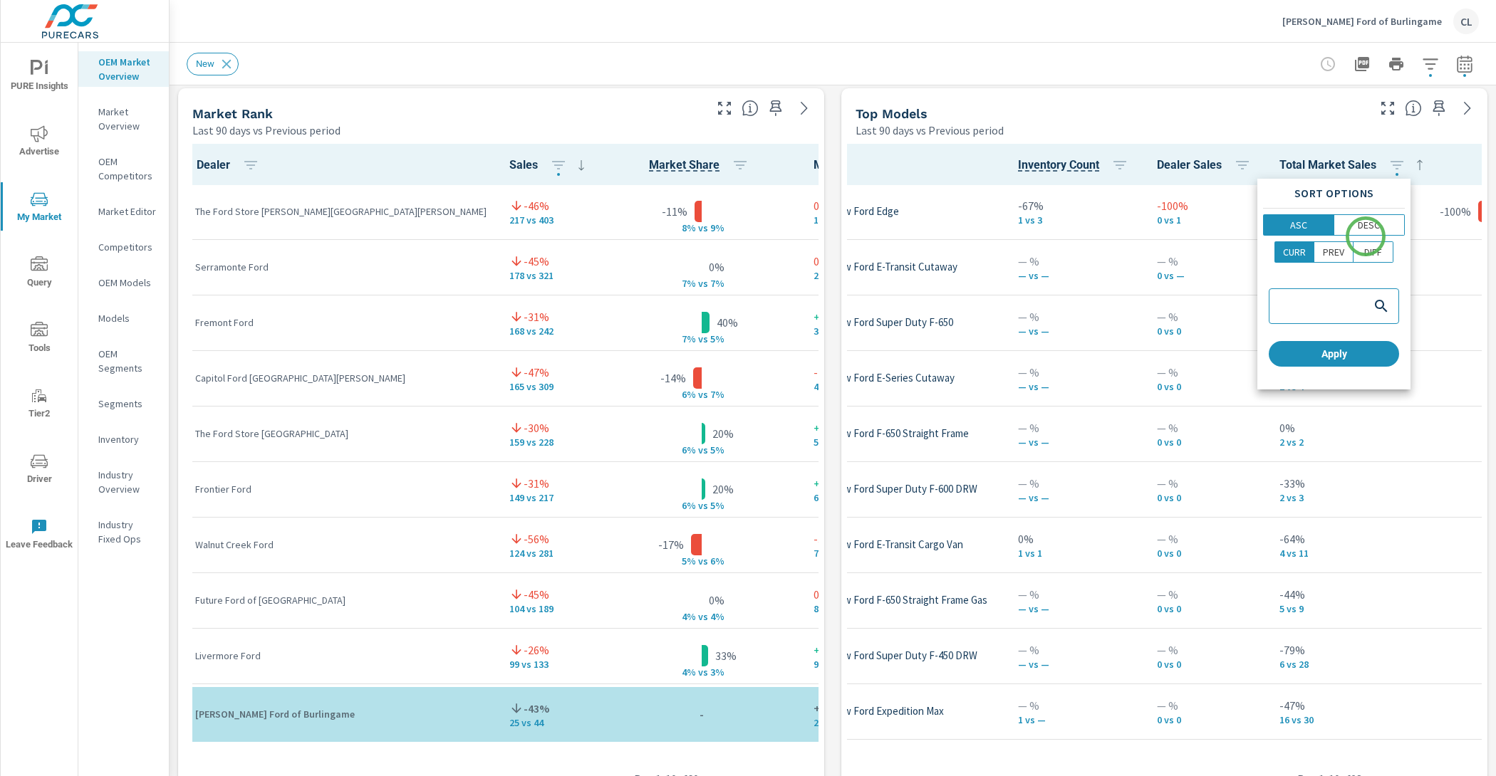
click at [1367, 236] on div "Sort Options ASC DESC CURR PREV DIFF Apply" at bounding box center [1333, 284] width 153 height 211
click at [1369, 224] on p "DESC" at bounding box center [1368, 225] width 22 height 14
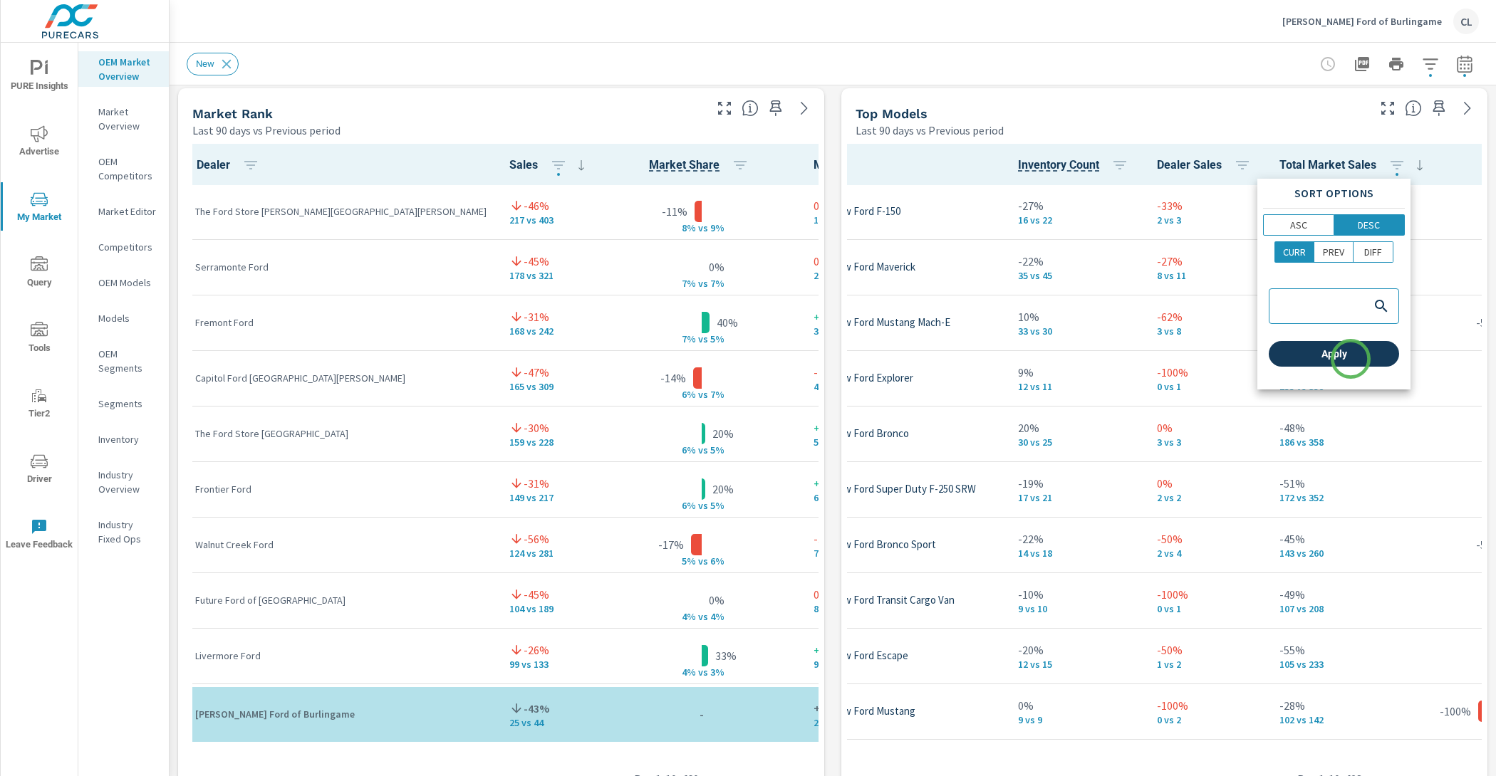
click at [1350, 359] on span "Apply" at bounding box center [1333, 354] width 119 height 13
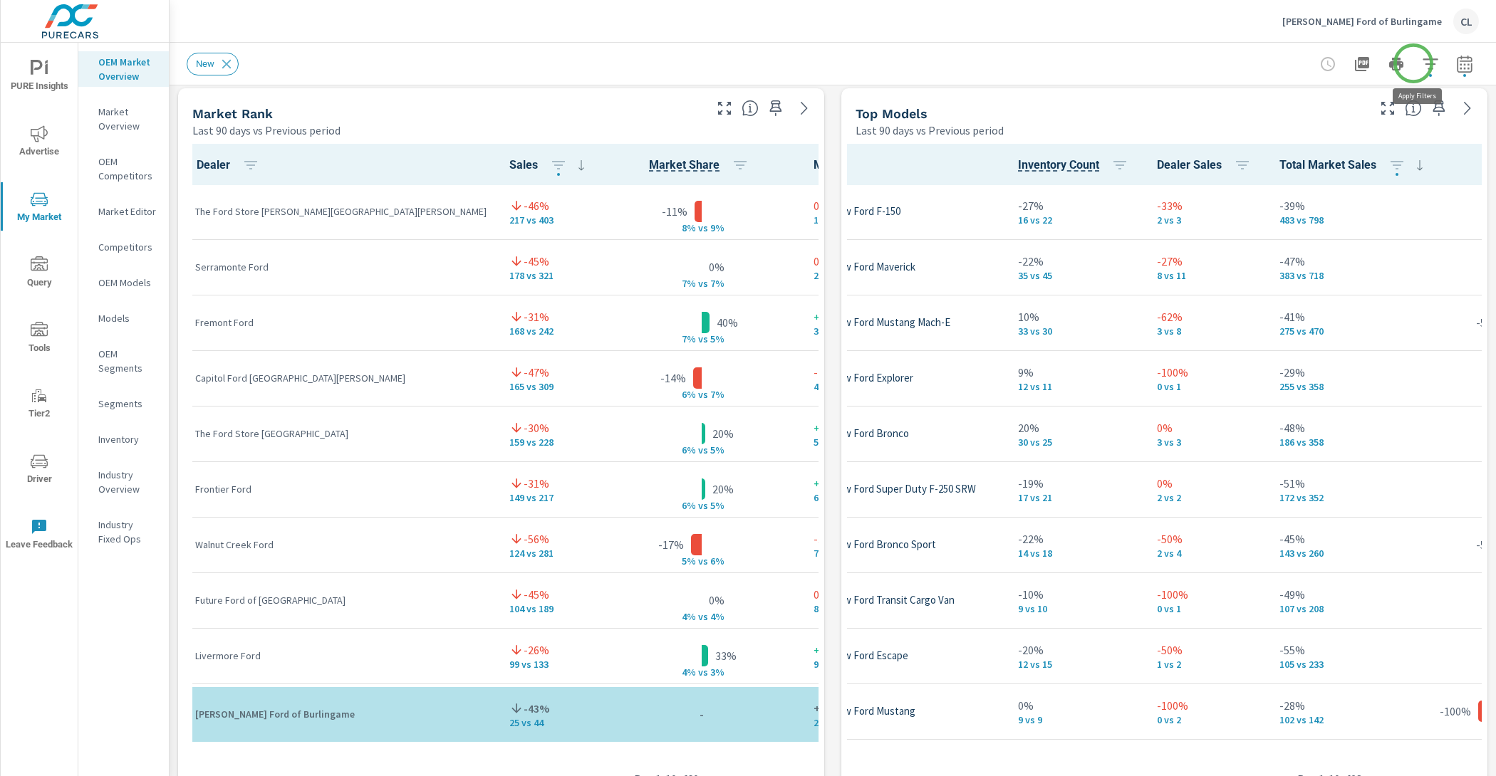
click at [1422, 63] on icon "button" at bounding box center [1429, 63] width 15 height 11
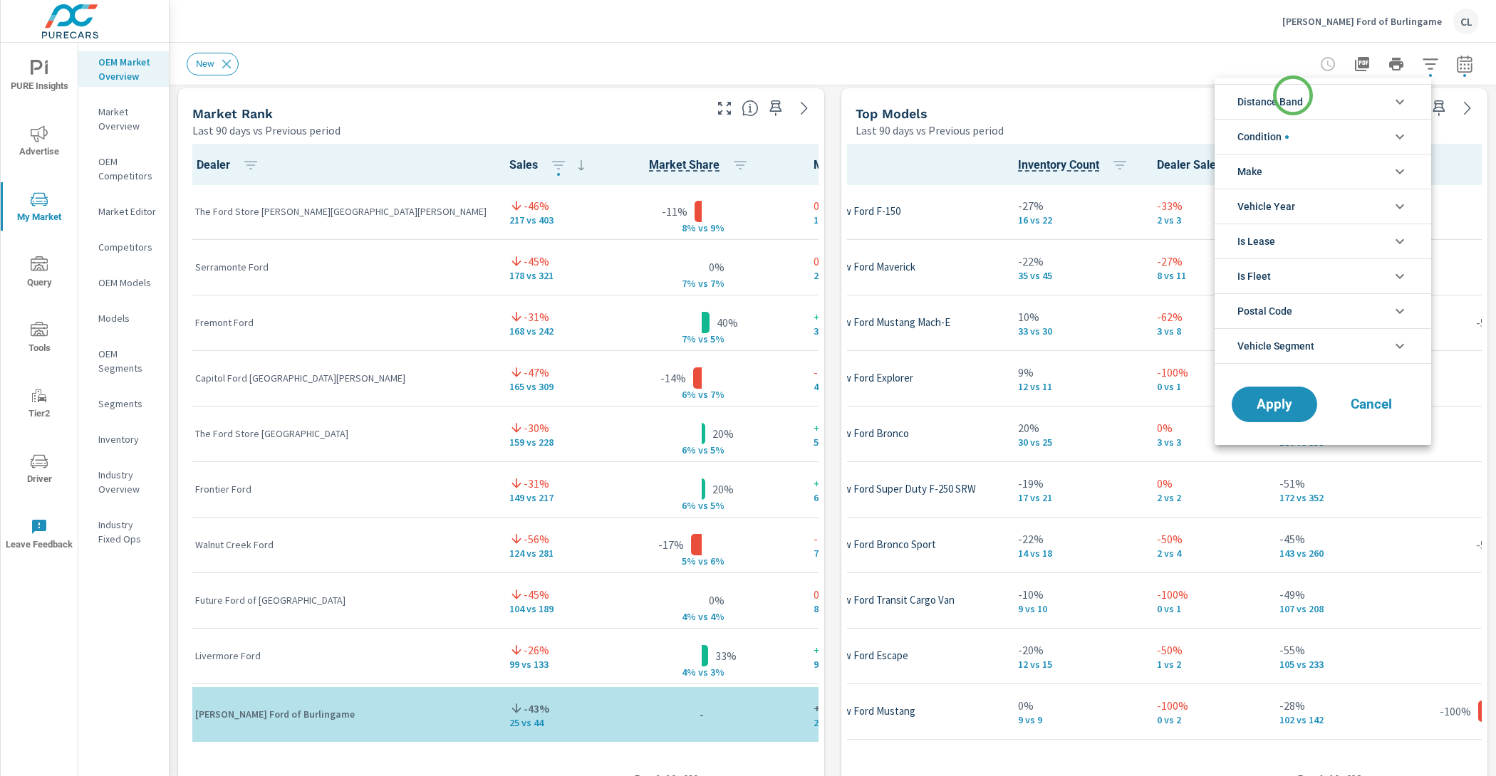
click at [1293, 95] on span "Distance Band" at bounding box center [1270, 102] width 66 height 34
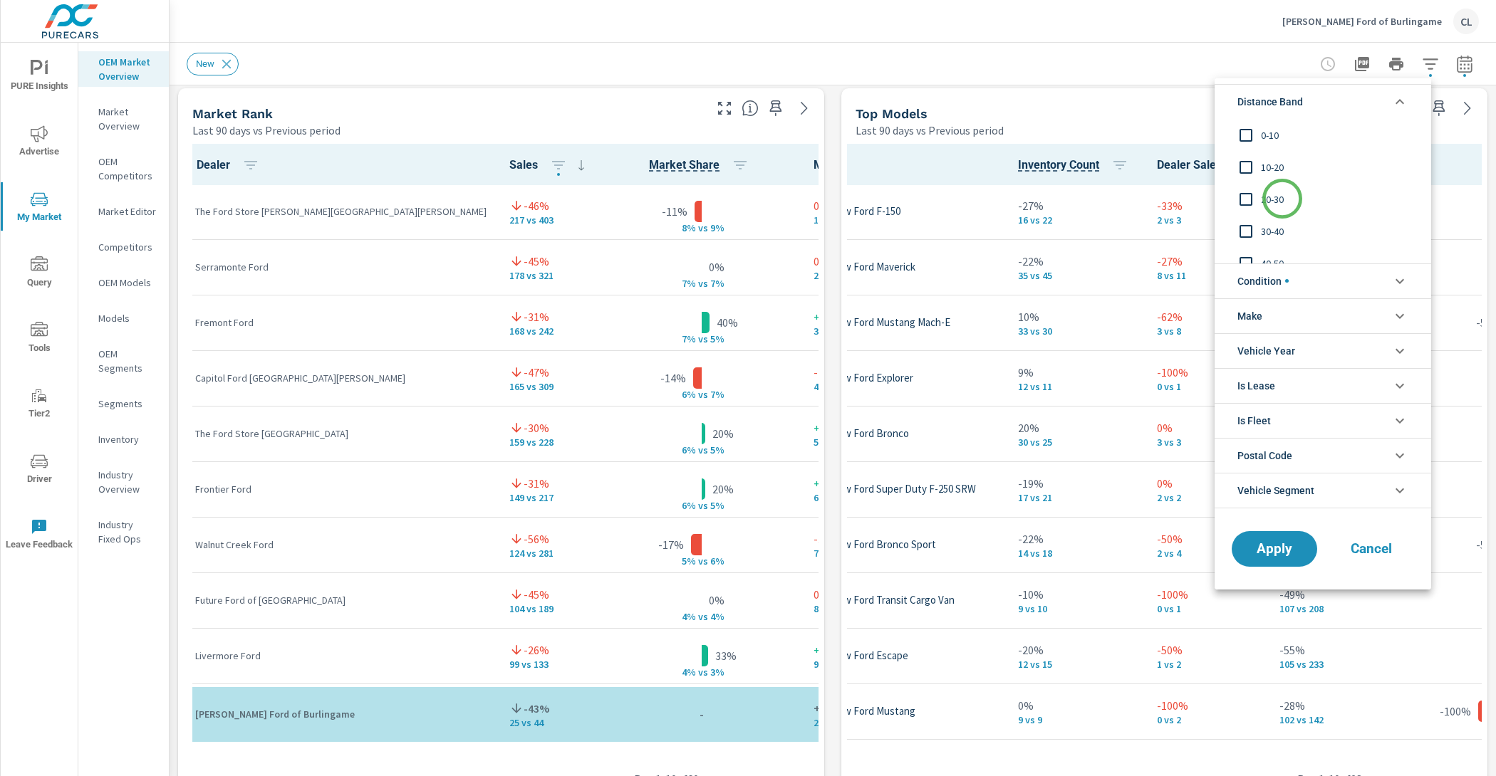
click at [1278, 197] on span "20-30" at bounding box center [1339, 199] width 156 height 17
click at [1272, 172] on span "10-20" at bounding box center [1339, 167] width 156 height 17
click at [1266, 146] on div "0-10" at bounding box center [1321, 135] width 214 height 32
click at [1284, 546] on span "Apply" at bounding box center [1274, 549] width 58 height 14
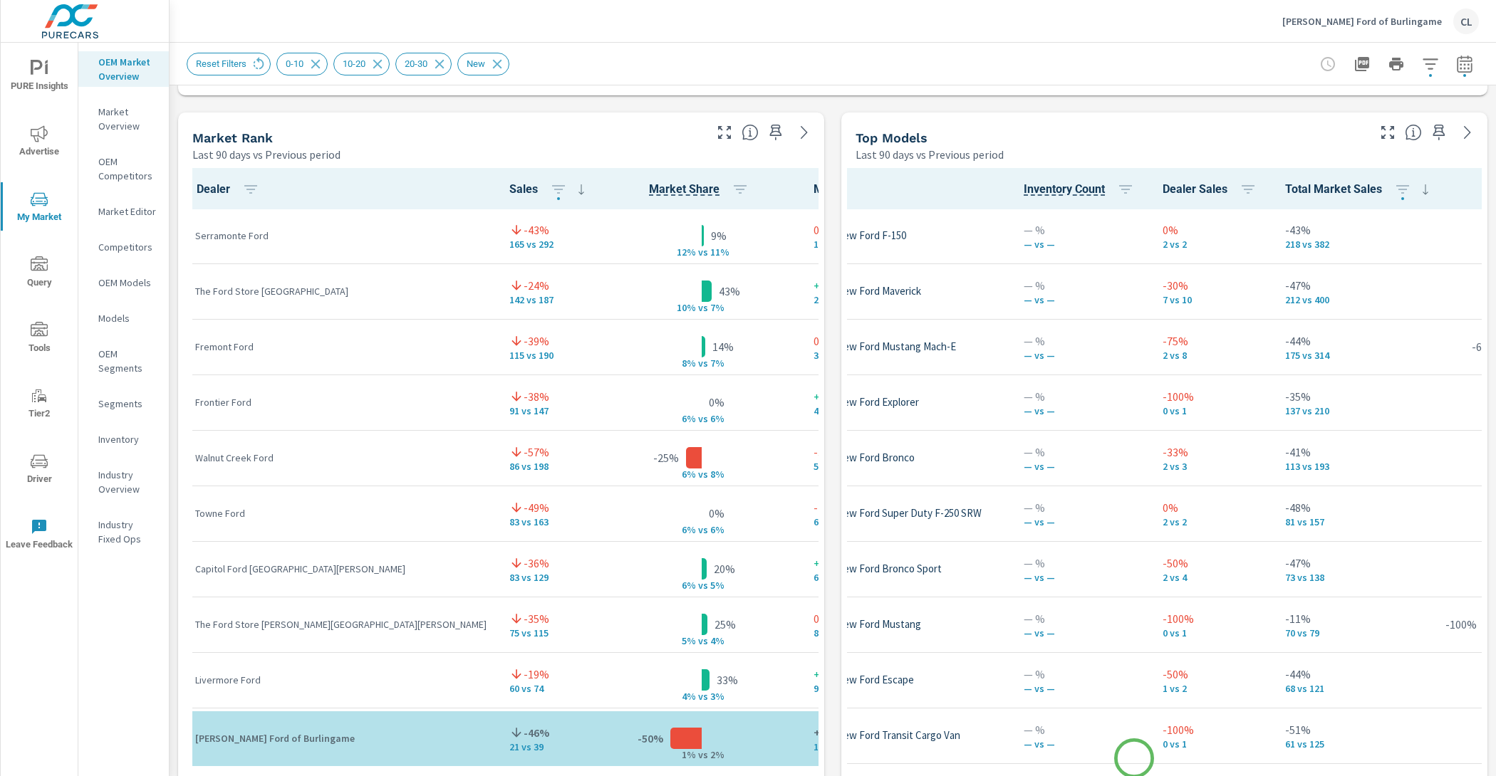
scroll to position [1, 110]
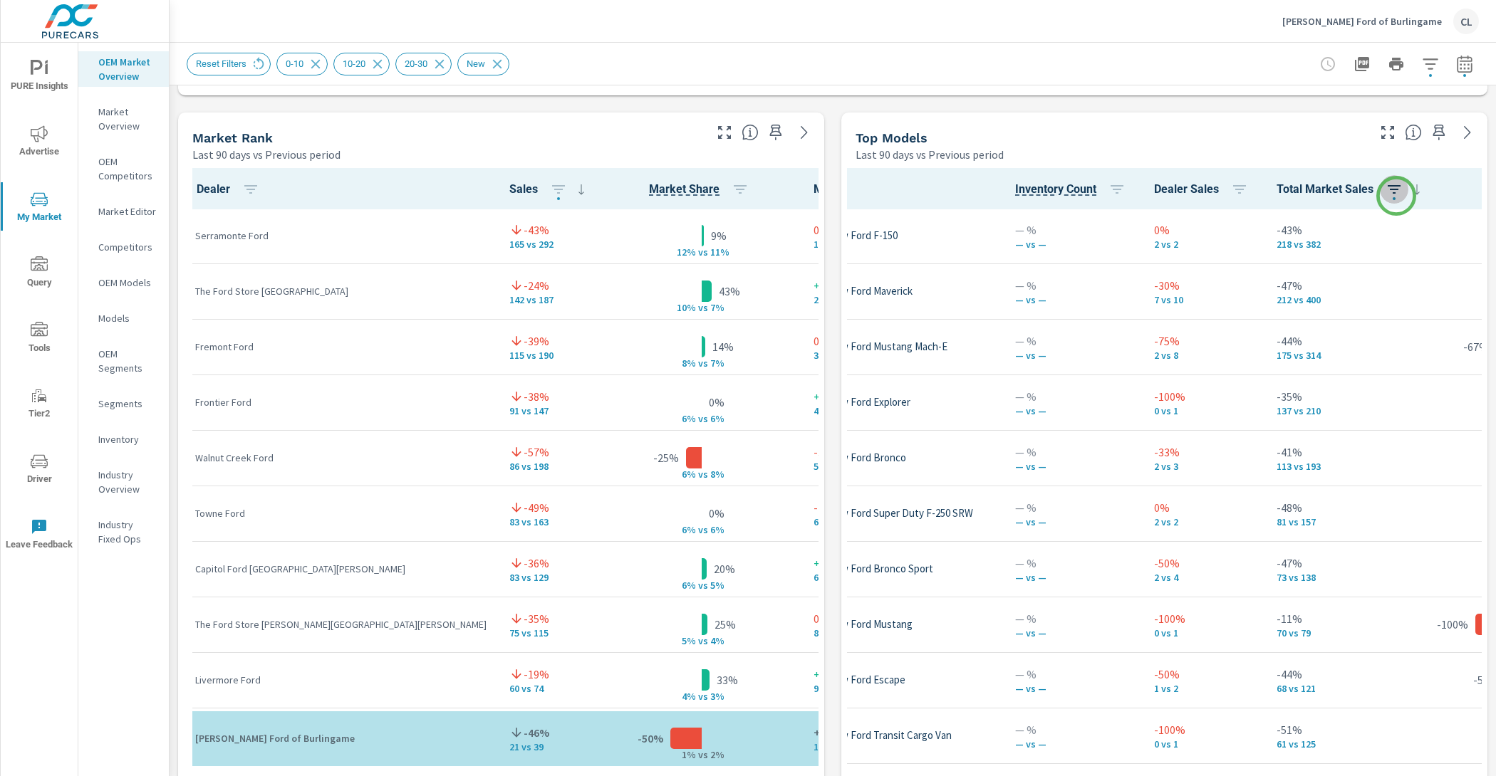
click at [1396, 196] on icon "button" at bounding box center [1393, 189] width 17 height 17
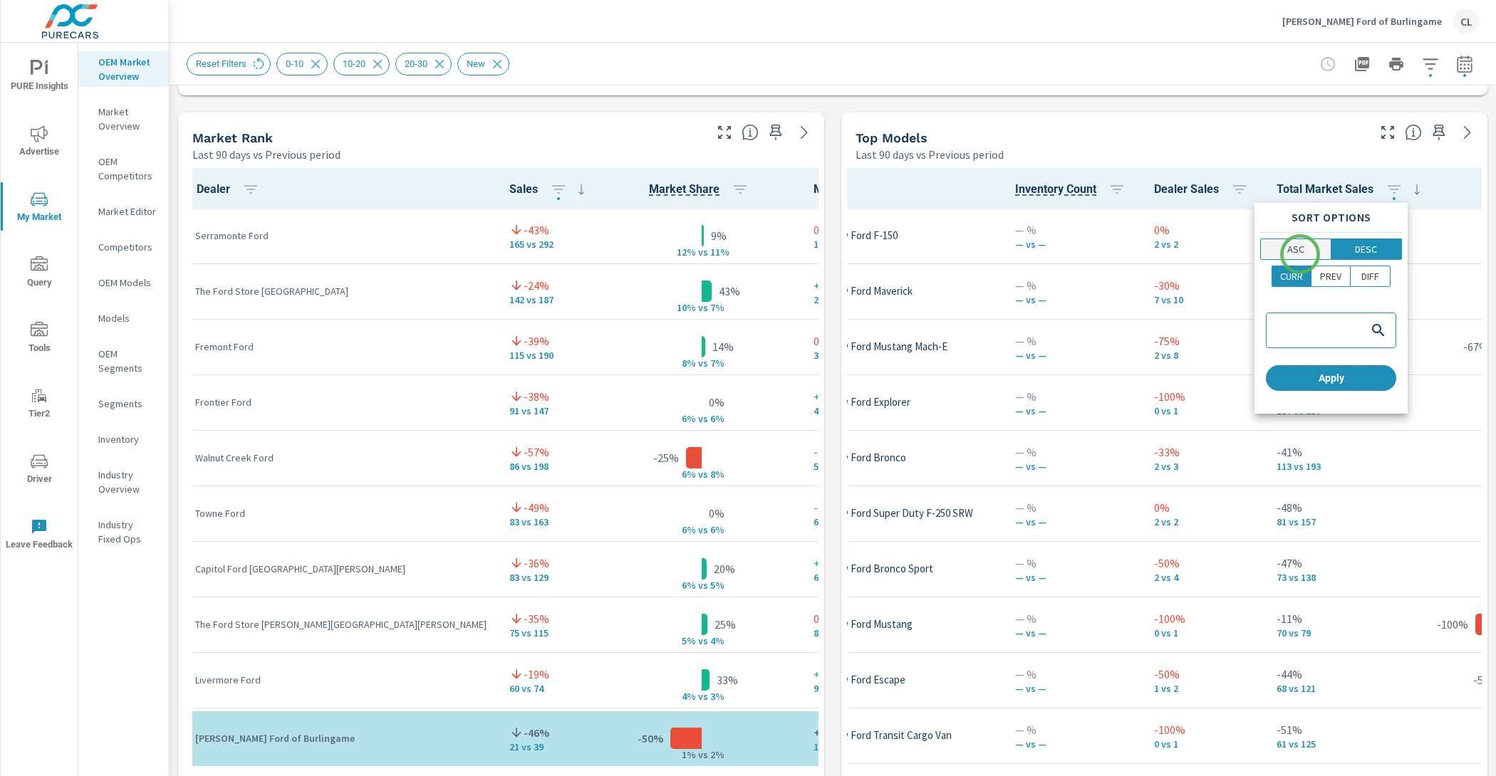
click at [1300, 254] on p "ASC" at bounding box center [1295, 249] width 17 height 14
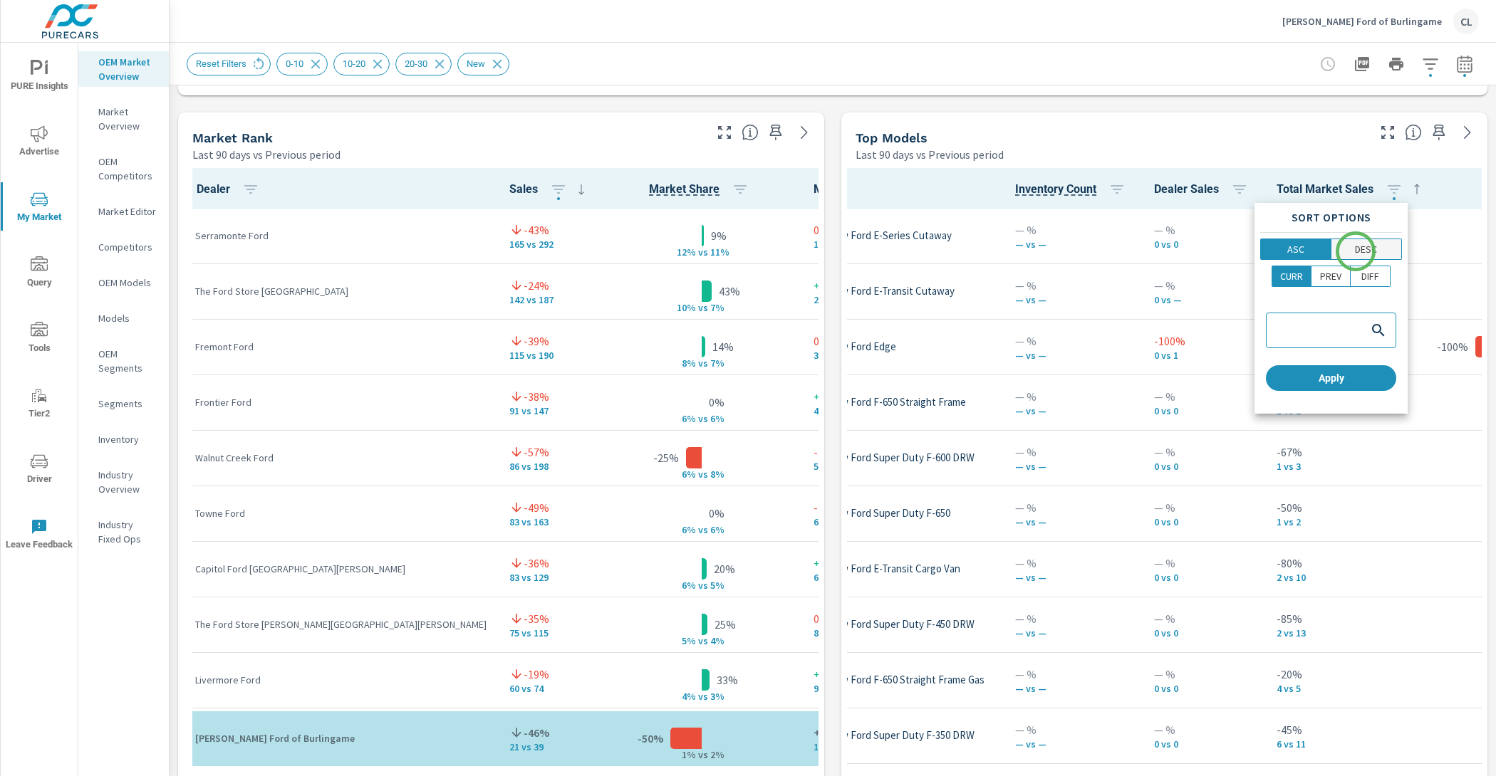
click at [1355, 251] on p "DESC" at bounding box center [1366, 249] width 22 height 14
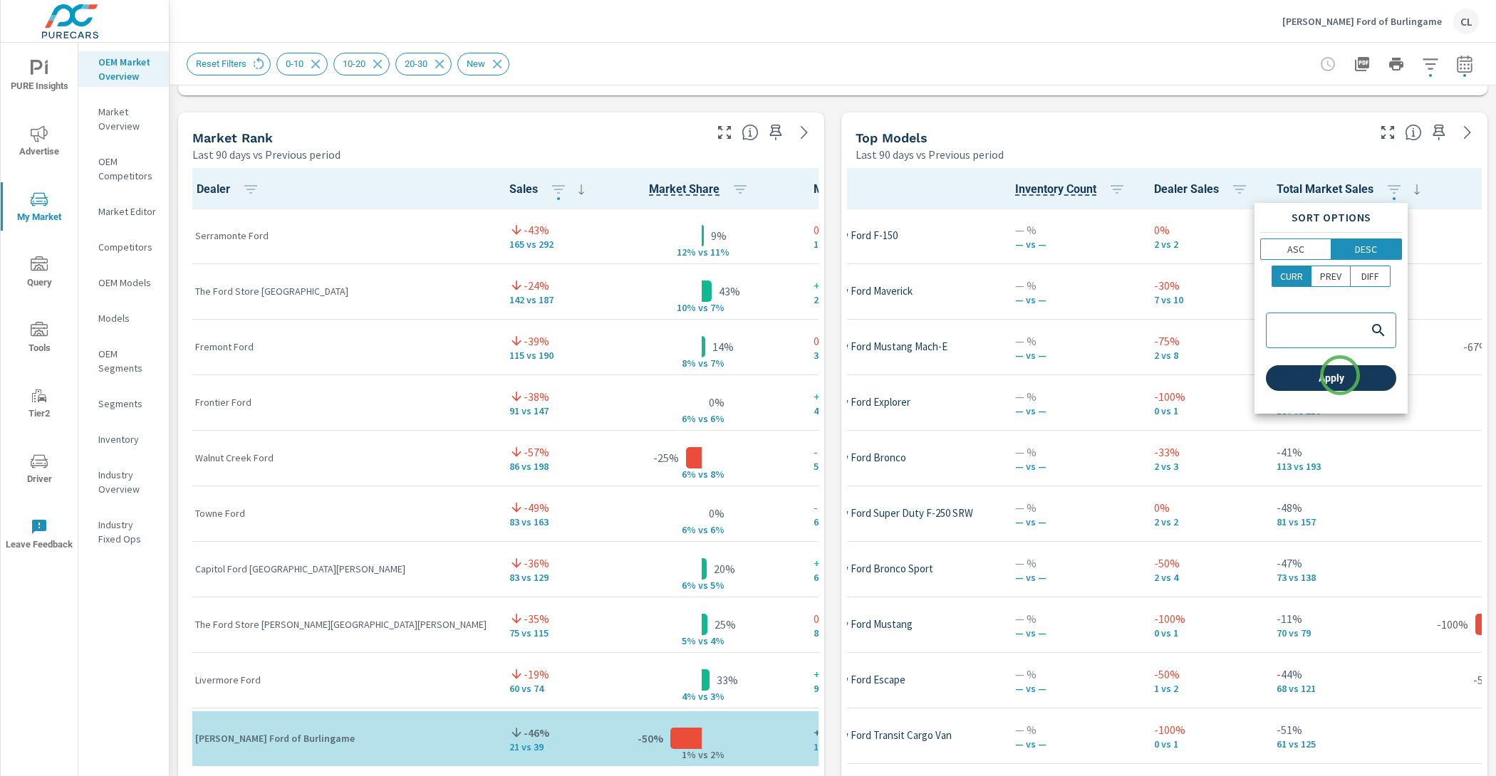
click at [1339, 377] on span "Apply" at bounding box center [1330, 378] width 119 height 13
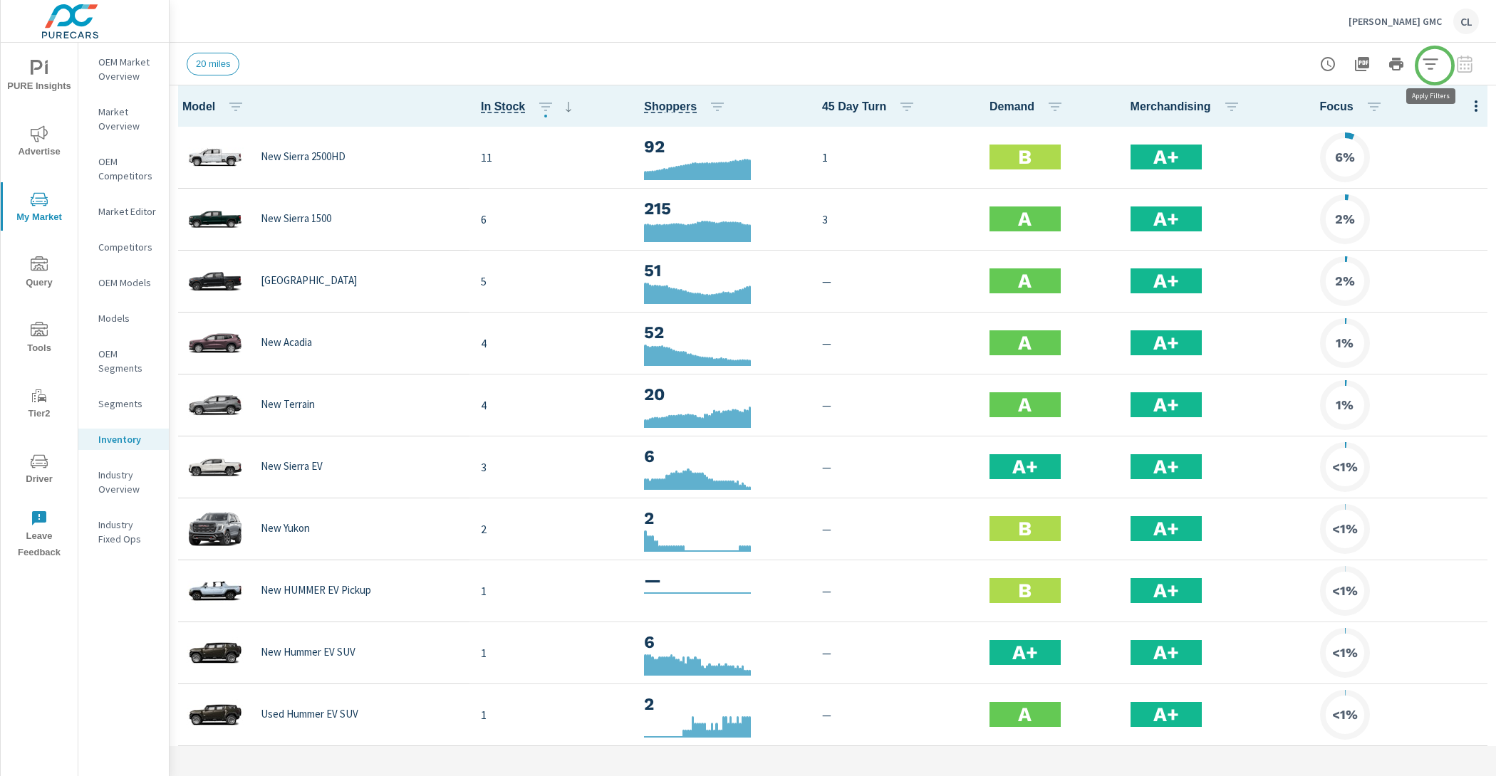
click at [1434, 65] on icon "button" at bounding box center [1429, 64] width 17 height 17
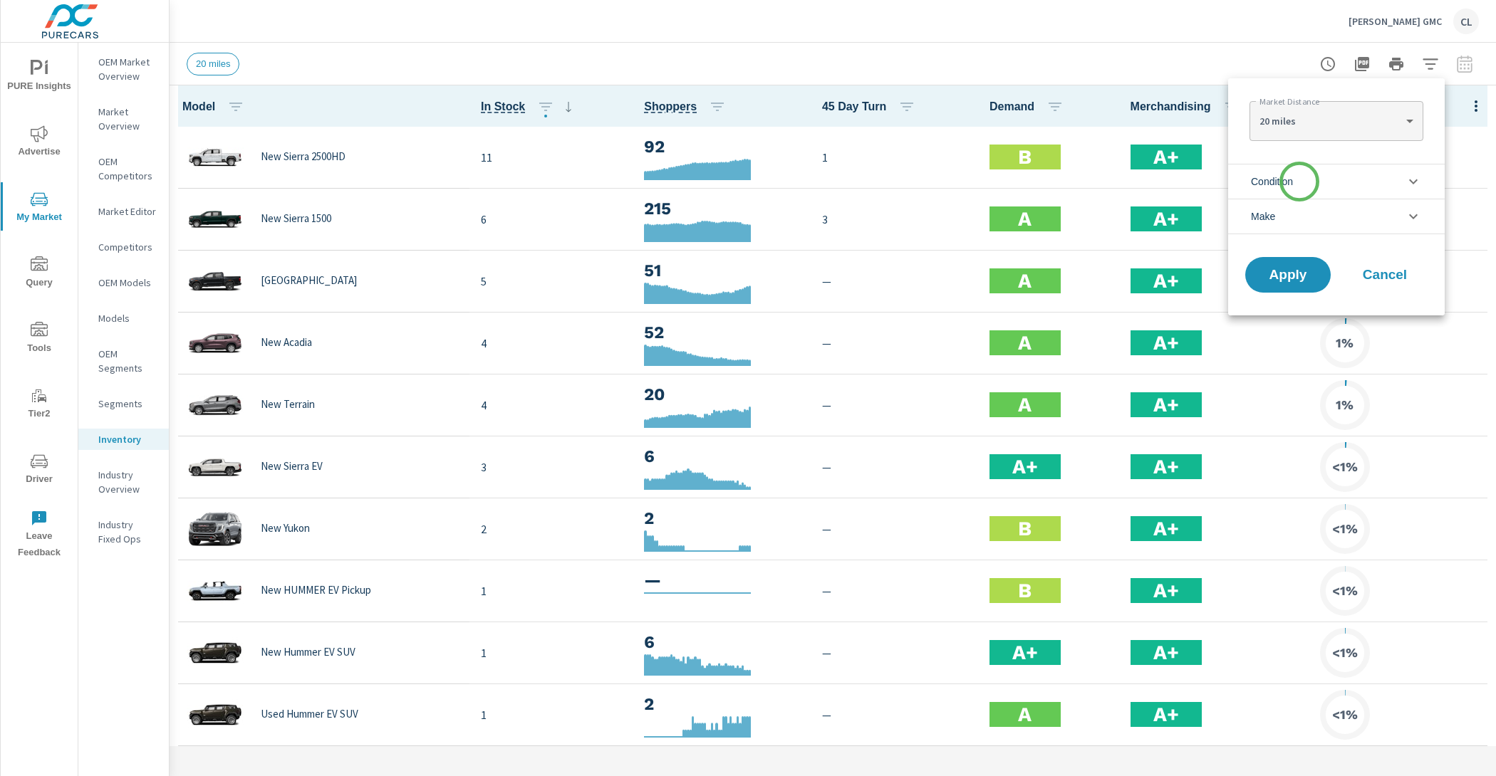
click at [1299, 182] on li "Condition" at bounding box center [1336, 181] width 216 height 35
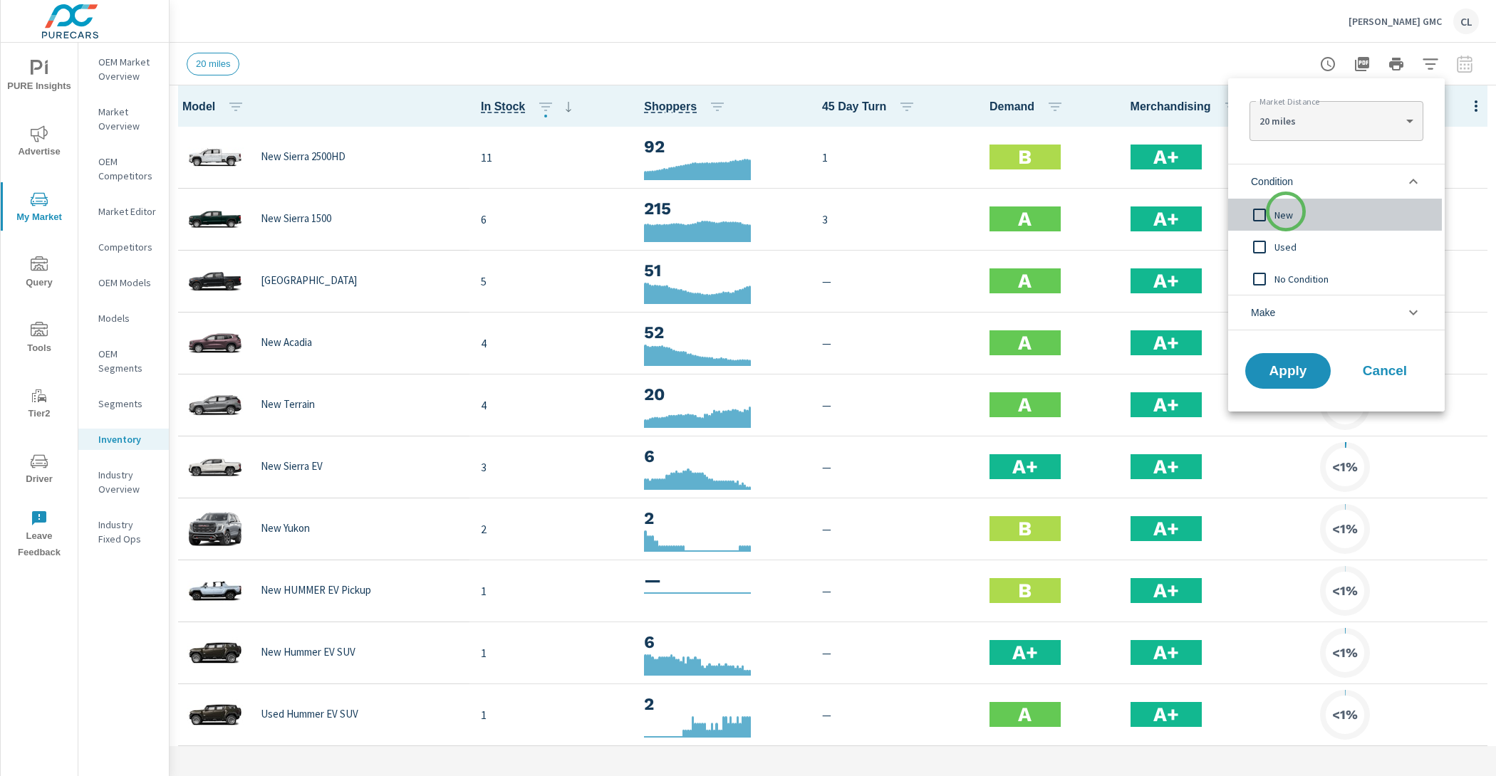
click at [1285, 212] on span "New" at bounding box center [1352, 215] width 156 height 17
click at [1291, 311] on li "Make" at bounding box center [1336, 313] width 216 height 36
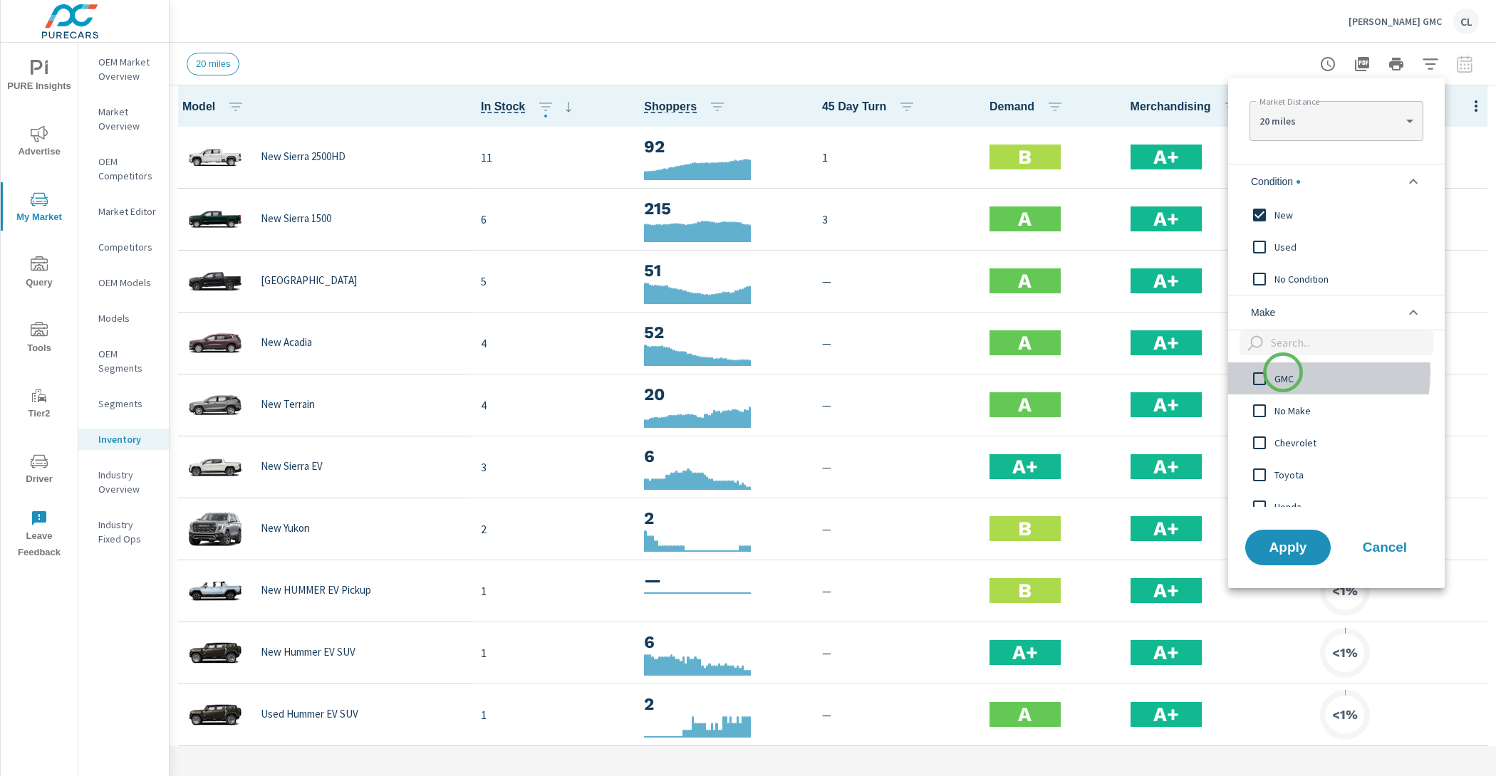
click at [1283, 372] on span "GMC" at bounding box center [1352, 378] width 156 height 17
click at [1294, 544] on span "Apply" at bounding box center [1287, 548] width 58 height 14
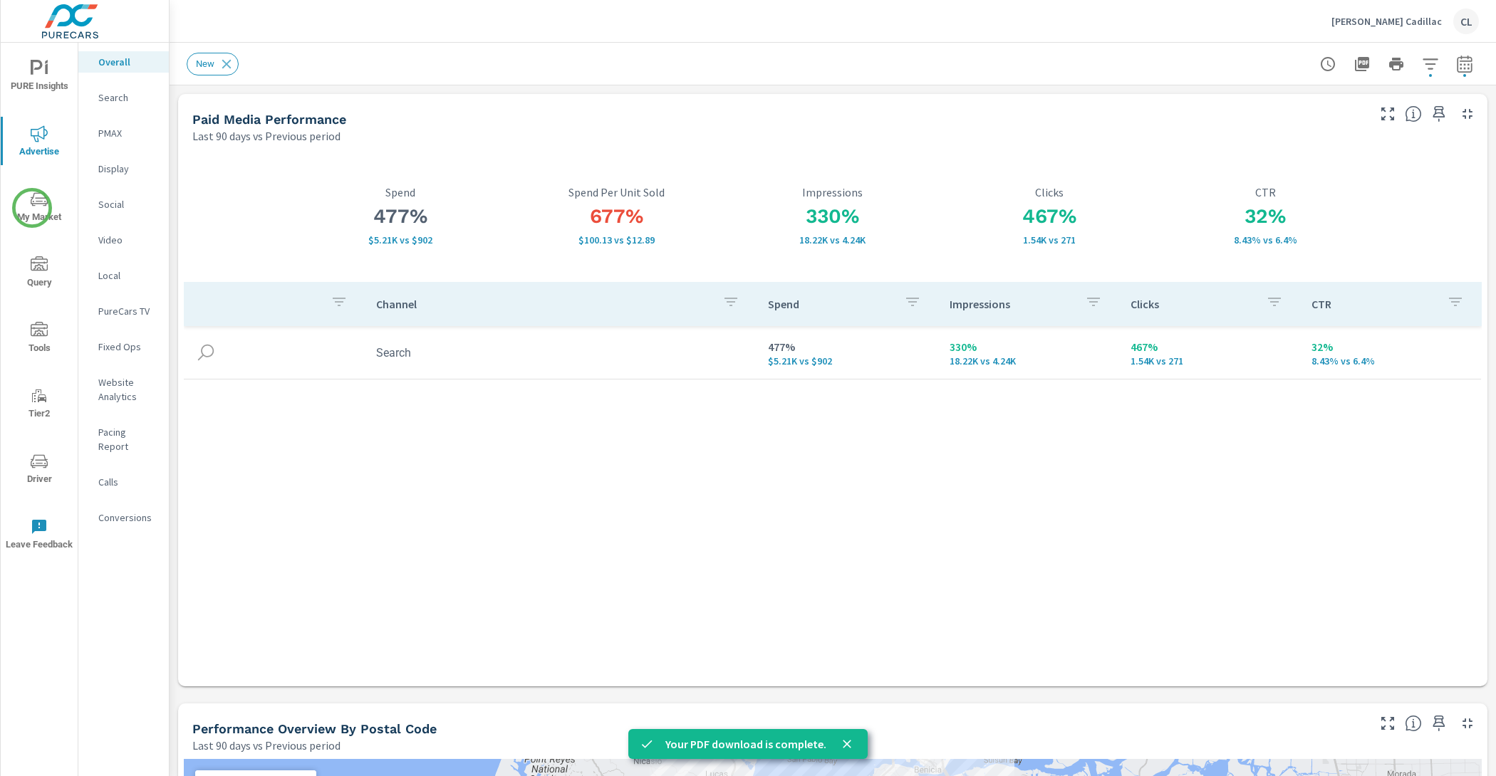
click at [32, 208] on span "My Market" at bounding box center [39, 208] width 68 height 35
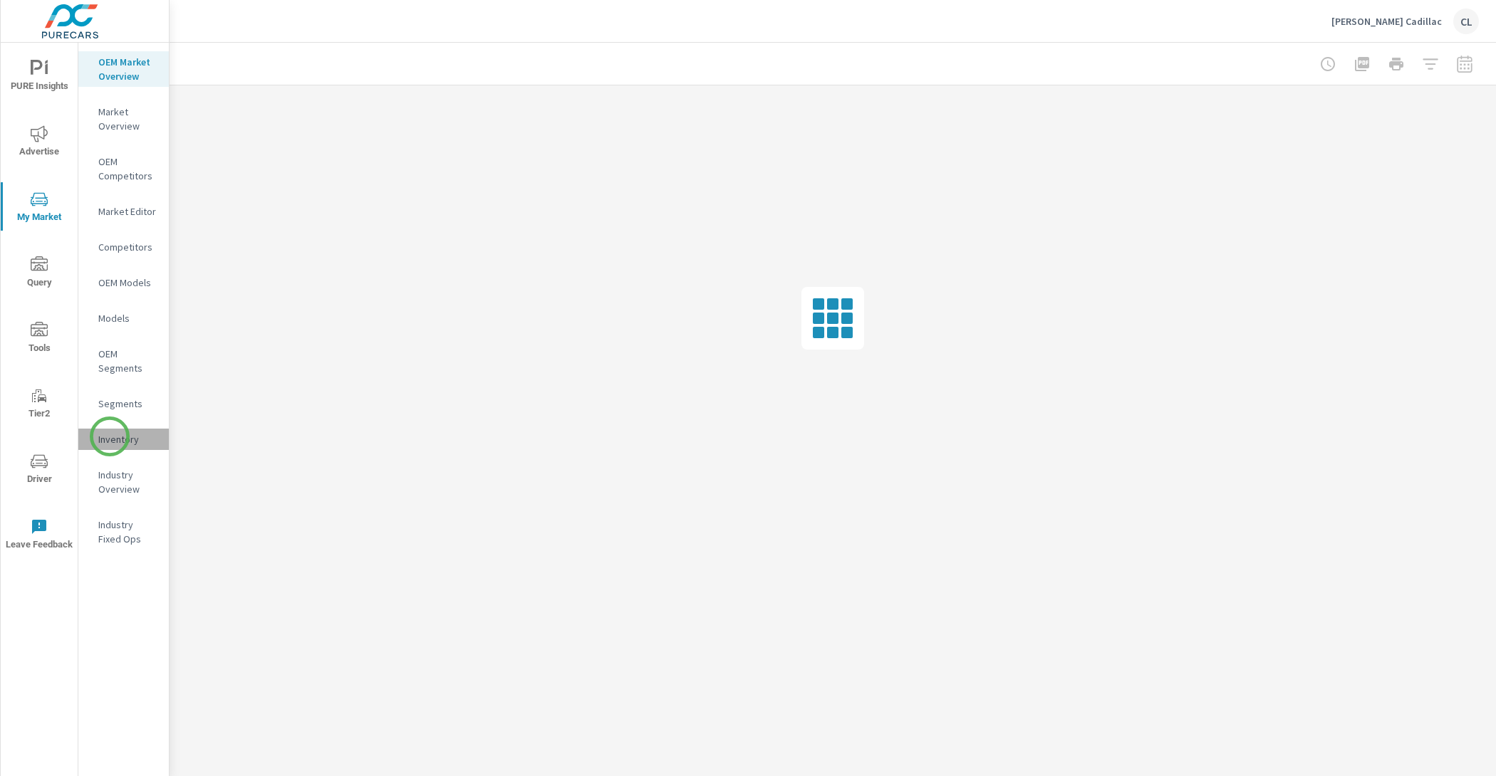
click at [110, 437] on p "Inventory" at bounding box center [127, 439] width 59 height 14
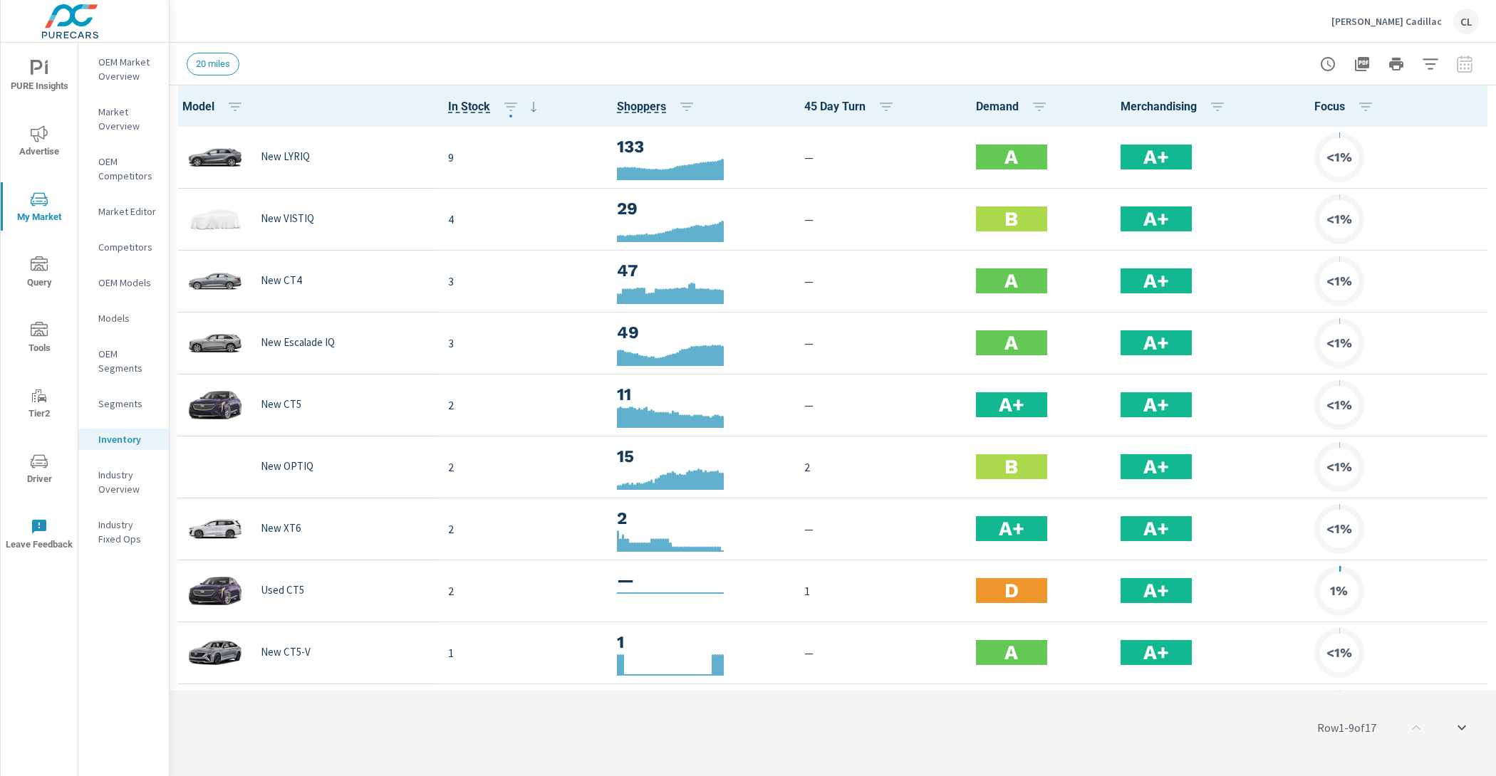
scroll to position [1, 0]
click at [1429, 67] on icon "button" at bounding box center [1429, 64] width 17 height 17
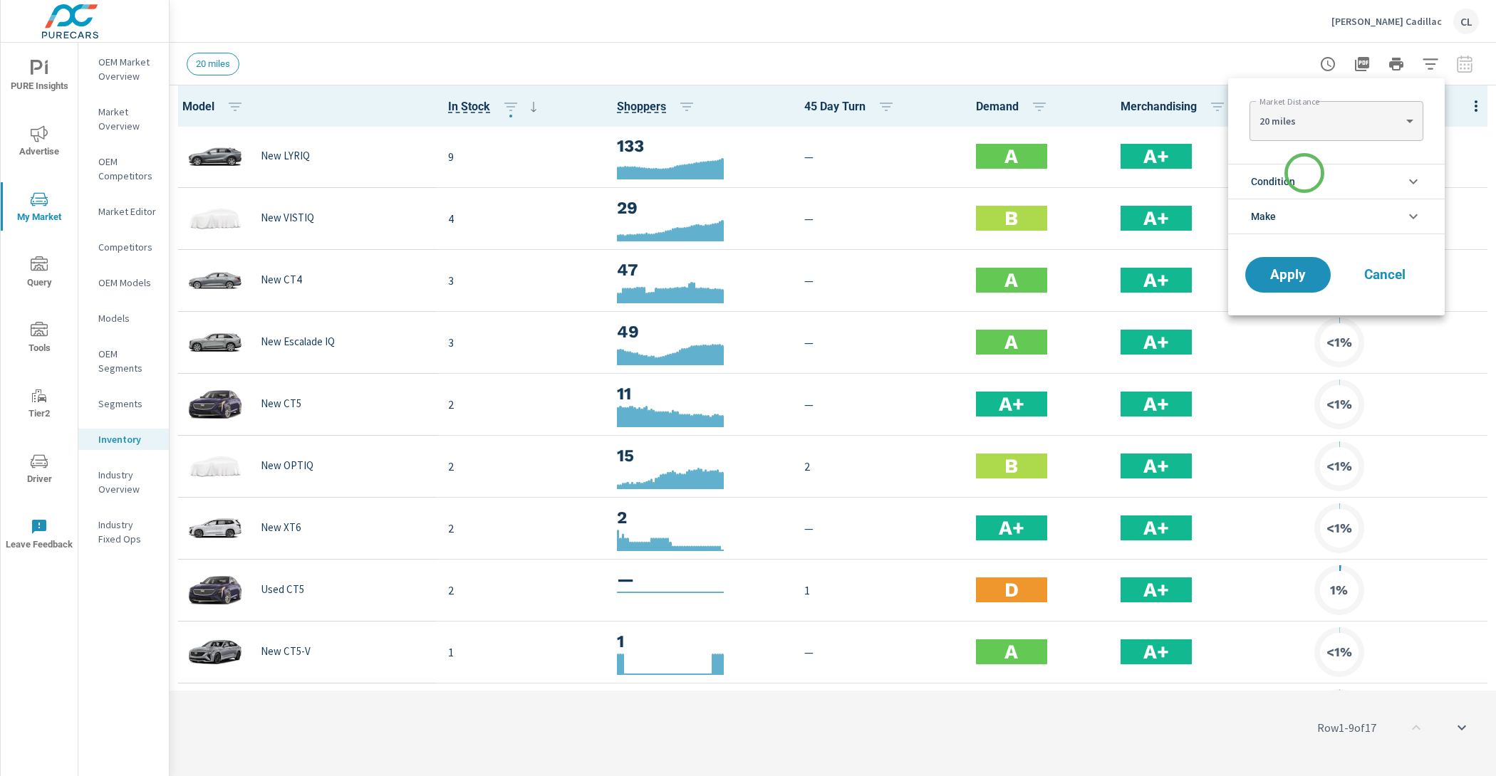
click at [1304, 173] on li "Condition" at bounding box center [1336, 181] width 216 height 35
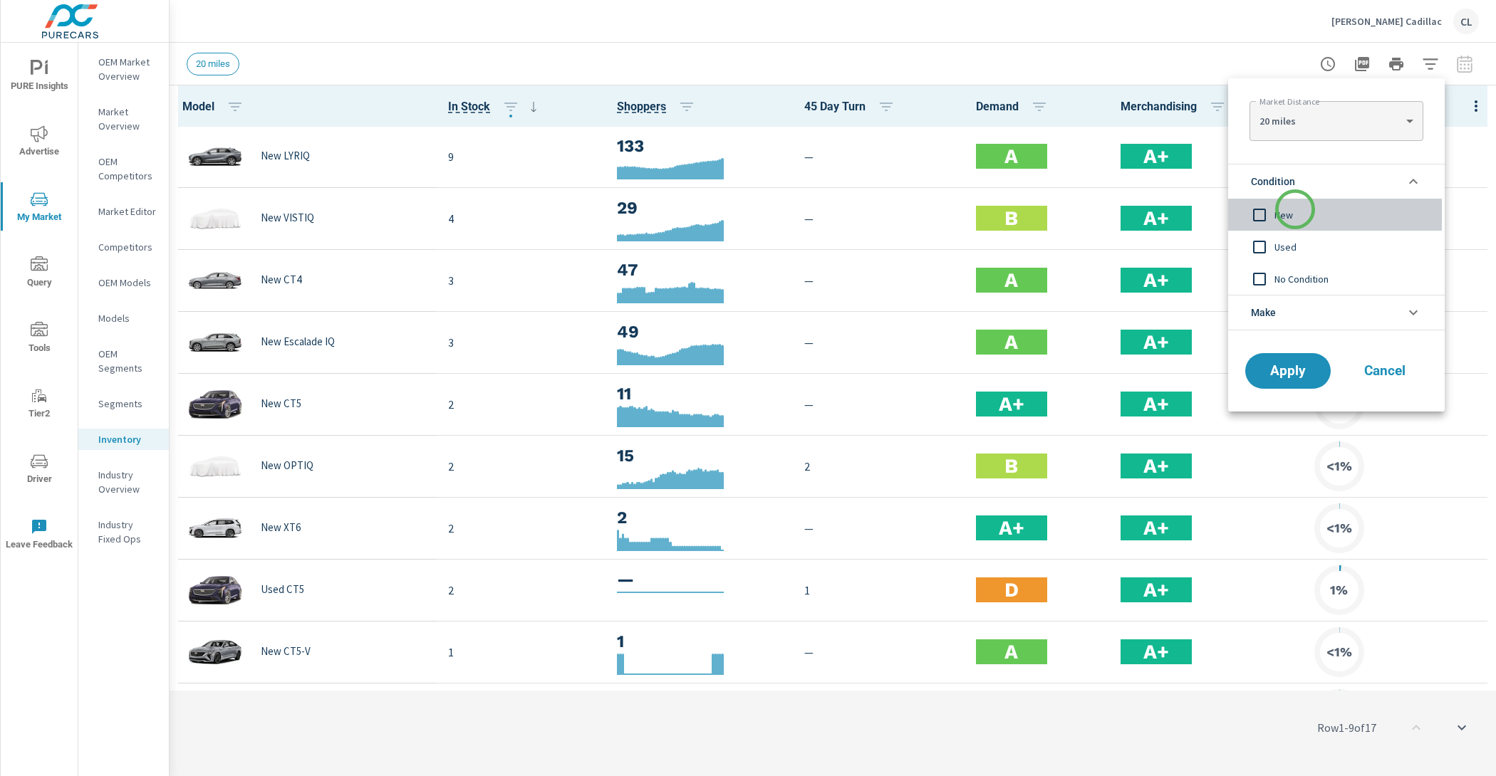
click at [1295, 209] on span "New" at bounding box center [1352, 215] width 156 height 17
click at [1300, 367] on span "Apply" at bounding box center [1287, 372] width 58 height 14
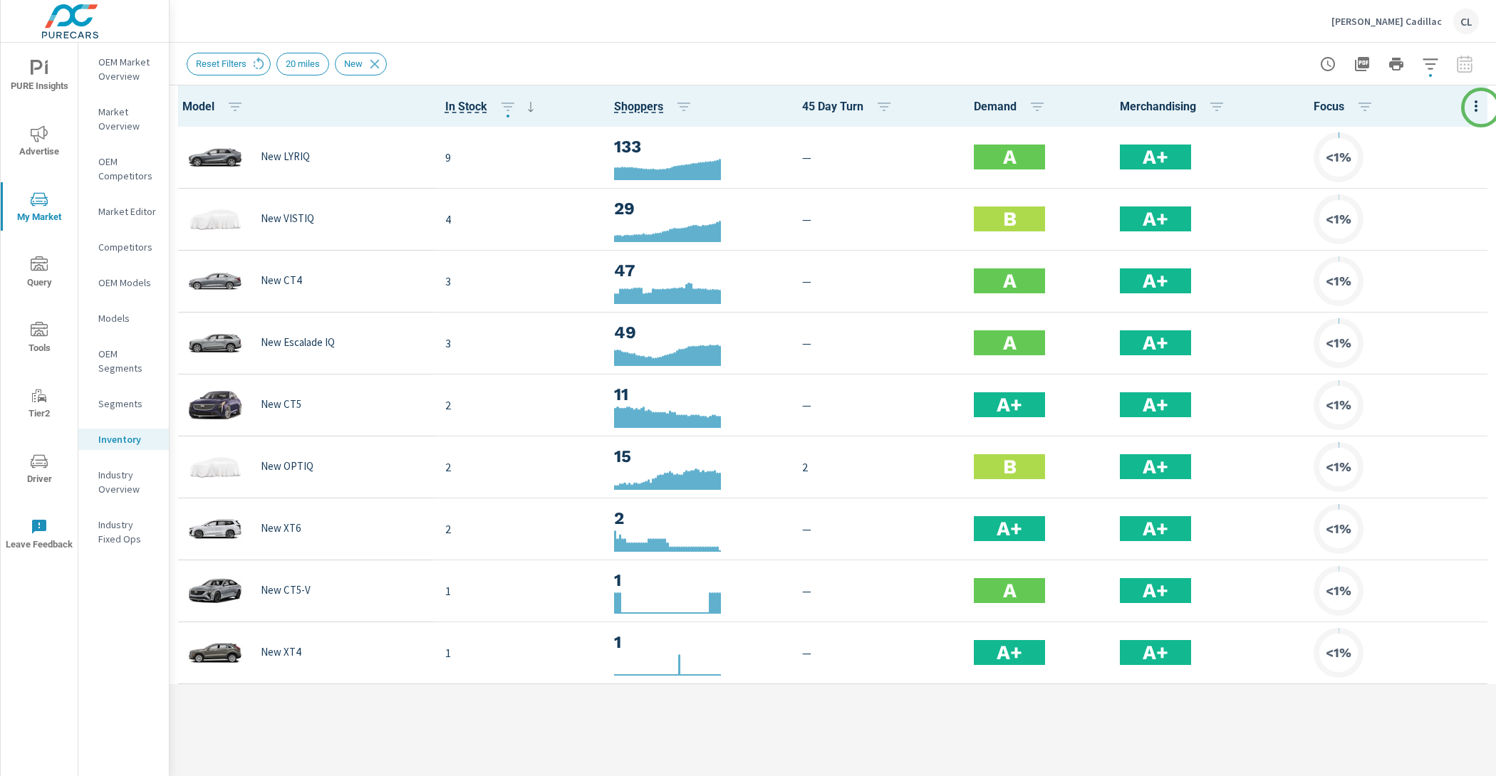
click at [1481, 108] on icon "button" at bounding box center [1475, 106] width 17 height 17
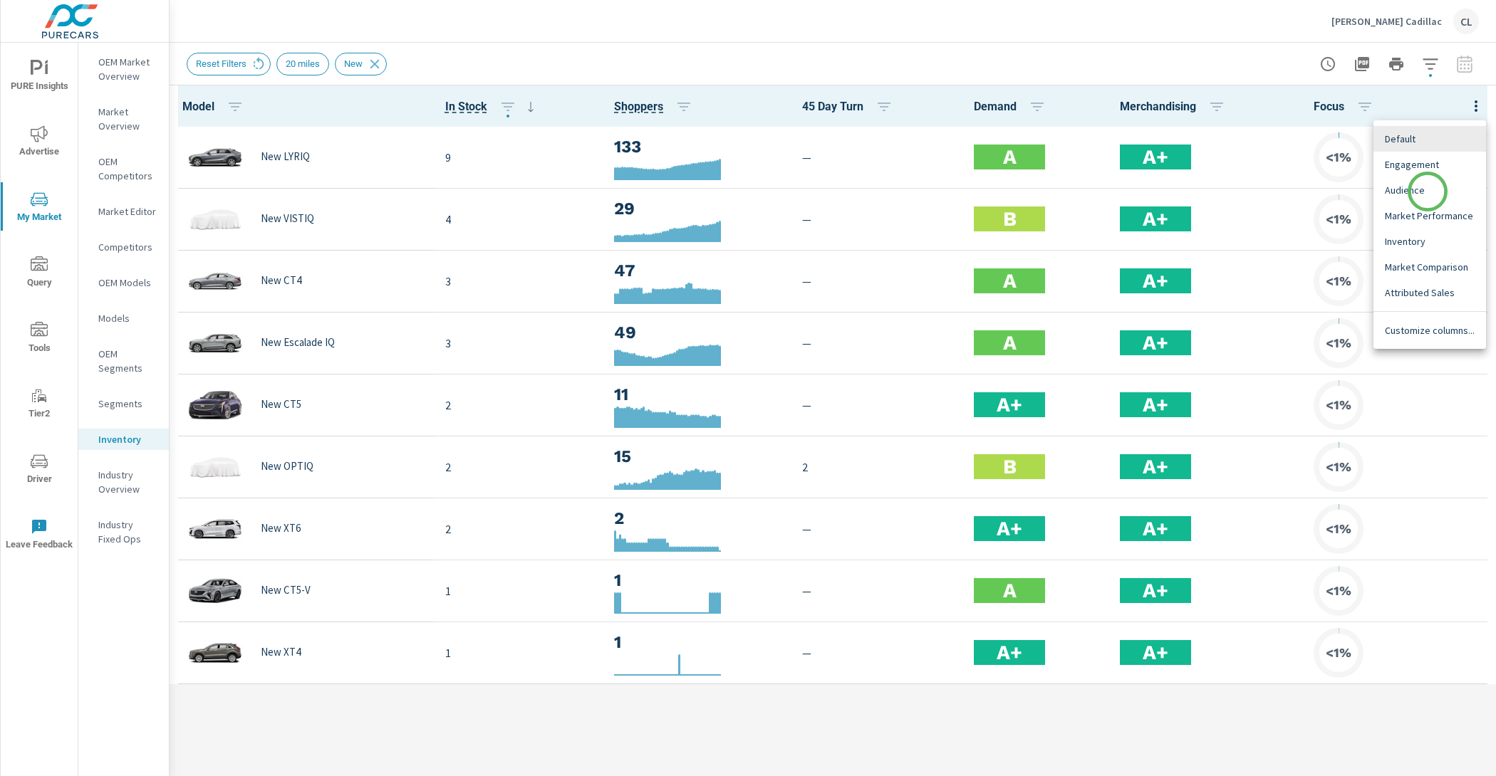
click at [1427, 192] on span "Audience" at bounding box center [1429, 190] width 90 height 14
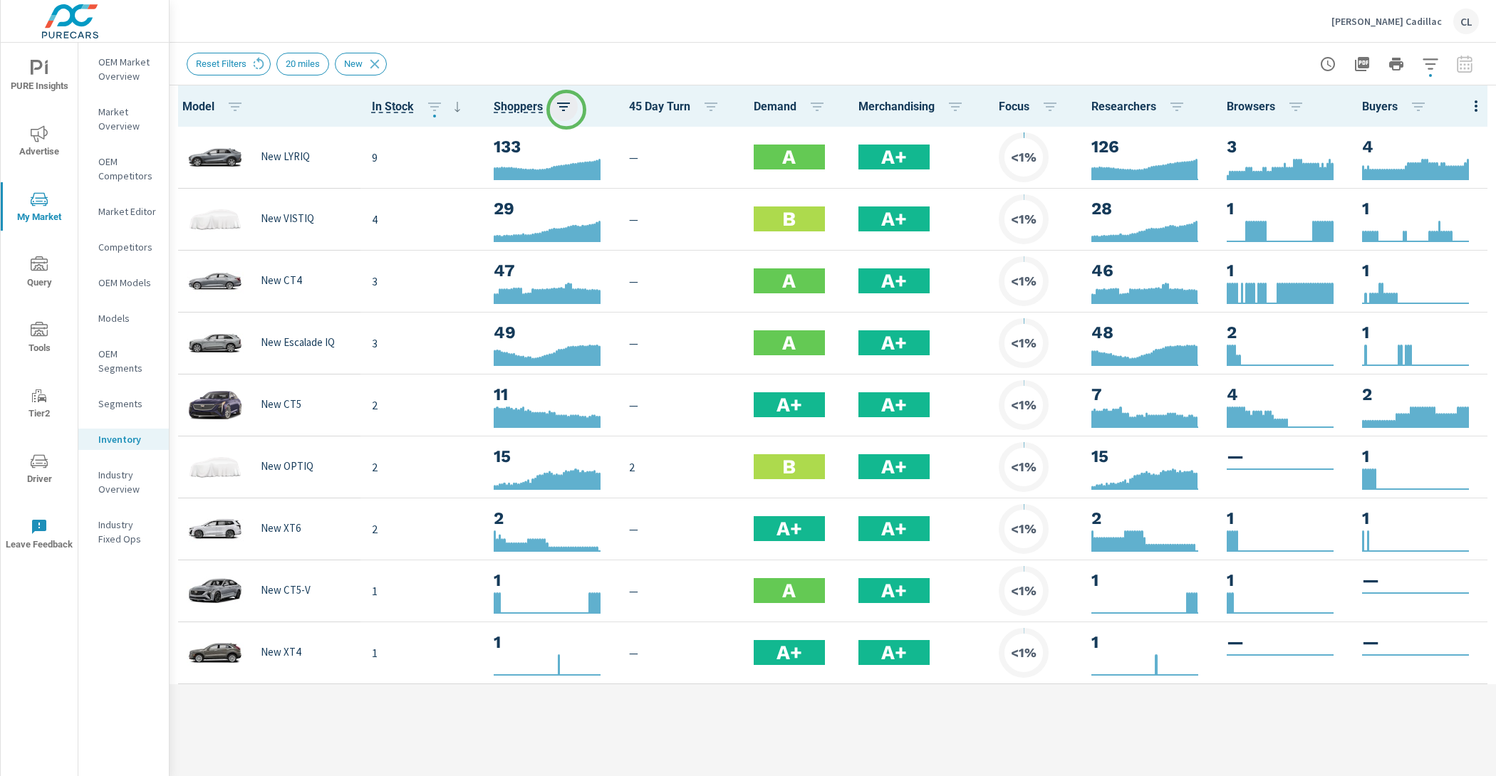
click at [565, 103] on icon "button" at bounding box center [563, 106] width 17 height 17
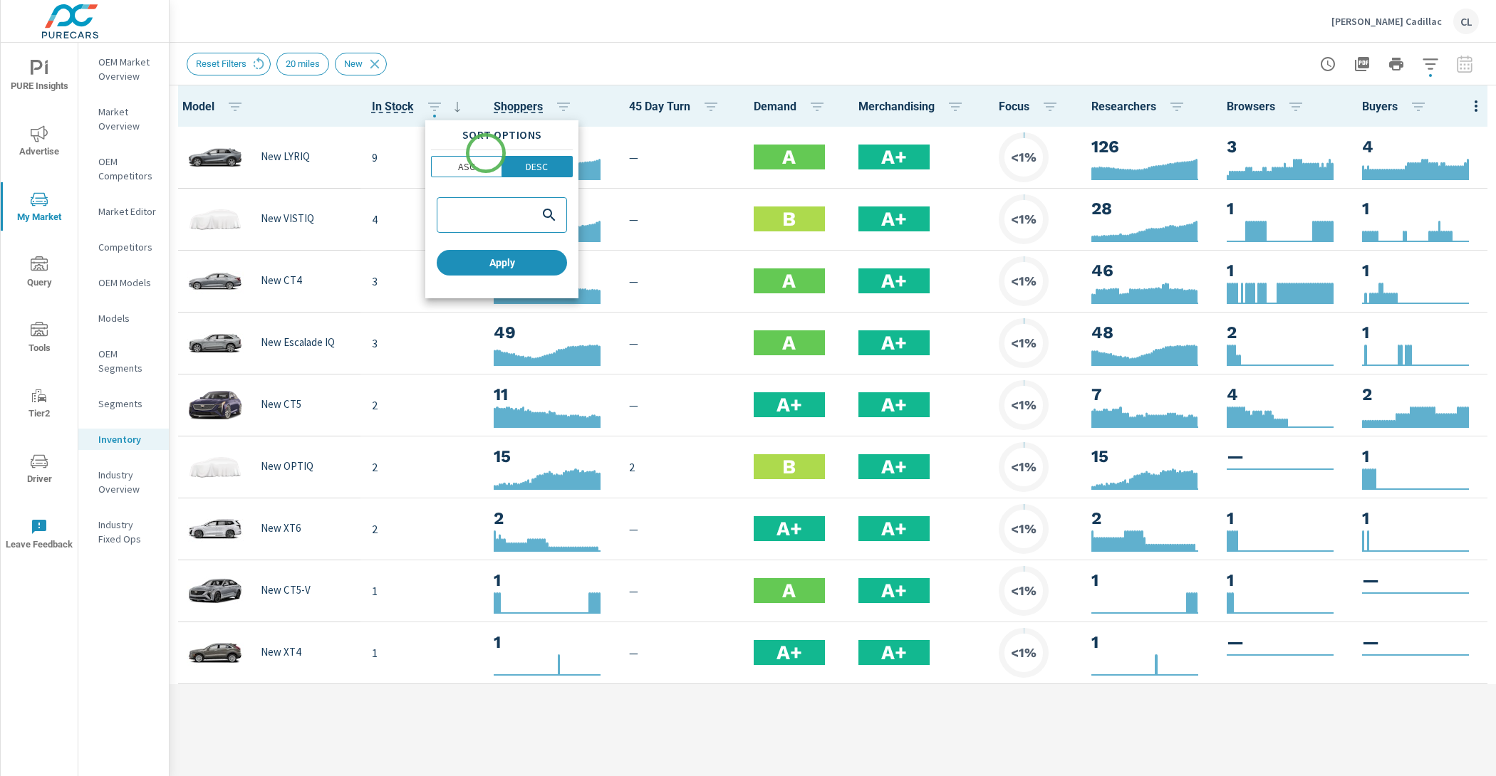
click at [485, 154] on div "Sort Options ASC DESC Apply" at bounding box center [501, 209] width 153 height 178
click at [476, 172] on span "ASC" at bounding box center [466, 167] width 61 height 14
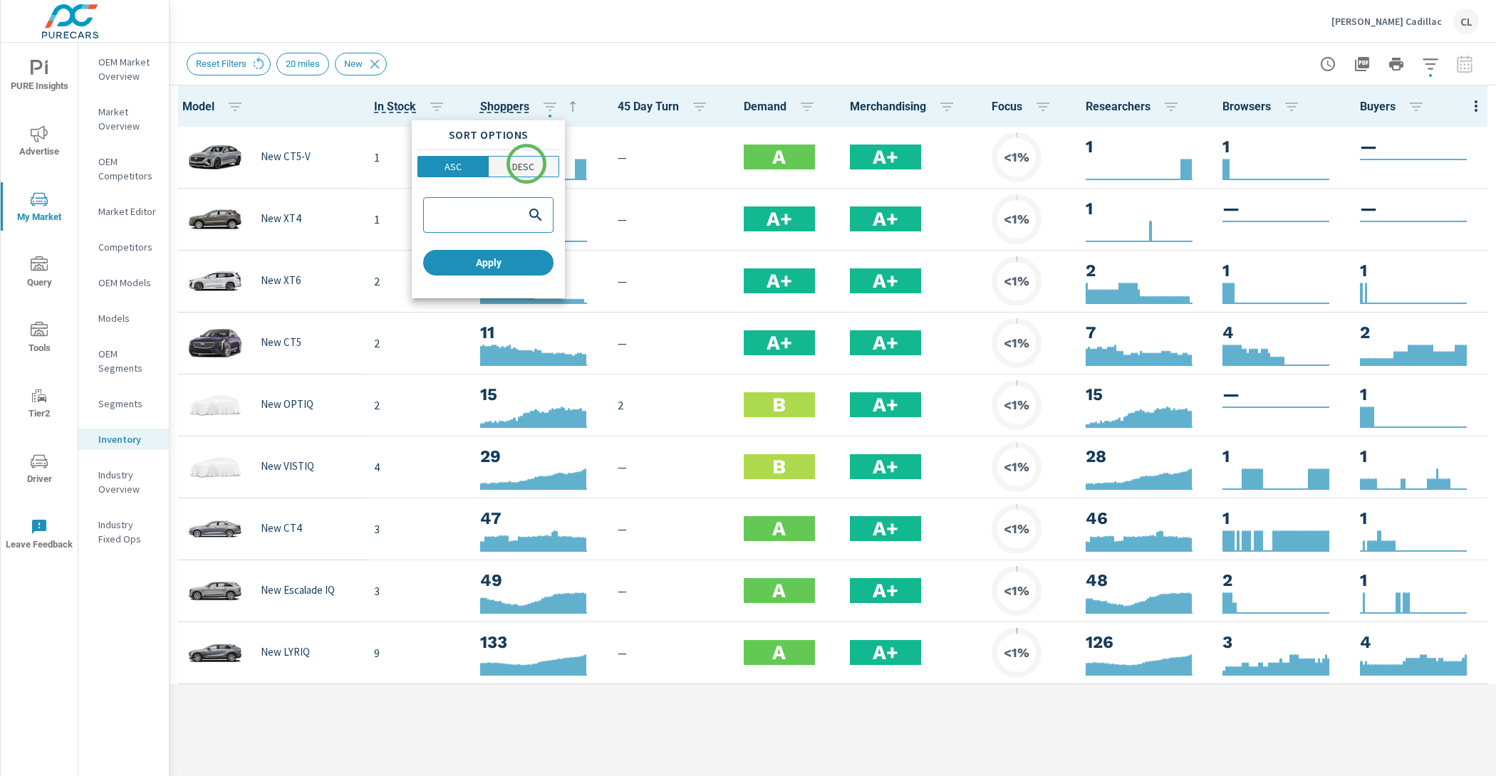
click at [528, 164] on p "DESC" at bounding box center [523, 167] width 22 height 14
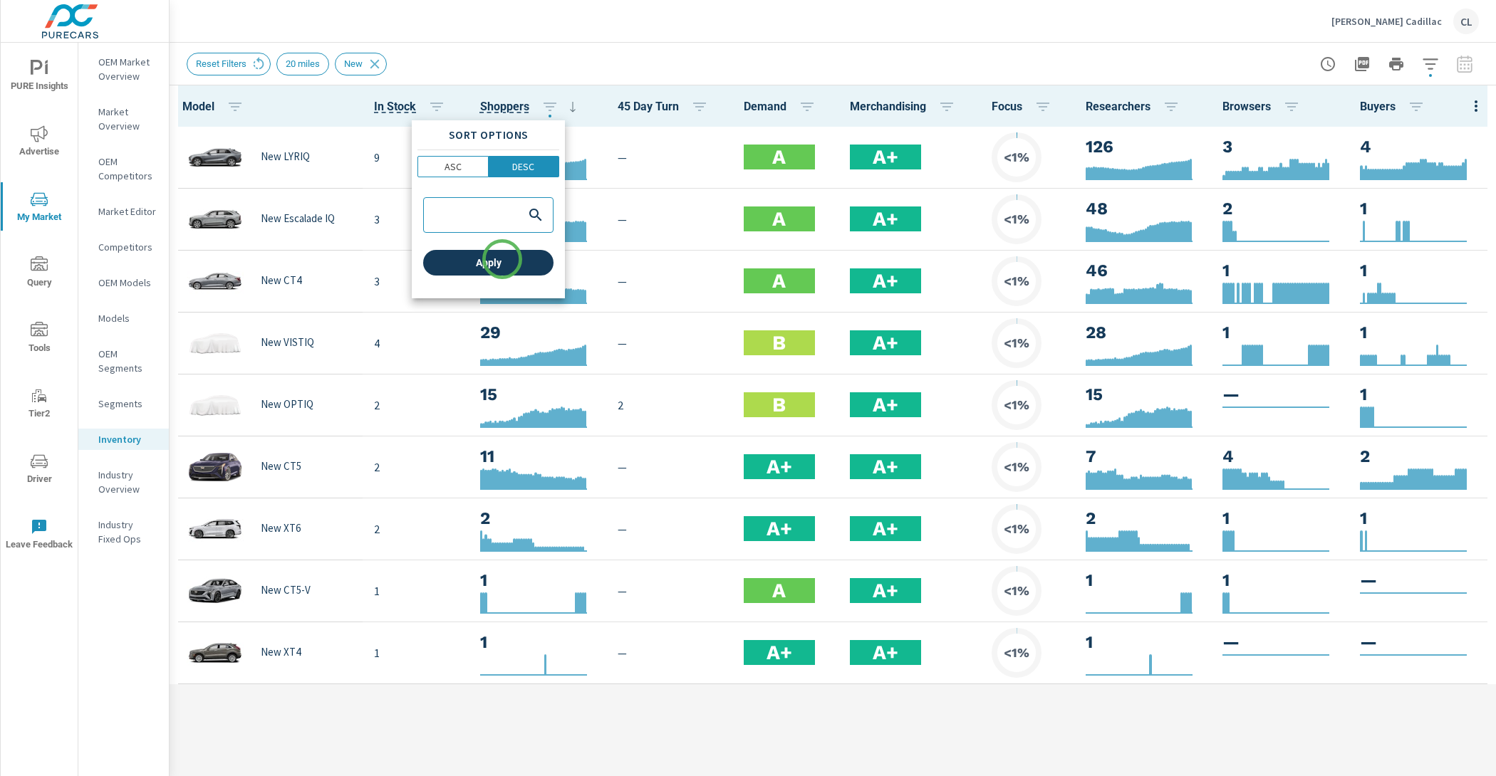
click at [502, 266] on span "Apply" at bounding box center [488, 262] width 119 height 13
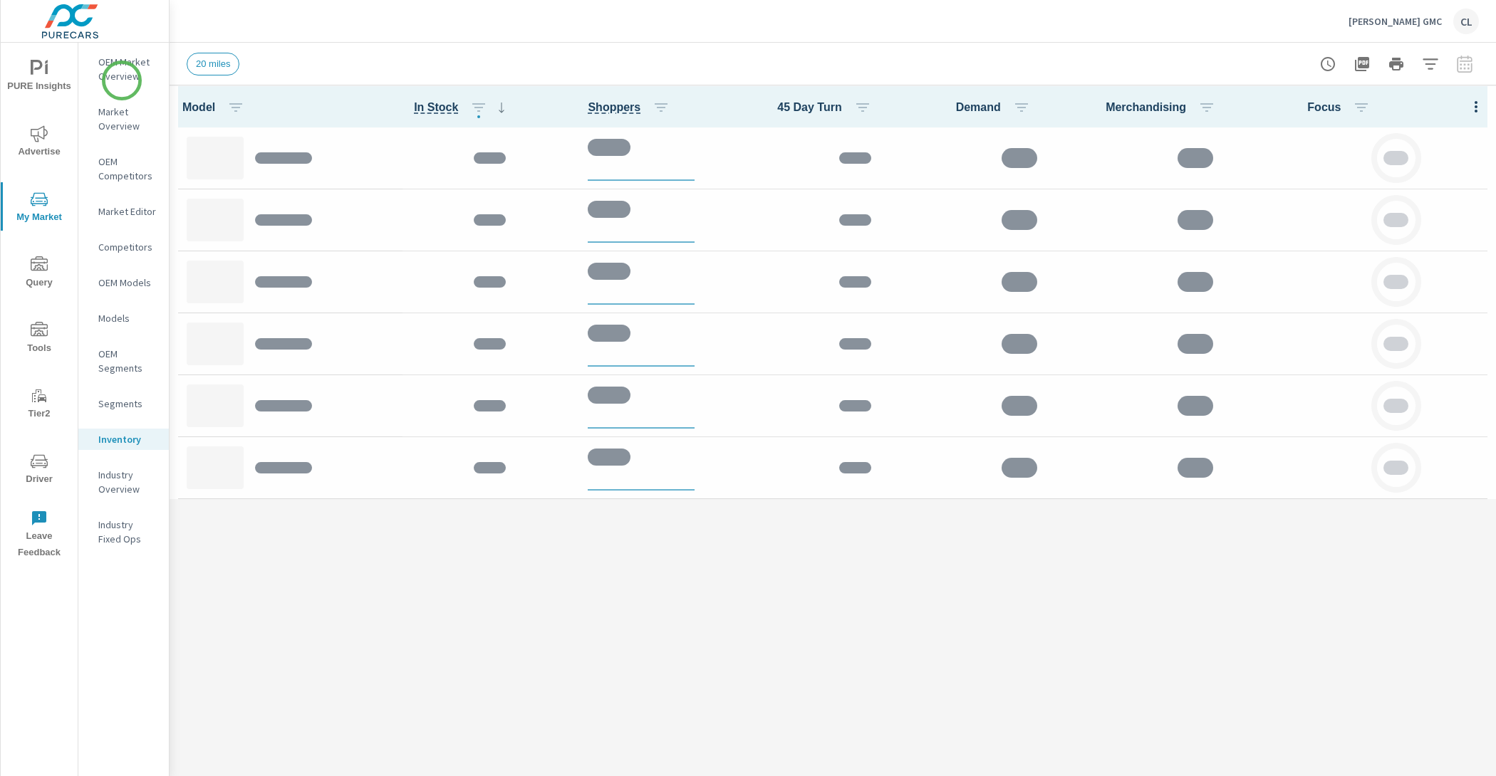
click at [122, 78] on p "OEM Market Overview" at bounding box center [127, 69] width 59 height 28
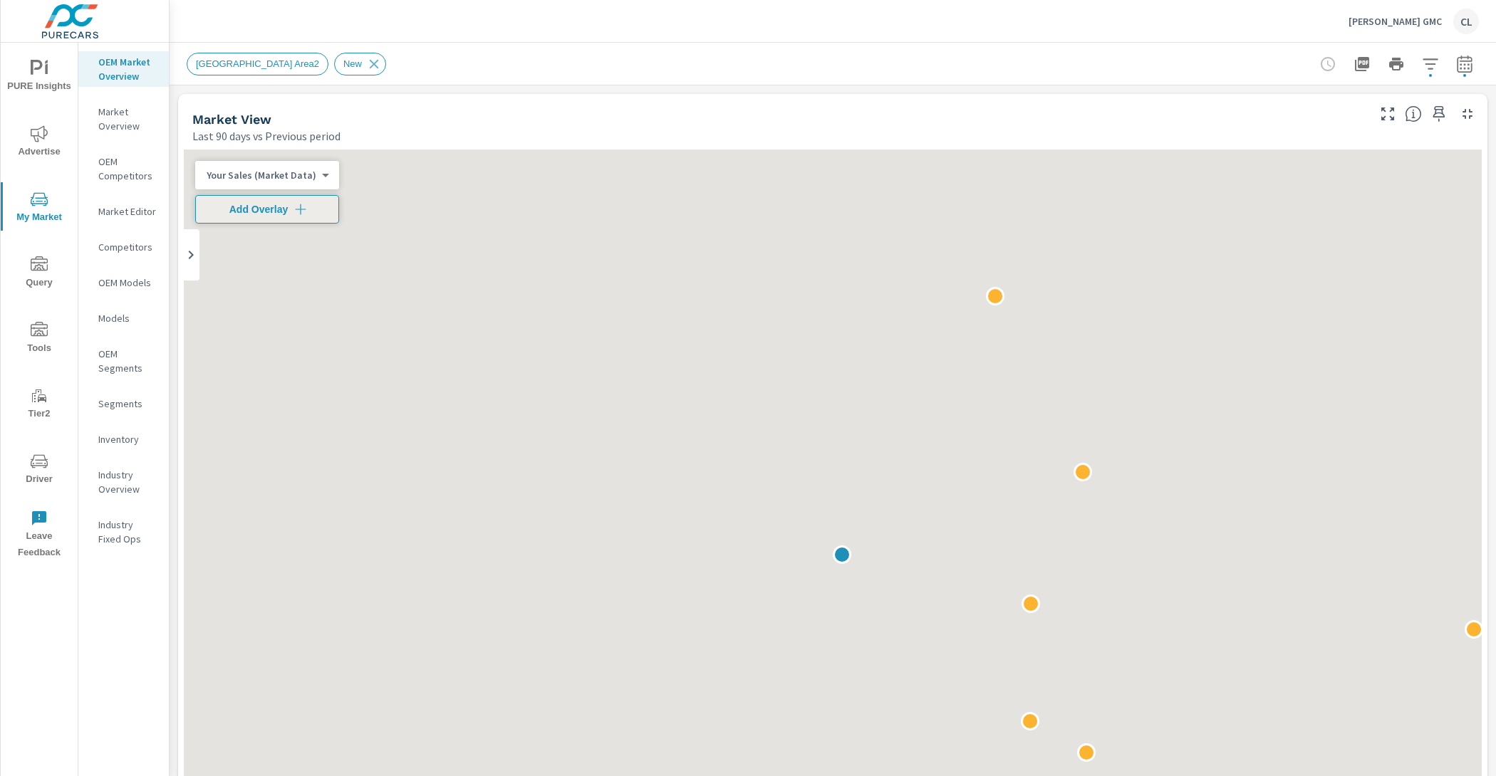
scroll to position [1, 0]
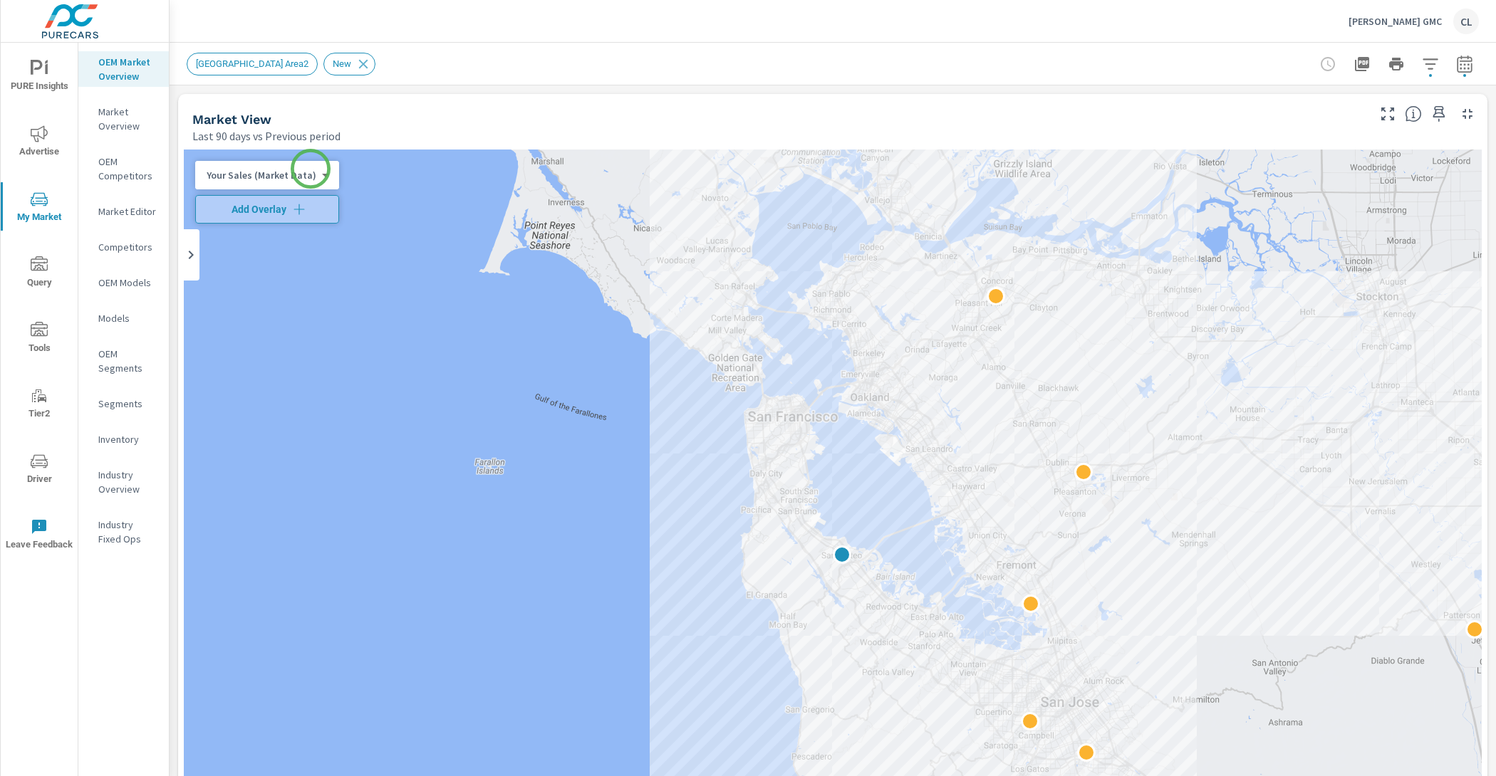
click at [303, 172] on body "PURE Insights Advertise My Market Query Tools Tier2 Driver Leave Feedback OEM M…" at bounding box center [748, 388] width 1496 height 776
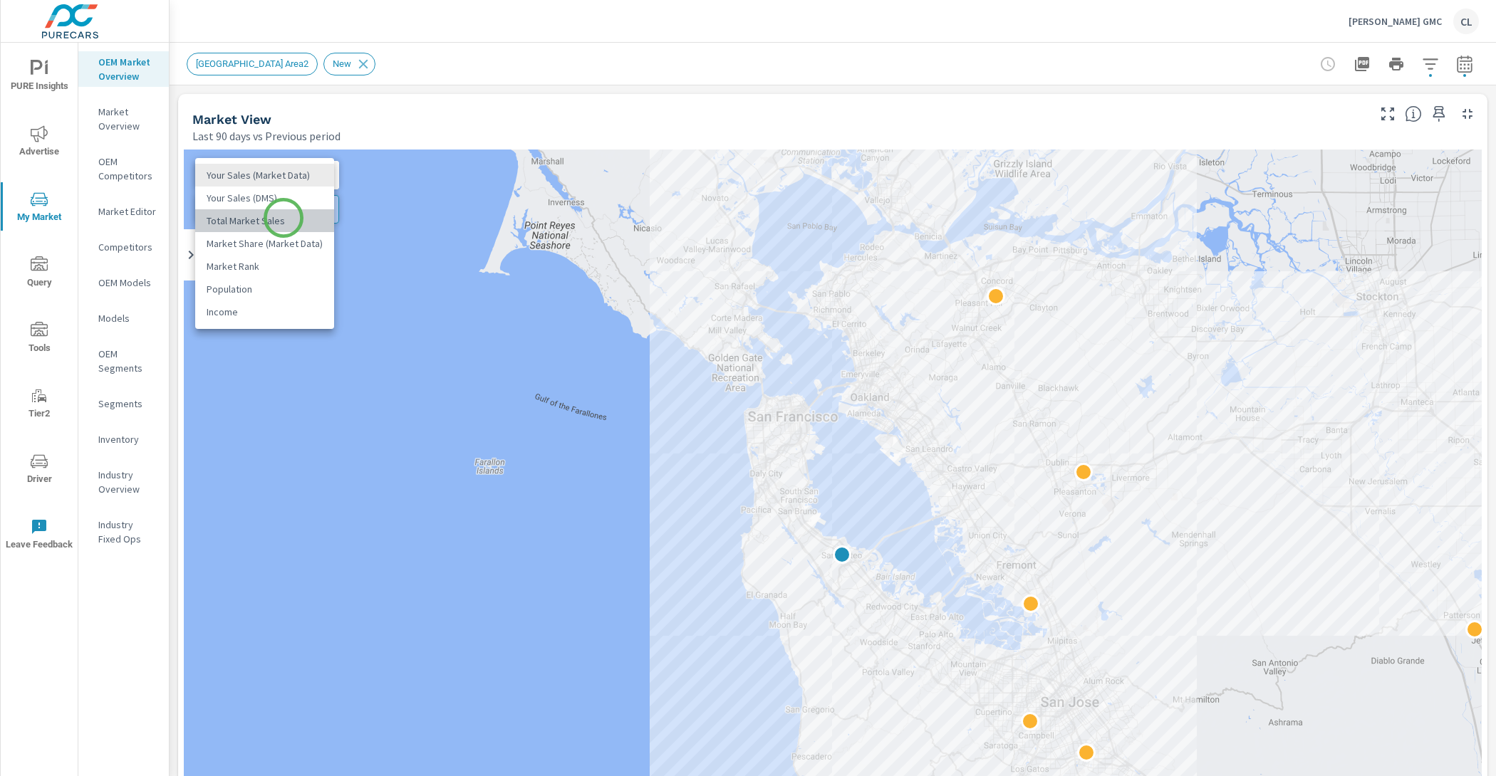
click at [283, 218] on li "Total Market Sales" at bounding box center [264, 220] width 139 height 23
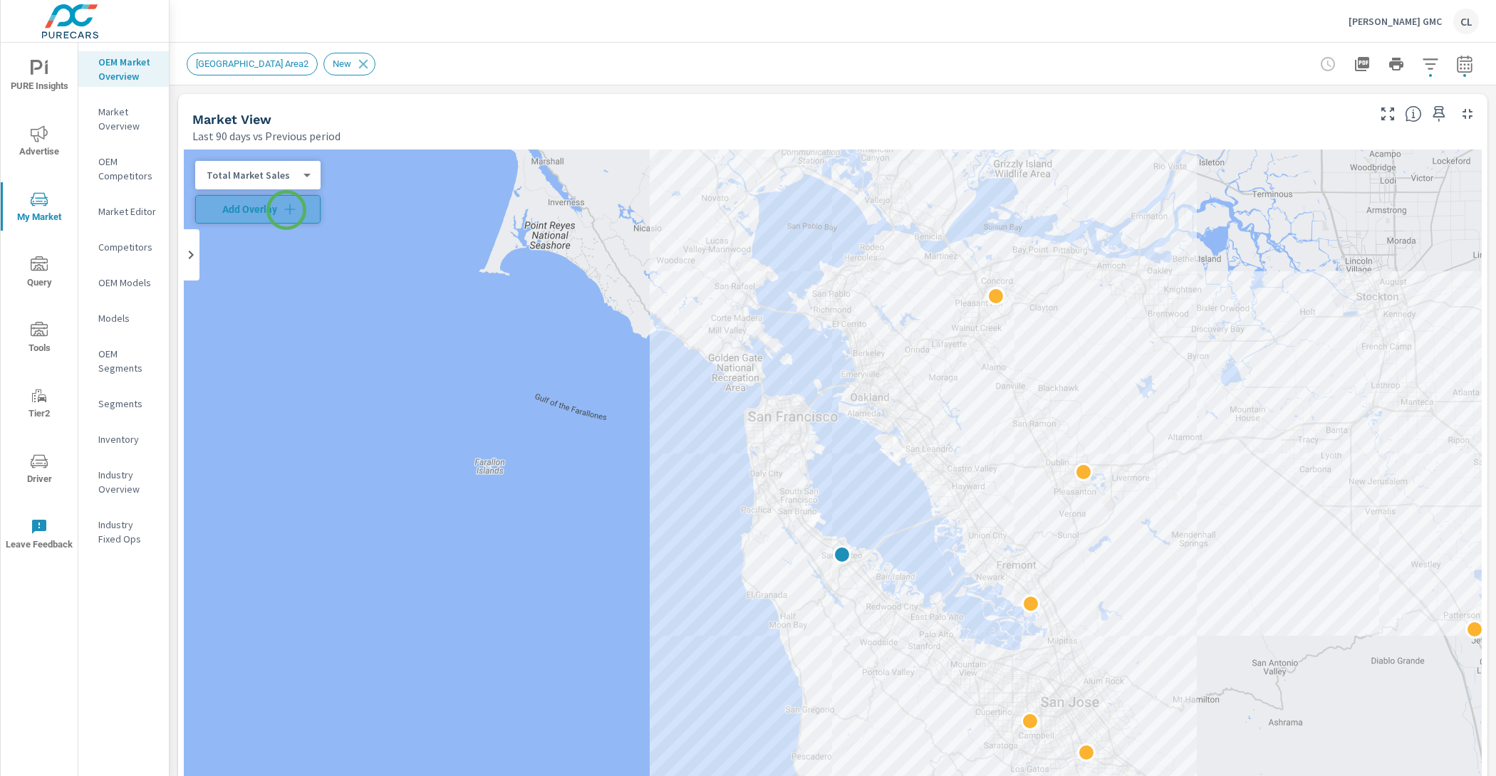
click at [286, 210] on icon "button" at bounding box center [290, 209] width 14 height 14
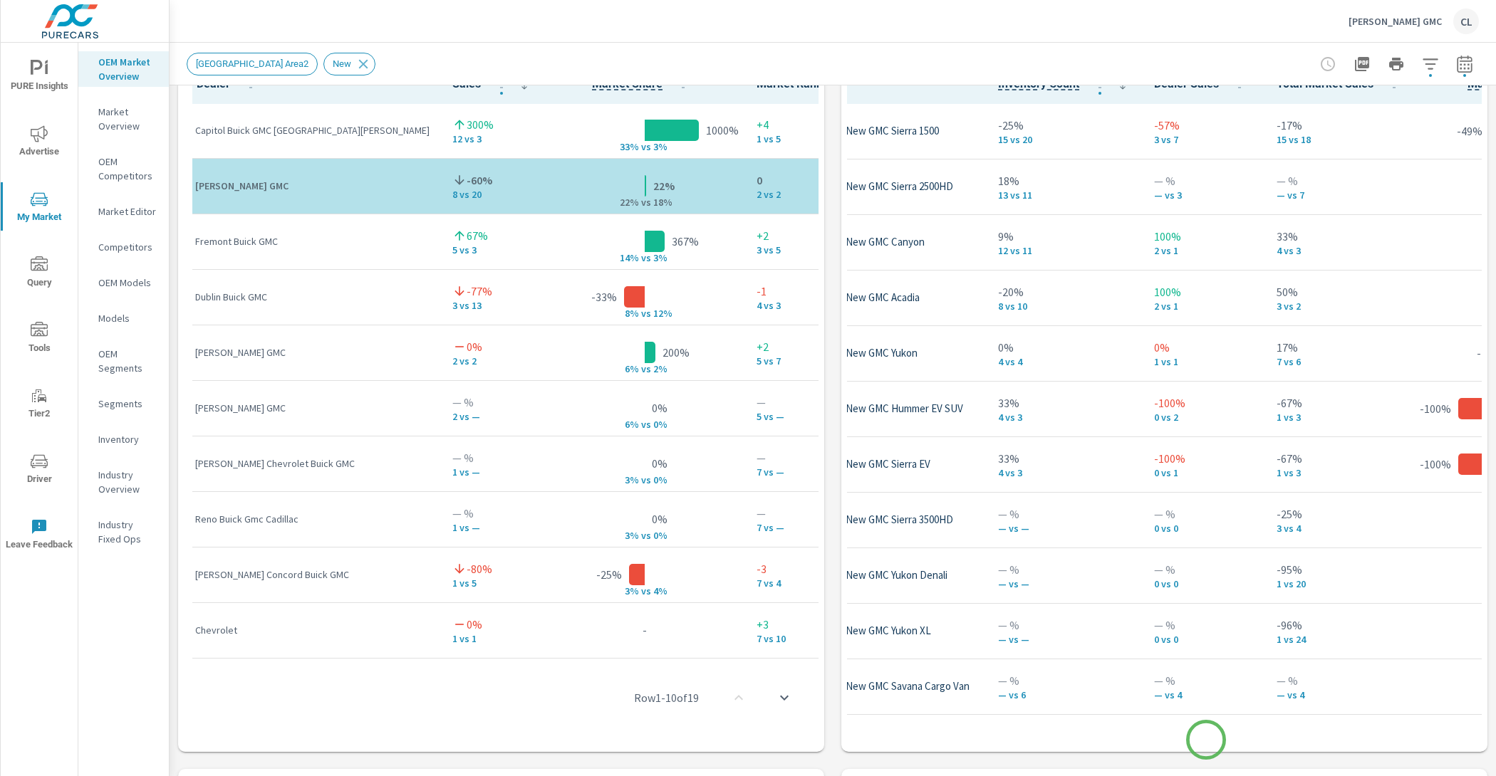
scroll to position [0, 97]
click at [1478, 525] on div "Market View Last 90 days vs Previous period ← Move left → Move right ↑ Move up …" at bounding box center [832, 303] width 1326 height 2438
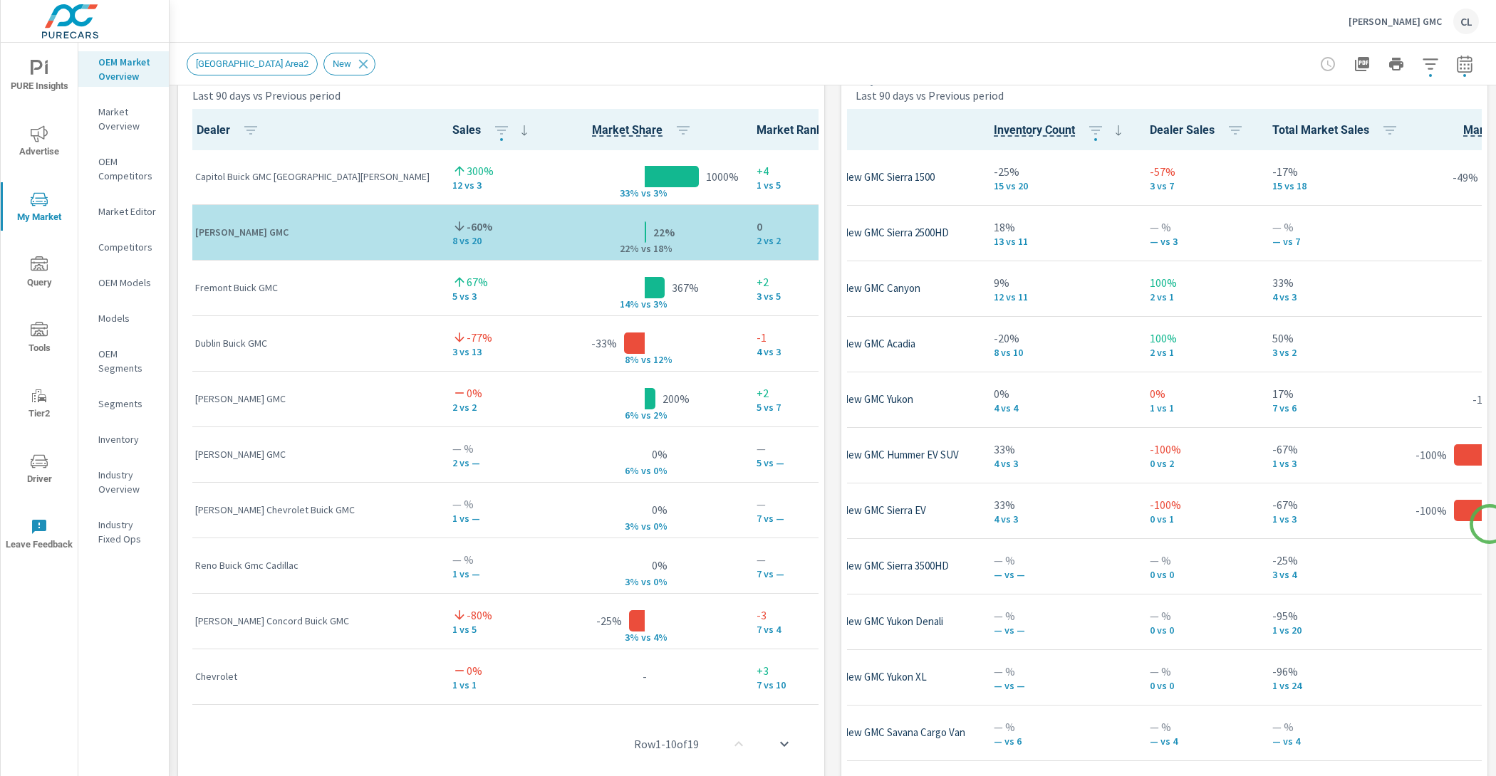
scroll to position [949, 0]
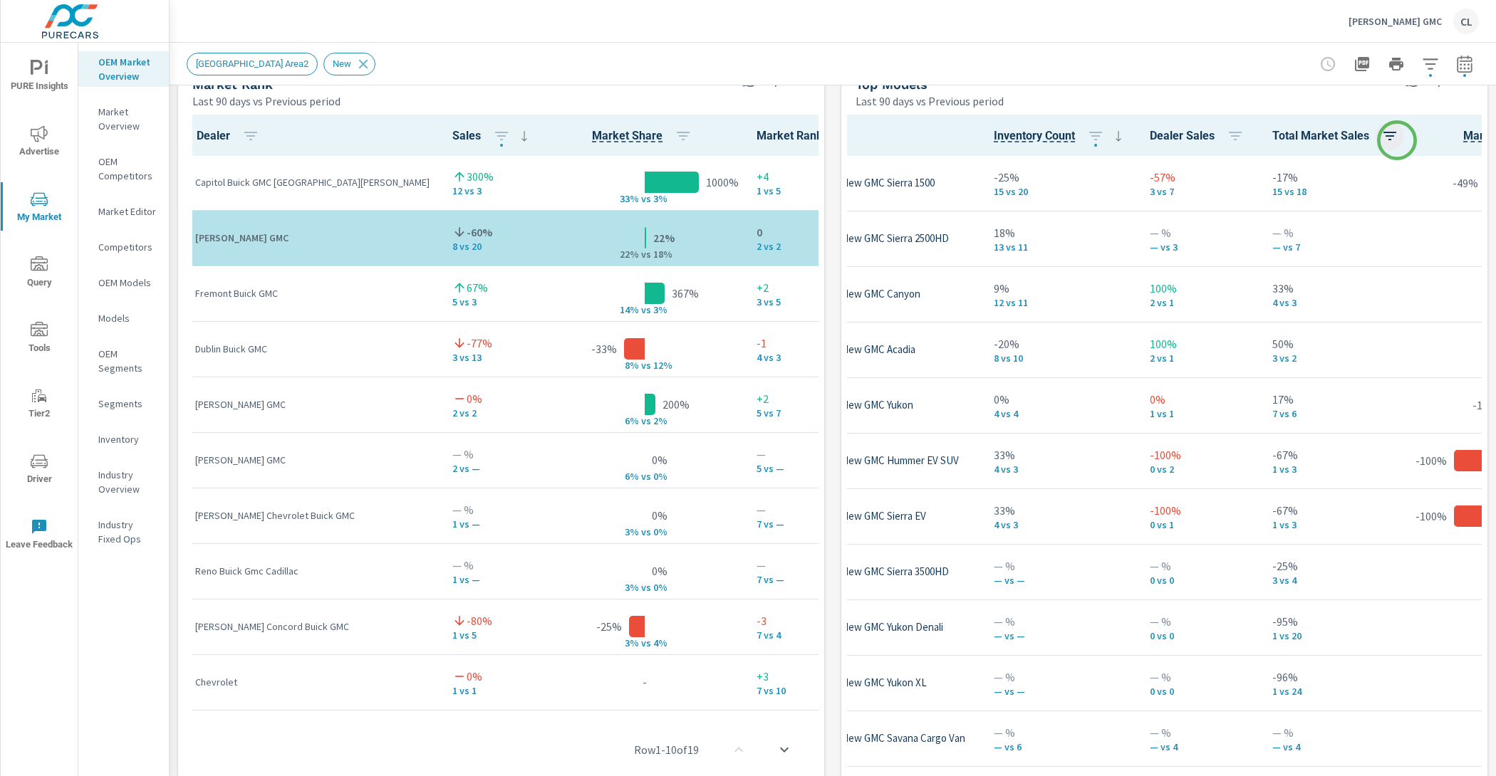
click at [1397, 140] on icon "button" at bounding box center [1389, 135] width 17 height 17
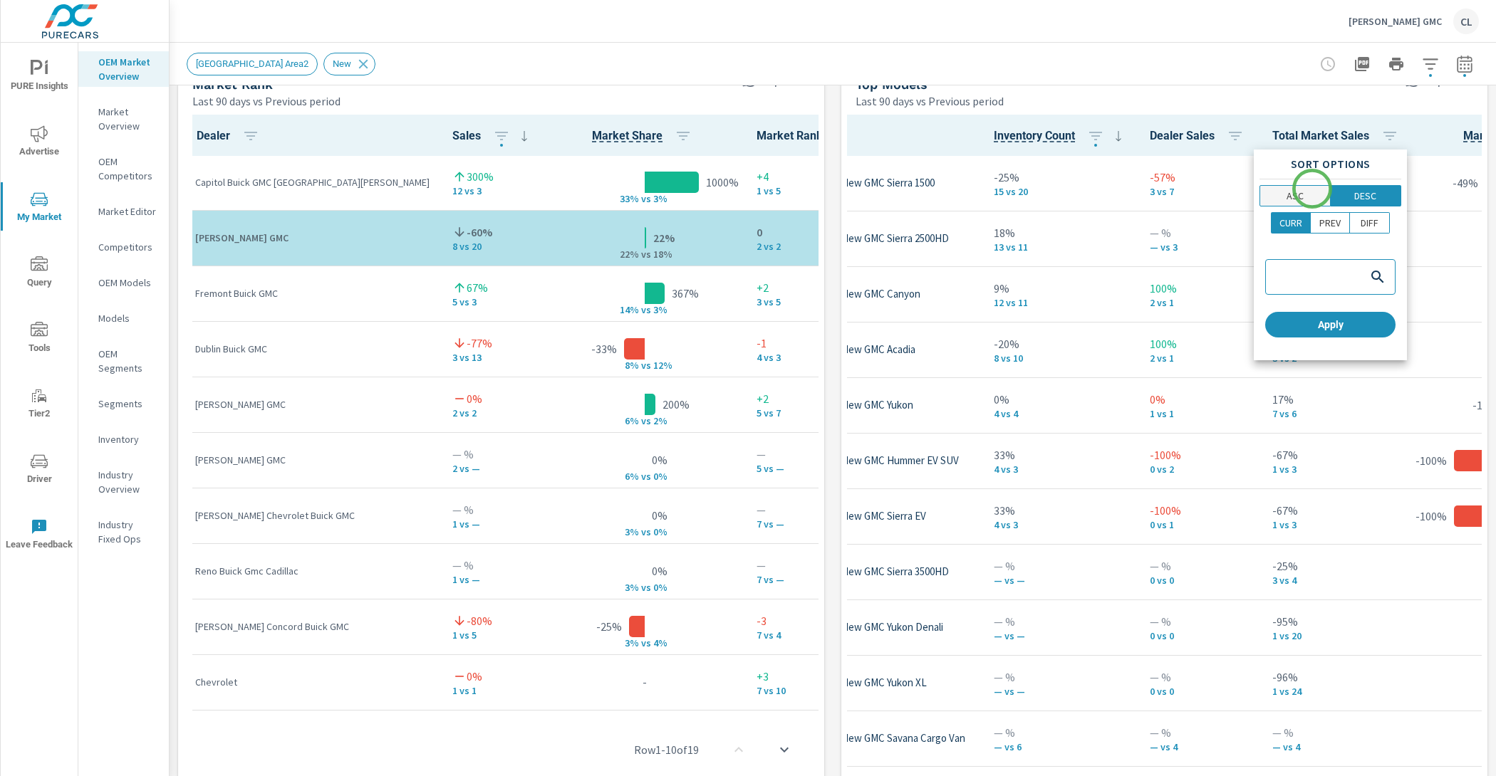
click at [1311, 191] on span "ASC" at bounding box center [1294, 196] width 61 height 14
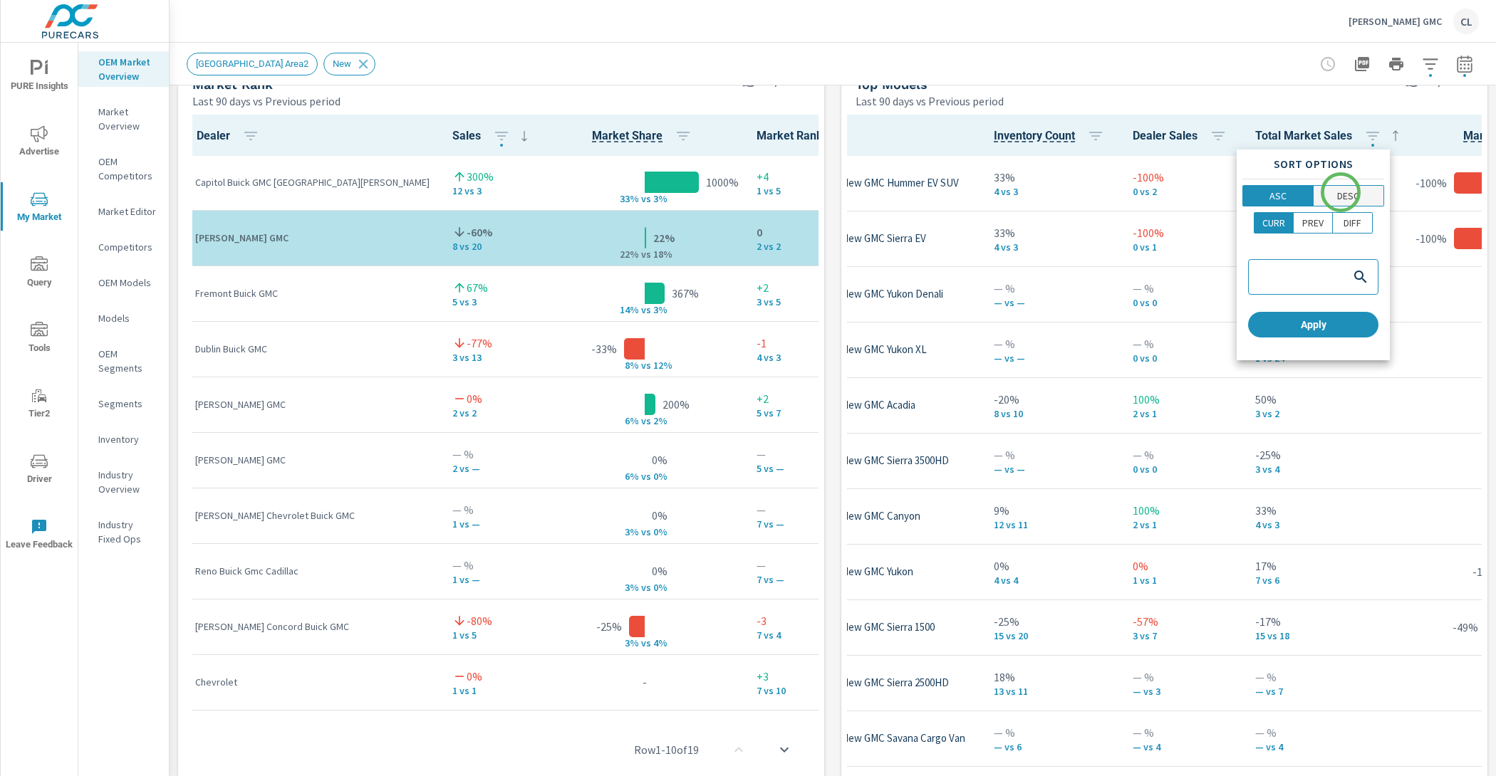
click at [1342, 192] on p "DESC" at bounding box center [1348, 196] width 22 height 14
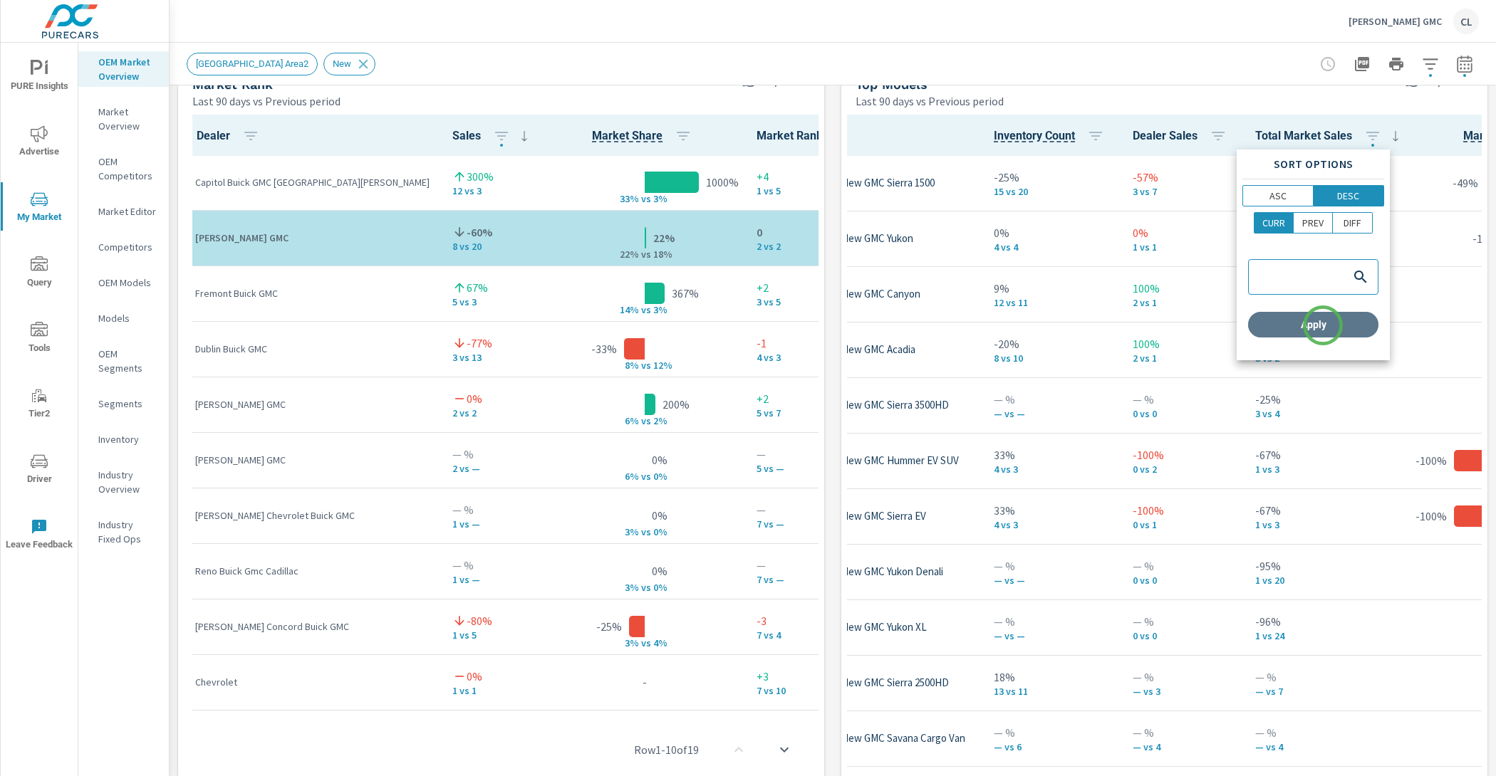
click at [1322, 325] on span "Apply" at bounding box center [1312, 324] width 119 height 13
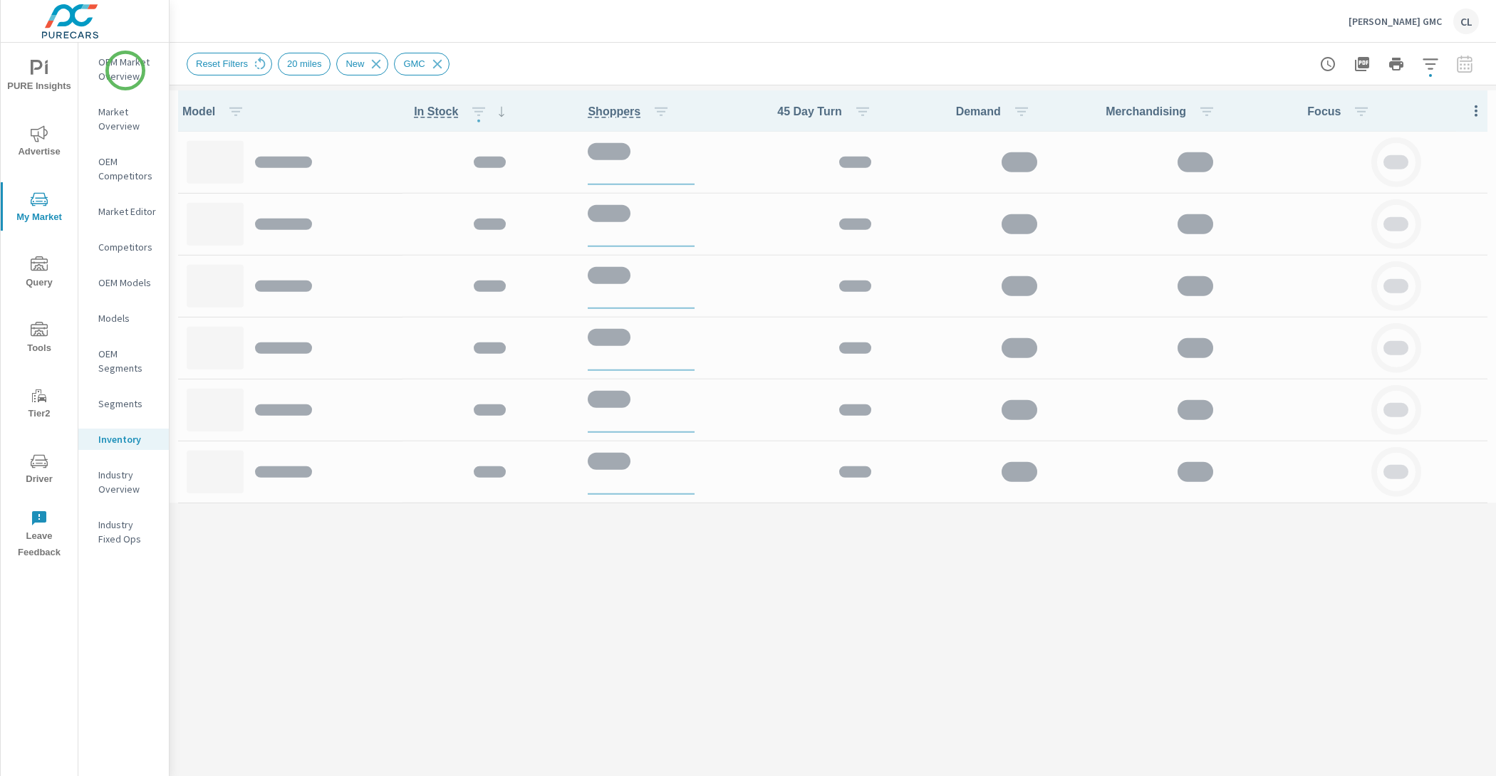
click at [125, 70] on p "OEM Market Overview" at bounding box center [127, 69] width 59 height 28
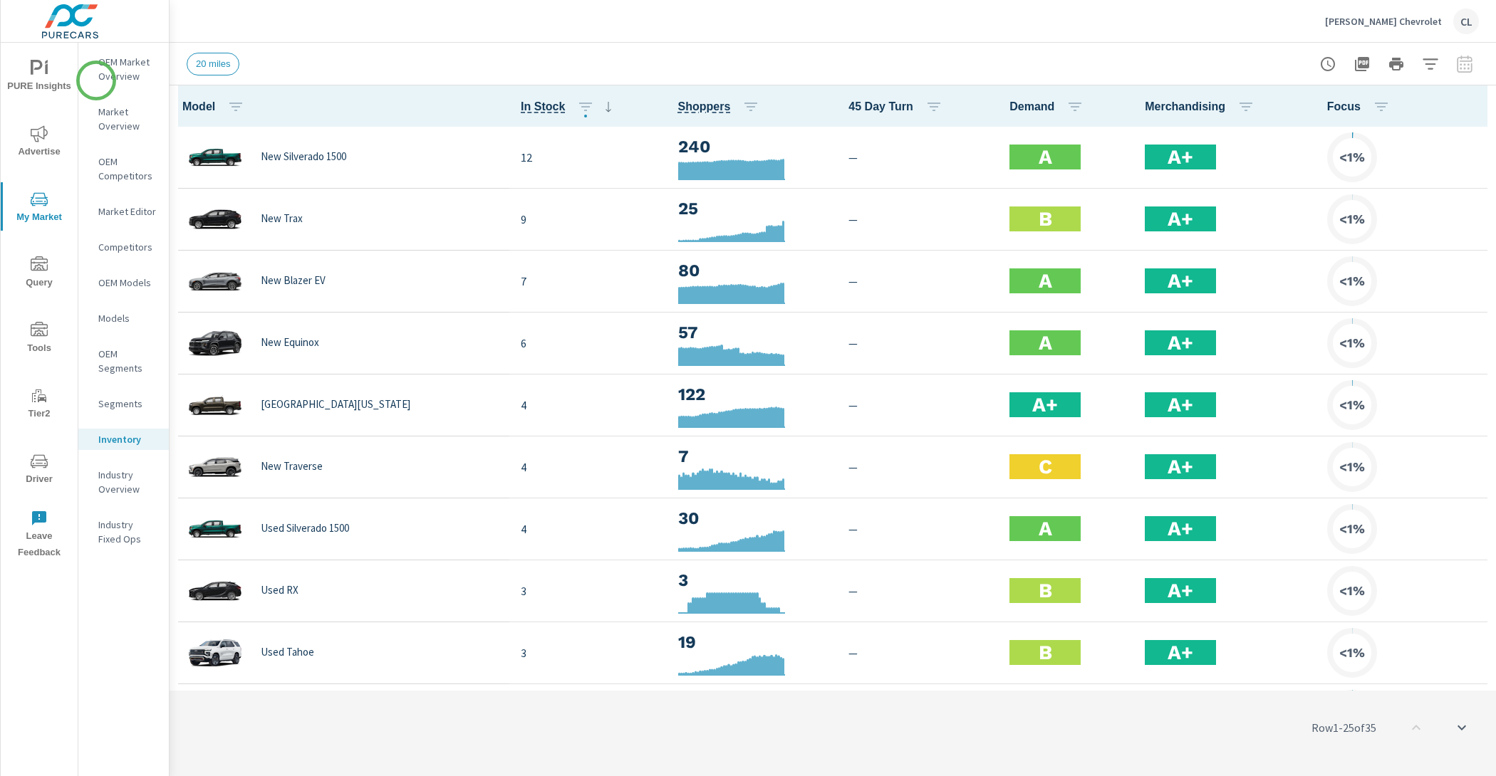
scroll to position [1, 0]
click at [113, 76] on p "OEM Market Overview" at bounding box center [127, 69] width 59 height 28
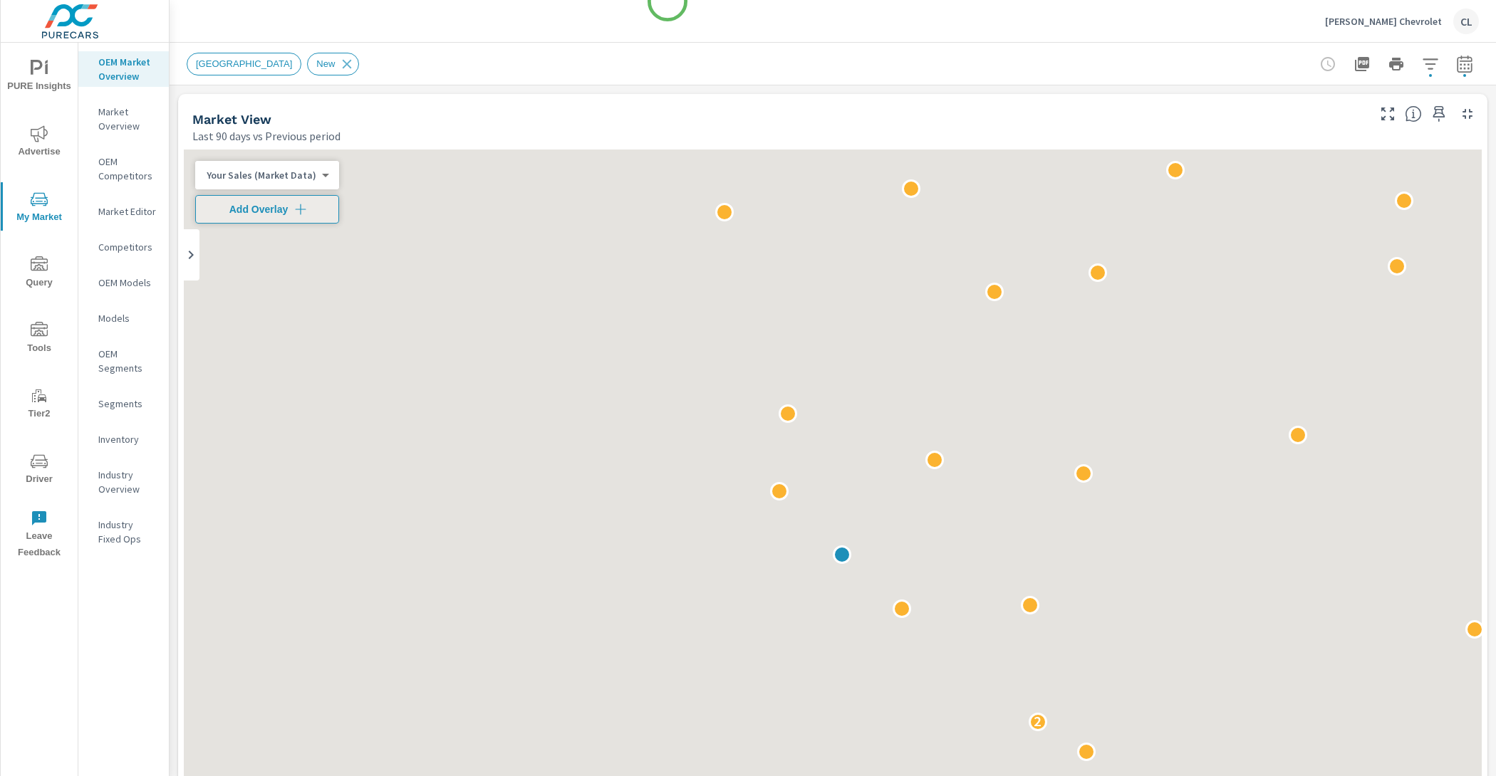
scroll to position [1, 0]
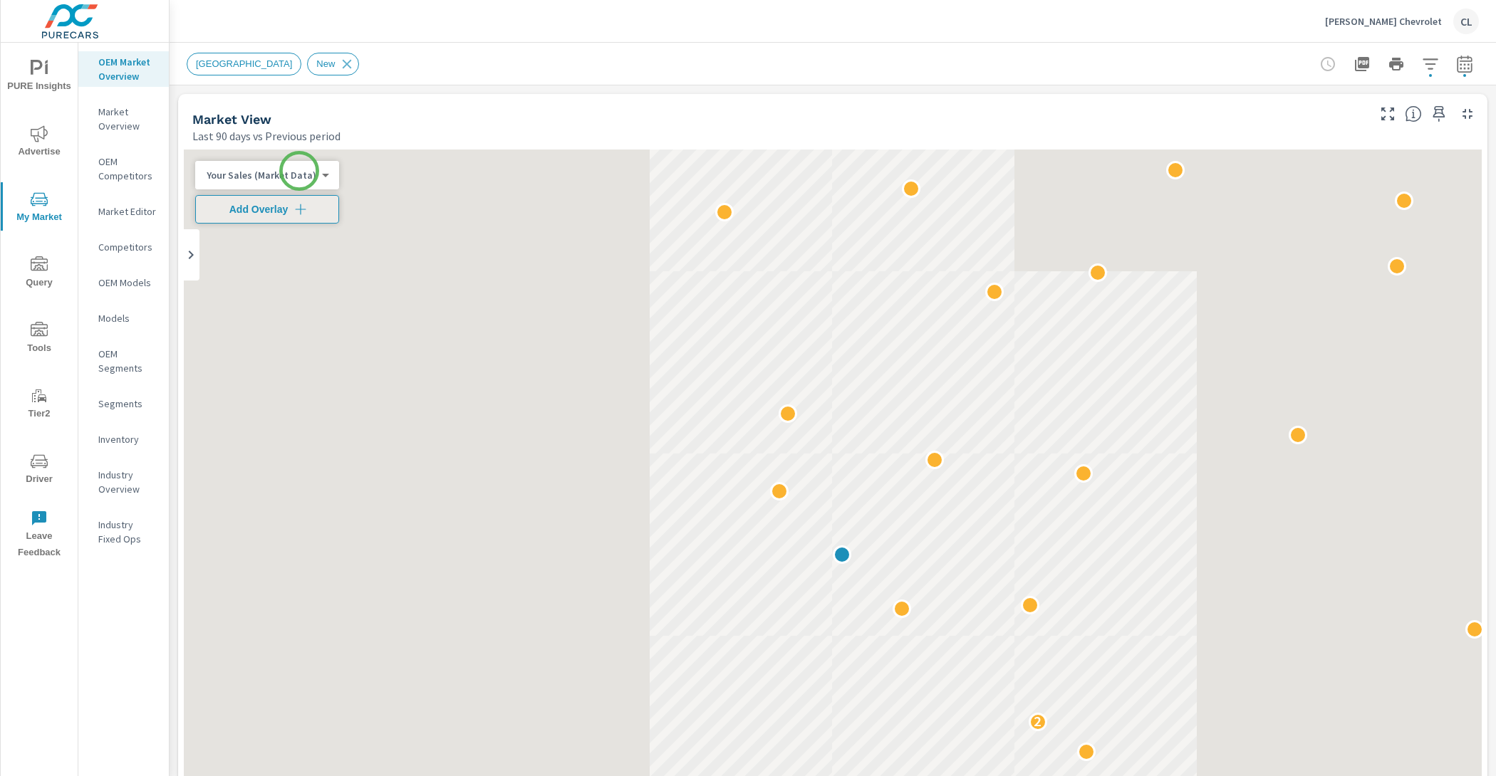
click at [298, 177] on body "PURE Insights Advertise My Market Query Tools Tier2 Driver Leave Feedback OEM M…" at bounding box center [748, 388] width 1496 height 776
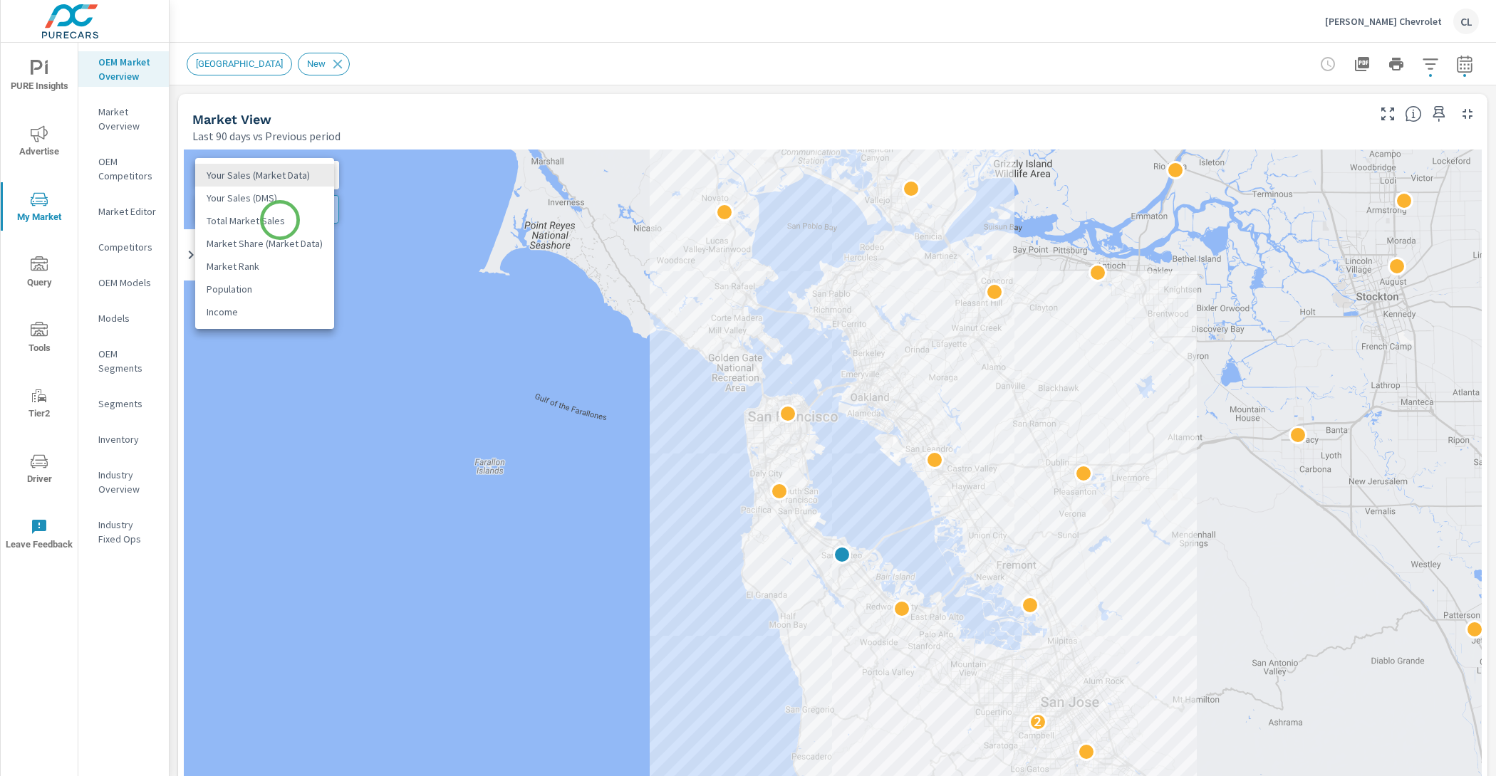
click at [280, 219] on li "Total Market Sales" at bounding box center [264, 220] width 139 height 23
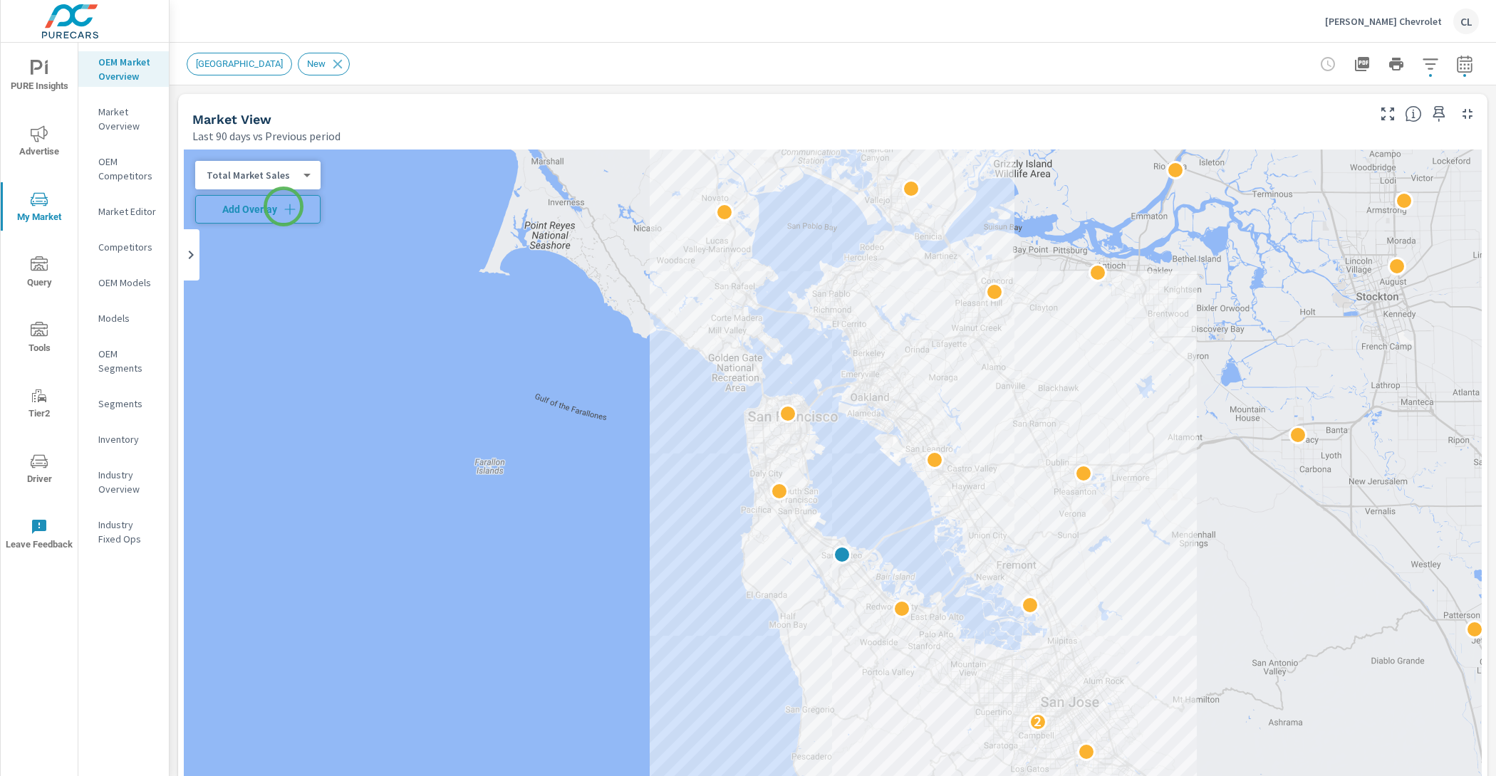
click at [283, 207] on span "Add Overlay" at bounding box center [258, 209] width 113 height 14
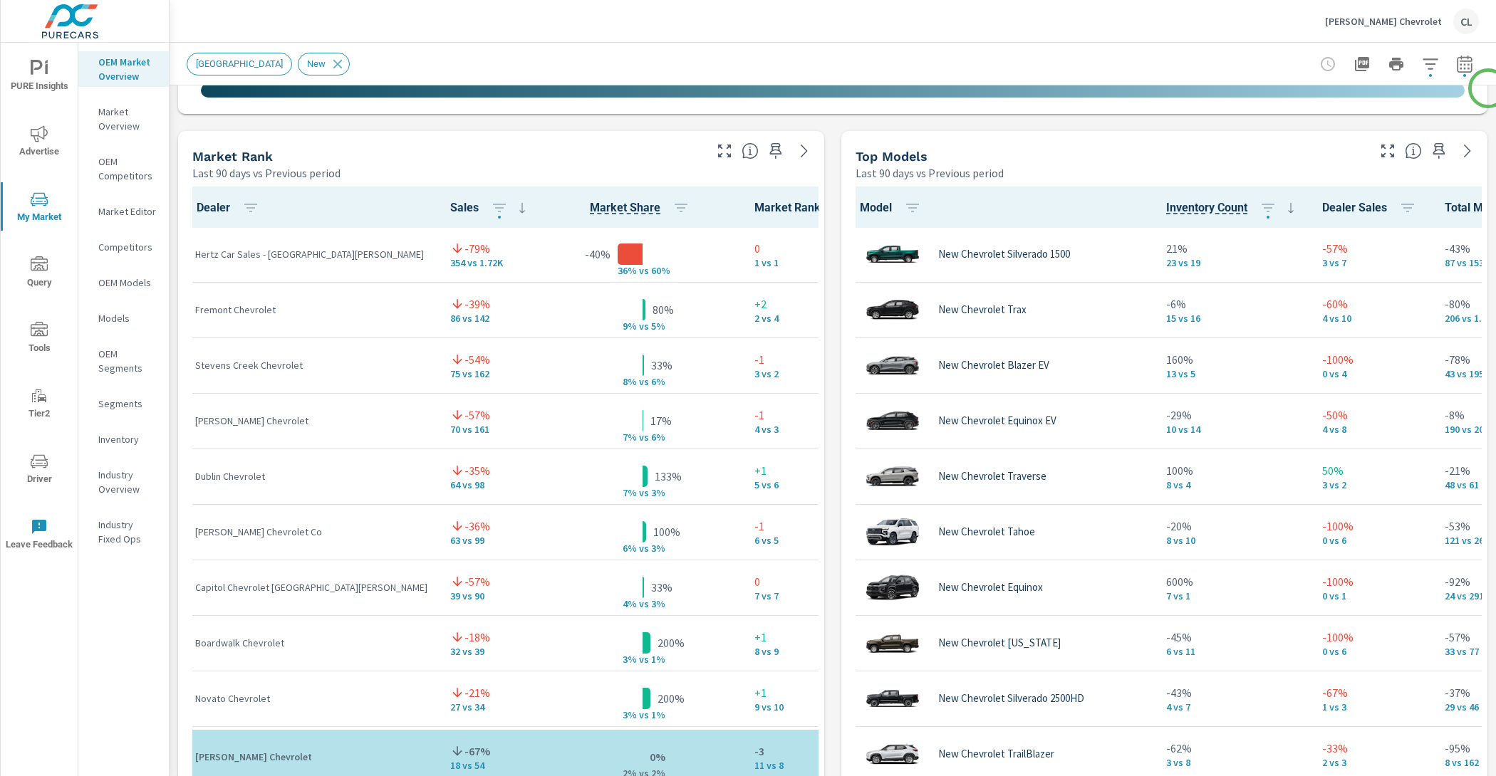
scroll to position [896, 0]
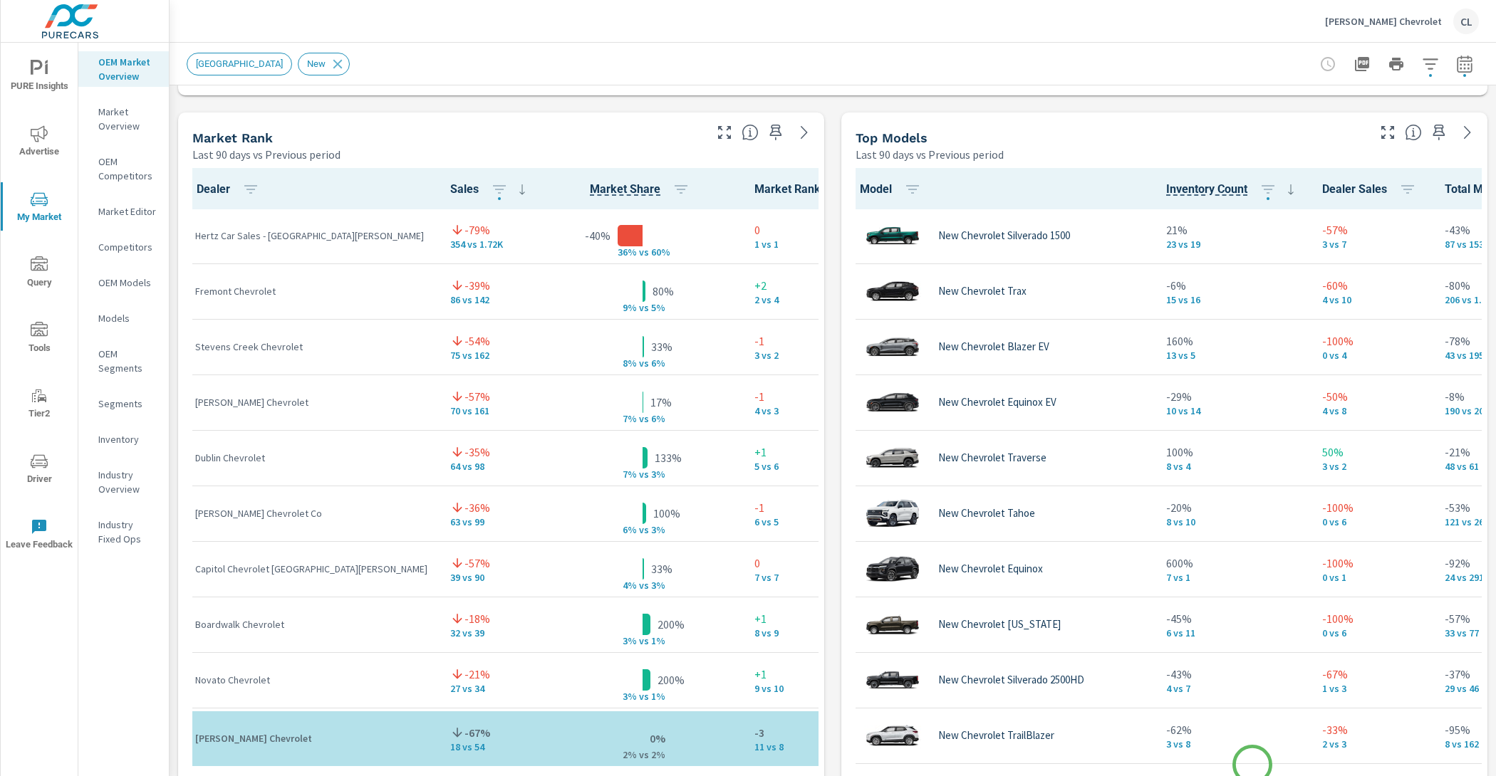
drag, startPoint x: 1162, startPoint y: 766, endPoint x: 1252, endPoint y: 765, distance: 89.7
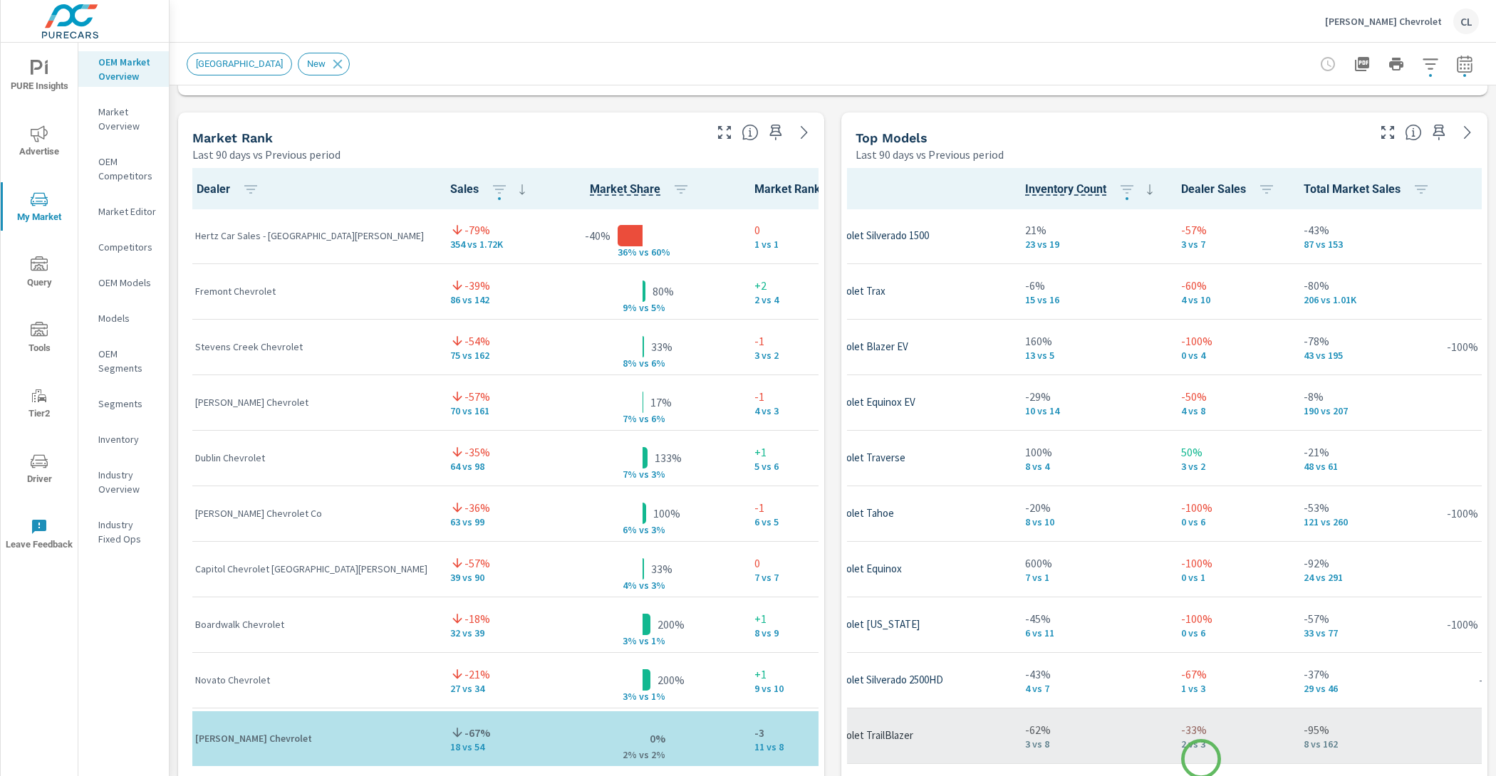
scroll to position [1, 143]
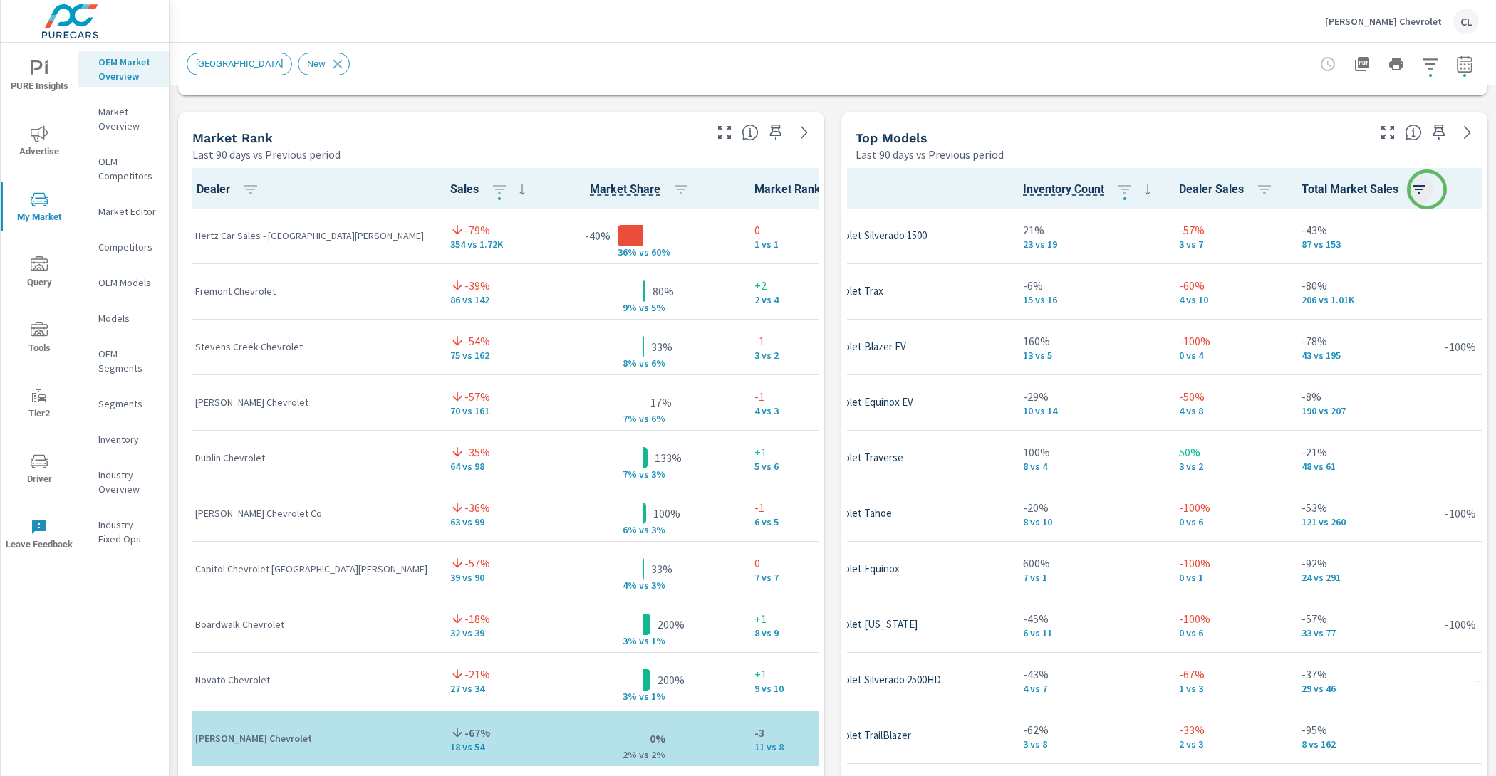
click at [1426, 189] on icon "button" at bounding box center [1418, 189] width 17 height 17
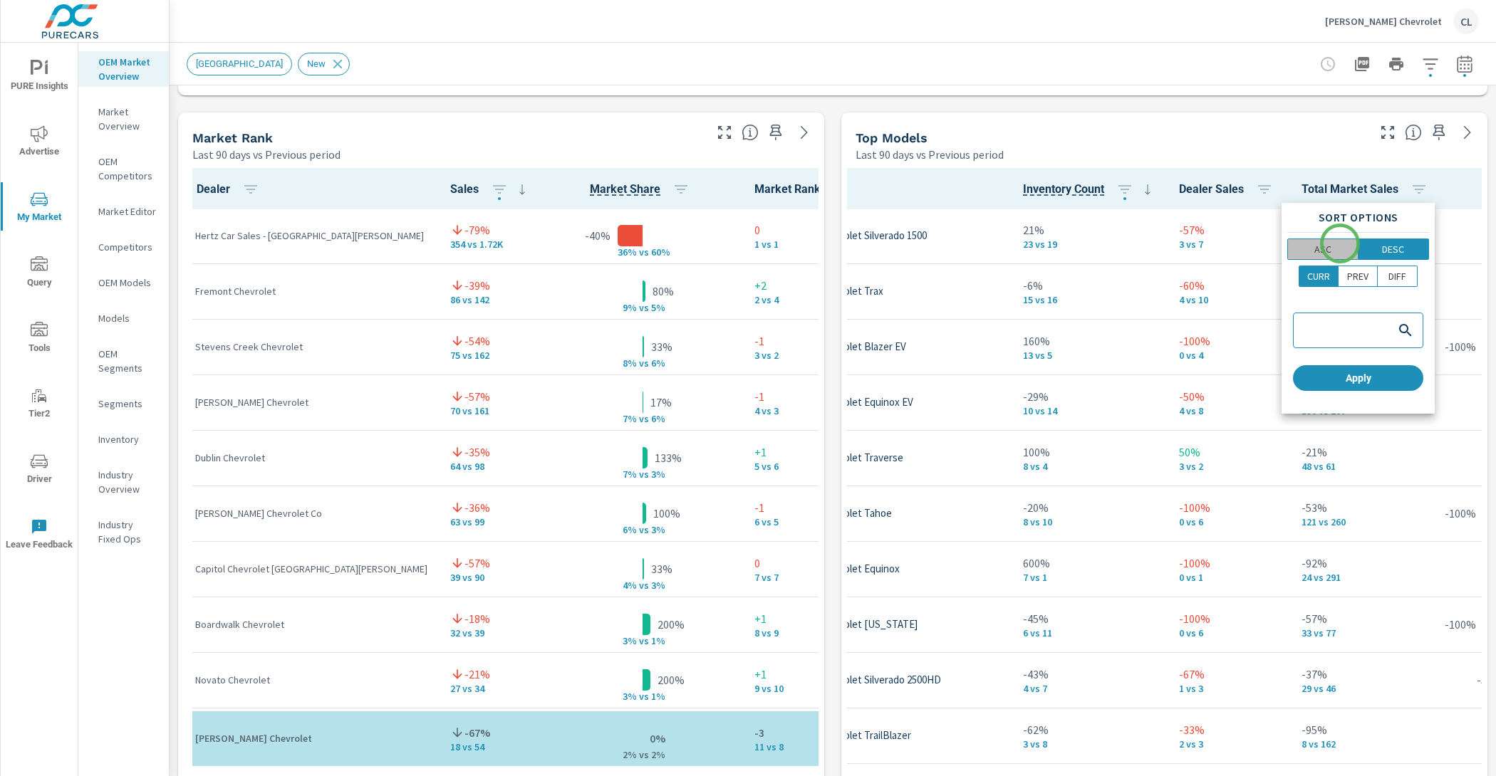
click at [1340, 244] on span "ASC" at bounding box center [1322, 249] width 61 height 14
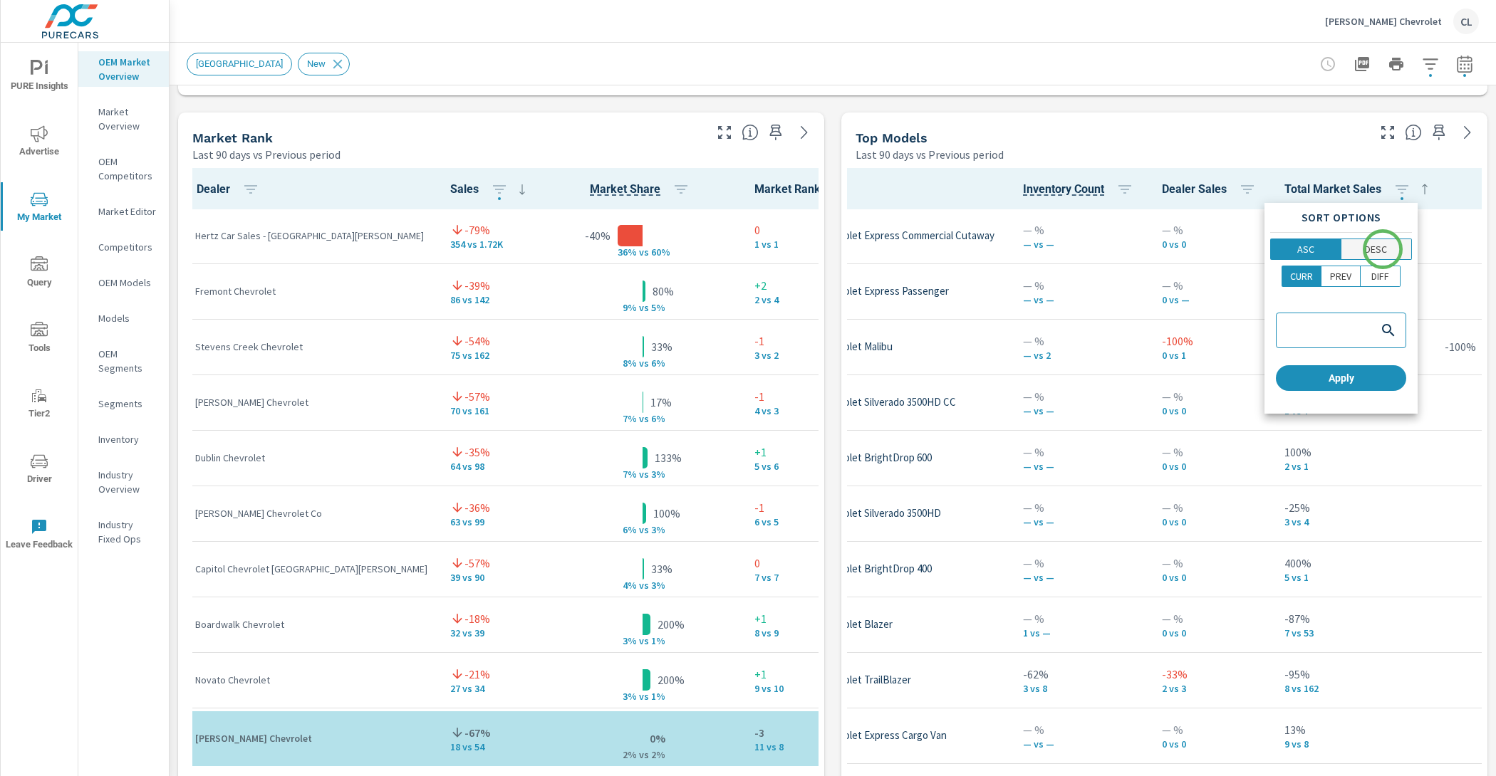
click at [1382, 249] on p "DESC" at bounding box center [1376, 249] width 22 height 14
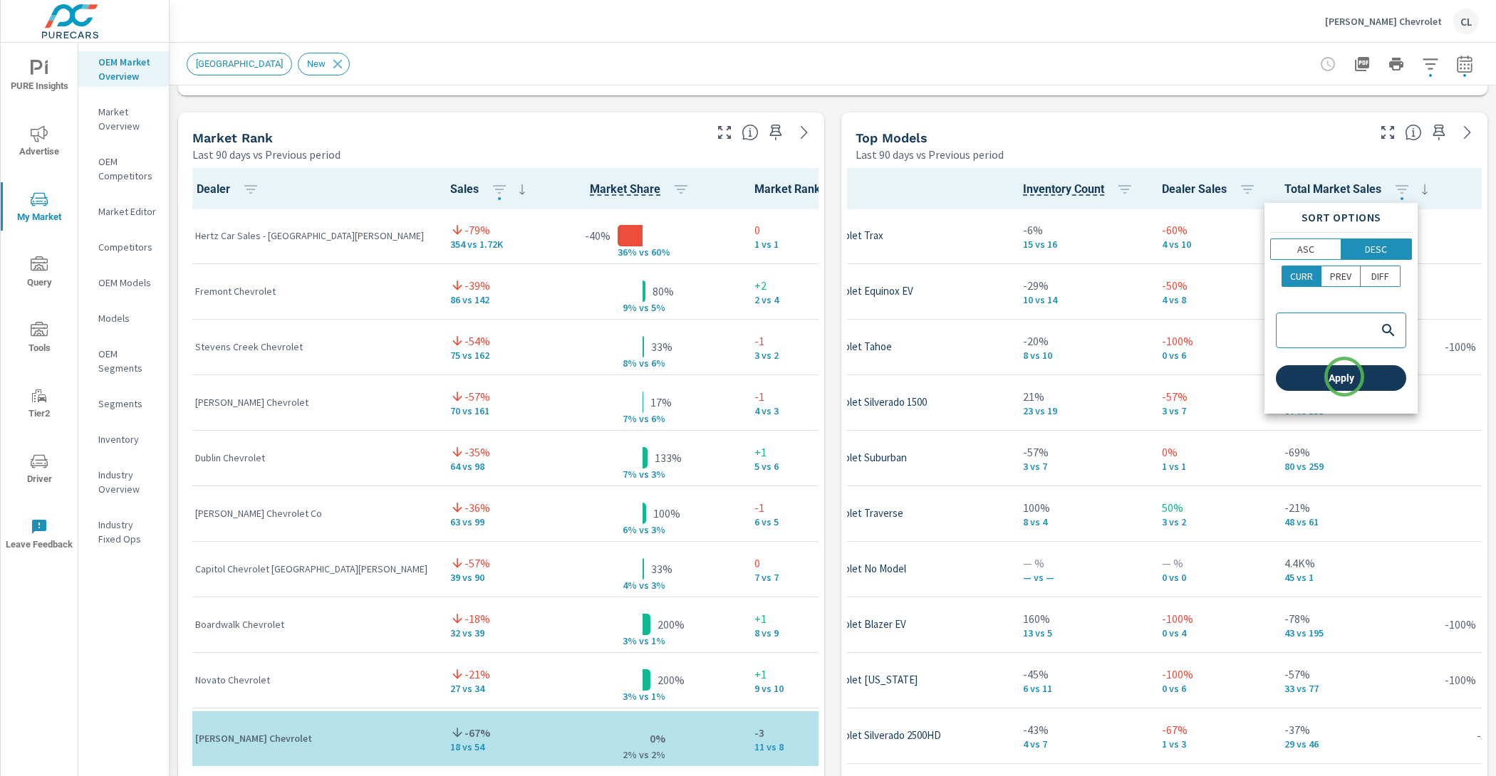
click at [1344, 376] on span "Apply" at bounding box center [1340, 378] width 119 height 13
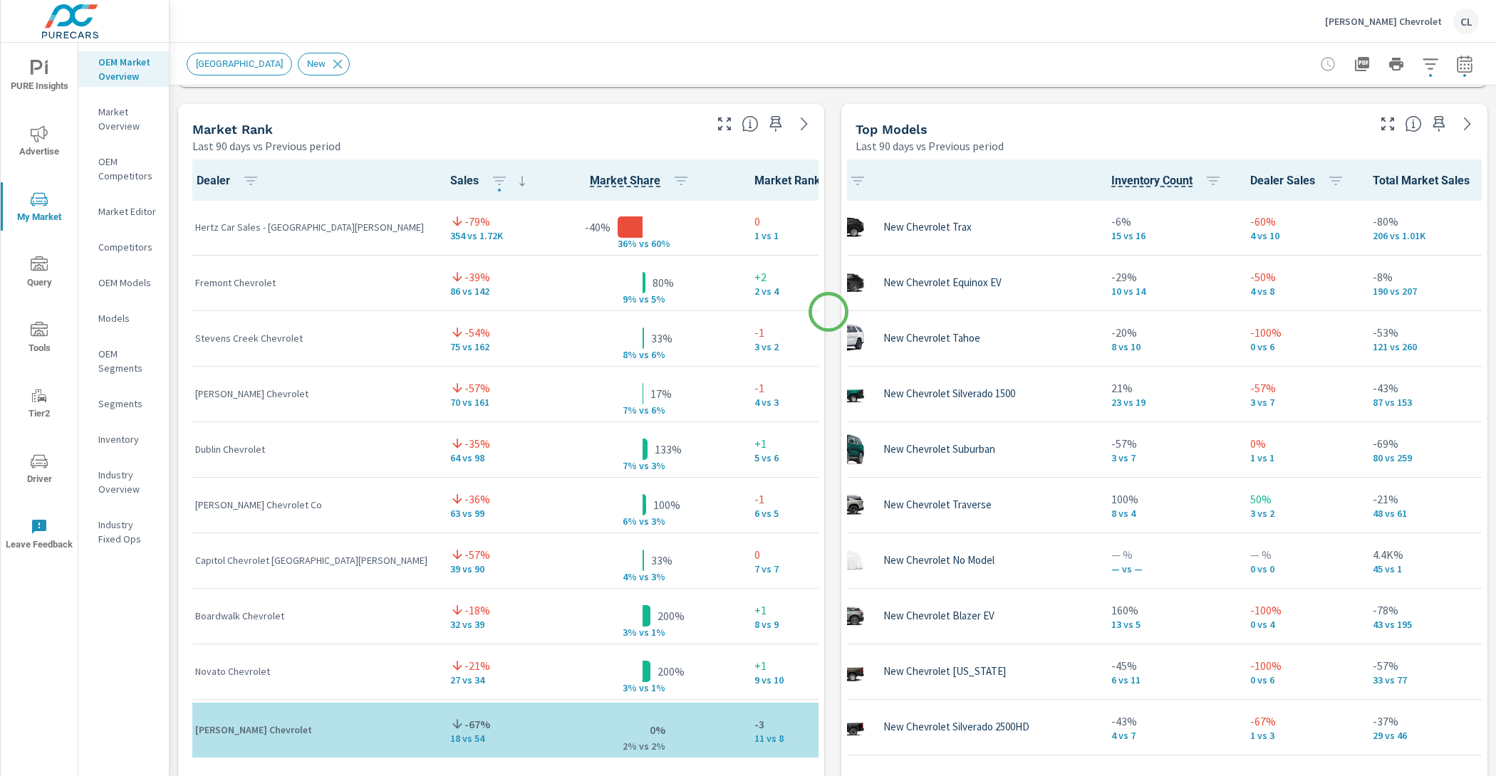
scroll to position [907, 0]
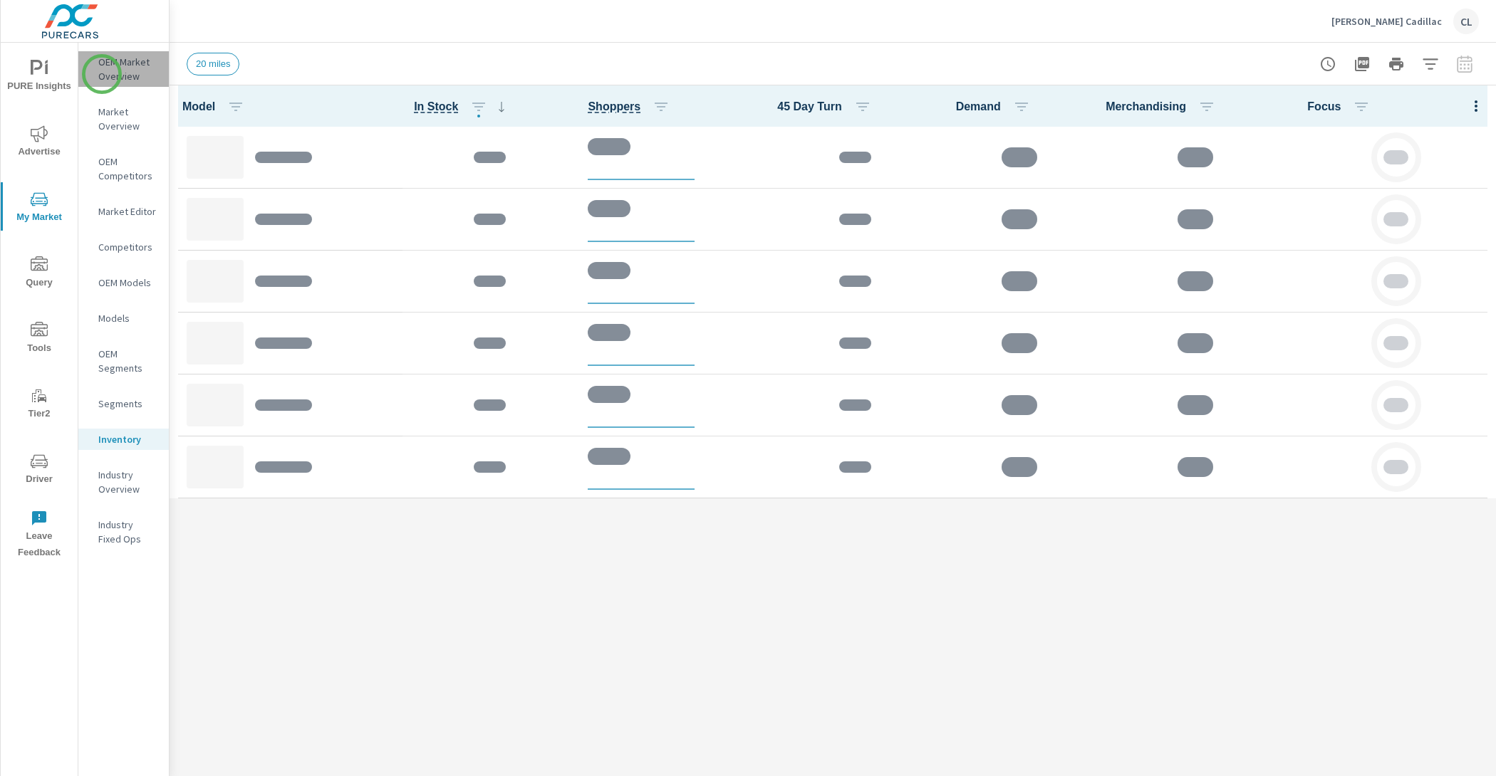
click at [102, 74] on p "OEM Market Overview" at bounding box center [127, 69] width 59 height 28
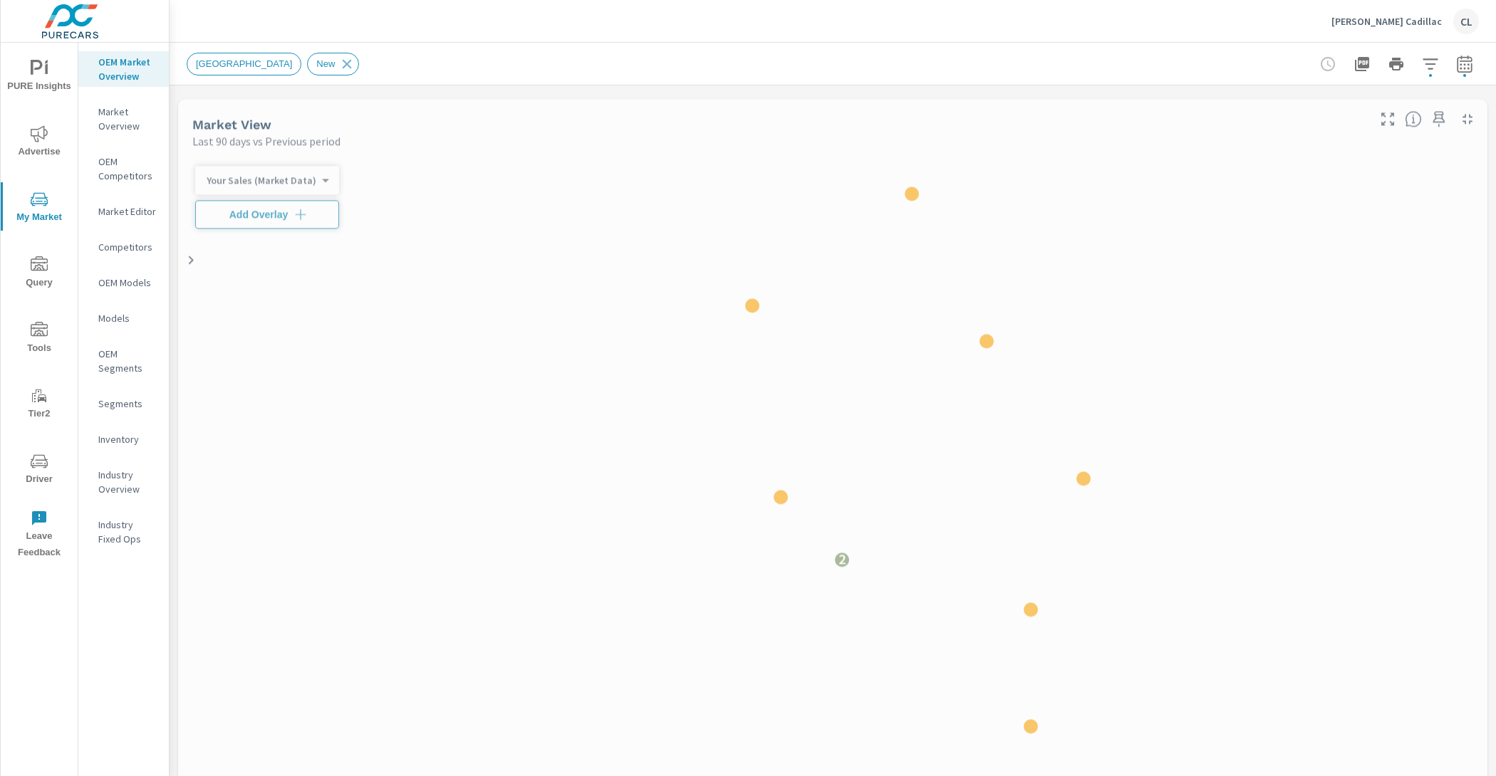
scroll to position [1, 0]
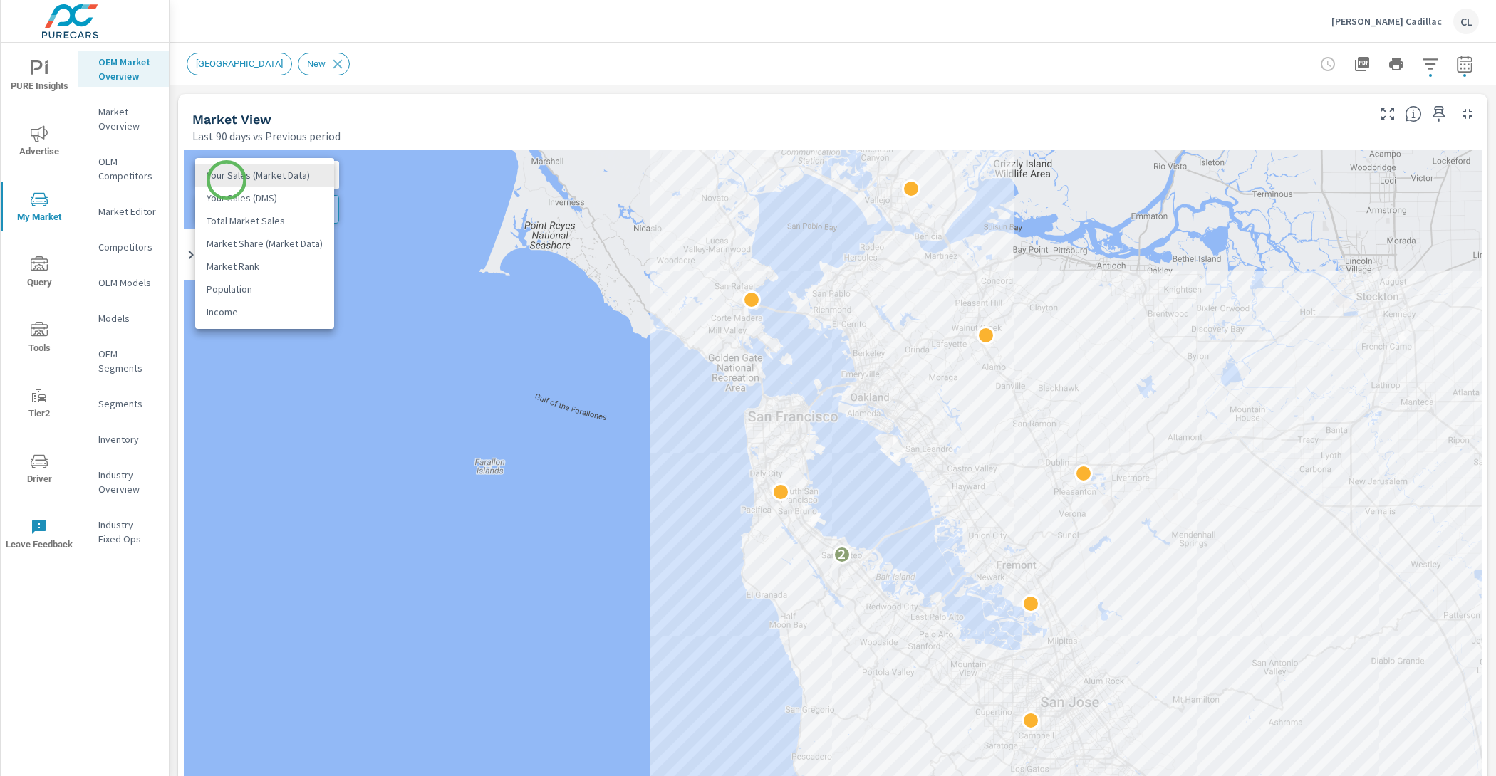
click at [226, 180] on body "PURE Insights Advertise My Market Query Tools Tier2 Driver Leave Feedback OEM M…" at bounding box center [748, 388] width 1496 height 776
click at [241, 219] on li "Total Market Sales" at bounding box center [264, 220] width 139 height 23
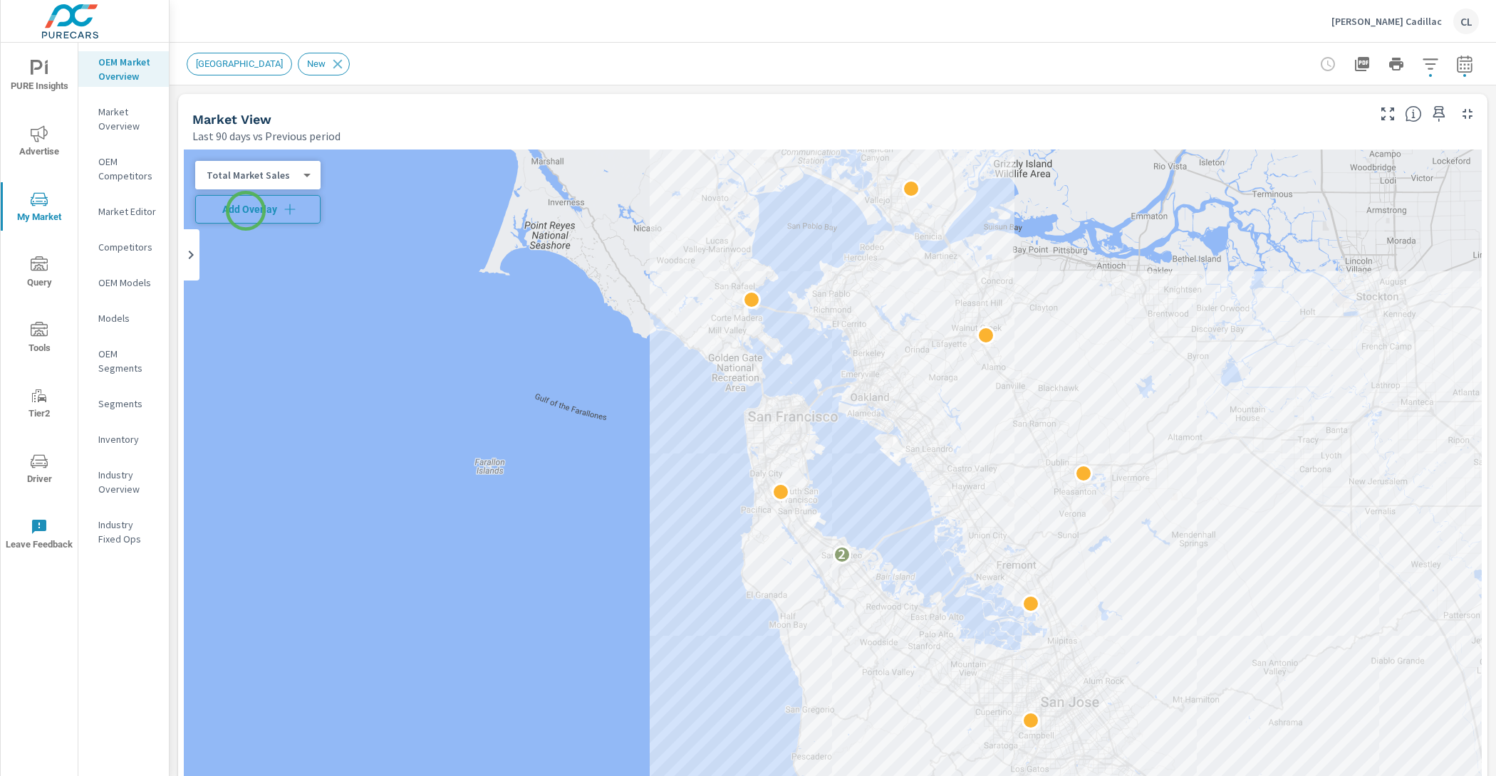
click at [247, 210] on span "Add Overlay" at bounding box center [258, 209] width 113 height 14
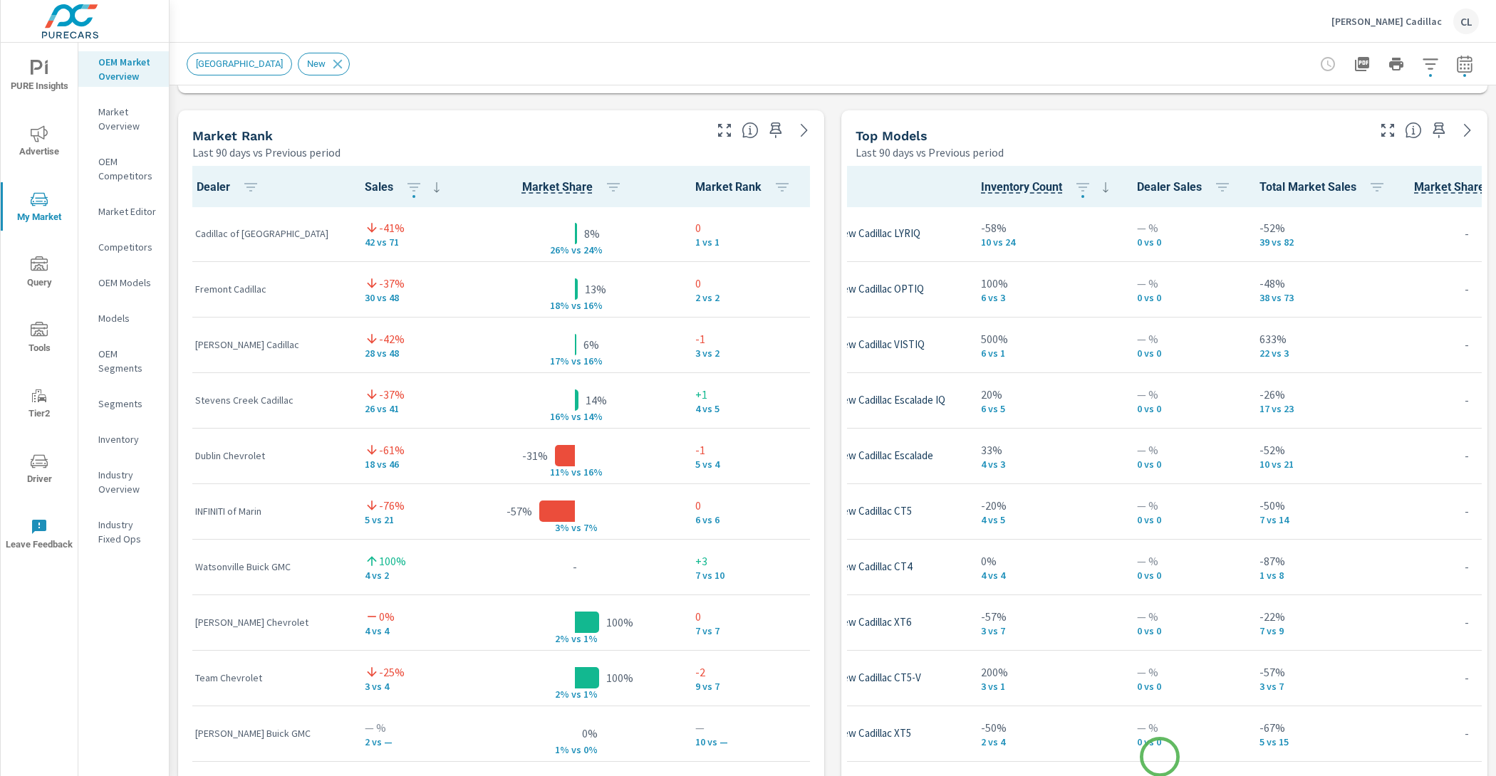
scroll to position [1, 103]
click at [1380, 189] on icon "button" at bounding box center [1375, 187] width 13 height 9
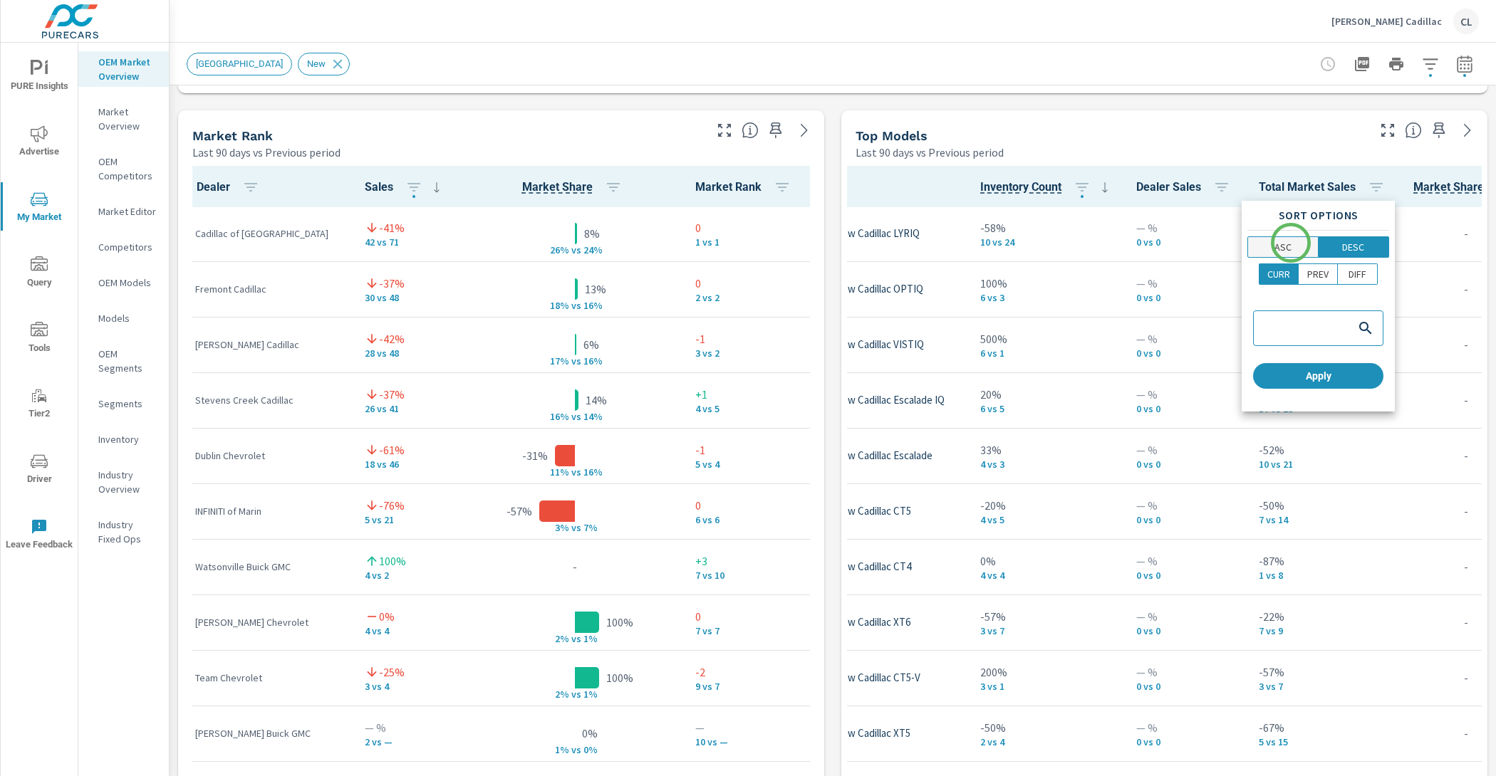
click at [1290, 244] on p "ASC" at bounding box center [1282, 247] width 17 height 14
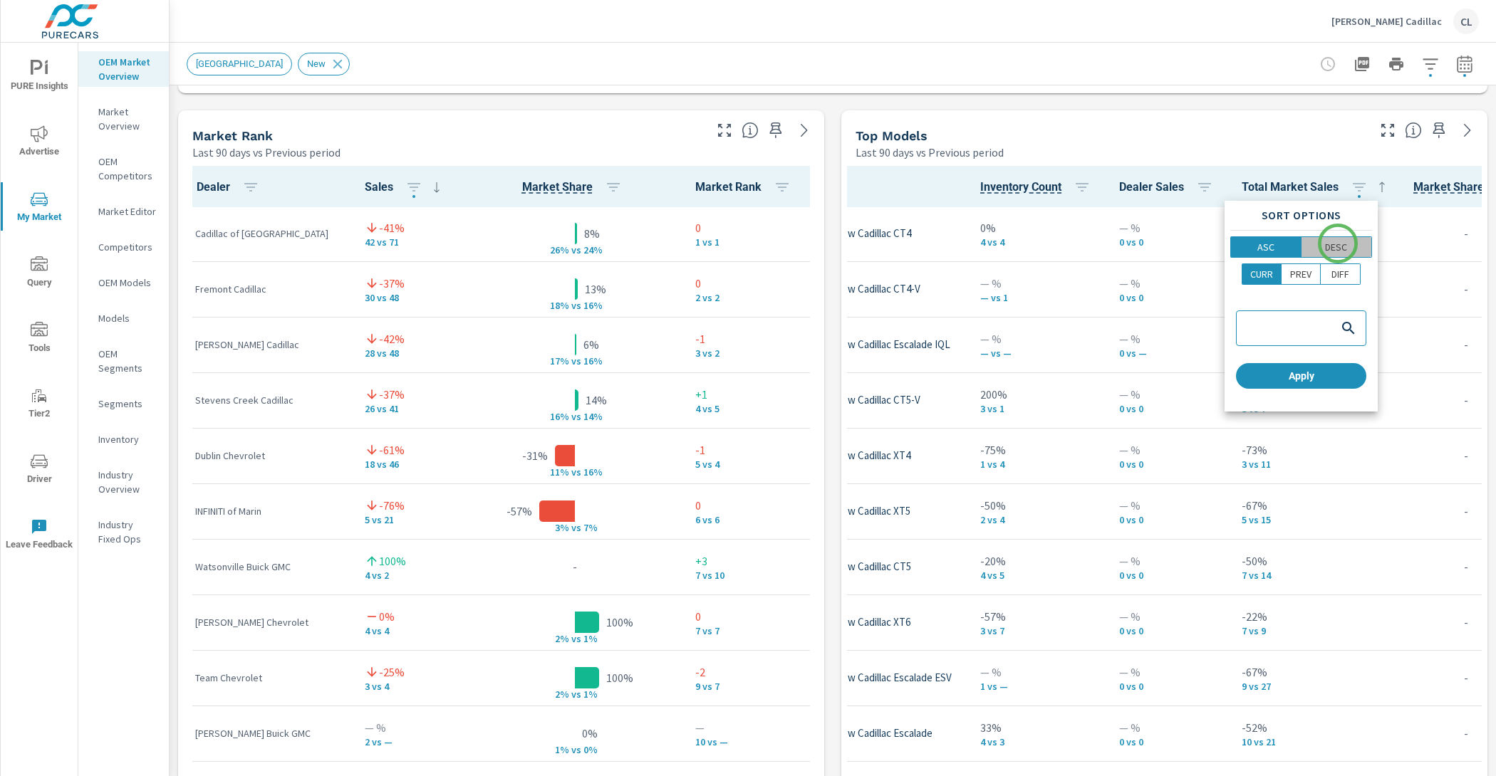
click at [1337, 244] on p "DESC" at bounding box center [1336, 247] width 22 height 14
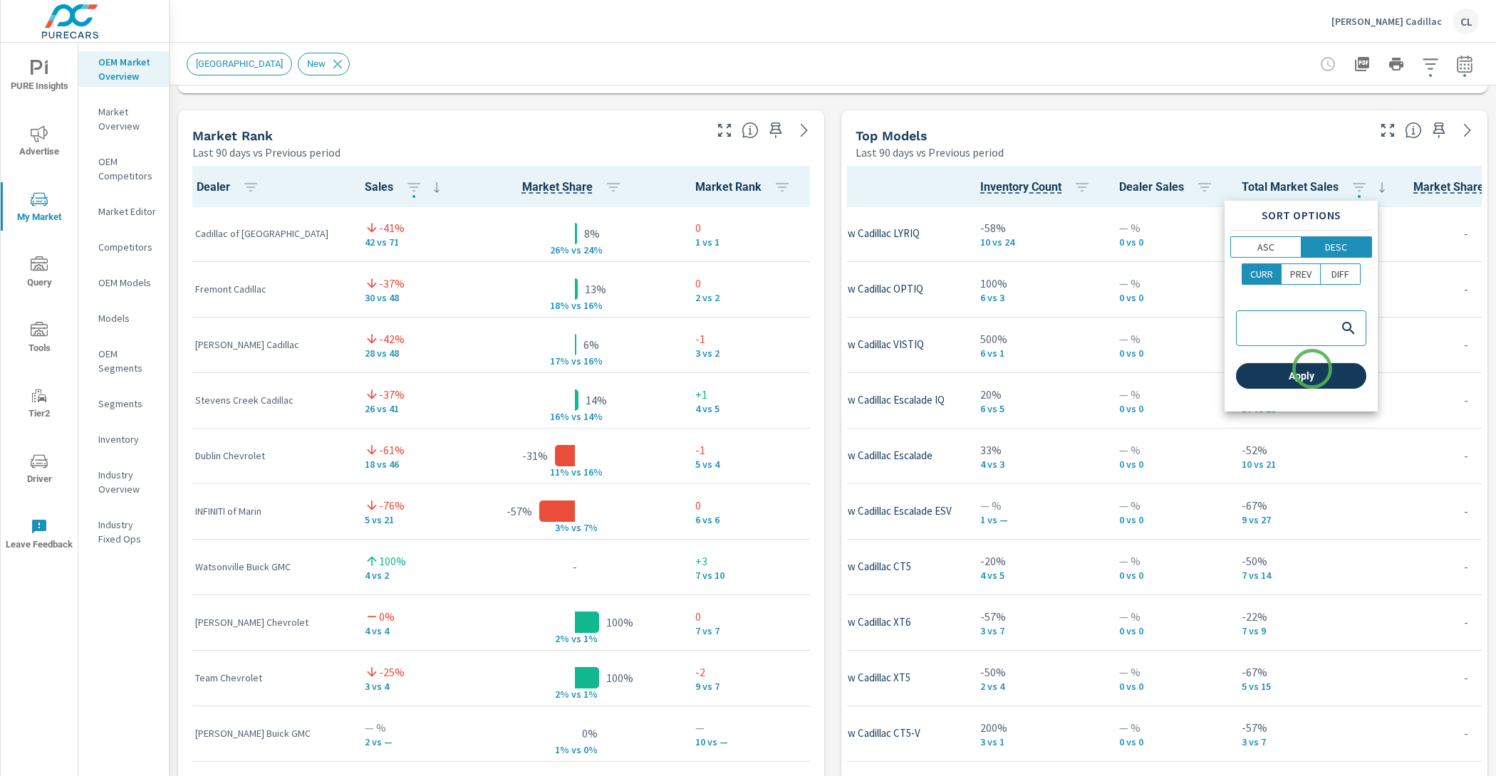
click at [1312, 370] on span "Apply" at bounding box center [1300, 376] width 119 height 13
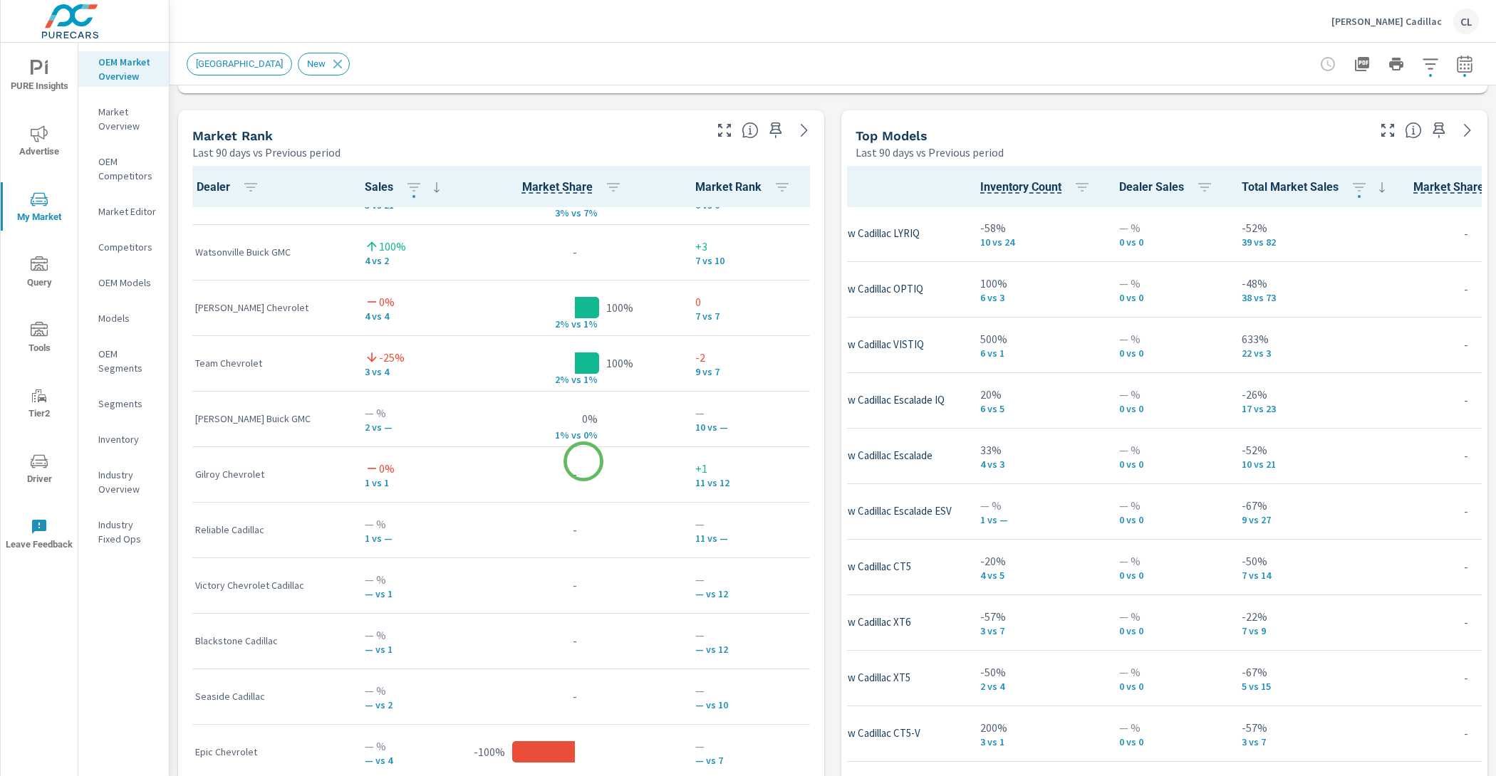
scroll to position [327, 0]
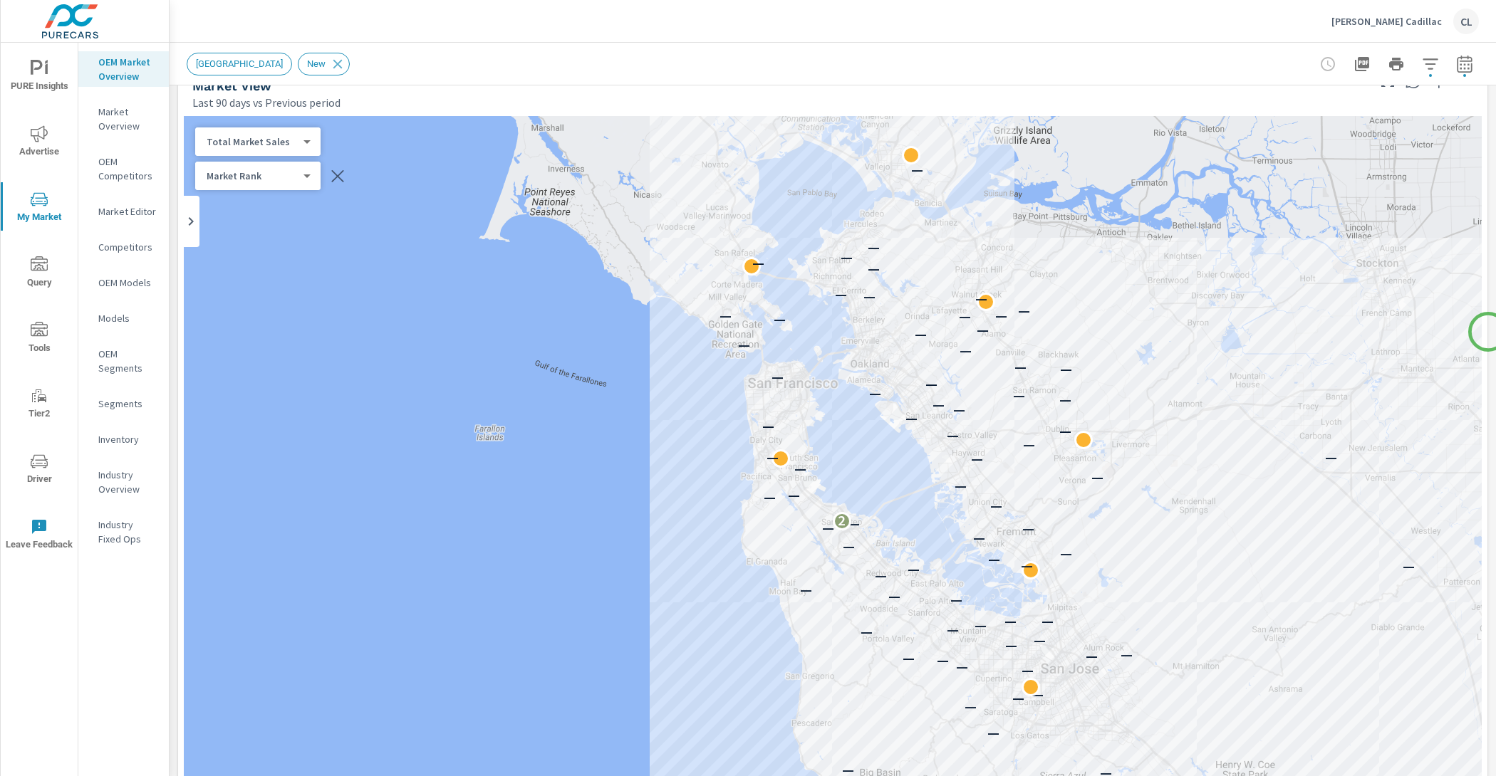
scroll to position [59, 0]
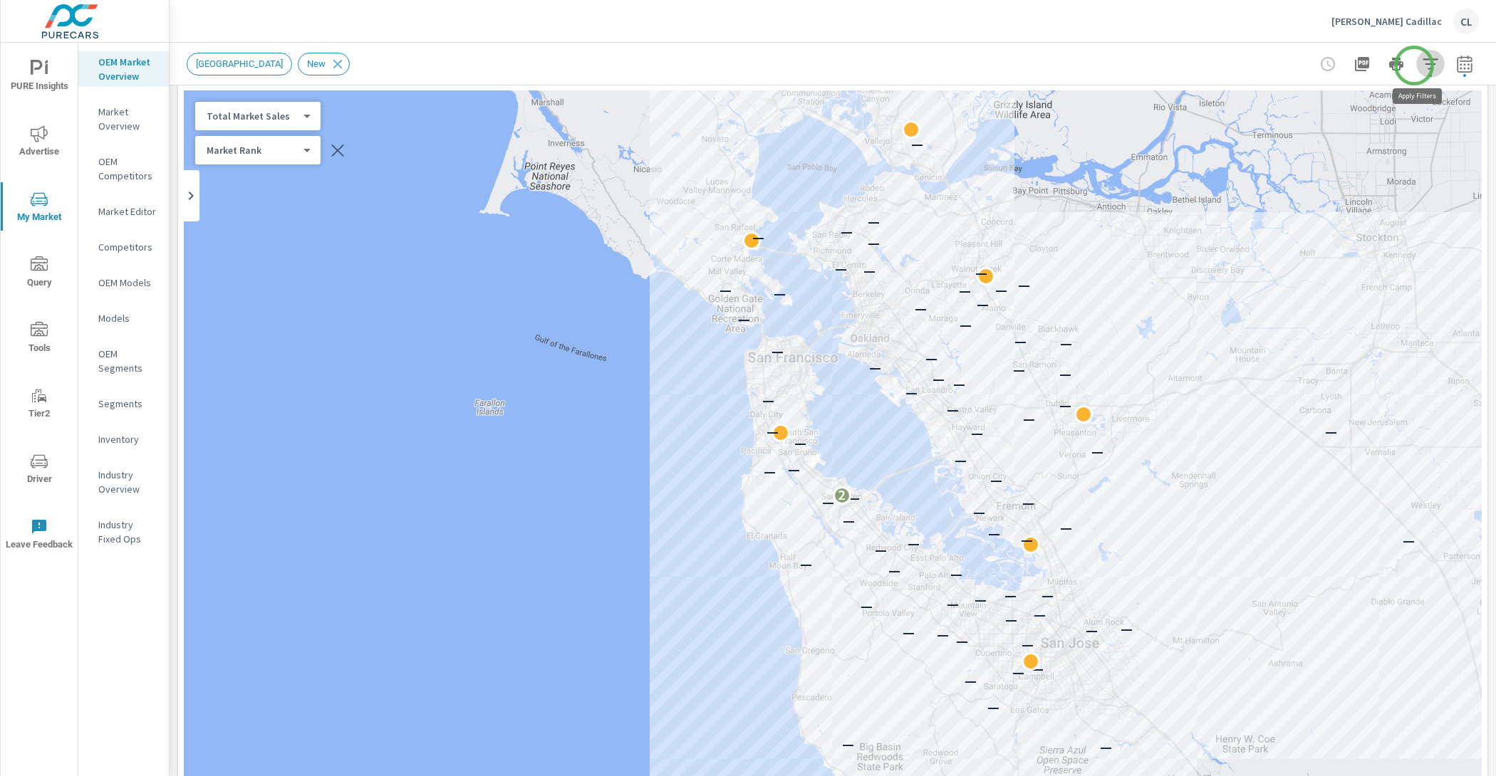
click at [1421, 66] on icon "button" at bounding box center [1429, 64] width 17 height 17
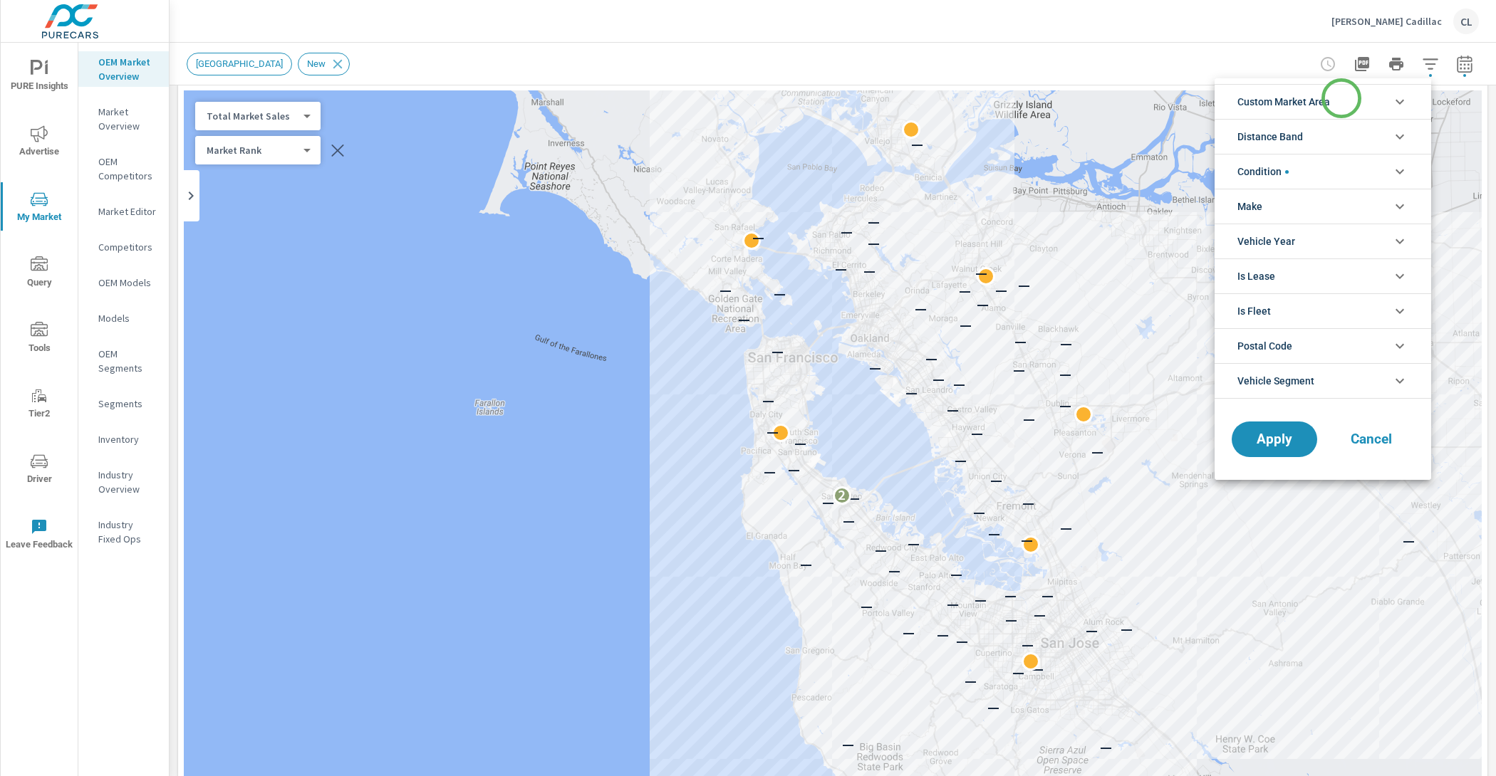
click at [1341, 98] on li "Custom Market Area" at bounding box center [1322, 101] width 216 height 35
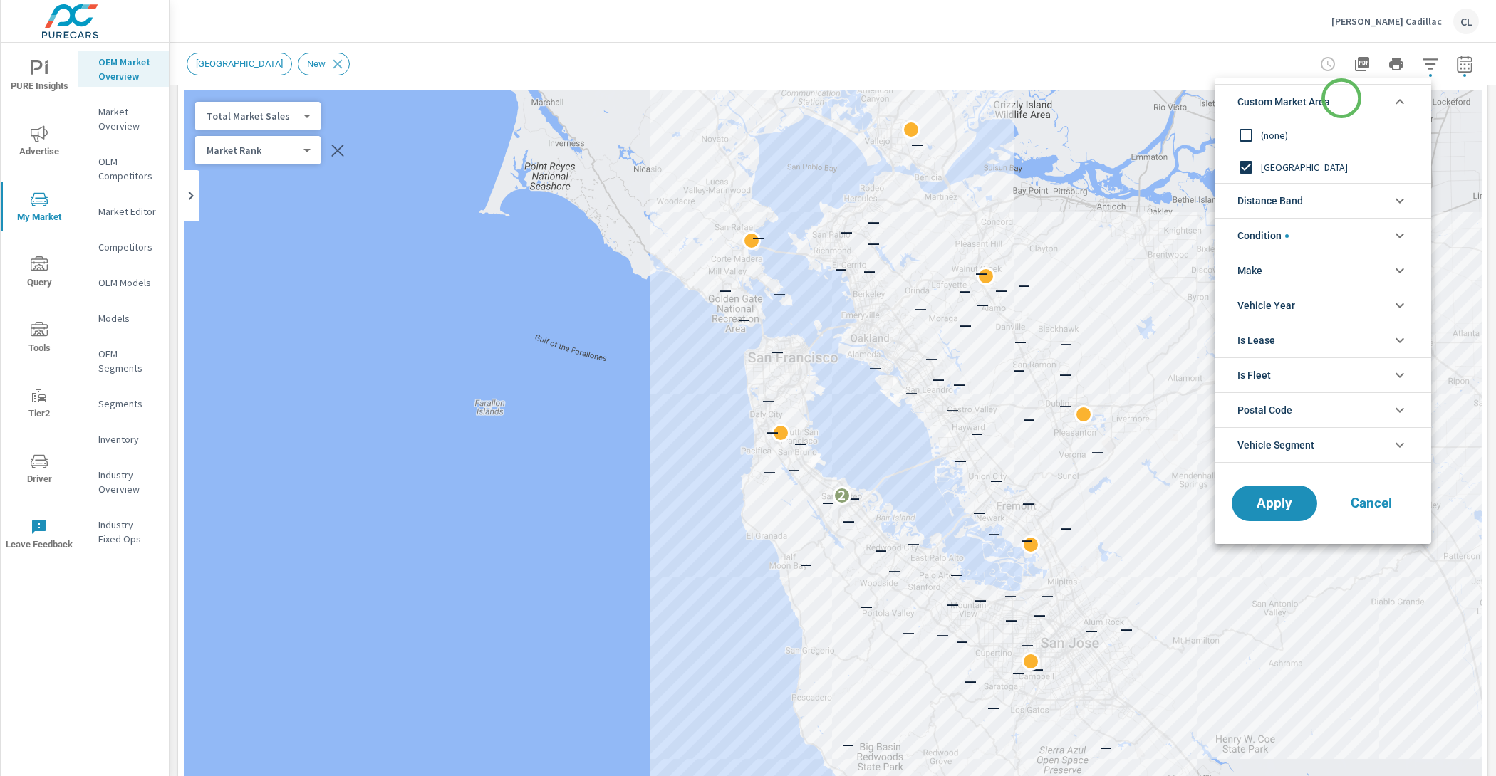
click at [1341, 98] on li "Custom Market Area" at bounding box center [1322, 101] width 216 height 35
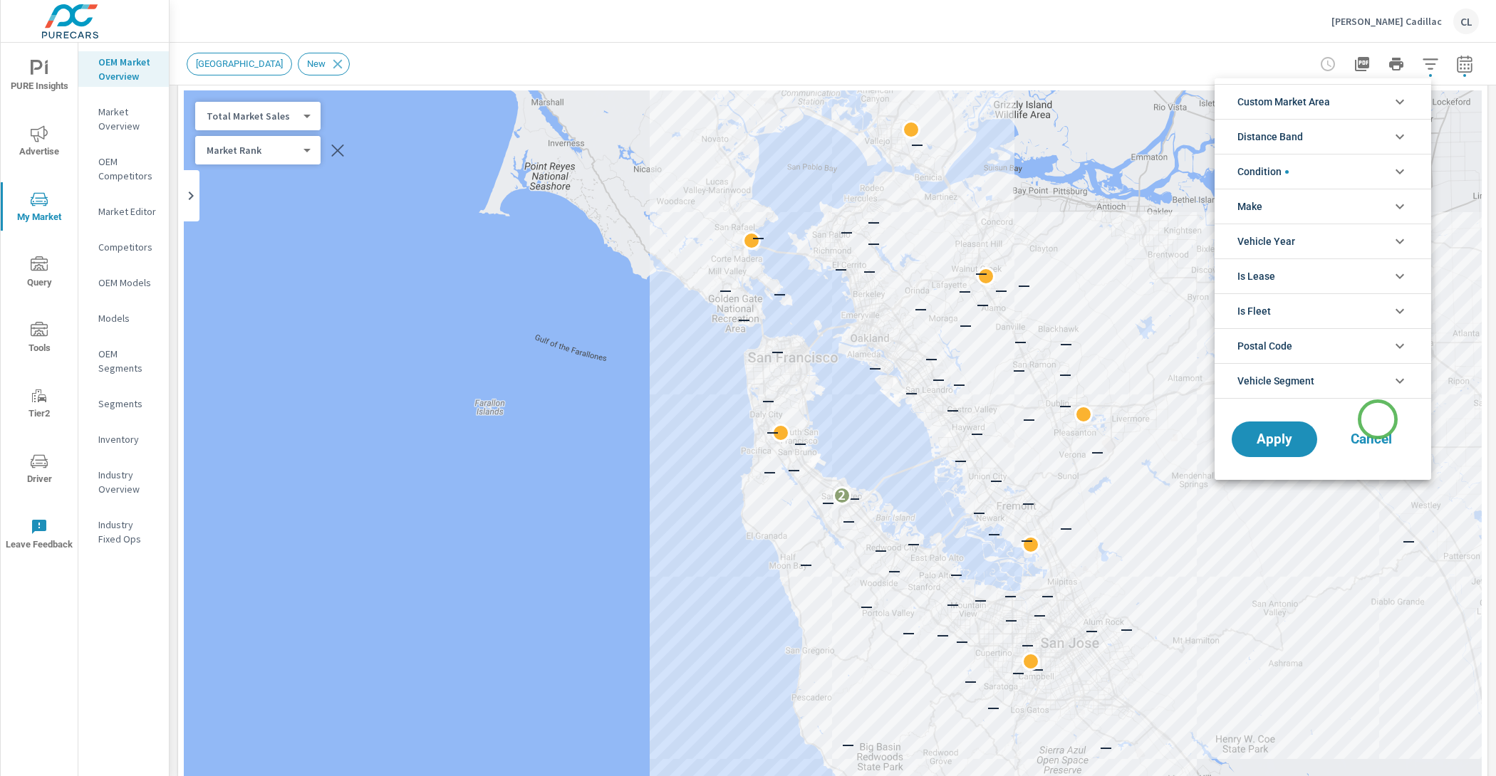
click at [1377, 434] on span "Cancel" at bounding box center [1370, 439] width 57 height 13
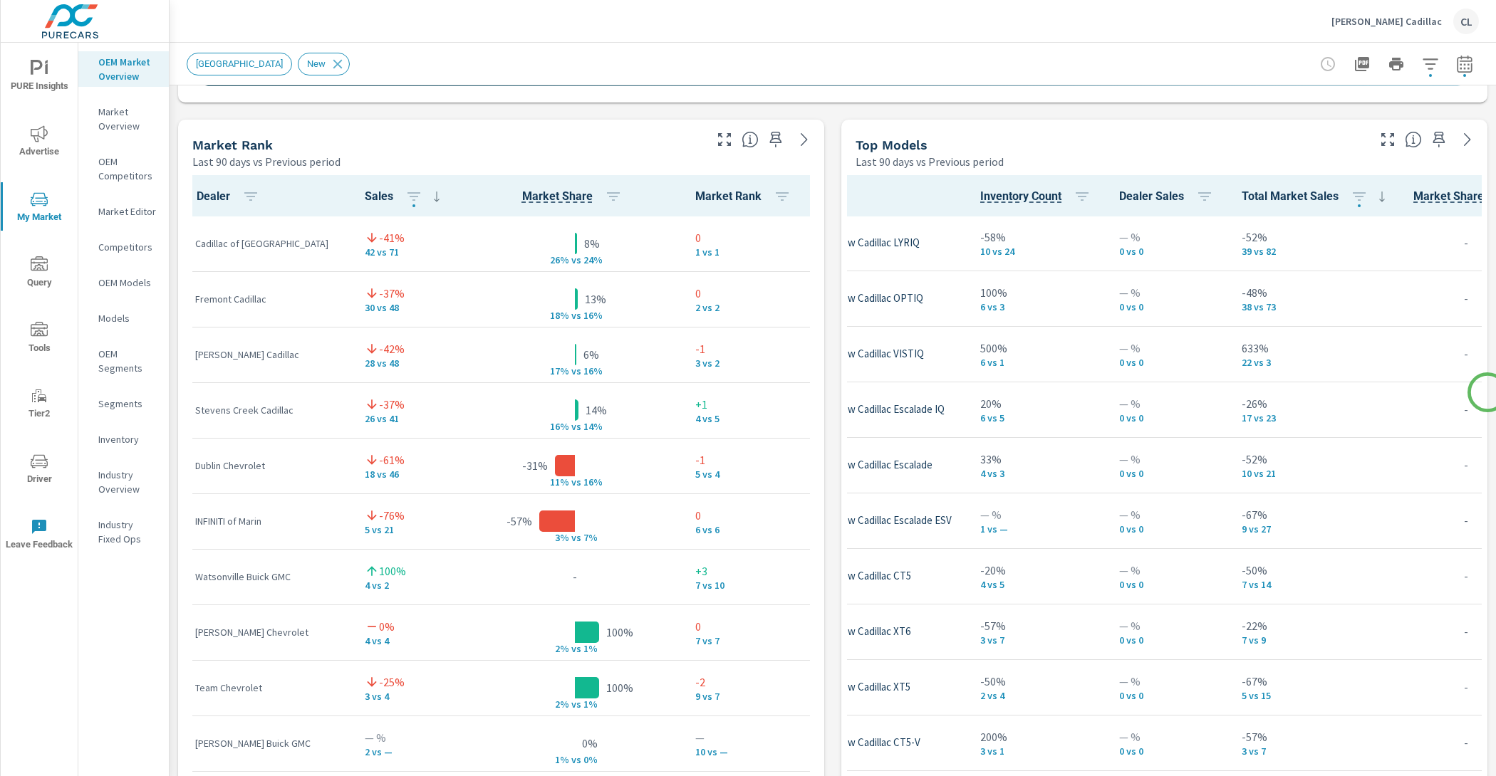
scroll to position [890, 0]
click at [1424, 62] on icon "button" at bounding box center [1429, 64] width 17 height 17
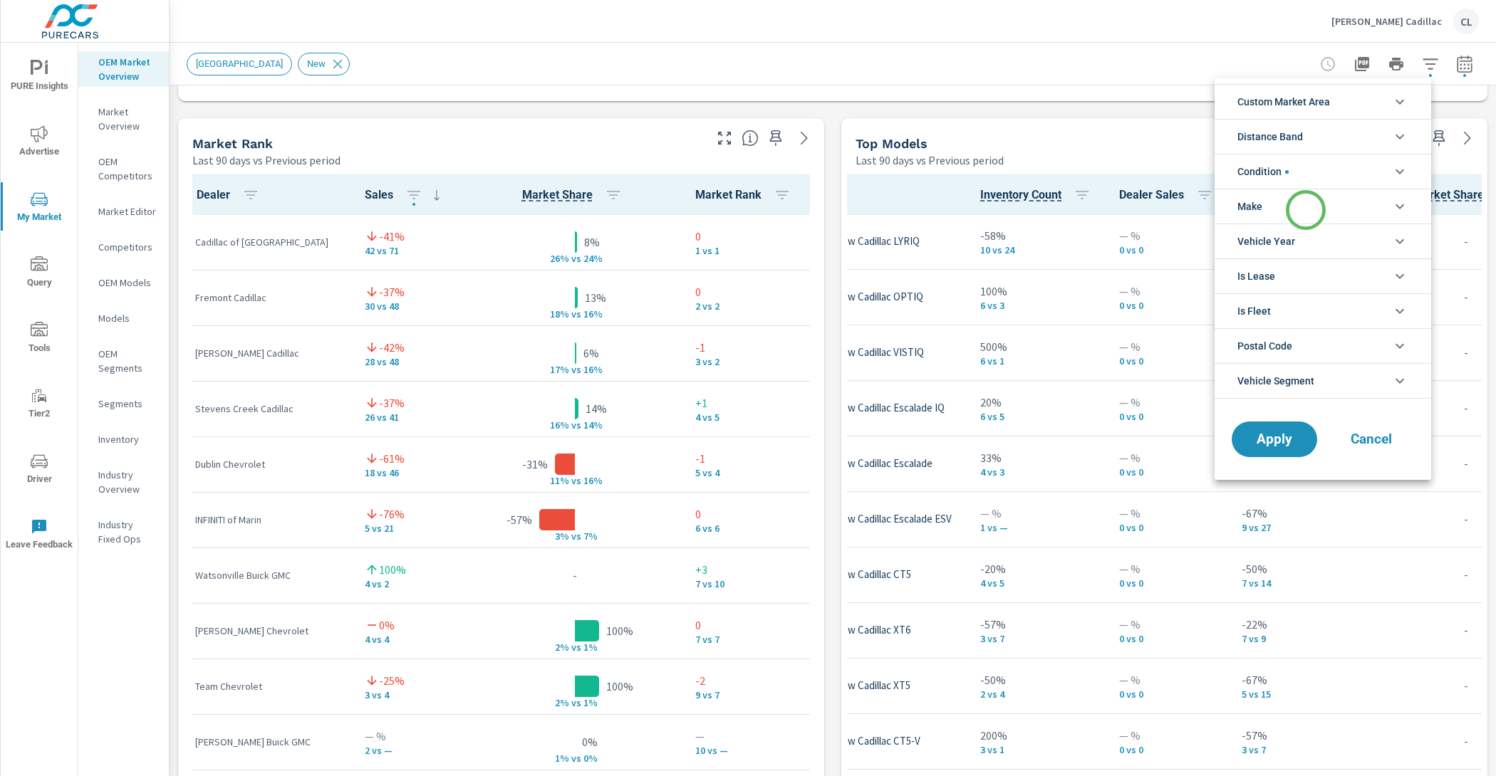
click at [1305, 210] on li "Make" at bounding box center [1322, 206] width 216 height 35
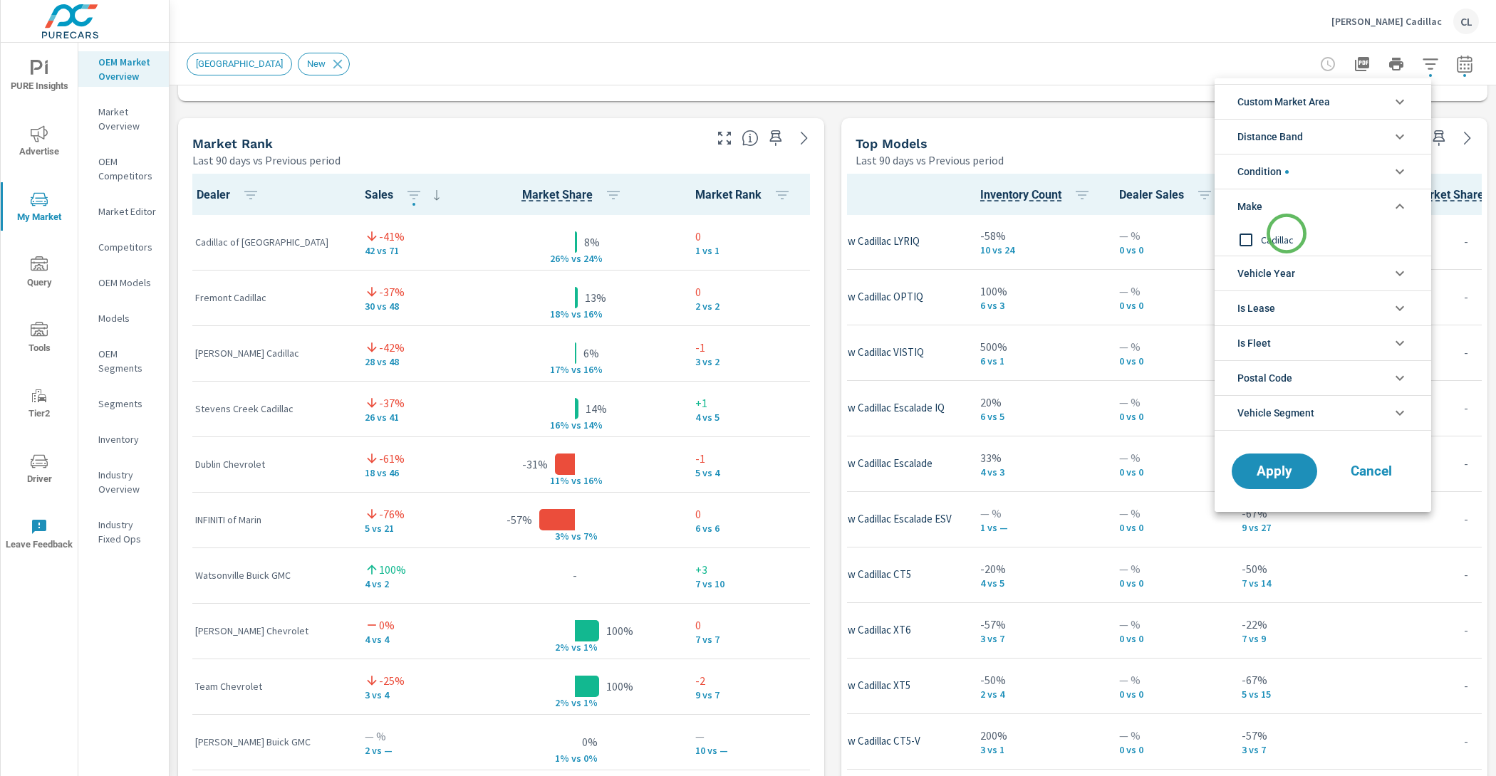
click at [1282, 239] on span "Cadillac" at bounding box center [1339, 239] width 156 height 17
click at [1277, 472] on span "Apply" at bounding box center [1274, 472] width 58 height 14
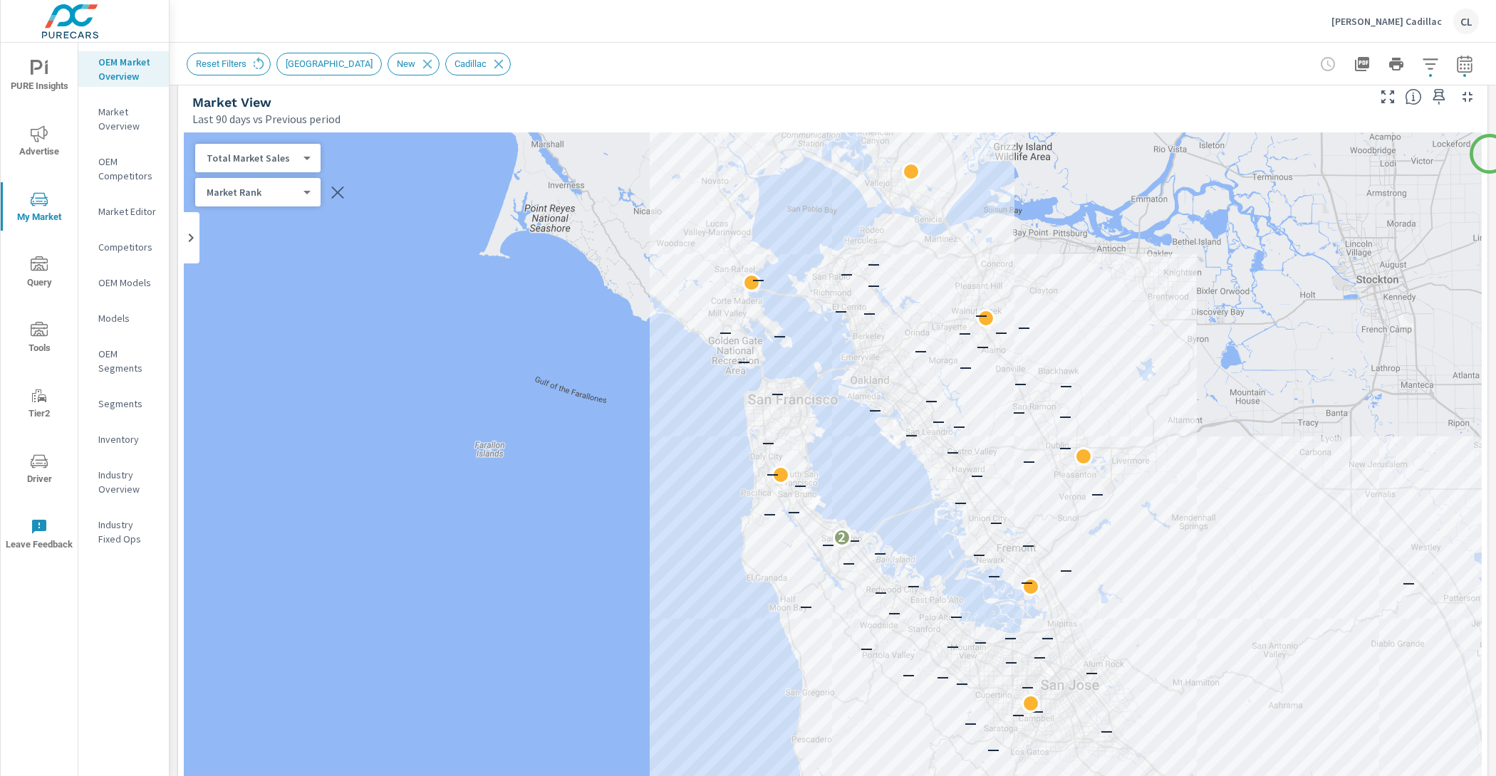
scroll to position [11, 0]
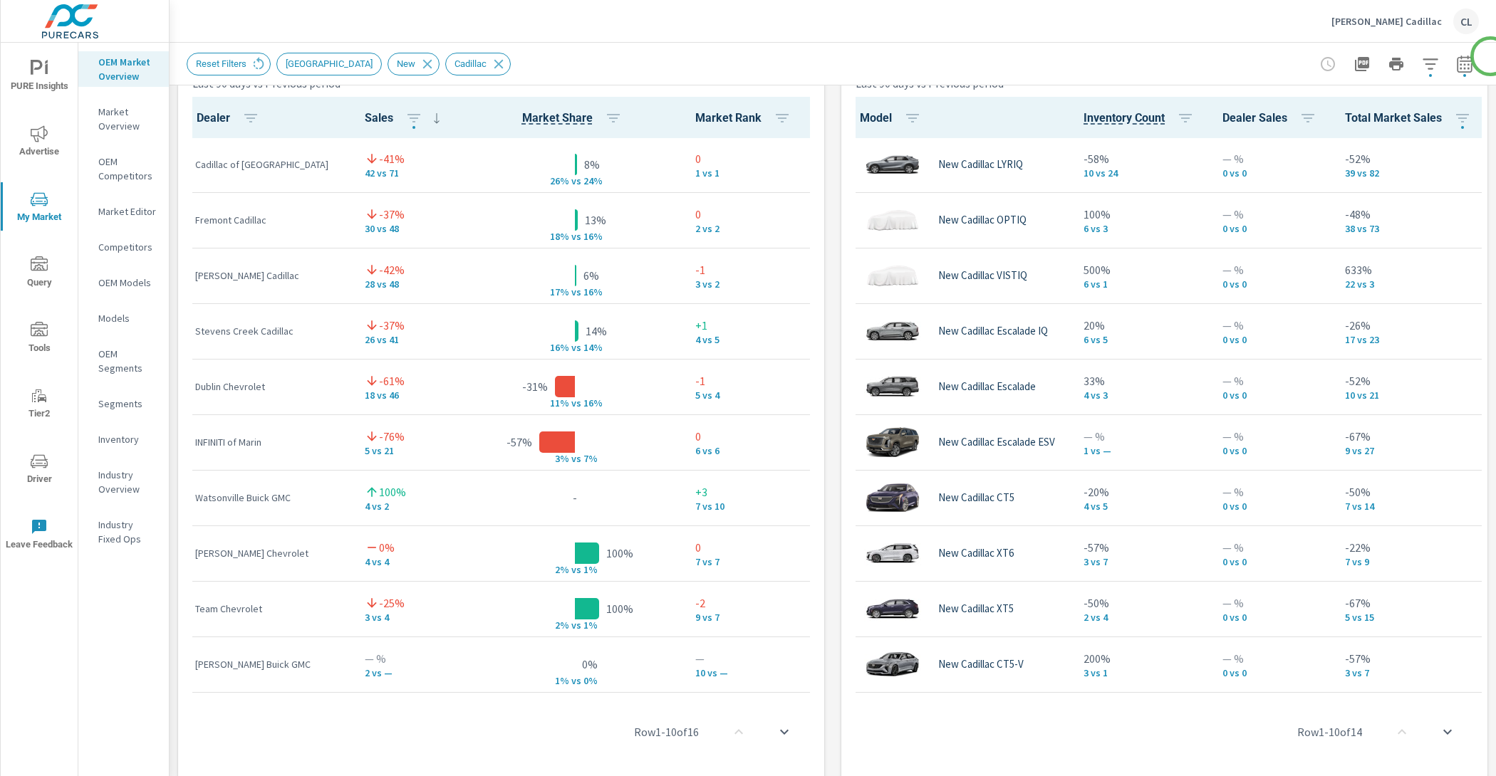
scroll to position [972, 0]
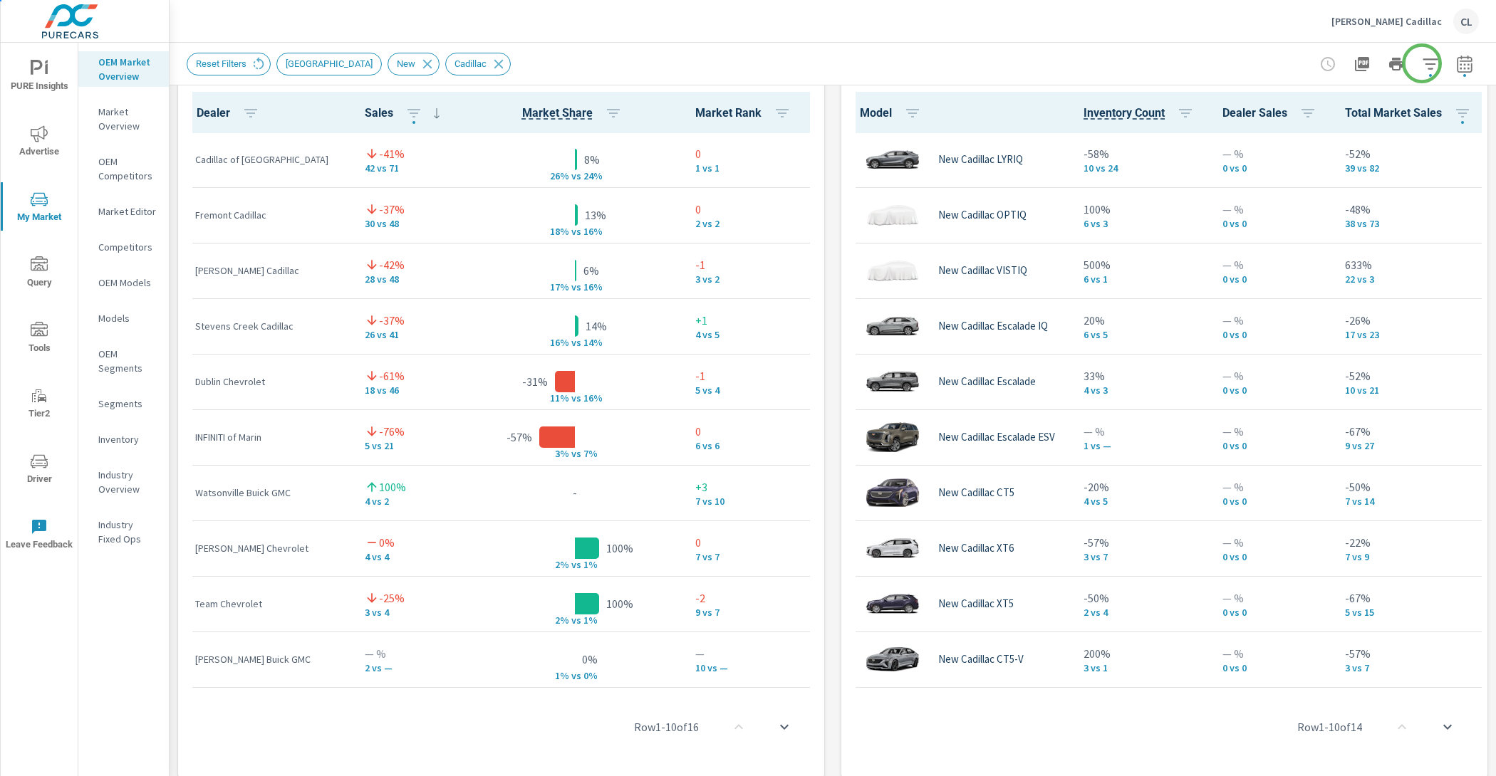
click at [1421, 63] on div at bounding box center [748, 388] width 1496 height 776
click at [1422, 63] on icon "button" at bounding box center [1429, 63] width 15 height 11
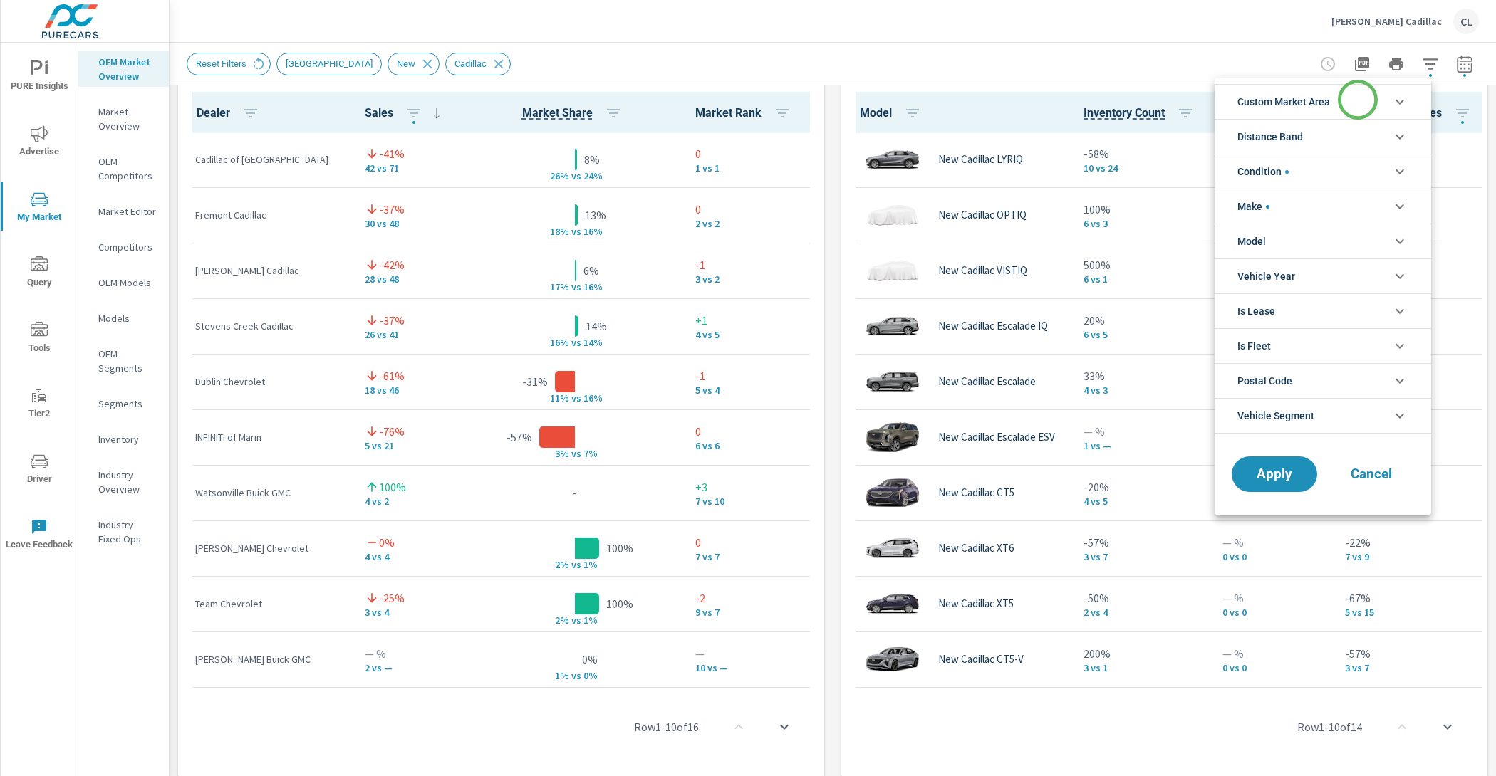
click at [1357, 100] on li "Custom Market Area" at bounding box center [1322, 101] width 216 height 35
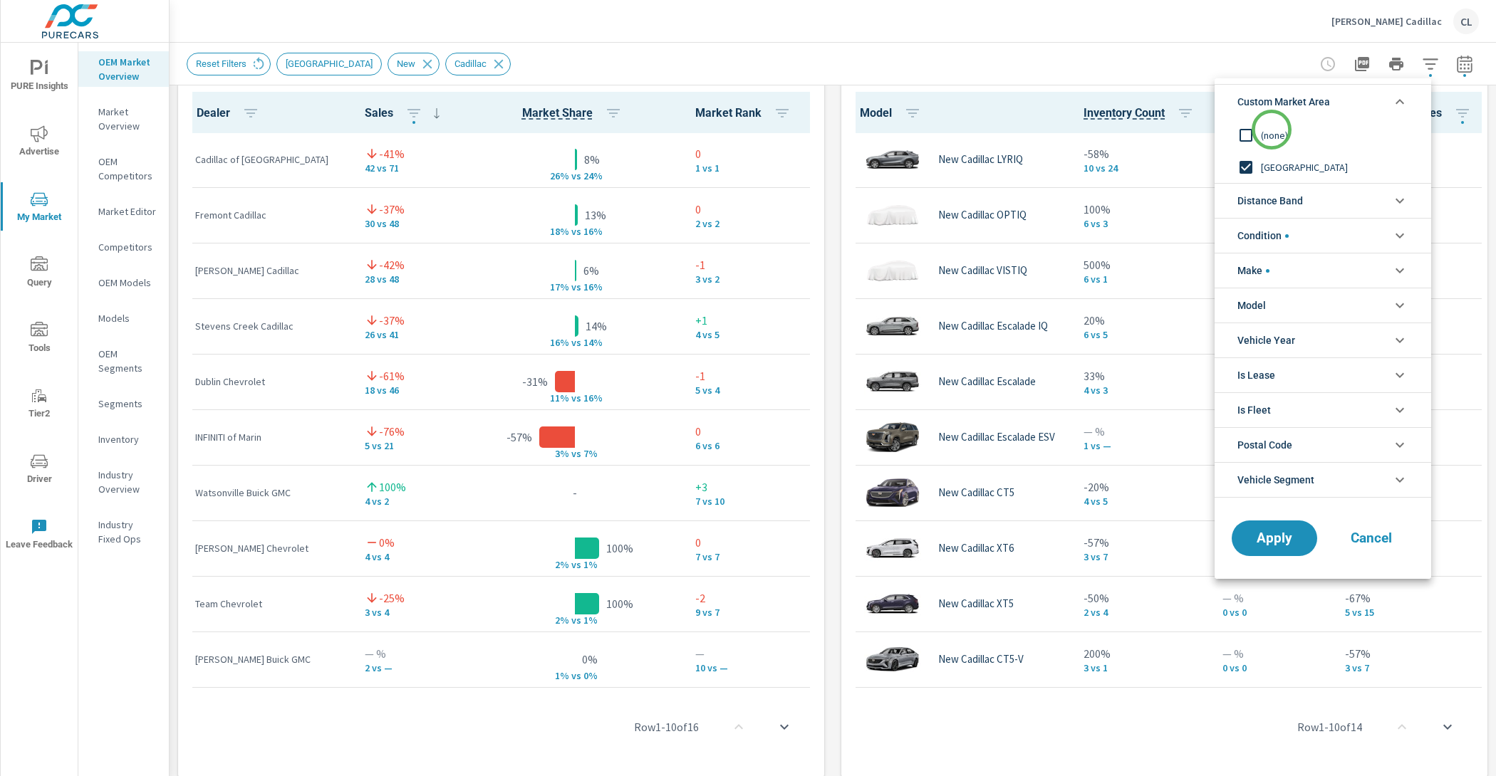
click at [1271, 130] on span "(none)" at bounding box center [1339, 135] width 156 height 17
click at [1279, 201] on span "Distance Band" at bounding box center [1270, 201] width 66 height 34
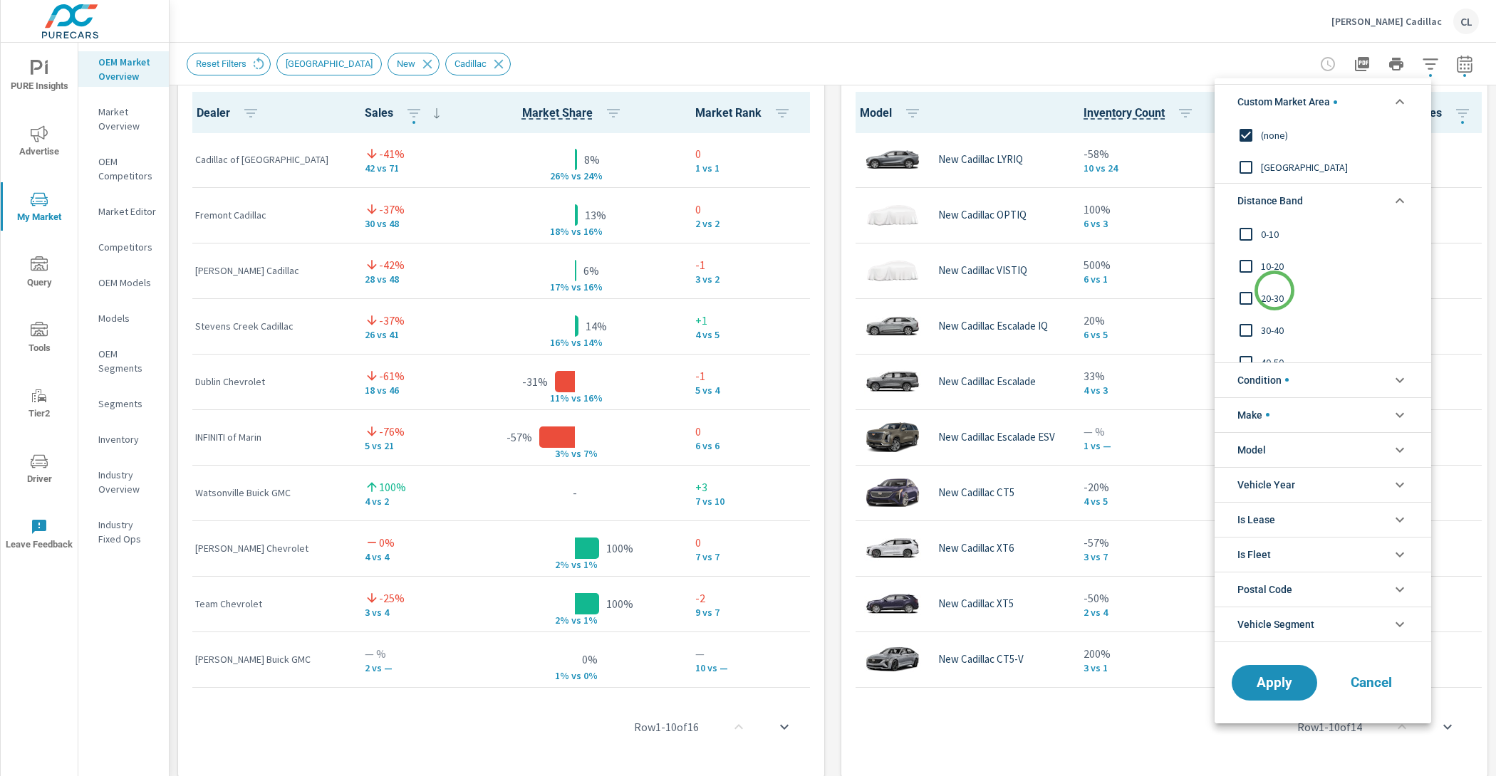
click at [1273, 293] on span "20-30" at bounding box center [1339, 298] width 156 height 17
click at [1272, 268] on span "10-20" at bounding box center [1339, 266] width 156 height 17
click at [1271, 237] on span "0-10" at bounding box center [1339, 234] width 156 height 17
click at [1279, 677] on span "Apply" at bounding box center [1274, 683] width 58 height 14
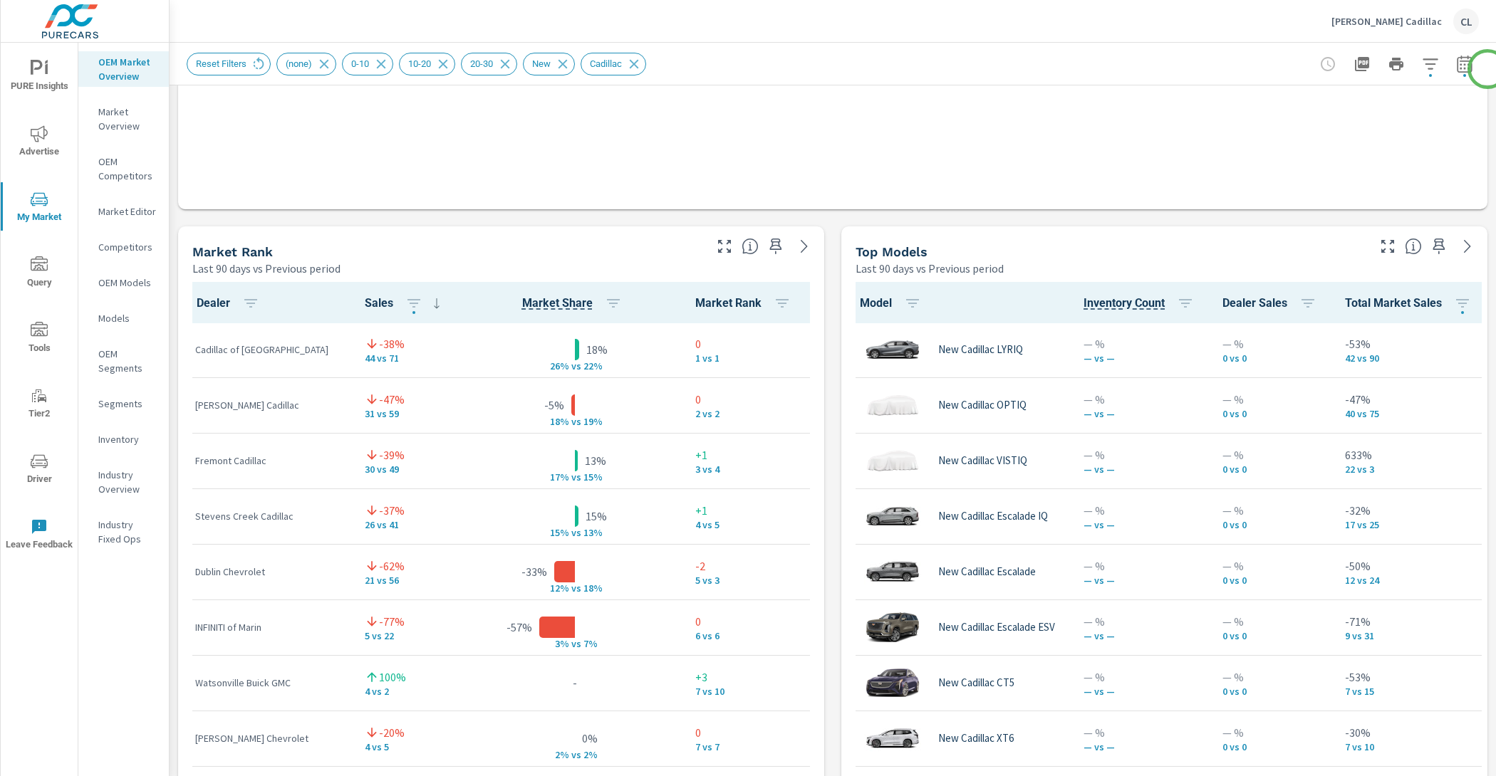
scroll to position [794, 0]
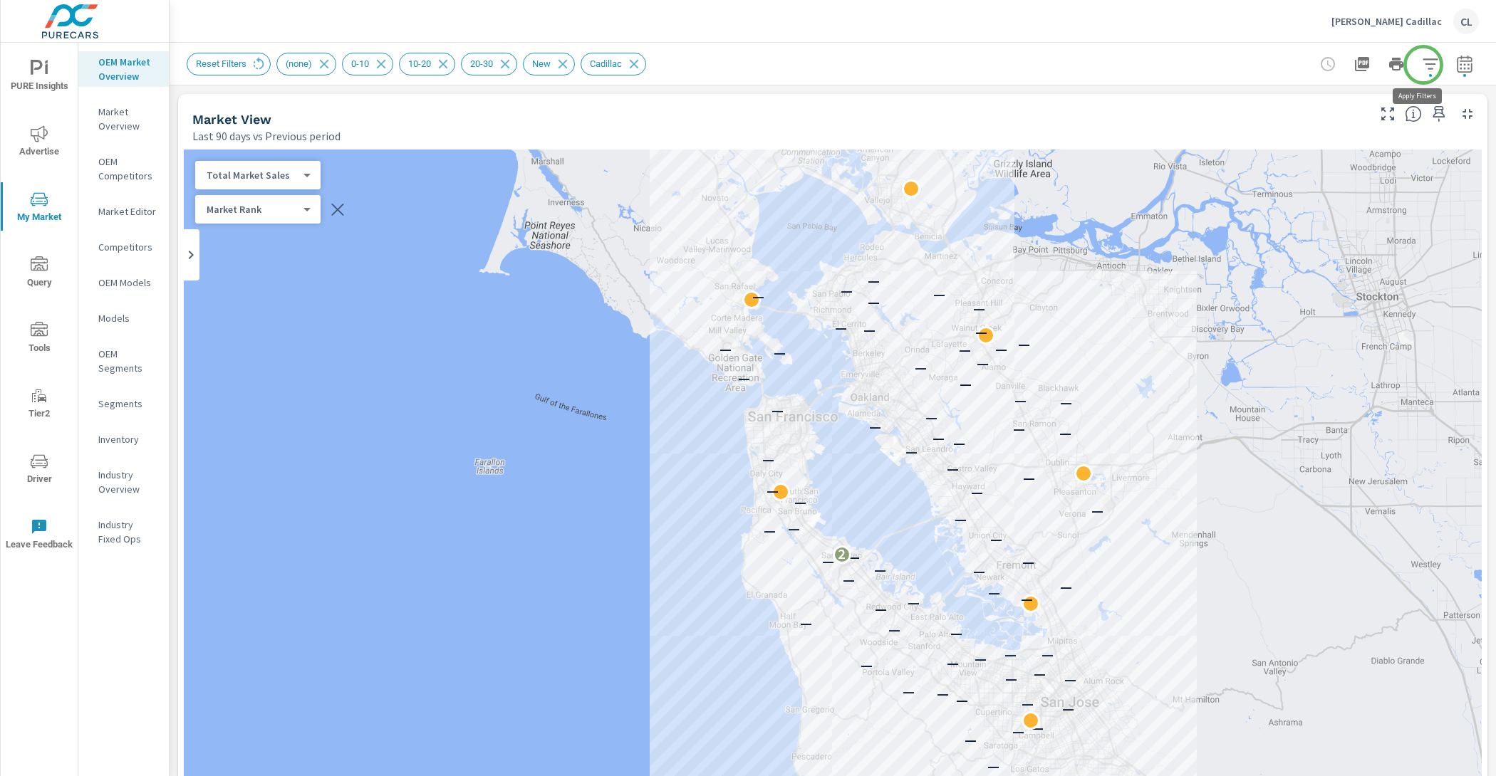
click at [1422, 64] on icon "button" at bounding box center [1429, 63] width 15 height 11
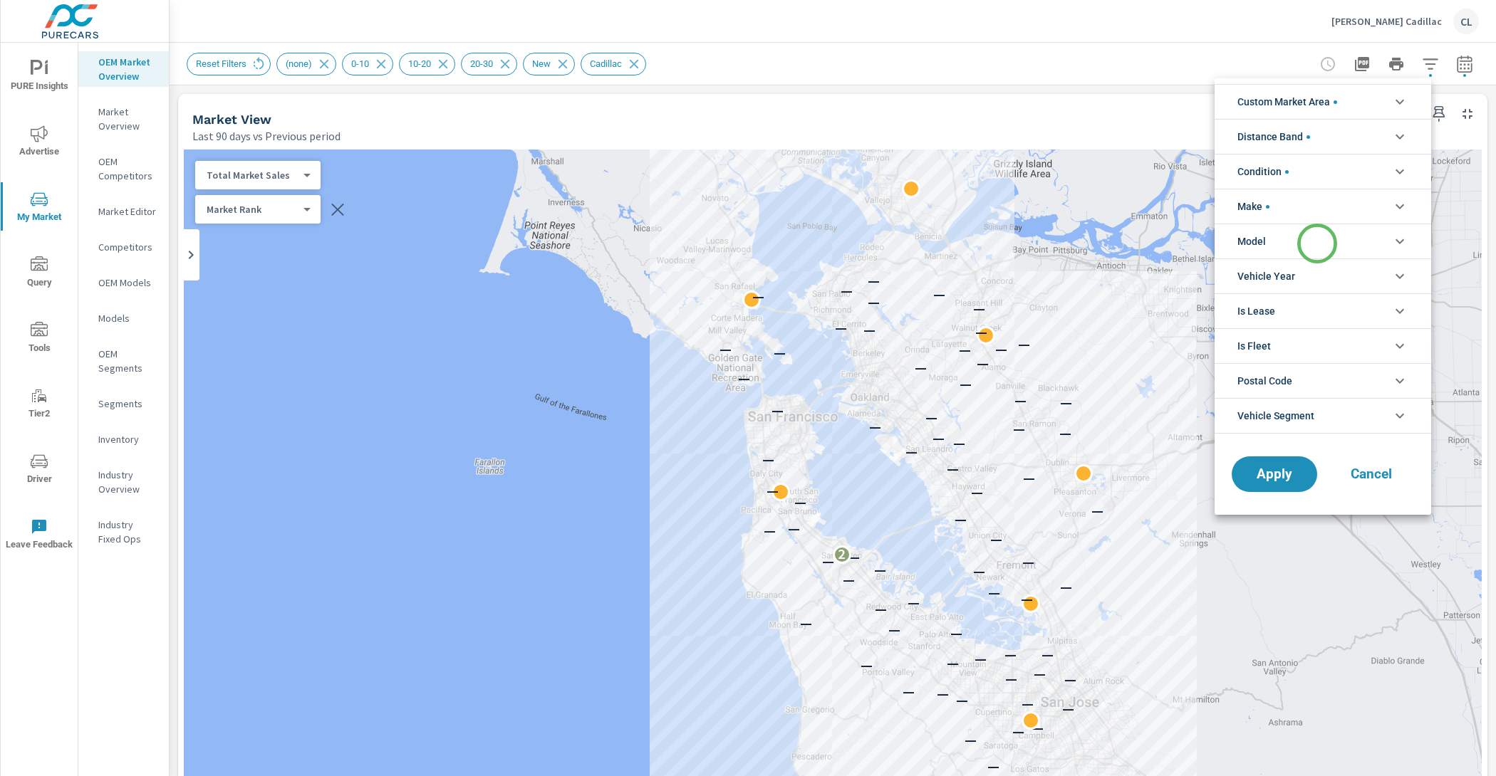
click at [1317, 244] on li "Model" at bounding box center [1322, 241] width 216 height 35
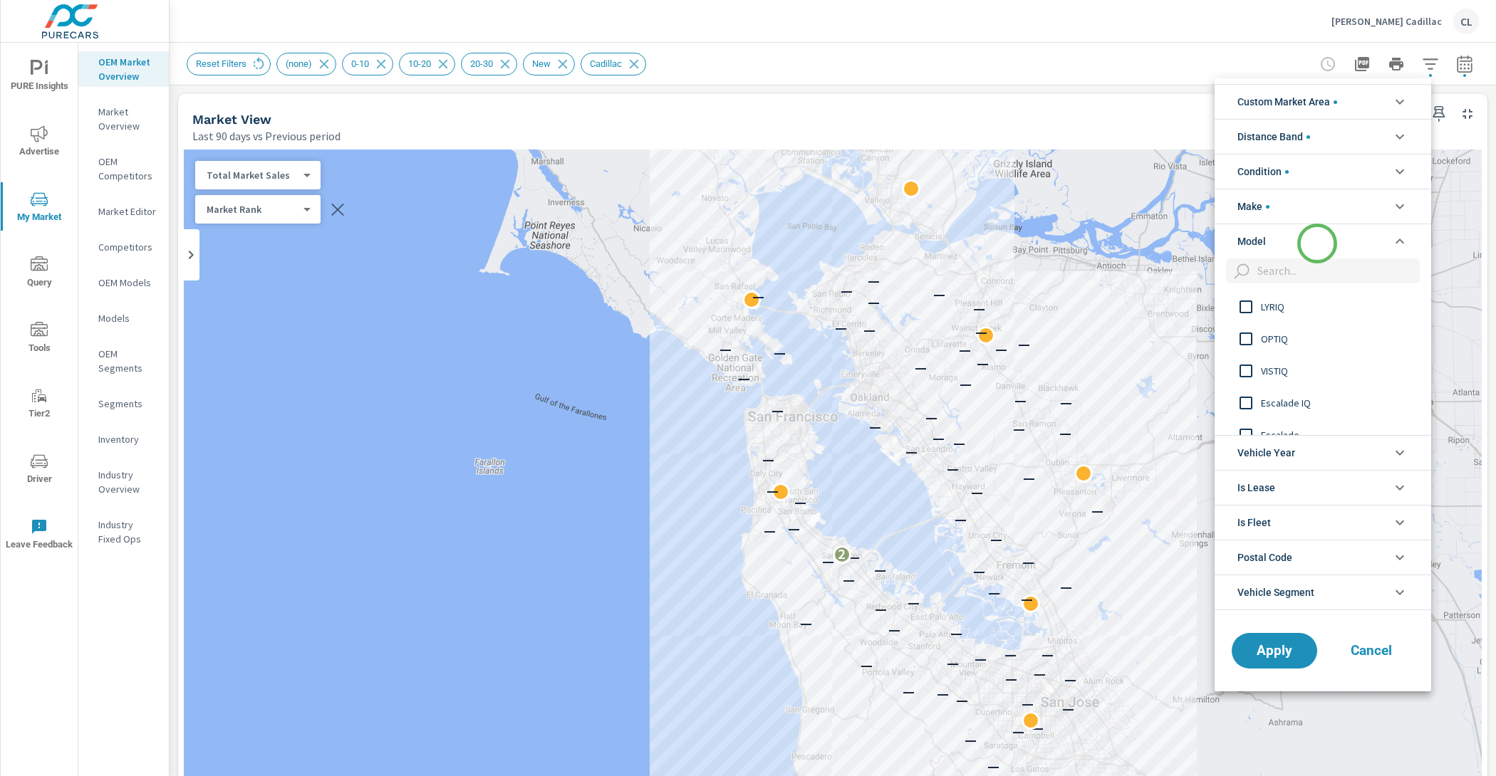
click at [1317, 244] on li "Model" at bounding box center [1322, 241] width 216 height 35
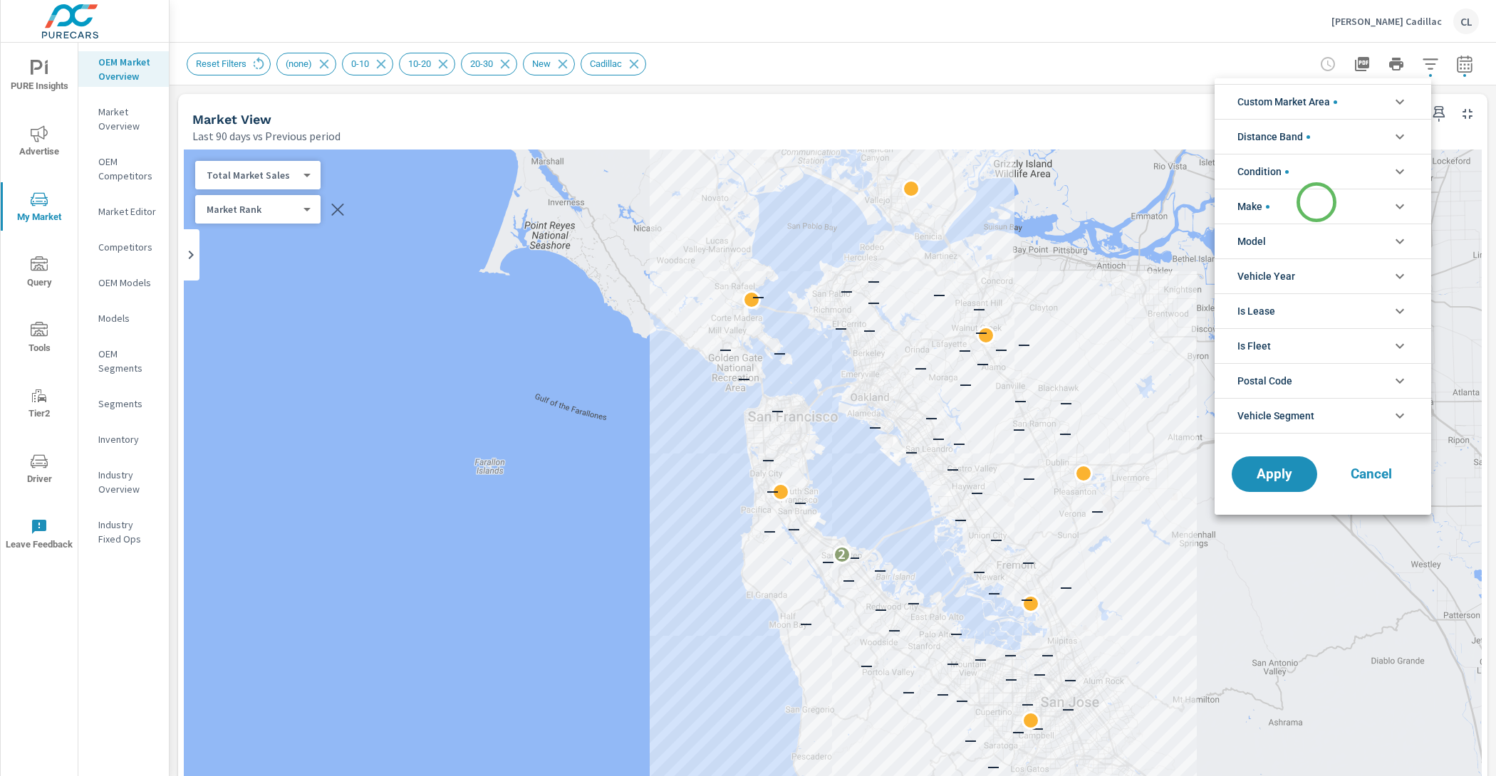
click at [1316, 202] on li "Make" at bounding box center [1322, 206] width 216 height 35
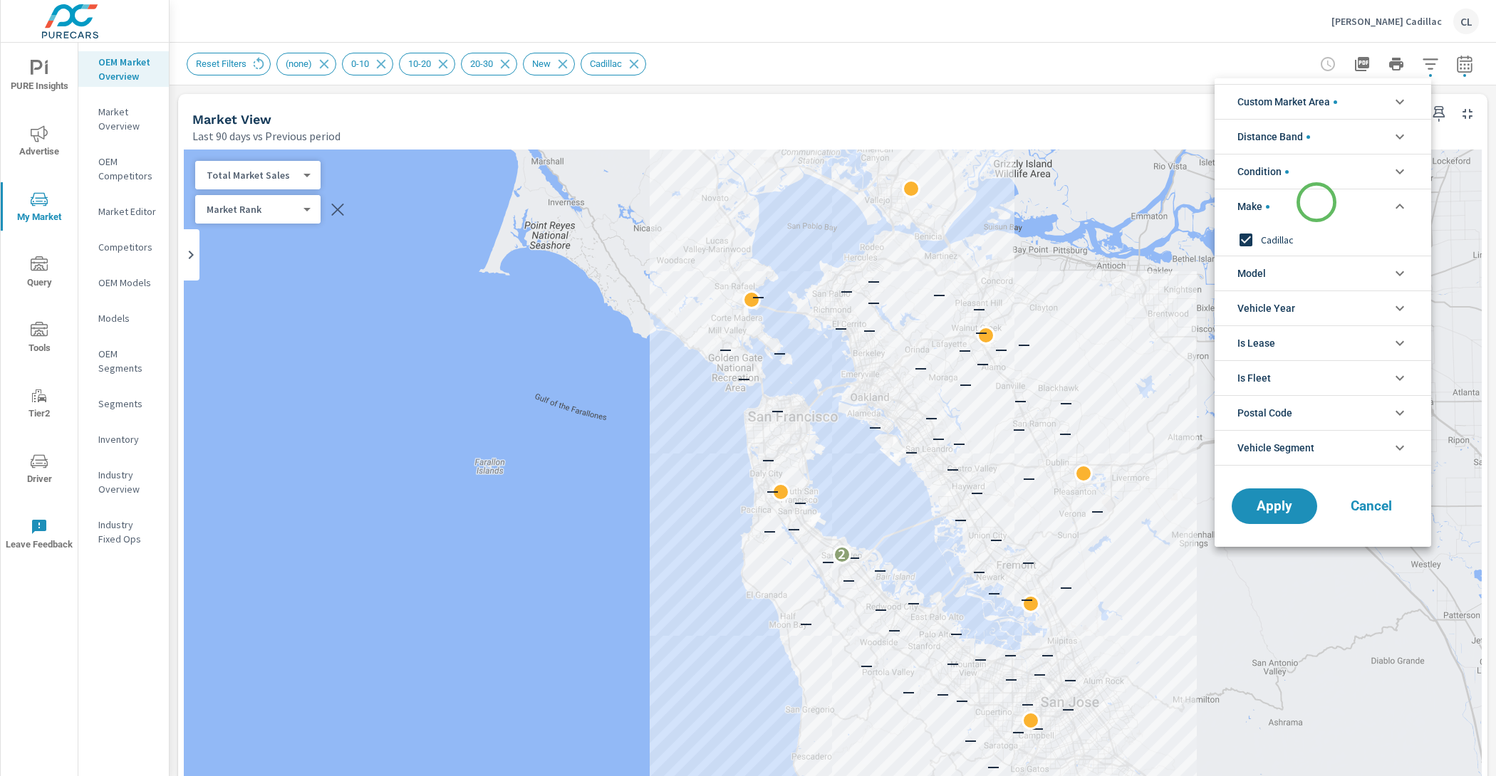
click at [1316, 202] on li "Make" at bounding box center [1322, 206] width 216 height 35
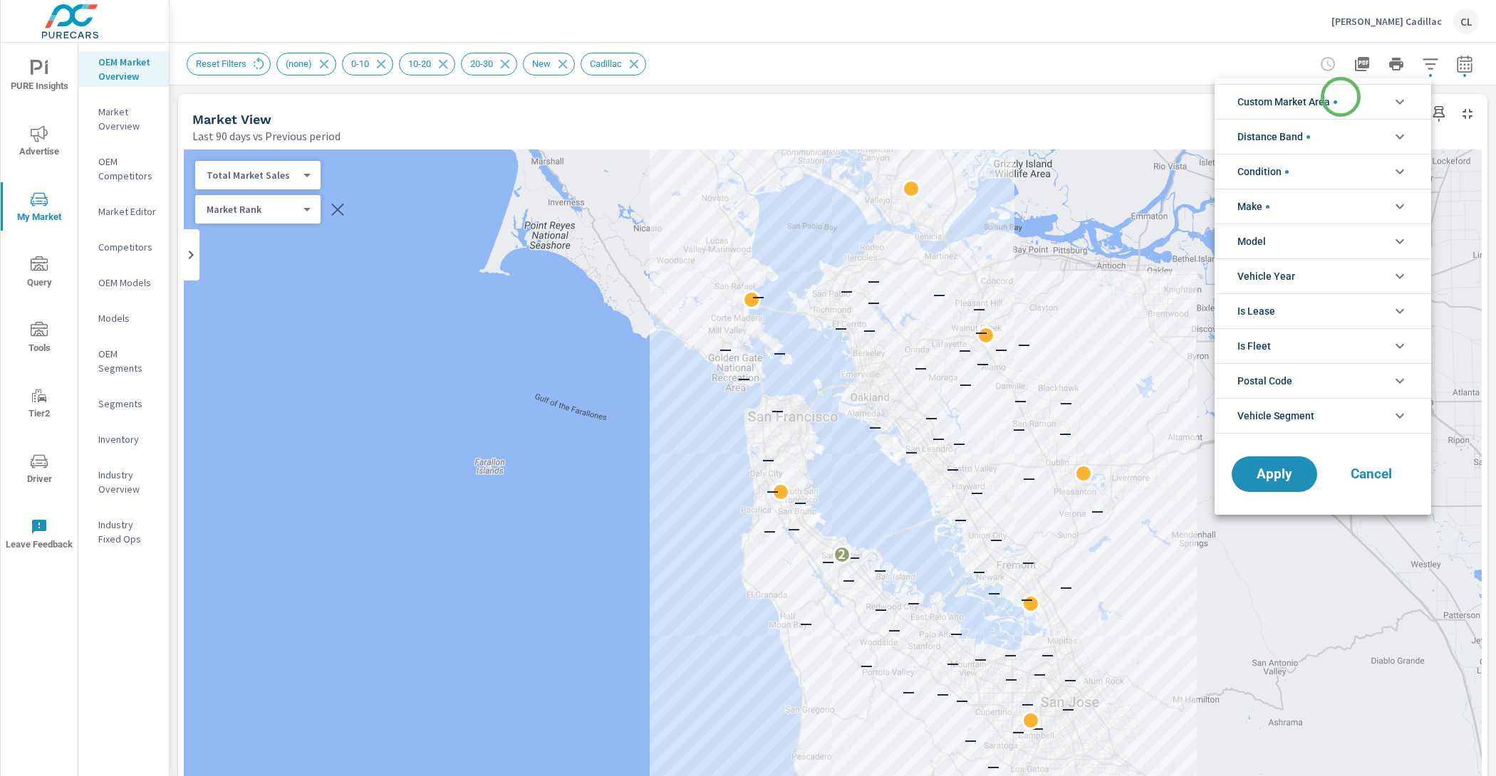
click at [1340, 97] on li "Custom Market Area" at bounding box center [1322, 101] width 216 height 35
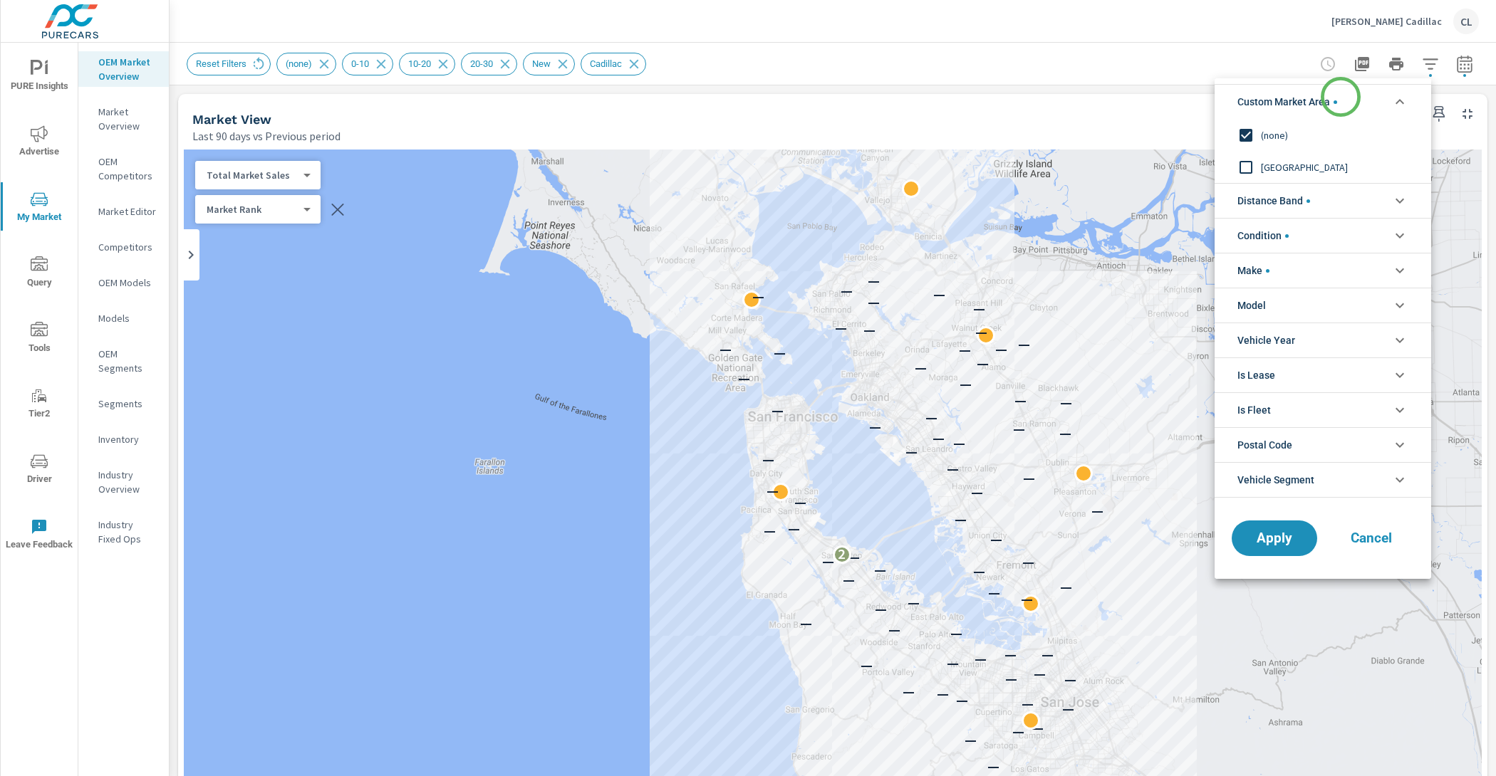
click at [1340, 97] on li "Custom Market Area" at bounding box center [1322, 101] width 216 height 35
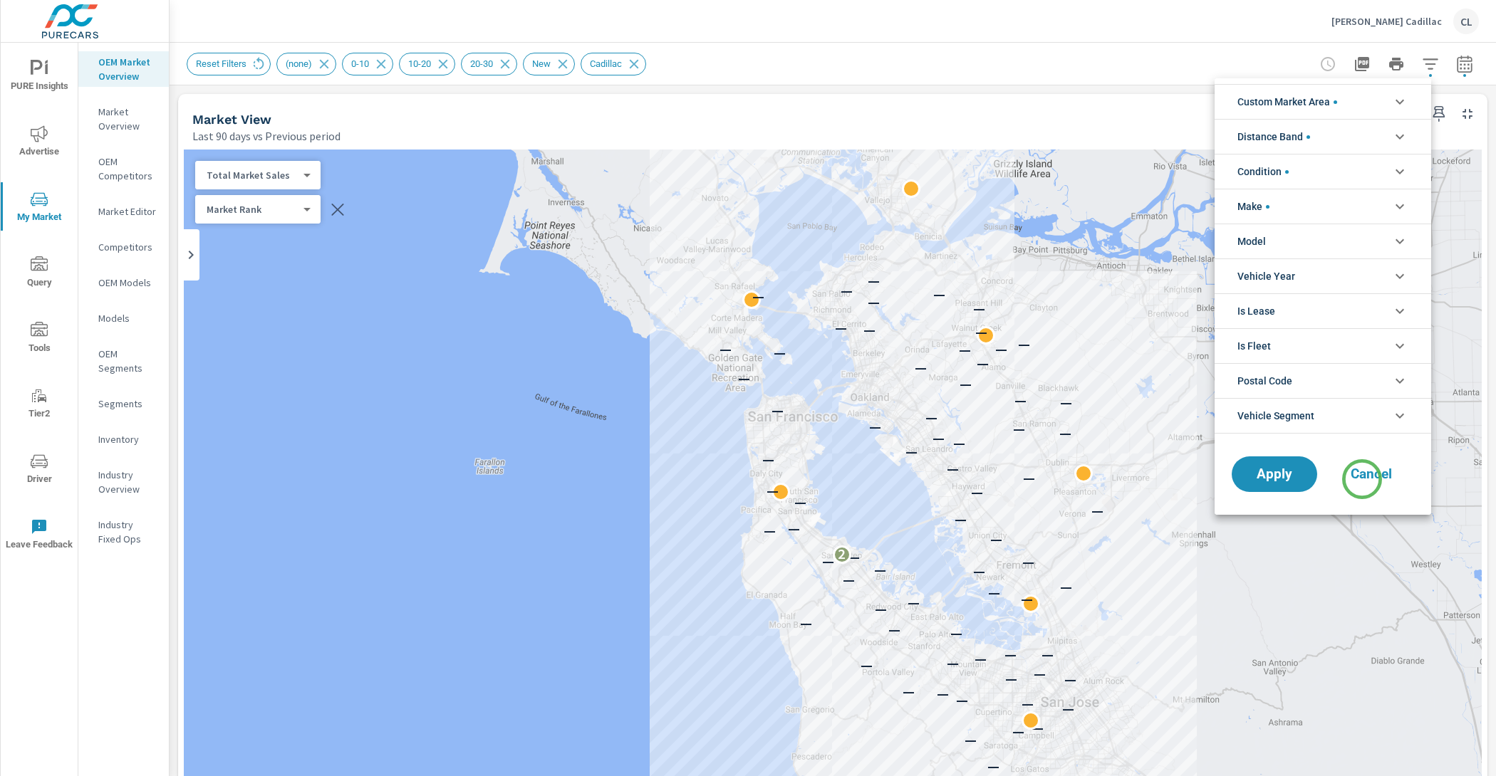
click at [1364, 473] on span "Cancel" at bounding box center [1370, 474] width 57 height 13
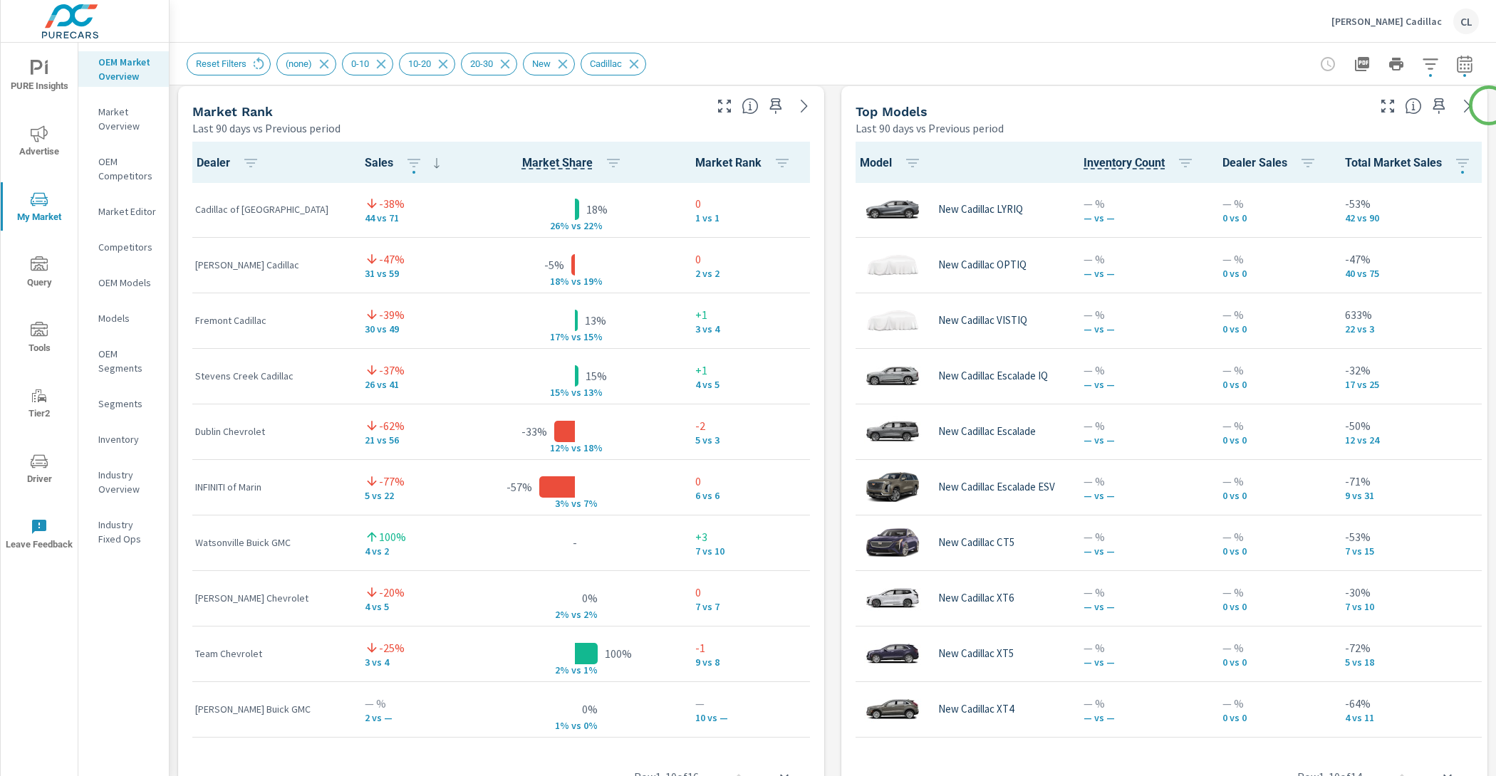
scroll to position [948, 0]
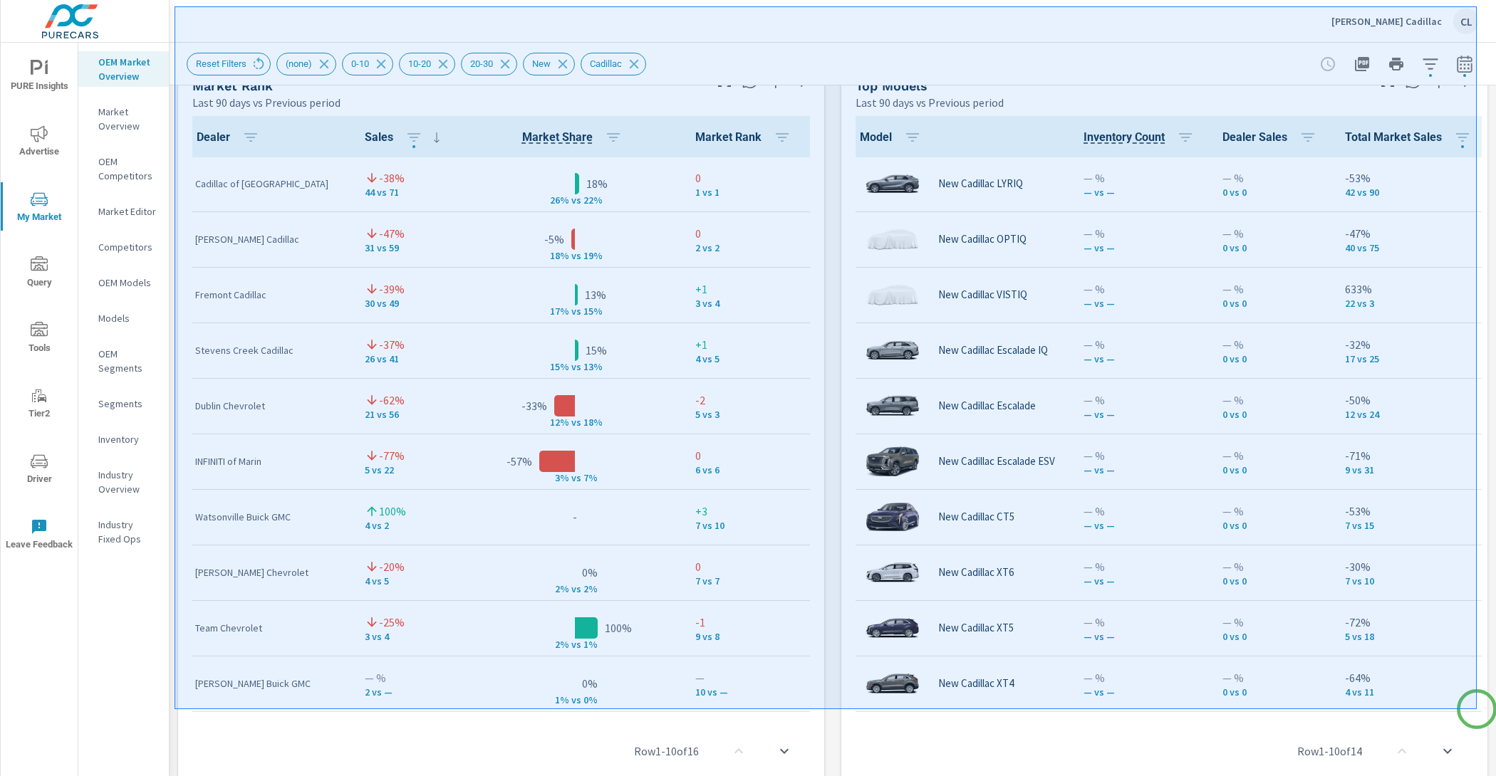
drag, startPoint x: 174, startPoint y: 6, endPoint x: 1476, endPoint y: 709, distance: 1479.1
click at [1476, 710] on div at bounding box center [748, 388] width 1496 height 776
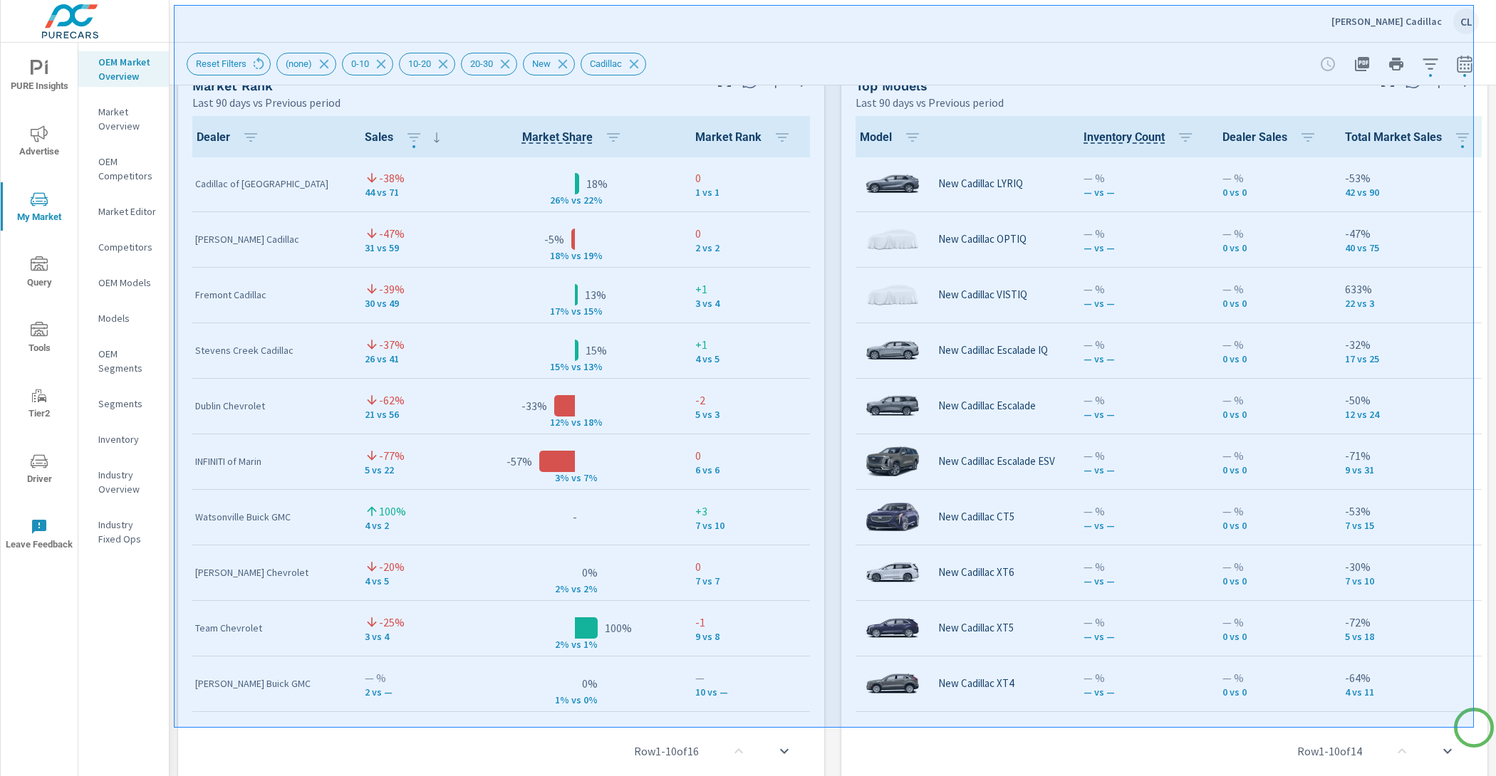
drag, startPoint x: 174, startPoint y: 5, endPoint x: 1473, endPoint y: 728, distance: 1487.2
click at [1473, 728] on div at bounding box center [748, 388] width 1496 height 776
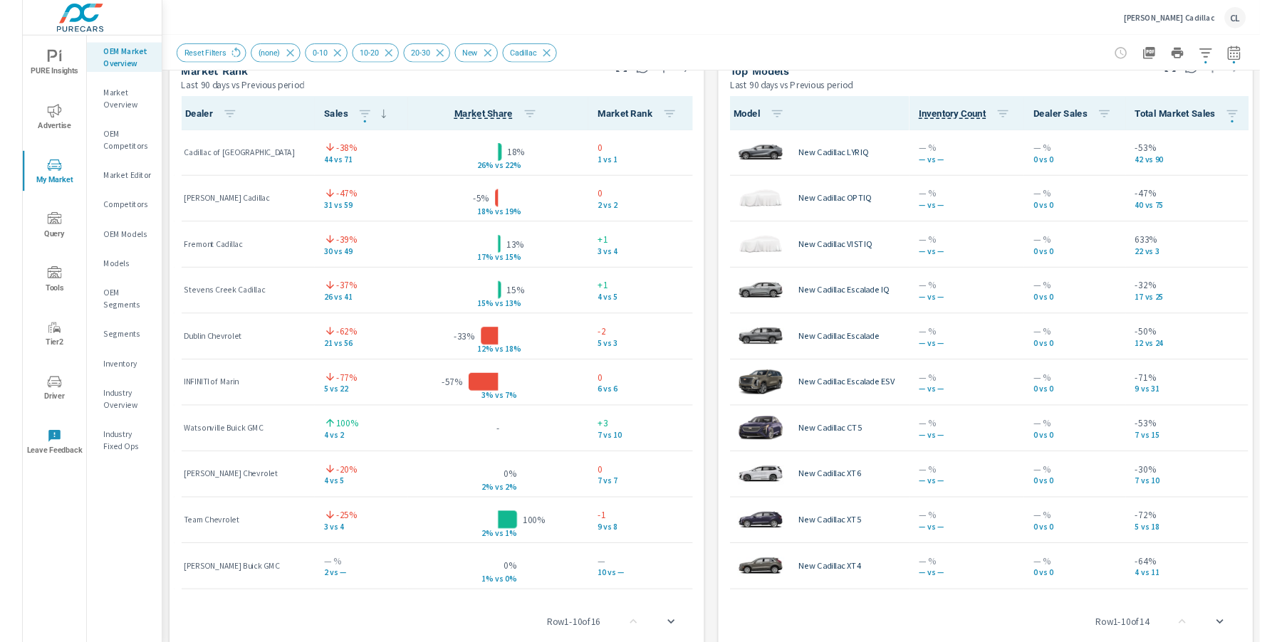
scroll to position [1, 0]
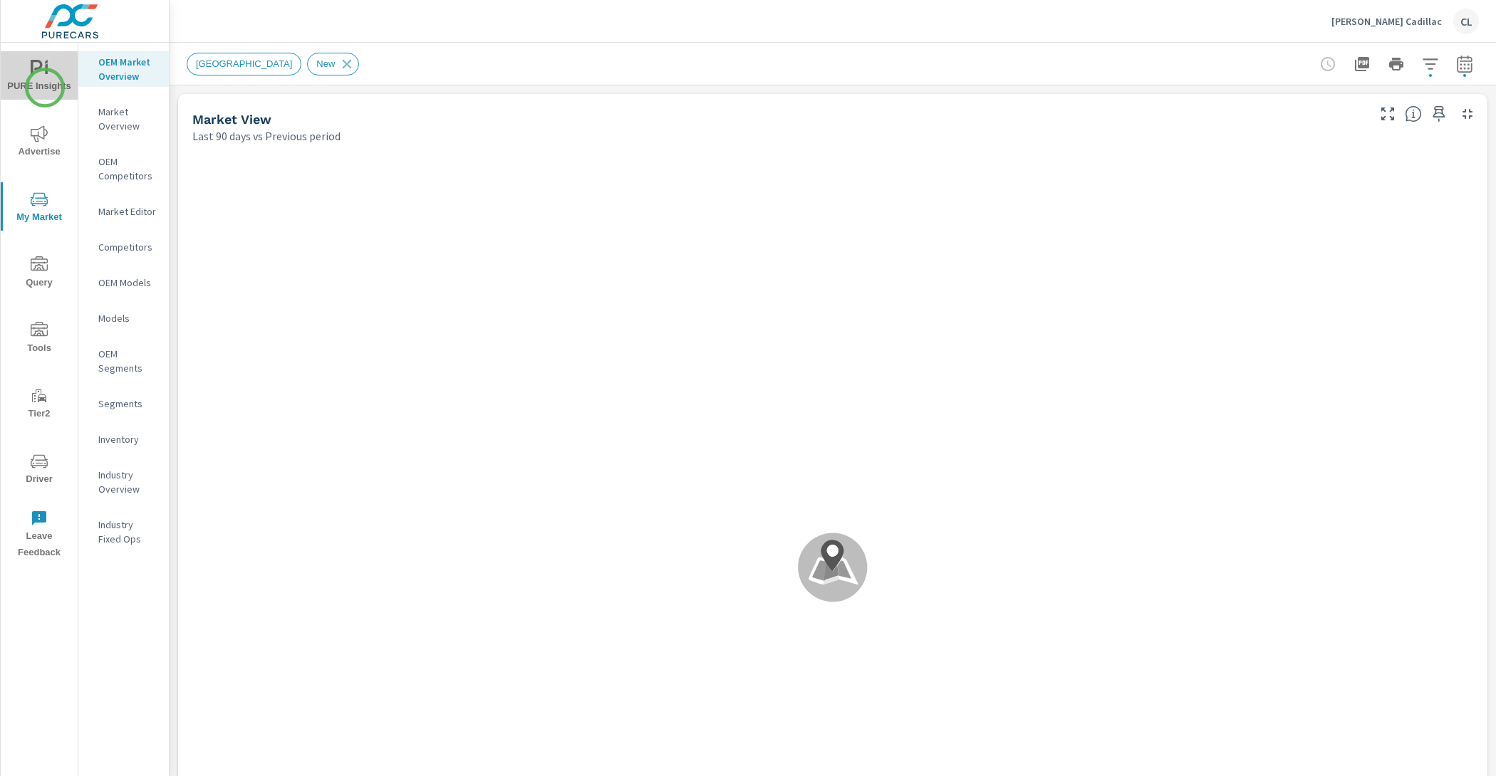
click at [45, 88] on span "PURE Insights" at bounding box center [39, 77] width 68 height 35
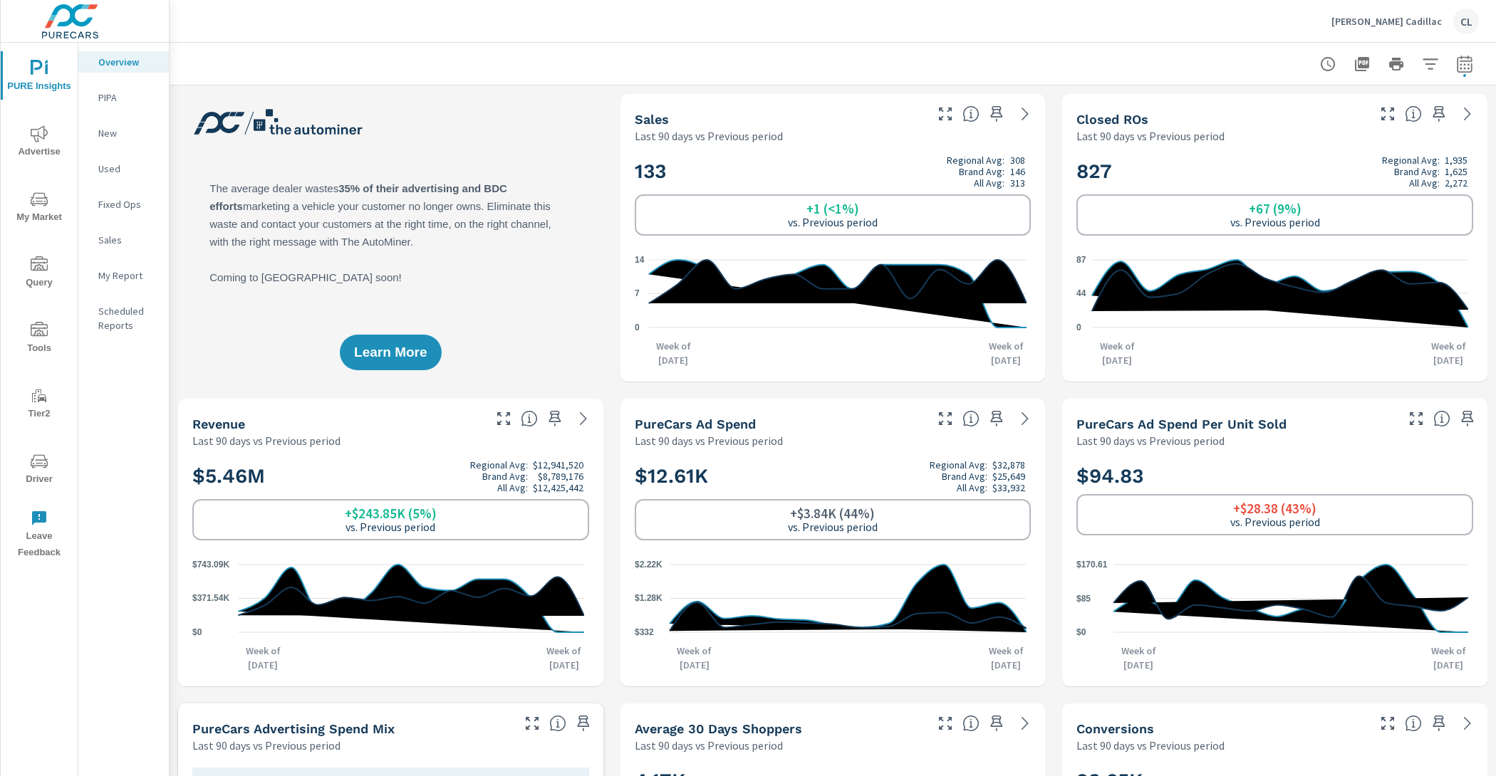
scroll to position [1, 0]
